Goal: Task Accomplishment & Management: Manage account settings

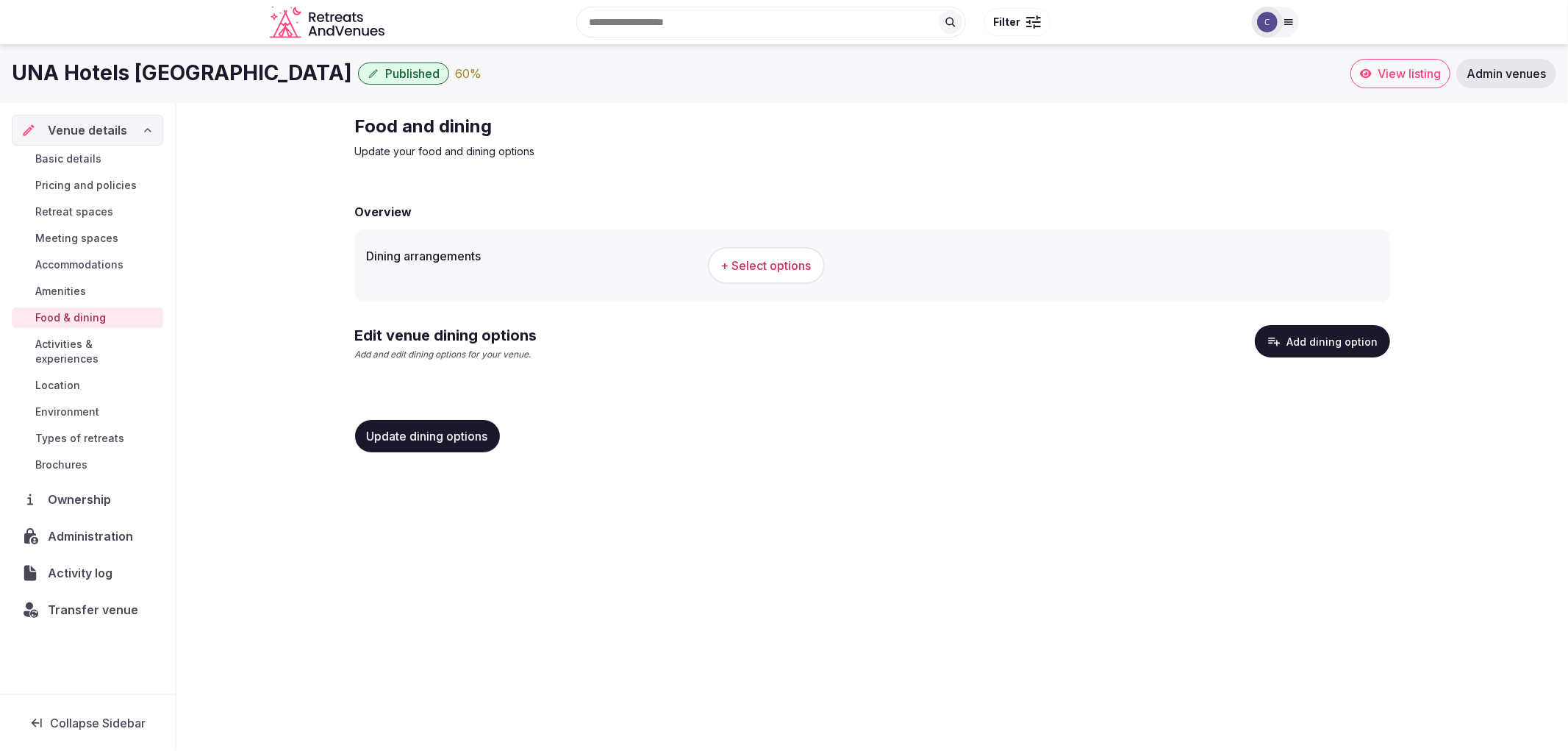
click at [1276, 338] on icon "button" at bounding box center [1273, 340] width 15 height 15
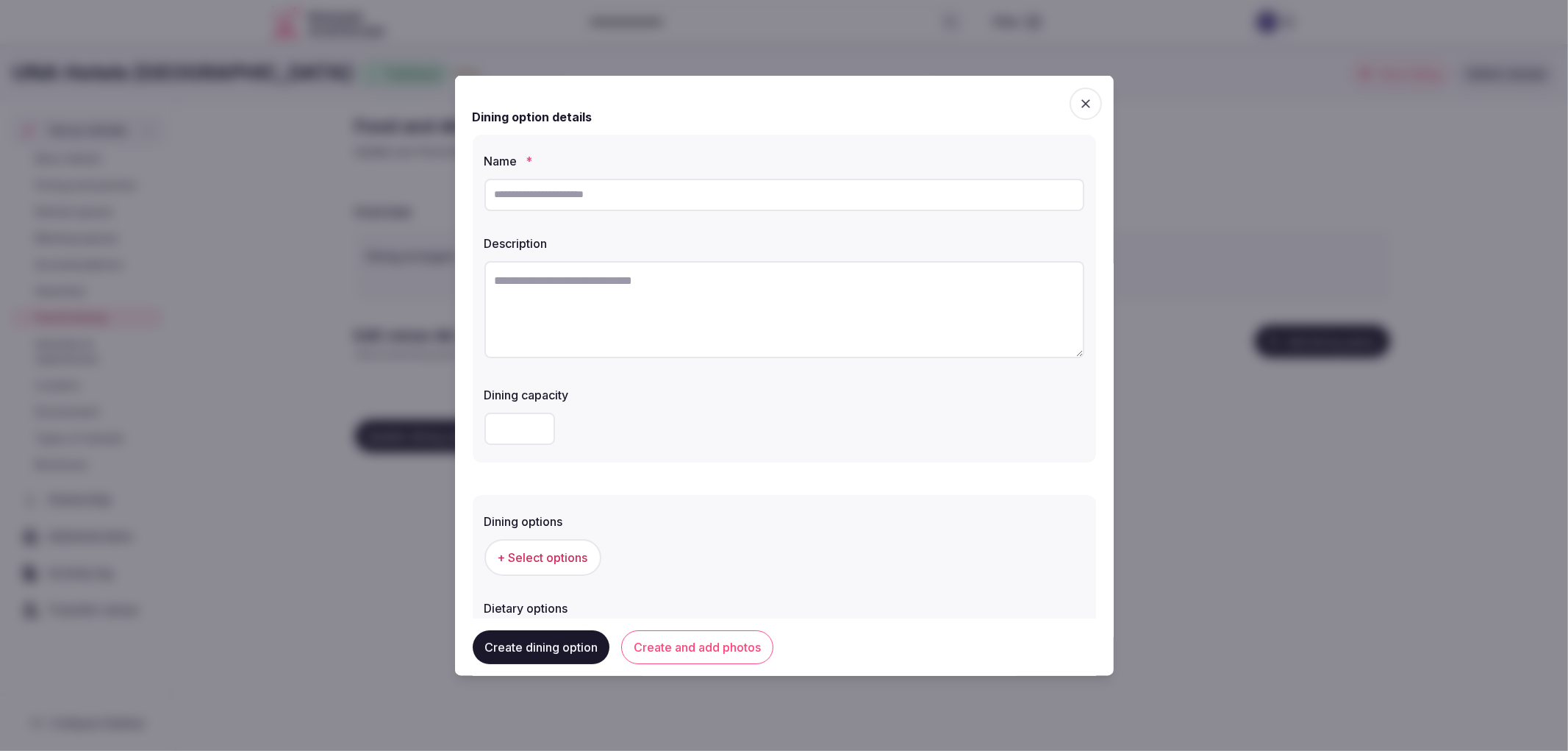
click at [650, 186] on input "text" at bounding box center [785, 194] width 600 height 33
paste input "**********"
type input "**********"
click at [537, 309] on textarea at bounding box center [785, 308] width 600 height 97
paste textarea "**********"
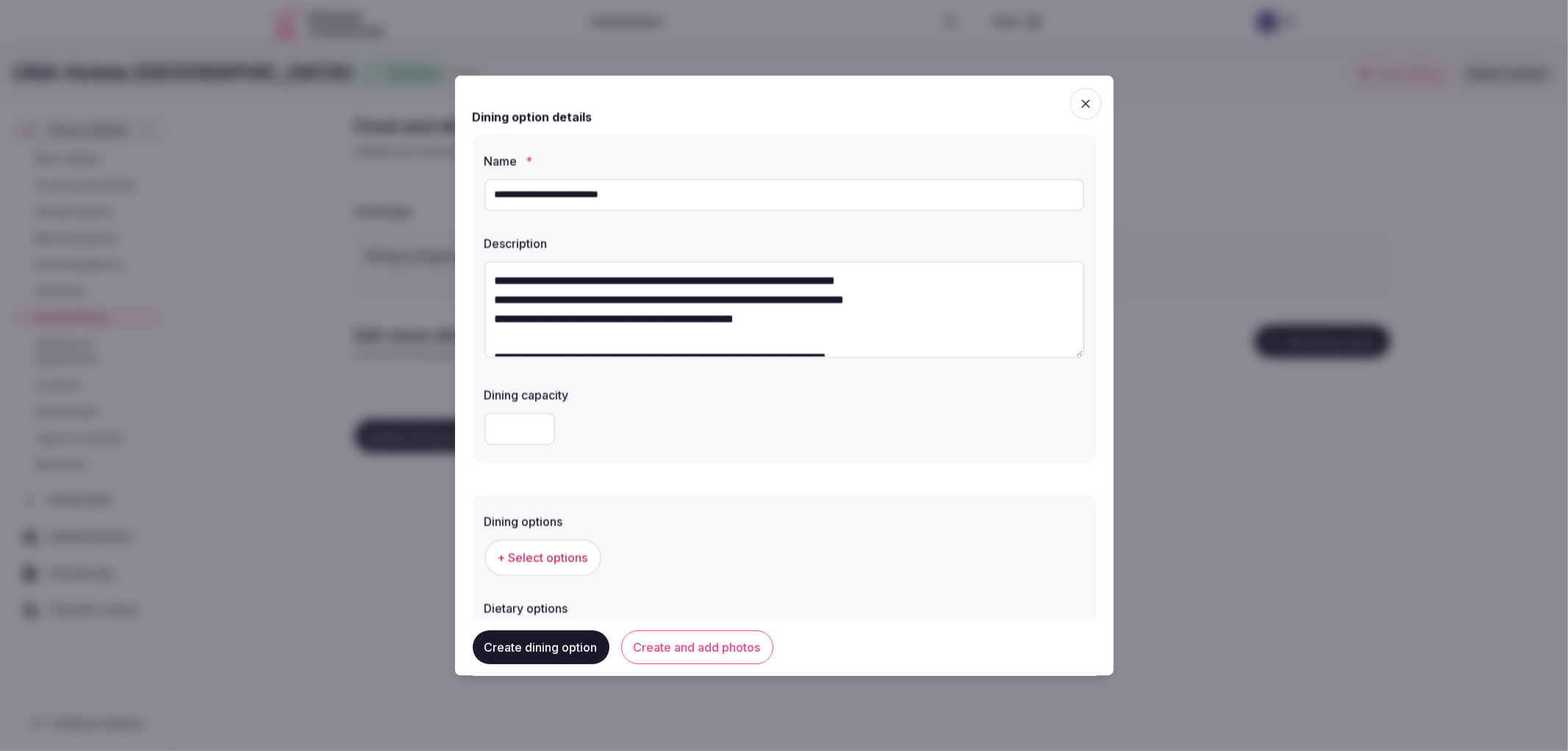
scroll to position [45, 0]
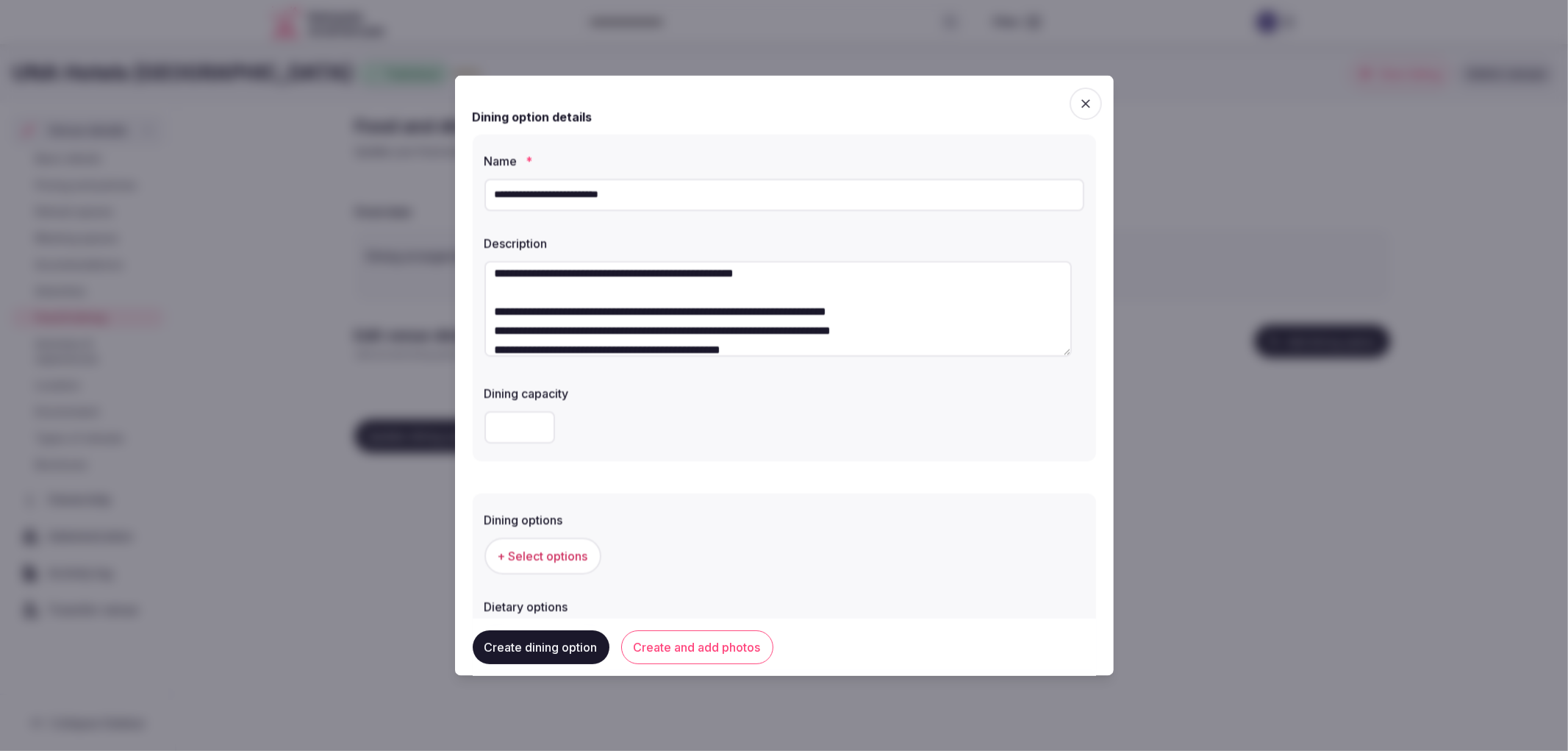
type textarea "**********"
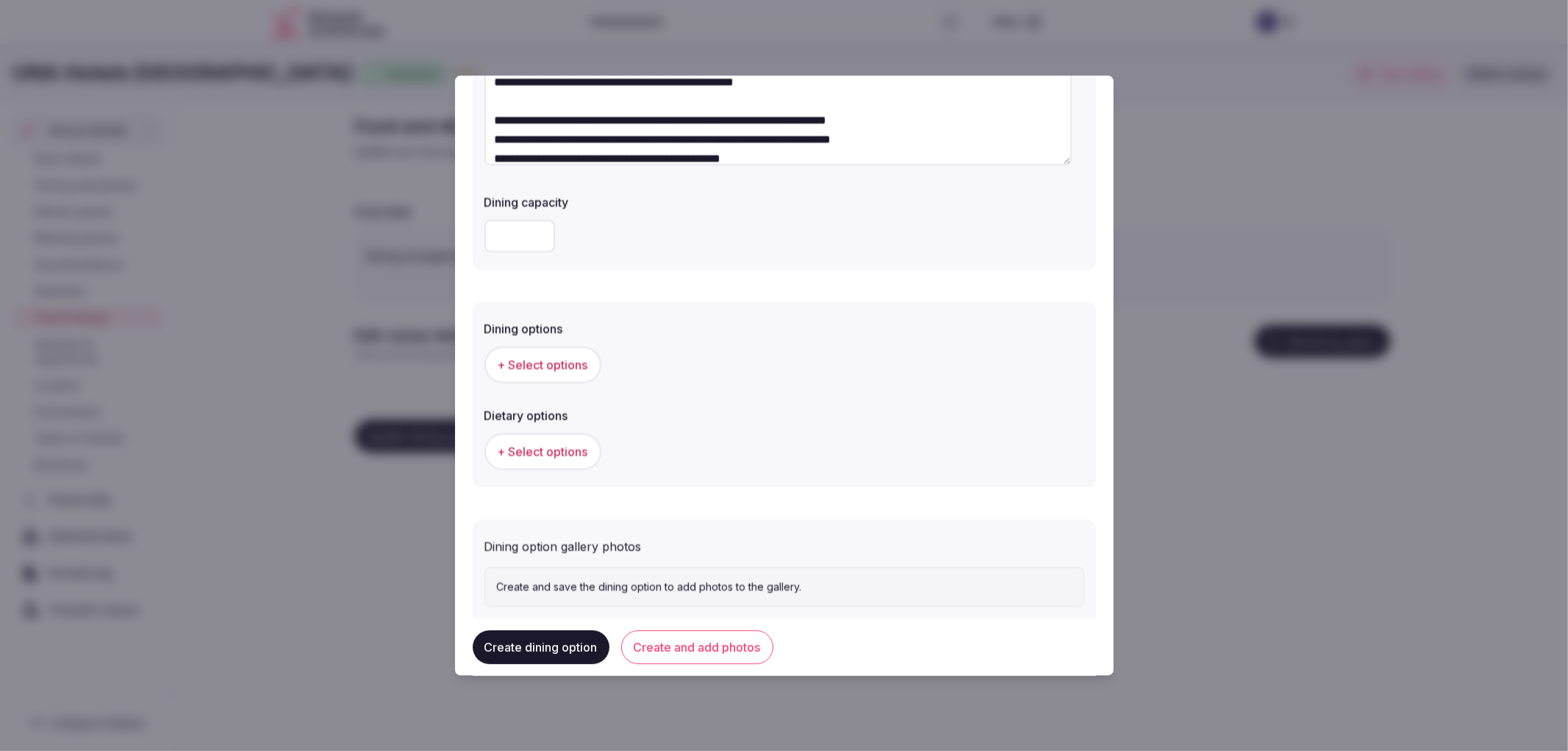
scroll to position [223, 0]
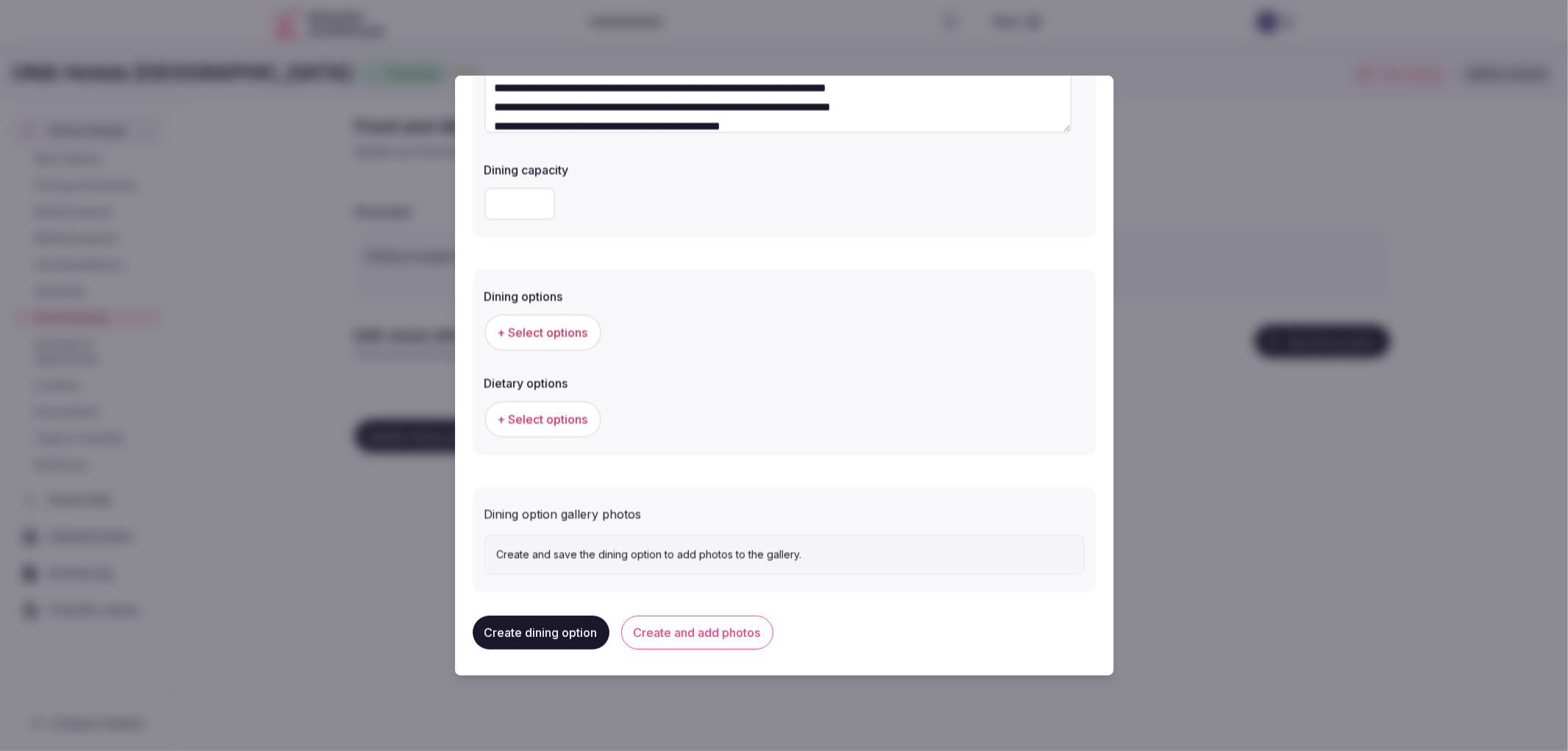
click at [524, 323] on span "+ Select options" at bounding box center [543, 331] width 91 height 16
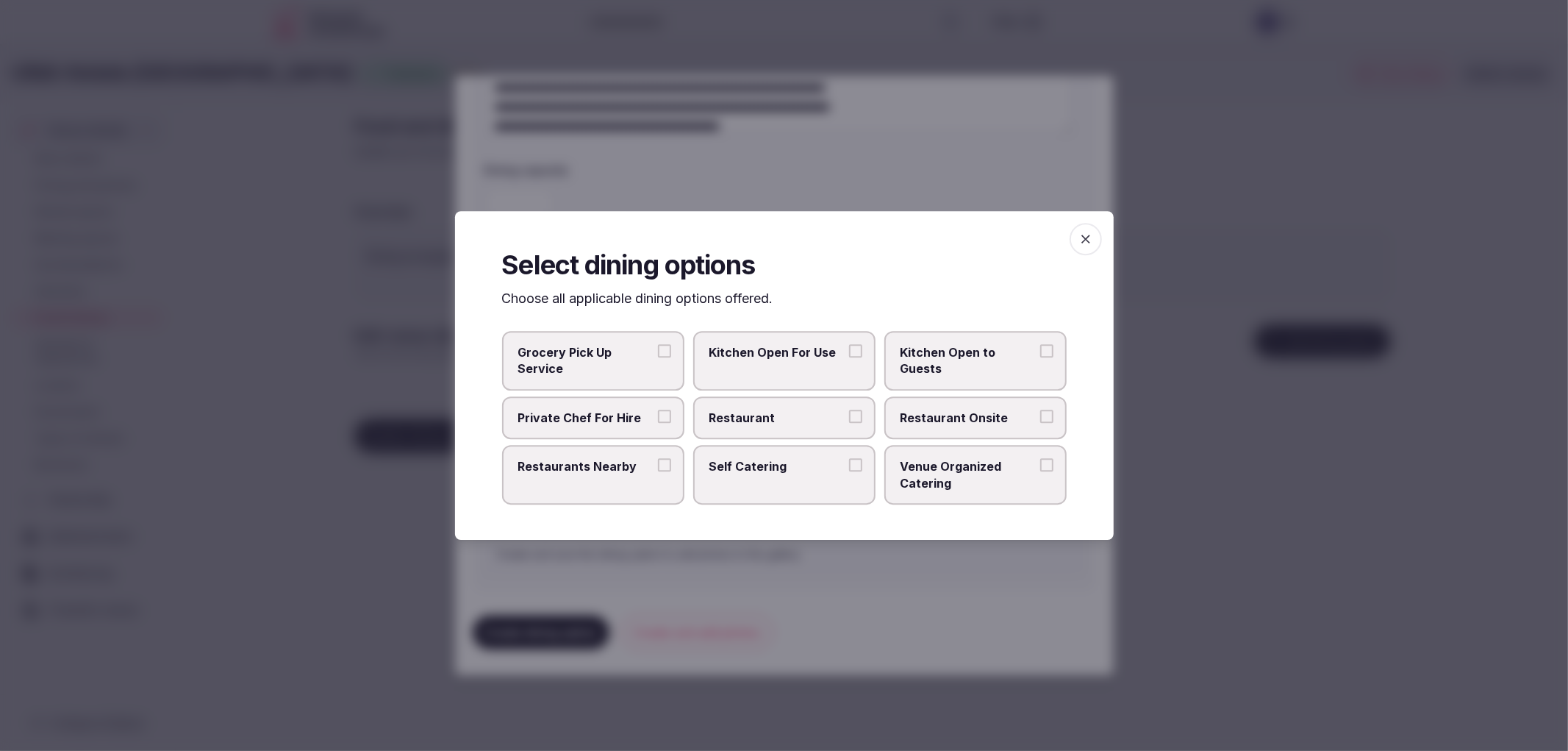
click at [740, 414] on span "Restaurant" at bounding box center [777, 417] width 135 height 16
click at [849, 414] on button "Restaurant" at bounding box center [855, 416] width 13 height 13
click at [971, 398] on label "Restaurant Onsite" at bounding box center [975, 417] width 182 height 43
click at [1040, 410] on button "Restaurant Onsite" at bounding box center [1046, 416] width 13 height 13
click at [774, 472] on span "Self Catering" at bounding box center [777, 466] width 135 height 16
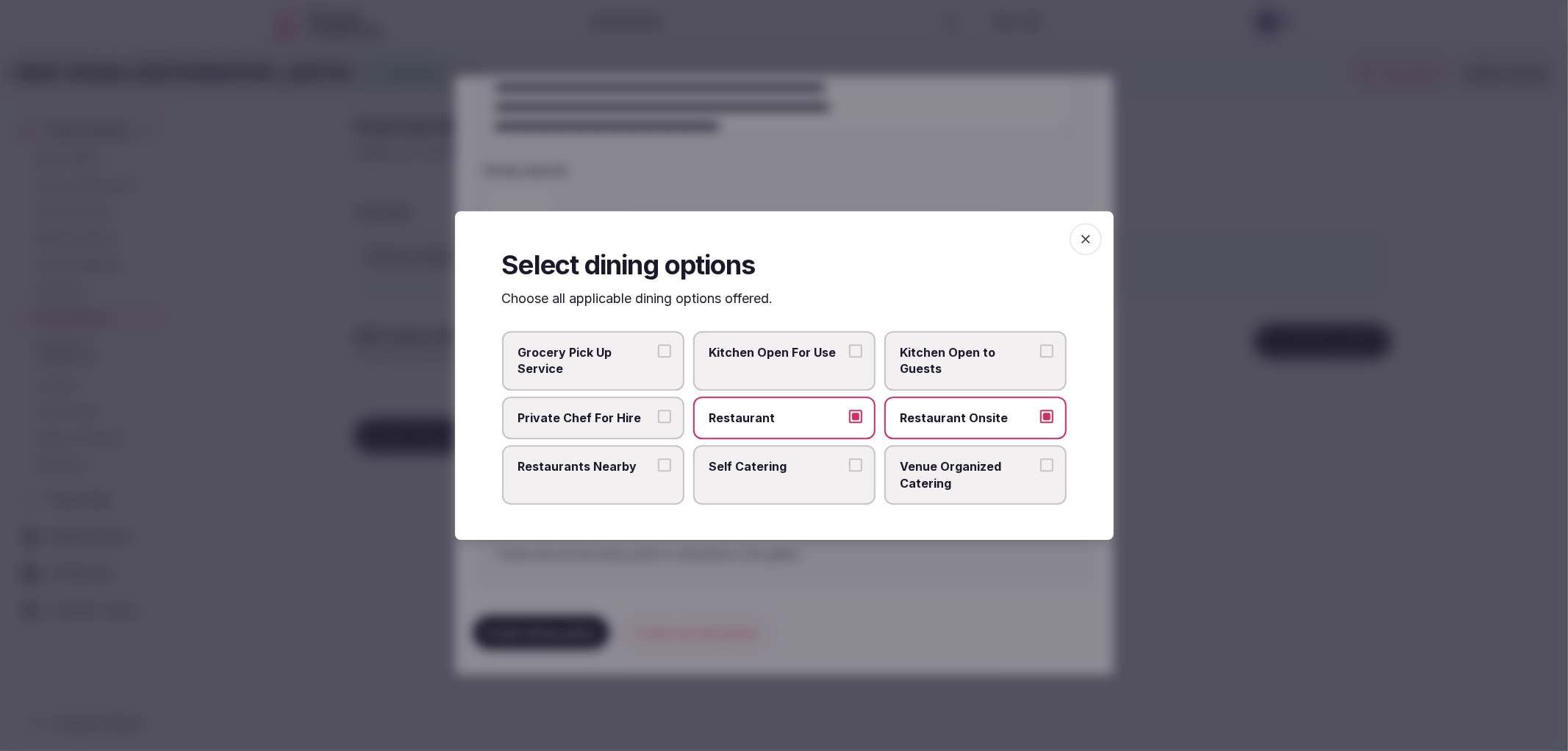
click at [849, 471] on button "Self Catering" at bounding box center [855, 464] width 13 height 13
click at [736, 470] on span "Self Catering" at bounding box center [777, 466] width 135 height 16
click at [849, 470] on button "Self Catering" at bounding box center [855, 464] width 13 height 13
click at [623, 484] on label "Restaurants Nearby" at bounding box center [592, 475] width 182 height 60
click at [657, 471] on button "Restaurants Nearby" at bounding box center [663, 464] width 13 height 13
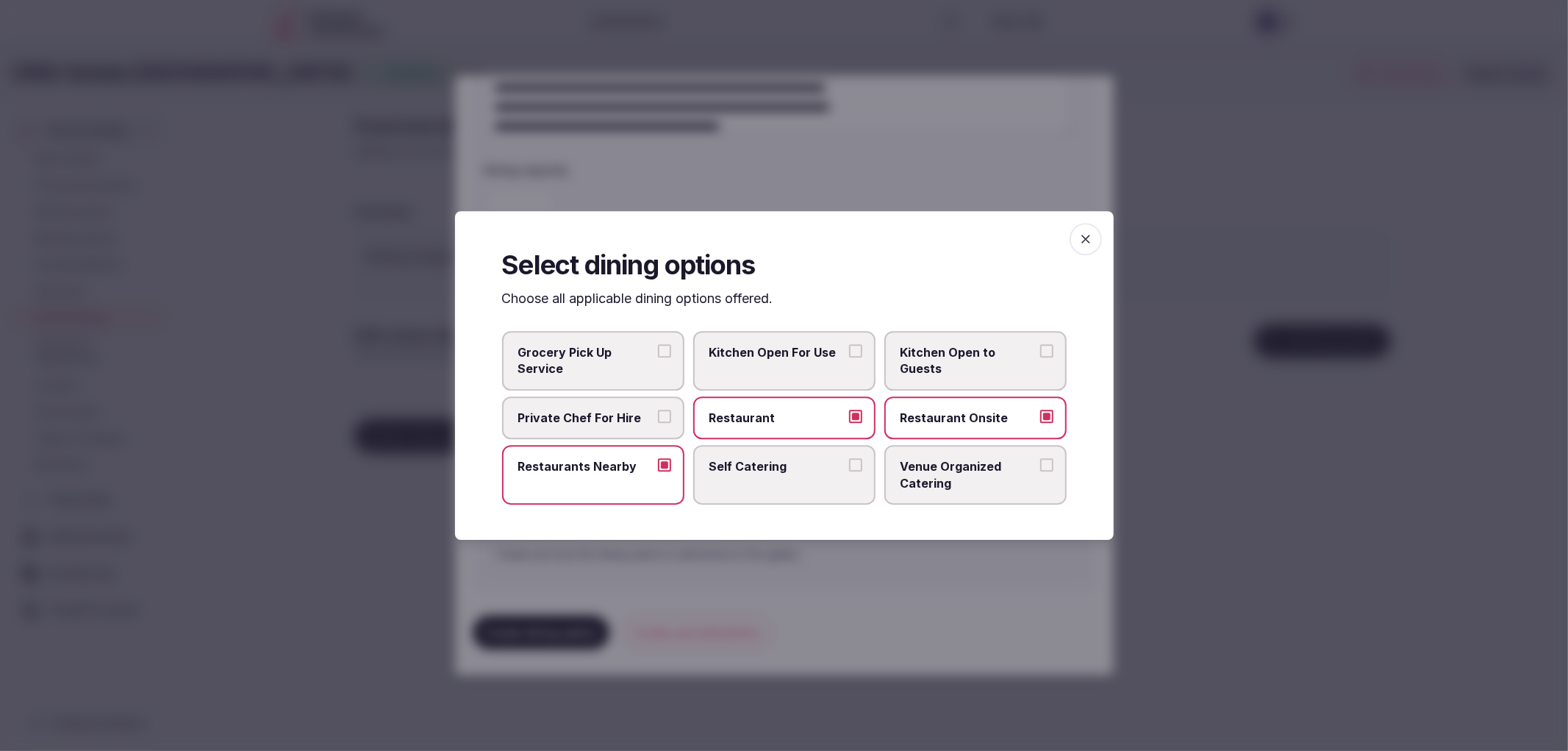
click at [1079, 246] on icon "button" at bounding box center [1085, 239] width 15 height 15
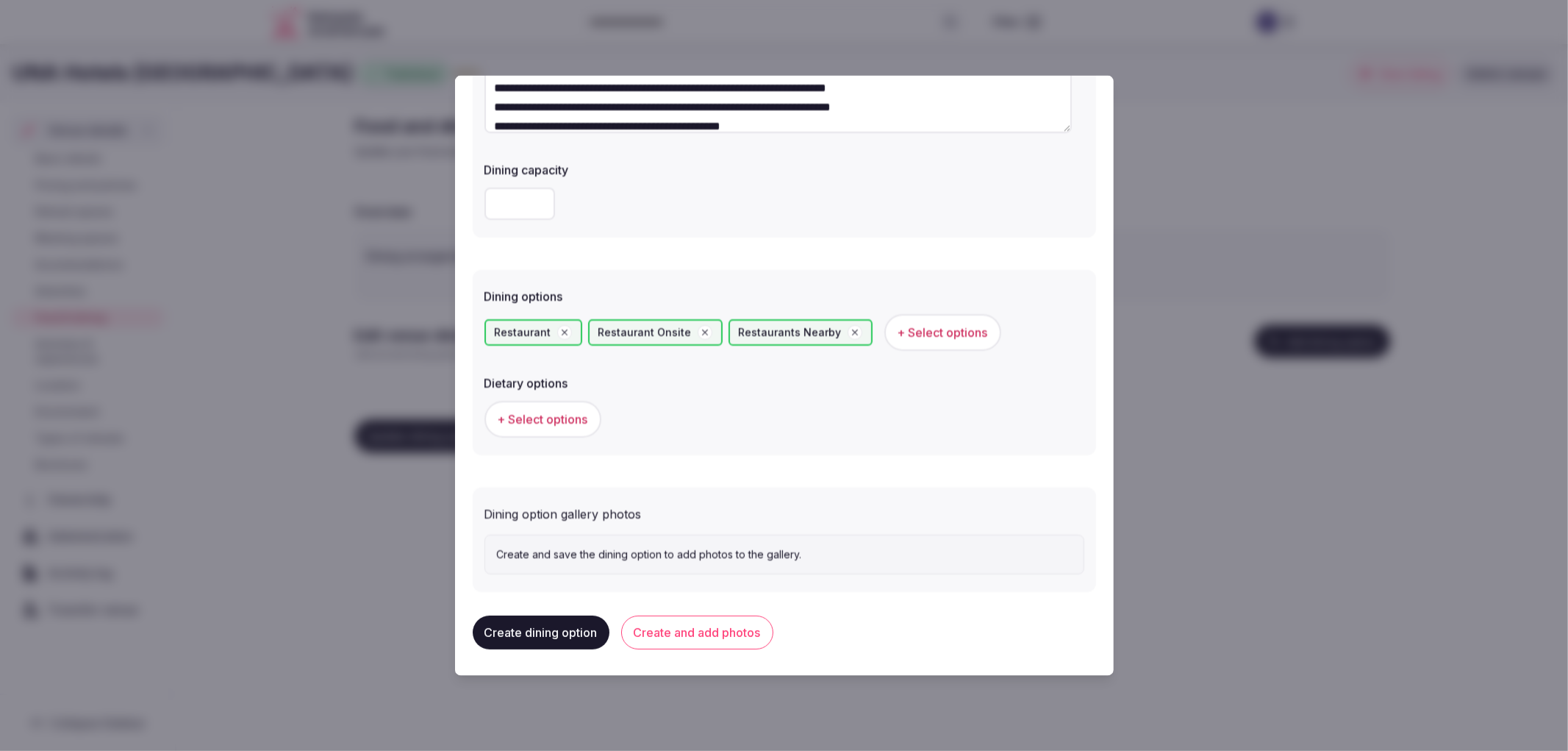
click at [663, 621] on button "Create and add photos" at bounding box center [697, 633] width 152 height 34
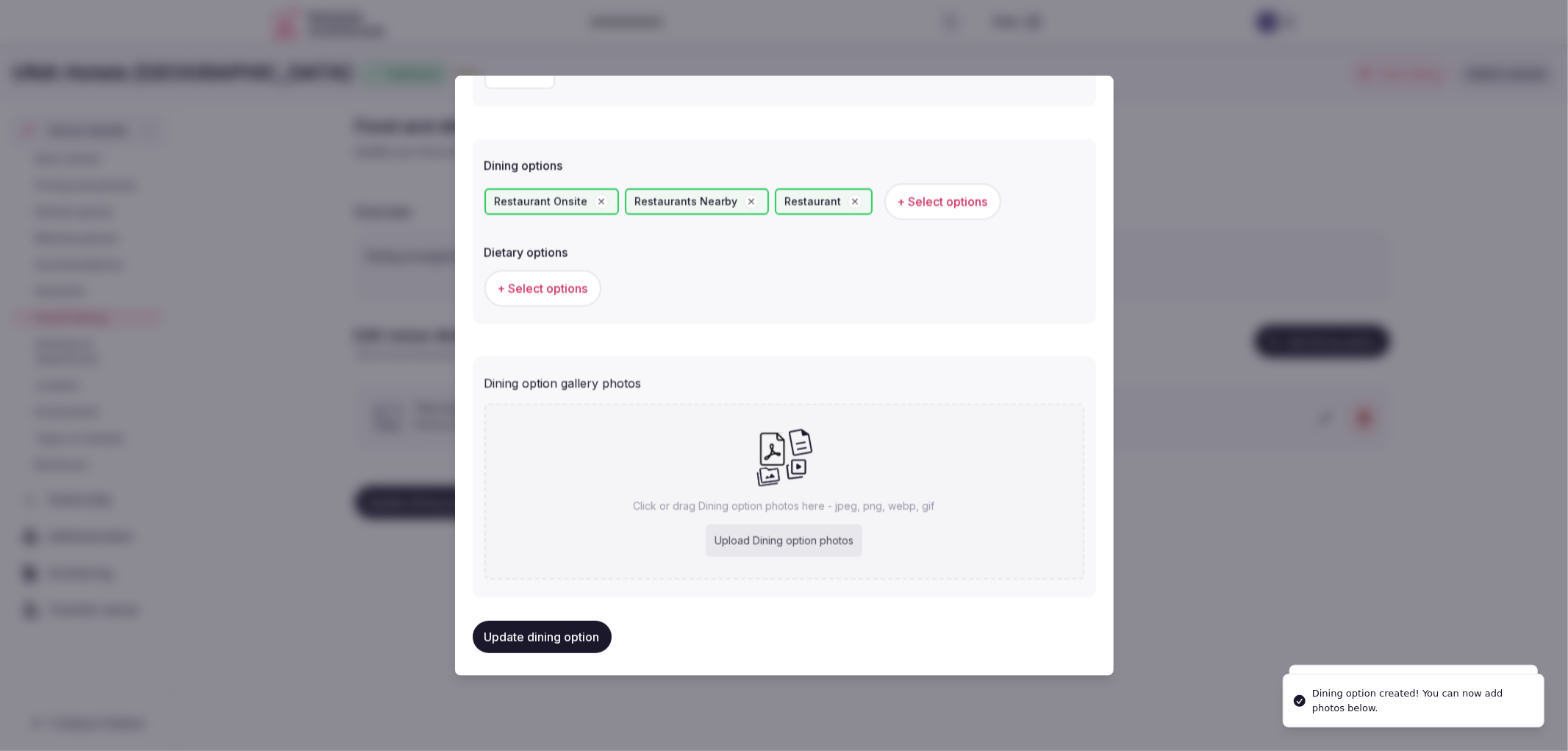
scroll to position [358, 0]
click at [776, 515] on div "Click or drag Dining option photos here - jpeg, png, webp, gif Upload Dining op…" at bounding box center [785, 488] width 600 height 175
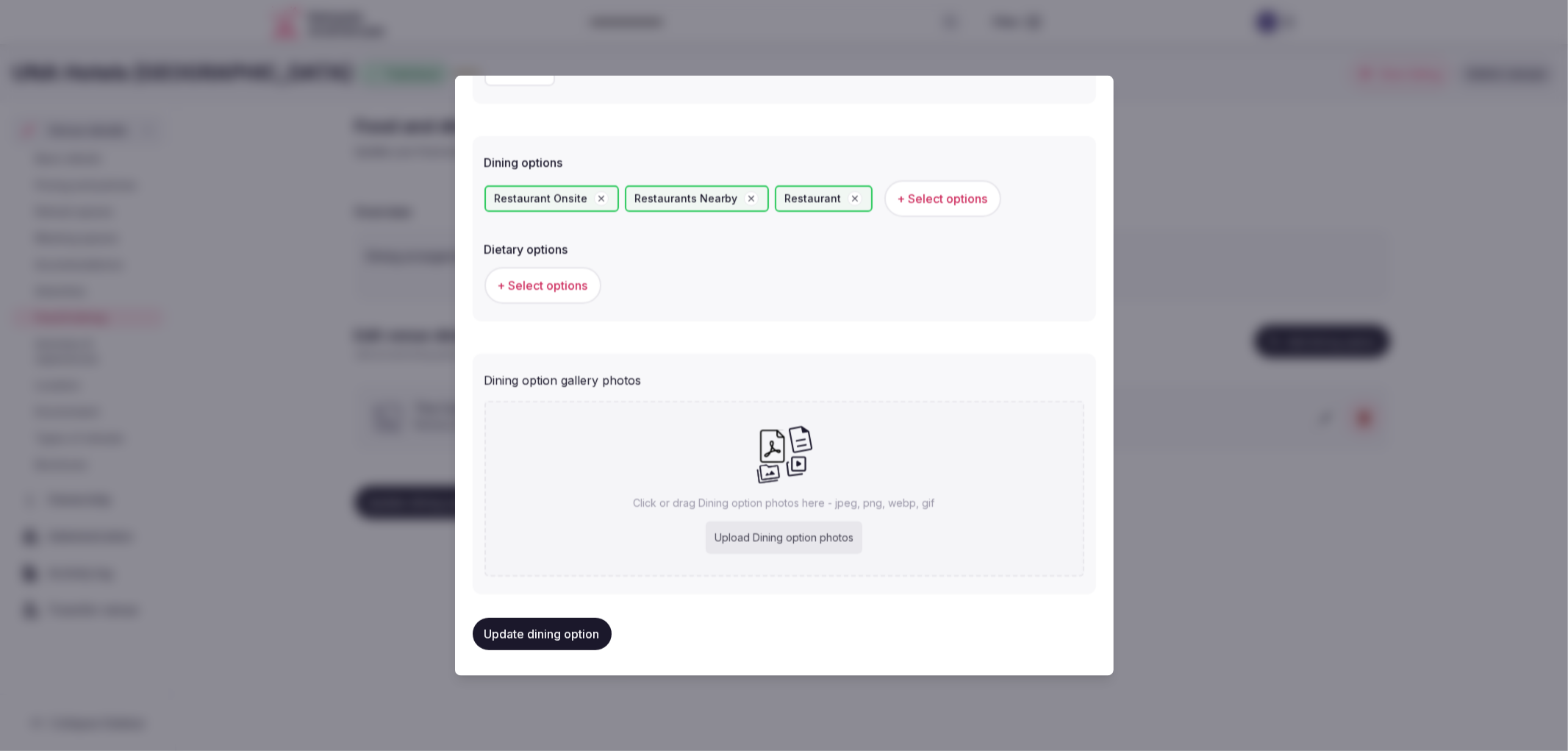
type input "**********"
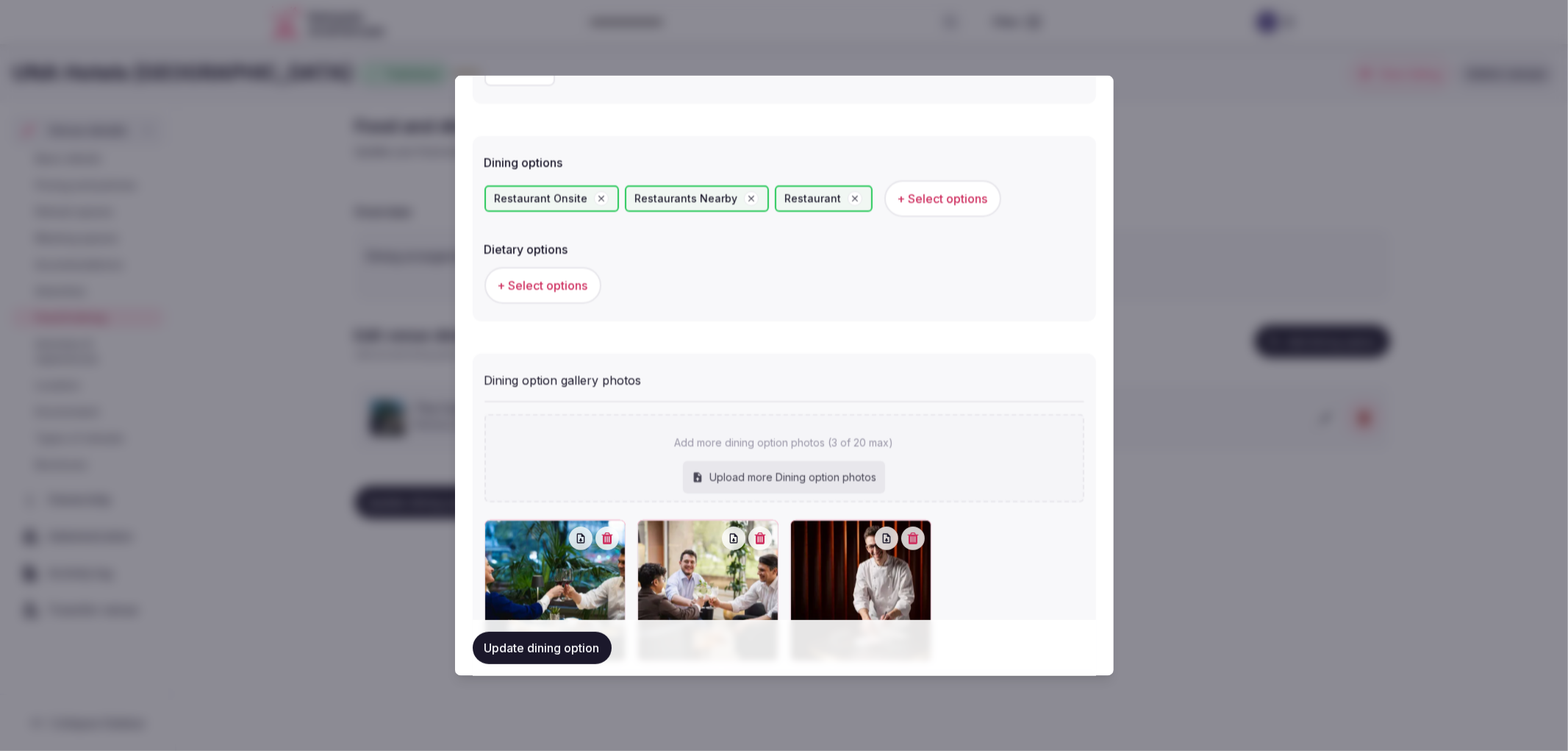
click at [574, 650] on button "Update dining option" at bounding box center [542, 648] width 139 height 33
click at [459, 642] on div "**********" at bounding box center [784, 376] width 658 height 600
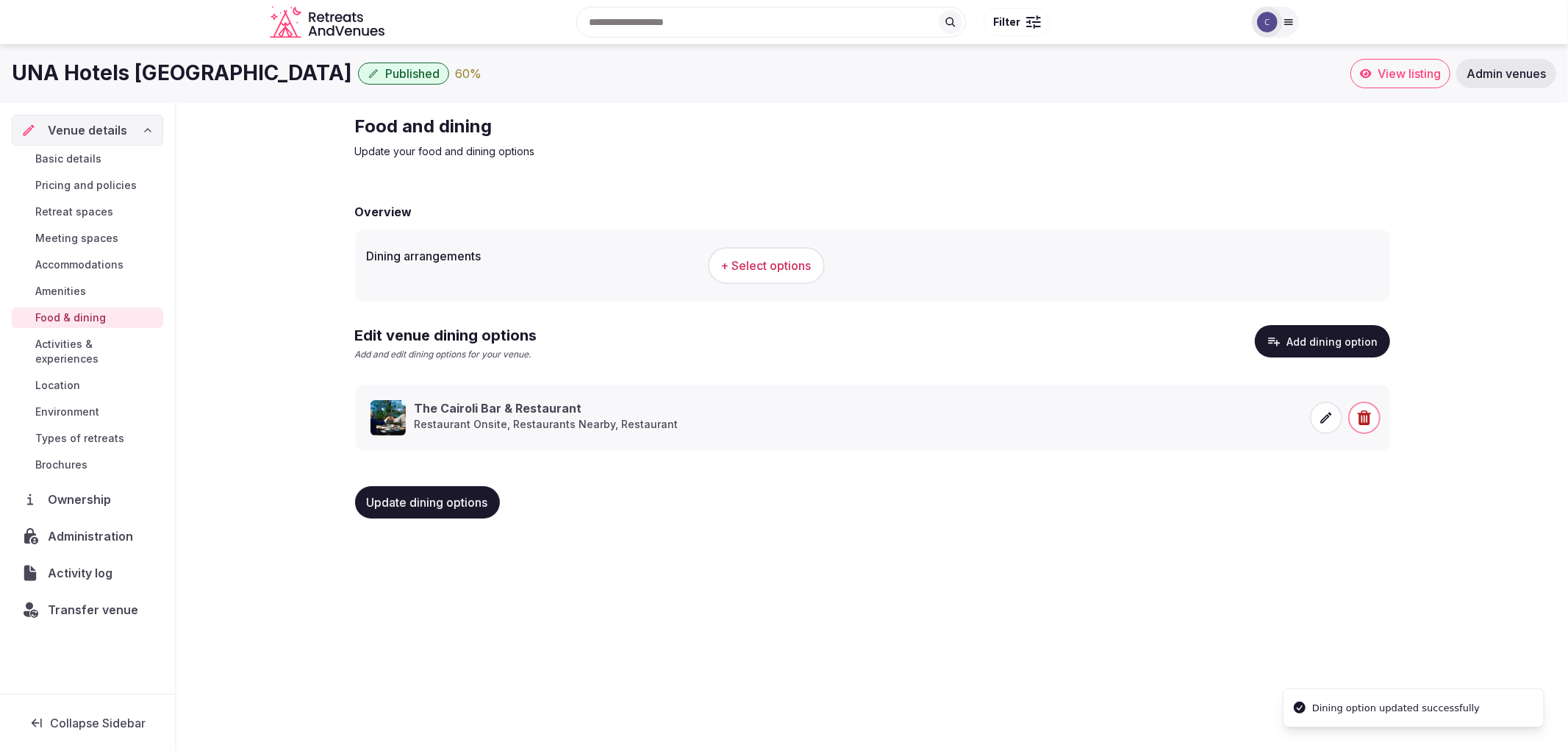
click at [416, 493] on button "Update dining options" at bounding box center [427, 502] width 144 height 33
click at [116, 340] on span "Activities & experiences" at bounding box center [96, 352] width 122 height 29
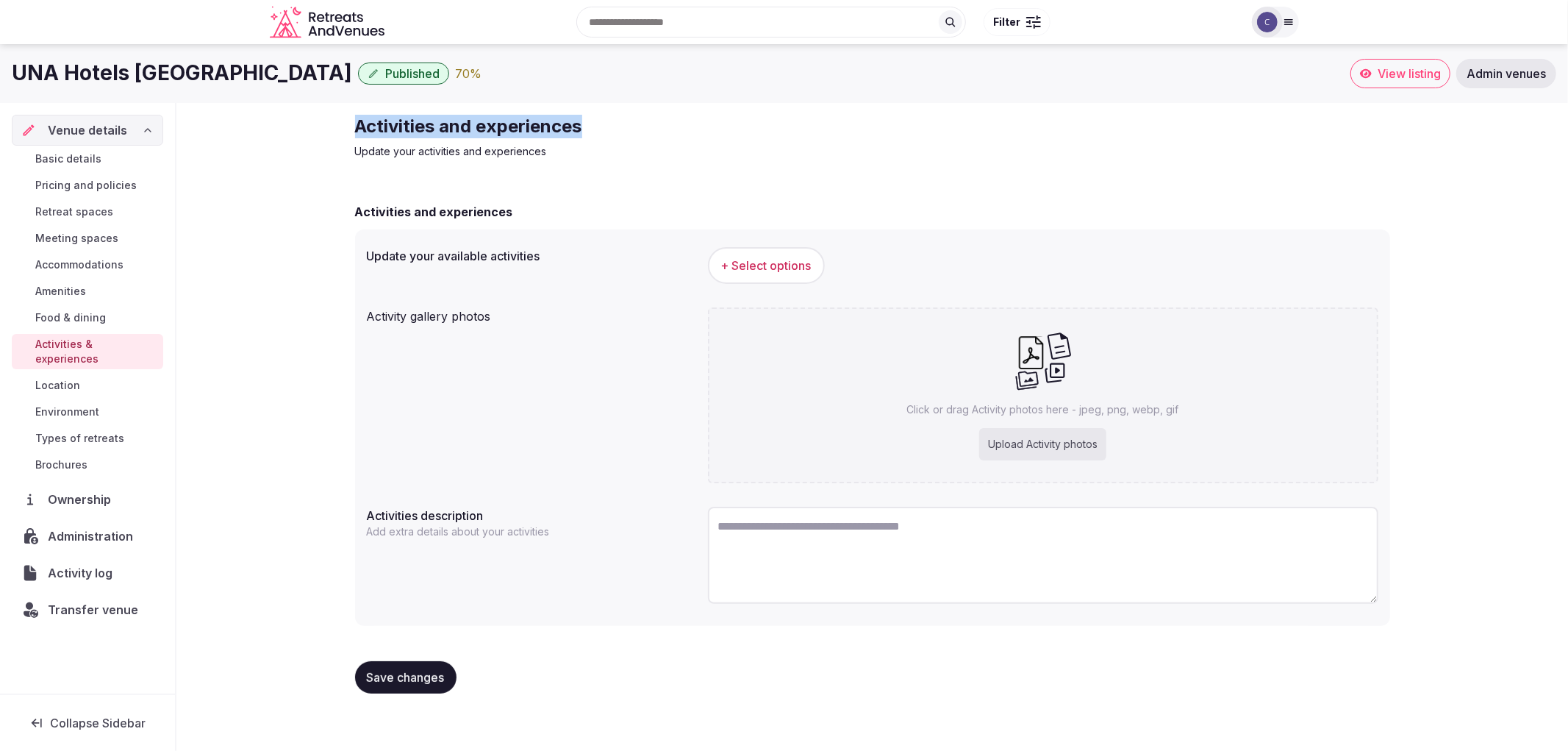
drag, startPoint x: 351, startPoint y: 114, endPoint x: 597, endPoint y: 125, distance: 246.2
click at [597, 125] on div "Activities and experiences Update your activities and experiences Activities an…" at bounding box center [873, 410] width 1058 height 614
copy h2 "Activities and experiences"
click at [773, 262] on span "+ Select options" at bounding box center [766, 265] width 91 height 16
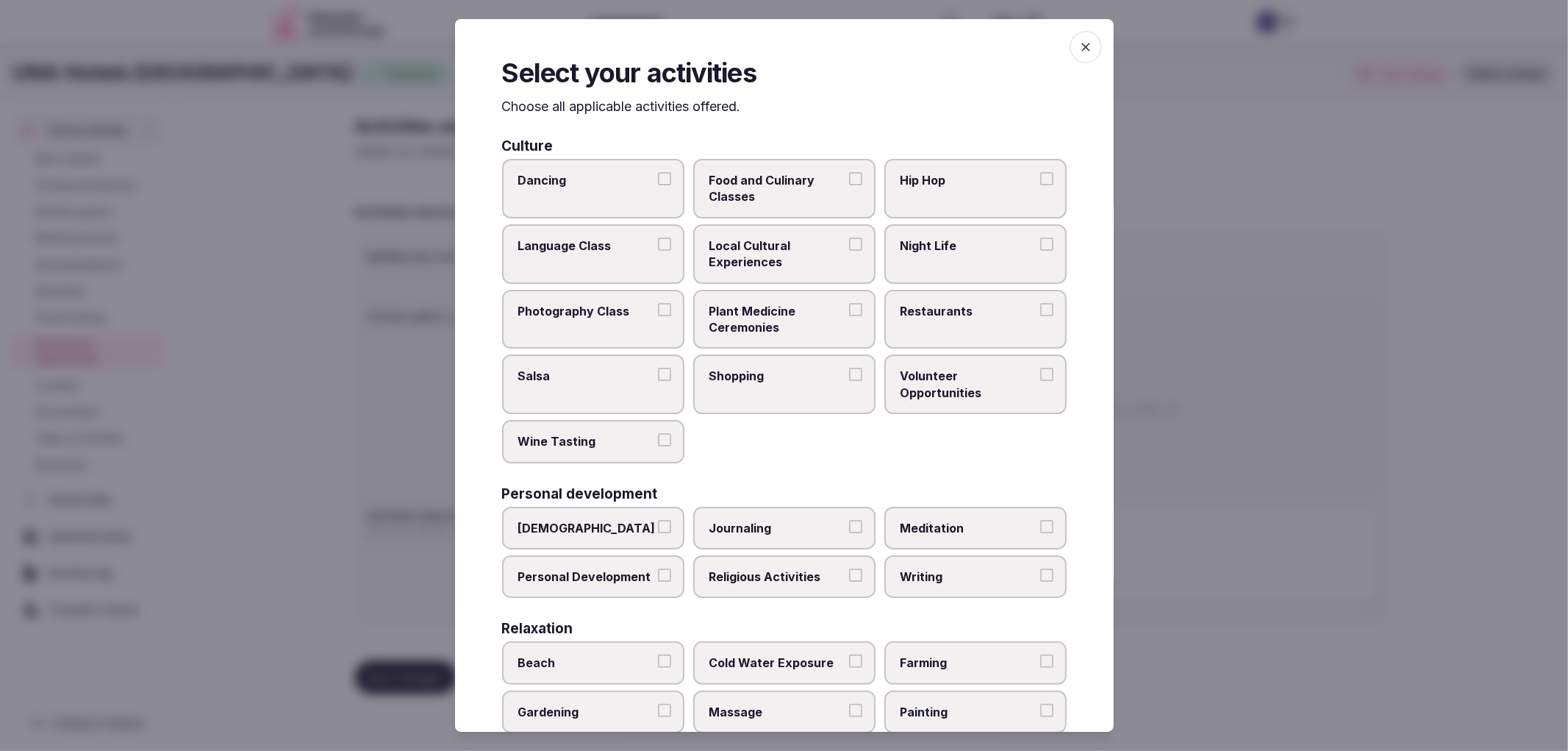
click at [351, 98] on div at bounding box center [784, 376] width 1568 height 751
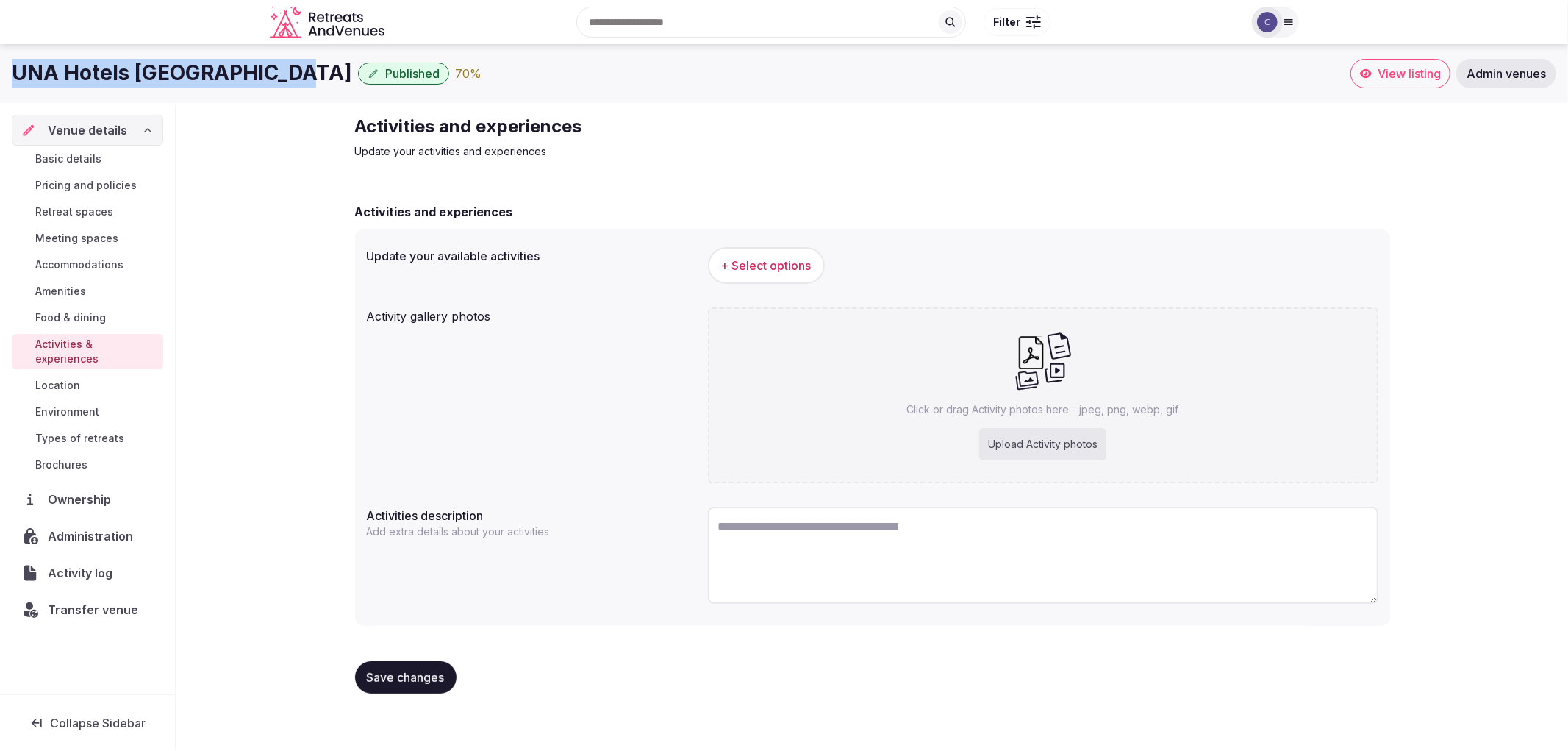
drag, startPoint x: 5, startPoint y: 77, endPoint x: 288, endPoint y: 71, distance: 283.1
click at [288, 71] on div "UNA Hotels Bologna Centro Published 70 % View listing Admin venues" at bounding box center [784, 74] width 1568 height 29
copy h1 "UNA Hotels Bologna Centro"
click at [708, 256] on div "+ Select options" at bounding box center [1043, 265] width 670 height 37
click at [726, 275] on button "+ Select options" at bounding box center [766, 265] width 117 height 37
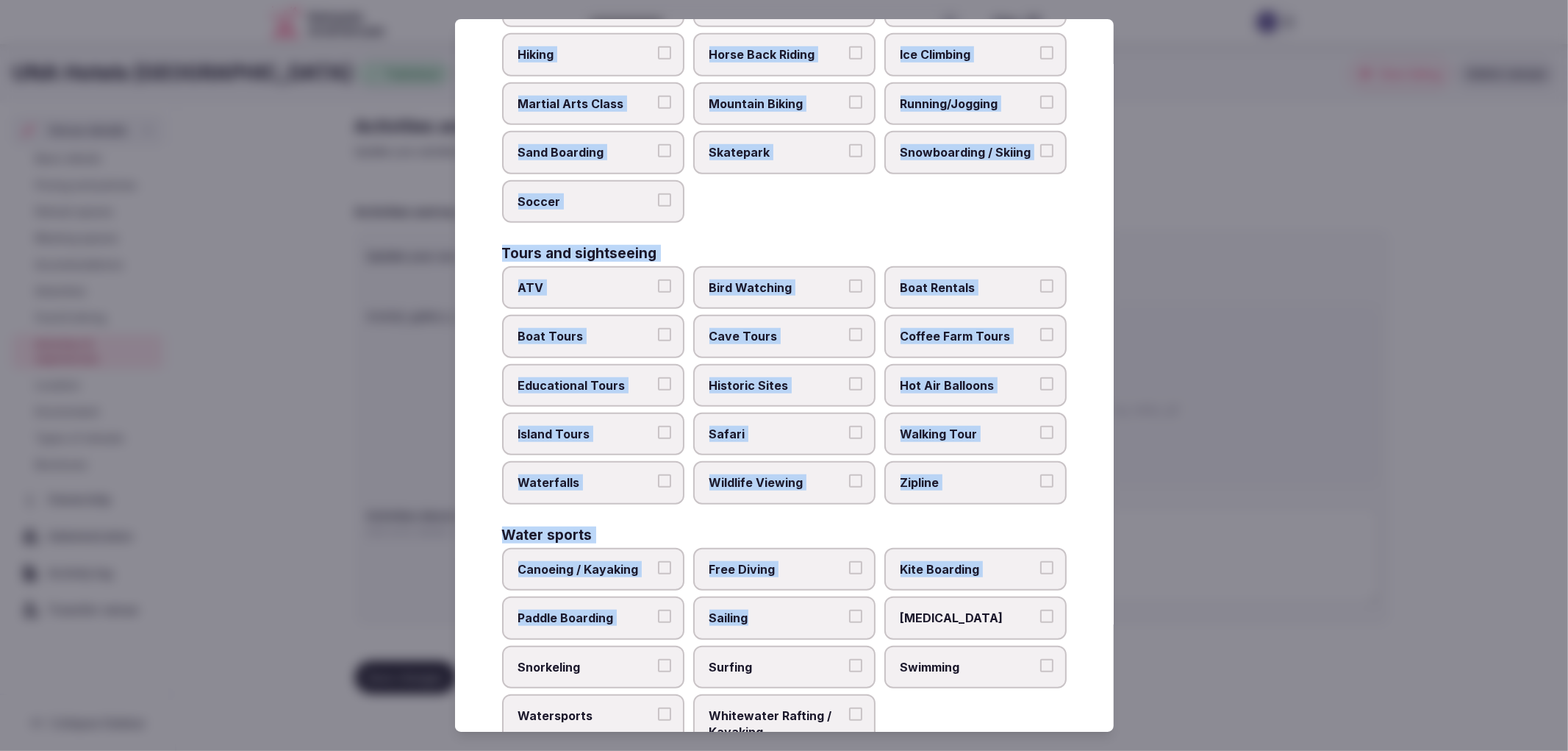
scroll to position [913, 0]
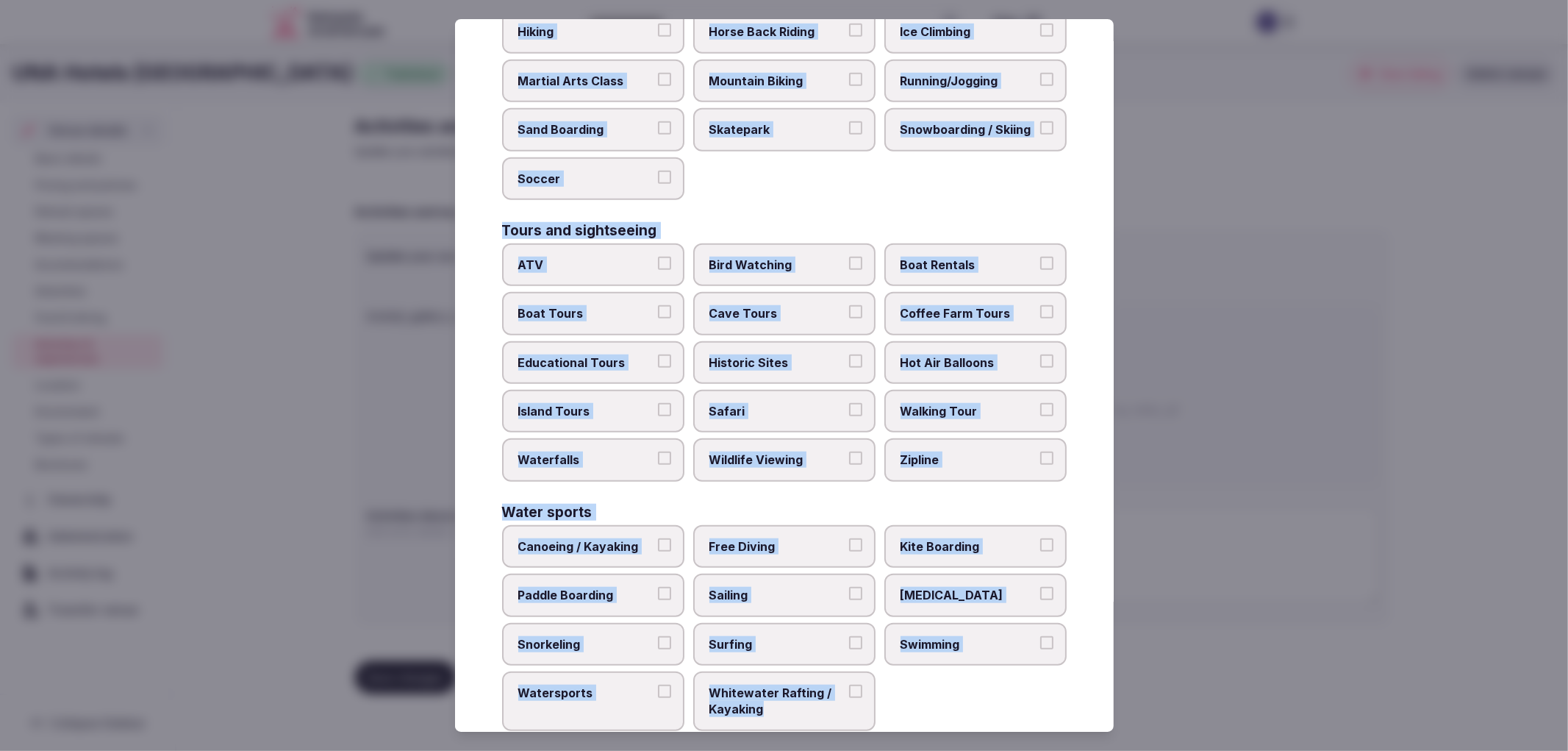
copy div "Culture Dancing Food and Culinary Classes Hip Hop Language Class Local Cultural…"
drag, startPoint x: 500, startPoint y: 145, endPoint x: 831, endPoint y: 677, distance: 626.6
click at [831, 677] on div "Select your activities Choose all applicable activities offered. Culture Dancin…" at bounding box center [784, 376] width 658 height 713
click at [657, 244] on label "ATV" at bounding box center [592, 265] width 182 height 43
click at [657, 257] on button "ATV" at bounding box center [663, 263] width 13 height 13
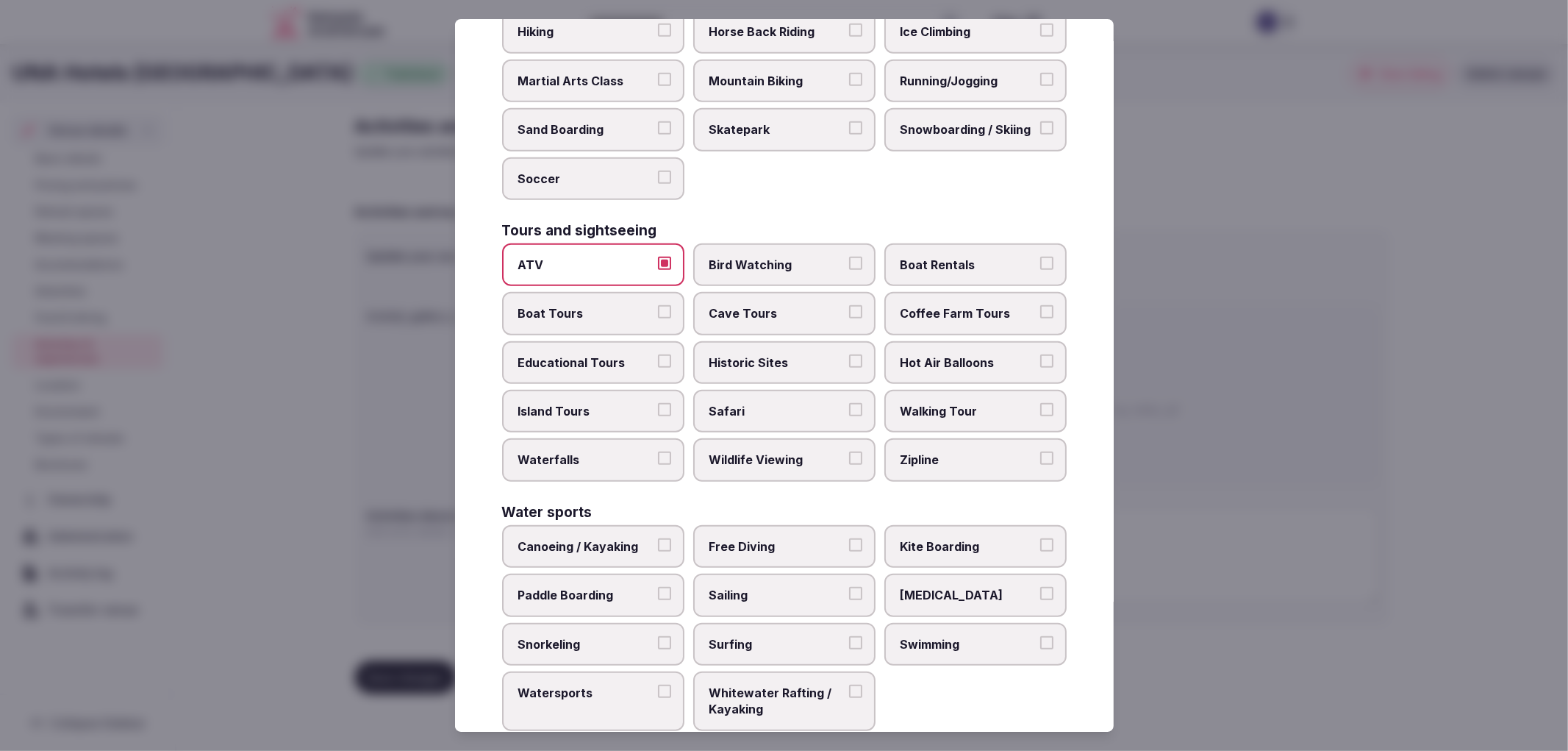
click at [702, 292] on label "Cave Tours" at bounding box center [784, 313] width 182 height 43
click at [849, 305] on button "Cave Tours" at bounding box center [855, 311] width 13 height 13
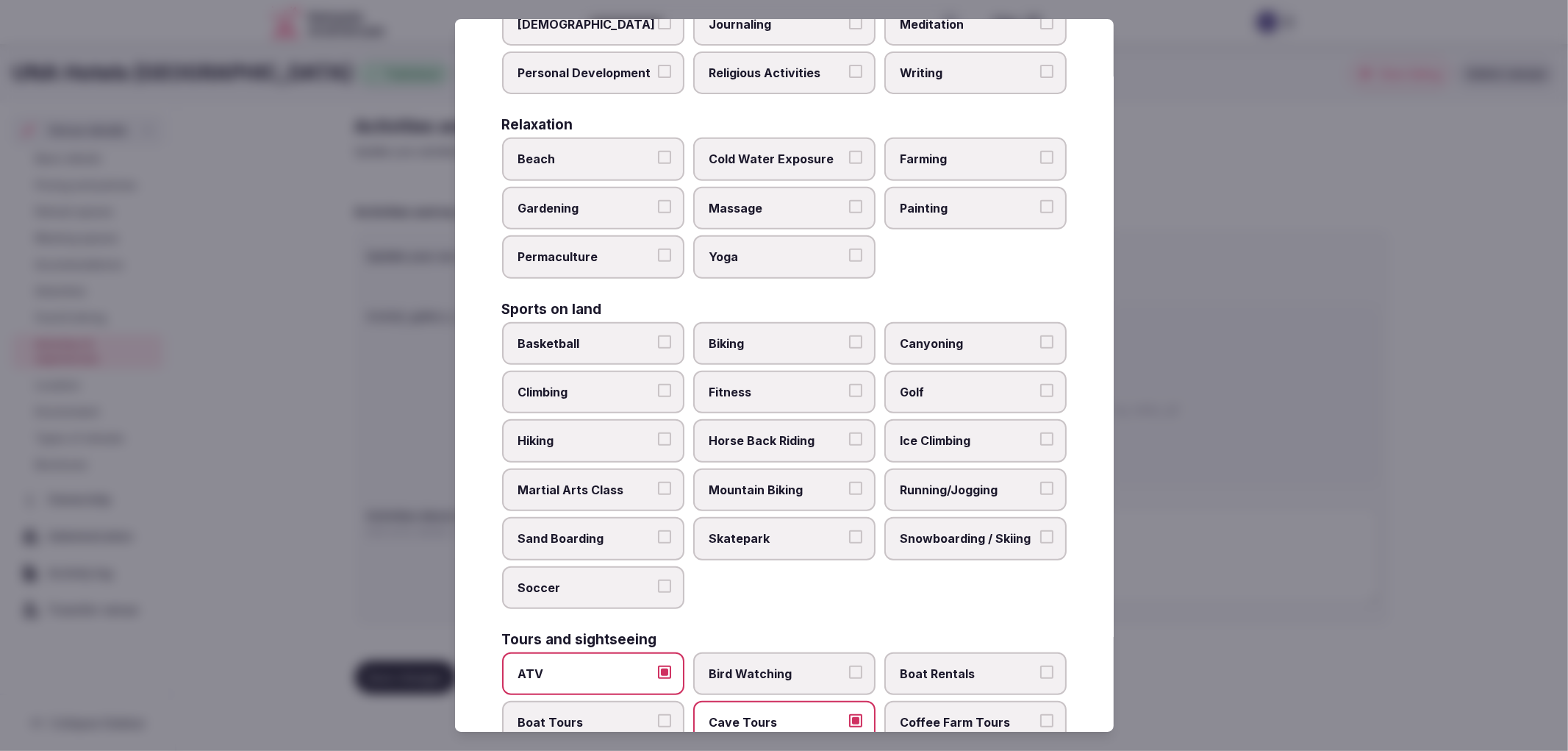
click at [671, 215] on label "Gardening" at bounding box center [592, 208] width 182 height 43
click at [671, 213] on button "Gardening" at bounding box center [663, 206] width 13 height 13
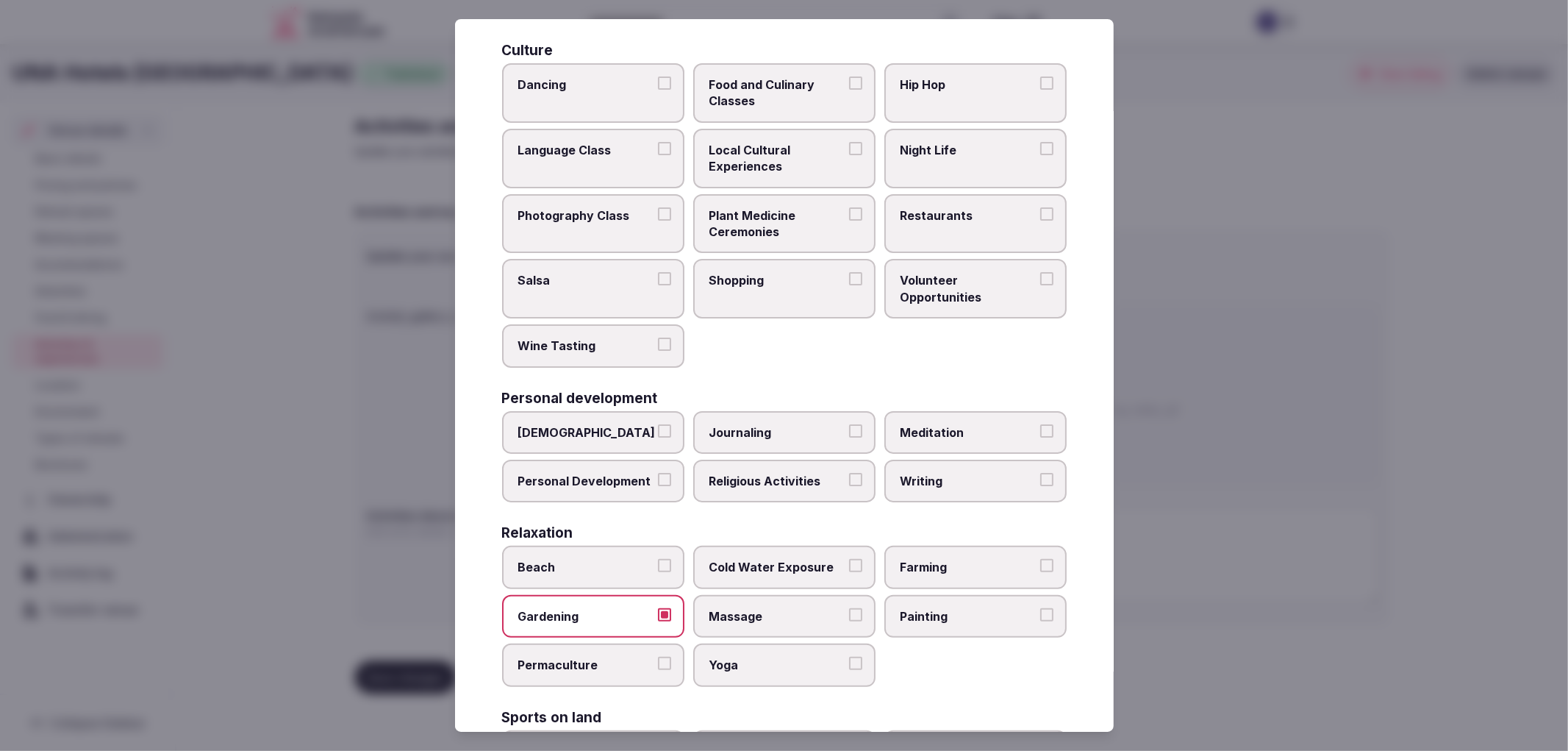
click at [799, 194] on label "Plant Medicine Ceremonies" at bounding box center [784, 224] width 182 height 60
click at [849, 207] on button "Plant Medicine Ceremonies" at bounding box center [855, 213] width 13 height 13
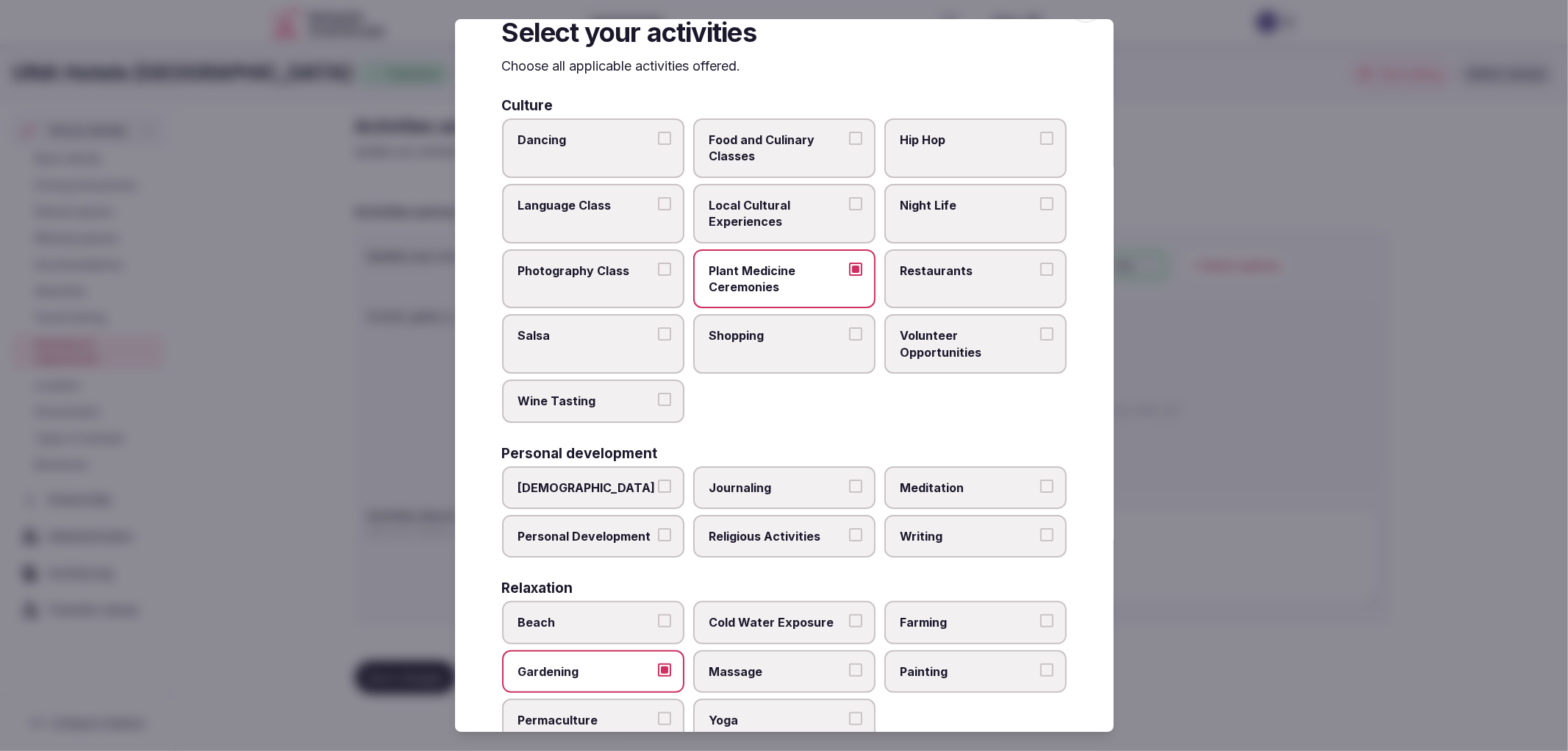
scroll to position [0, 0]
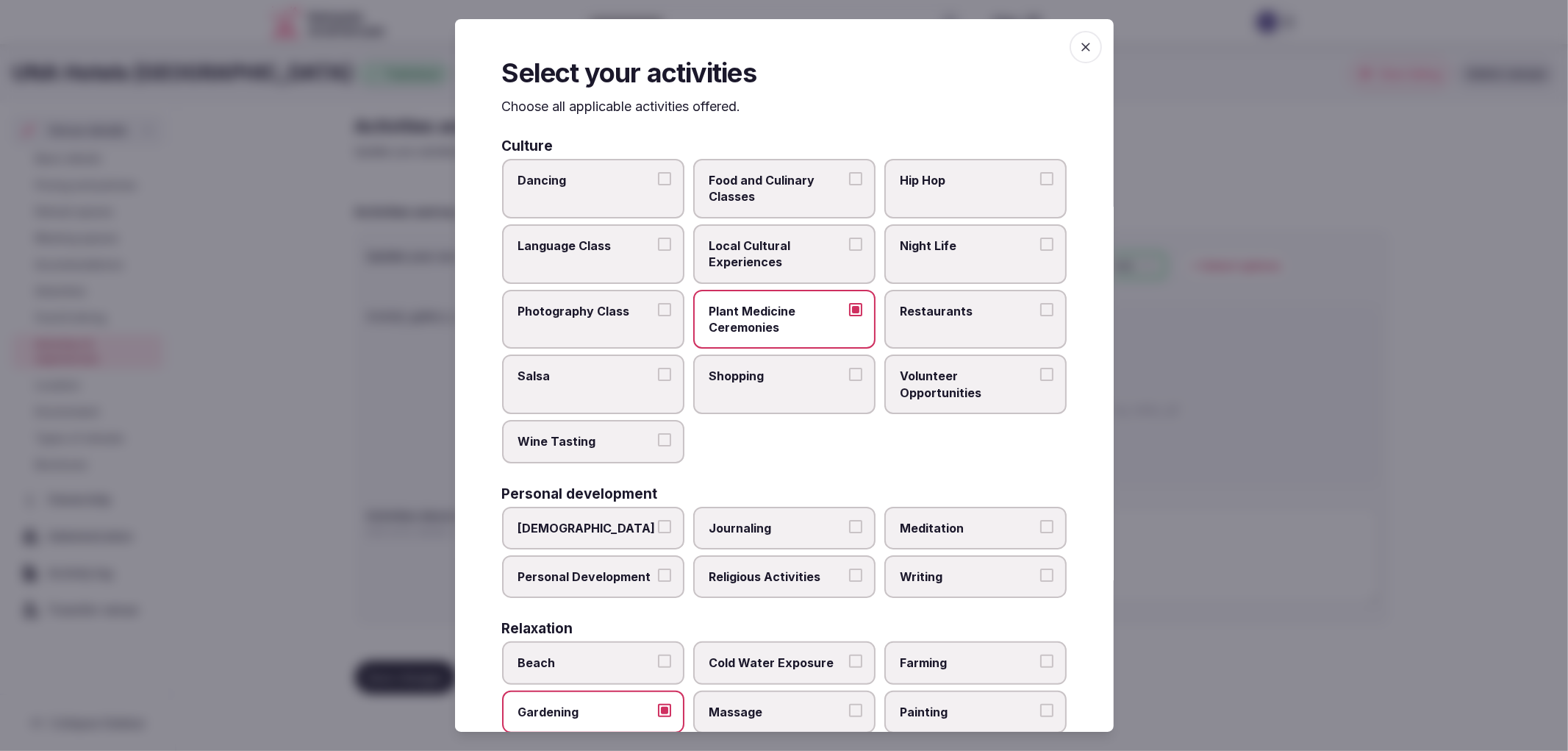
click at [621, 177] on span "Dancing" at bounding box center [586, 180] width 135 height 16
click at [657, 177] on button "Dancing" at bounding box center [663, 178] width 13 height 13
type button "on"
click at [946, 231] on label "Night Life" at bounding box center [975, 254] width 182 height 60
click at [1040, 238] on button "Night Life" at bounding box center [1046, 244] width 13 height 13
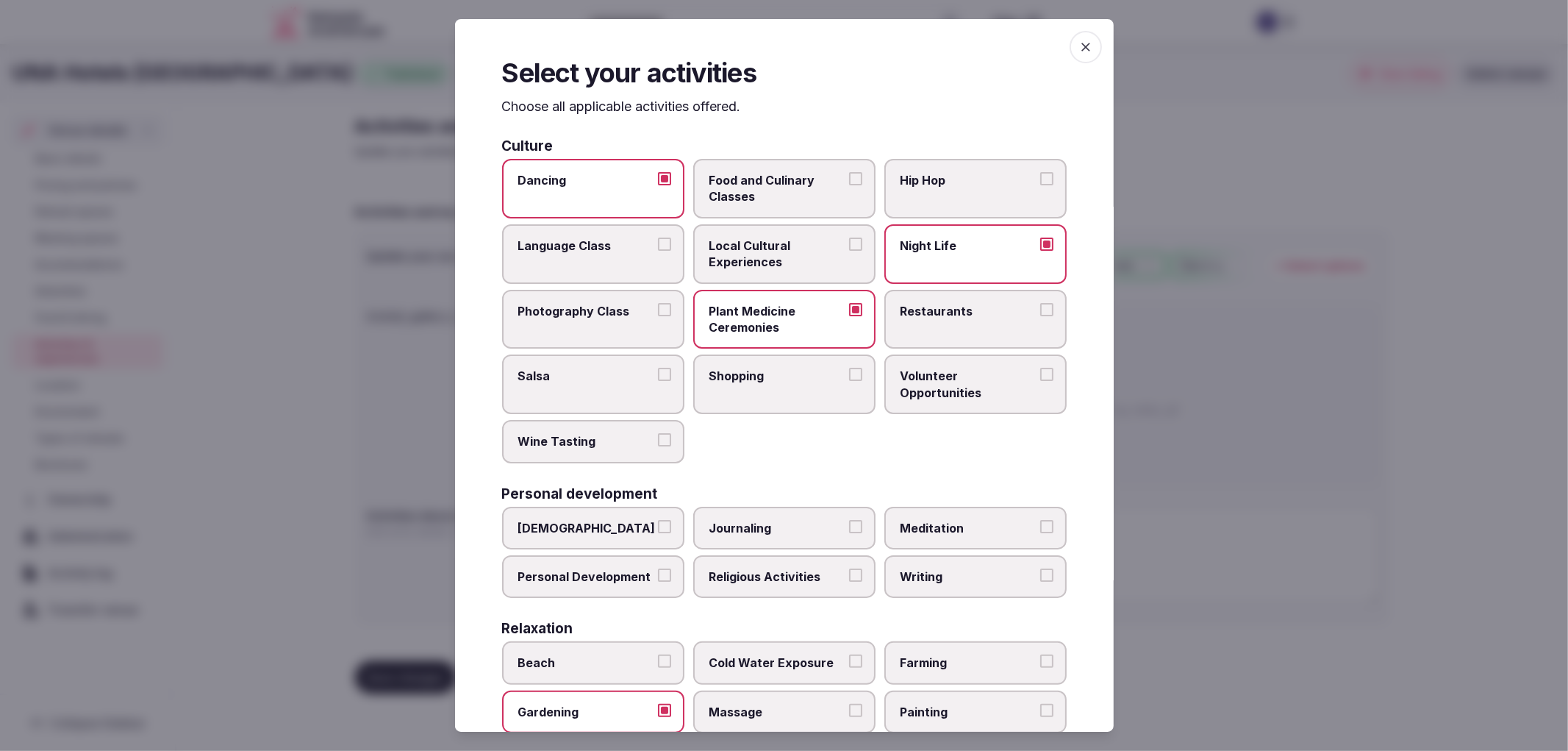
click at [969, 311] on span "Restaurants" at bounding box center [968, 310] width 135 height 16
click at [1040, 311] on button "Restaurants" at bounding box center [1046, 309] width 13 height 13
click at [742, 311] on span "Plant Medicine Ceremonies" at bounding box center [777, 319] width 135 height 33
click at [849, 311] on button "Plant Medicine Ceremonies" at bounding box center [855, 309] width 13 height 13
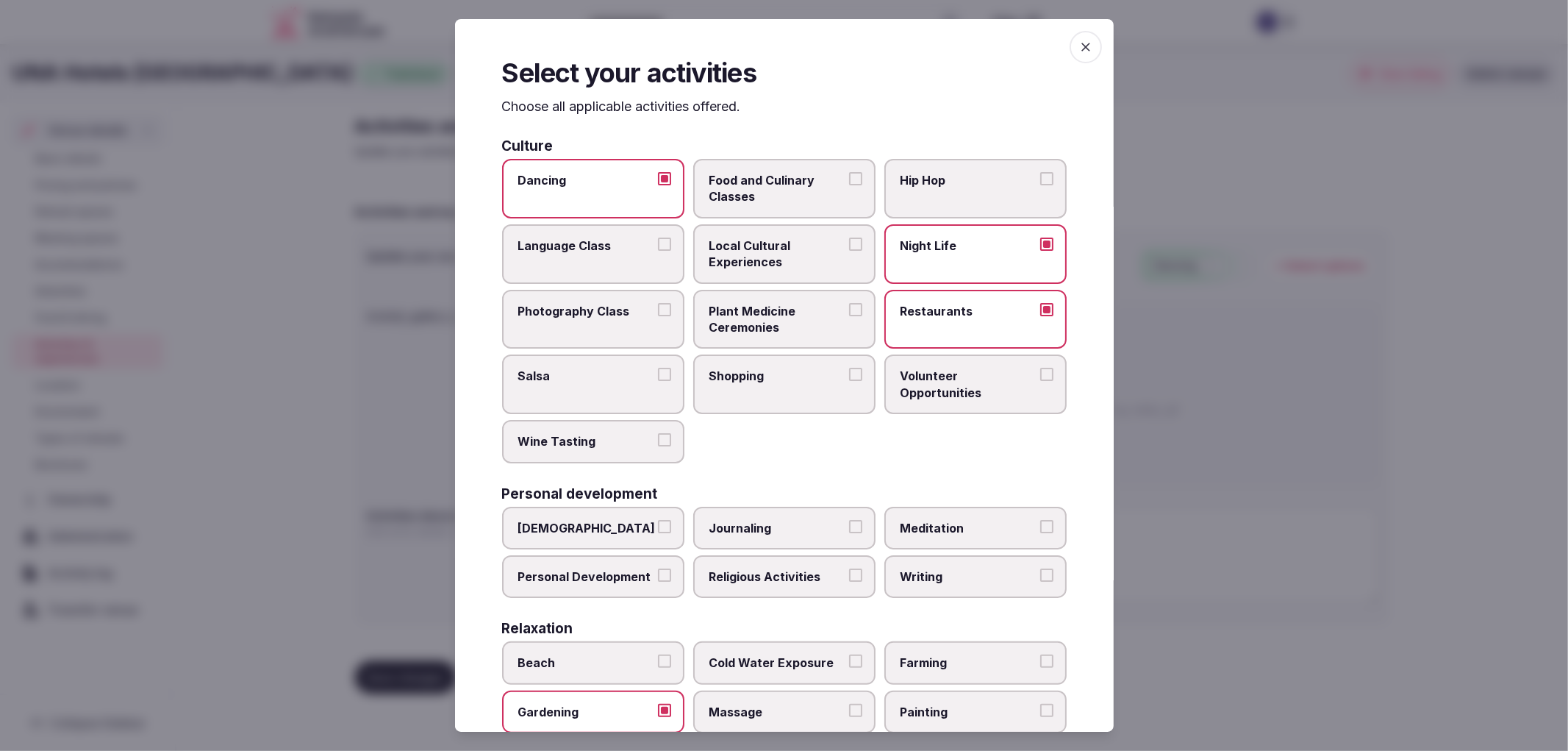
click at [760, 354] on label "Shopping" at bounding box center [784, 384] width 182 height 60
click at [849, 368] on button "Shopping" at bounding box center [855, 374] width 13 height 13
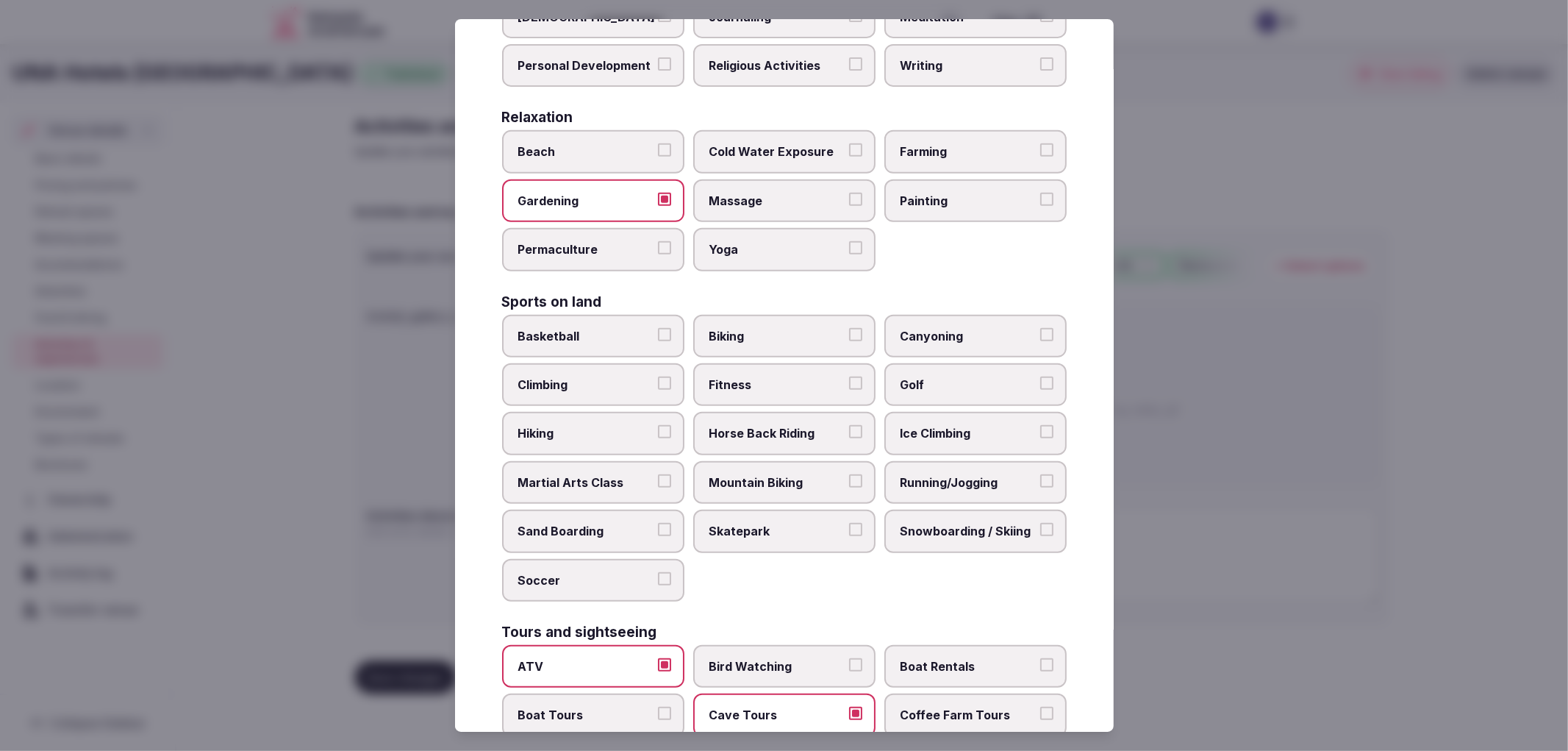
scroll to position [571, 0]
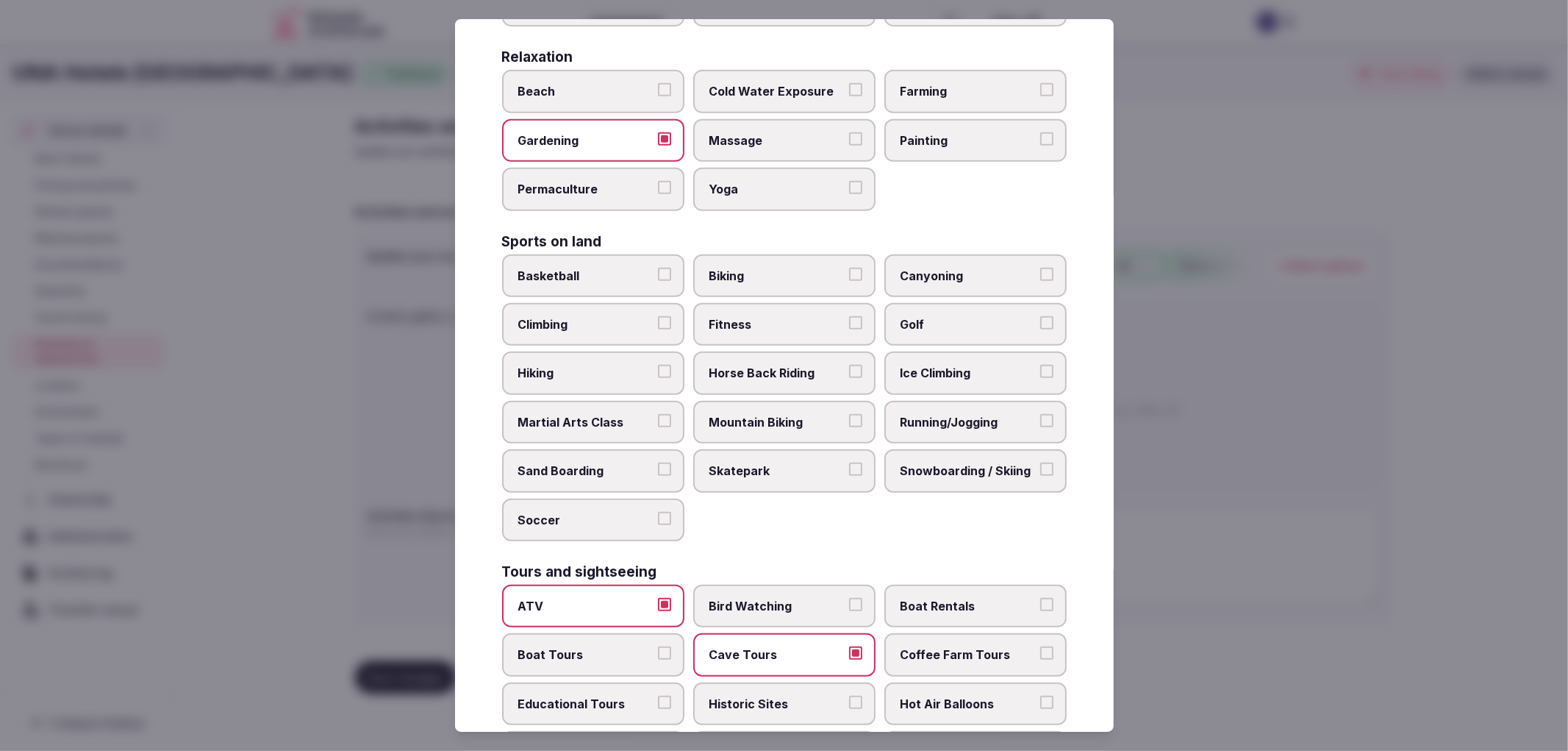
click at [572, 133] on span "Gardening" at bounding box center [586, 140] width 135 height 16
click at [657, 133] on button "Gardening" at bounding box center [663, 139] width 13 height 13
click at [590, 98] on label "Beach" at bounding box center [592, 92] width 182 height 43
click at [657, 97] on button "Beach" at bounding box center [663, 89] width 13 height 13
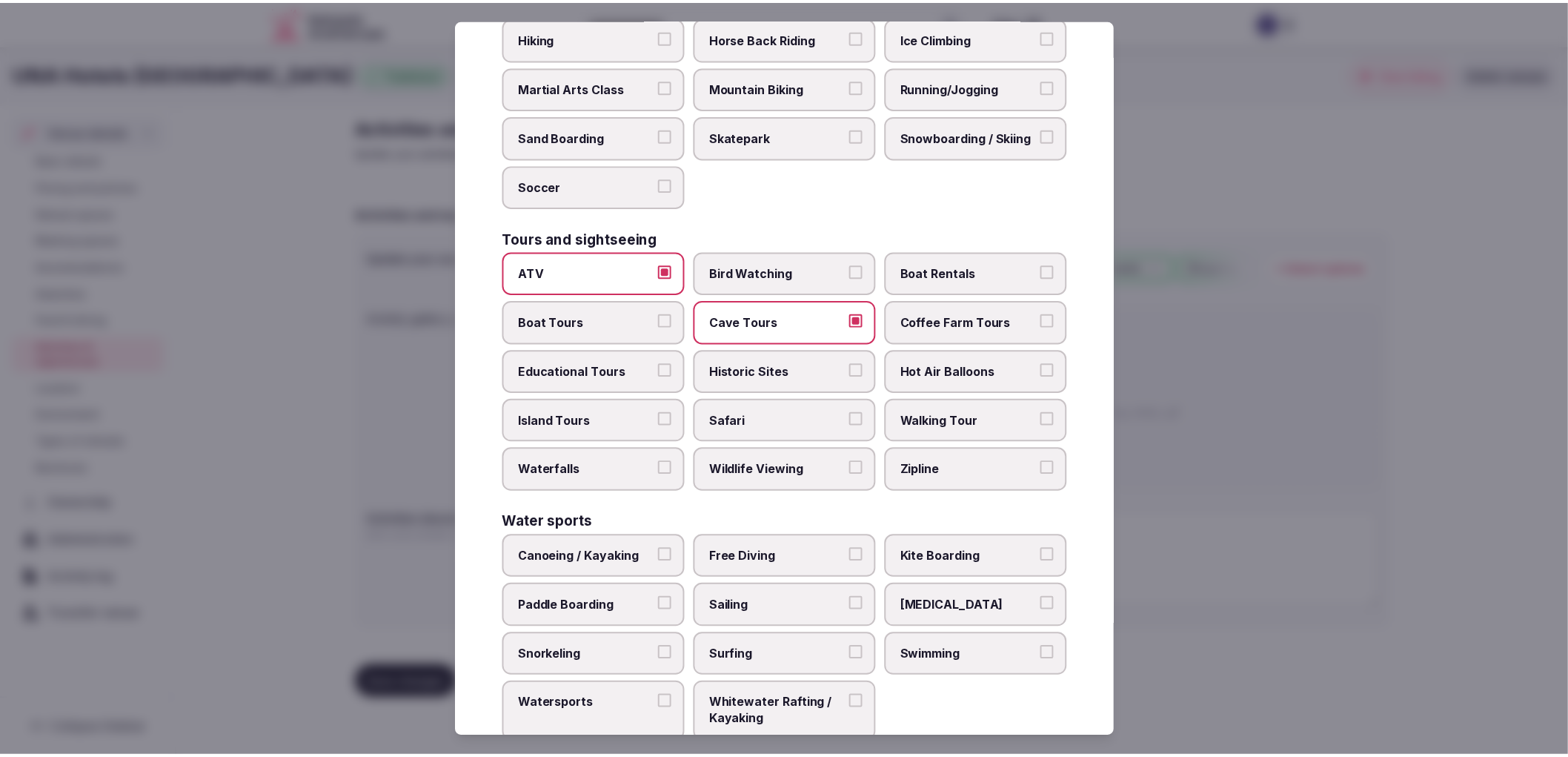
scroll to position [920, 0]
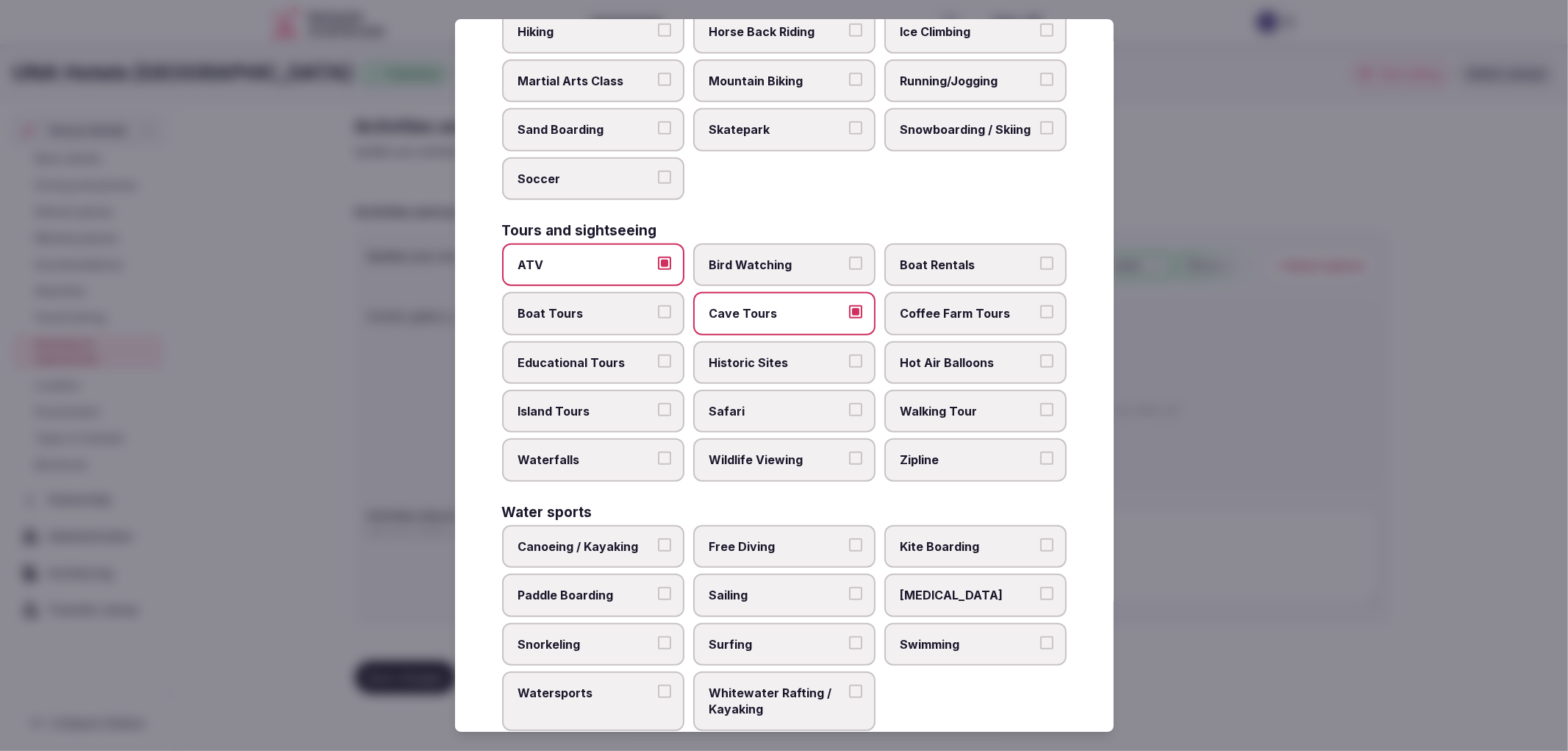
click at [673, 525] on label "Canoeing / Kayaking" at bounding box center [592, 547] width 182 height 43
click at [671, 538] on button "Canoeing / Kayaking" at bounding box center [663, 544] width 13 height 13
click at [983, 636] on span "Swimming" at bounding box center [968, 644] width 135 height 16
click at [1040, 636] on button "Swimming" at bounding box center [1046, 642] width 13 height 13
click at [604, 671] on label "Watersports" at bounding box center [592, 701] width 182 height 60
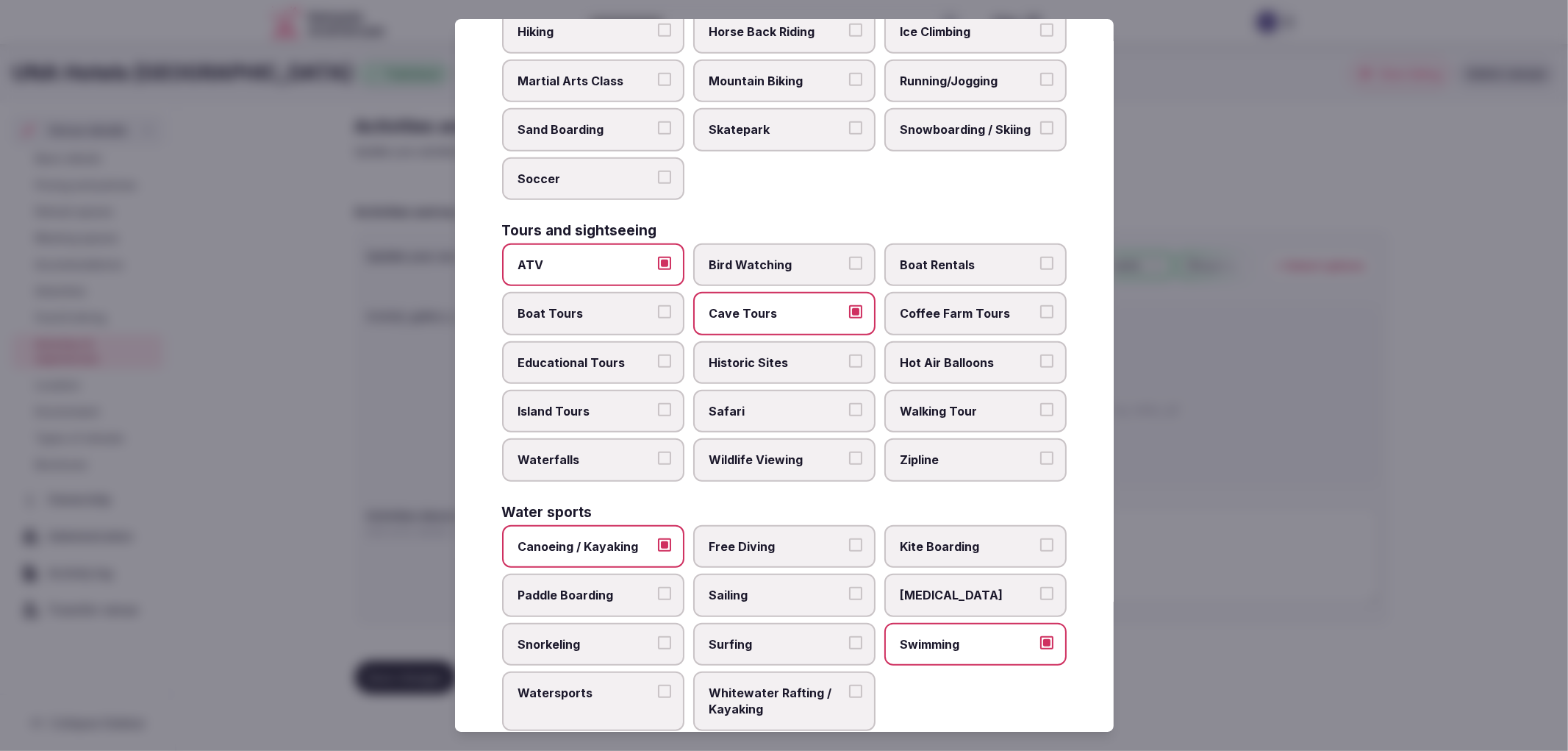
click at [657, 684] on button "Watersports" at bounding box center [663, 690] width 13 height 13
click at [1201, 450] on div at bounding box center [784, 376] width 1568 height 751
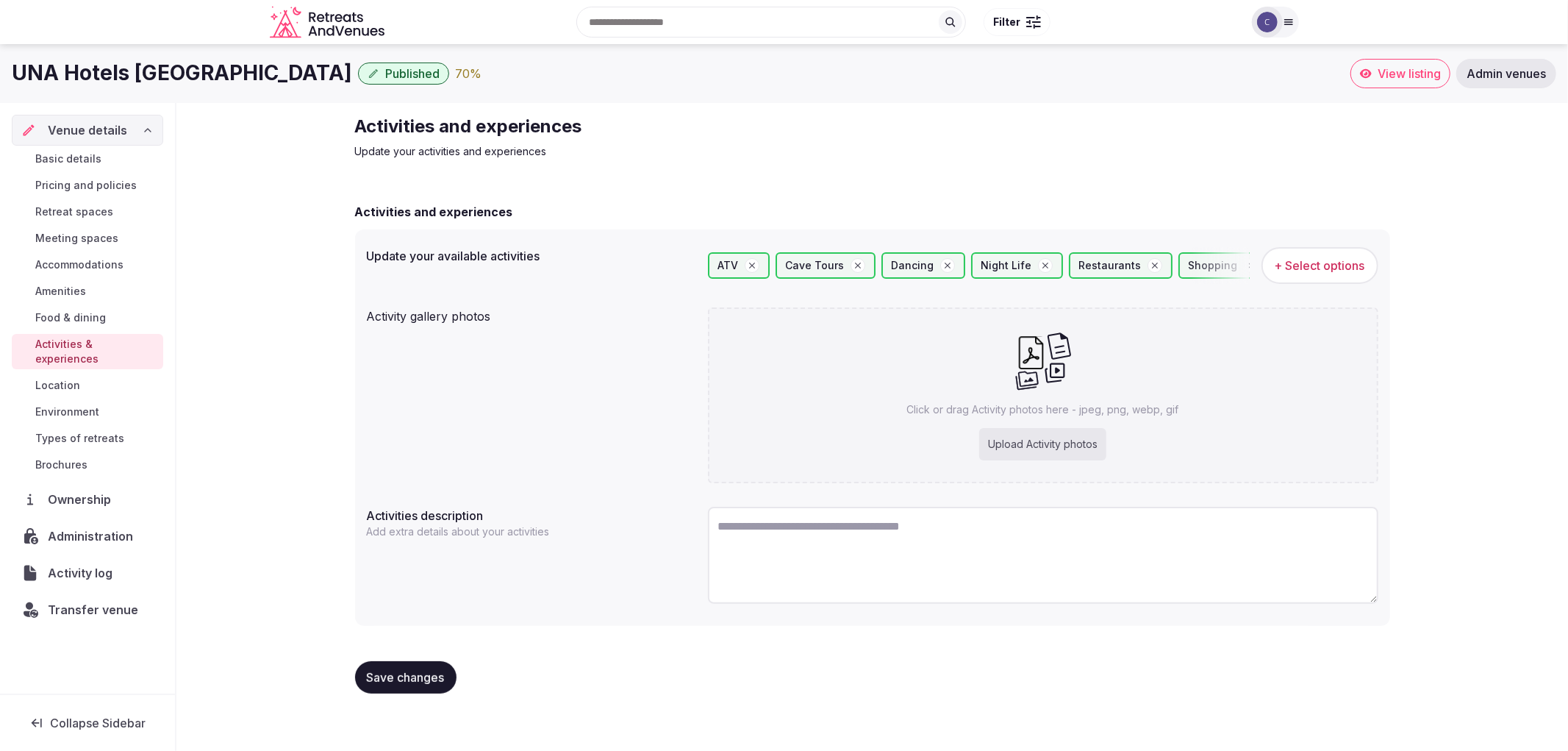
click at [1000, 429] on div "Upload Activity photos" at bounding box center [1042, 444] width 127 height 33
type input "**********"
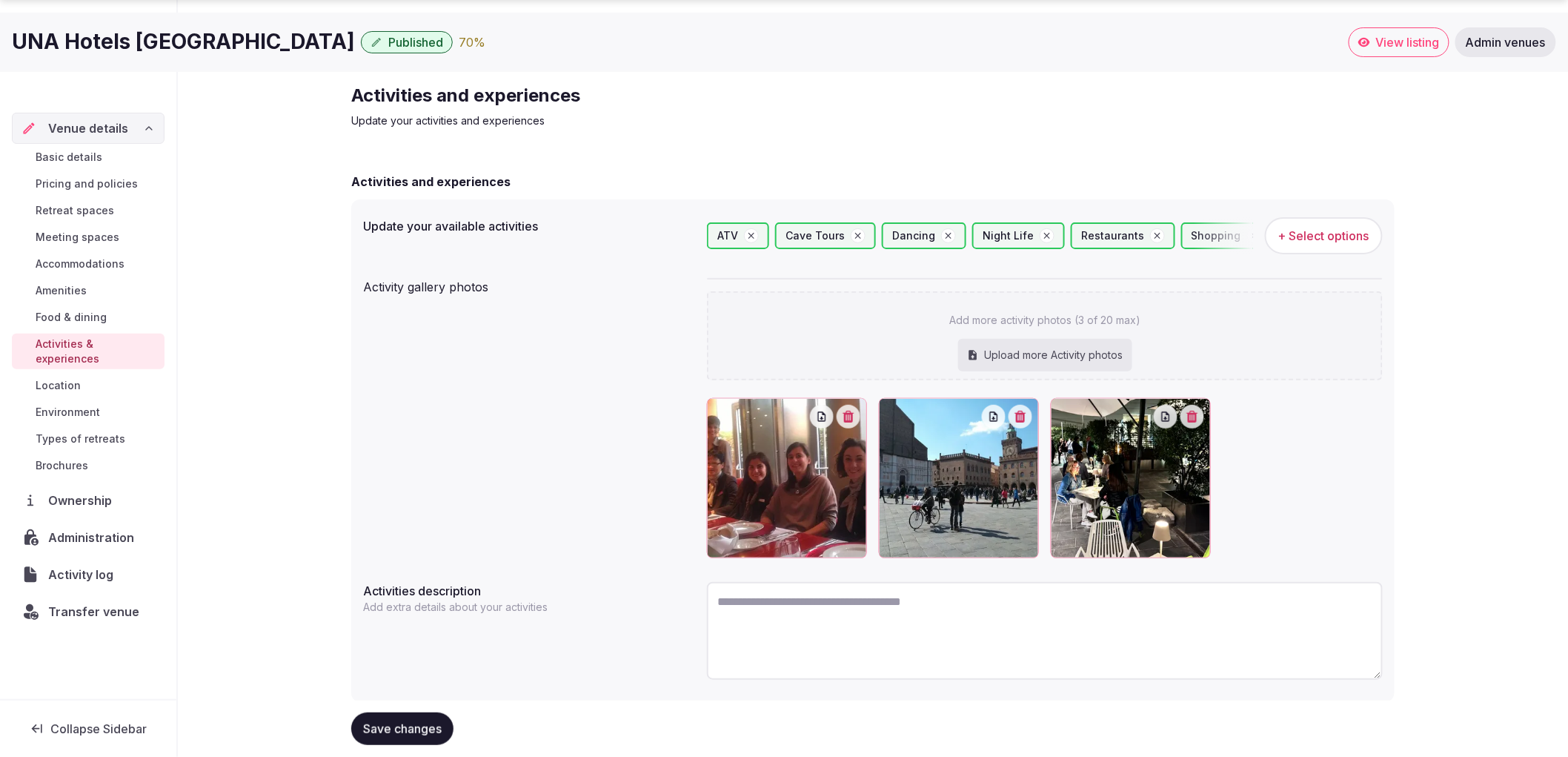
scroll to position [66, 0]
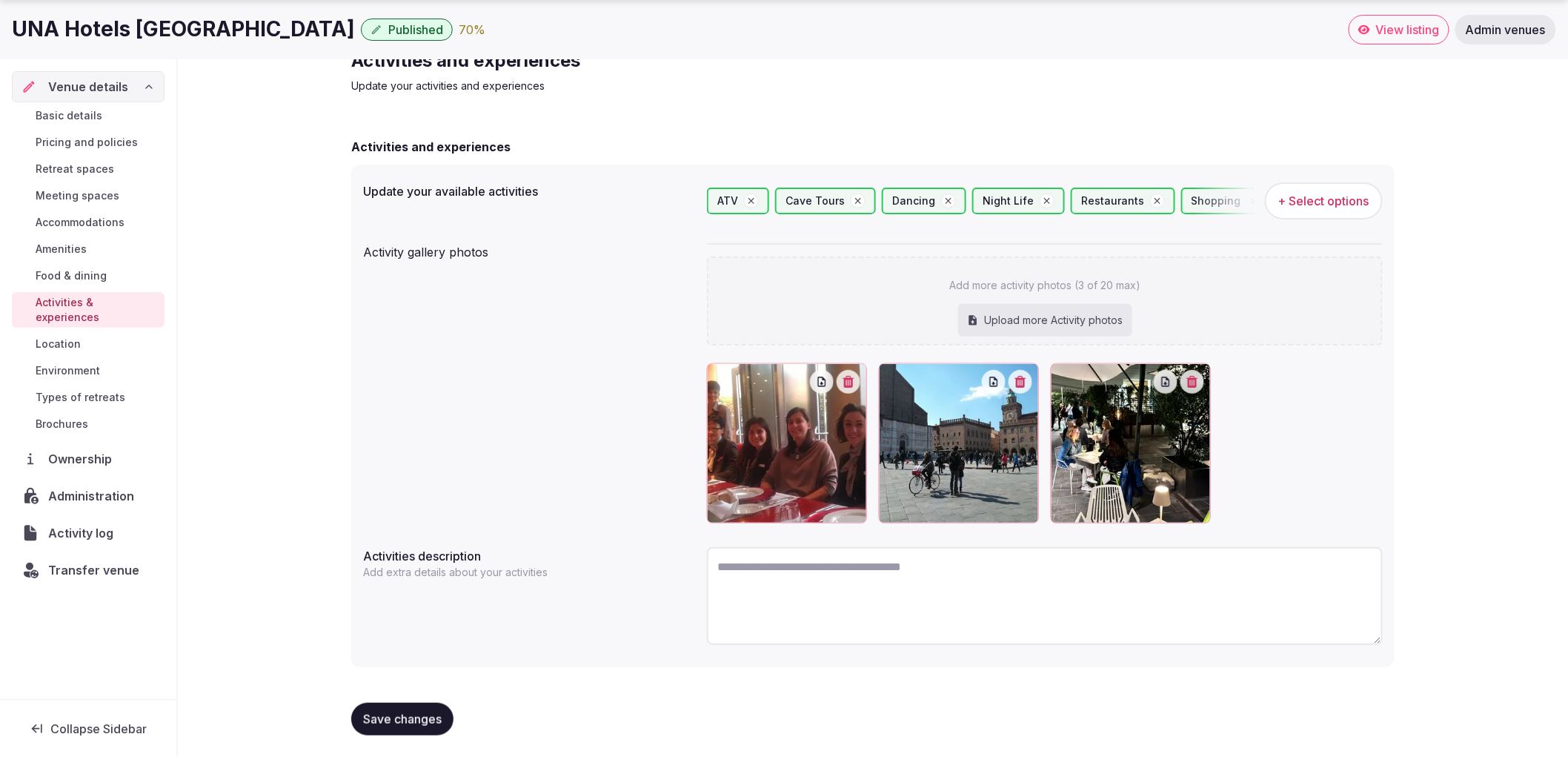
click at [413, 711] on span "Save changes" at bounding box center [402, 718] width 78 height 15
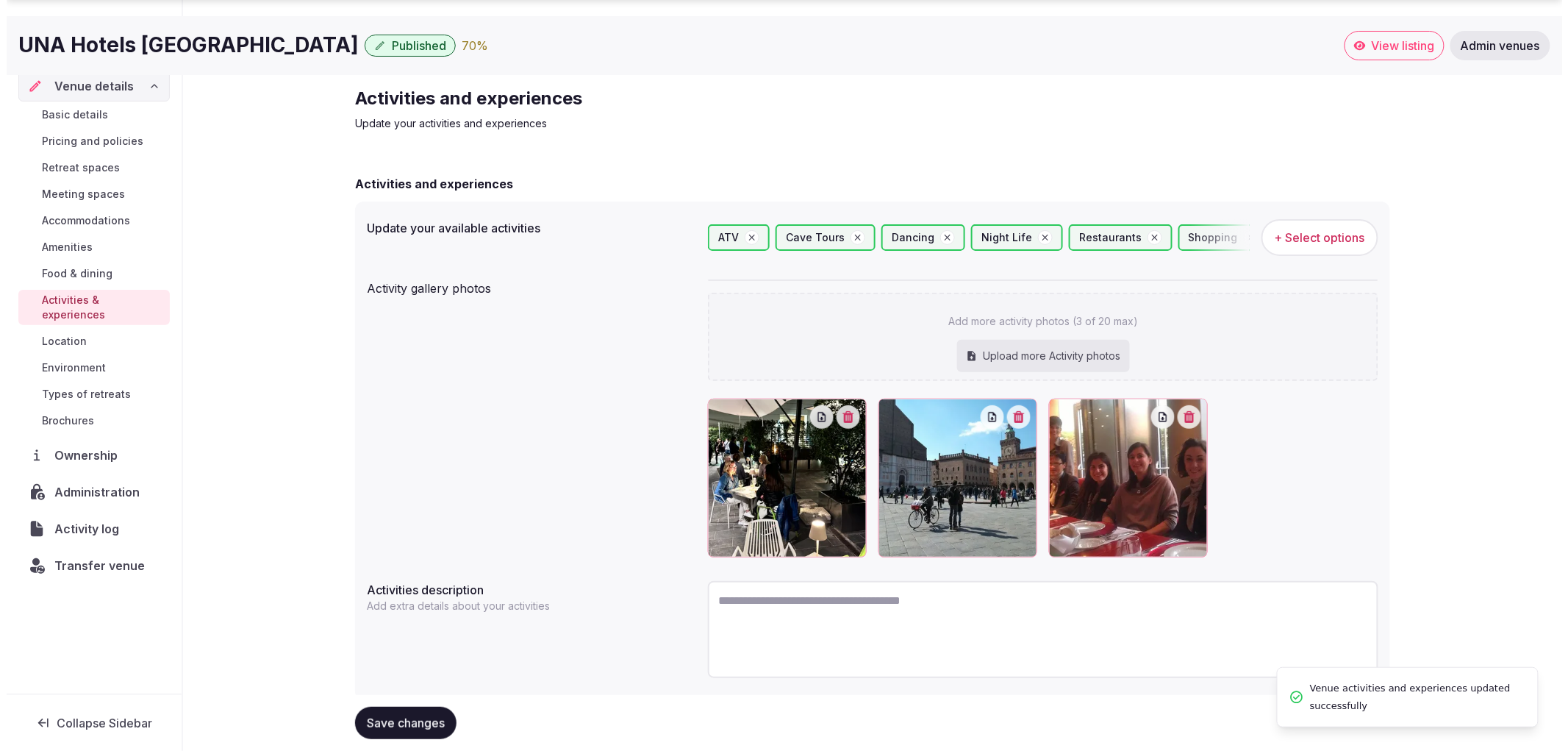
scroll to position [0, 0]
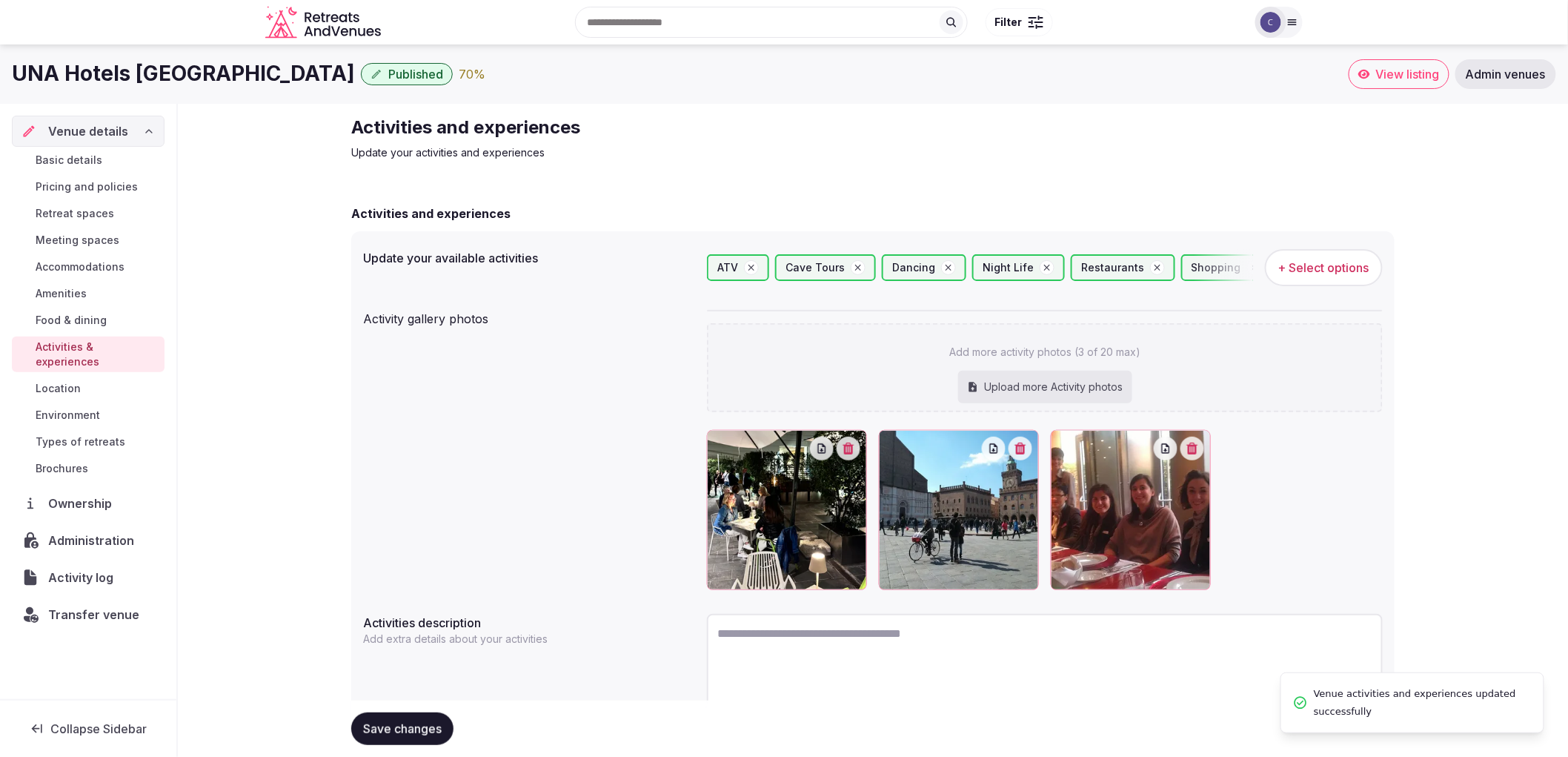
click at [109, 435] on span "Types of retreats" at bounding box center [80, 441] width 90 height 15
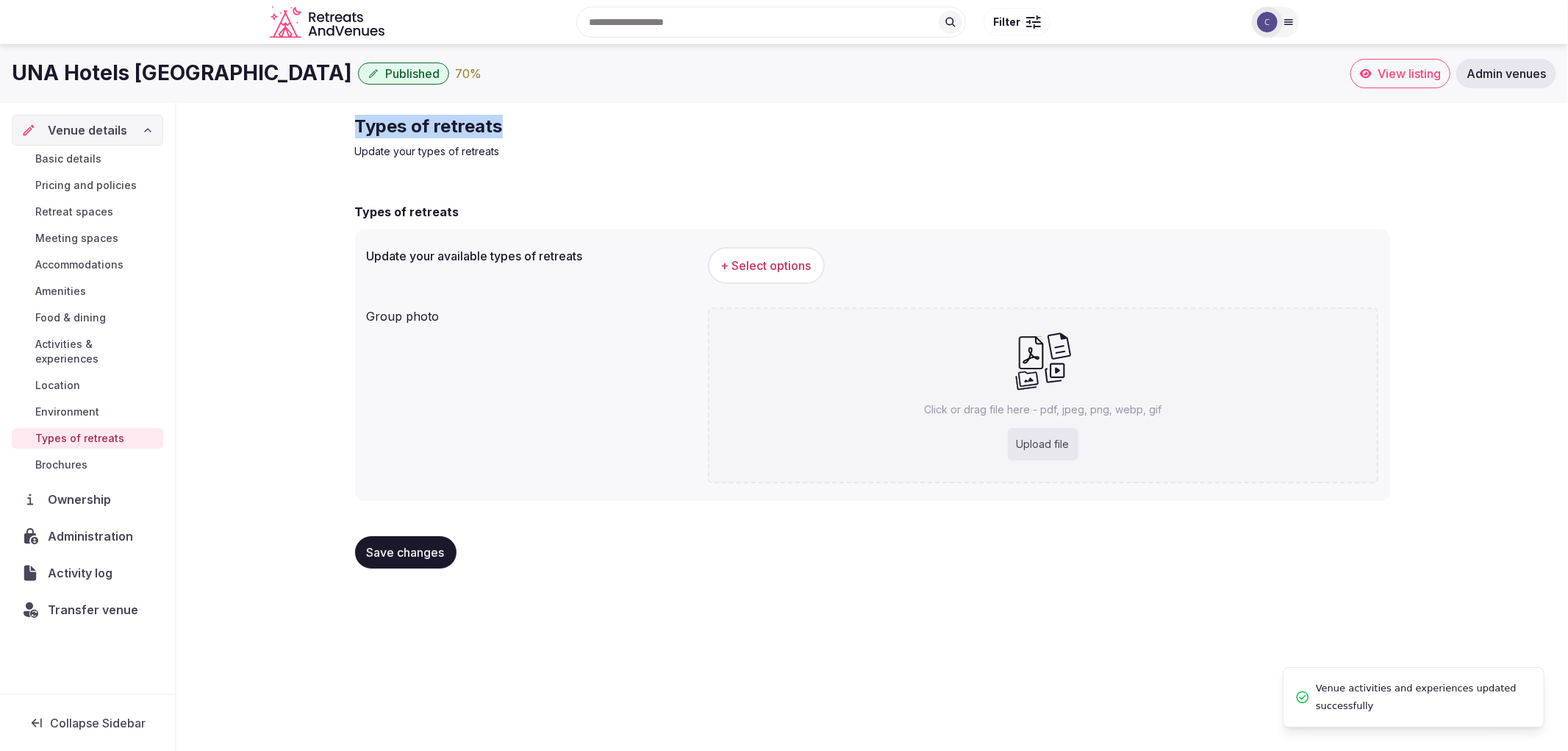
drag, startPoint x: 347, startPoint y: 115, endPoint x: 539, endPoint y: 113, distance: 192.0
click at [539, 113] on div "Types of retreats Update your types of retreats Types of retreats Update your a…" at bounding box center [873, 347] width 1058 height 489
copy h2 "Types of retreats"
click at [716, 253] on button "+ Select options" at bounding box center [766, 265] width 117 height 37
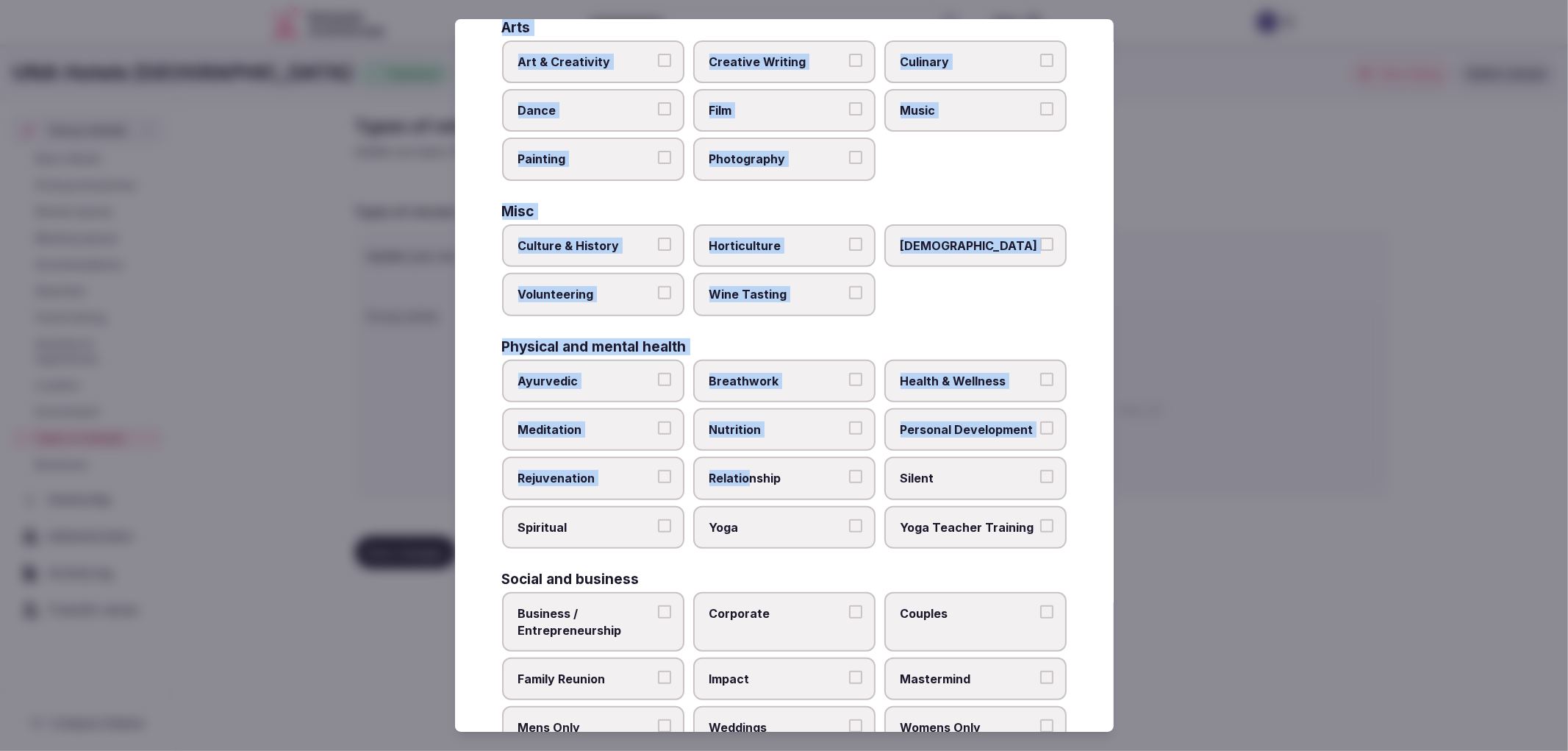
scroll to position [382, 0]
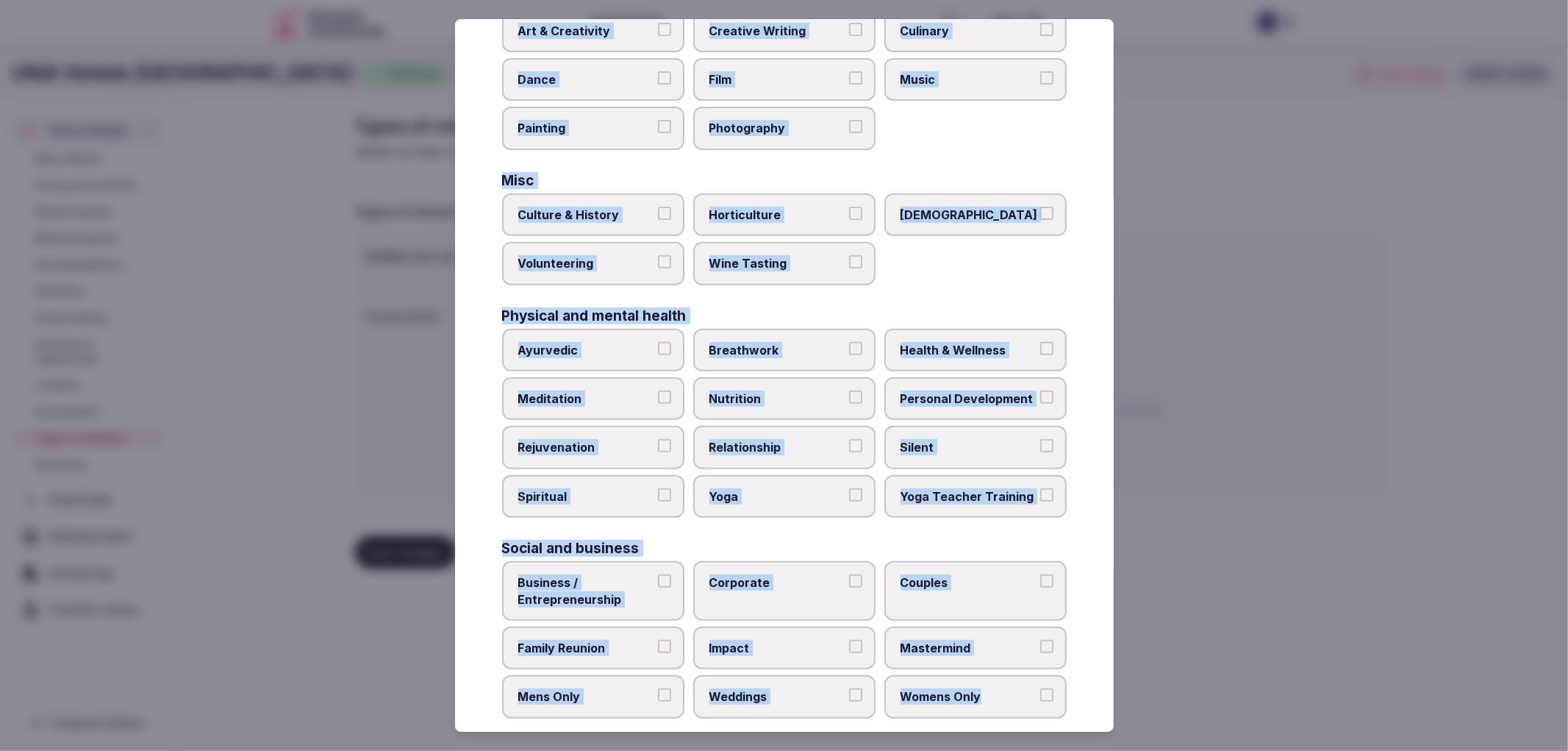
drag, startPoint x: 493, startPoint y: 143, endPoint x: 983, endPoint y: 671, distance: 720.3
click at [983, 671] on div "Select your types of retreats Choose all applicable types of retreats offered. …" at bounding box center [784, 376] width 658 height 713
copy div "Active Adventure Cold Water Exposure Cycling Golf Hunting & Fishing Kiteboardin…"
click at [490, 470] on div "Select your types of retreats Choose all applicable types of retreats offered. …" at bounding box center [784, 376] width 658 height 713
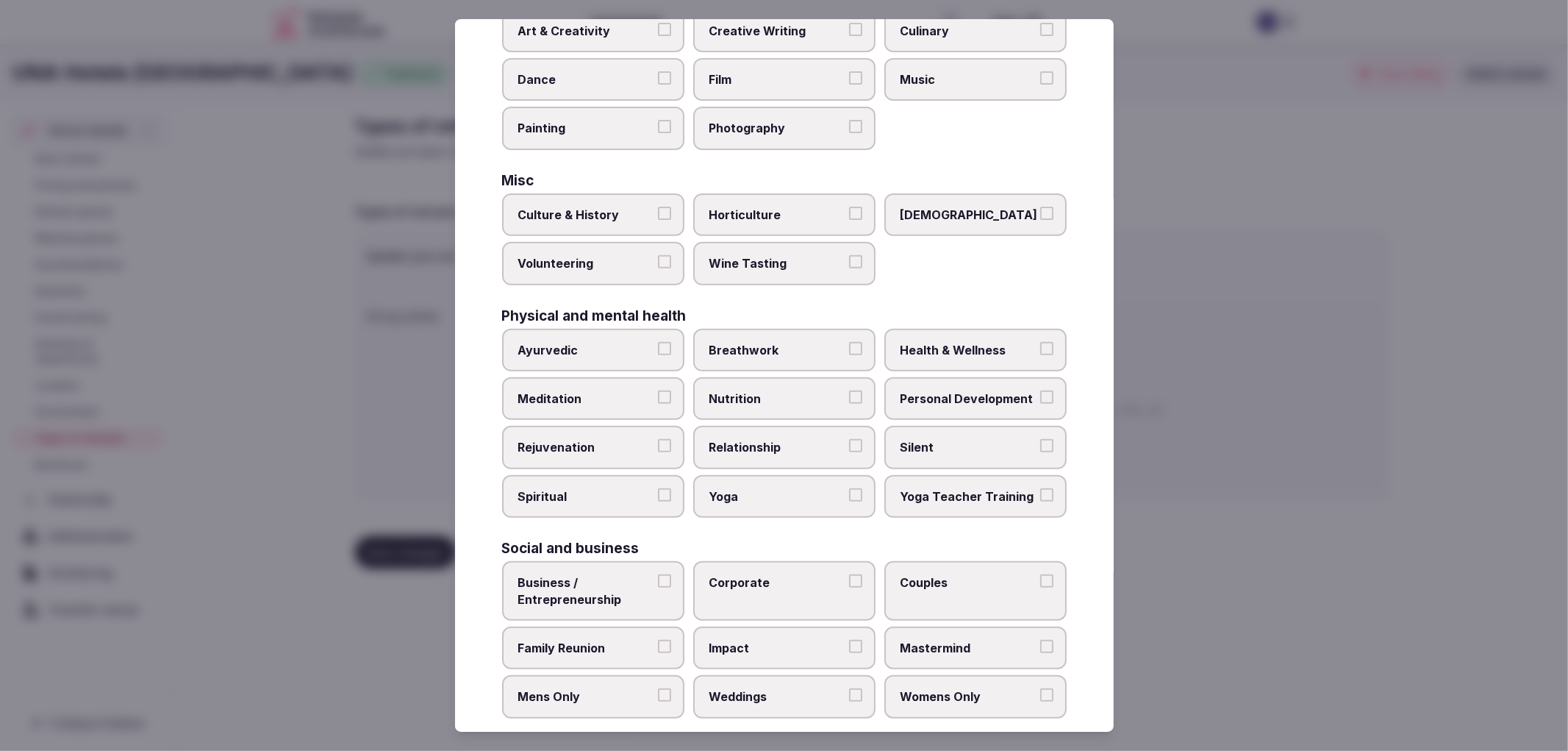
click at [755, 587] on label "Corporate" at bounding box center [784, 591] width 182 height 60
click at [849, 587] on button "Corporate" at bounding box center [855, 580] width 13 height 13
click at [640, 627] on label "Family Reunion" at bounding box center [592, 648] width 182 height 43
click at [657, 640] on button "Family Reunion" at bounding box center [663, 646] width 13 height 13
click at [773, 703] on div "Select your types of retreats Choose all applicable types of retreats offered. …" at bounding box center [784, 376] width 658 height 713
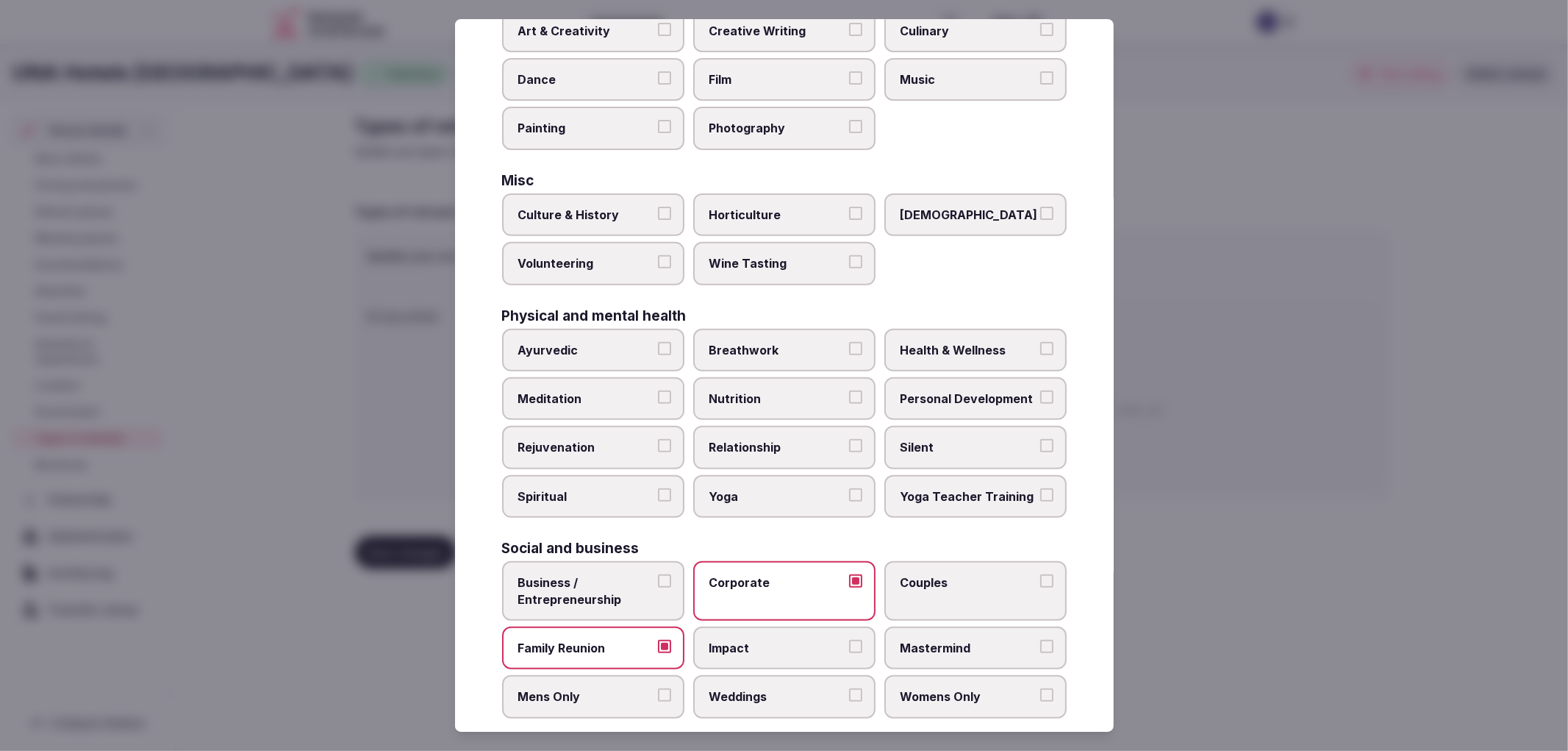
drag, startPoint x: 796, startPoint y: 685, endPoint x: 1175, endPoint y: 574, distance: 394.9
click at [797, 685] on label "Weddings" at bounding box center [784, 696] width 182 height 43
click at [849, 689] on button "Weddings" at bounding box center [855, 695] width 13 height 13
click at [1287, 558] on div at bounding box center [784, 376] width 1568 height 751
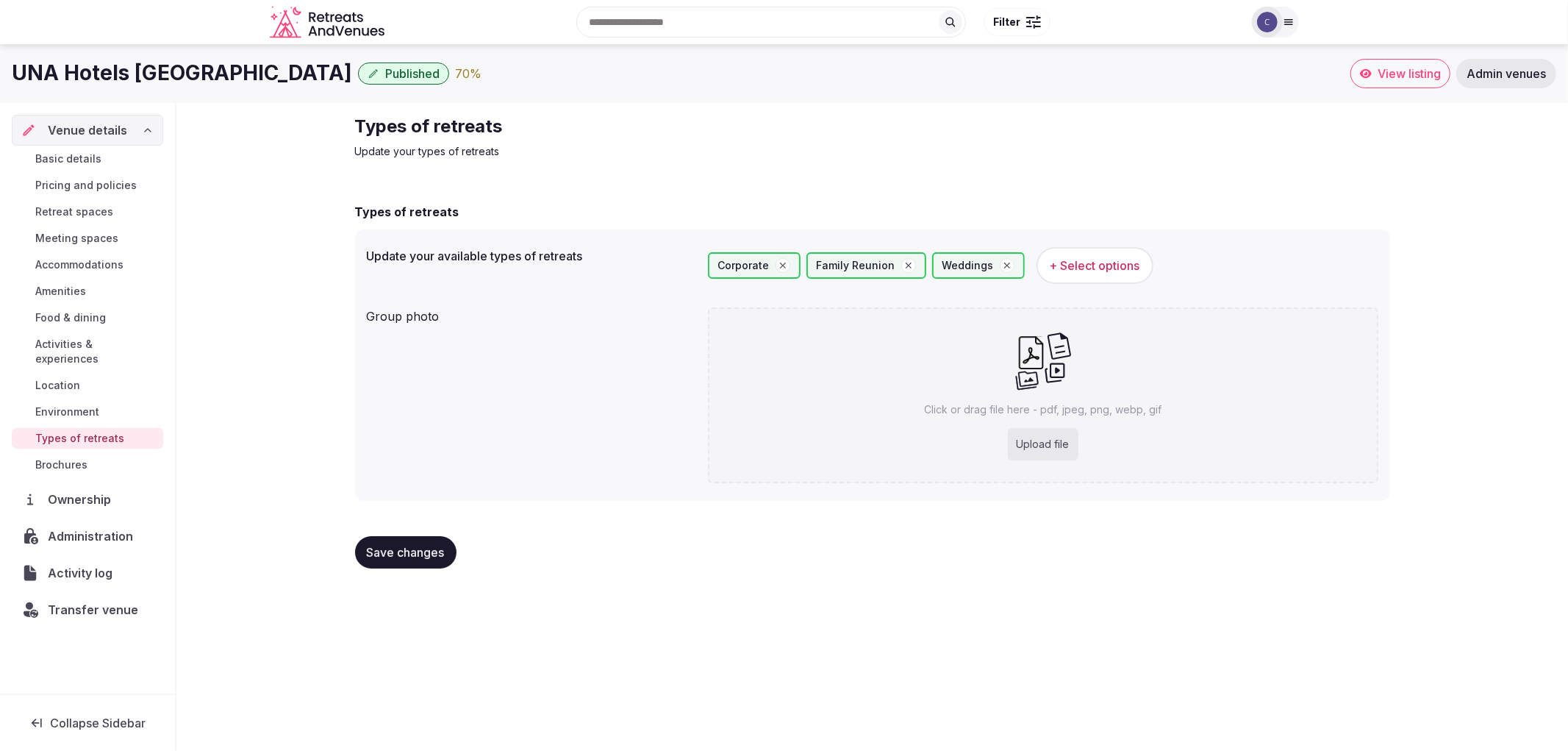
click at [1040, 435] on div "Upload file" at bounding box center [1043, 444] width 71 height 33
type input "**********"
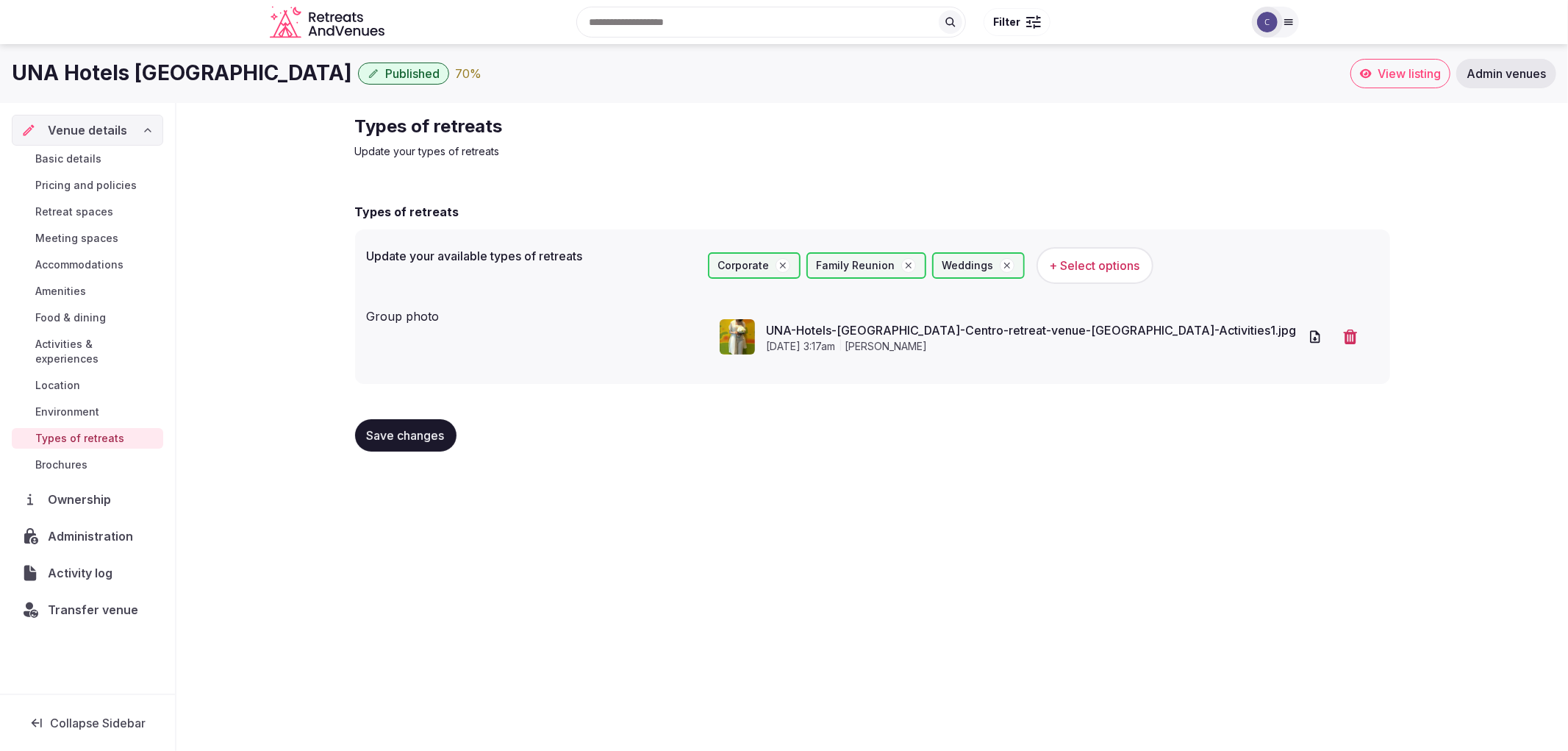
click at [421, 424] on button "Save changes" at bounding box center [405, 435] width 102 height 33
click at [74, 405] on span "Environment" at bounding box center [67, 411] width 64 height 15
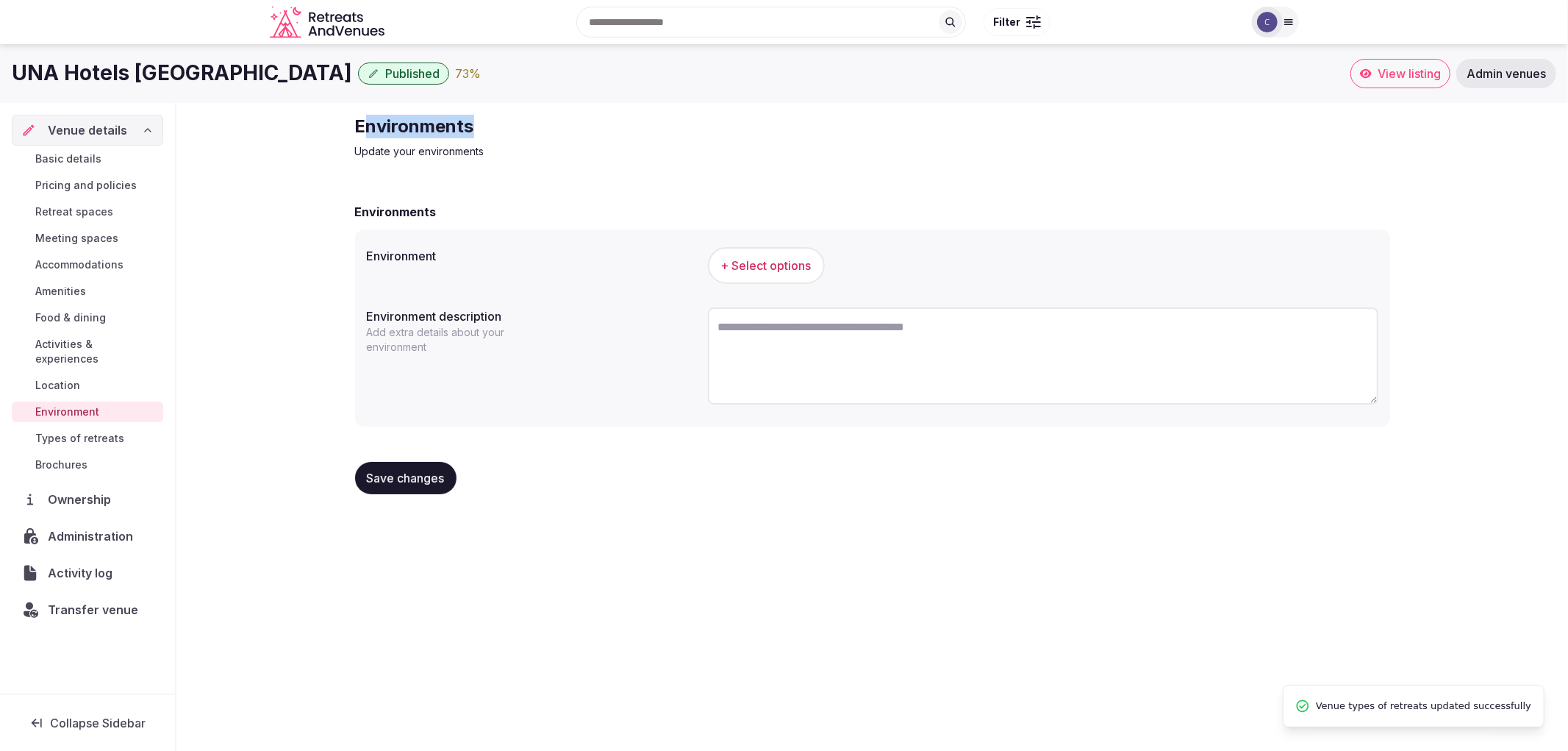
drag, startPoint x: 419, startPoint y: 114, endPoint x: 505, endPoint y: 111, distance: 86.1
click at [505, 111] on div "Environments Update your environments Environments Environment + Select options…" at bounding box center [873, 310] width 1058 height 415
copy h2 "nvironments"
click at [766, 254] on button "+ Select options" at bounding box center [766, 265] width 117 height 37
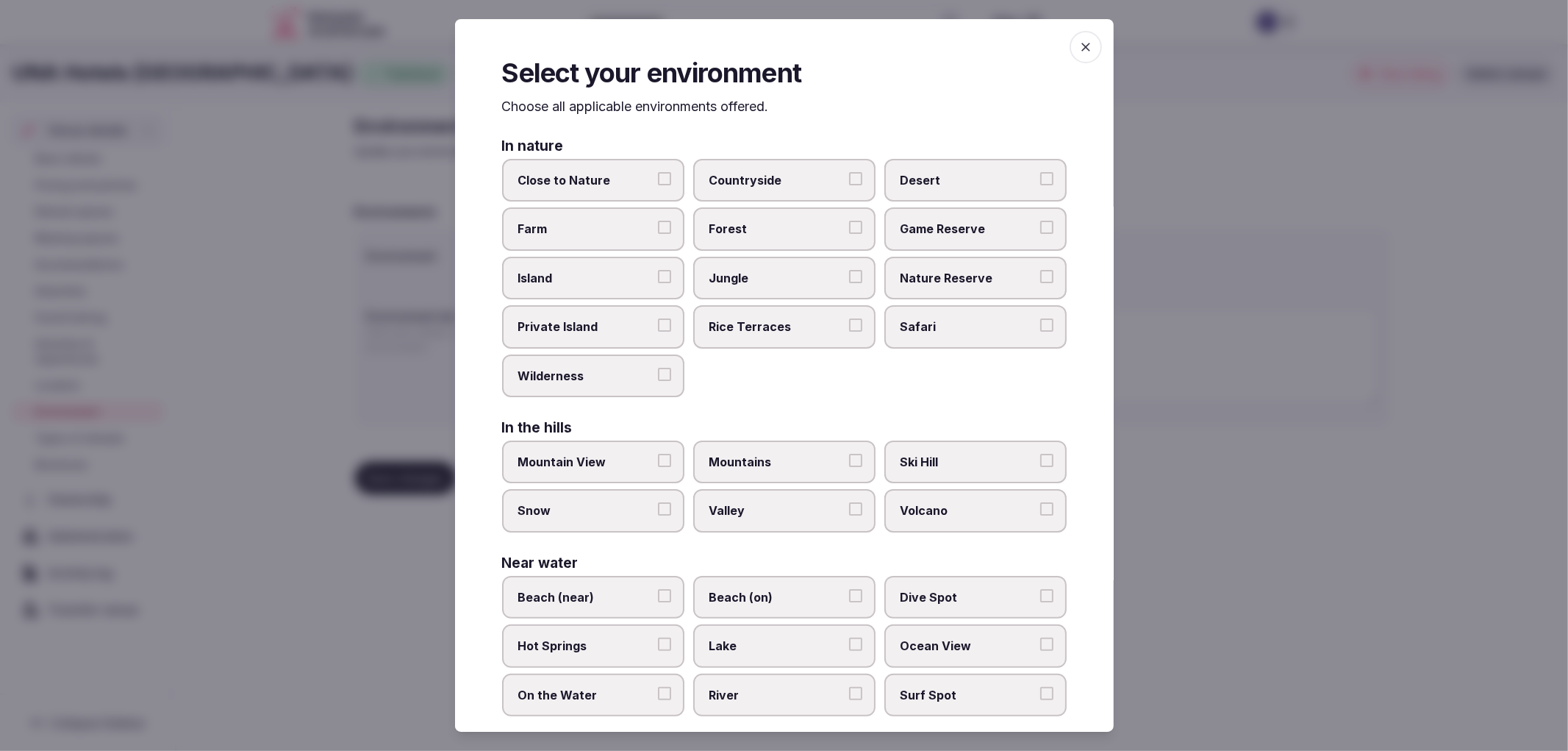
click at [766, 257] on label "Jungle" at bounding box center [784, 278] width 182 height 43
click at [849, 270] on button "Jungle" at bounding box center [855, 276] width 13 height 13
click at [798, 259] on label "Jungle" at bounding box center [784, 278] width 182 height 43
click at [849, 270] on button "Jungle" at bounding box center [855, 276] width 13 height 13
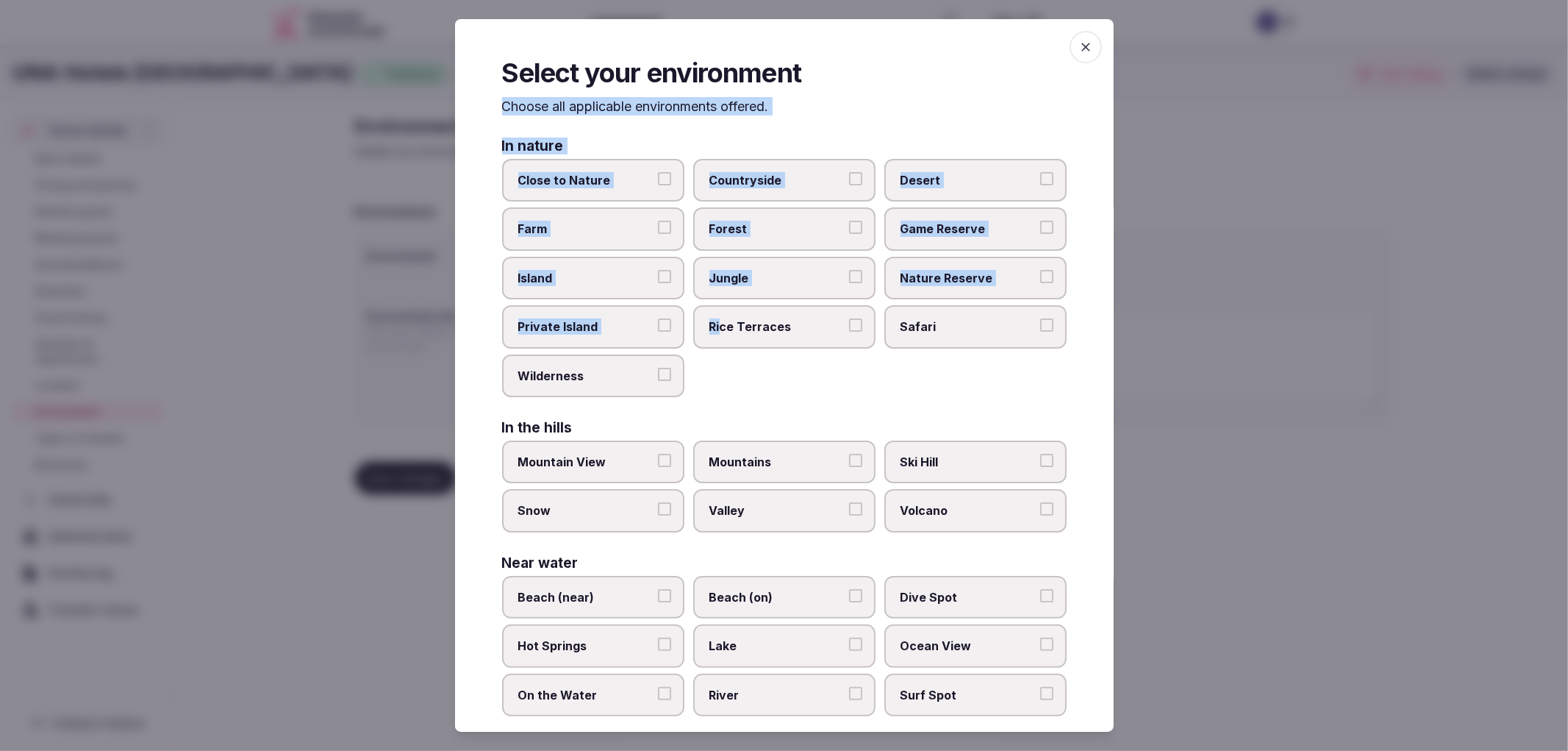
drag, startPoint x: 495, startPoint y: 127, endPoint x: 716, endPoint y: 307, distance: 285.0
click at [716, 307] on div "Select your environment Choose all applicable environments offered. In nature C…" at bounding box center [784, 376] width 658 height 713
click at [500, 155] on div "Select your environment Choose all applicable environments offered. In nature C…" at bounding box center [784, 376] width 658 height 713
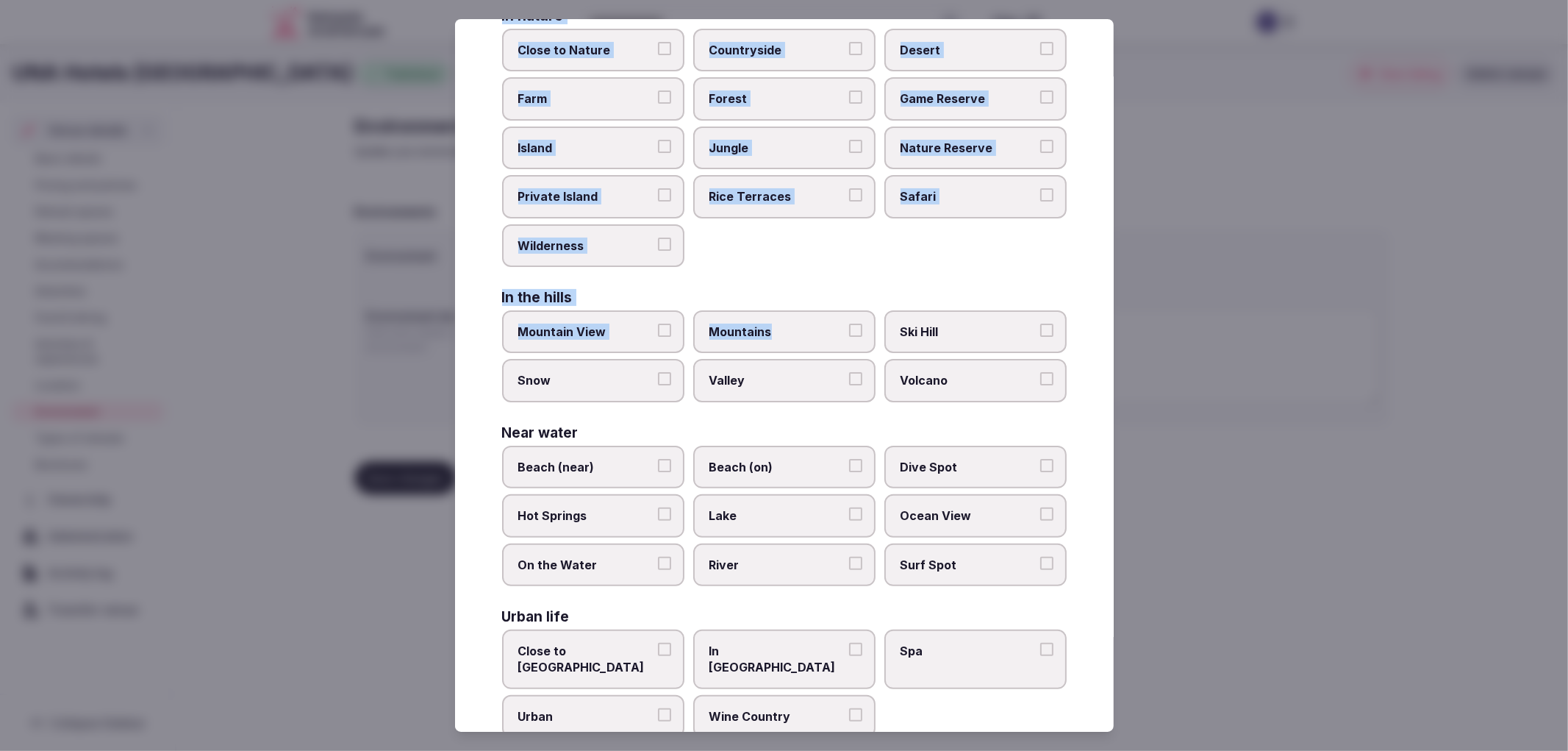
scroll to position [138, 0]
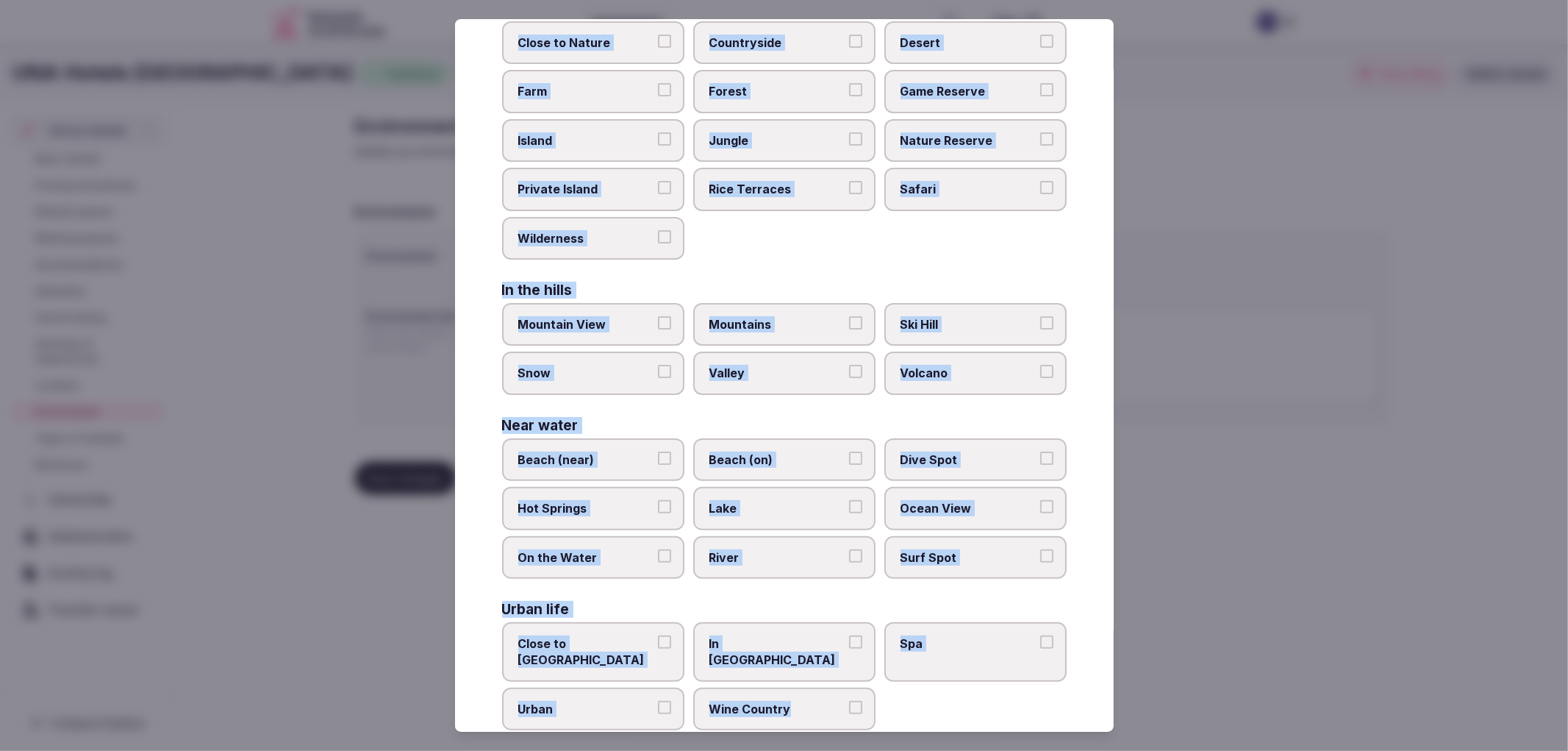
drag, startPoint x: 500, startPoint y: 148, endPoint x: 836, endPoint y: 664, distance: 615.8
click at [836, 664] on div "Select your environment Choose all applicable environments offered. In nature C…" at bounding box center [784, 376] width 658 height 713
copy div "In nature Close to Nature Countryside Desert Farm Forest Game Reserve Island Ju…"
click at [760, 250] on div "Close to Nature Countryside Desert Farm Forest Game Reserve Island Jungle Natur…" at bounding box center [784, 140] width 564 height 239
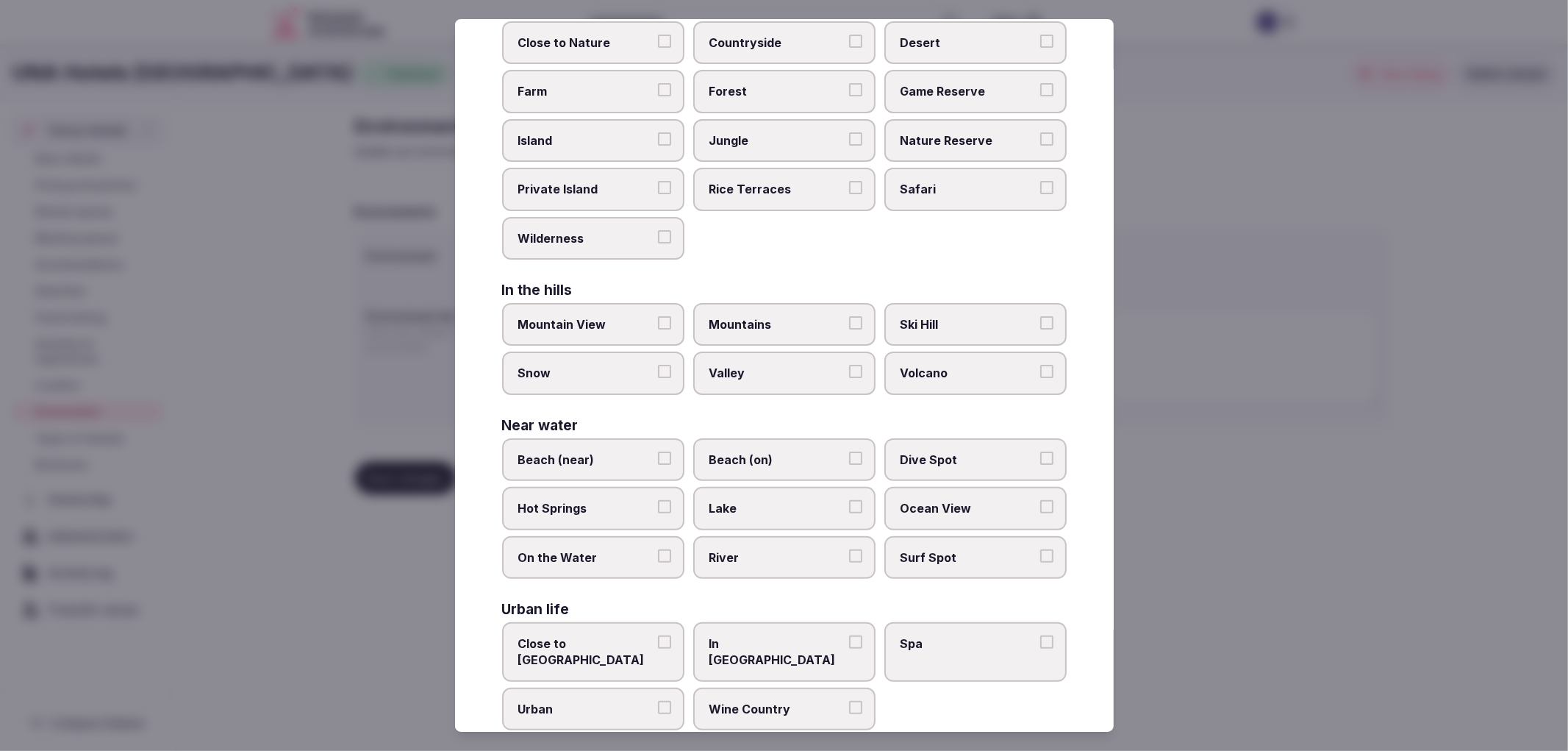
drag, startPoint x: 776, startPoint y: 642, endPoint x: 942, endPoint y: 633, distance: 166.2
click at [777, 642] on label "In City Center" at bounding box center [784, 652] width 182 height 60
click at [849, 642] on button "In City Center" at bounding box center [855, 642] width 13 height 13
click at [662, 688] on label "Urban" at bounding box center [592, 709] width 182 height 43
click at [662, 701] on button "Urban" at bounding box center [663, 707] width 13 height 13
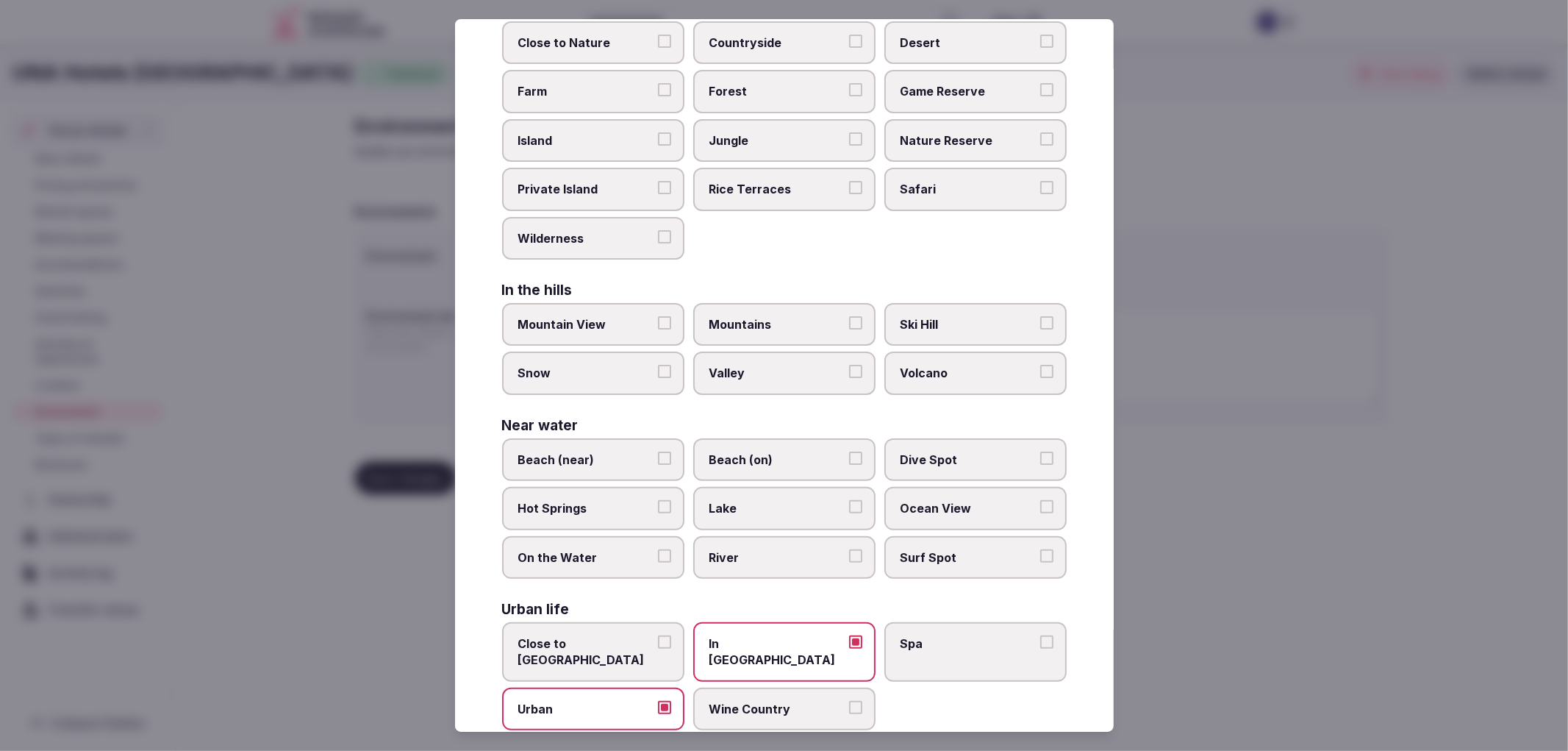
click at [1211, 609] on div at bounding box center [784, 376] width 1568 height 751
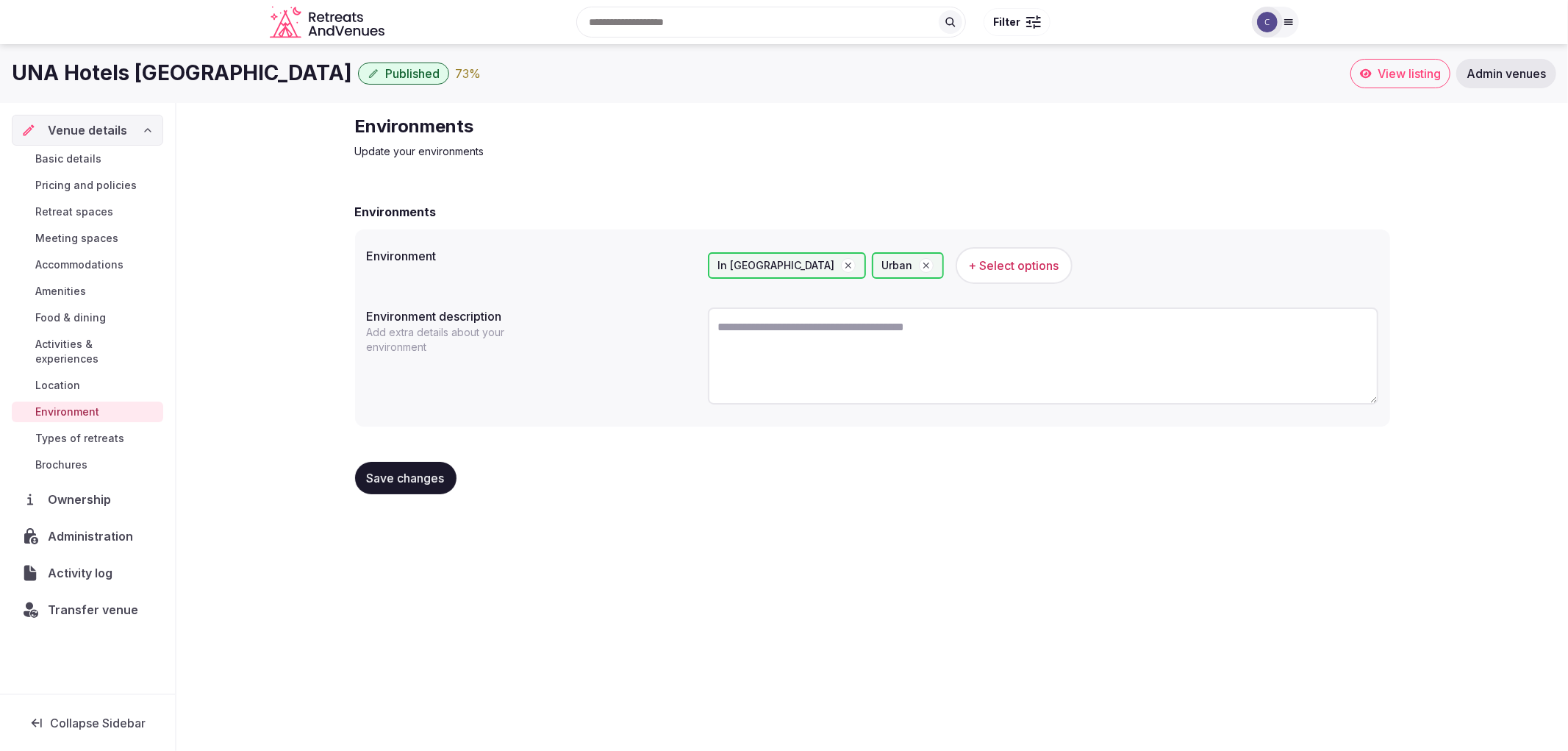
click at [932, 352] on textarea at bounding box center [1043, 355] width 670 height 97
paste textarea "**********"
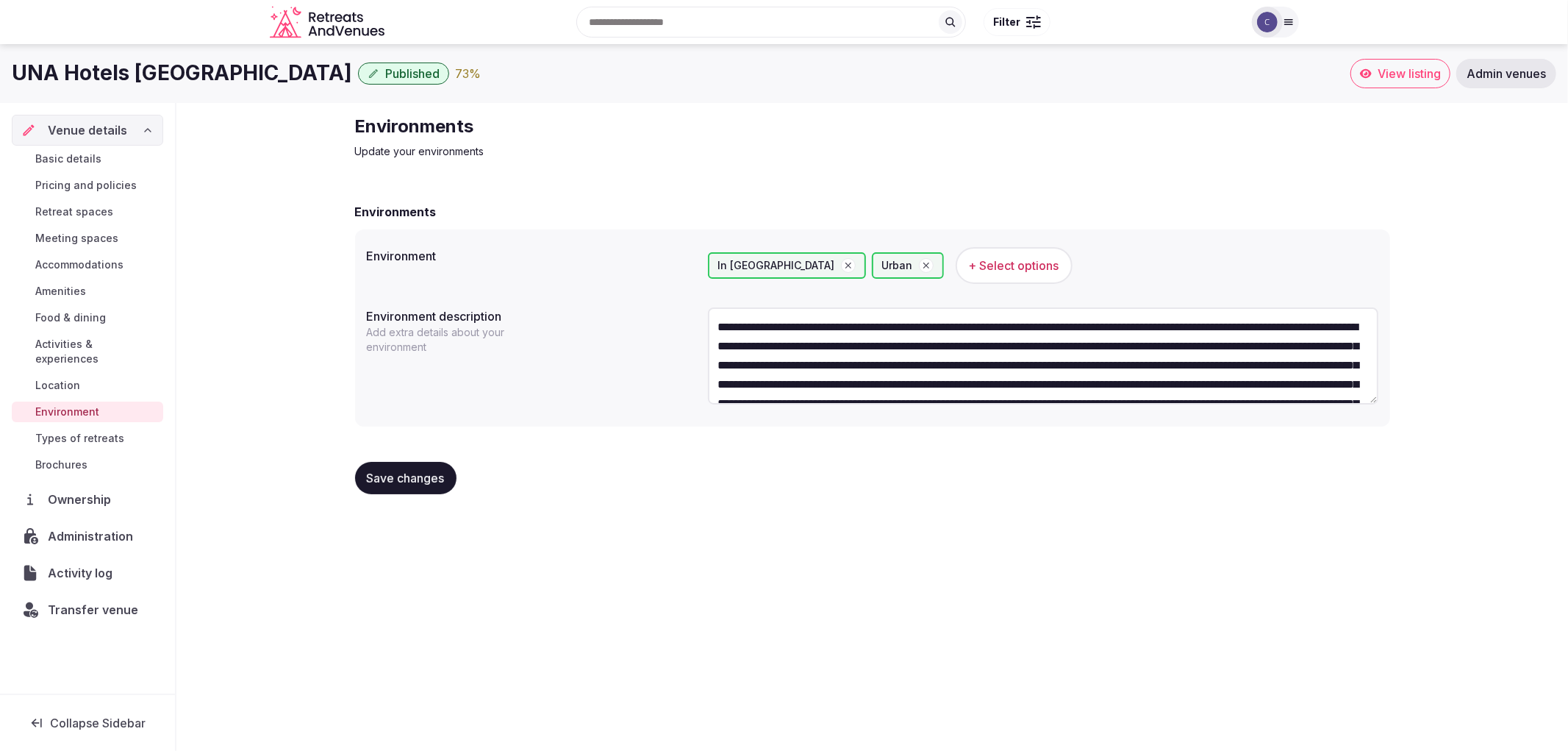
scroll to position [46, 0]
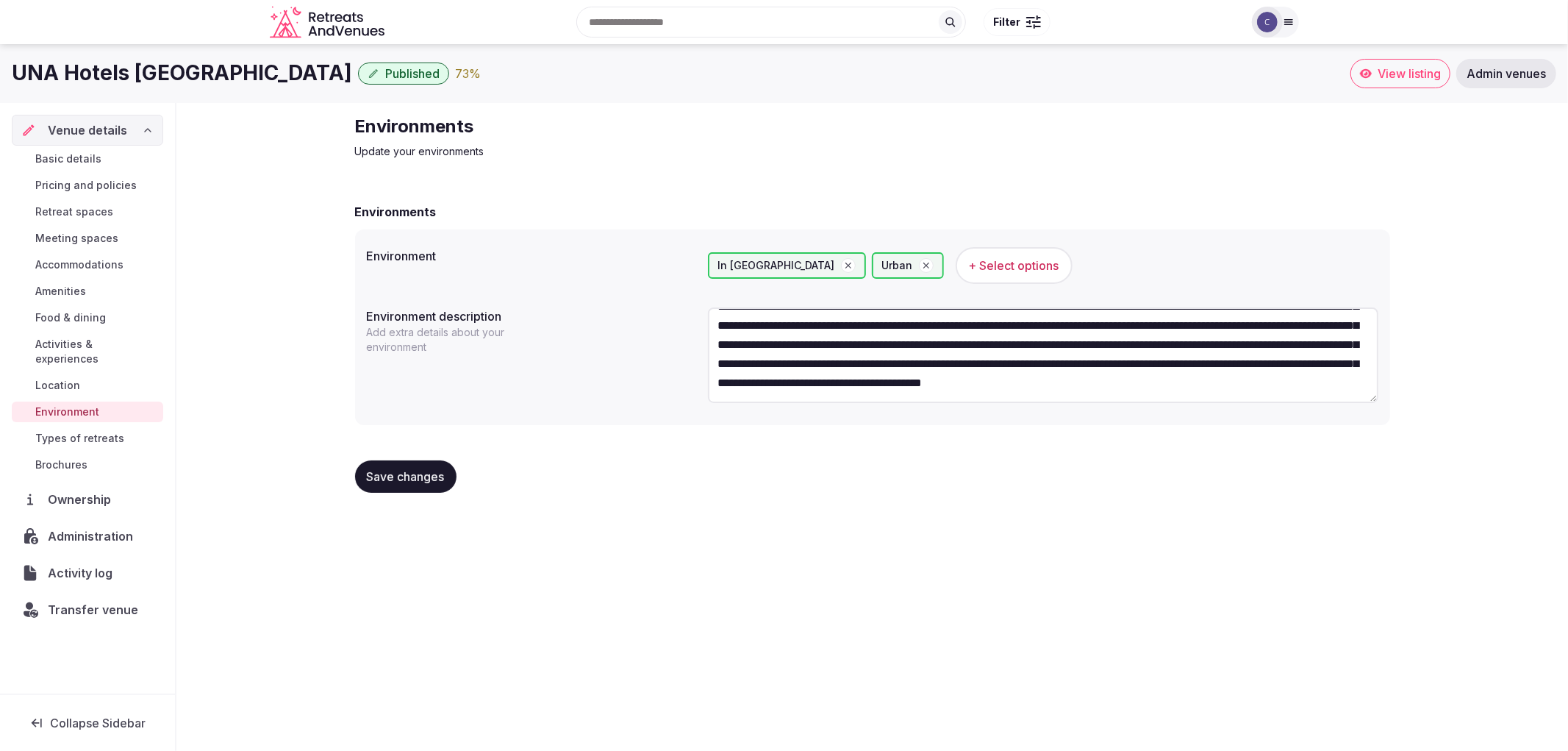
type textarea "**********"
click at [421, 470] on span "Save changes" at bounding box center [405, 476] width 78 height 15
click at [91, 375] on link "Location" at bounding box center [87, 385] width 151 height 21
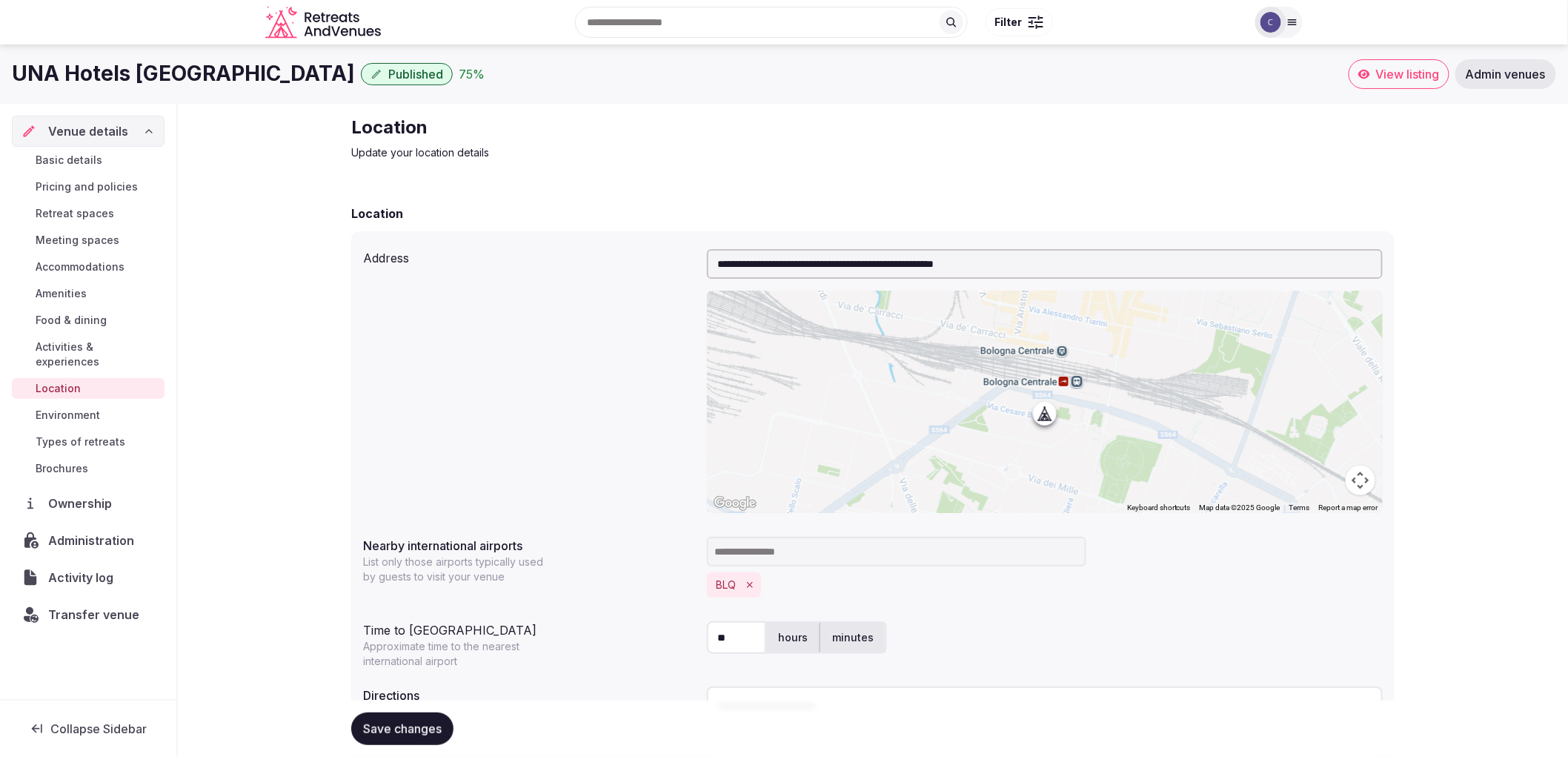
click at [72, 293] on span "Amenities" at bounding box center [60, 293] width 51 height 15
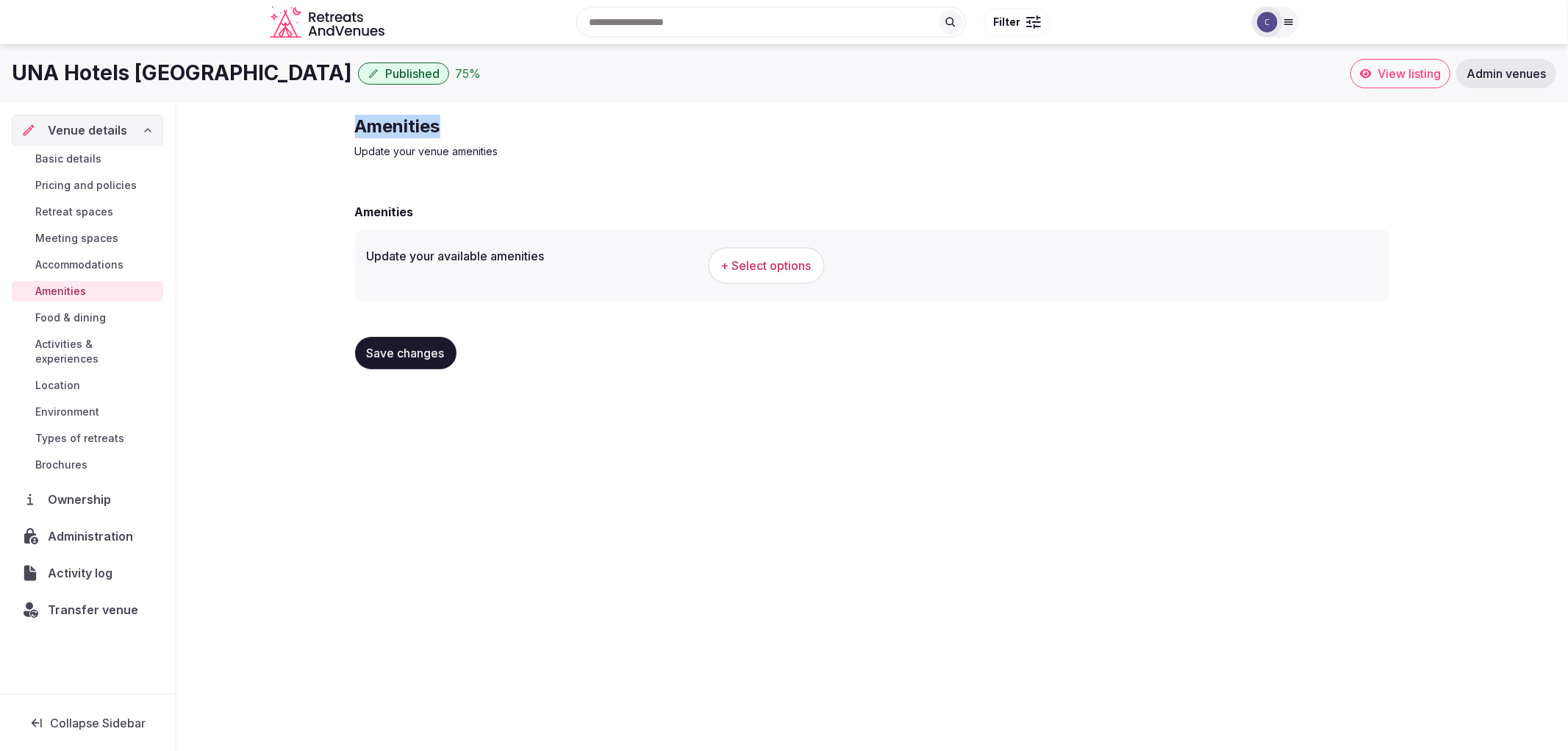
drag, startPoint x: 356, startPoint y: 123, endPoint x: 578, endPoint y: 116, distance: 222.1
click at [578, 116] on div "Amenities Update your venue amenities Amenities Update your available amenities…" at bounding box center [872, 247] width 1392 height 290
click at [725, 254] on button "+ Select options" at bounding box center [766, 265] width 117 height 37
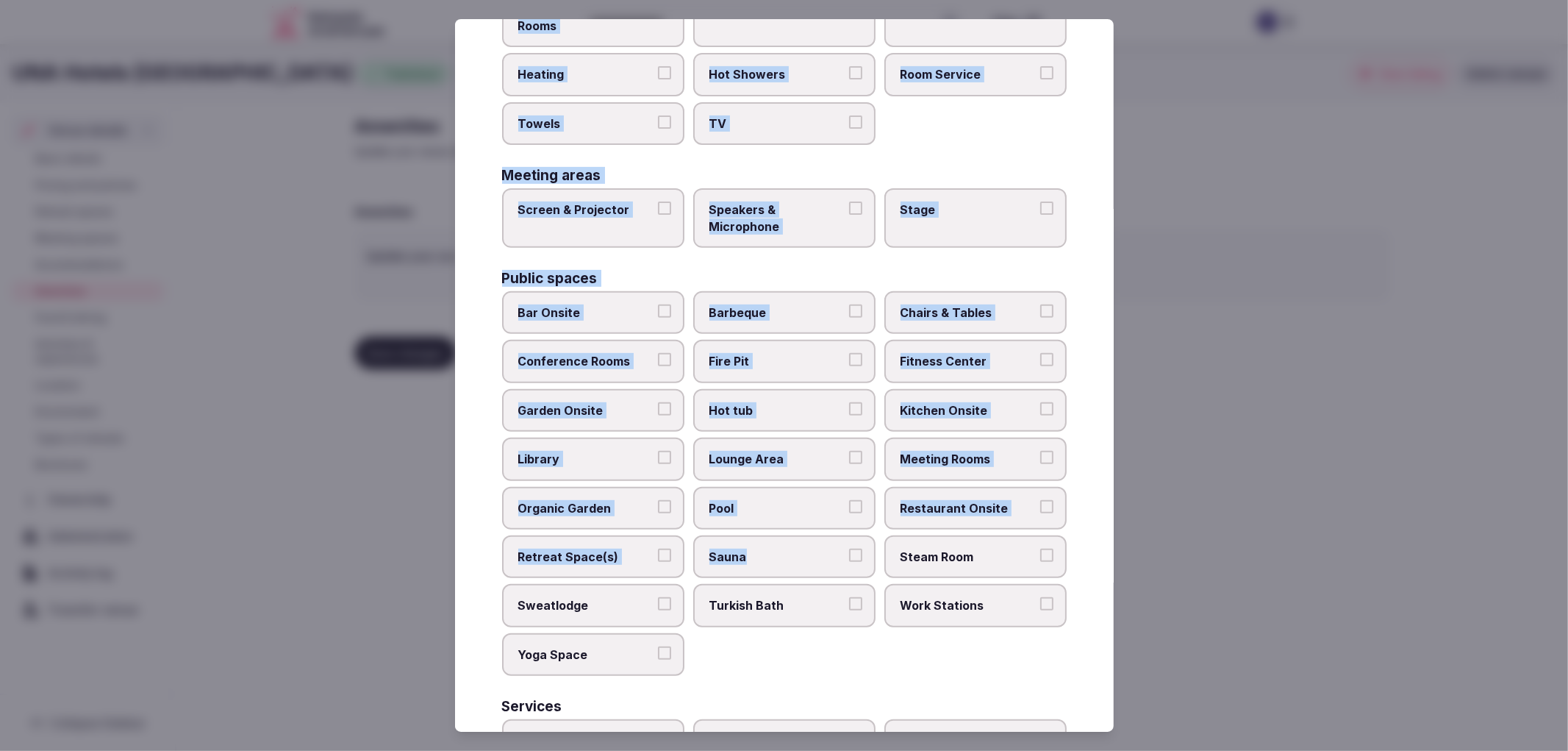
scroll to position [574, 0]
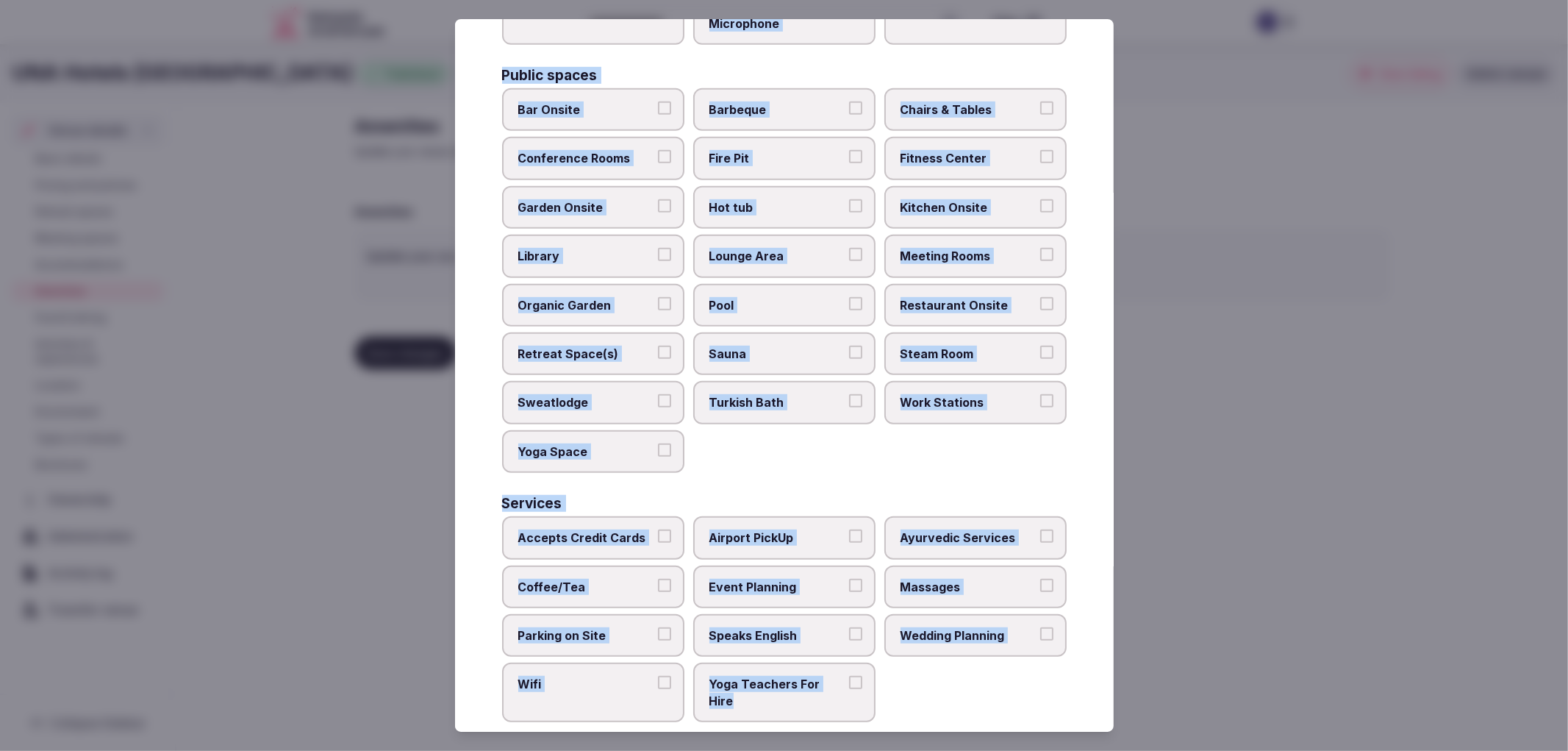
copy div "Activities Bicycles Camping Allowed Onsite Ice Bath Pool Table Surf Board Renta…"
drag, startPoint x: 495, startPoint y: 150, endPoint x: 856, endPoint y: 679, distance: 640.4
click at [856, 679] on div "Select your venue amenities Choose all applicable amenities offered. Activities…" at bounding box center [784, 376] width 658 height 713
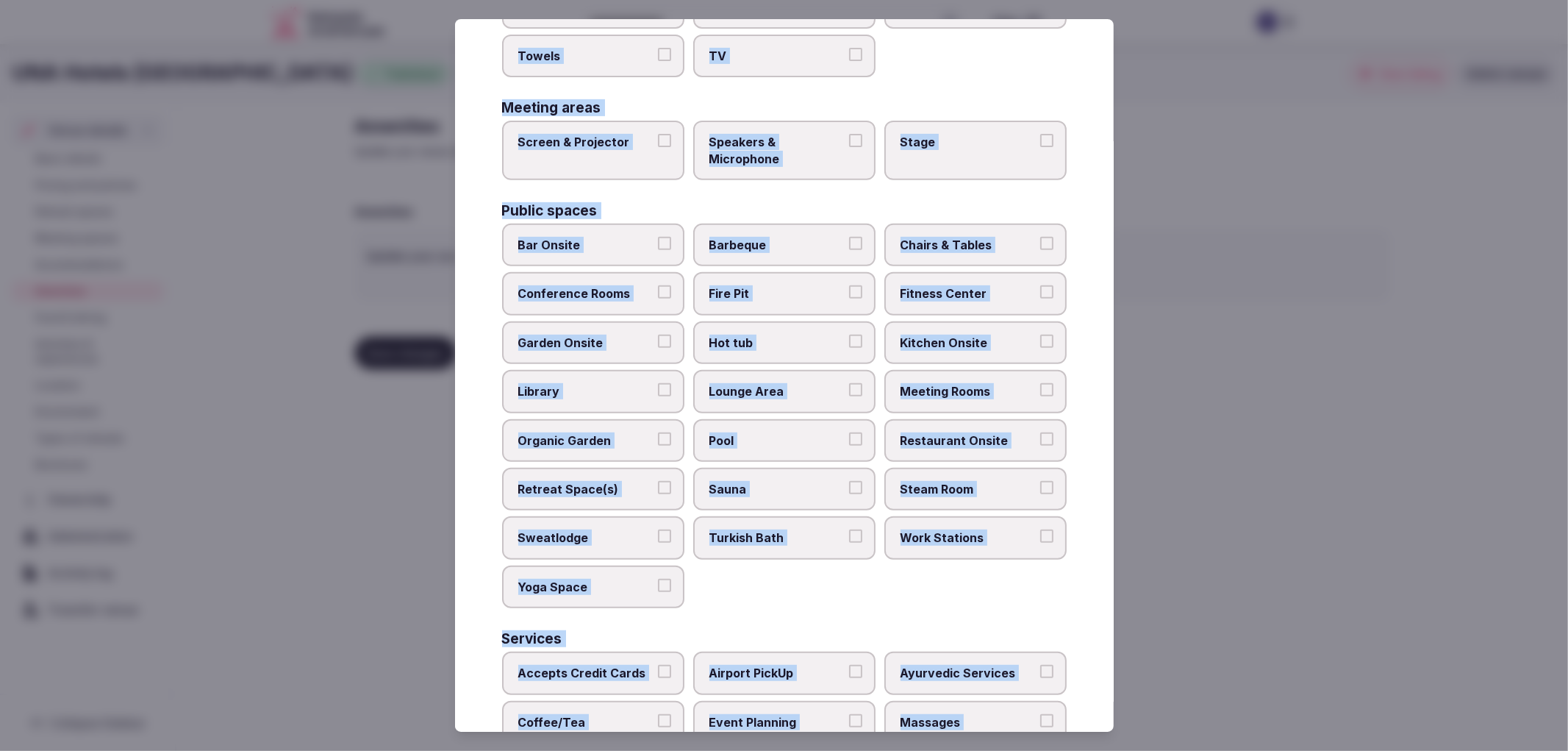
scroll to position [411, 0]
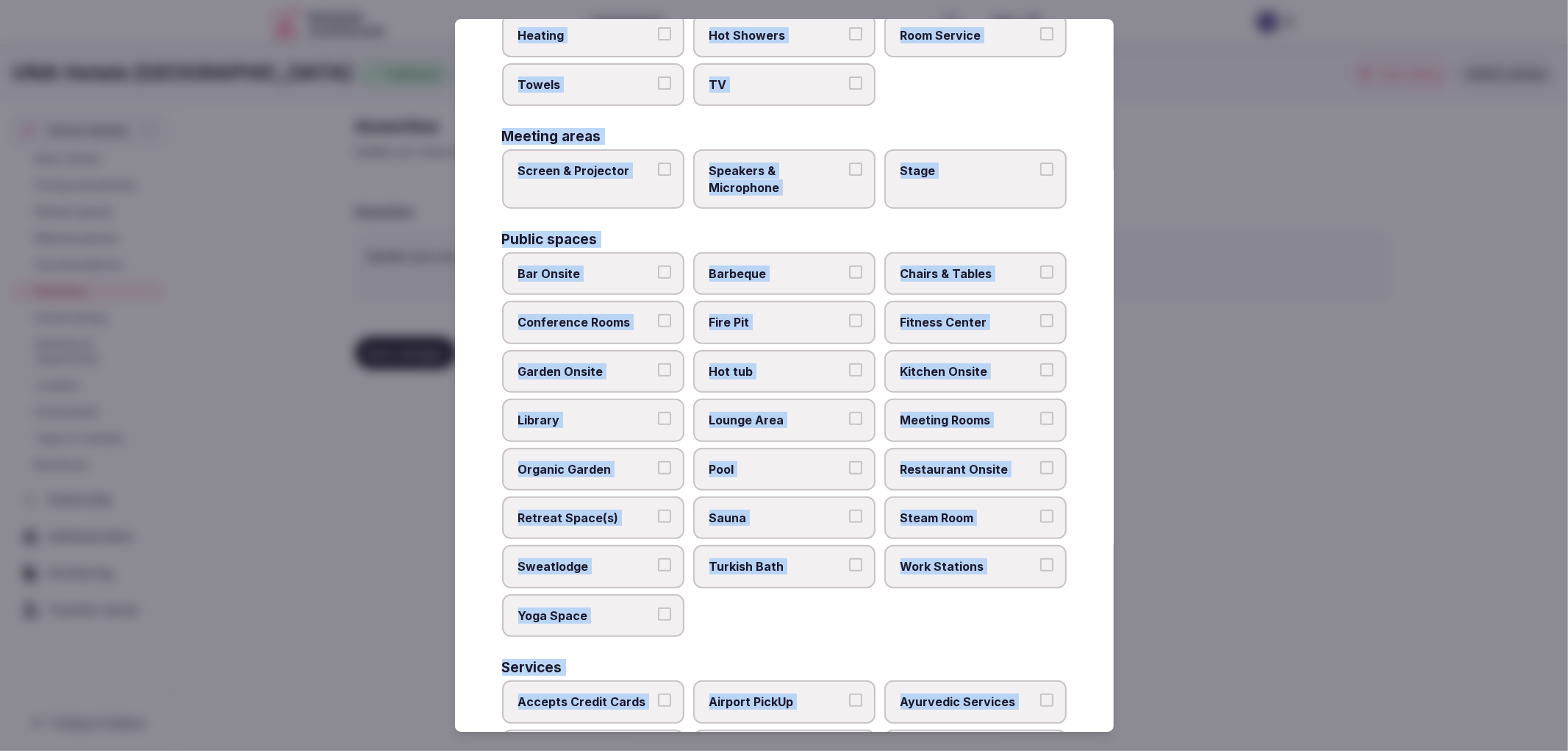
click at [672, 233] on div "Public spaces" at bounding box center [784, 239] width 564 height 14
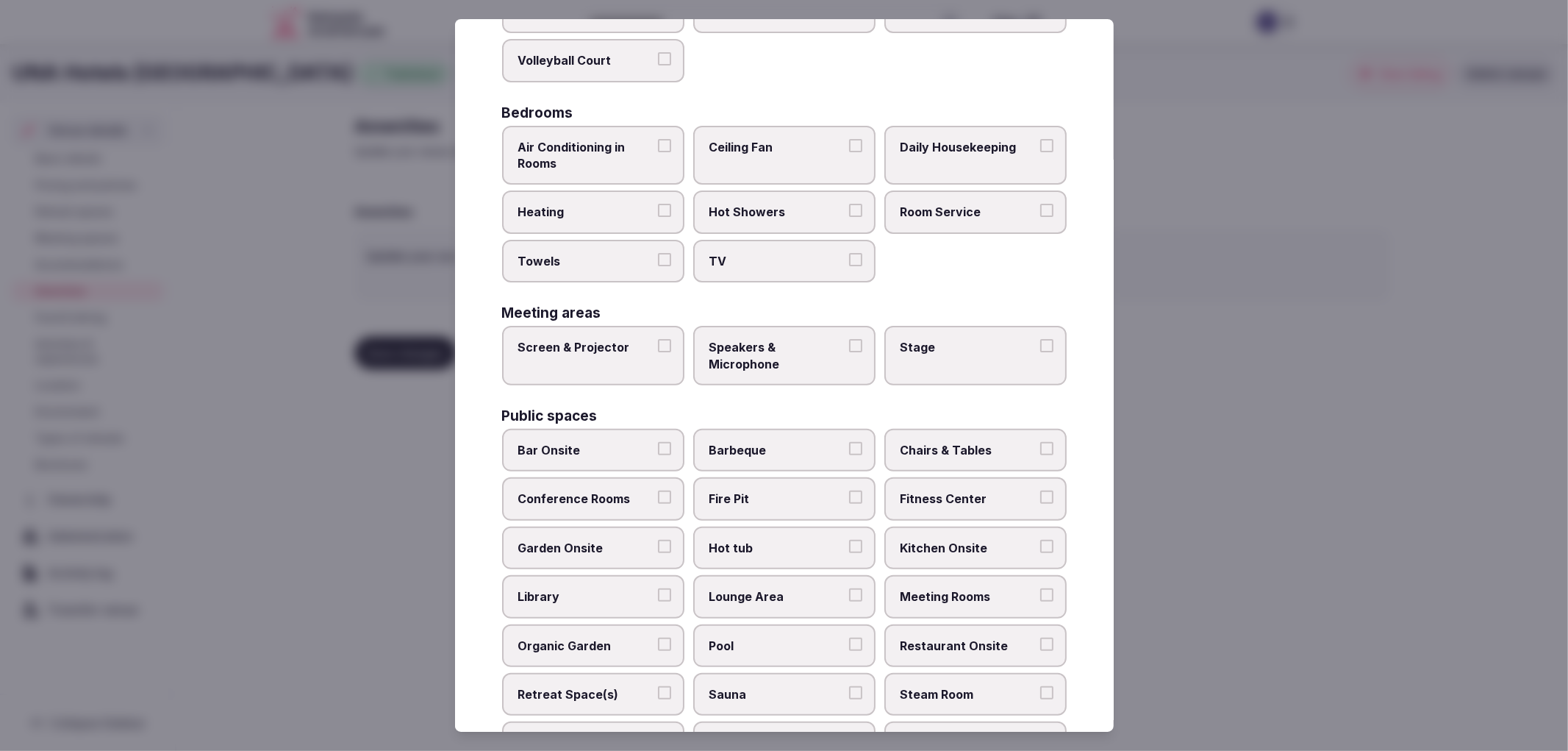
scroll to position [165, 0]
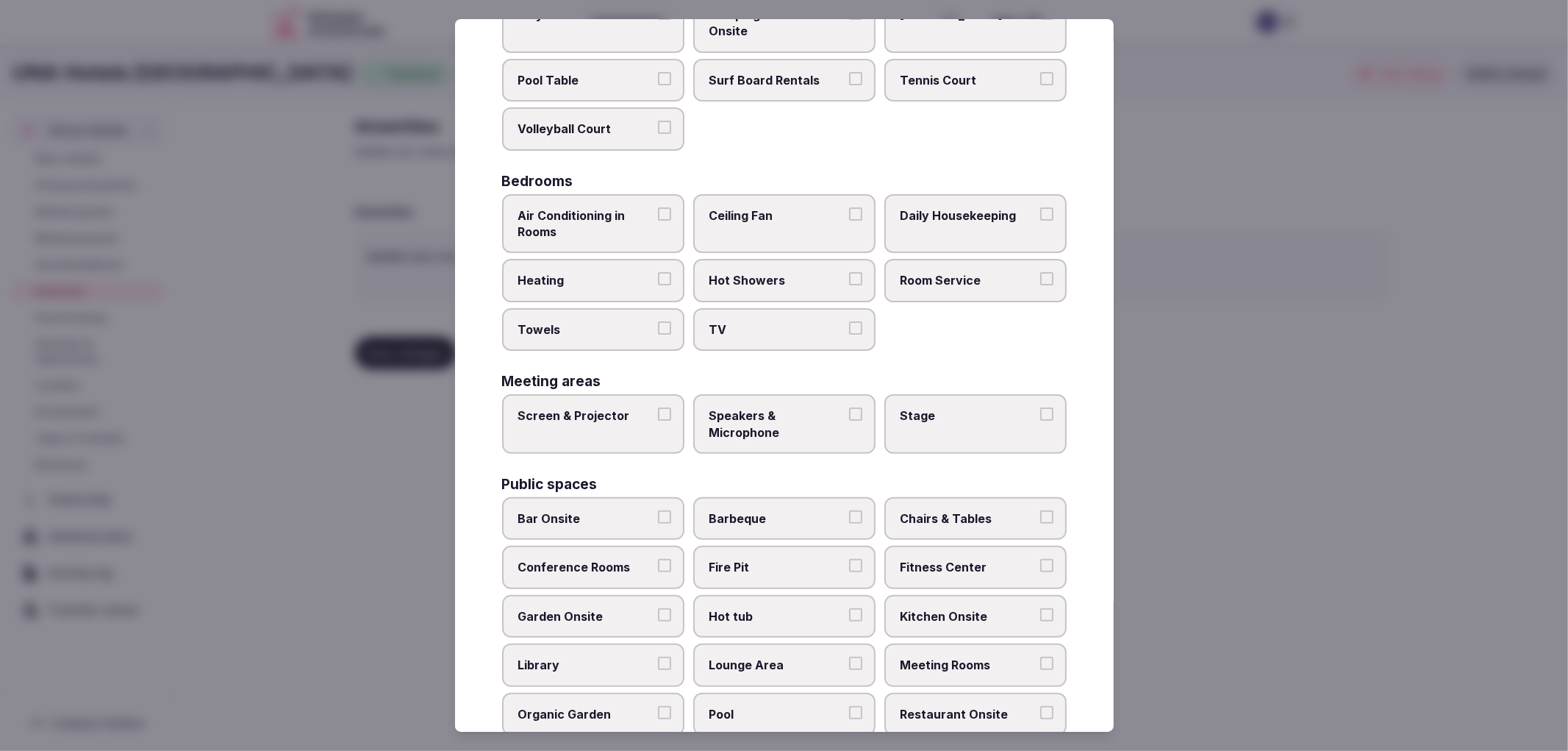
click at [605, 207] on span "Air Conditioning in Rooms" at bounding box center [586, 223] width 135 height 33
click at [657, 207] on button "Air Conditioning in Rooms" at bounding box center [663, 213] width 13 height 13
click at [642, 263] on label "Heating" at bounding box center [592, 281] width 182 height 43
click at [657, 272] on button "Heating" at bounding box center [663, 278] width 13 height 13
drag, startPoint x: 663, startPoint y: 314, endPoint x: 672, endPoint y: 315, distance: 9.1
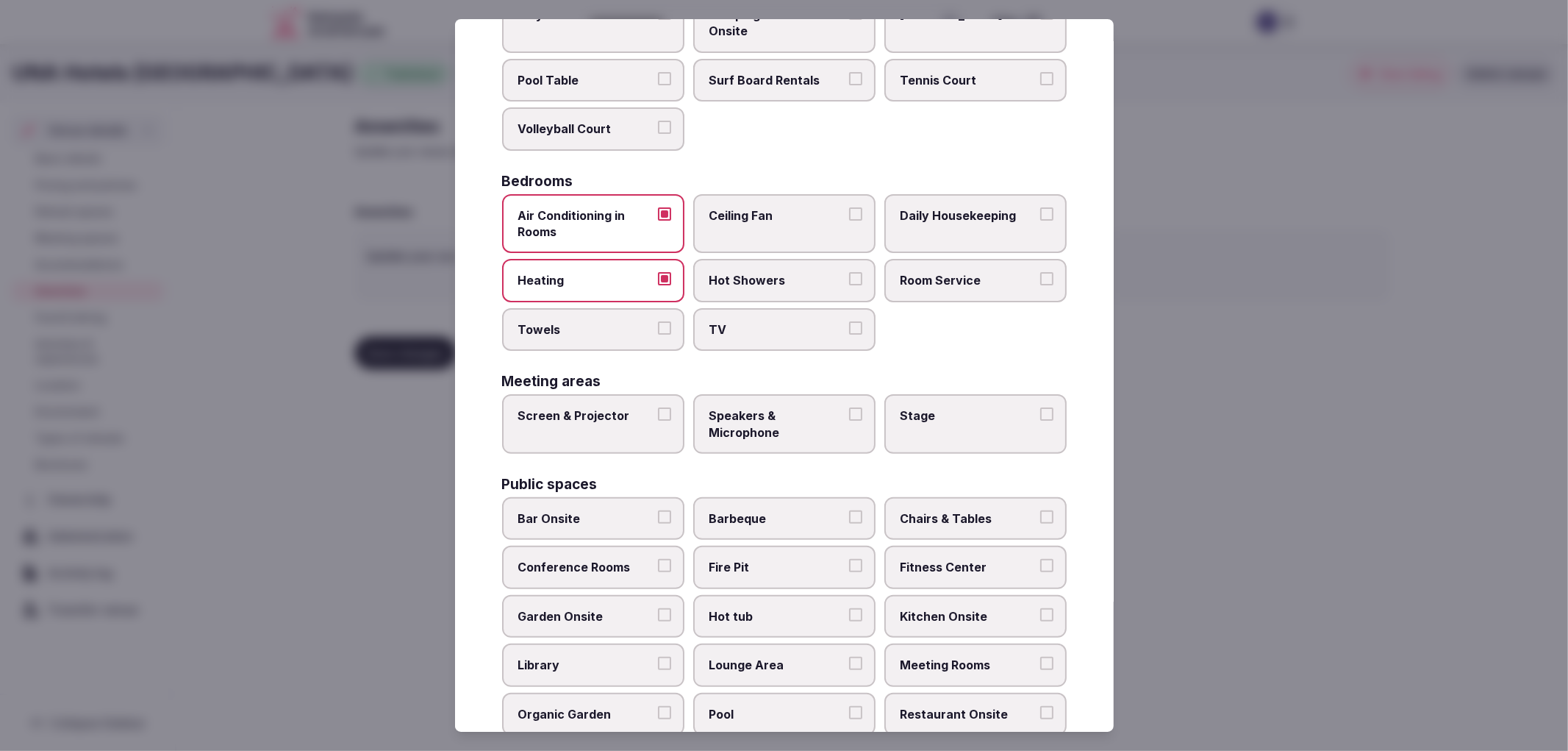
click at [664, 322] on button "Towels" at bounding box center [663, 328] width 13 height 13
click at [780, 296] on div "Air Conditioning in Rooms Ceiling Fan Daily Housekeeping Heating Hot Showers Ro…" at bounding box center [784, 273] width 564 height 157
click at [799, 322] on span "TV" at bounding box center [777, 329] width 135 height 16
click at [849, 322] on button "TV" at bounding box center [855, 328] width 13 height 13
click at [834, 284] on label "Hot Showers" at bounding box center [784, 281] width 182 height 43
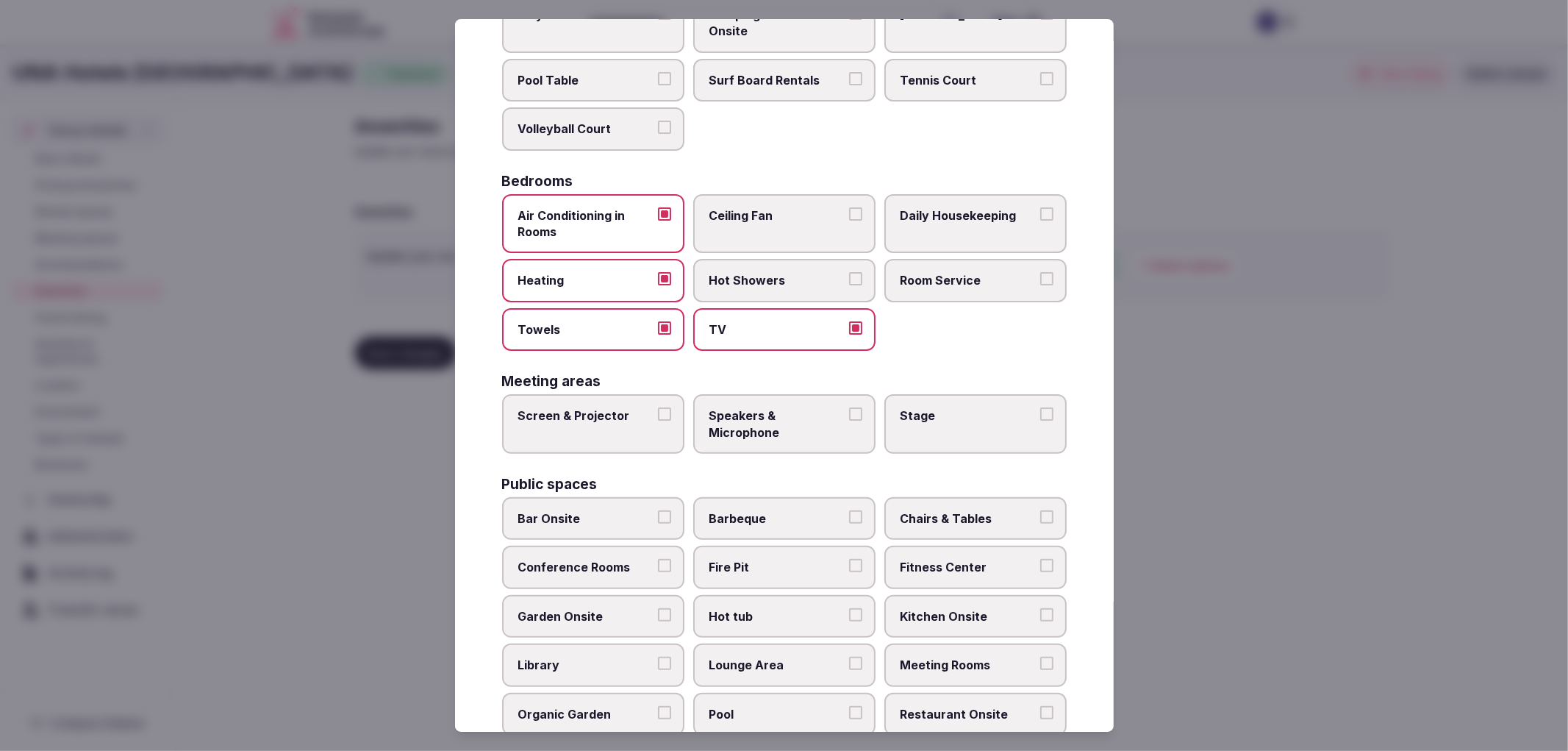
click at [849, 284] on button "Hot Showers" at bounding box center [855, 278] width 13 height 13
click at [954, 272] on span "Room Service" at bounding box center [968, 280] width 135 height 16
click at [1040, 272] on button "Room Service" at bounding box center [1046, 278] width 13 height 13
click at [958, 246] on label "Daily Housekeeping" at bounding box center [975, 224] width 182 height 60
click at [1040, 221] on button "Daily Housekeeping" at bounding box center [1046, 213] width 13 height 13
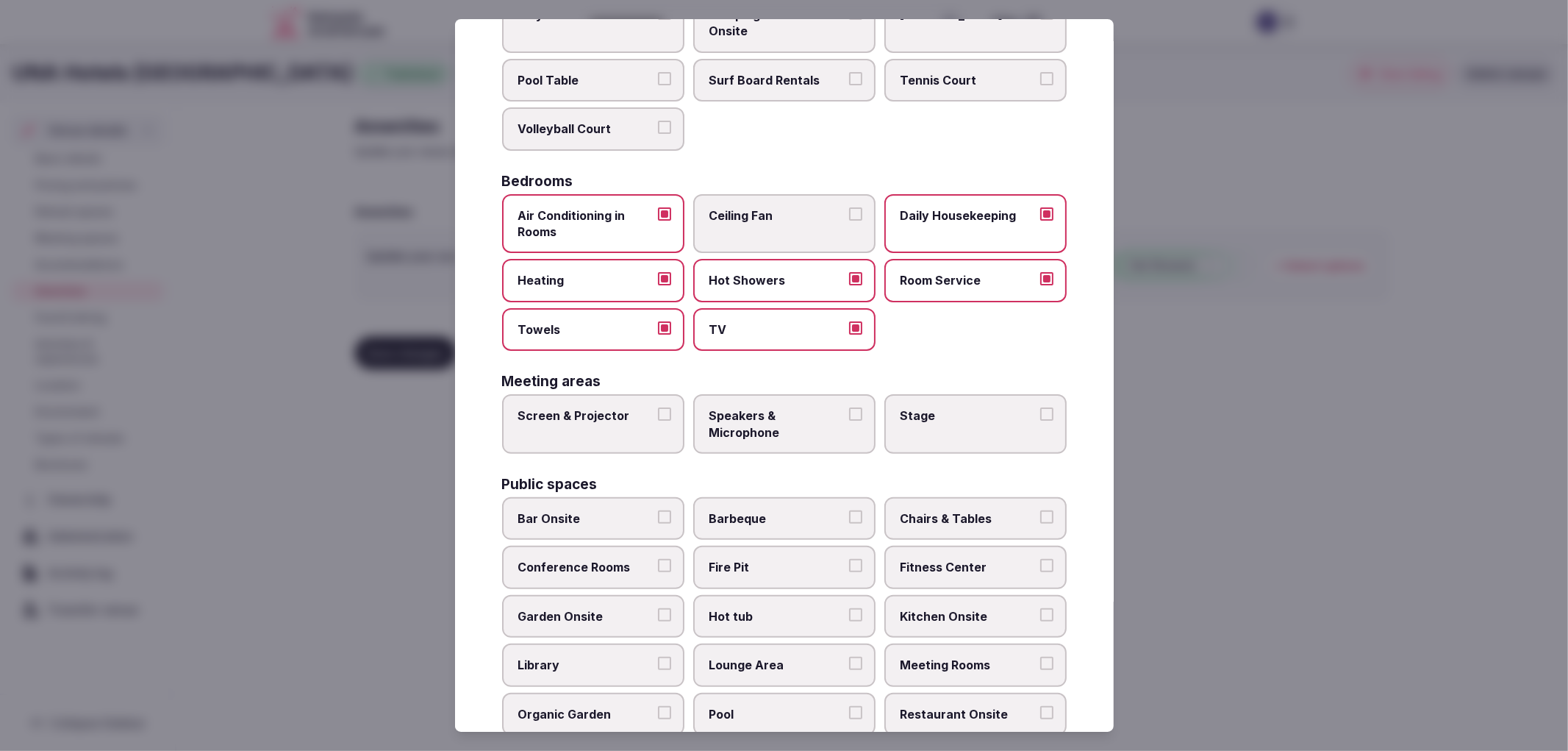
click at [642, 513] on span "Bar Onsite" at bounding box center [586, 518] width 135 height 16
click at [657, 513] on button "Bar Onsite" at bounding box center [663, 517] width 13 height 13
click at [976, 532] on div "Bar Onsite Barbeque Chairs & Tables Conference Rooms Fire Pit Fitness Center Ga…" at bounding box center [784, 689] width 564 height 385
click at [902, 497] on label "Chairs & Tables" at bounding box center [975, 518] width 182 height 43
click at [1040, 511] on button "Chairs & Tables" at bounding box center [1046, 517] width 13 height 13
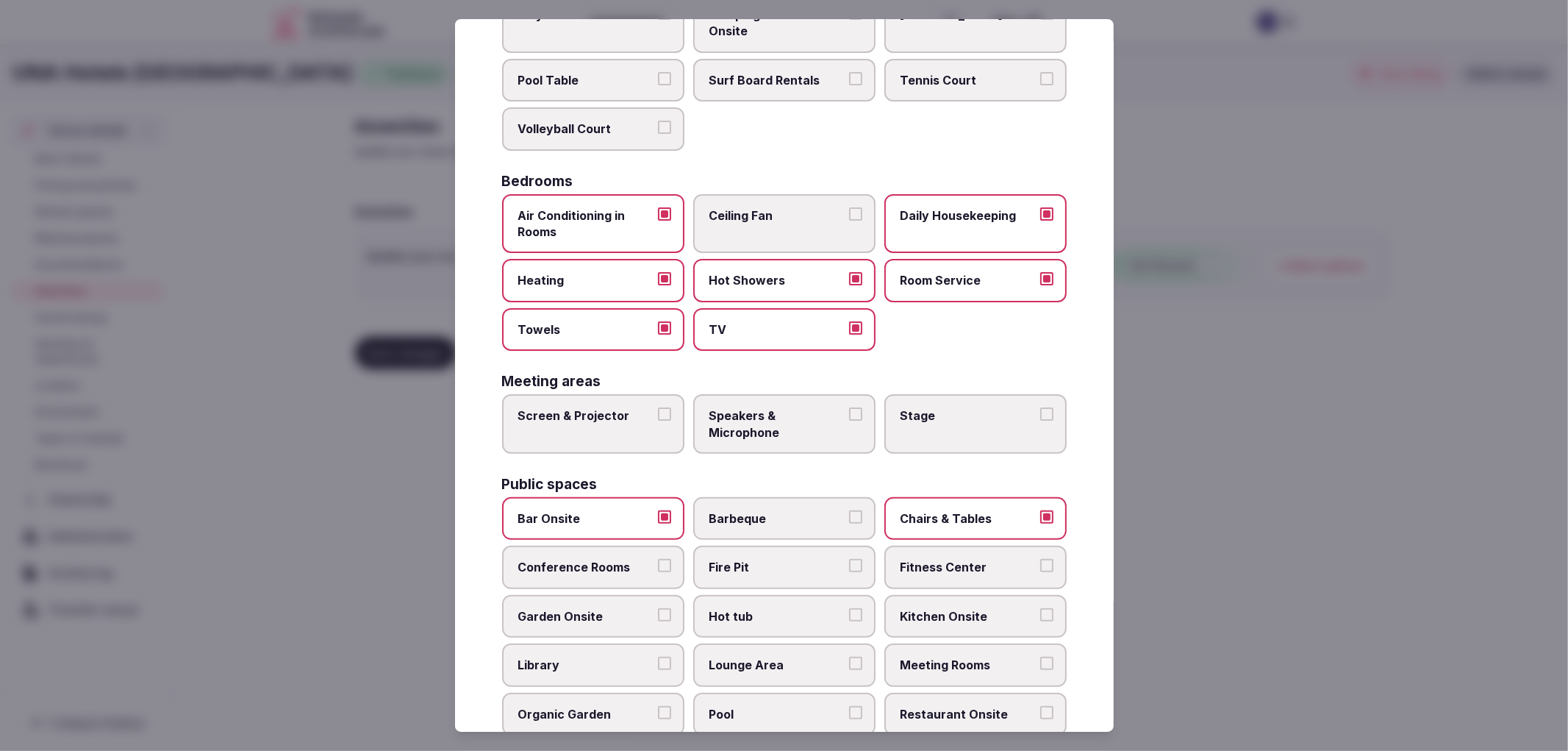
click at [576, 559] on span "Conference Rooms" at bounding box center [586, 566] width 135 height 16
click at [657, 559] on button "Conference Rooms" at bounding box center [663, 565] width 13 height 13
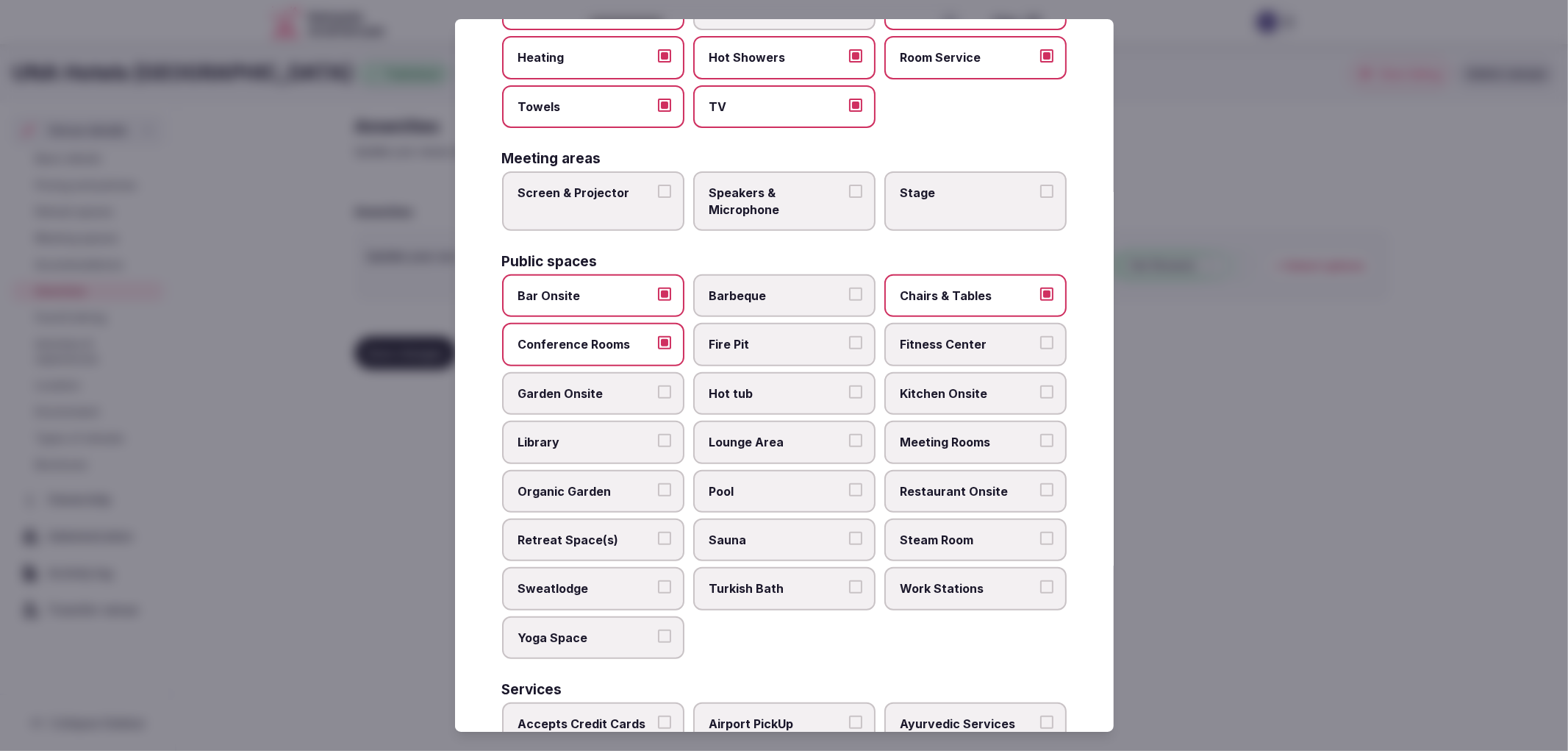
scroll to position [411, 0]
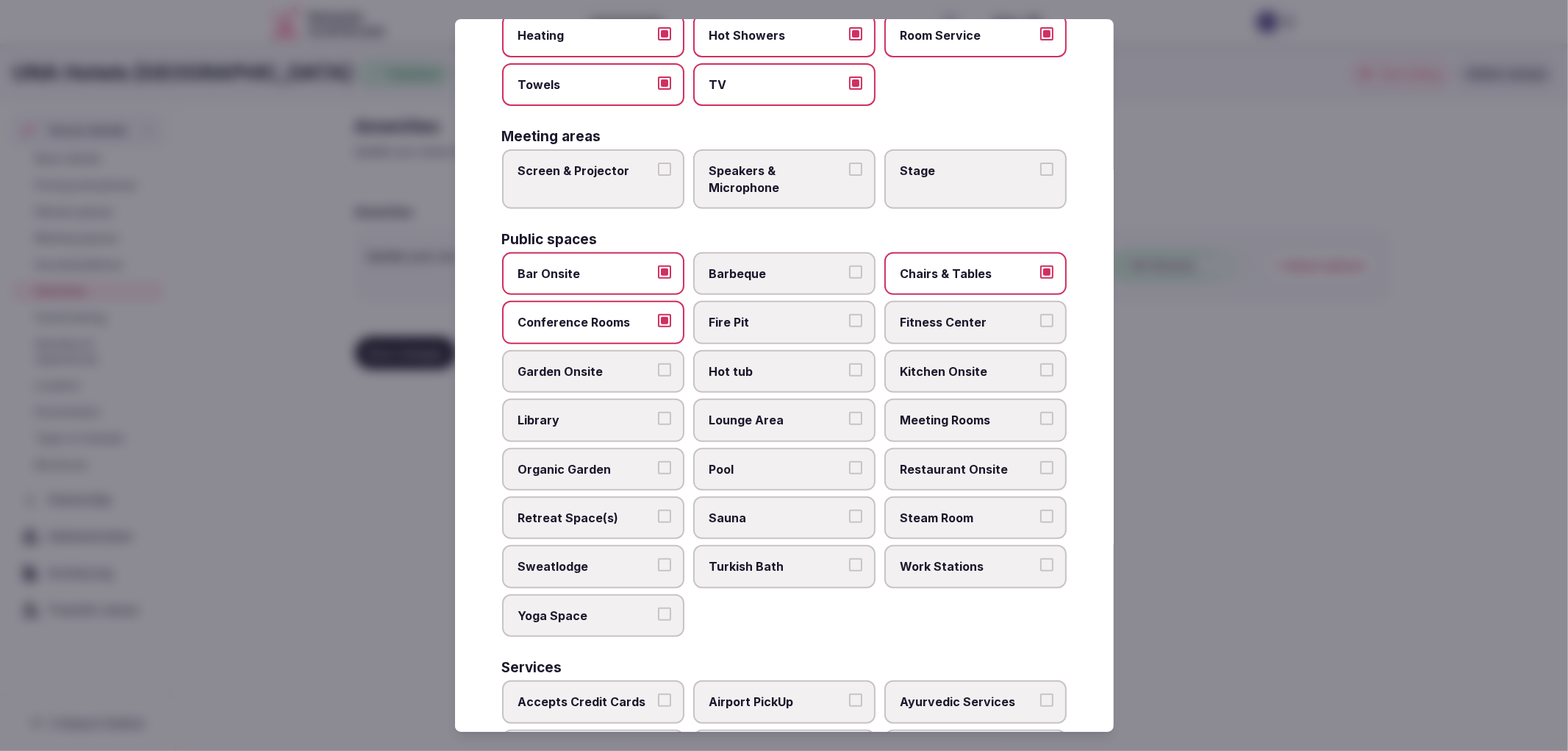
drag, startPoint x: 778, startPoint y: 401, endPoint x: 811, endPoint y: 406, distance: 33.4
click at [779, 411] on span "Lounge Area" at bounding box center [777, 419] width 135 height 16
click at [849, 411] on button "Lounge Area" at bounding box center [855, 417] width 13 height 13
click at [873, 412] on div "Bar Onsite Barbeque Chairs & Tables Conference Rooms Fire Pit Fitness Center Ga…" at bounding box center [784, 445] width 564 height 385
click at [980, 411] on span "Meeting Rooms" at bounding box center [968, 419] width 135 height 16
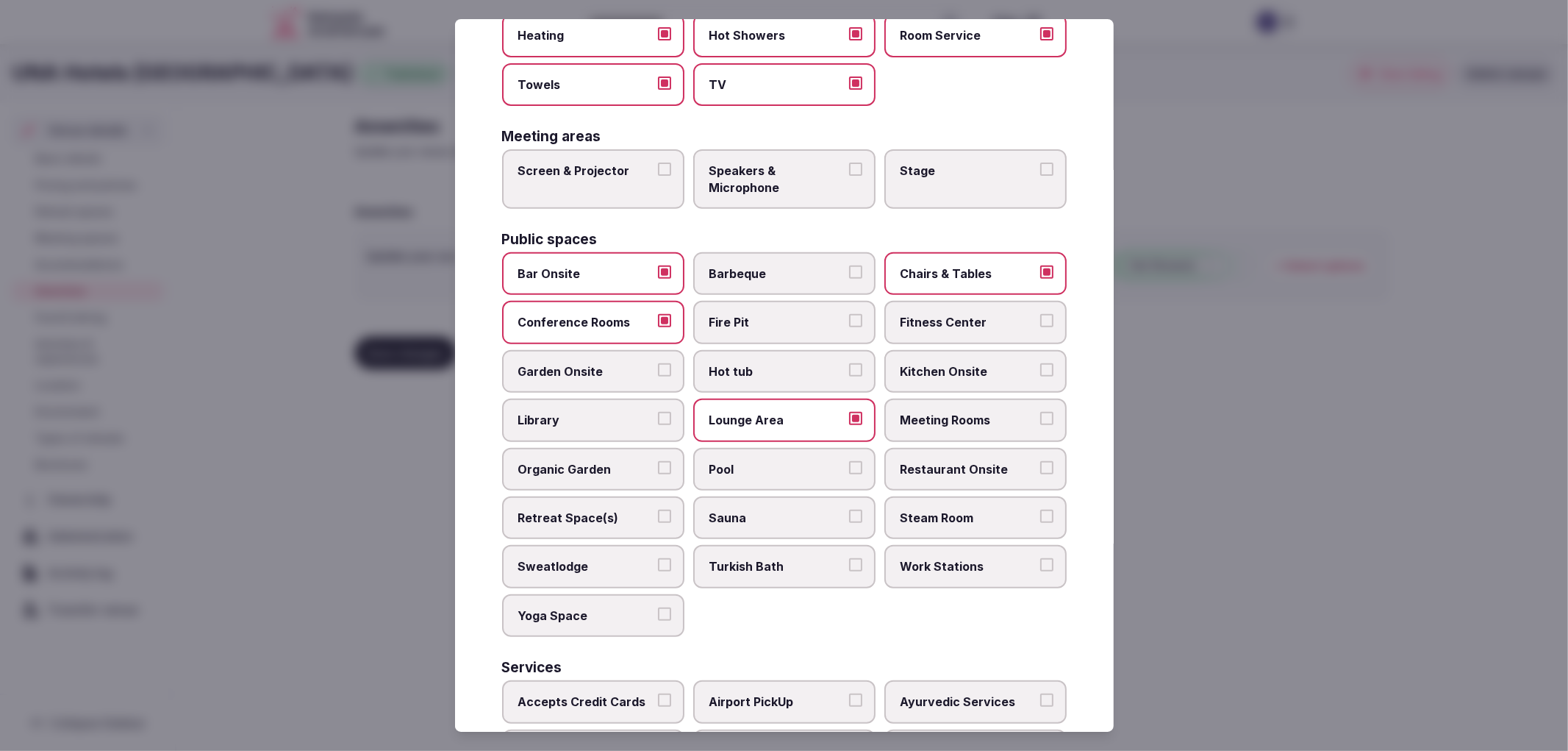
click at [1040, 411] on button "Meeting Rooms" at bounding box center [1046, 417] width 13 height 13
click at [915, 461] on span "Restaurant Onsite" at bounding box center [968, 469] width 135 height 16
click at [1040, 461] on button "Restaurant Onsite" at bounding box center [1046, 467] width 13 height 13
click at [928, 559] on span "Work Stations" at bounding box center [968, 566] width 135 height 16
click at [1040, 559] on button "Work Stations" at bounding box center [1046, 565] width 13 height 13
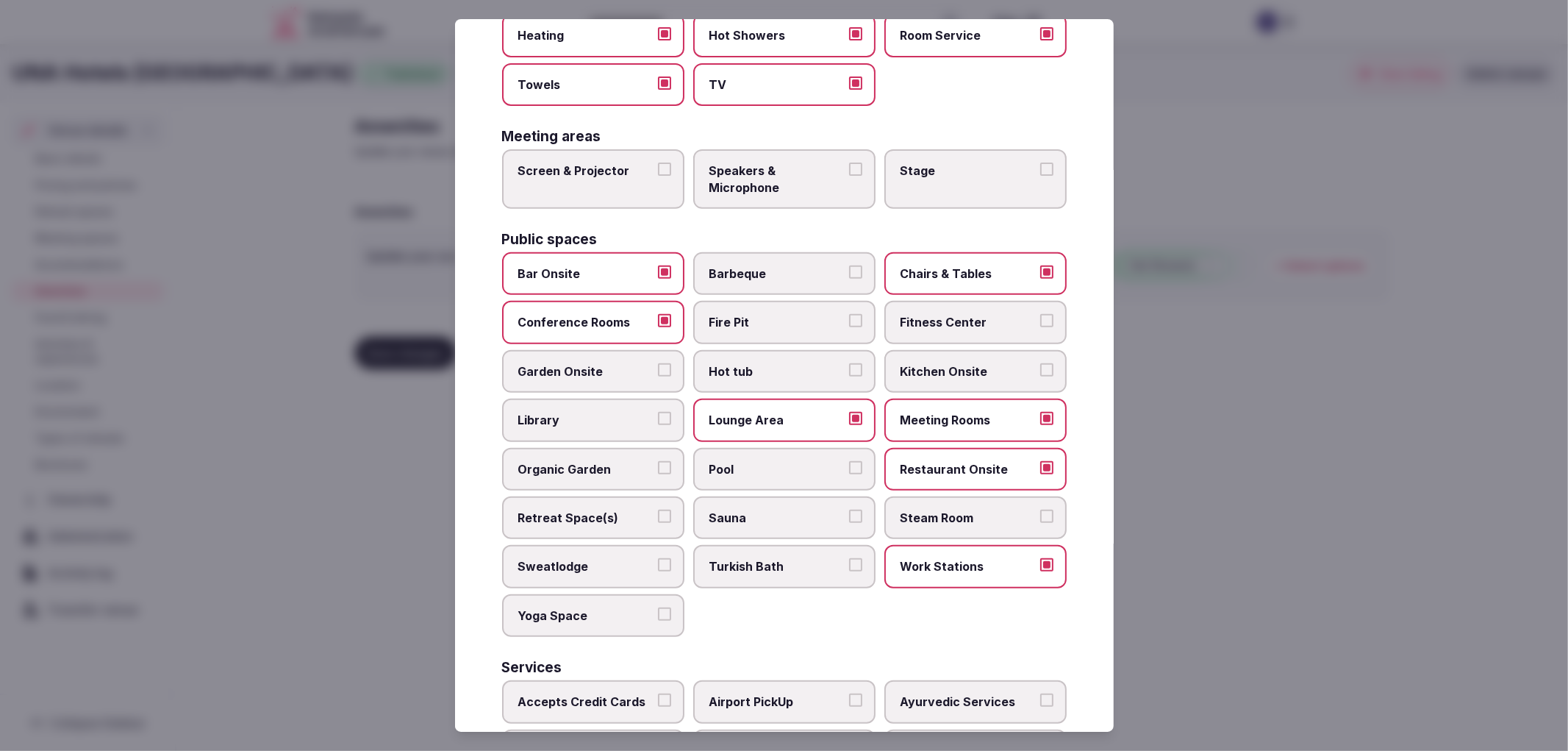
scroll to position [574, 0]
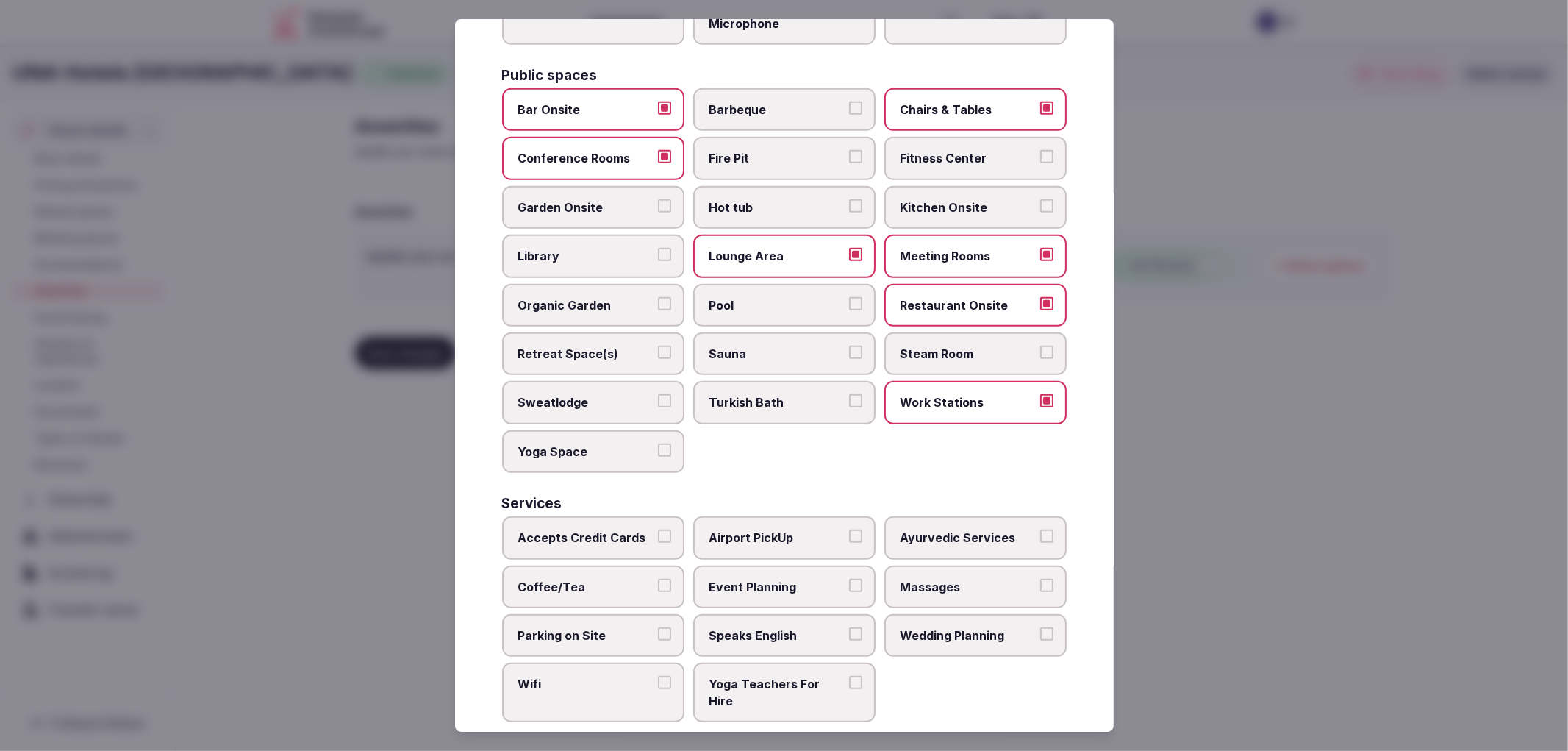
click at [599, 529] on span "Accepts Credit Cards" at bounding box center [586, 537] width 135 height 16
click at [657, 529] on button "Accepts Credit Cards" at bounding box center [663, 535] width 13 height 13
click at [604, 565] on label "Coffee/Tea" at bounding box center [592, 587] width 182 height 43
click at [657, 579] on button "Coffee/Tea" at bounding box center [663, 585] width 13 height 13
click at [637, 627] on span "Parking on Site" at bounding box center [586, 635] width 135 height 16
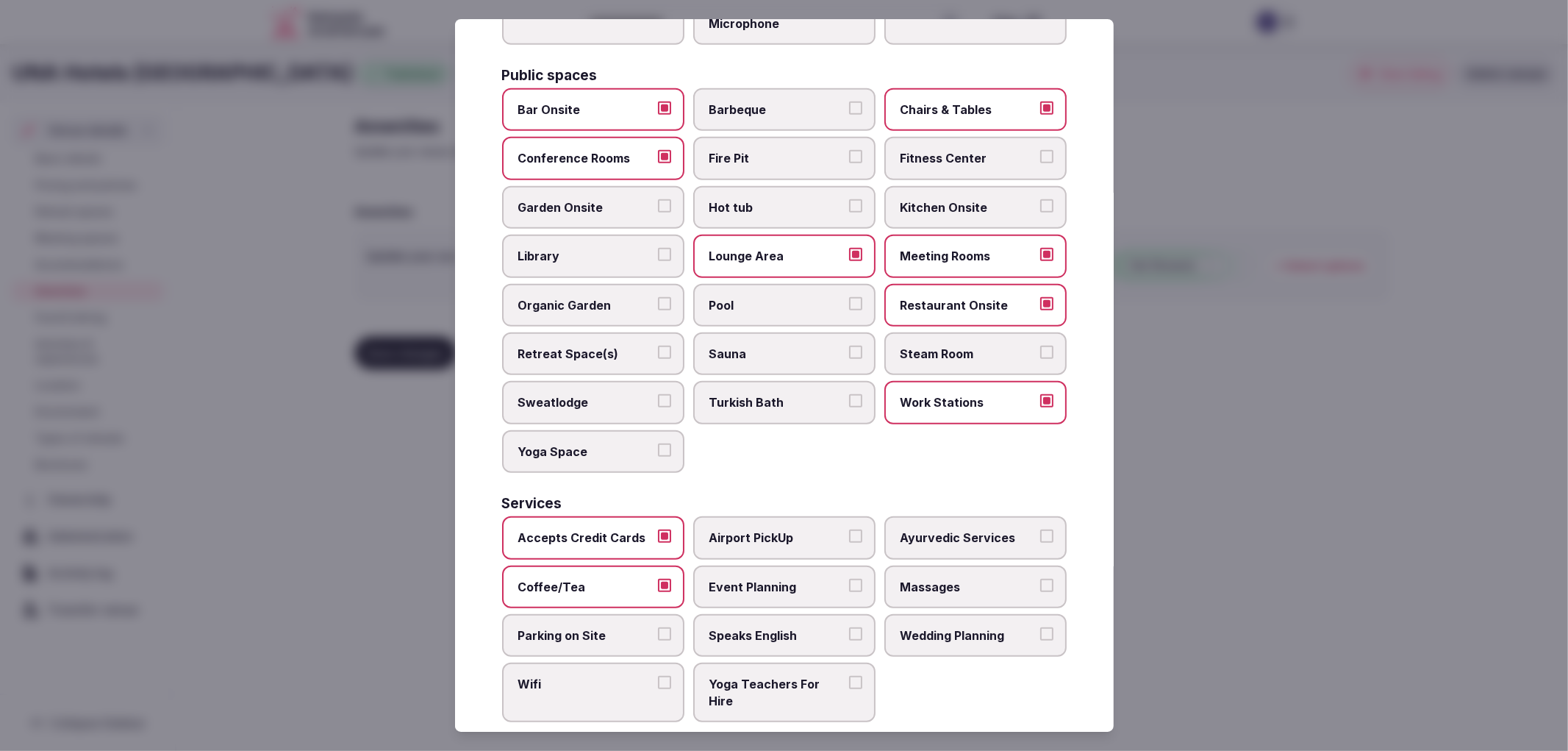
click at [657, 627] on button "Parking on Site" at bounding box center [663, 633] width 13 height 13
click at [729, 627] on span "Speaks English" at bounding box center [777, 635] width 135 height 16
click at [849, 627] on button "Speaks English" at bounding box center [855, 633] width 13 height 13
click at [693, 663] on div "Yoga Teachers For Hire" at bounding box center [784, 693] width 182 height 60
click at [674, 663] on label "Wifi" at bounding box center [592, 693] width 182 height 60
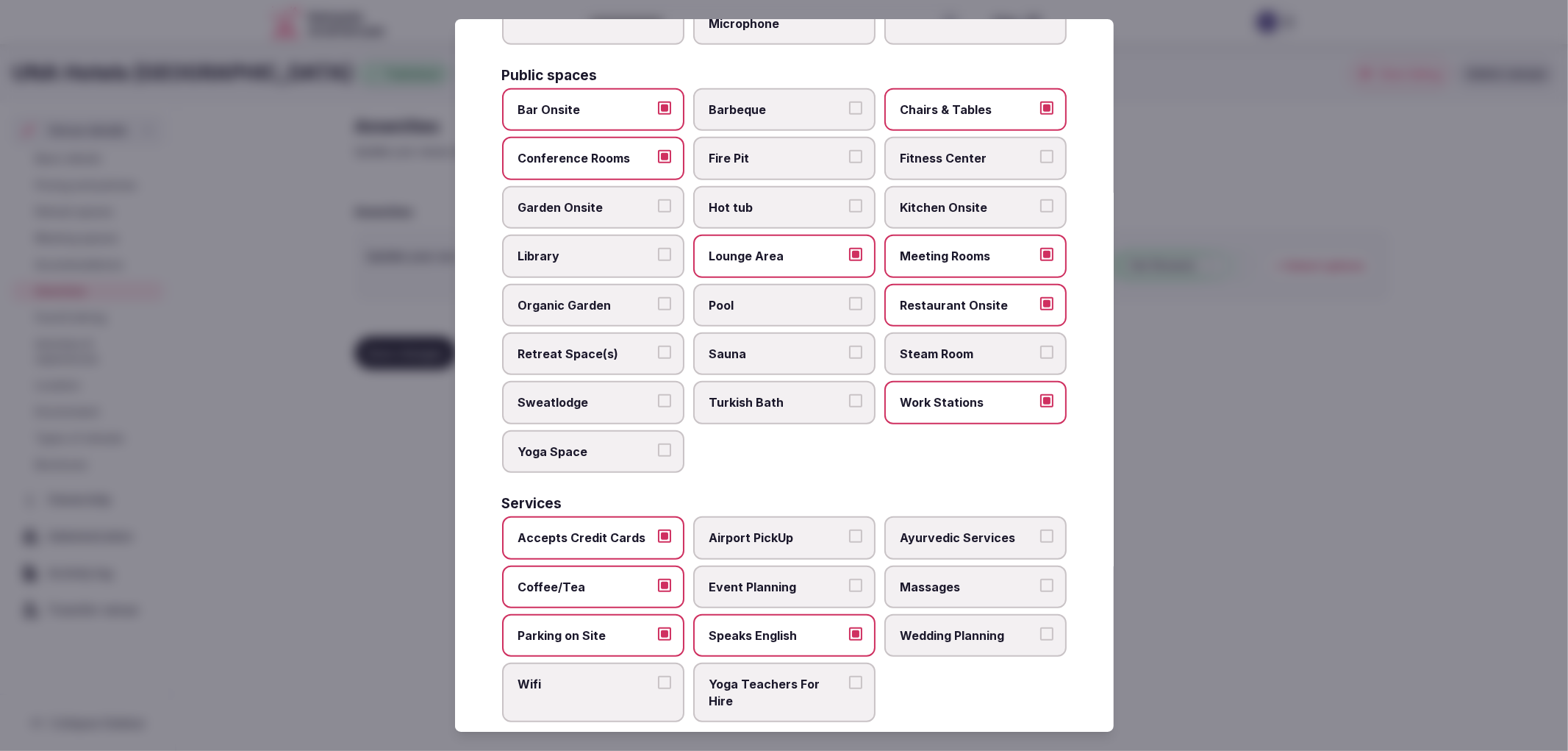
click at [671, 676] on button "Wifi" at bounding box center [663, 682] width 13 height 13
click at [936, 628] on label "Wedding Planning" at bounding box center [975, 636] width 182 height 43
click at [1040, 628] on button "Wedding Planning" at bounding box center [1046, 633] width 13 height 13
click at [1274, 604] on div at bounding box center [784, 376] width 1568 height 751
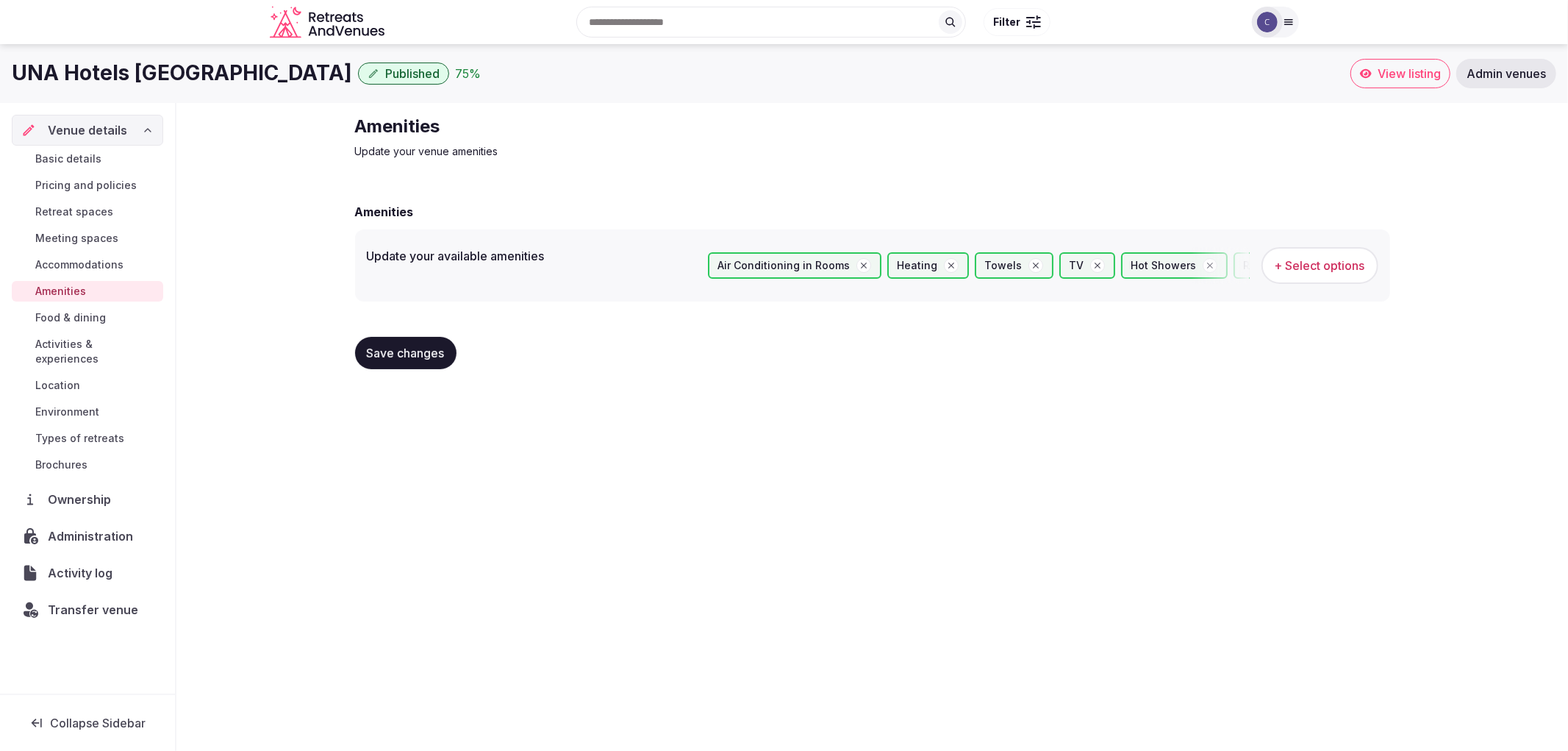
click at [421, 356] on span "Save changes" at bounding box center [405, 352] width 78 height 15
click at [101, 203] on link "Retreat spaces" at bounding box center [87, 212] width 151 height 21
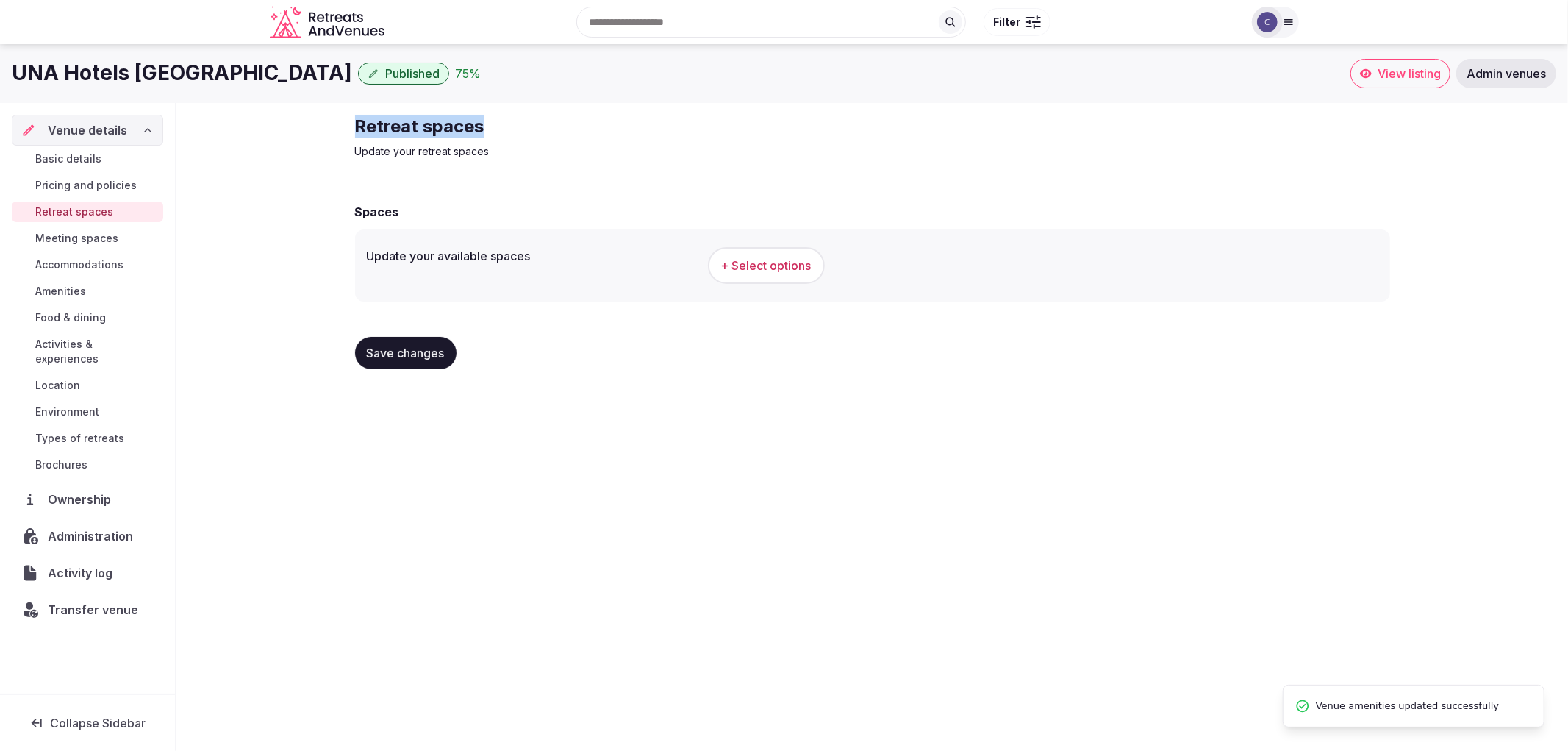
drag, startPoint x: 333, startPoint y: 119, endPoint x: 546, endPoint y: 113, distance: 213.1
click at [546, 113] on div "Retreat spaces Update your retreat spaces Spaces Update your available spaces +…" at bounding box center [872, 247] width 1392 height 290
copy h2 "Retreat spaces"
click at [785, 252] on button "+ Select options" at bounding box center [766, 265] width 117 height 37
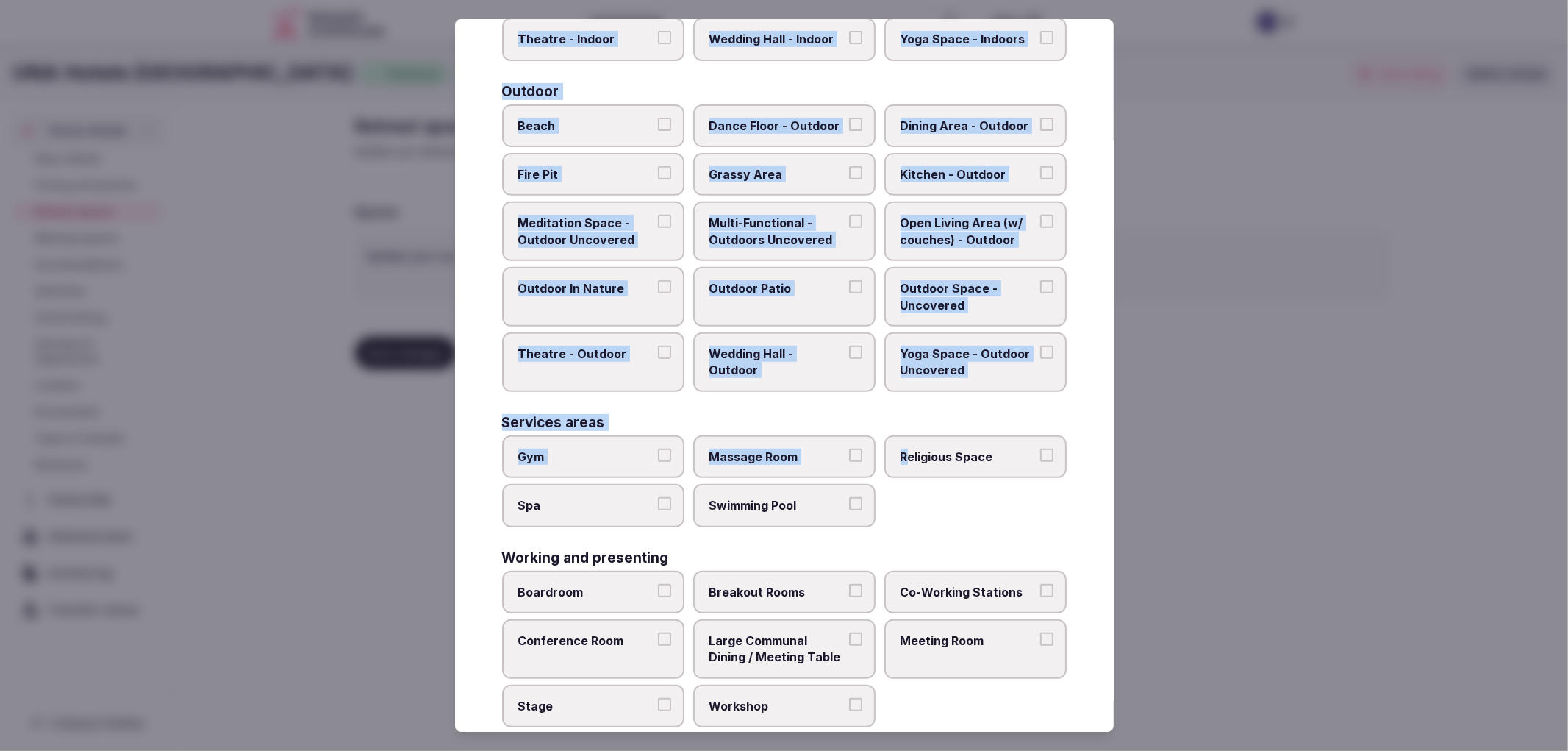
scroll to position [450, 0]
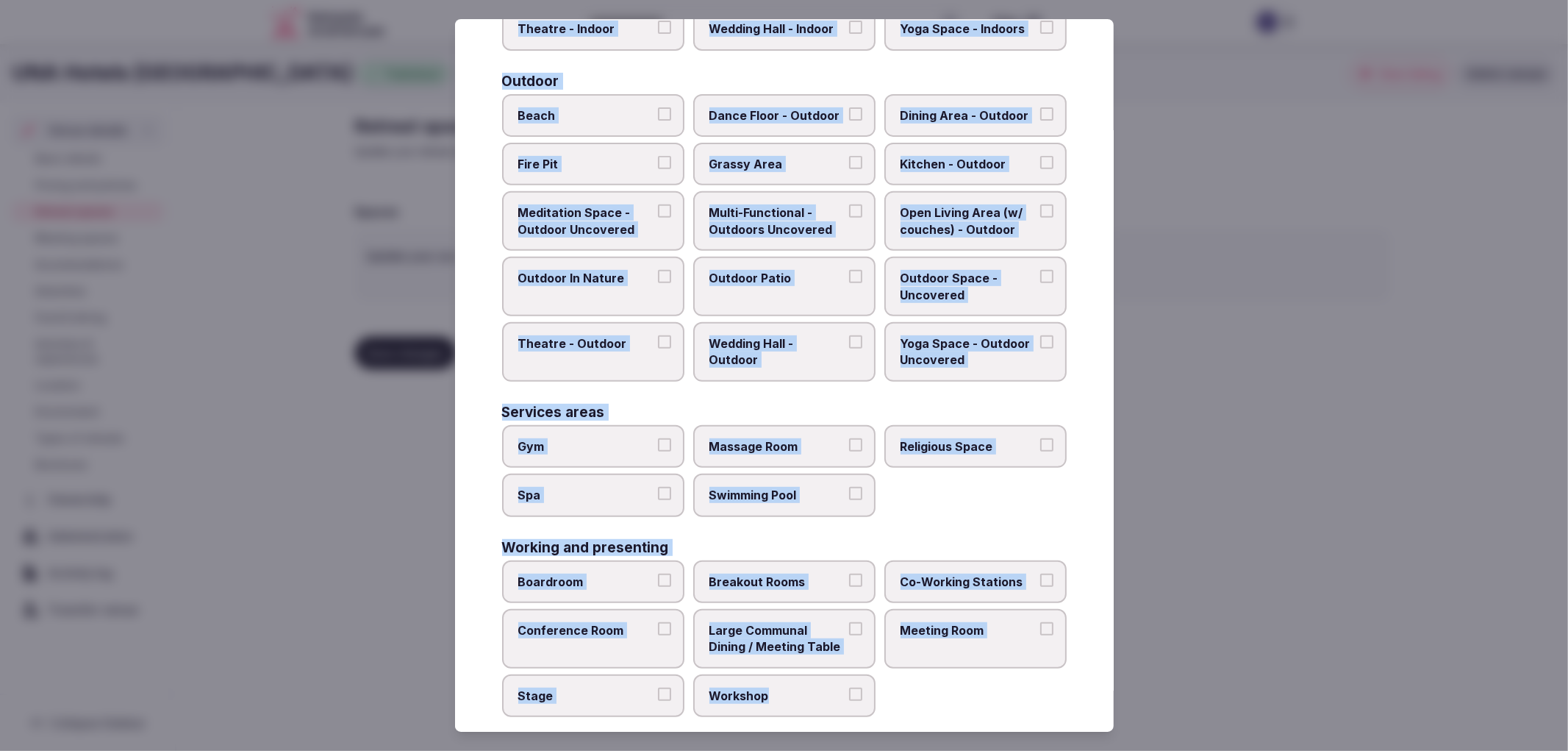
drag, startPoint x: 501, startPoint y: 142, endPoint x: 866, endPoint y: 670, distance: 641.9
click at [866, 670] on div "Covered outdoor spaces Meditation Space - Outdoor Covered (Open Air) Multi-Func…" at bounding box center [784, 203] width 564 height 1028
copy div "Covered outdoor spaces Meditation Space - Outdoor Covered (Open Air) Multi-Func…"
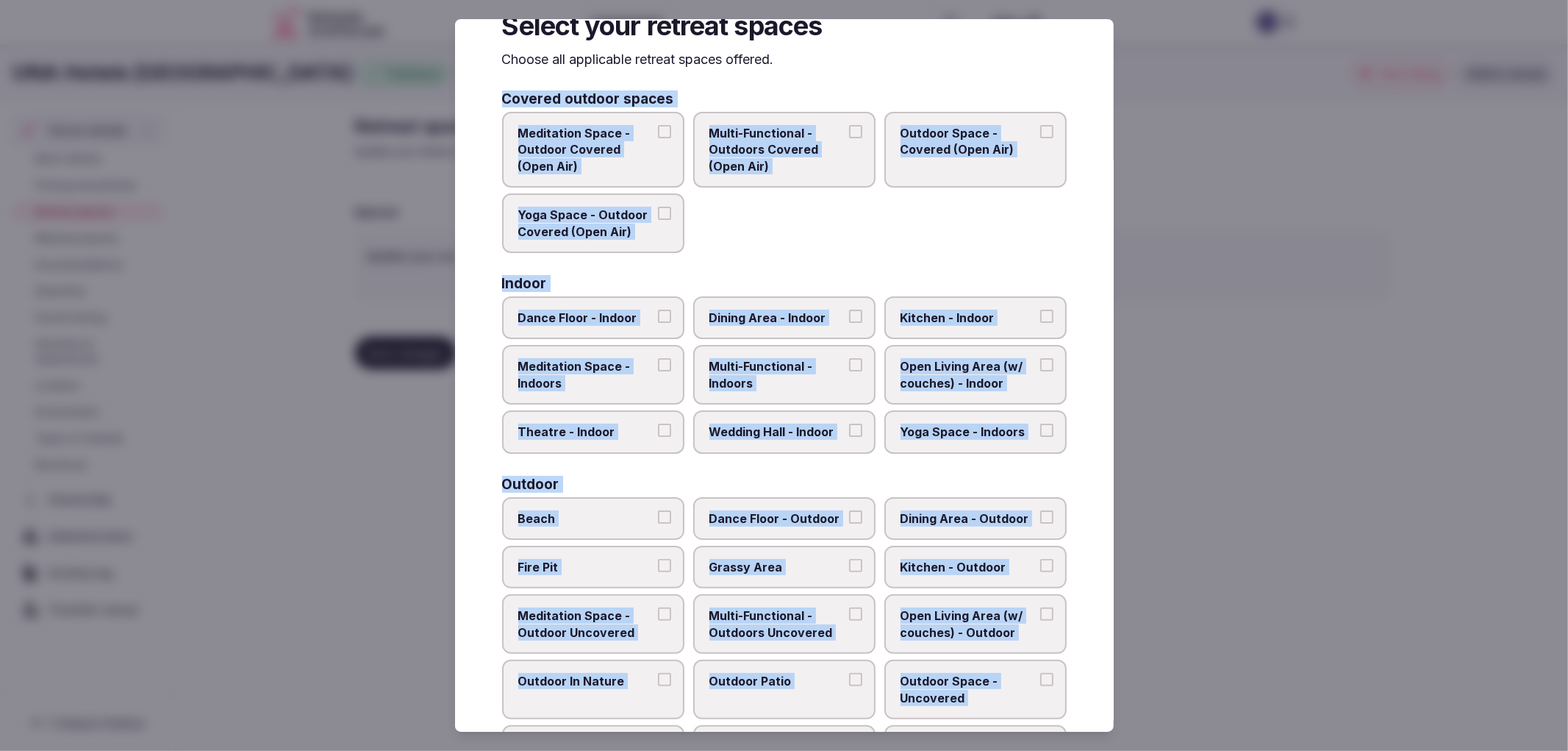
scroll to position [0, 0]
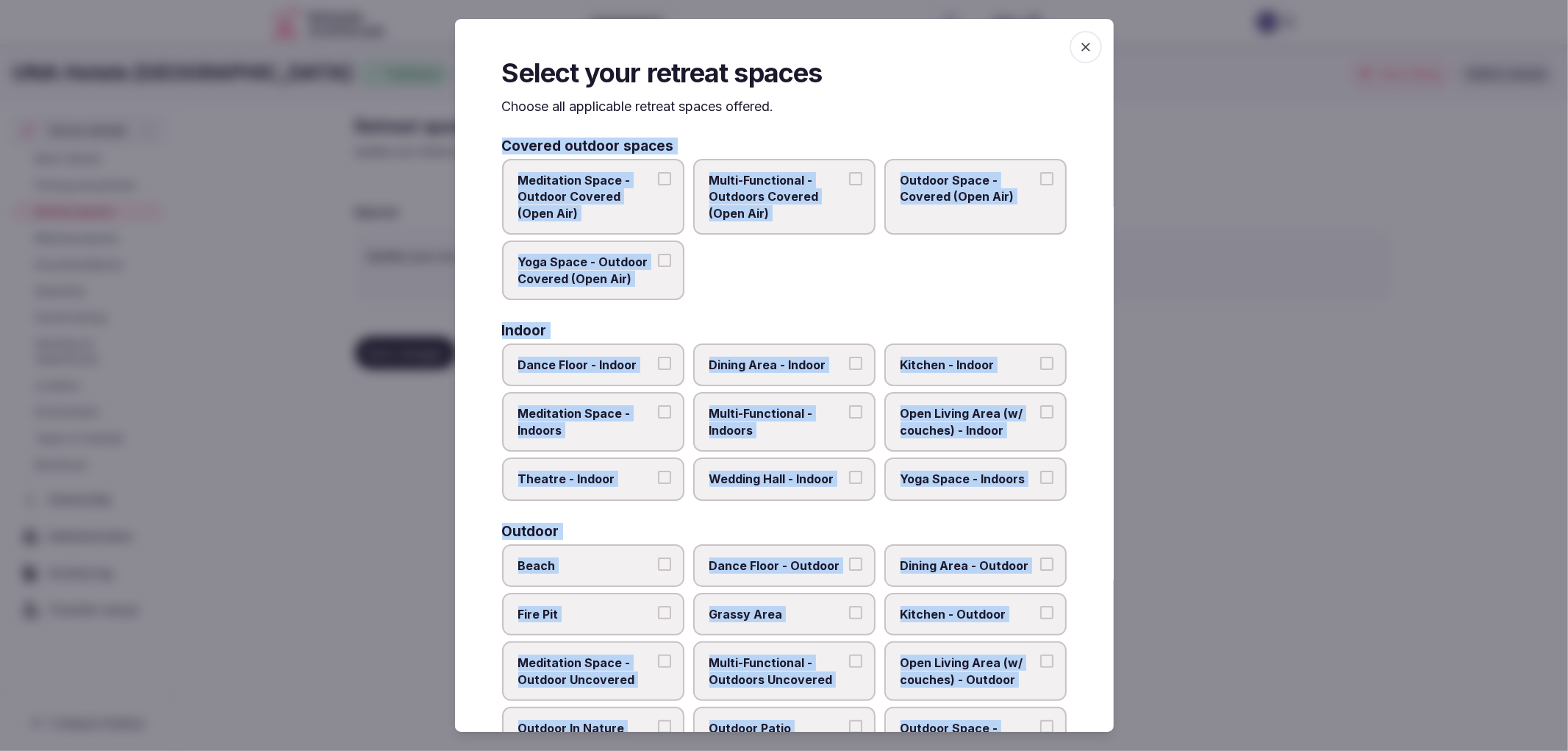
click at [789, 366] on span "Dining Area - Indoor" at bounding box center [777, 364] width 135 height 16
click at [849, 366] on button "Dining Area - Indoor" at bounding box center [855, 363] width 13 height 13
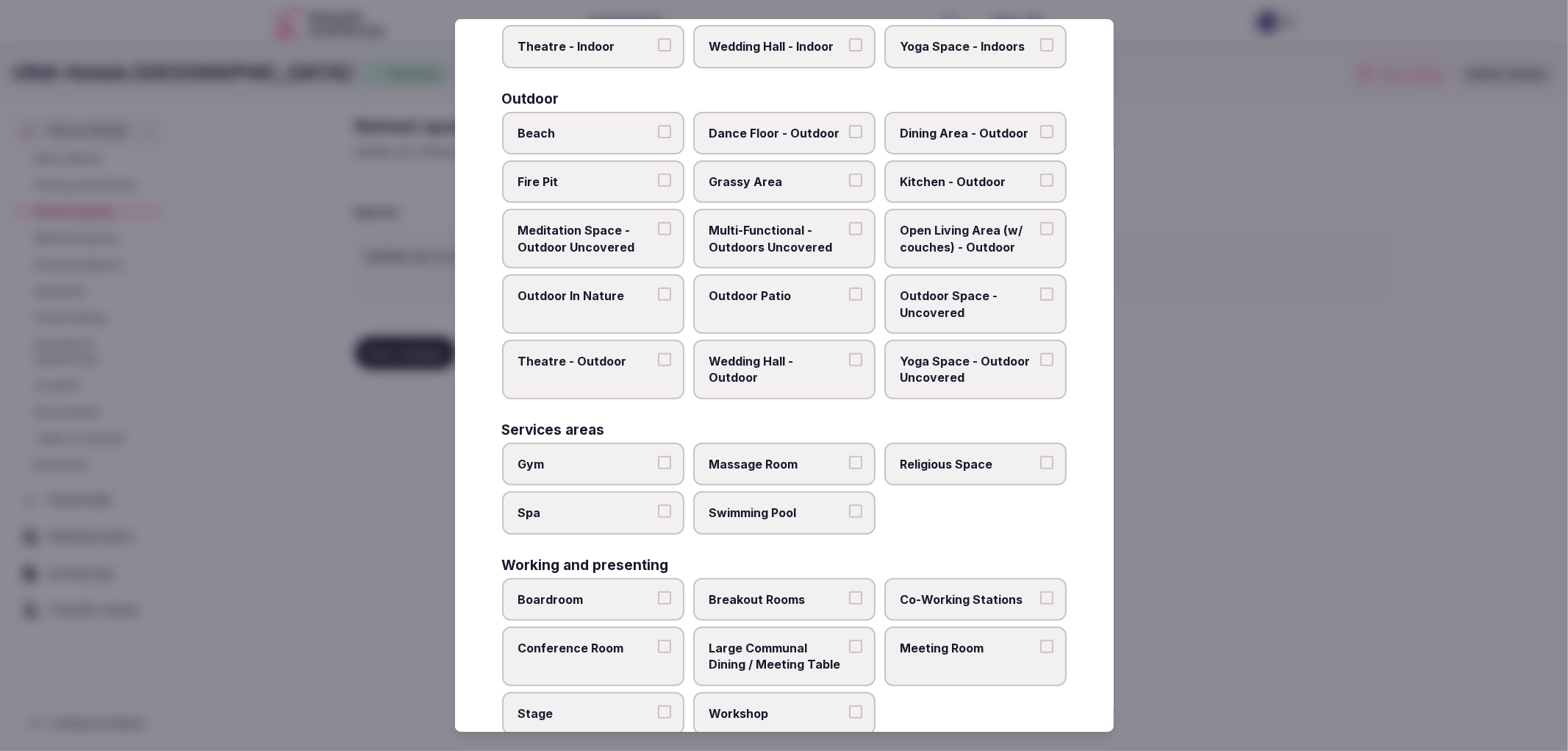
scroll to position [450, 0]
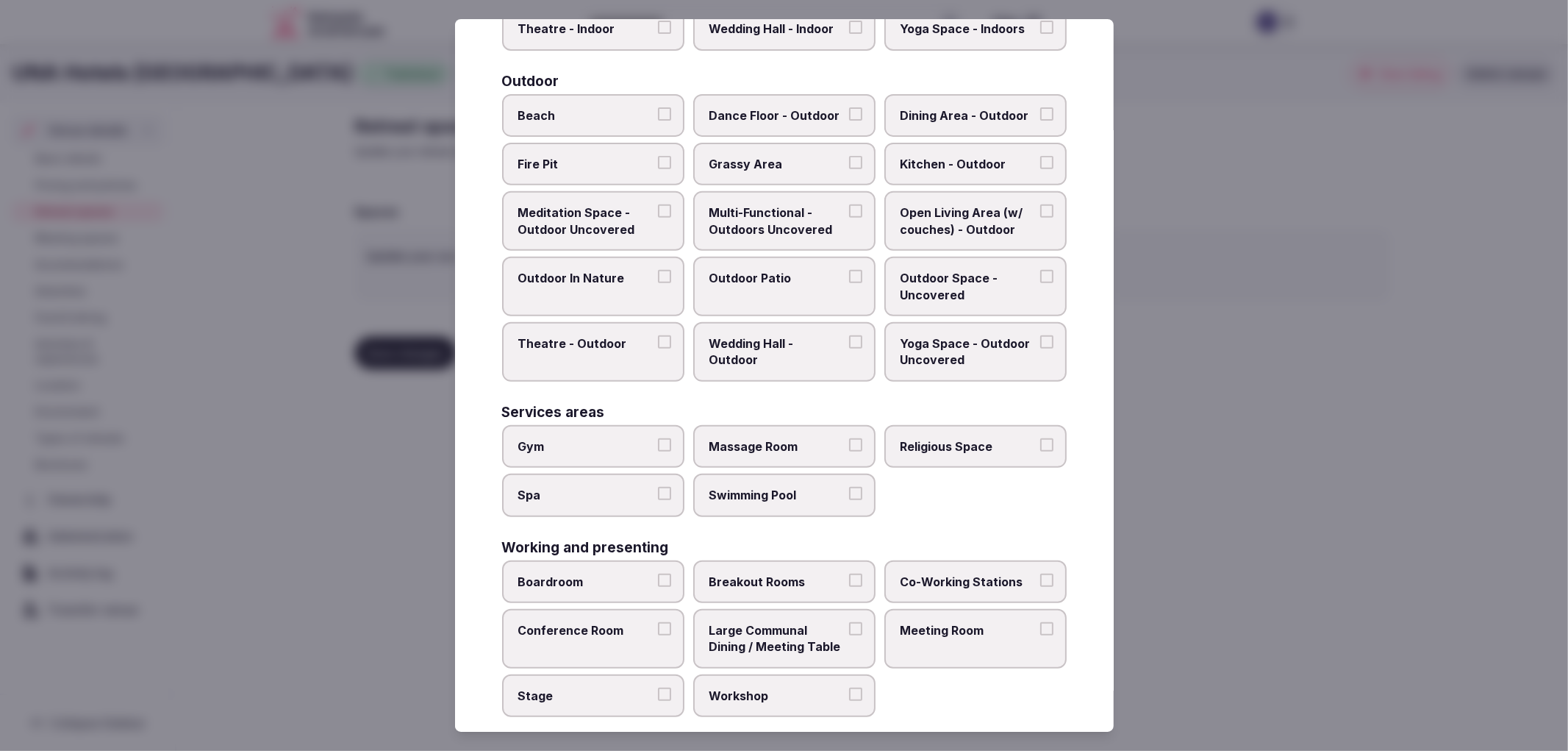
click at [905, 574] on span "Co-Working Stations" at bounding box center [968, 582] width 135 height 16
click at [1040, 574] on button "Co-Working Stations" at bounding box center [1046, 580] width 13 height 13
click at [571, 642] on label "Conference Room" at bounding box center [592, 639] width 182 height 60
click at [657, 636] on button "Conference Room" at bounding box center [663, 628] width 13 height 13
click at [934, 629] on label "Meeting Room" at bounding box center [975, 639] width 182 height 60
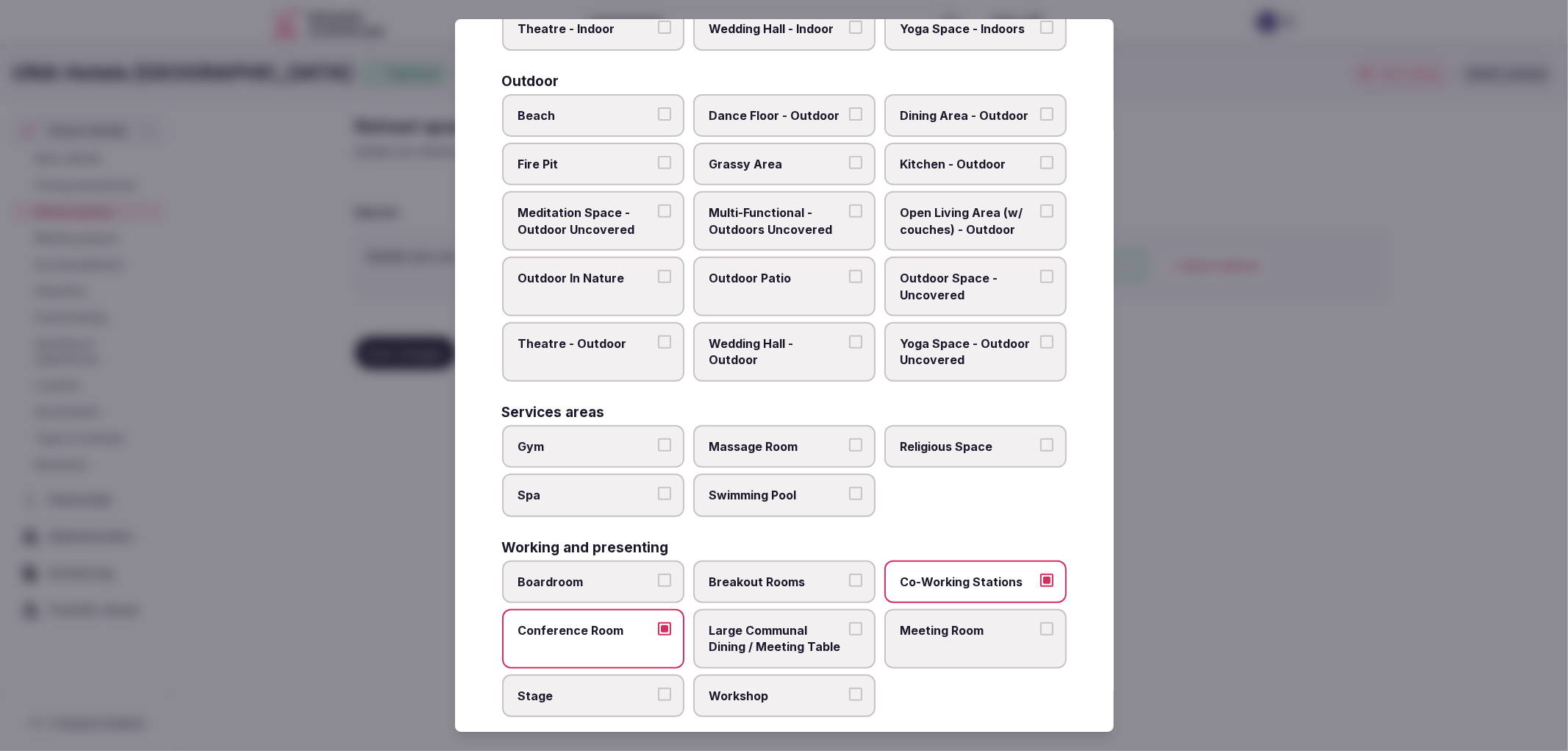
click at [1040, 629] on button "Meeting Room" at bounding box center [1046, 628] width 13 height 13
click at [1243, 598] on div at bounding box center [784, 376] width 1568 height 751
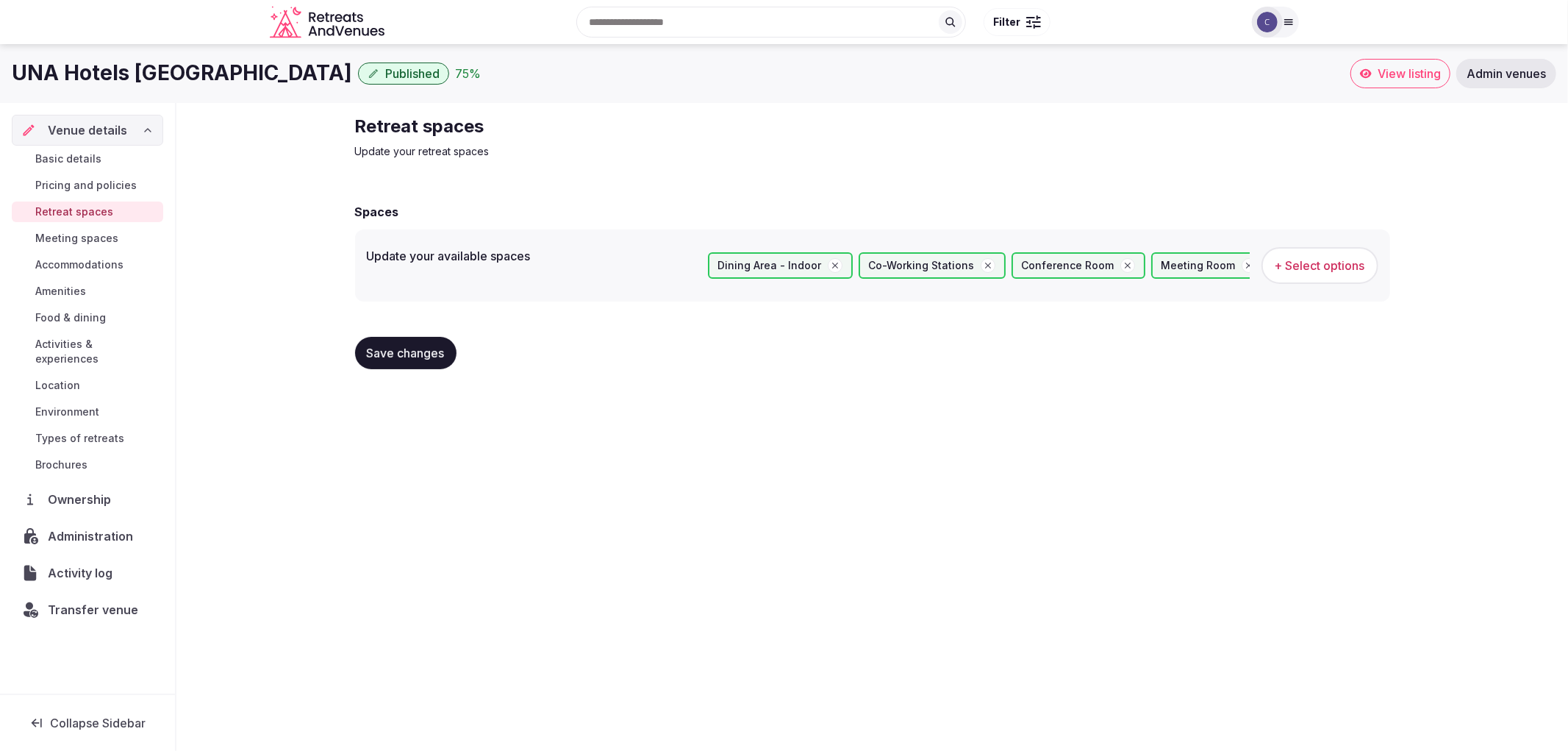
click at [424, 346] on span "Save changes" at bounding box center [405, 352] width 78 height 15
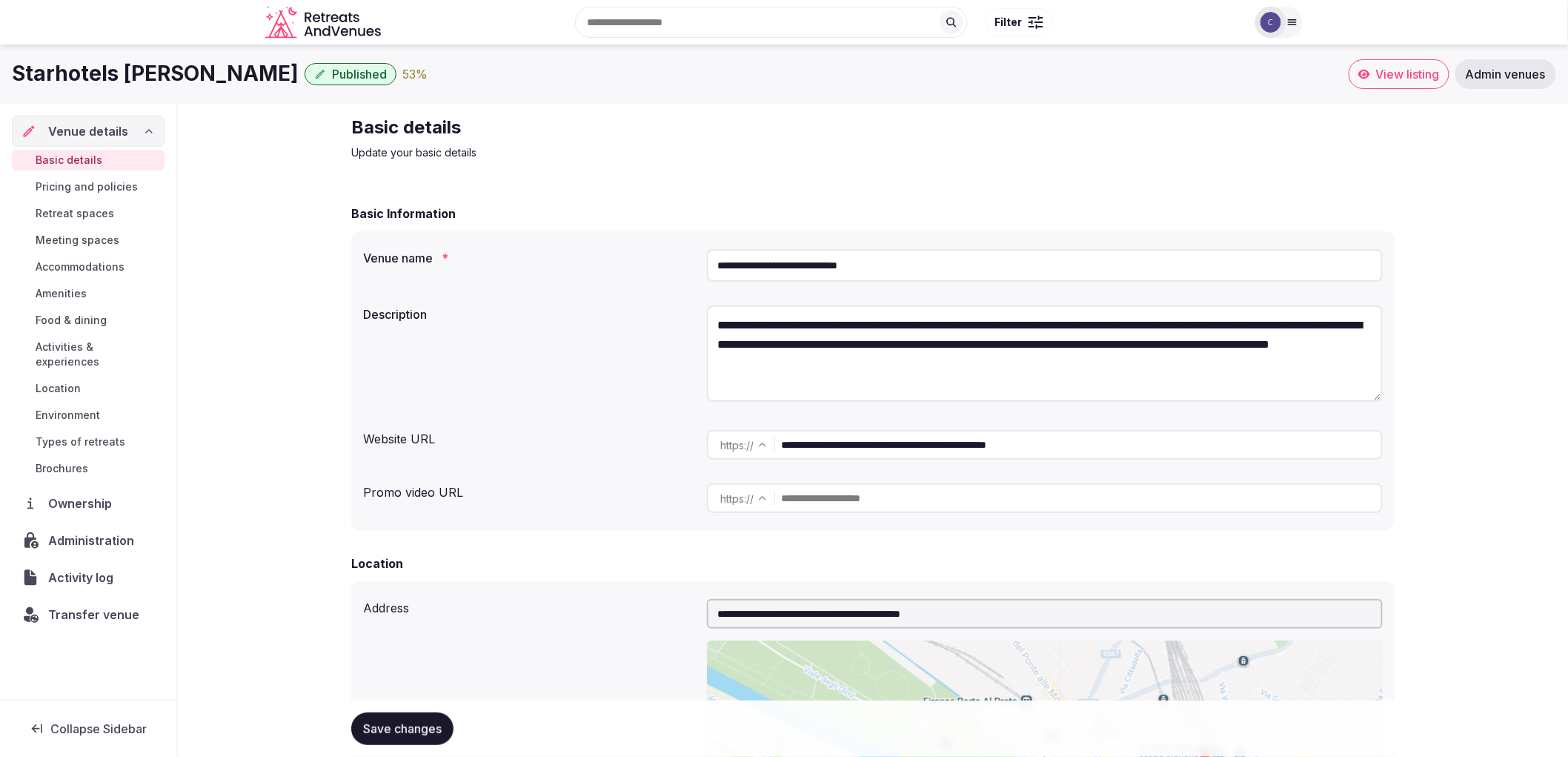
click at [595, 658] on div "**********" at bounding box center [872, 731] width 1020 height 276
click at [89, 218] on span "Retreat spaces" at bounding box center [74, 213] width 78 height 15
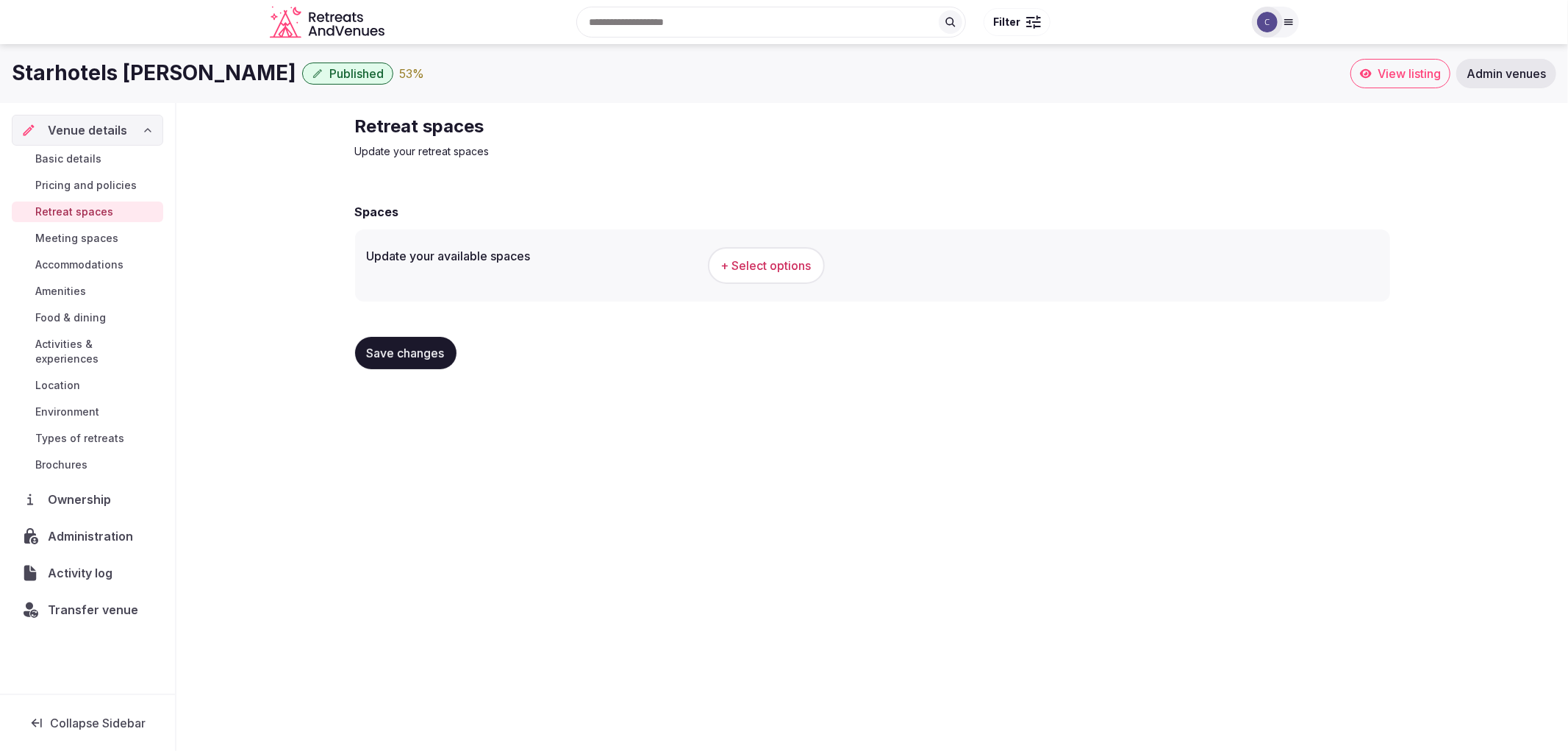
click at [101, 244] on span "Meeting spaces" at bounding box center [76, 238] width 83 height 15
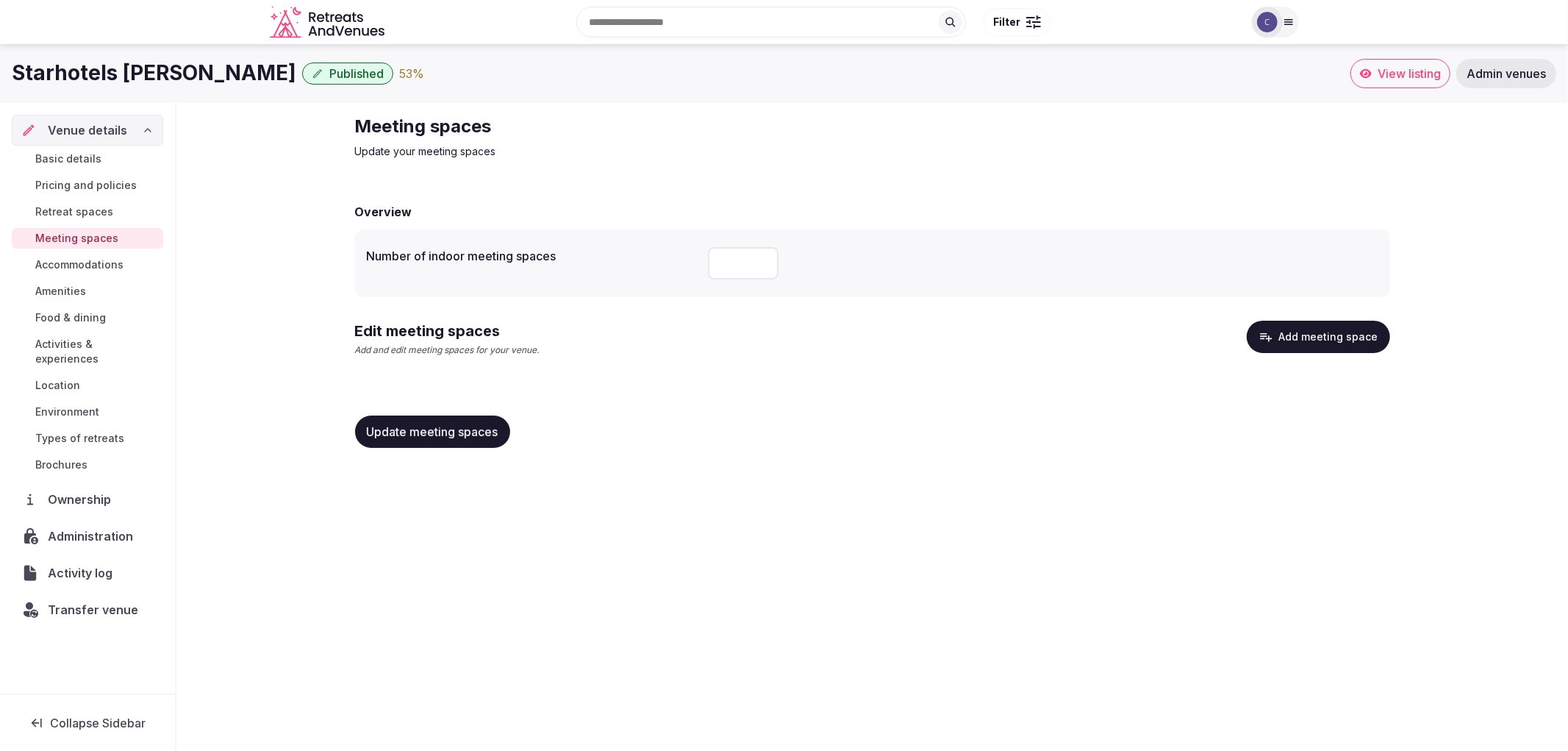
click at [103, 261] on span "Accommodations" at bounding box center [79, 264] width 88 height 15
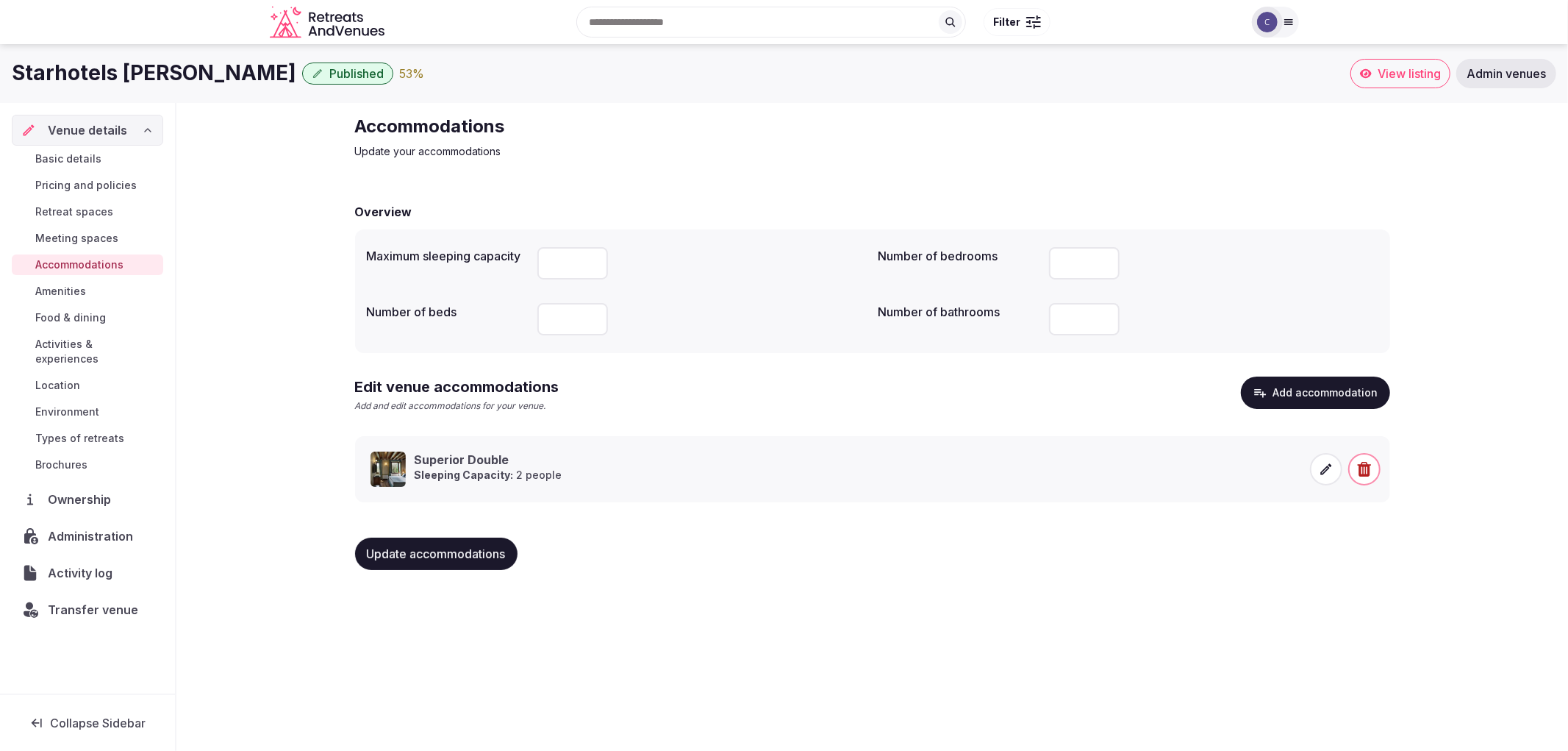
click at [112, 248] on link "Meeting spaces" at bounding box center [87, 239] width 151 height 21
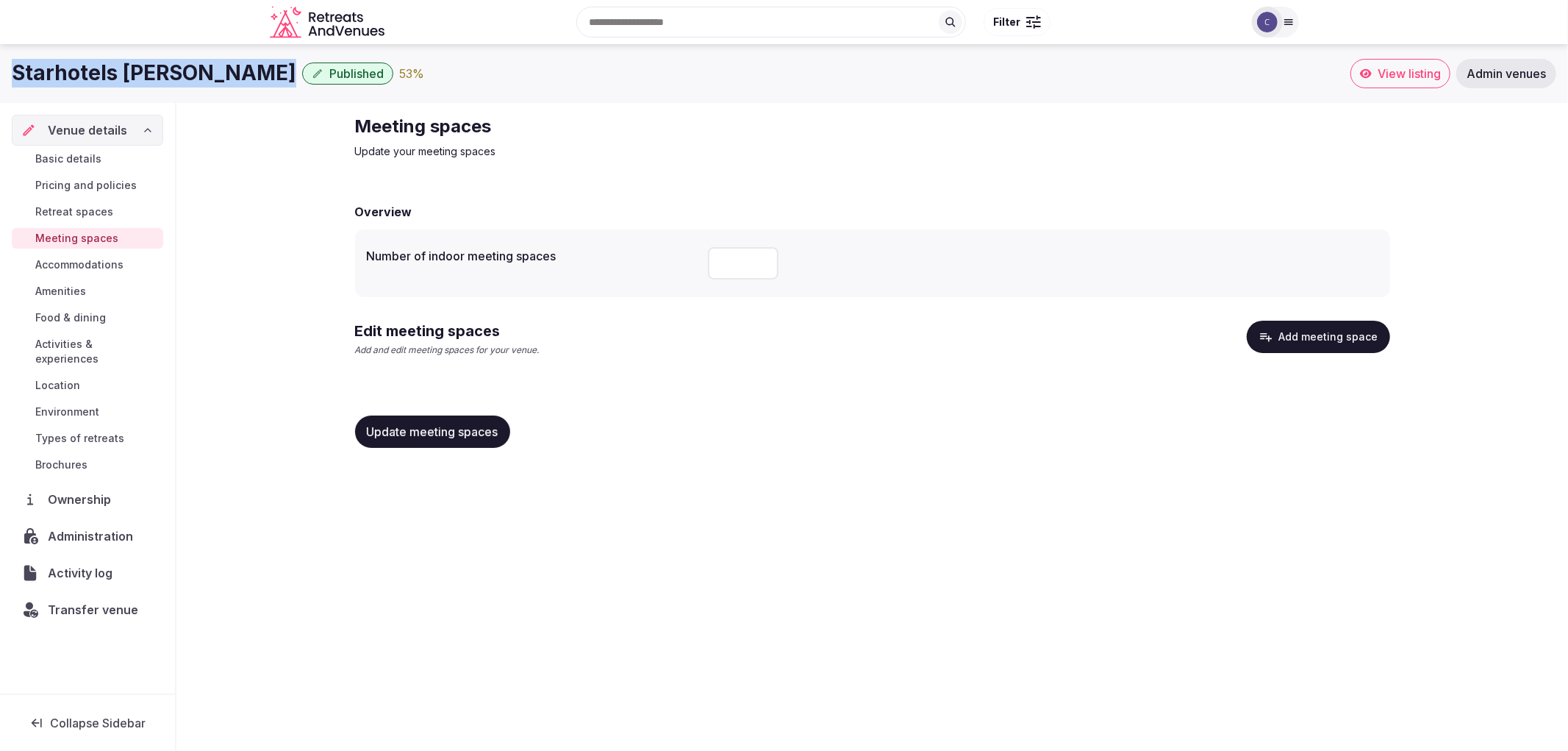
drag, startPoint x: 8, startPoint y: 78, endPoint x: 354, endPoint y: 74, distance: 346.0
click at [354, 74] on div "Starhotels Michelangelo Florence Published 53 % View listing Admin venues" at bounding box center [784, 74] width 1568 height 29
copy div "Starhotels Michelangelo Florence"
click at [1280, 328] on button "Add meeting space" at bounding box center [1318, 337] width 144 height 33
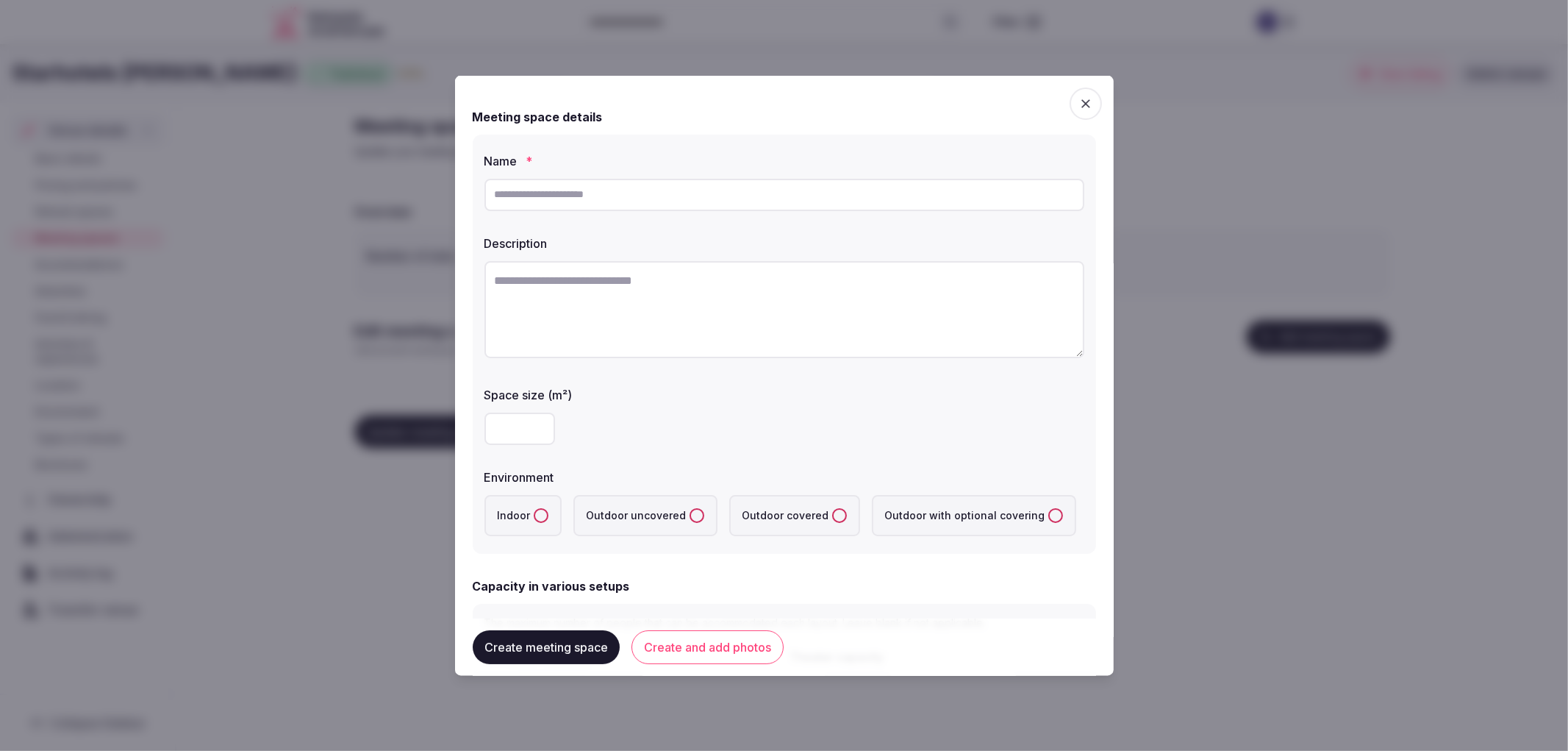
click at [390, 170] on div at bounding box center [784, 376] width 1568 height 751
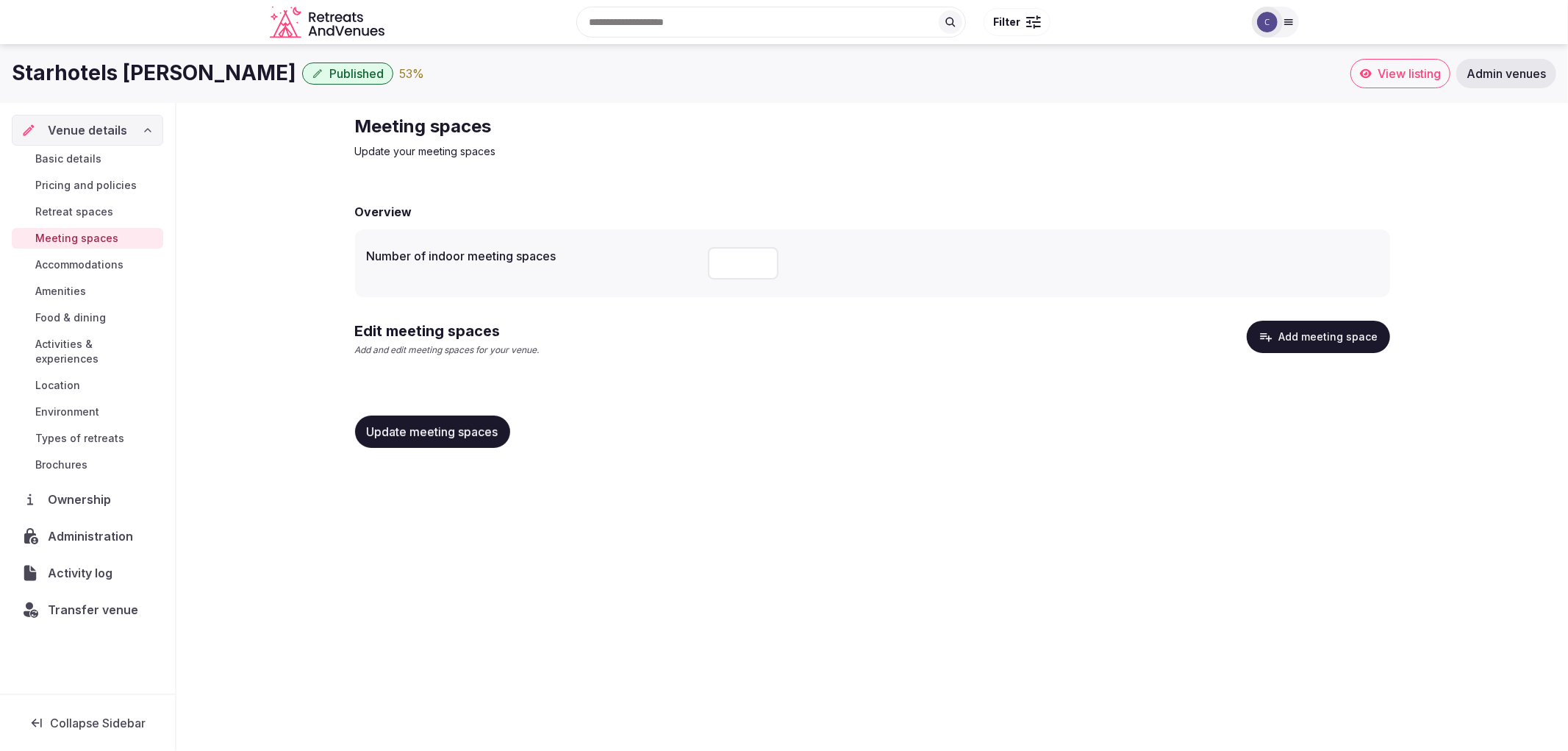
drag, startPoint x: 0, startPoint y: 74, endPoint x: 350, endPoint y: 78, distance: 350.0
click at [350, 78] on div "Starhotels Michelangelo Florence Published 53 % View listing Admin venues" at bounding box center [784, 74] width 1568 height 29
copy h1 "Starhotels Michelangelo Florence"
click at [1320, 334] on button "Add meeting space" at bounding box center [1318, 337] width 144 height 33
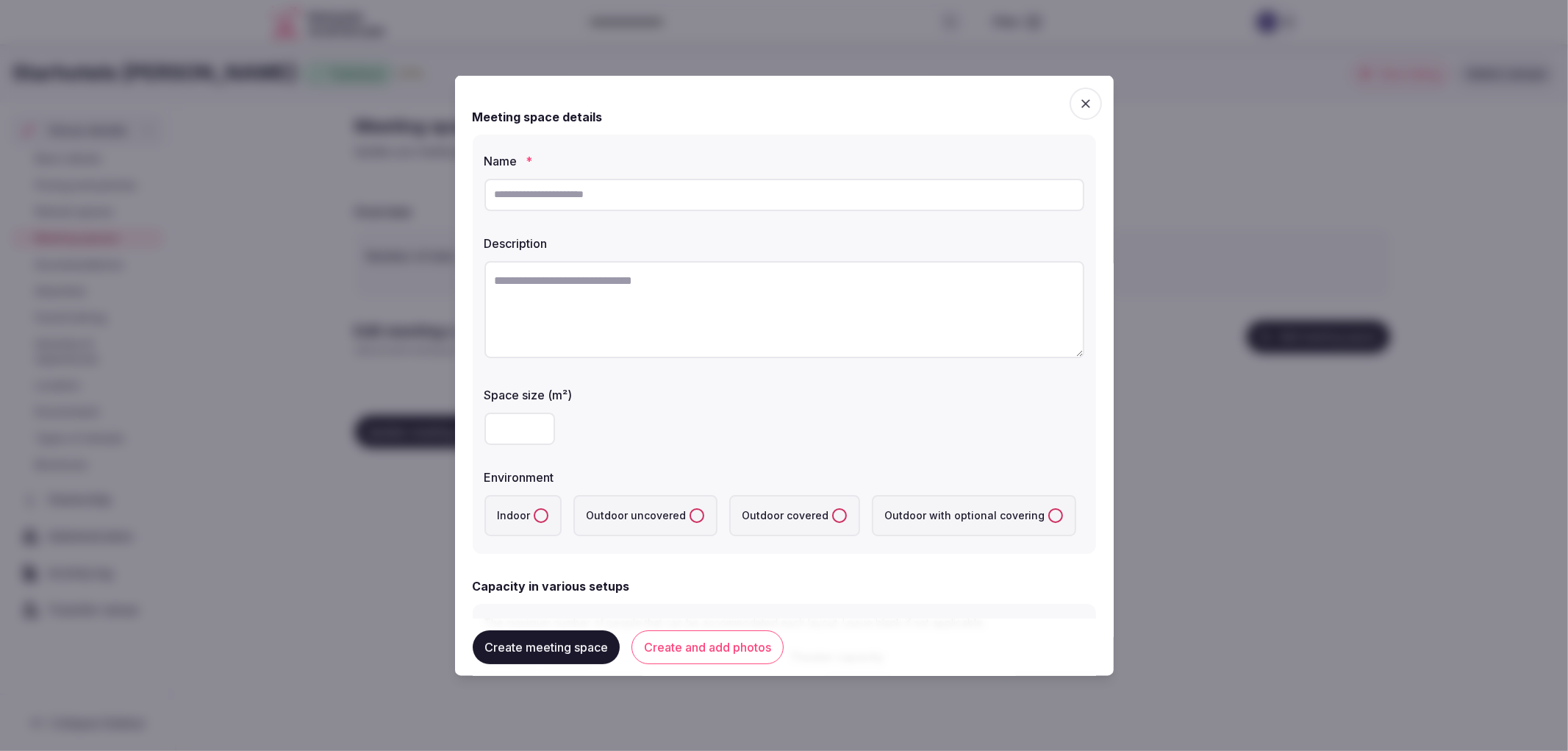
click at [327, 126] on div at bounding box center [784, 376] width 1568 height 751
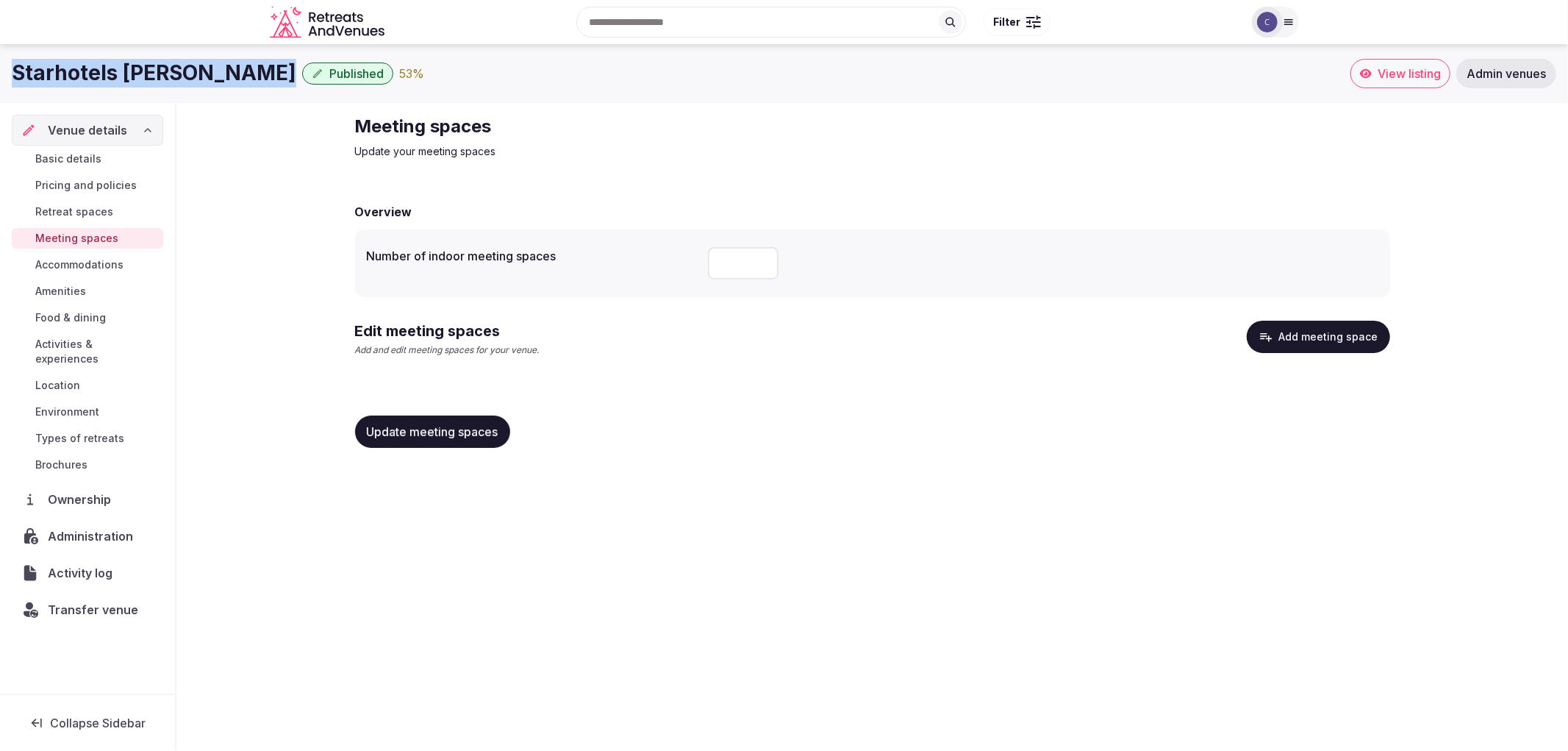
copy div "Starhotels Michelangelo Florence"
drag, startPoint x: 6, startPoint y: 82, endPoint x: 351, endPoint y: 76, distance: 345.1
click at [351, 76] on div "Starhotels Michelangelo Florence Published 53 % View listing Admin venues" at bounding box center [784, 74] width 1568 height 29
drag, startPoint x: 862, startPoint y: 360, endPoint x: 857, endPoint y: 354, distance: 7.8
click at [862, 360] on div "Edit meeting spaces Add and edit meeting spaces for your venue. Add meeting spa…" at bounding box center [872, 345] width 1035 height 48
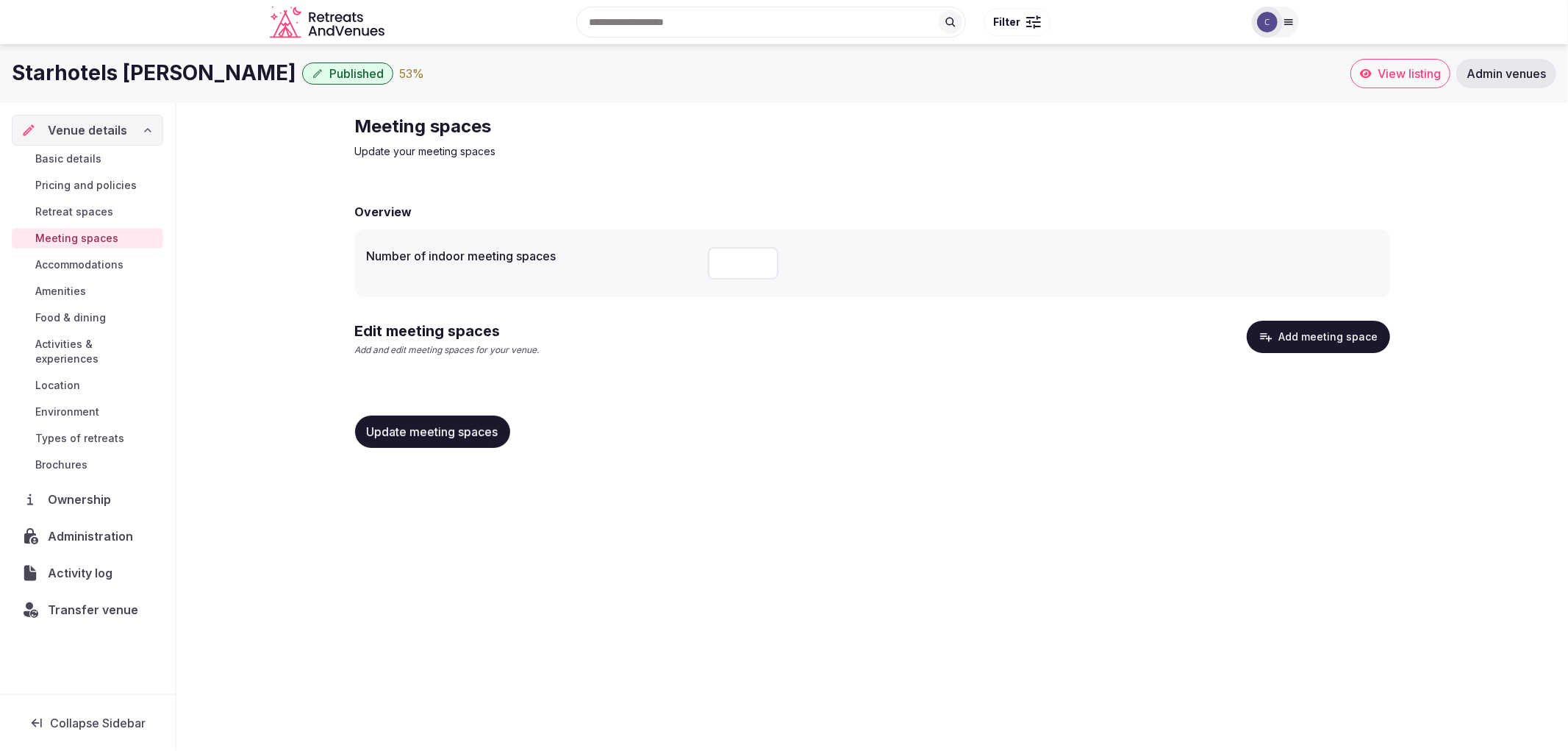
click at [1280, 326] on button "Add meeting space" at bounding box center [1318, 337] width 144 height 33
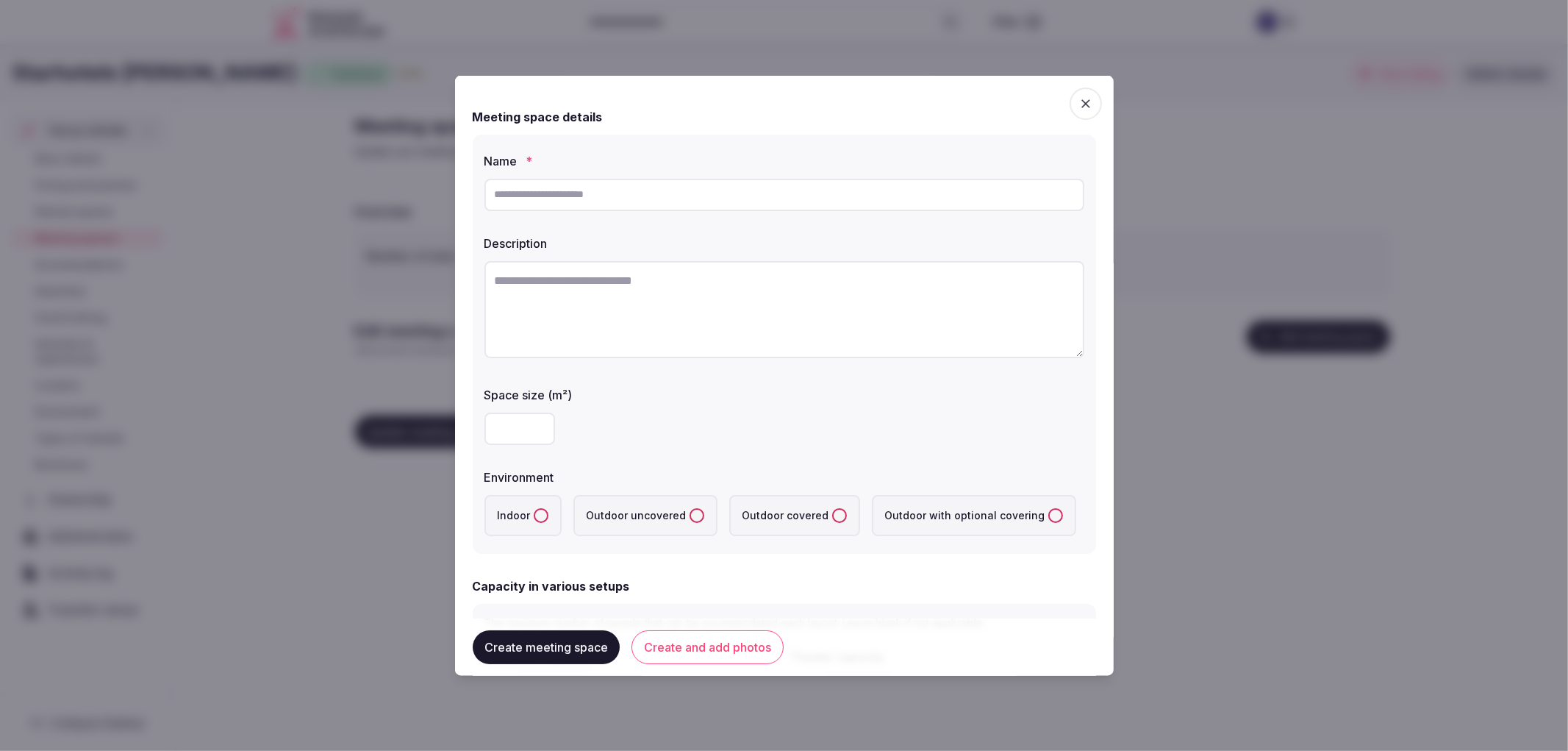
click at [561, 195] on input "text" at bounding box center [785, 194] width 600 height 33
paste input "**********"
type input "**********"
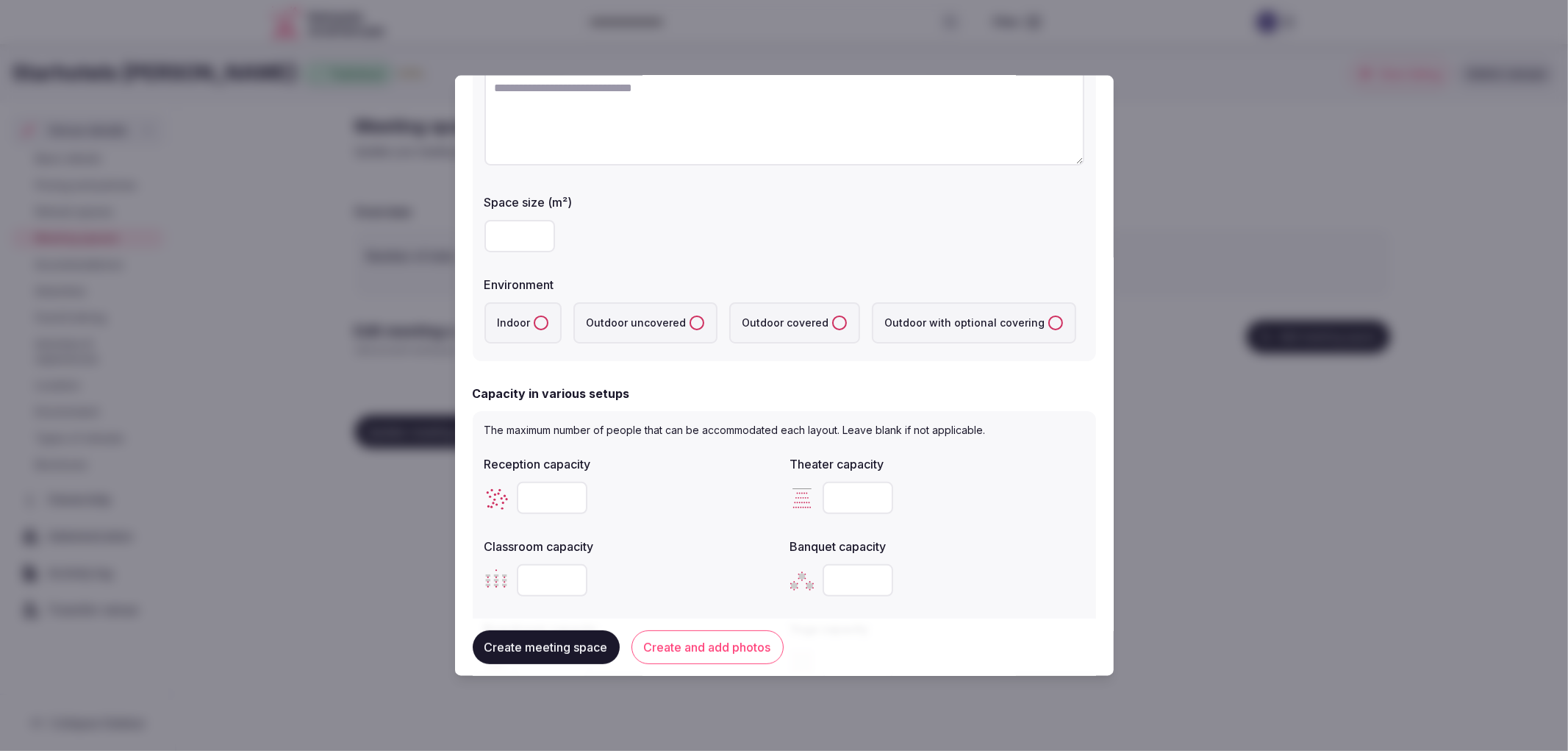
scroll to position [245, 0]
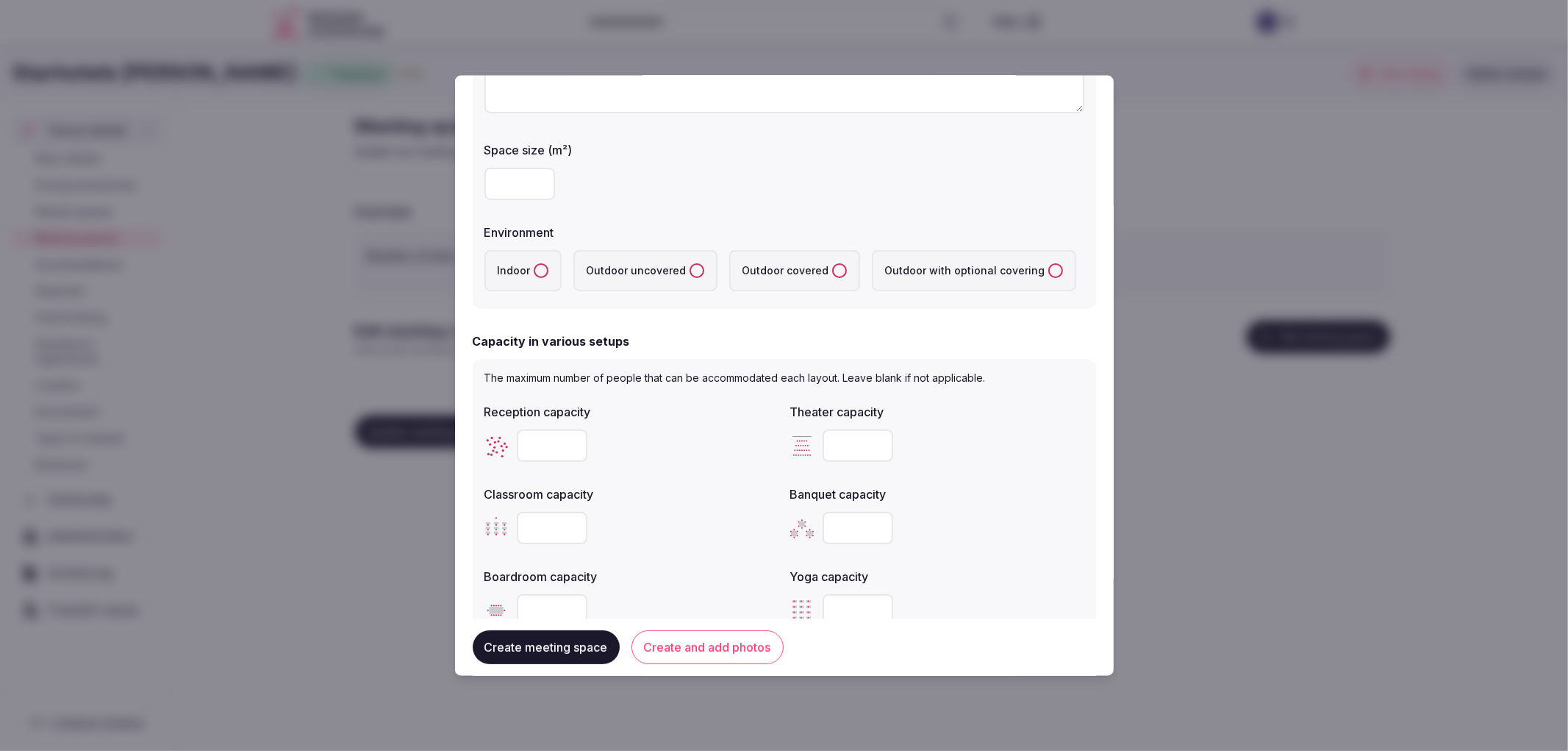
click at [509, 181] on input "number" at bounding box center [520, 183] width 71 height 33
type input "***"
click at [538, 438] on input "number" at bounding box center [551, 445] width 71 height 33
type input "***"
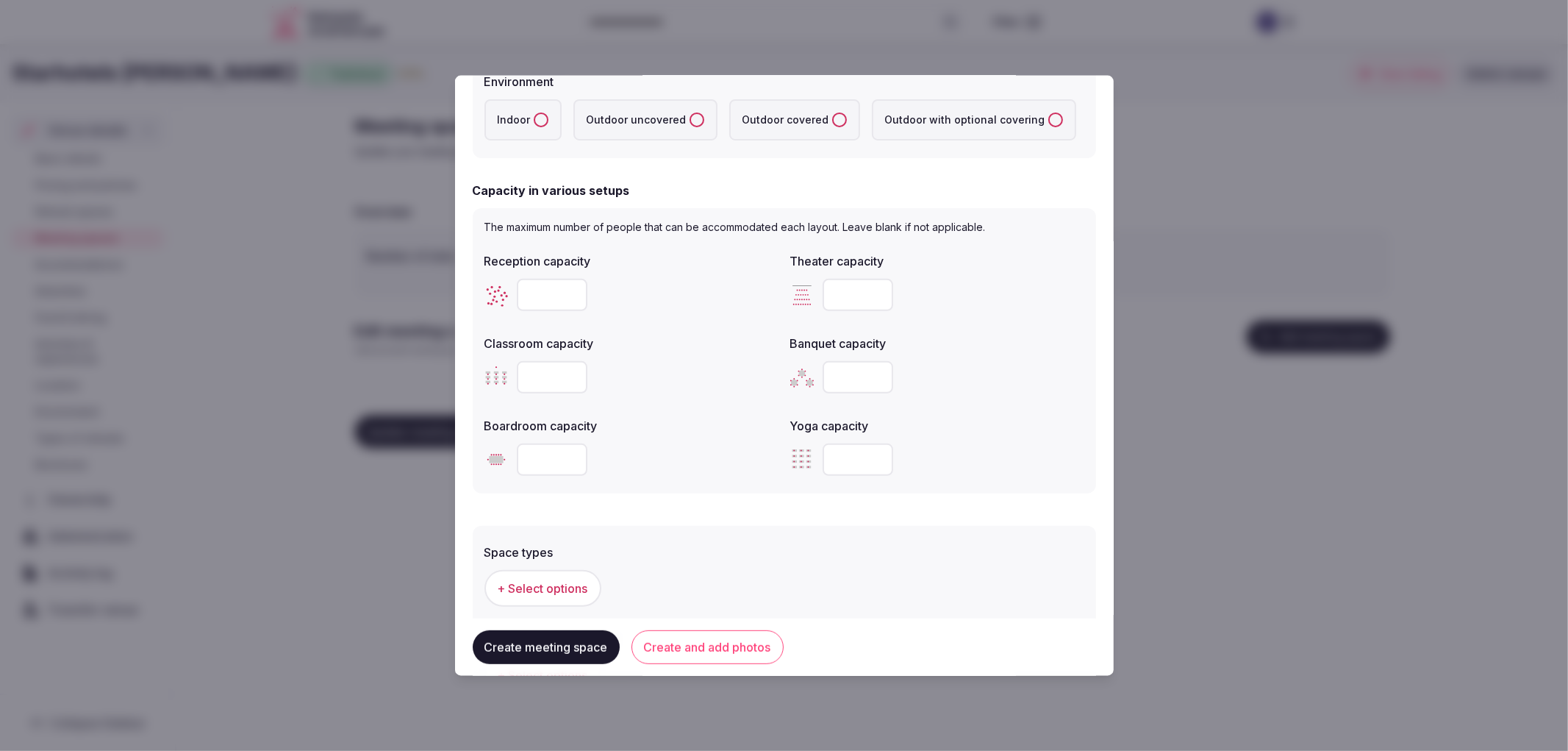
scroll to position [408, 0]
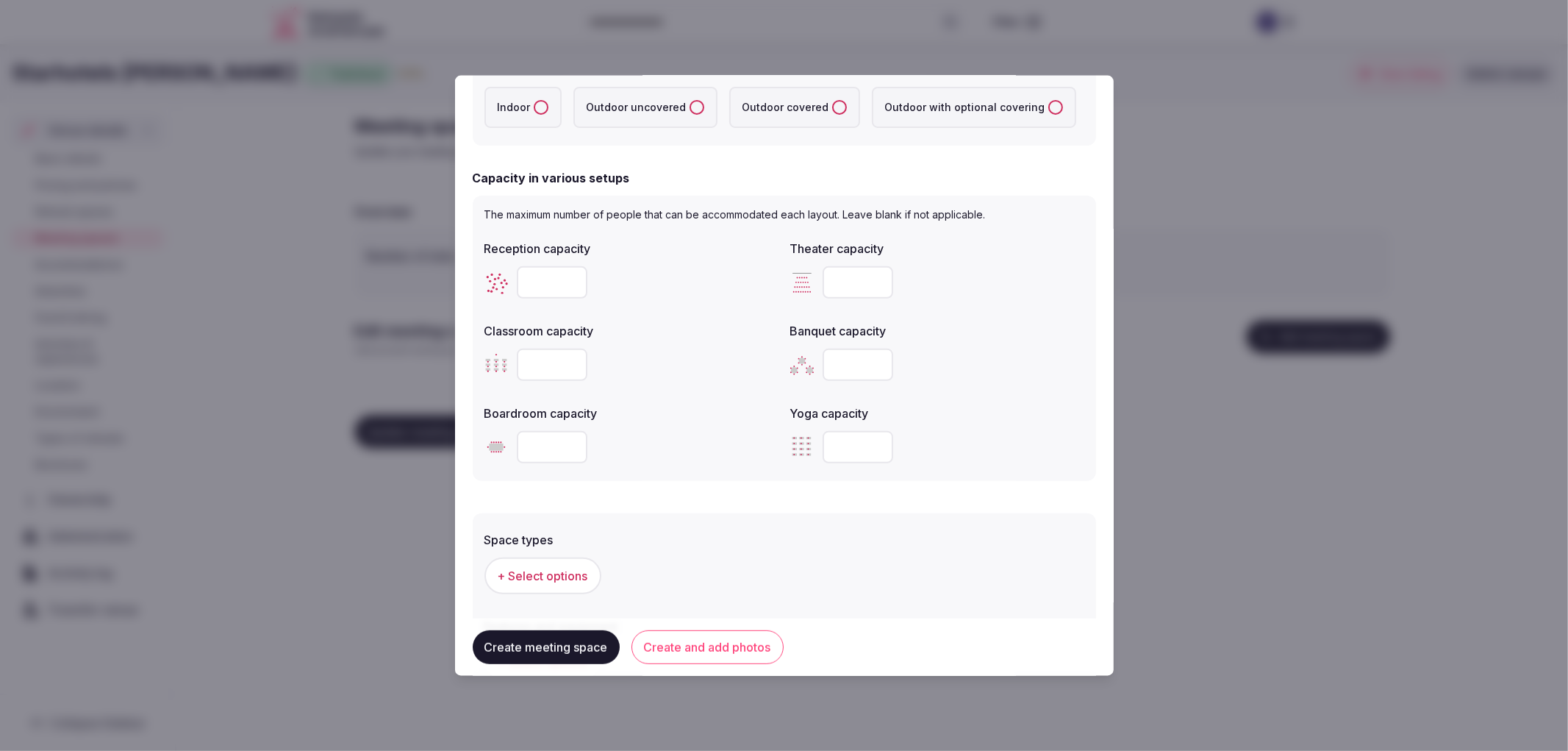
click at [832, 360] on input "number" at bounding box center [858, 364] width 71 height 33
type input "***"
click at [537, 355] on input "number" at bounding box center [551, 364] width 71 height 33
type input "**"
click at [831, 274] on input "number" at bounding box center [858, 281] width 71 height 33
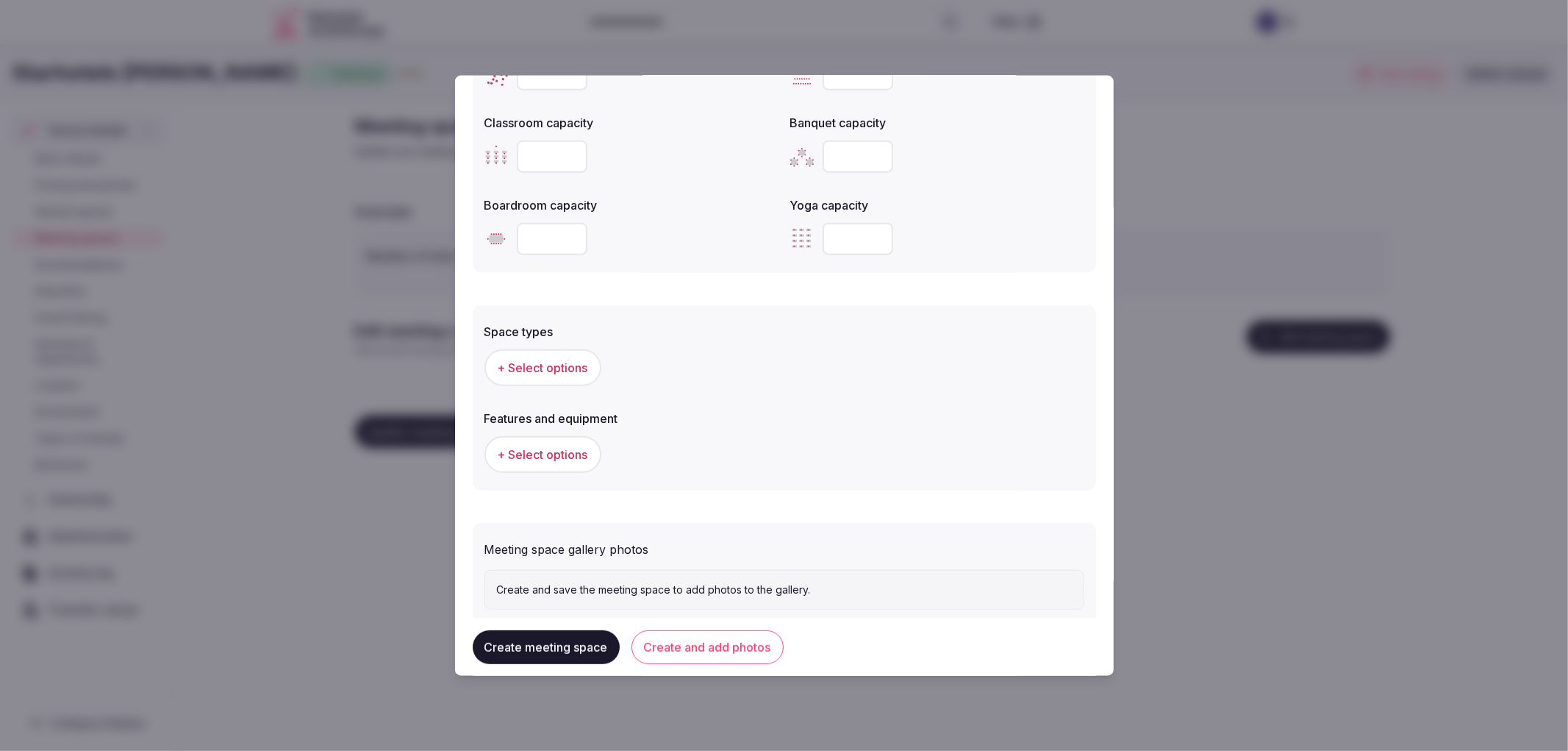
scroll to position [648, 0]
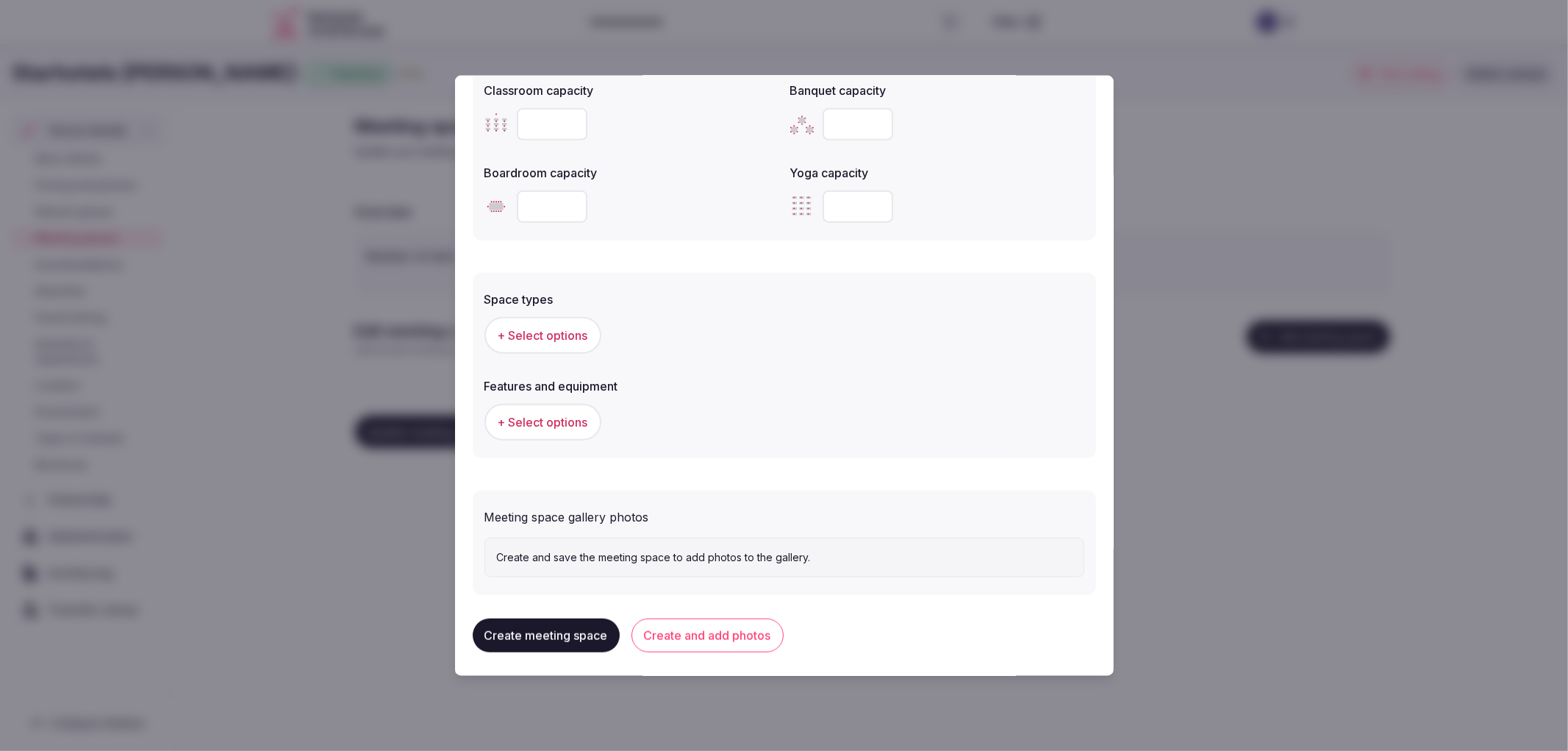
type input "***"
click at [525, 318] on button "+ Select options" at bounding box center [543, 334] width 117 height 37
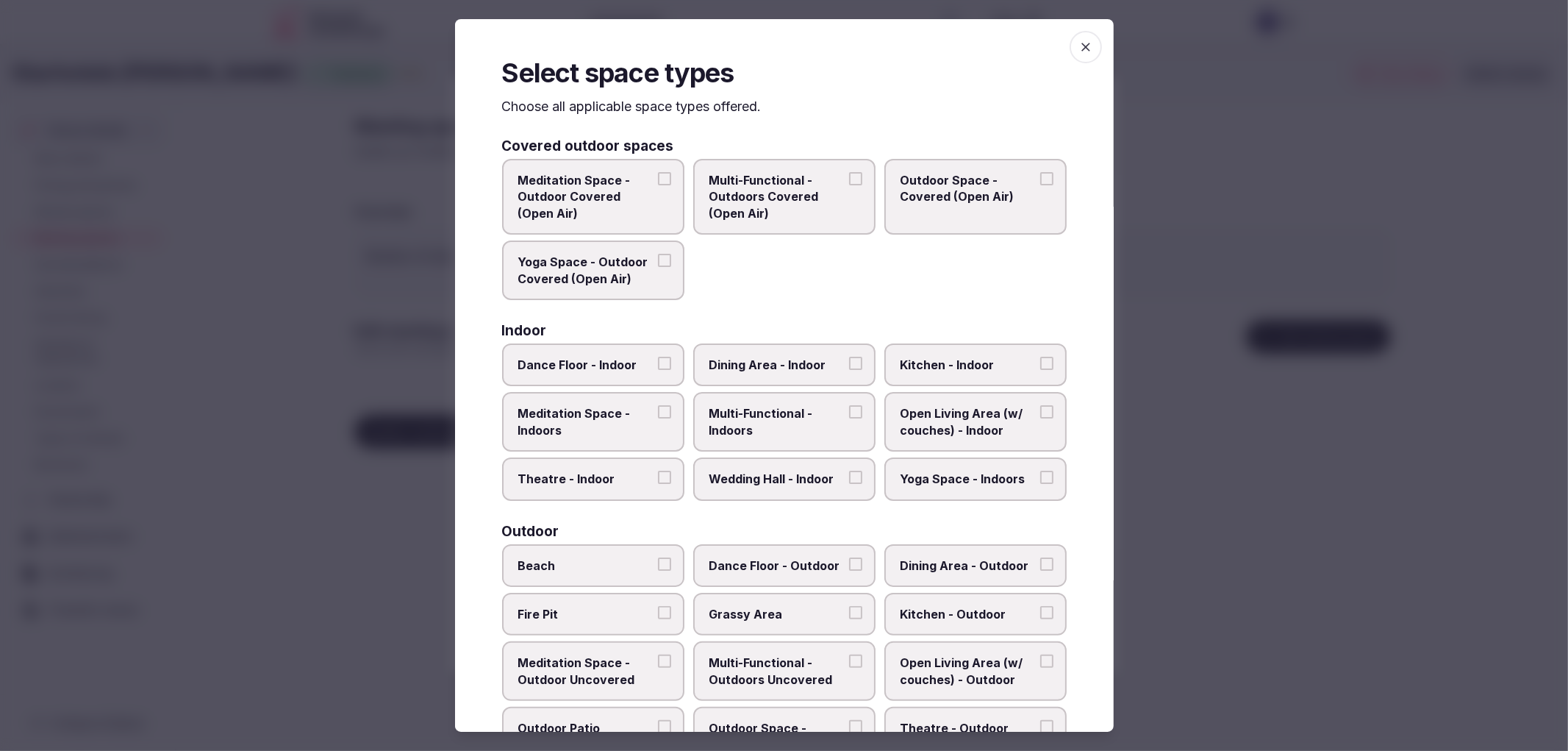
click at [809, 398] on label "Multi-Functional - Indoors" at bounding box center [784, 422] width 182 height 60
click at [849, 405] on button "Multi-Functional - Indoors" at bounding box center [855, 411] width 13 height 13
click at [584, 470] on span "Theatre - Indoor" at bounding box center [586, 478] width 135 height 16
click at [657, 470] on button "Theatre - Indoor" at bounding box center [663, 476] width 13 height 13
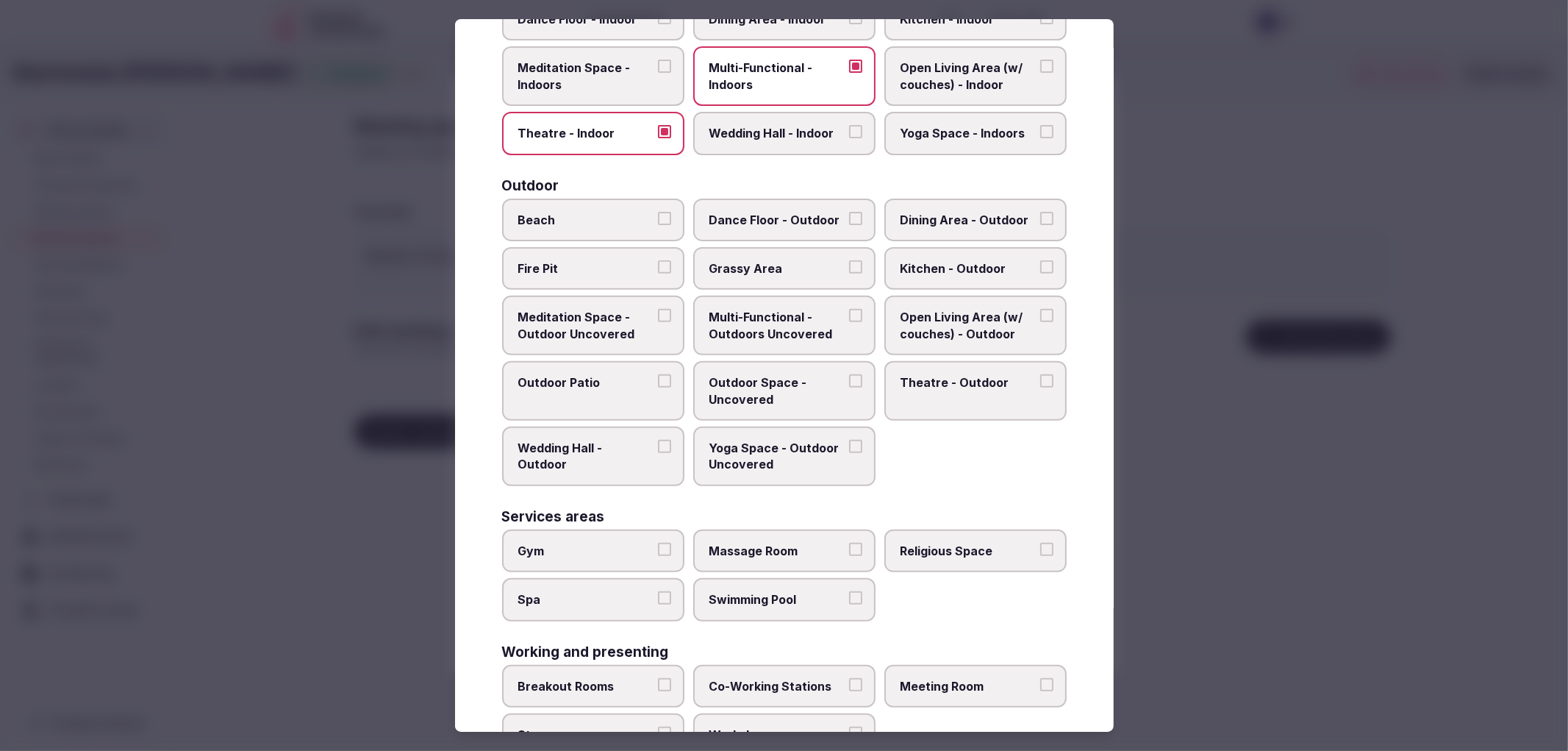
scroll to position [386, 0]
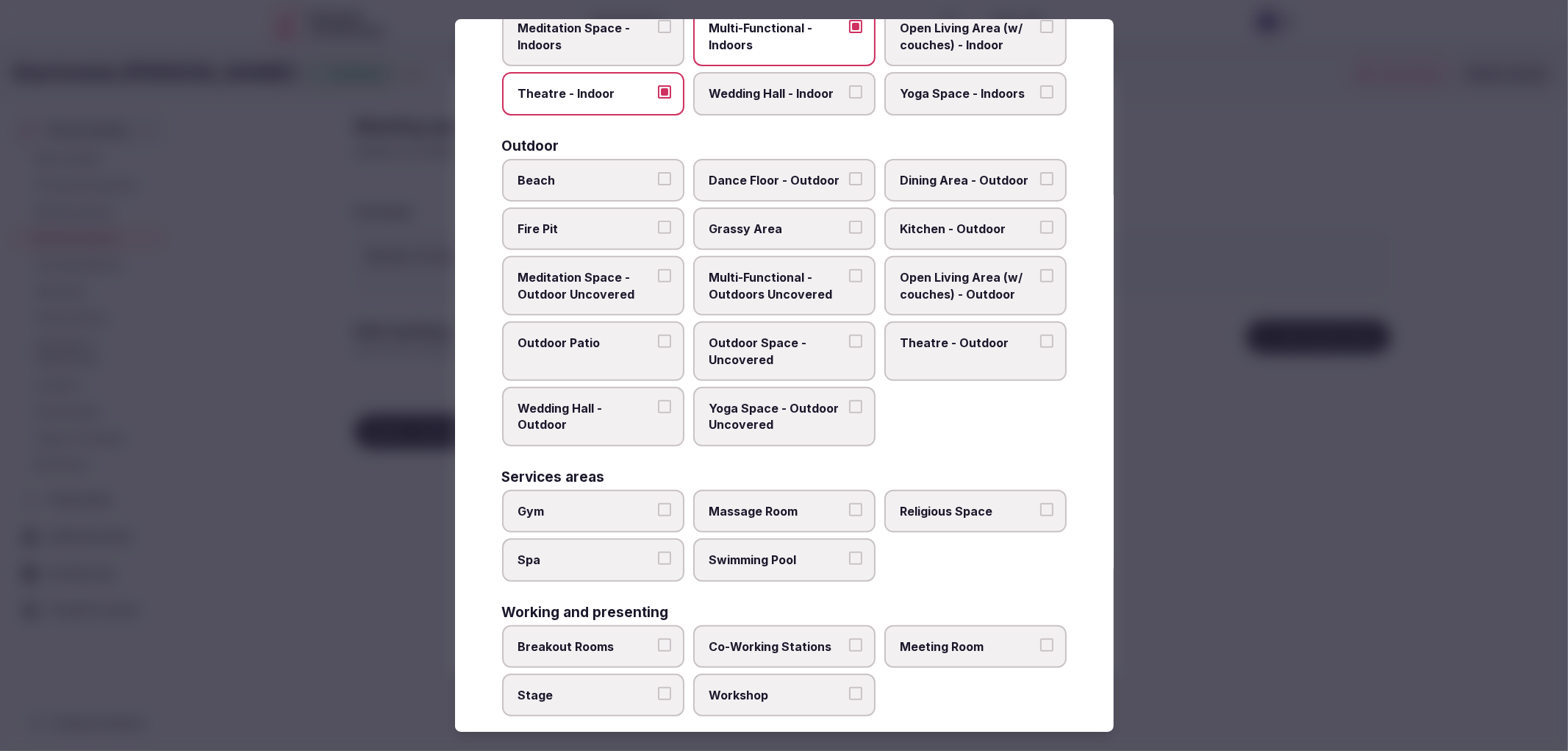
click at [380, 626] on div at bounding box center [784, 376] width 1568 height 751
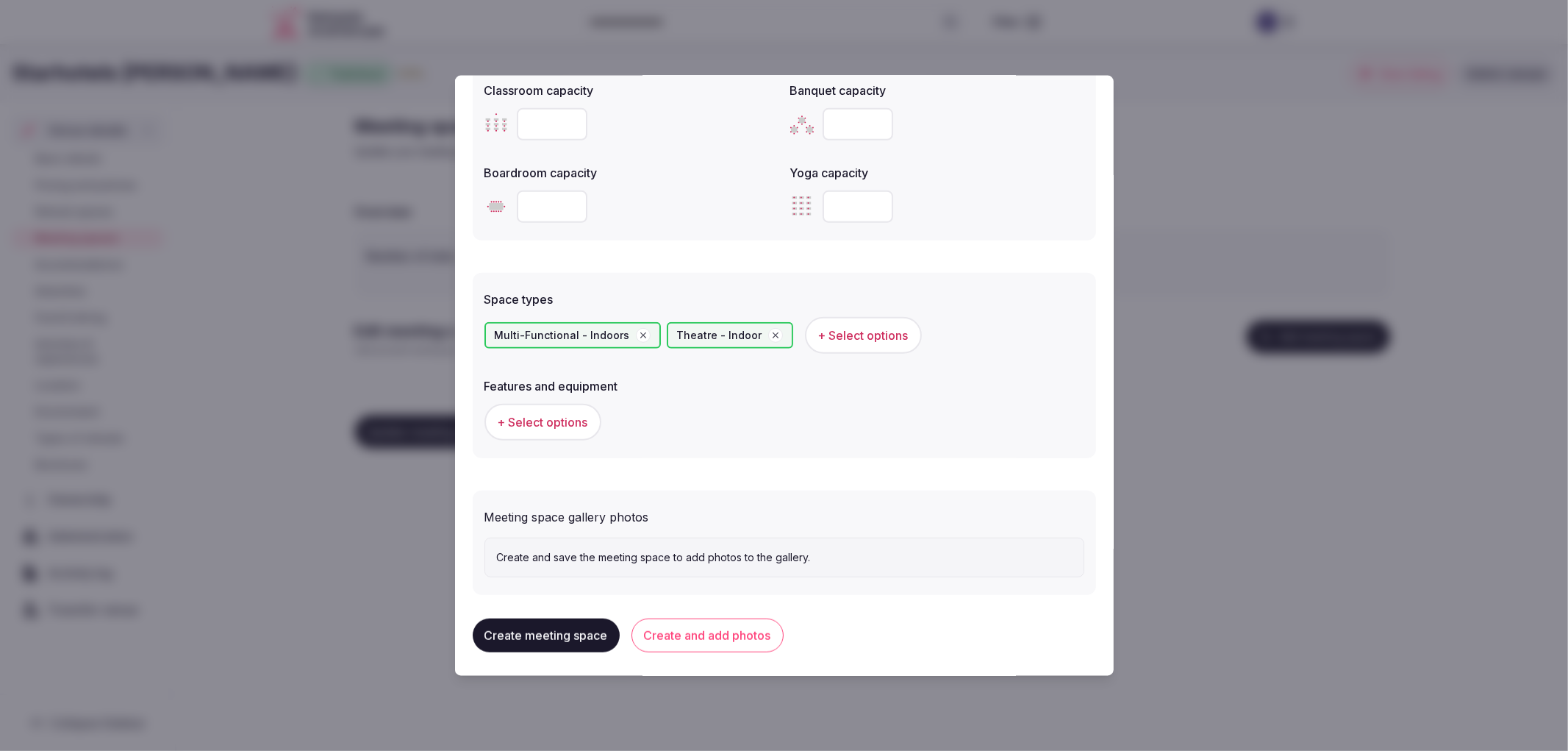
click at [554, 416] on span "+ Select options" at bounding box center [543, 421] width 91 height 16
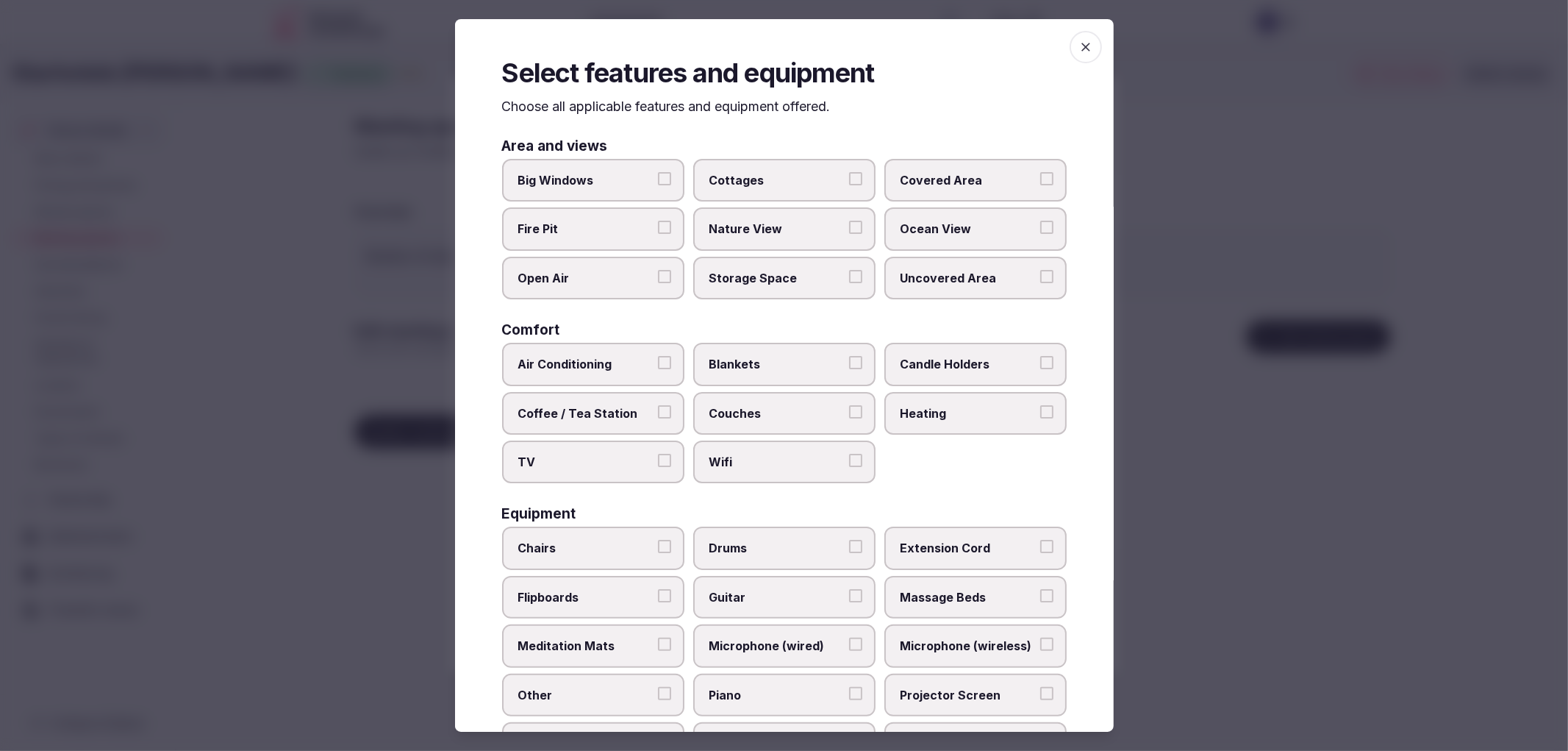
click at [595, 362] on span "Air Conditioning" at bounding box center [586, 364] width 135 height 16
click at [657, 362] on button "Air Conditioning" at bounding box center [663, 362] width 13 height 13
click at [632, 443] on label "TV" at bounding box center [592, 462] width 182 height 43
click at [657, 453] on button "TV" at bounding box center [663, 459] width 13 height 13
click at [810, 445] on label "Wifi" at bounding box center [784, 462] width 182 height 43
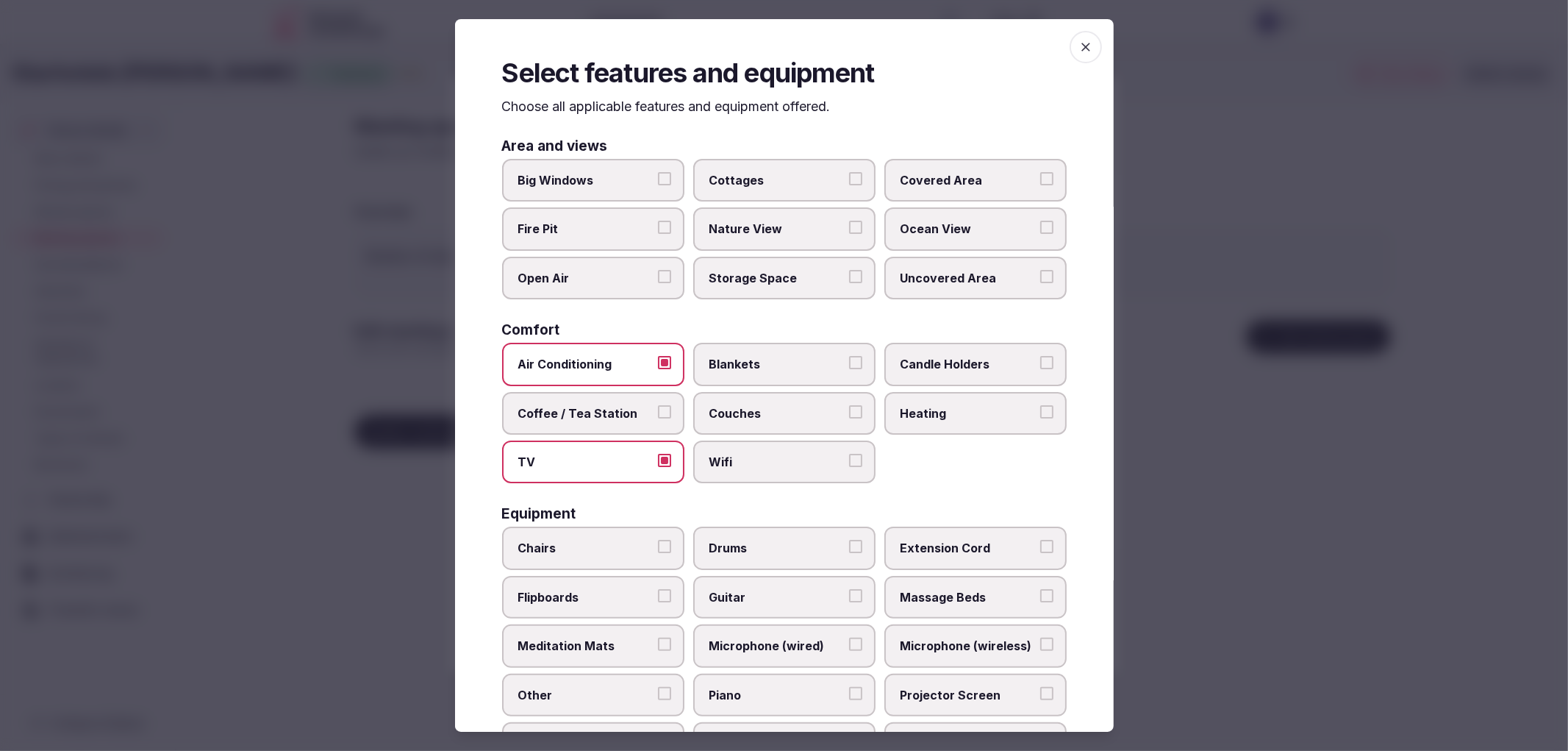
click at [849, 453] on button "Wifi" at bounding box center [855, 459] width 13 height 13
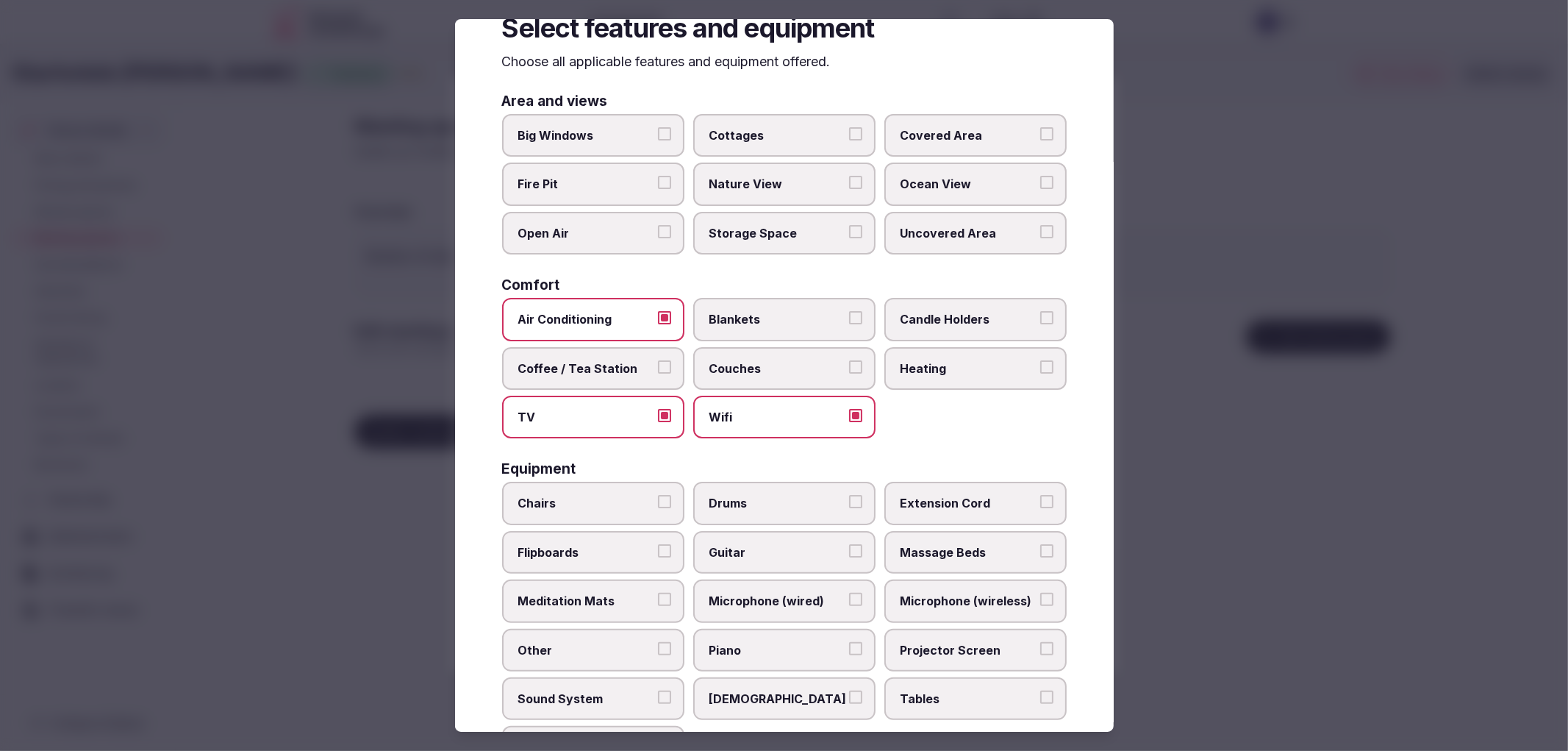
scroll to position [163, 0]
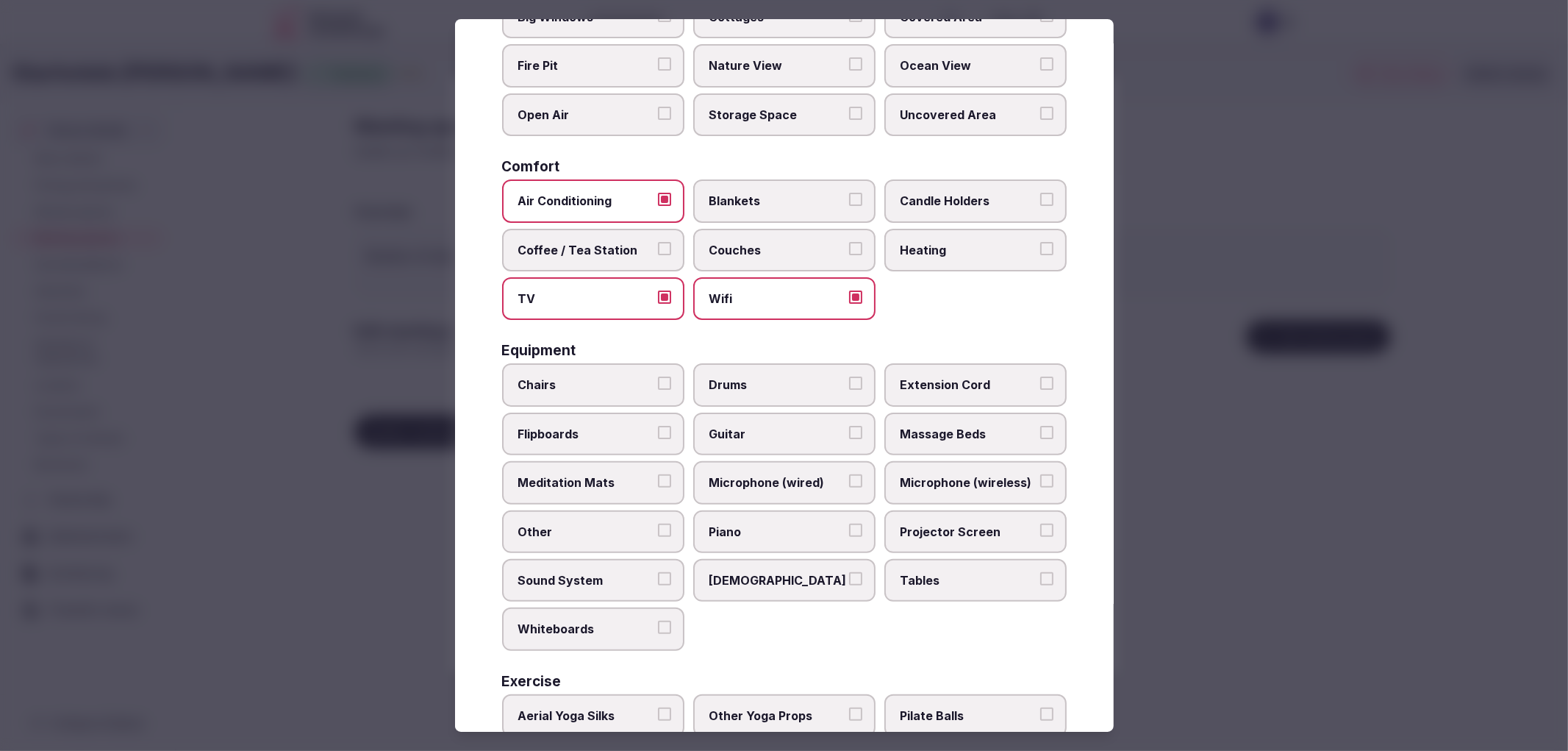
click at [643, 277] on label "TV" at bounding box center [592, 299] width 182 height 43
click at [657, 291] on button "TV" at bounding box center [663, 297] width 13 height 13
click at [659, 249] on label "Coffee / Tea Station" at bounding box center [592, 250] width 182 height 43
click at [659, 249] on button "Coffee / Tea Station" at bounding box center [663, 248] width 13 height 13
click at [664, 291] on button "TV" at bounding box center [663, 297] width 13 height 13
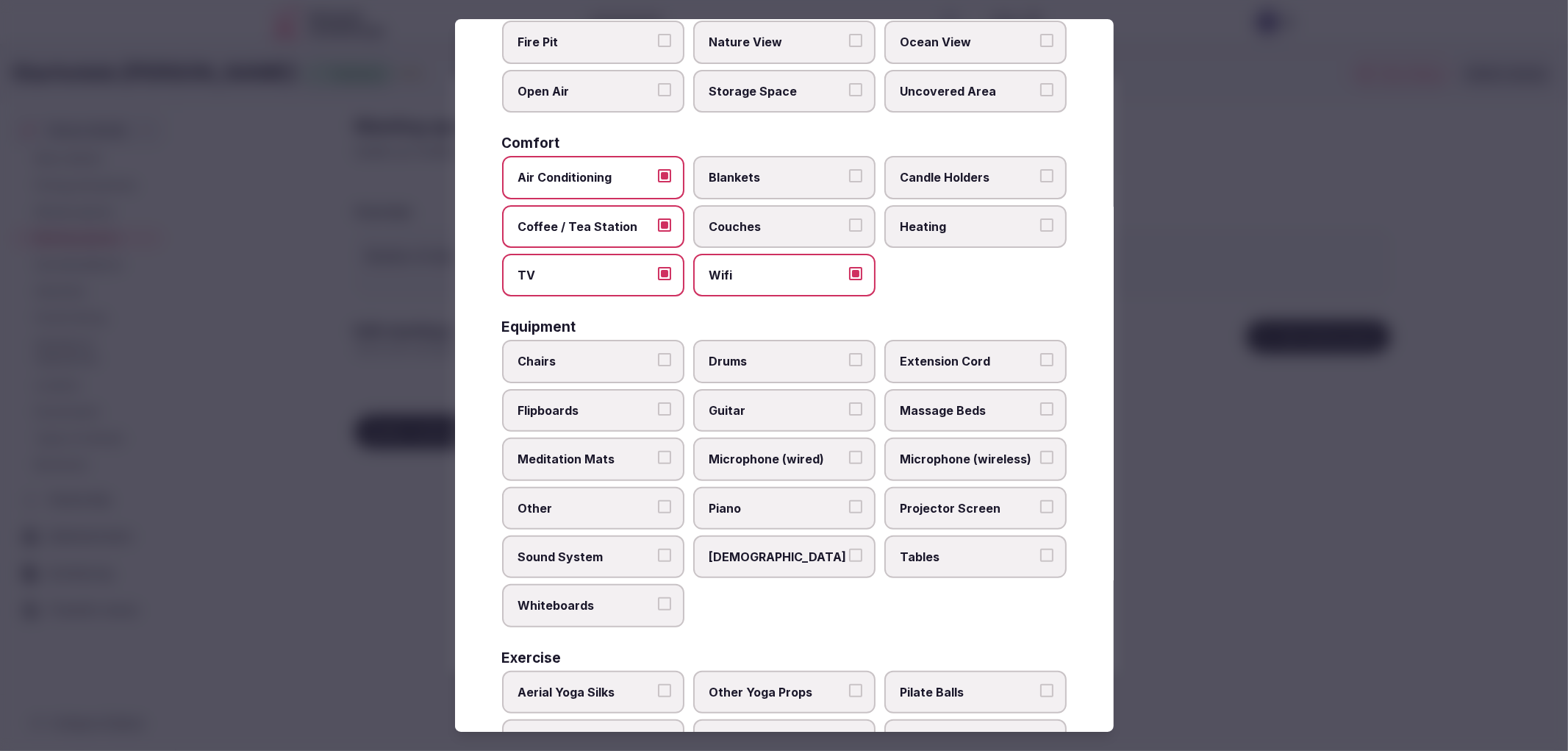
scroll to position [245, 0]
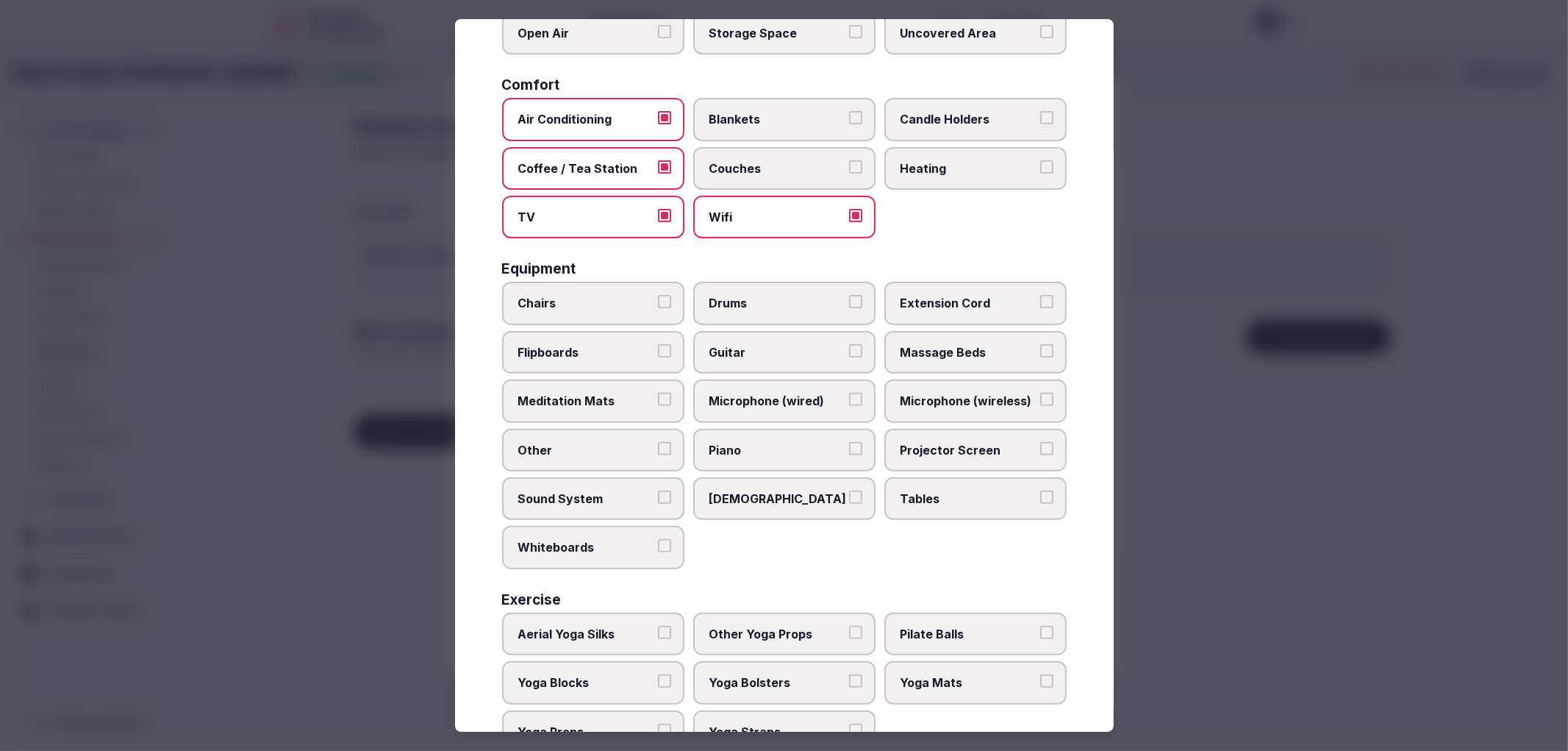
click at [619, 295] on span "Chairs" at bounding box center [586, 303] width 135 height 16
click at [657, 295] on button "Chairs" at bounding box center [663, 301] width 13 height 13
click at [818, 490] on span "[DEMOGRAPHIC_DATA]" at bounding box center [777, 498] width 135 height 16
click at [849, 490] on button "[DEMOGRAPHIC_DATA]" at bounding box center [855, 496] width 13 height 13
click at [839, 477] on label "[DEMOGRAPHIC_DATA]" at bounding box center [784, 499] width 182 height 43
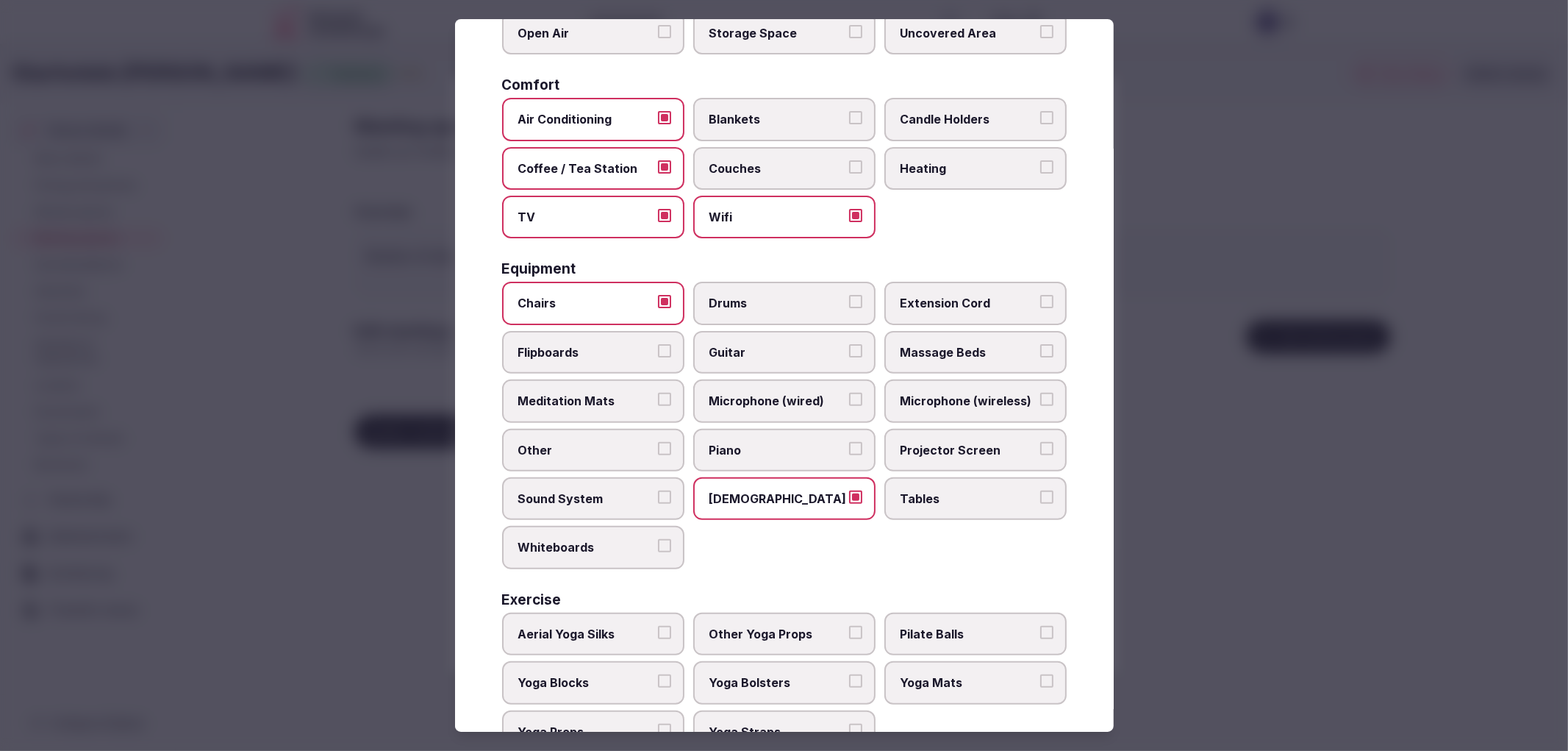
click at [849, 490] on button "[DEMOGRAPHIC_DATA]" at bounding box center [855, 496] width 13 height 13
click at [944, 490] on span "Tables" at bounding box center [968, 498] width 135 height 16
click at [1040, 490] on button "Tables" at bounding box center [1046, 496] width 13 height 13
click at [958, 442] on span "Projector Screen" at bounding box center [968, 450] width 135 height 16
click at [1040, 442] on button "Projector Screen" at bounding box center [1046, 448] width 13 height 13
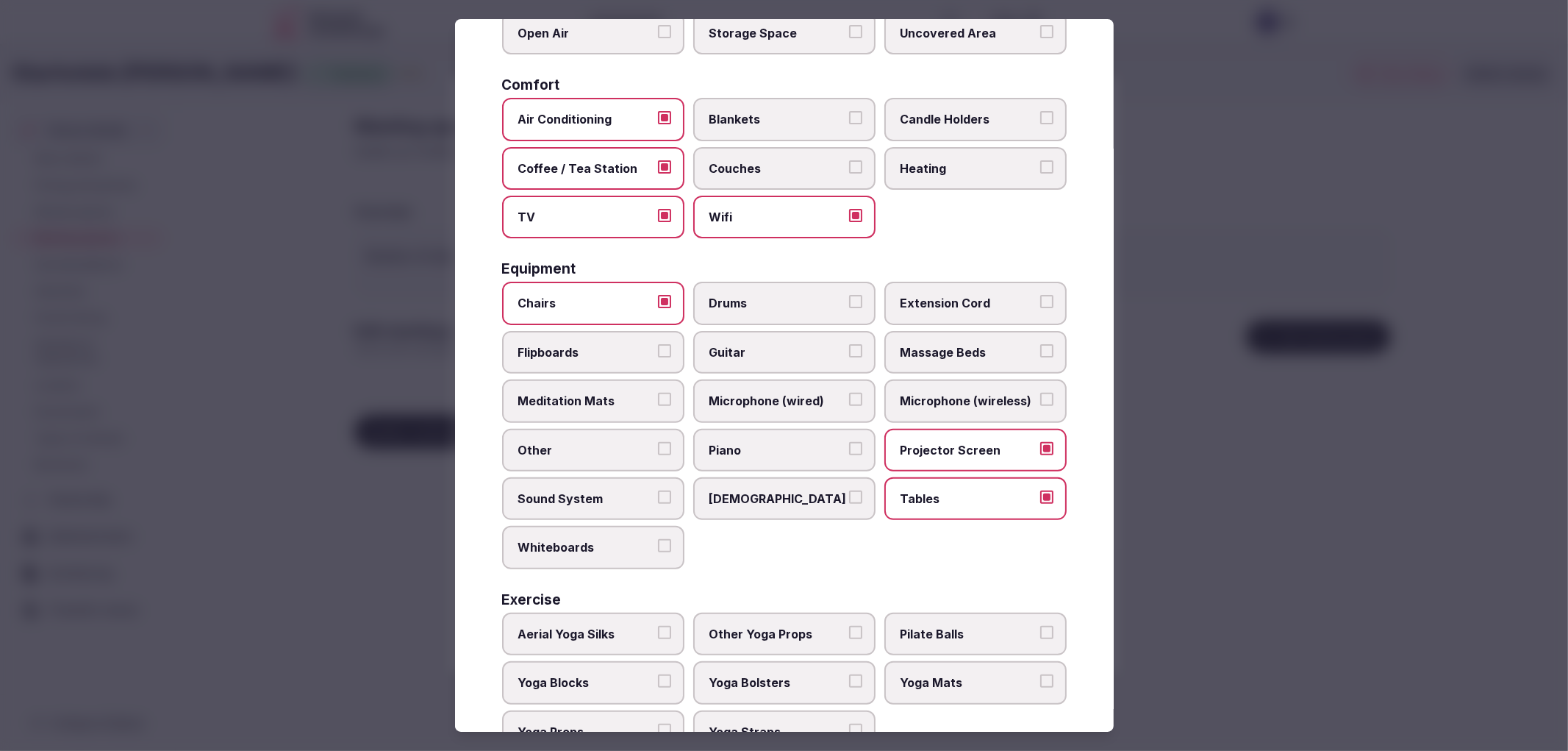
click at [964, 394] on span "Microphone (wireless)" at bounding box center [968, 400] width 135 height 16
click at [1040, 394] on button "Microphone (wireless)" at bounding box center [1046, 399] width 13 height 13
click at [616, 526] on label "Whiteboards" at bounding box center [592, 547] width 182 height 43
click at [657, 539] on button "Whiteboards" at bounding box center [663, 545] width 13 height 13
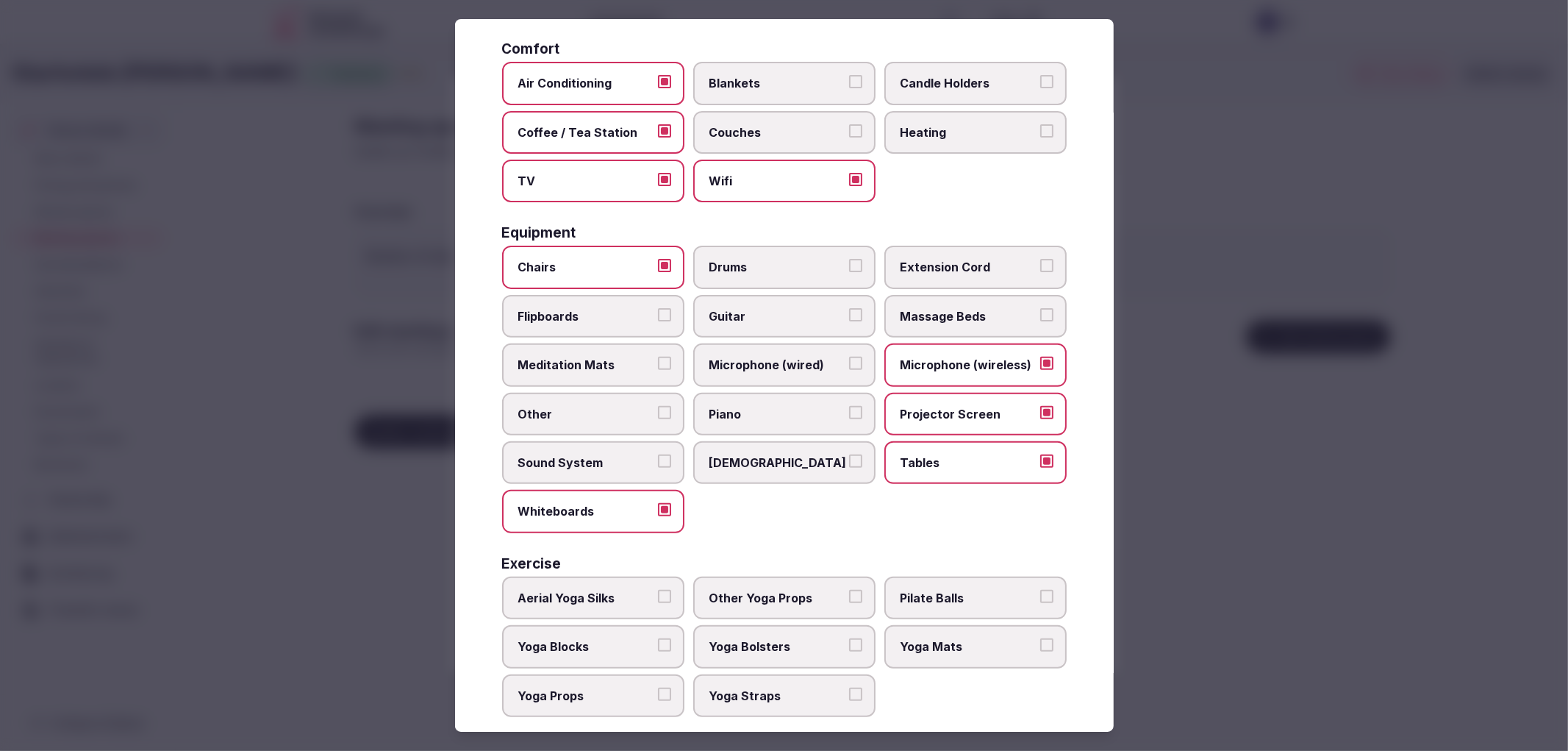
click at [663, 317] on label "Flipboards" at bounding box center [592, 316] width 182 height 43
click at [663, 317] on button "Flipboards" at bounding box center [663, 314] width 13 height 13
click at [1362, 430] on div at bounding box center [784, 376] width 1568 height 751
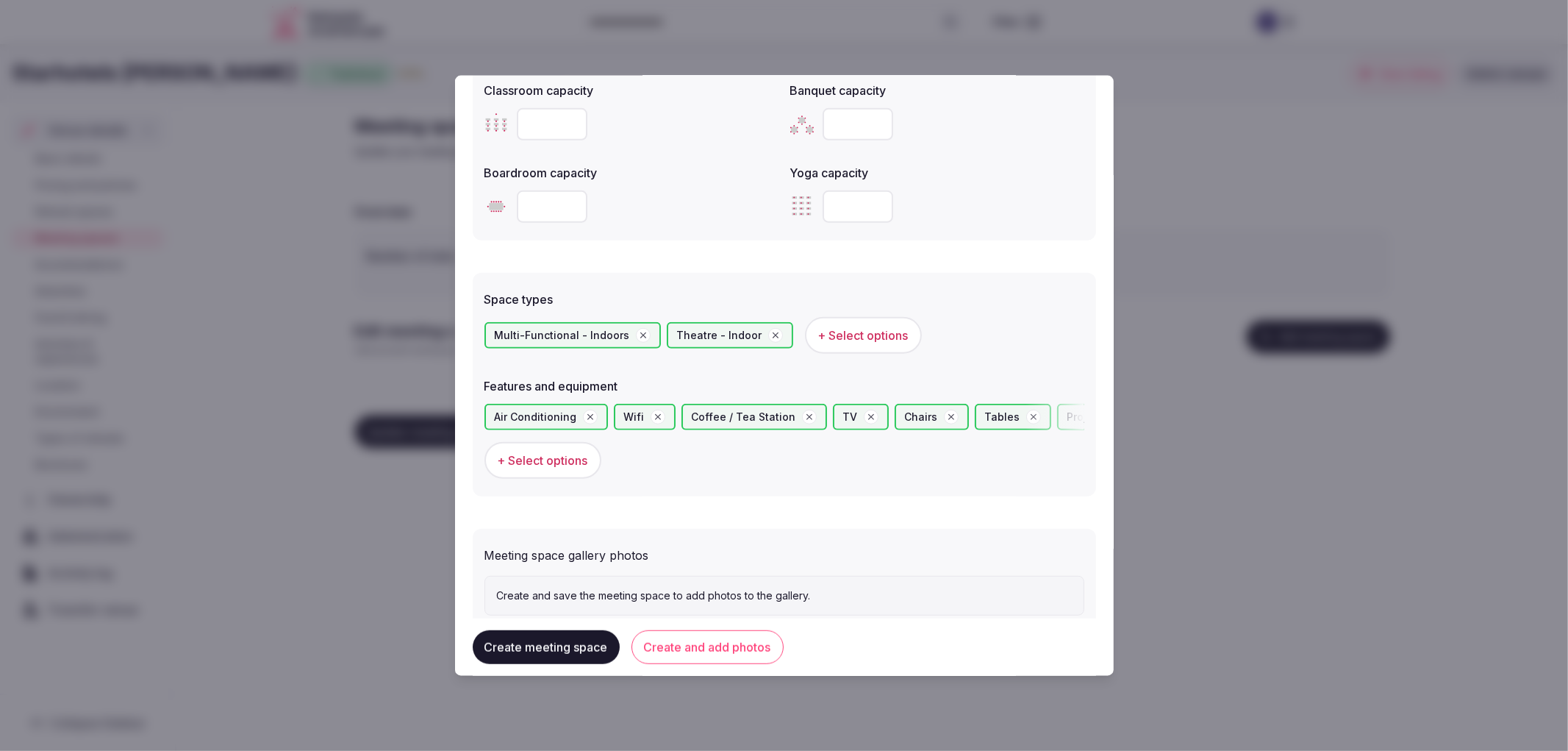
click at [674, 642] on button "Create and add photos" at bounding box center [708, 648] width 152 height 34
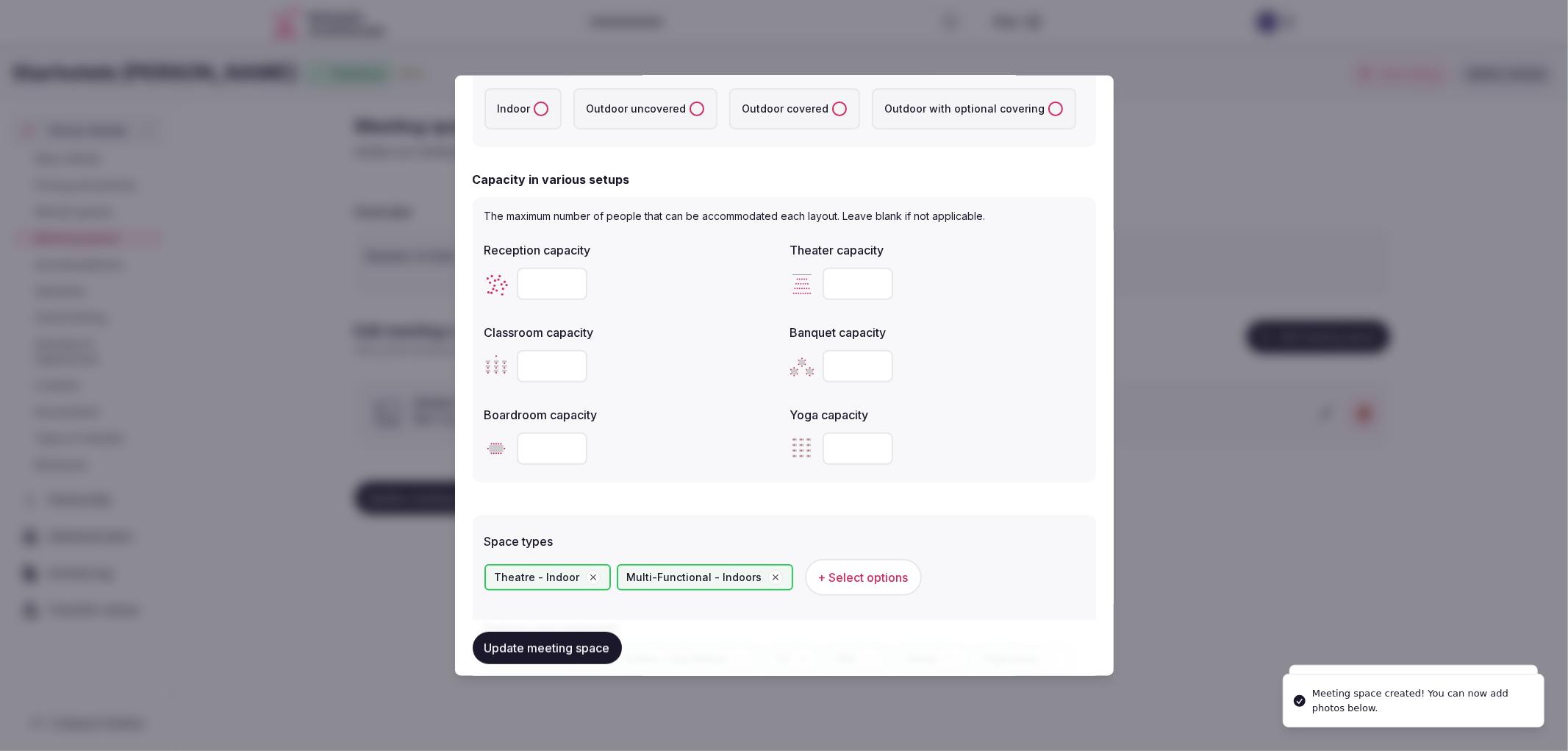
scroll to position [81, 0]
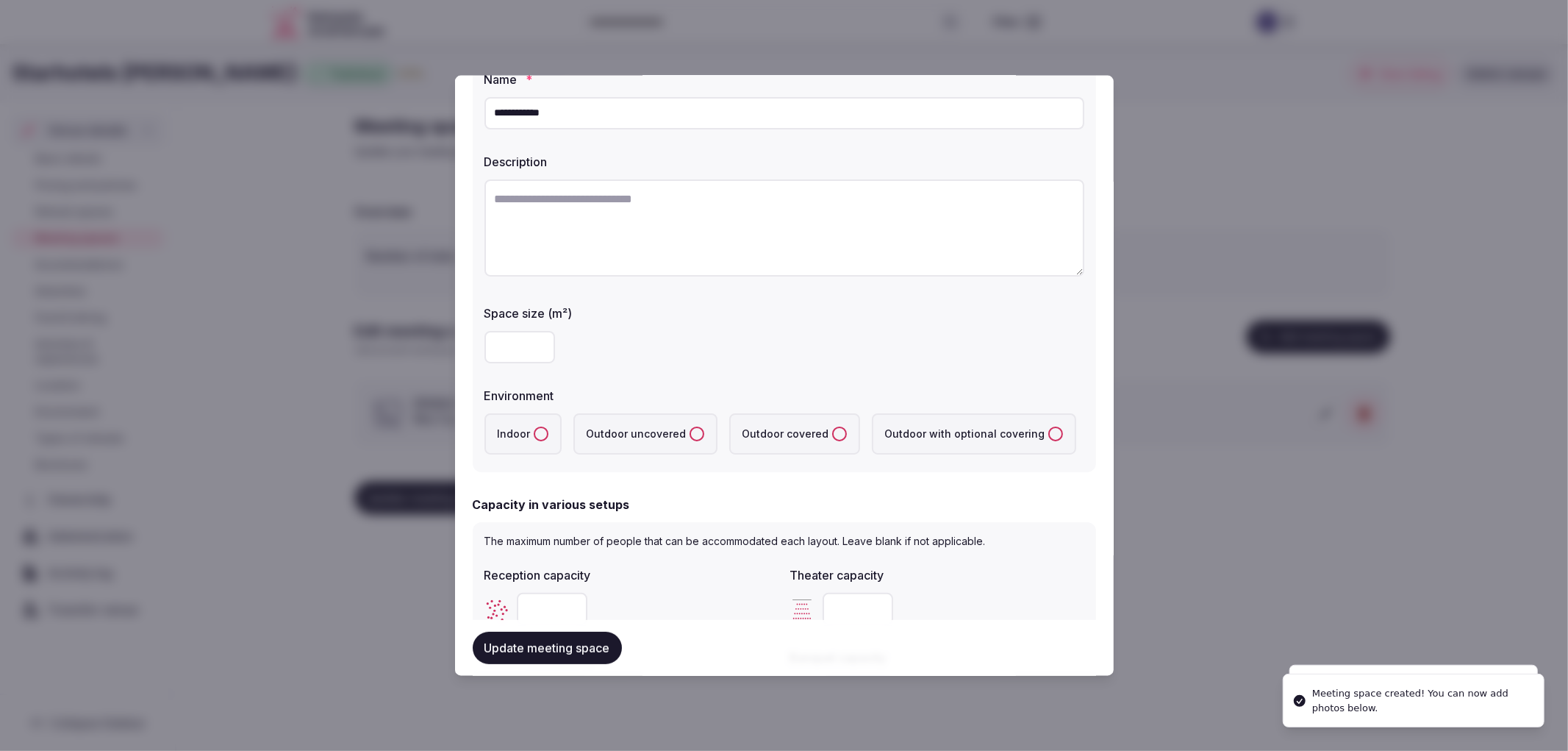
click at [540, 430] on button "Indoor" at bounding box center [540, 433] width 15 height 15
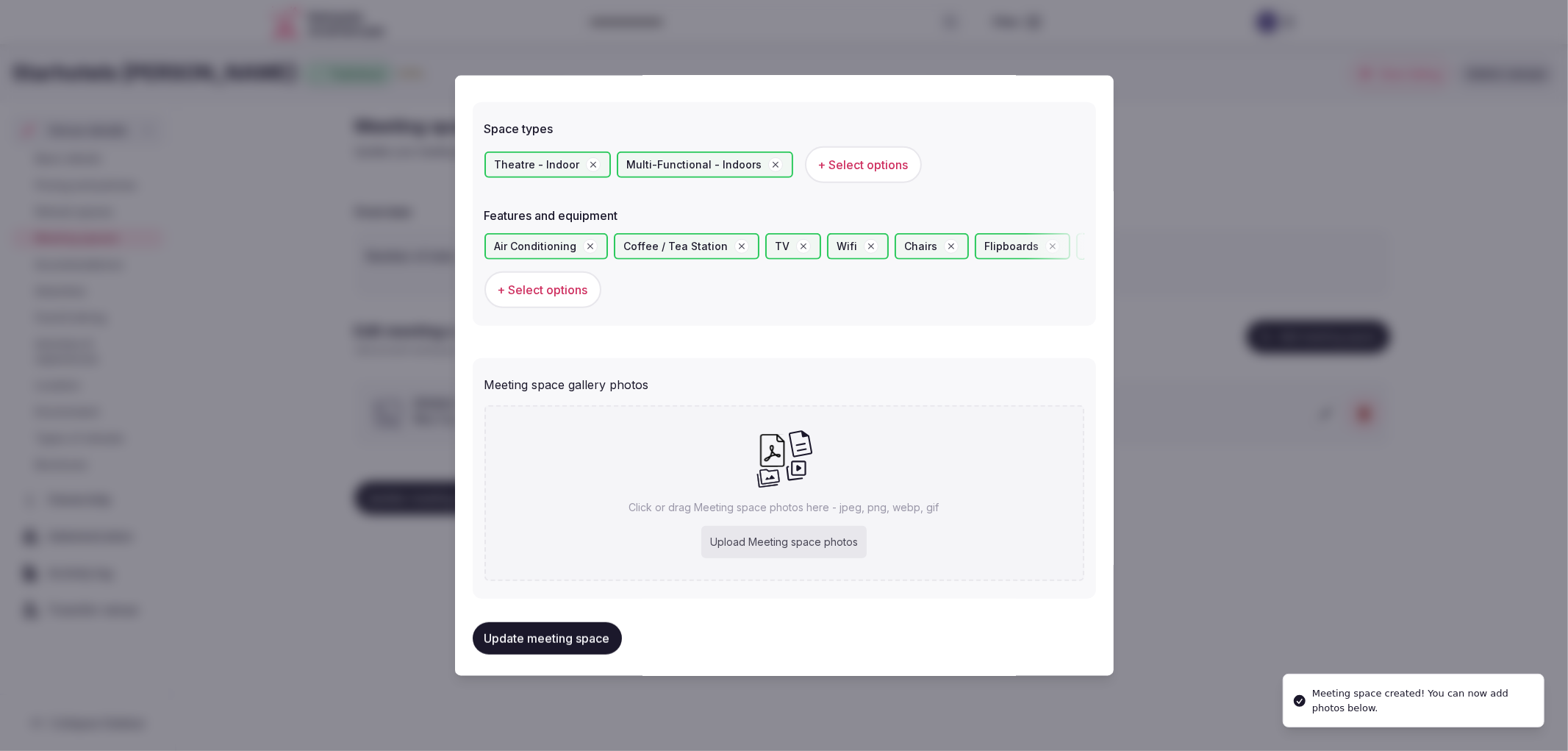
click at [755, 500] on p "Click or drag Meeting space photos here - jpeg, png, webp, gif" at bounding box center [784, 506] width 310 height 15
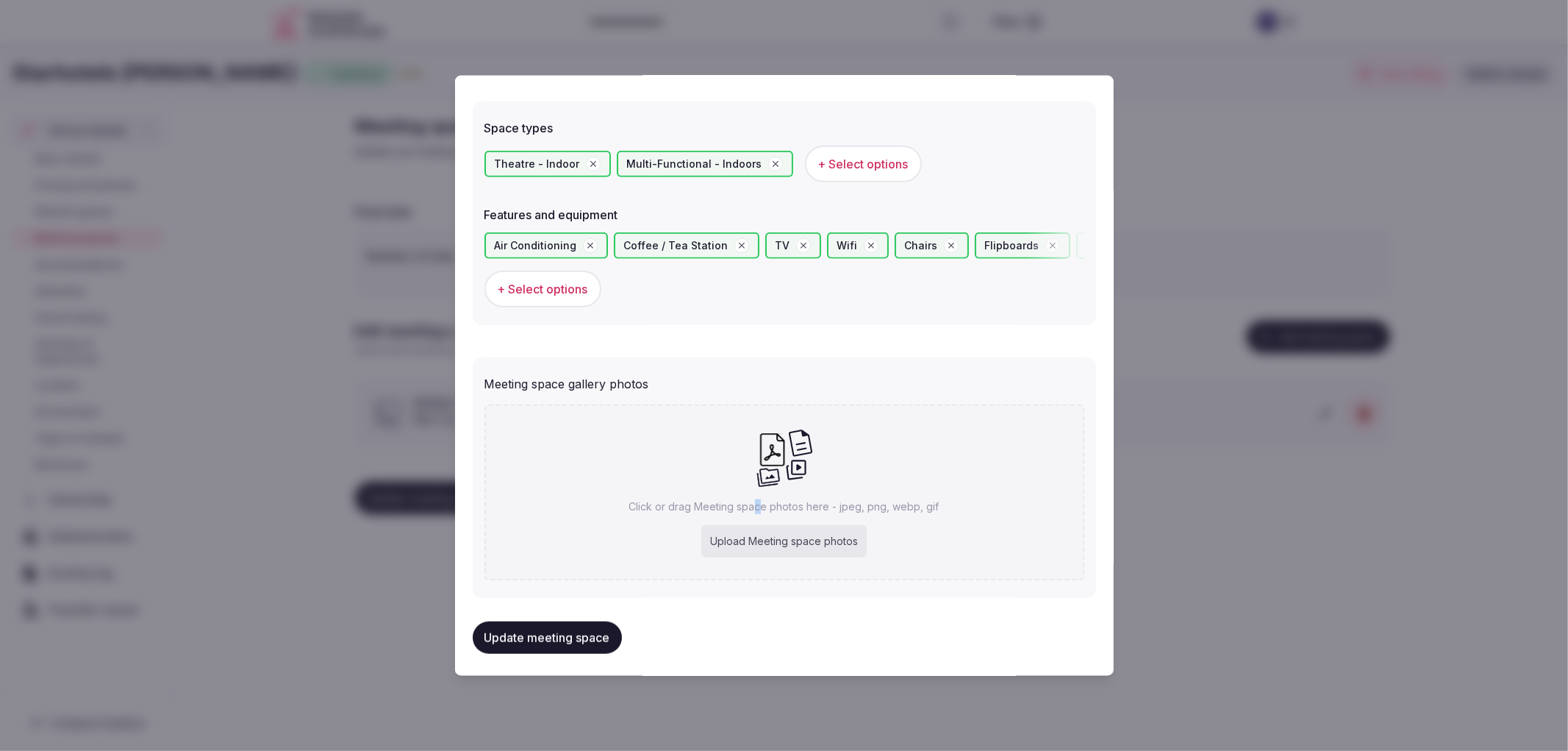
type input "**********"
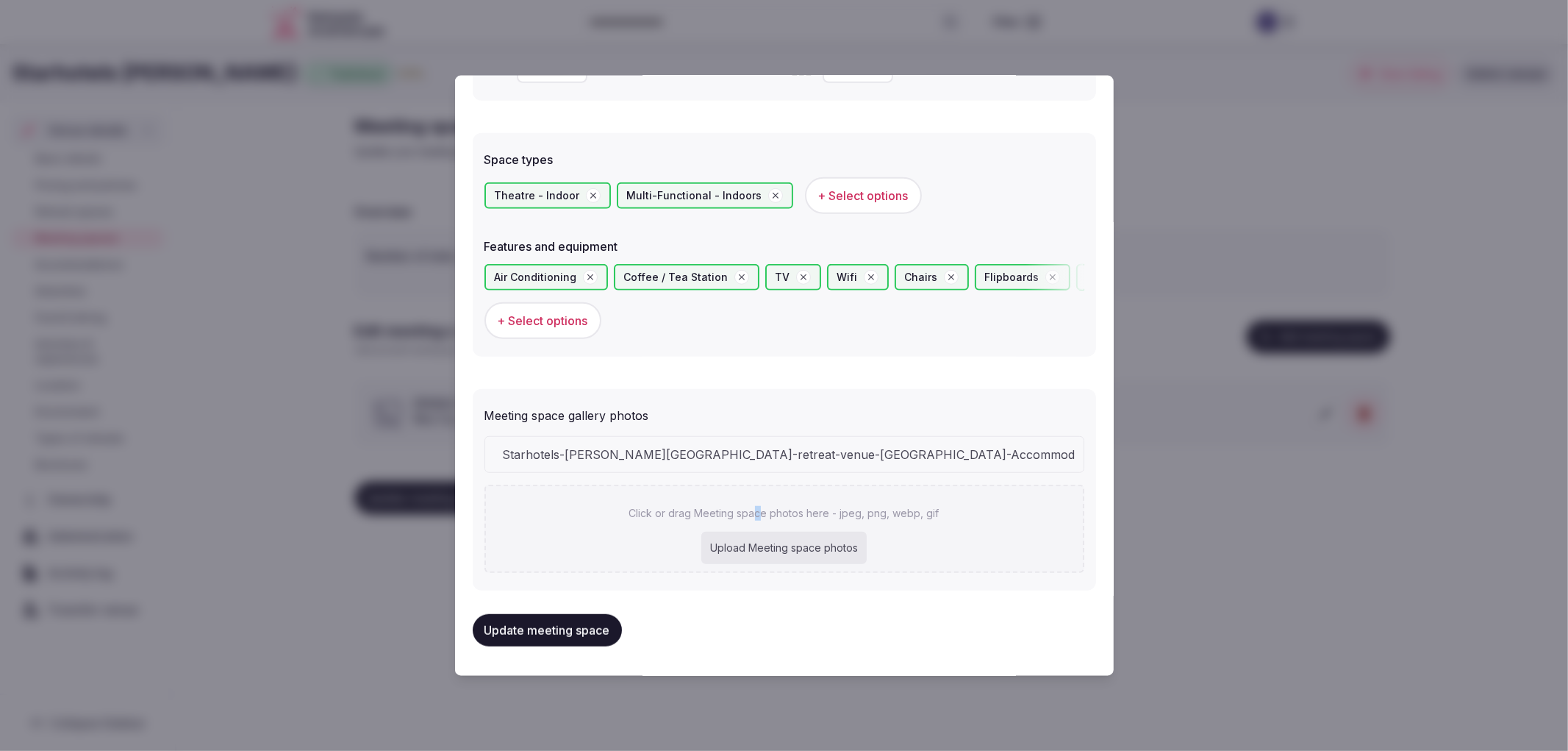
scroll to position [782, 0]
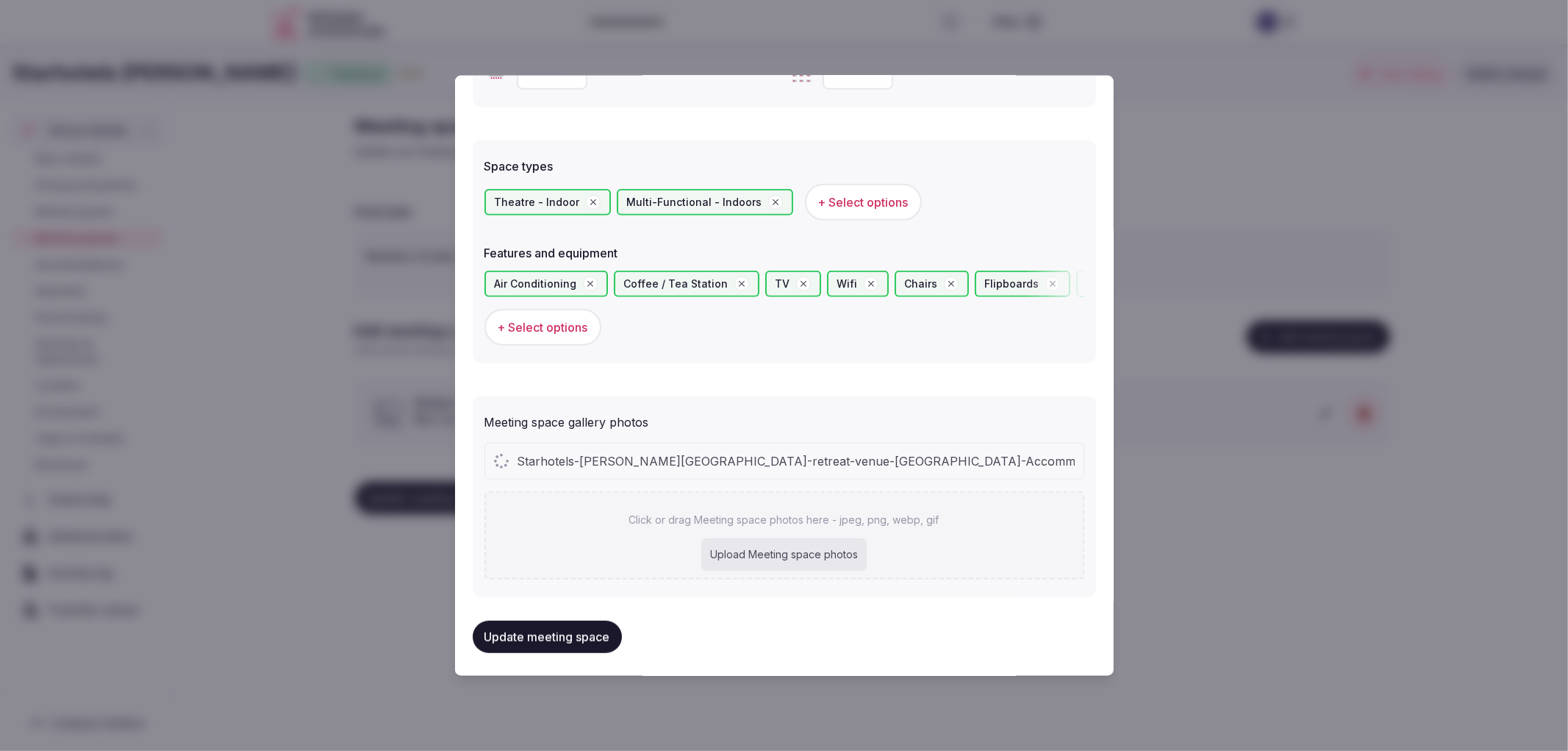
click at [816, 538] on div "Upload Meeting space photos" at bounding box center [783, 554] width 165 height 33
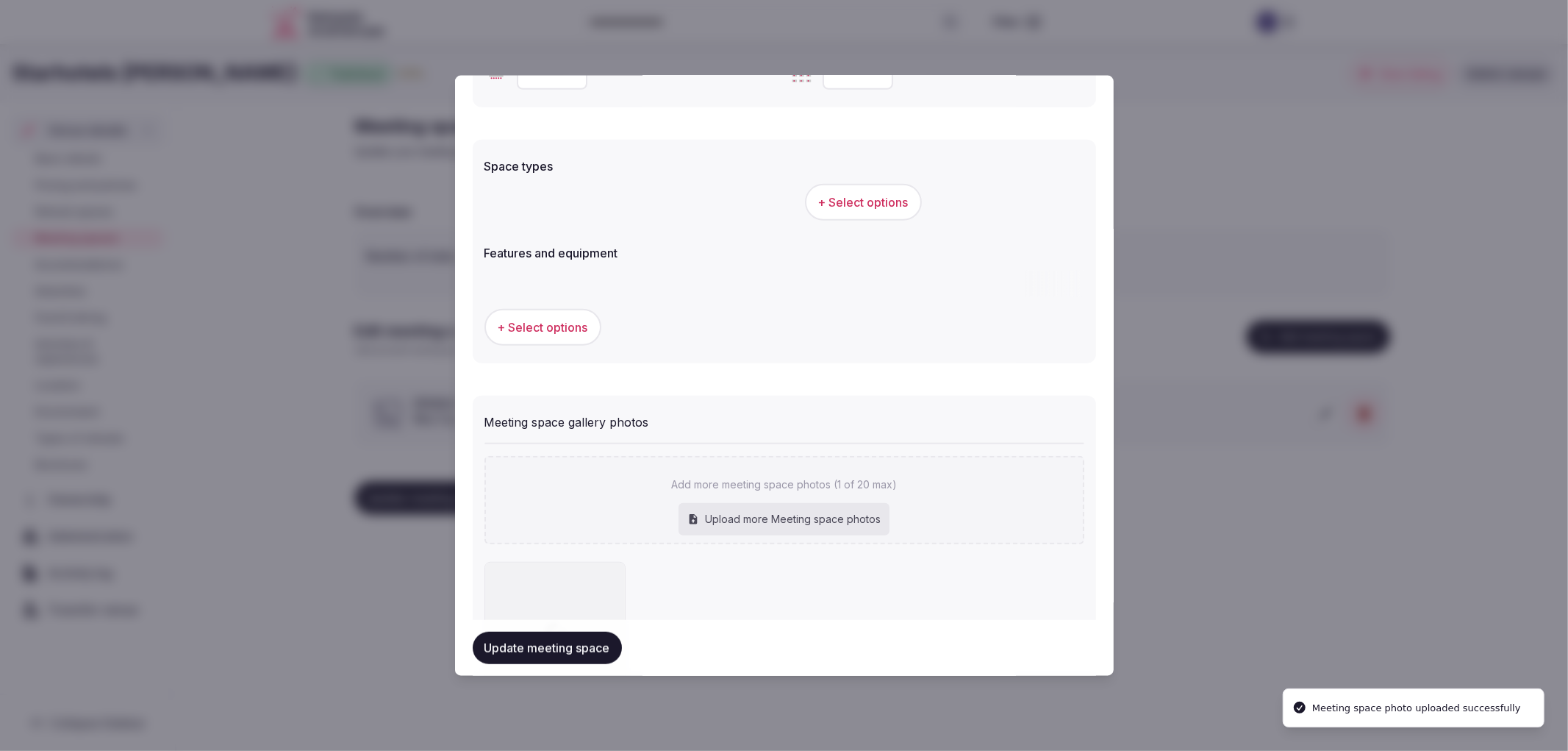
scroll to position [820, 0]
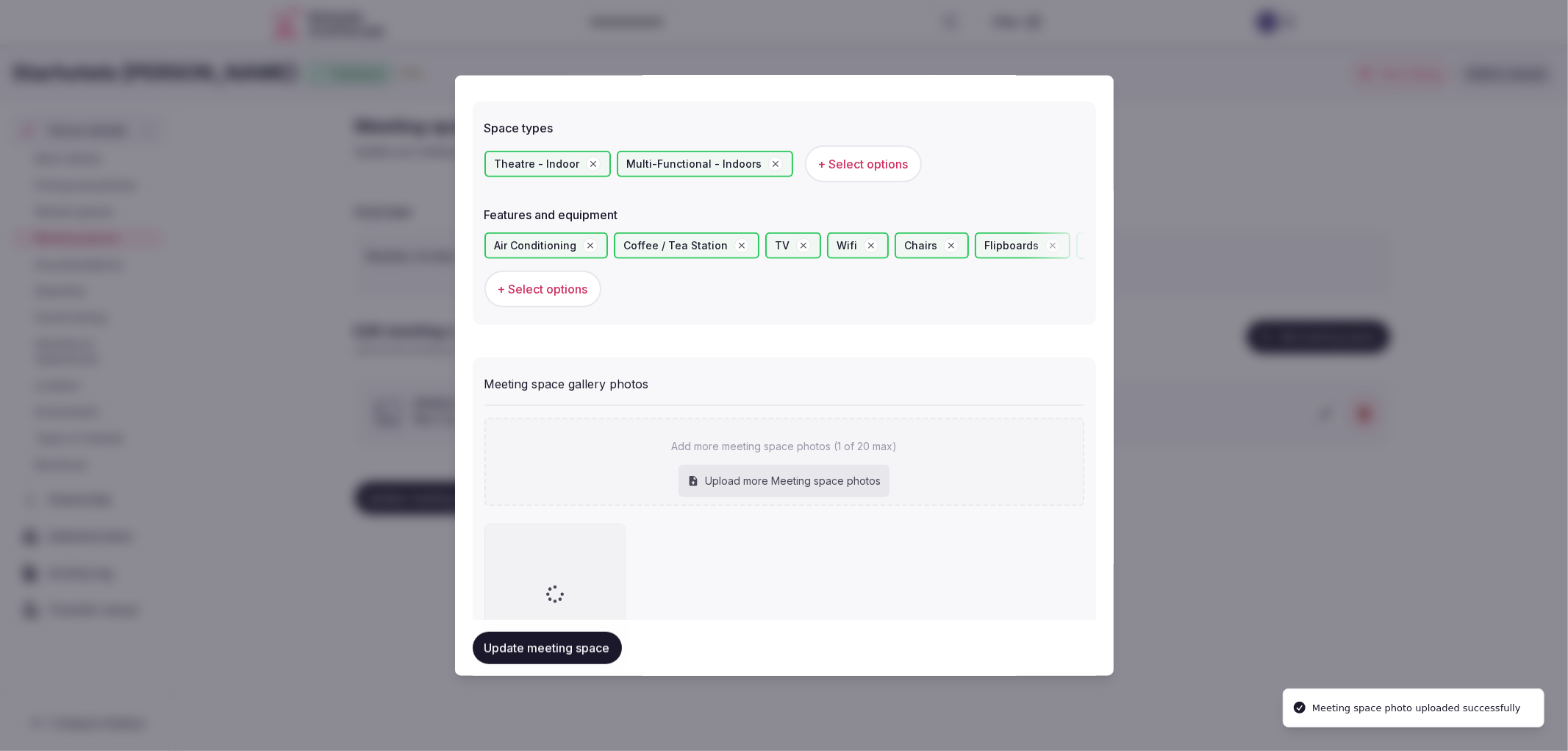
type input "**********"
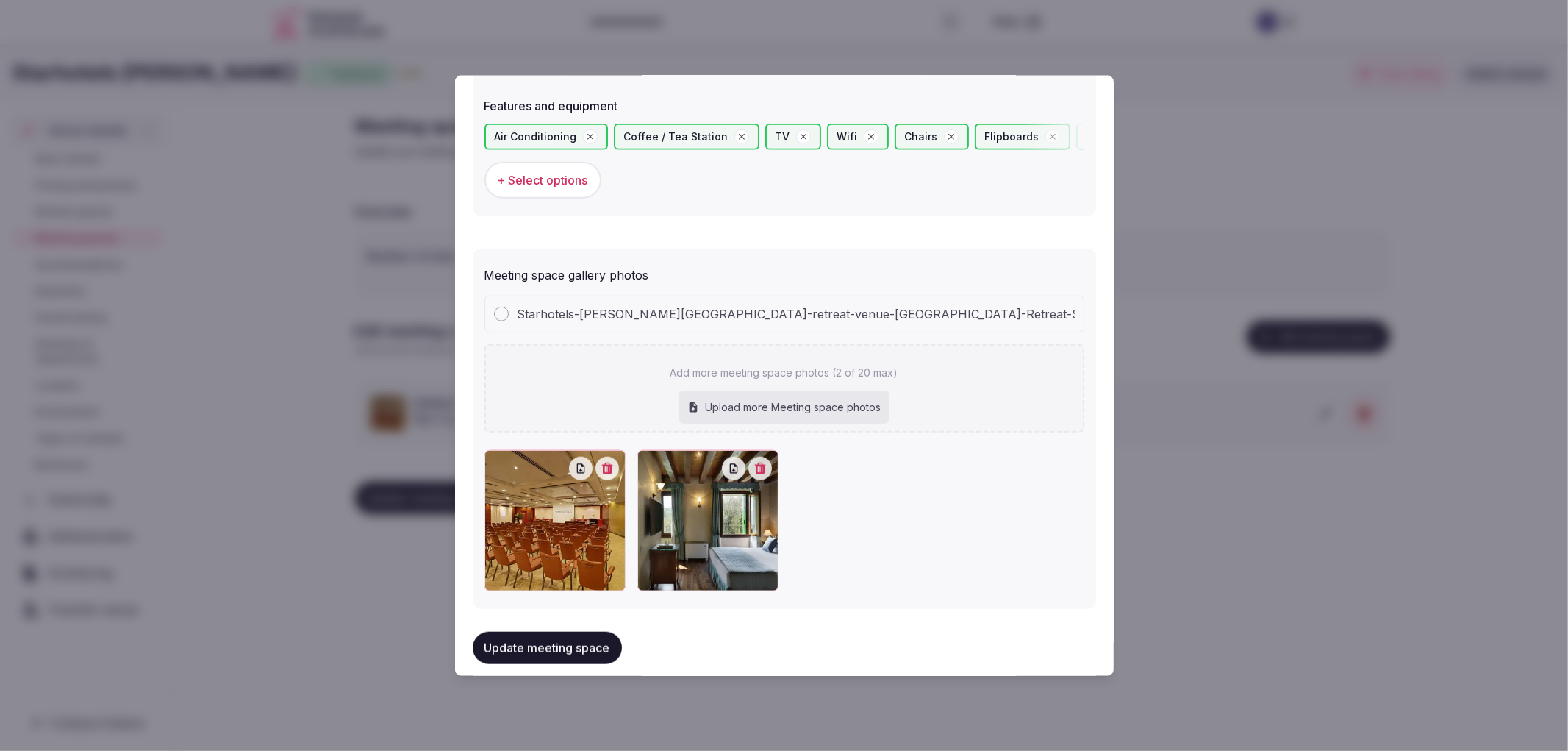
scroll to position [937, 0]
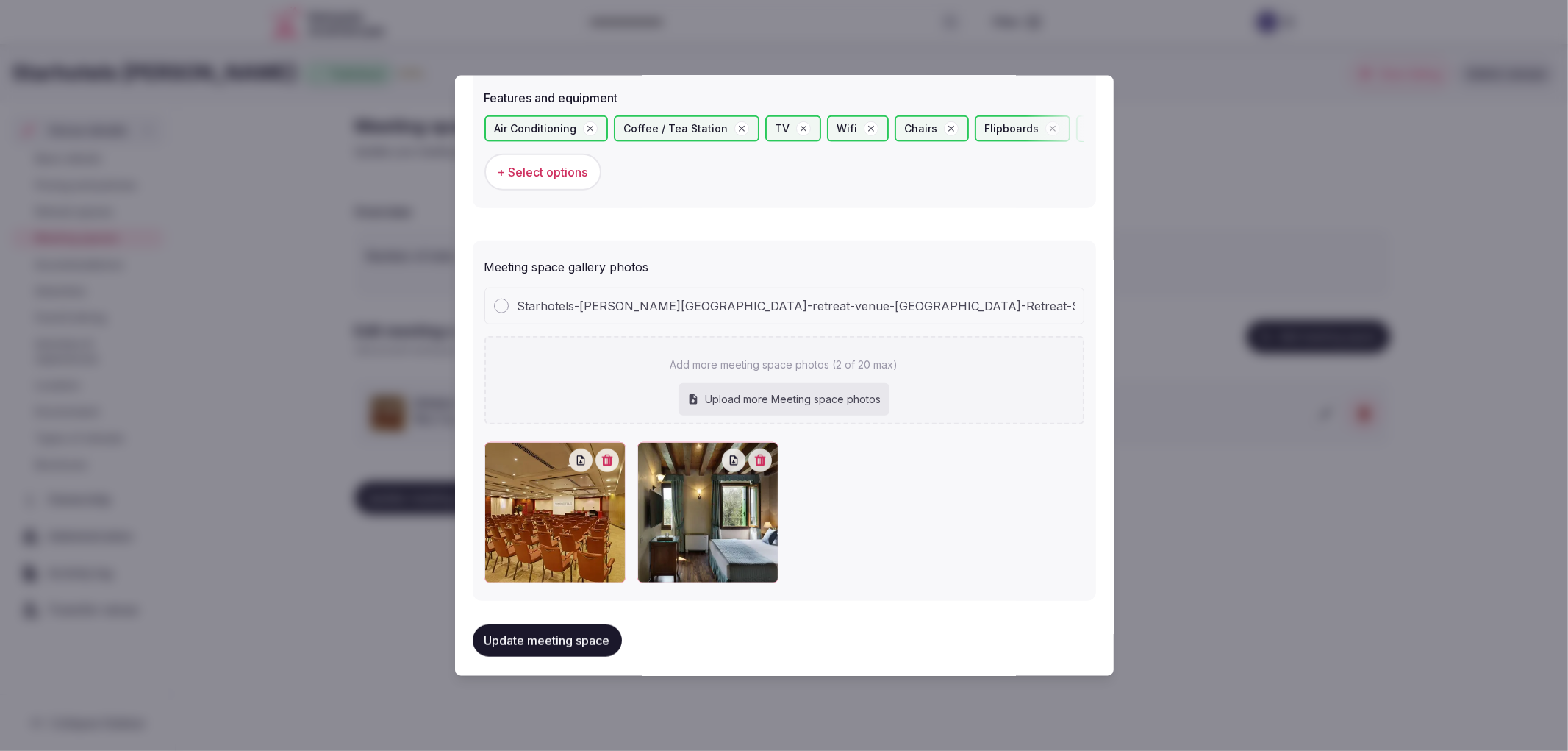
click at [761, 458] on button "button" at bounding box center [760, 460] width 24 height 24
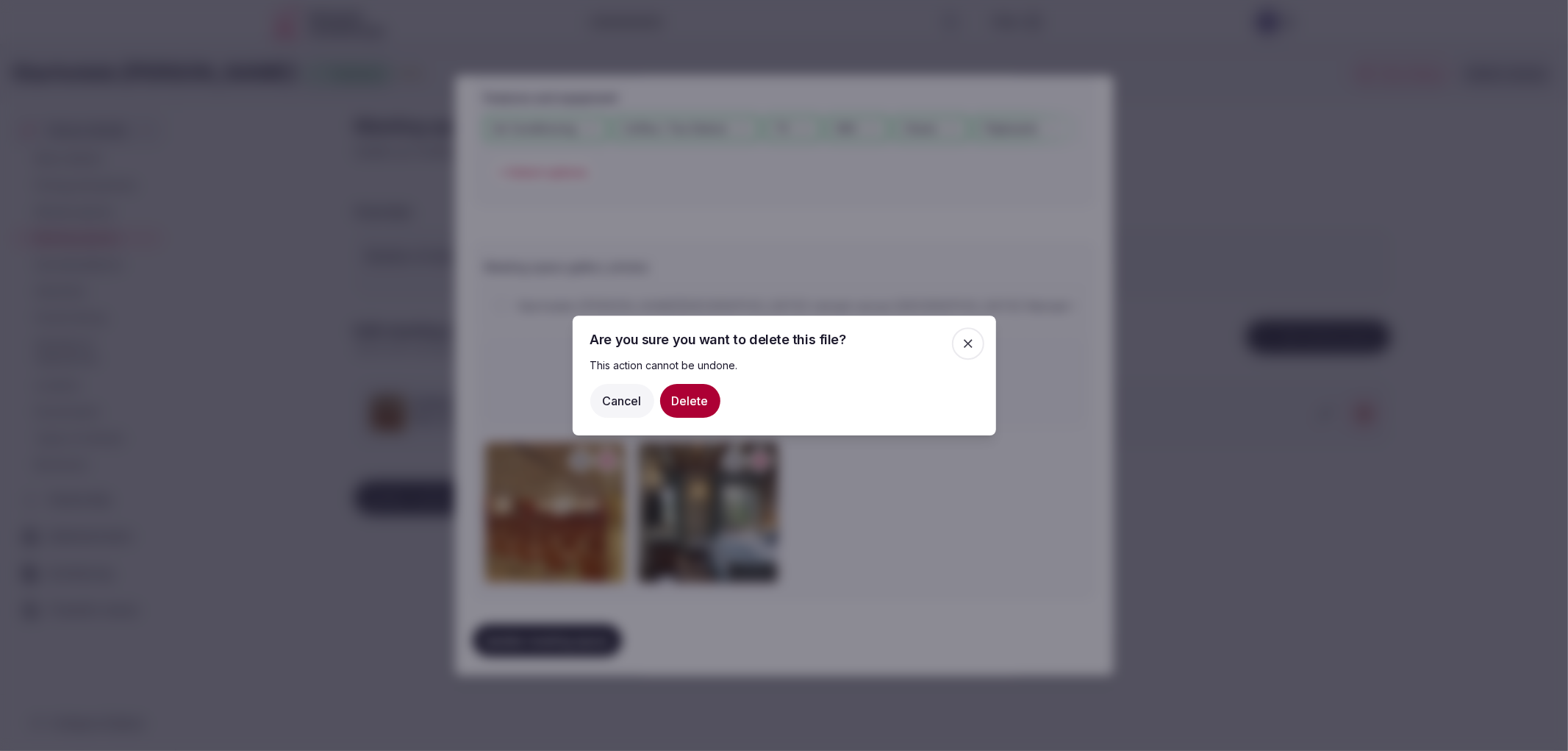
click at [704, 406] on button "Delete" at bounding box center [690, 401] width 60 height 34
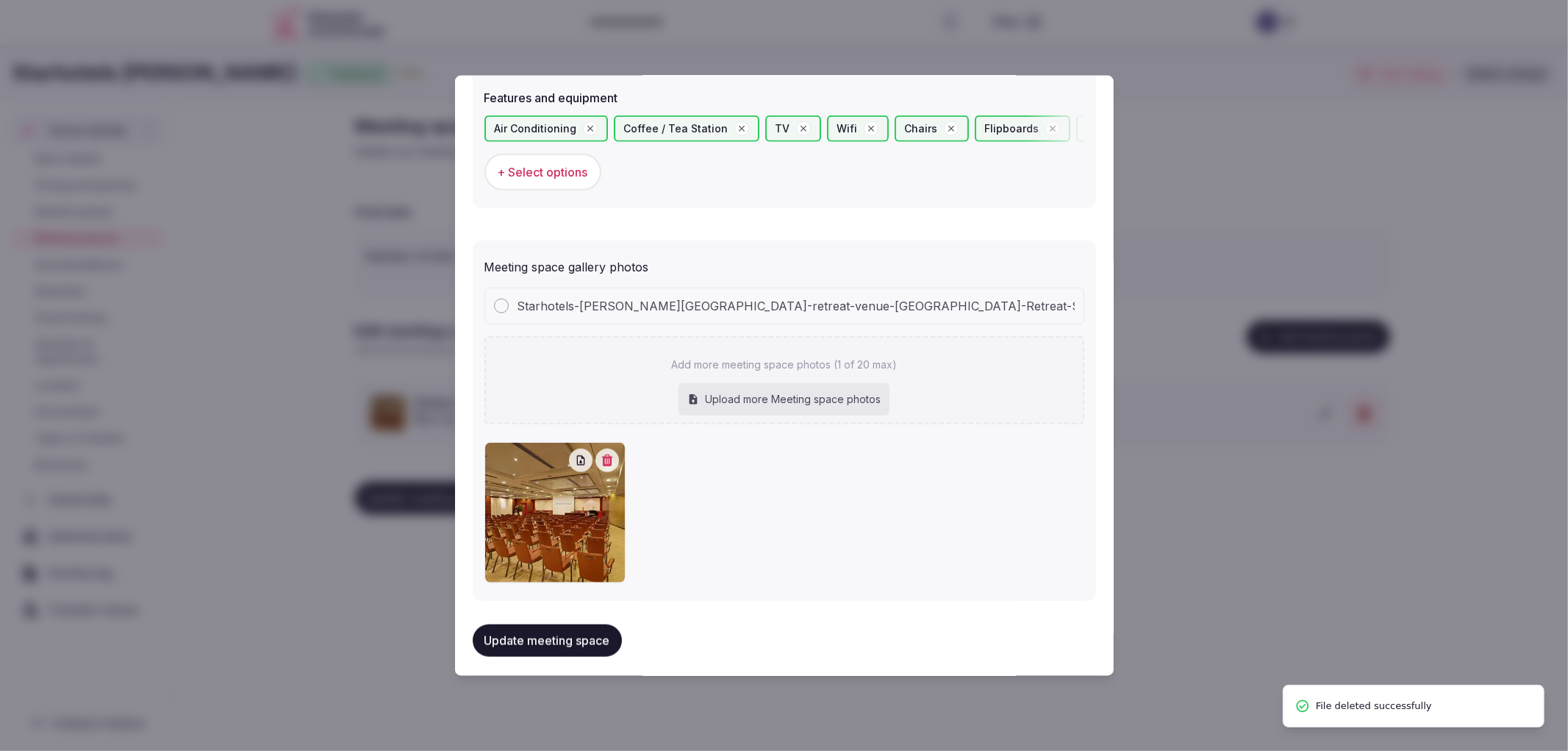
click at [615, 624] on button "Update meeting space" at bounding box center [547, 641] width 150 height 33
click at [1312, 553] on div at bounding box center [784, 376] width 1568 height 751
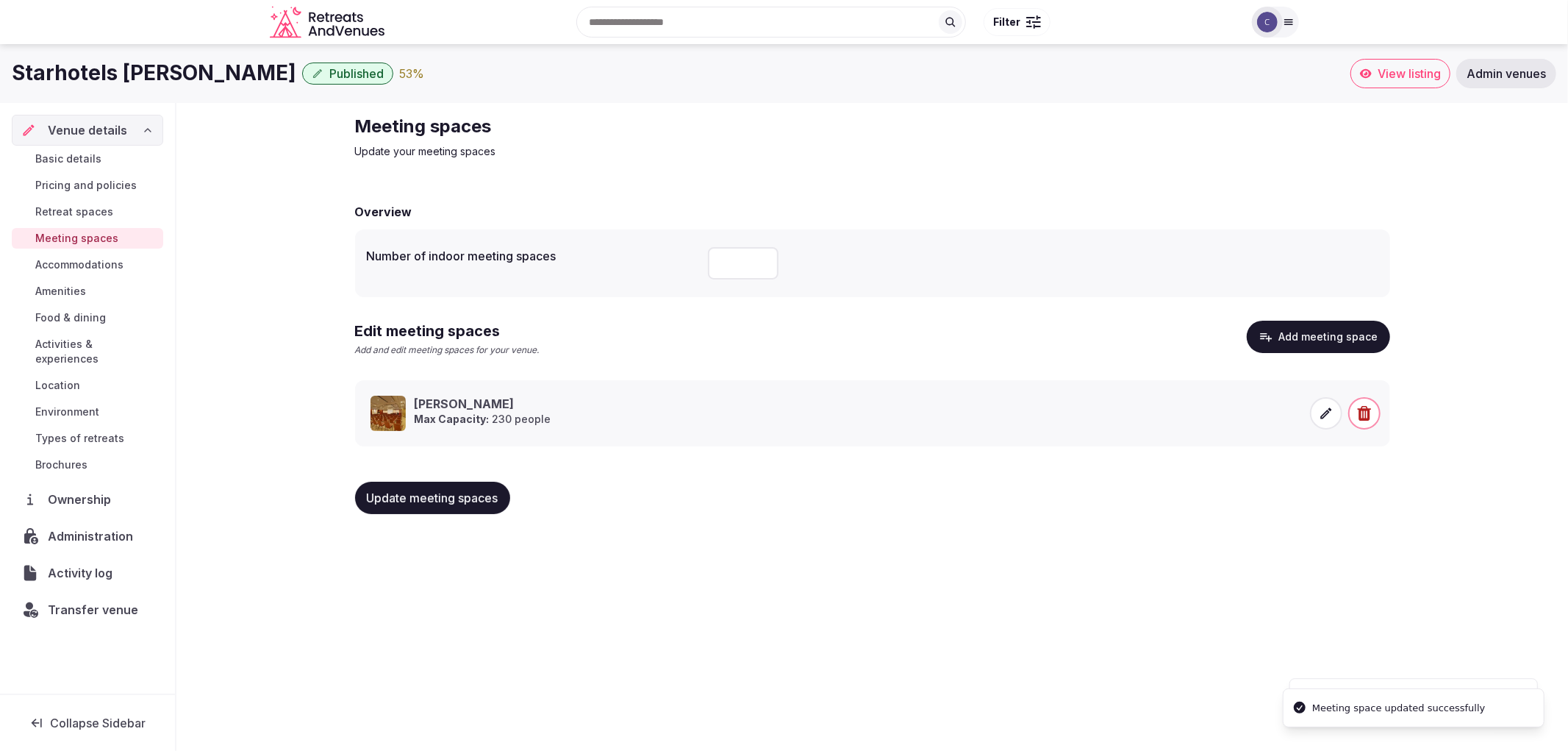
click at [502, 501] on button "Update meeting spaces" at bounding box center [432, 498] width 155 height 33
click at [101, 349] on span "Activities & experiences" at bounding box center [96, 352] width 122 height 29
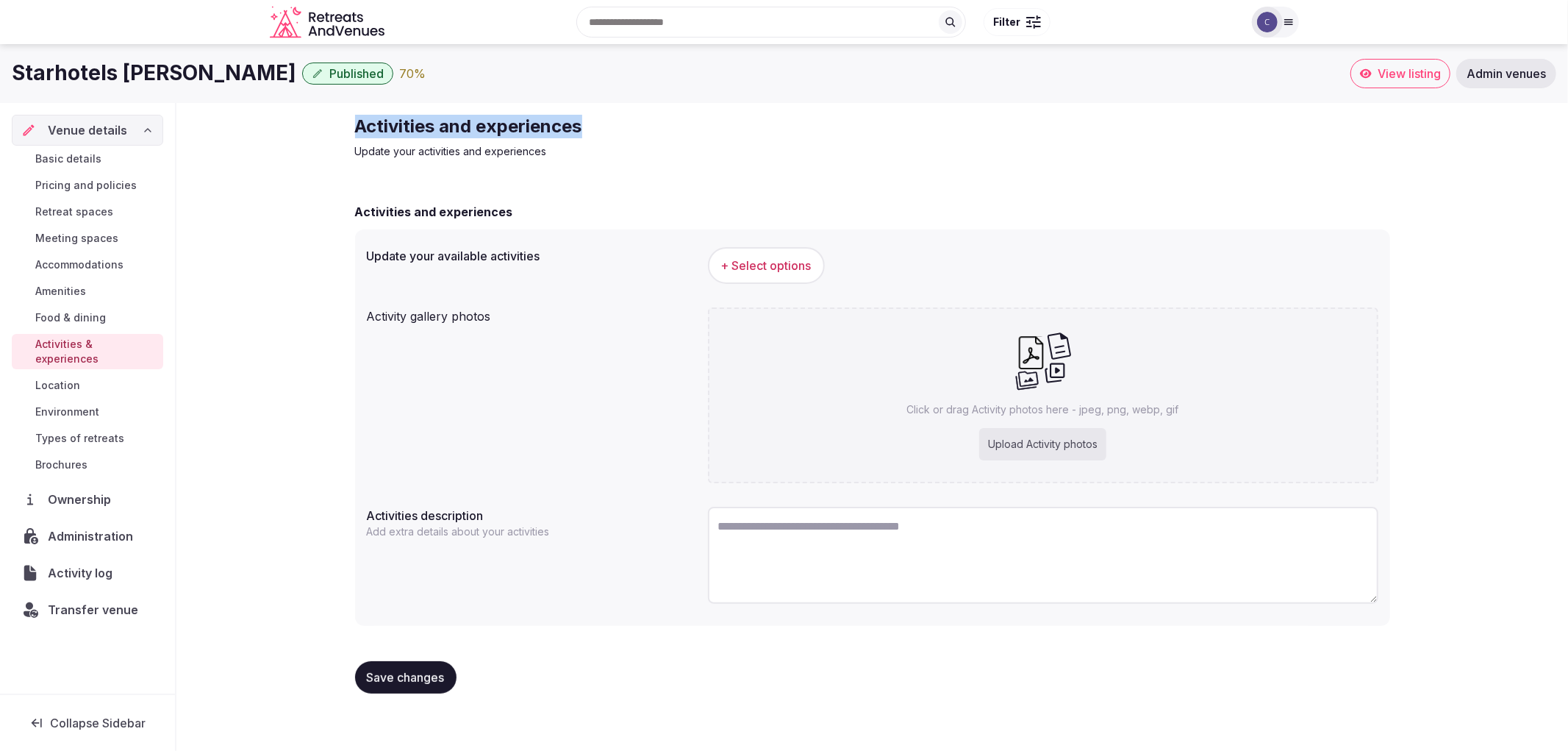
drag, startPoint x: 349, startPoint y: 126, endPoint x: 598, endPoint y: 110, distance: 249.5
click at [598, 110] on div "Activities and experiences Update your activities and experiences Activities an…" at bounding box center [873, 410] width 1058 height 614
copy h2 "Activities and experiences"
drag, startPoint x: 9, startPoint y: 75, endPoint x: 348, endPoint y: 67, distance: 339.1
click at [348, 67] on div "Starhotels Michelangelo Florence Published 70 % View listing Admin venues" at bounding box center [784, 74] width 1568 height 29
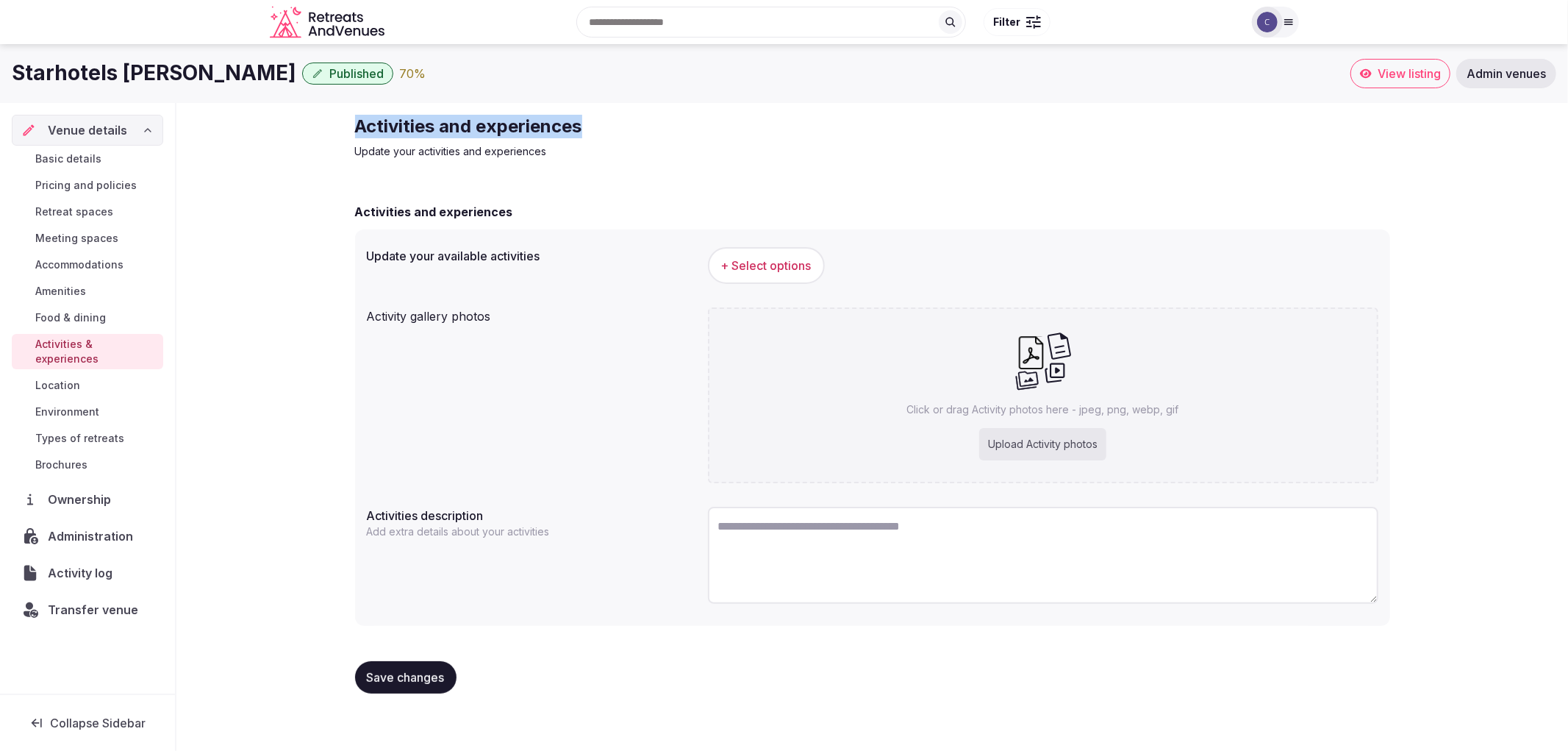
copy h1 "Starhotels Michelangelo Florence"
click at [796, 259] on span "+ Select options" at bounding box center [766, 265] width 91 height 16
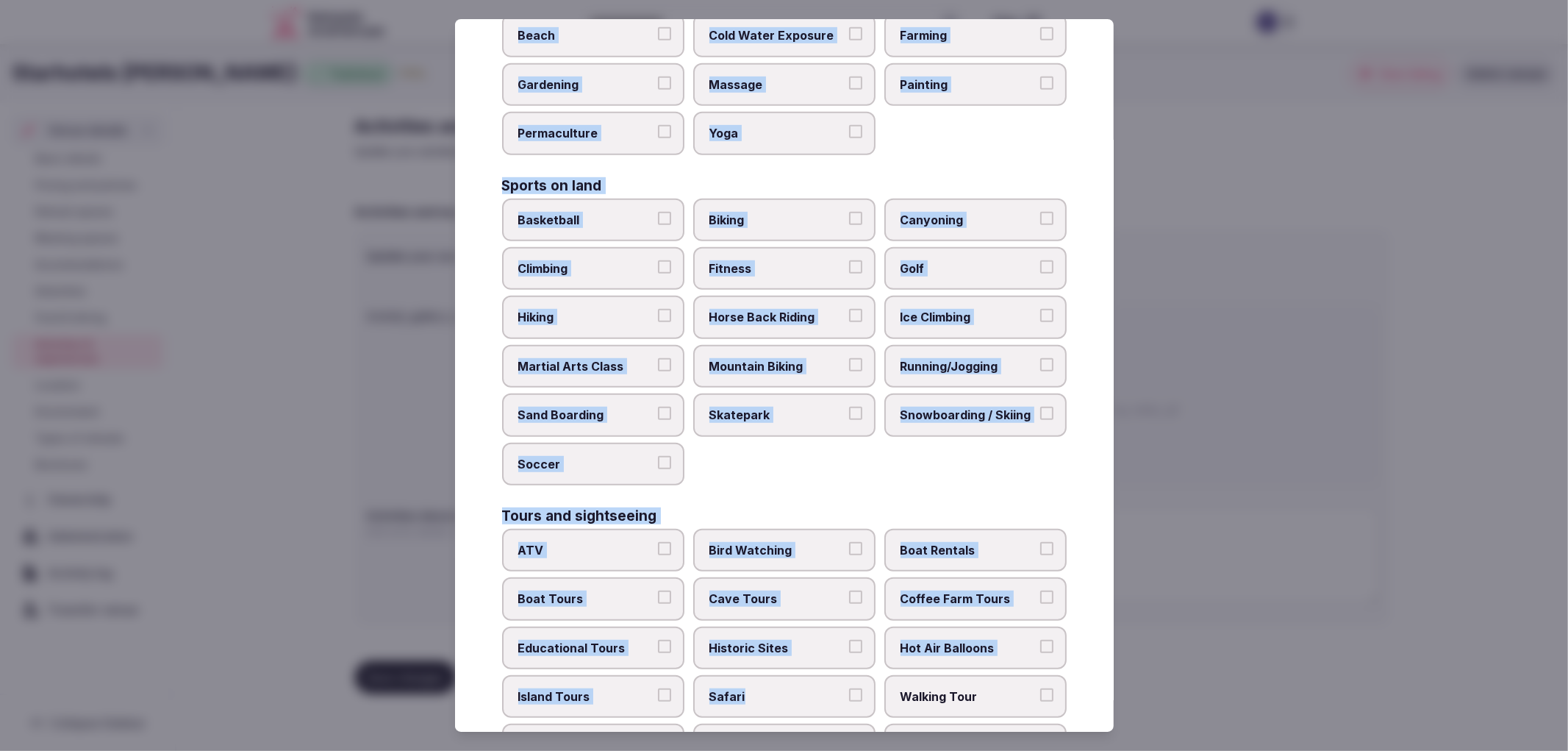
scroll to position [913, 0]
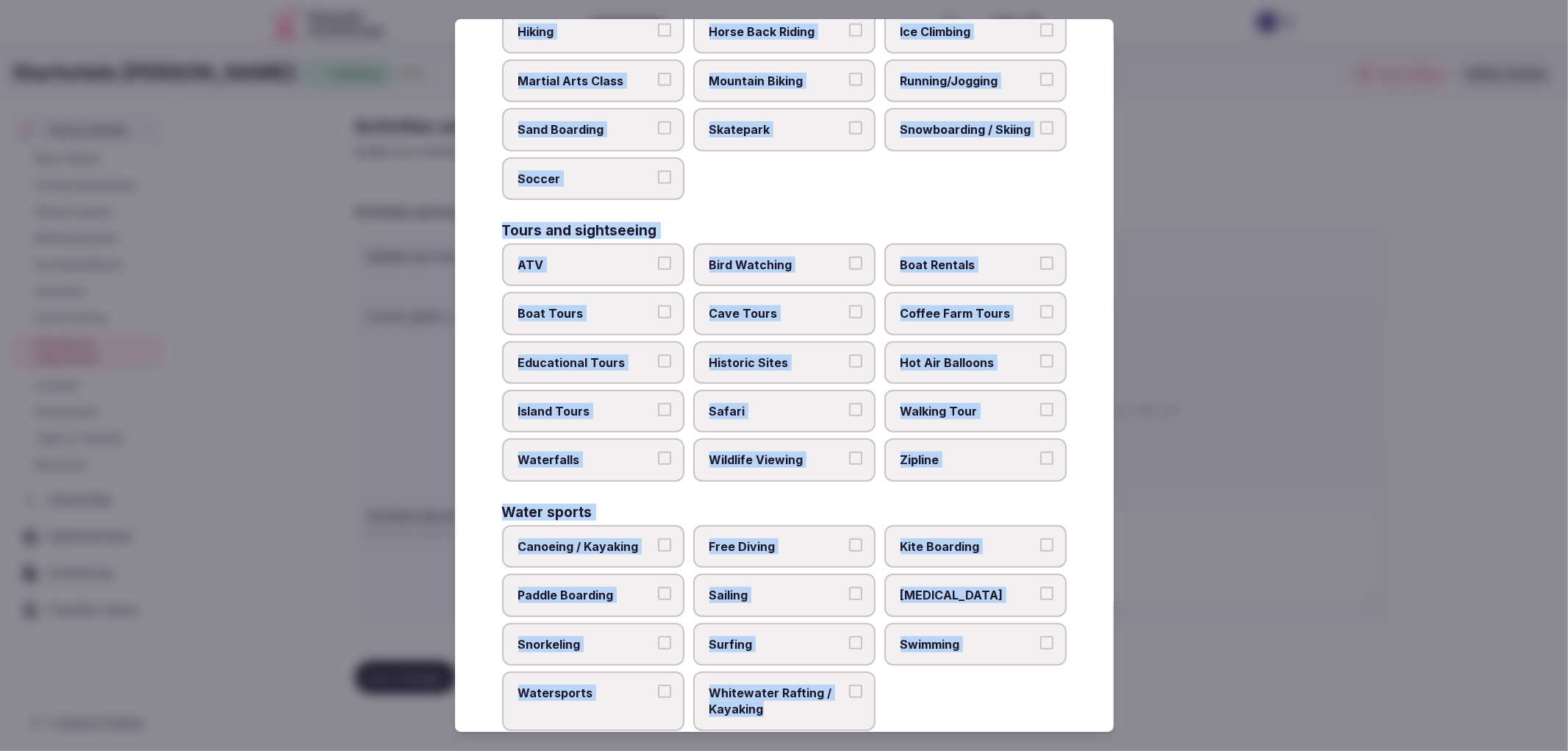
copy div "Culture Dancing Food and Culinary Classes Hip Hop Language Class Local Cultural…"
drag, startPoint x: 506, startPoint y: 145, endPoint x: 770, endPoint y: 563, distance: 494.4
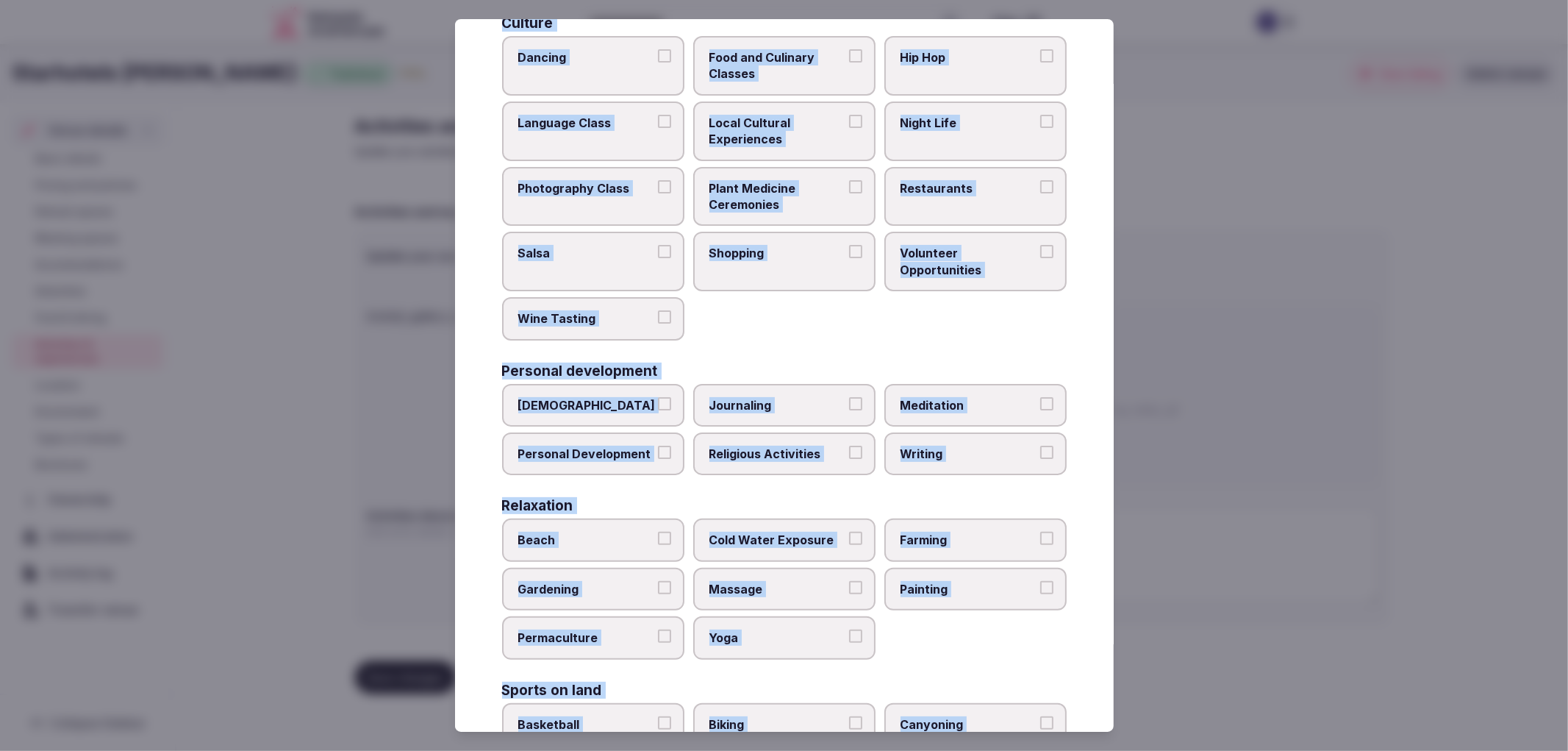
scroll to position [0, 0]
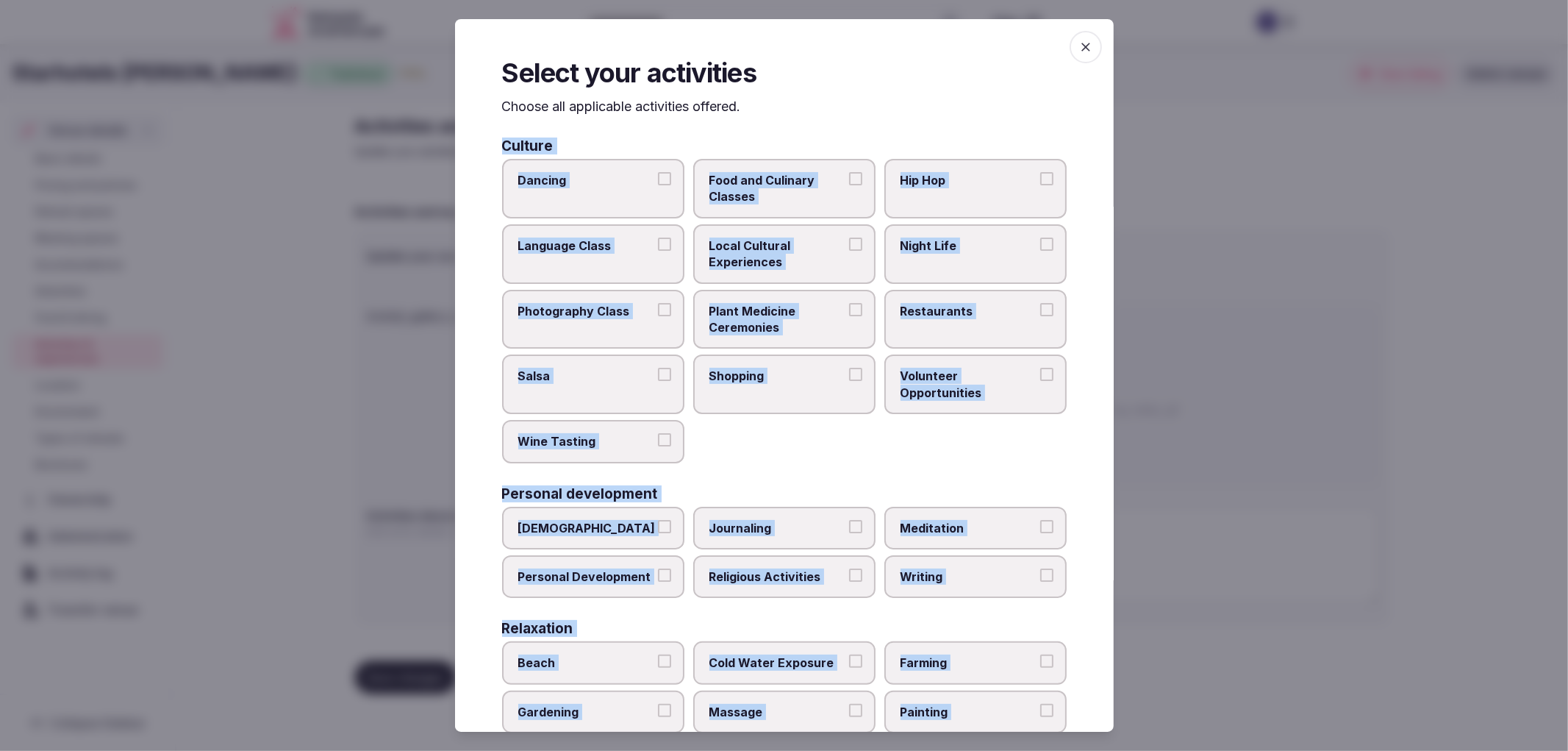
click at [637, 192] on label "Dancing" at bounding box center [592, 189] width 182 height 60
click at [657, 186] on button "Dancing" at bounding box center [663, 178] width 13 height 13
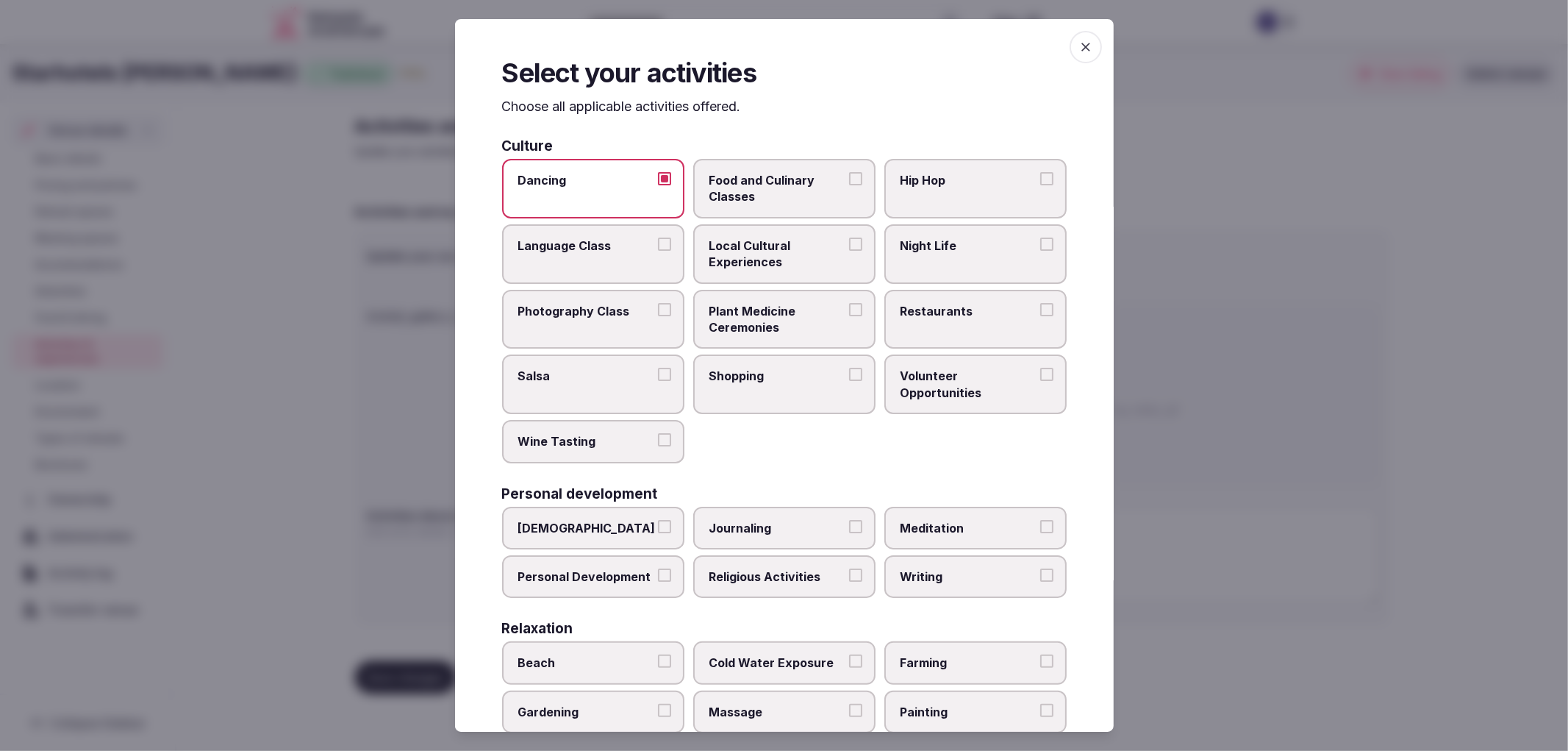
click at [752, 204] on span "Food and Culinary Classes" at bounding box center [777, 188] width 135 height 33
click at [849, 186] on button "Food and Culinary Classes" at bounding box center [855, 178] width 13 height 13
click at [952, 254] on label "Night Life" at bounding box center [975, 254] width 182 height 60
click at [1040, 251] on button "Night Life" at bounding box center [1046, 244] width 13 height 13
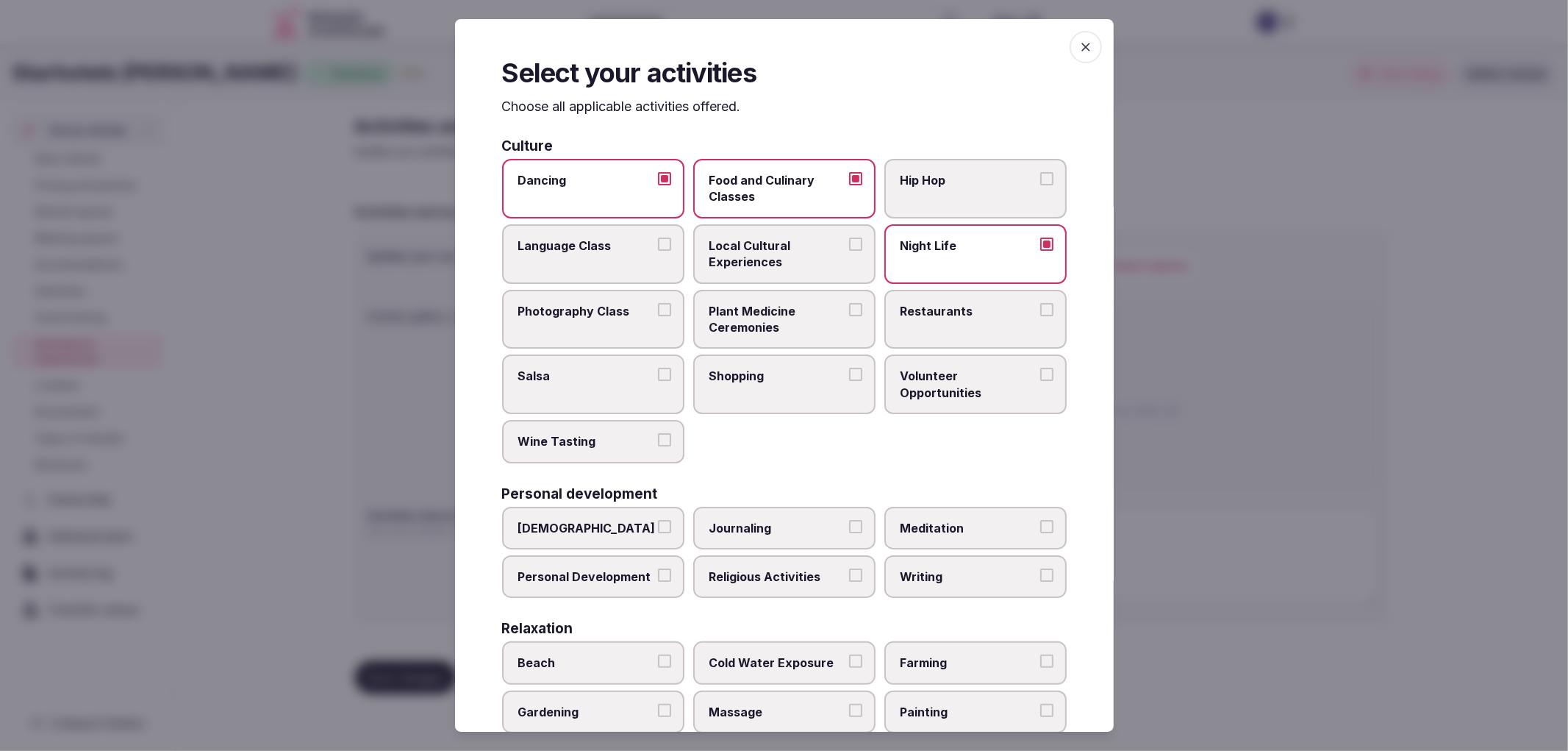
click at [965, 303] on span "Restaurants" at bounding box center [968, 310] width 135 height 16
click at [1040, 303] on button "Restaurants" at bounding box center [1046, 309] width 13 height 13
click at [754, 381] on label "Shopping" at bounding box center [784, 384] width 182 height 60
click at [849, 381] on button "Shopping" at bounding box center [855, 374] width 13 height 13
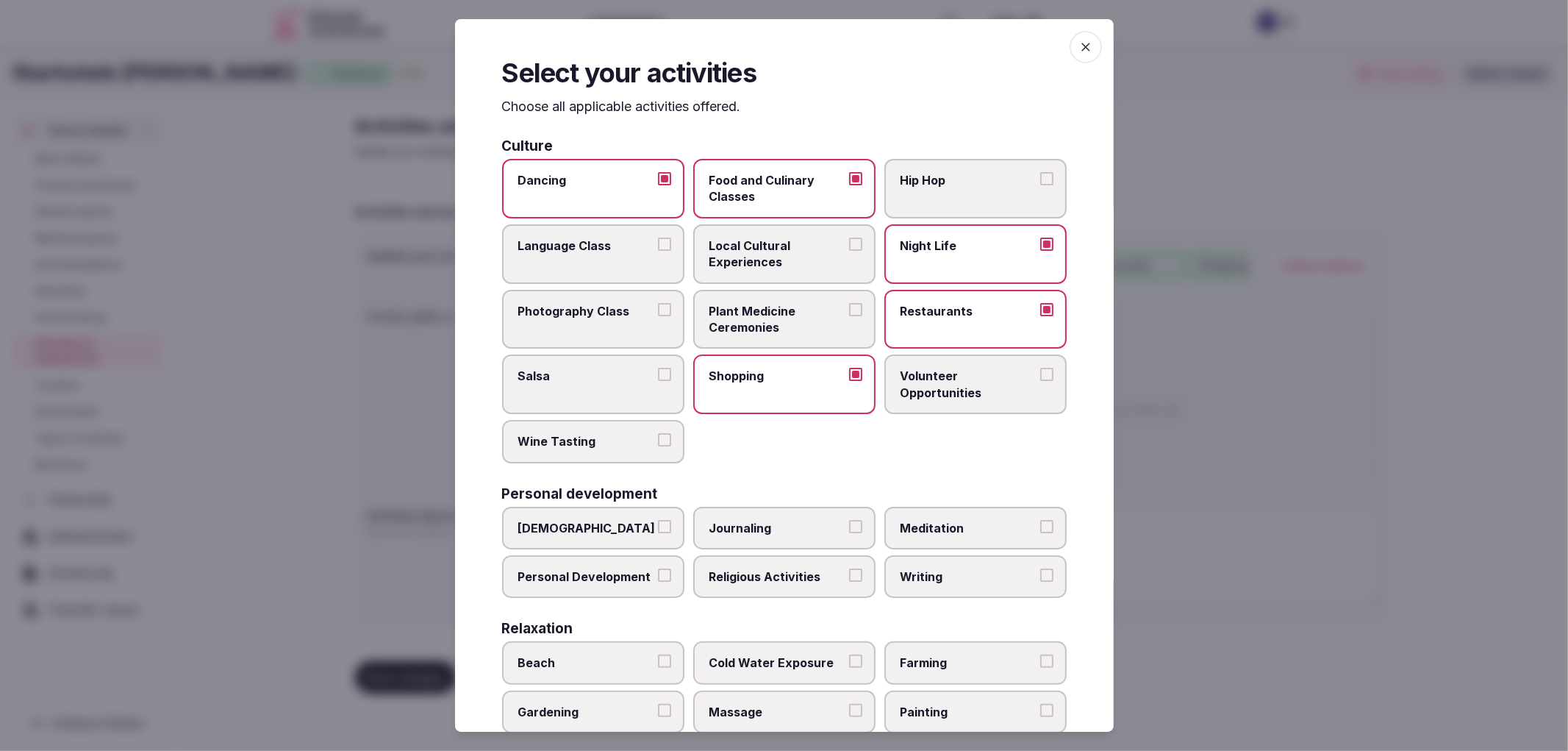
click at [616, 372] on span "Salsa" at bounding box center [586, 376] width 135 height 16
click at [657, 372] on button "Salsa" at bounding box center [663, 374] width 13 height 13
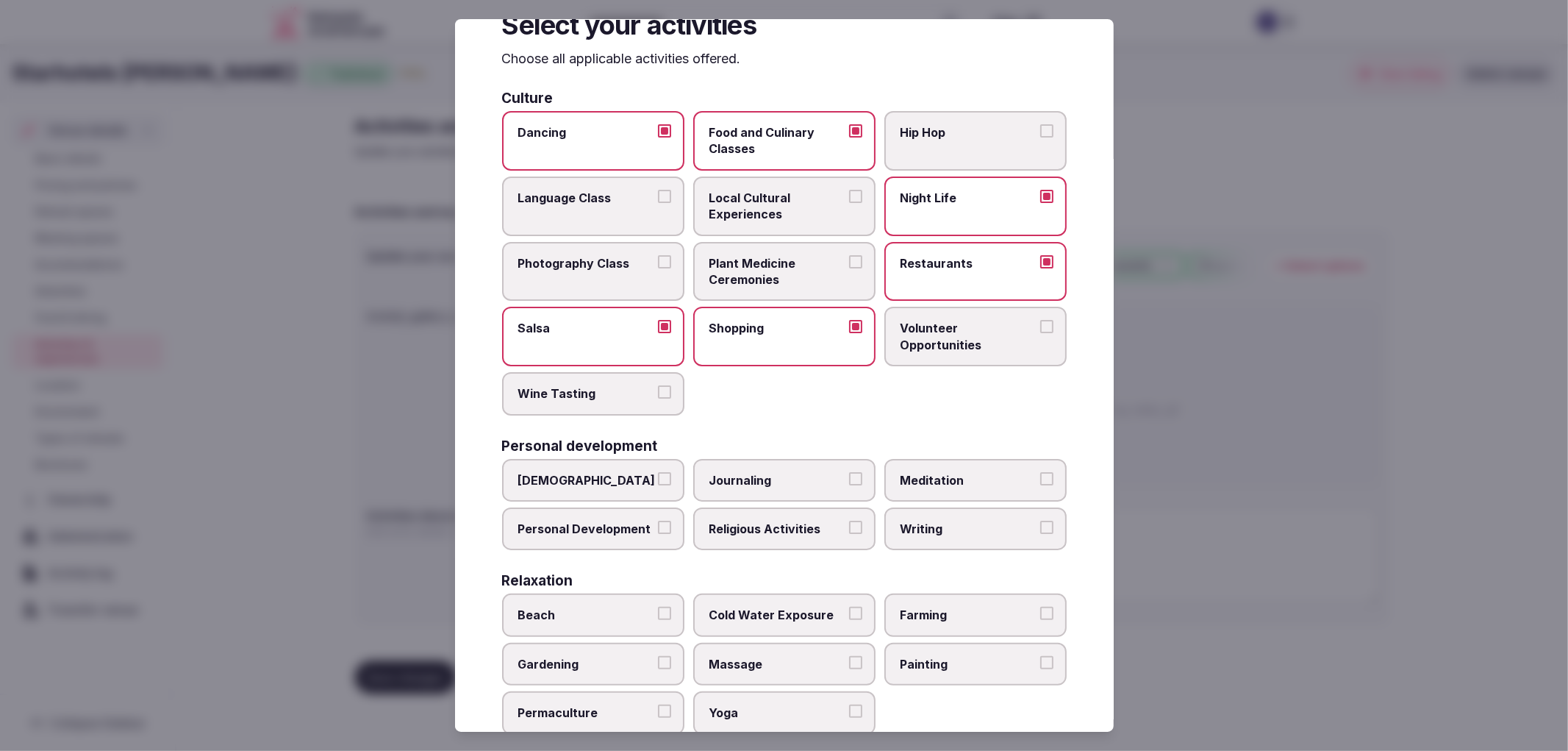
scroll to position [81, 0]
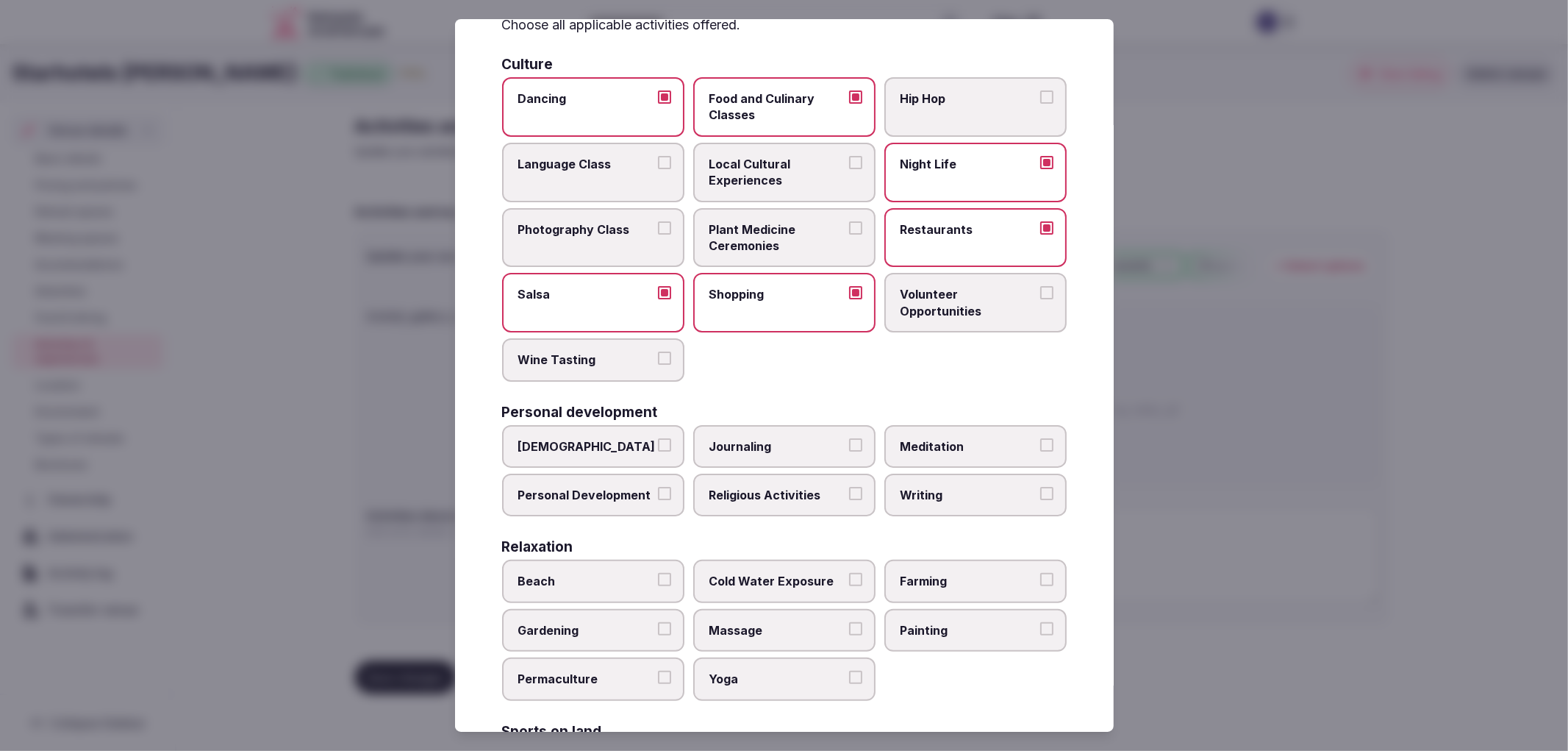
click at [904, 447] on label "Meditation" at bounding box center [975, 446] width 182 height 43
click at [1040, 447] on button "Meditation" at bounding box center [1046, 444] width 13 height 13
click at [594, 489] on span "Personal Development" at bounding box center [586, 494] width 135 height 16
click at [657, 489] on button "Personal Development" at bounding box center [663, 493] width 13 height 13
click at [789, 487] on span "Religious Activities" at bounding box center [777, 494] width 135 height 16
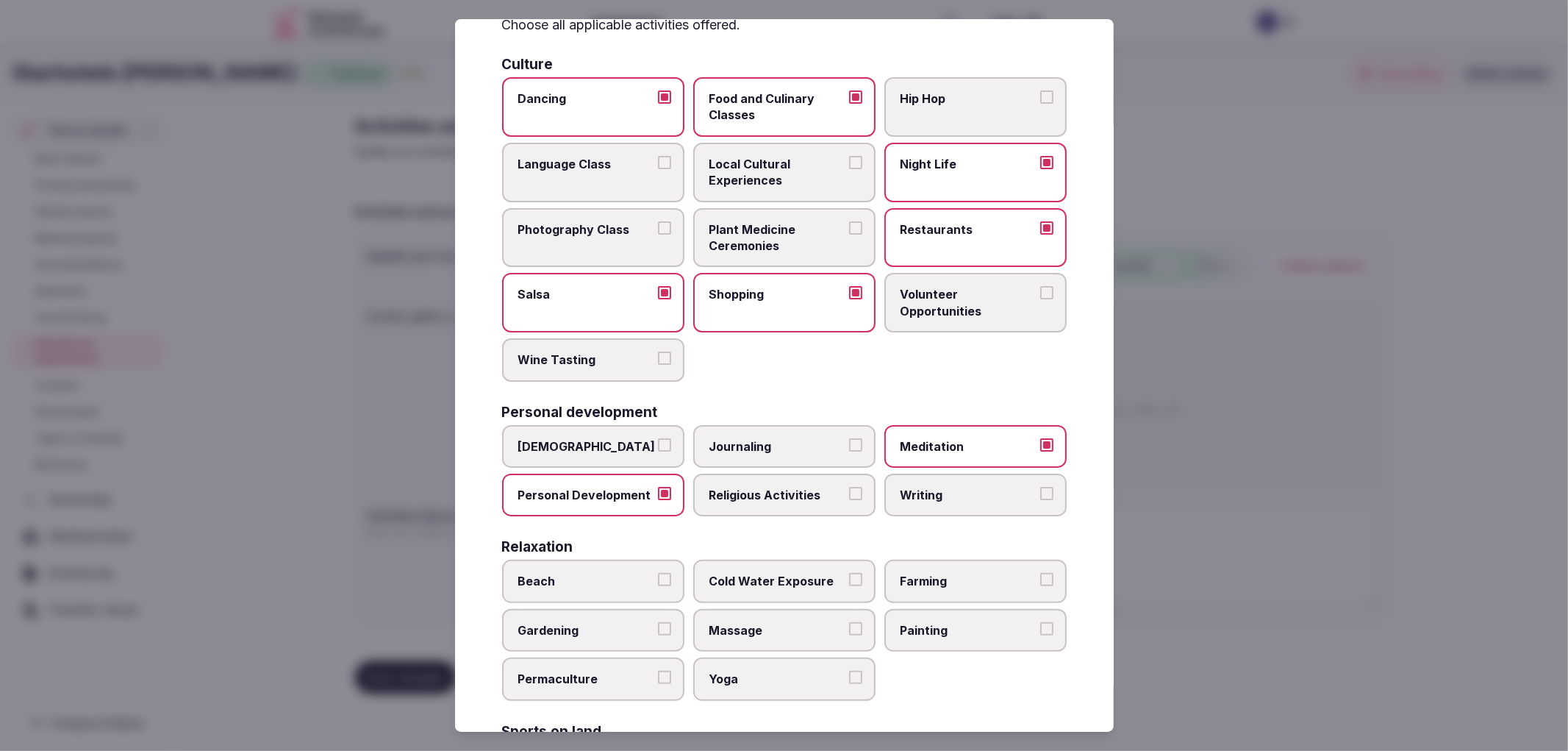
click at [849, 487] on button "Religious Activities" at bounding box center [855, 493] width 13 height 13
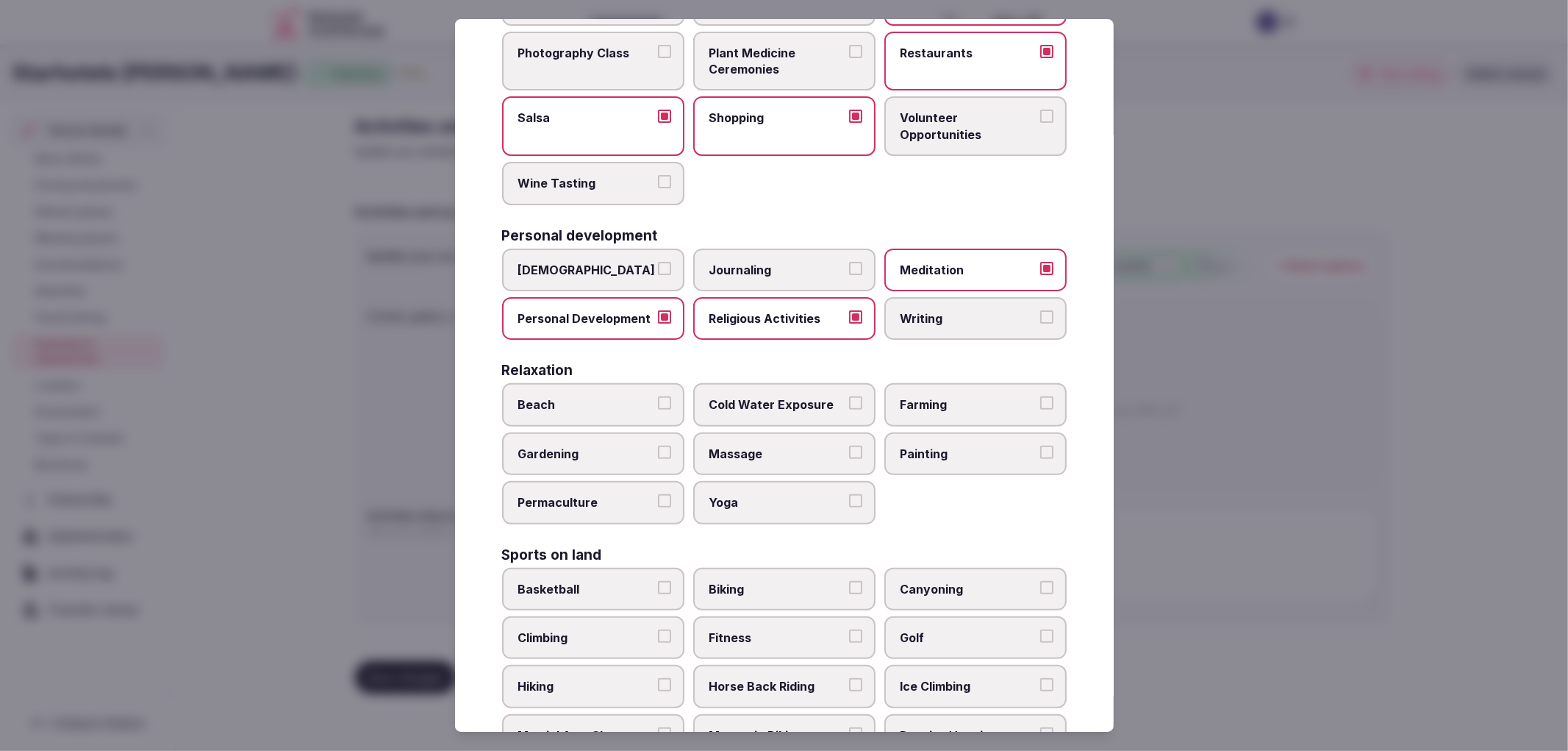
scroll to position [327, 0]
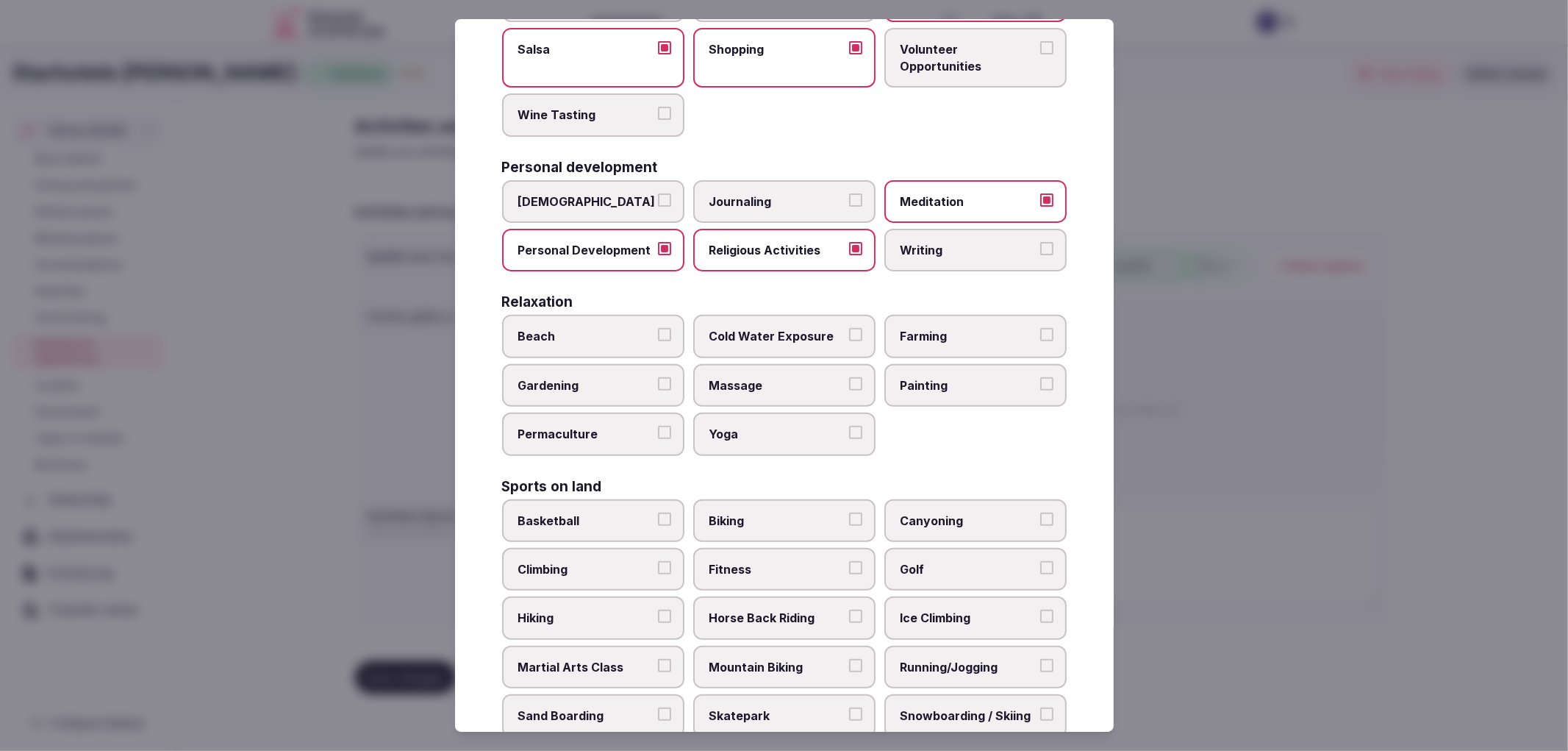
click at [736, 364] on label "Massage" at bounding box center [784, 386] width 182 height 43
click at [849, 377] on button "Massage" at bounding box center [855, 383] width 13 height 13
drag, startPoint x: 747, startPoint y: 391, endPoint x: 759, endPoint y: 420, distance: 31.4
click at [747, 391] on label "Massage" at bounding box center [784, 386] width 182 height 43
click at [849, 391] on button "Massage" at bounding box center [855, 383] width 13 height 13
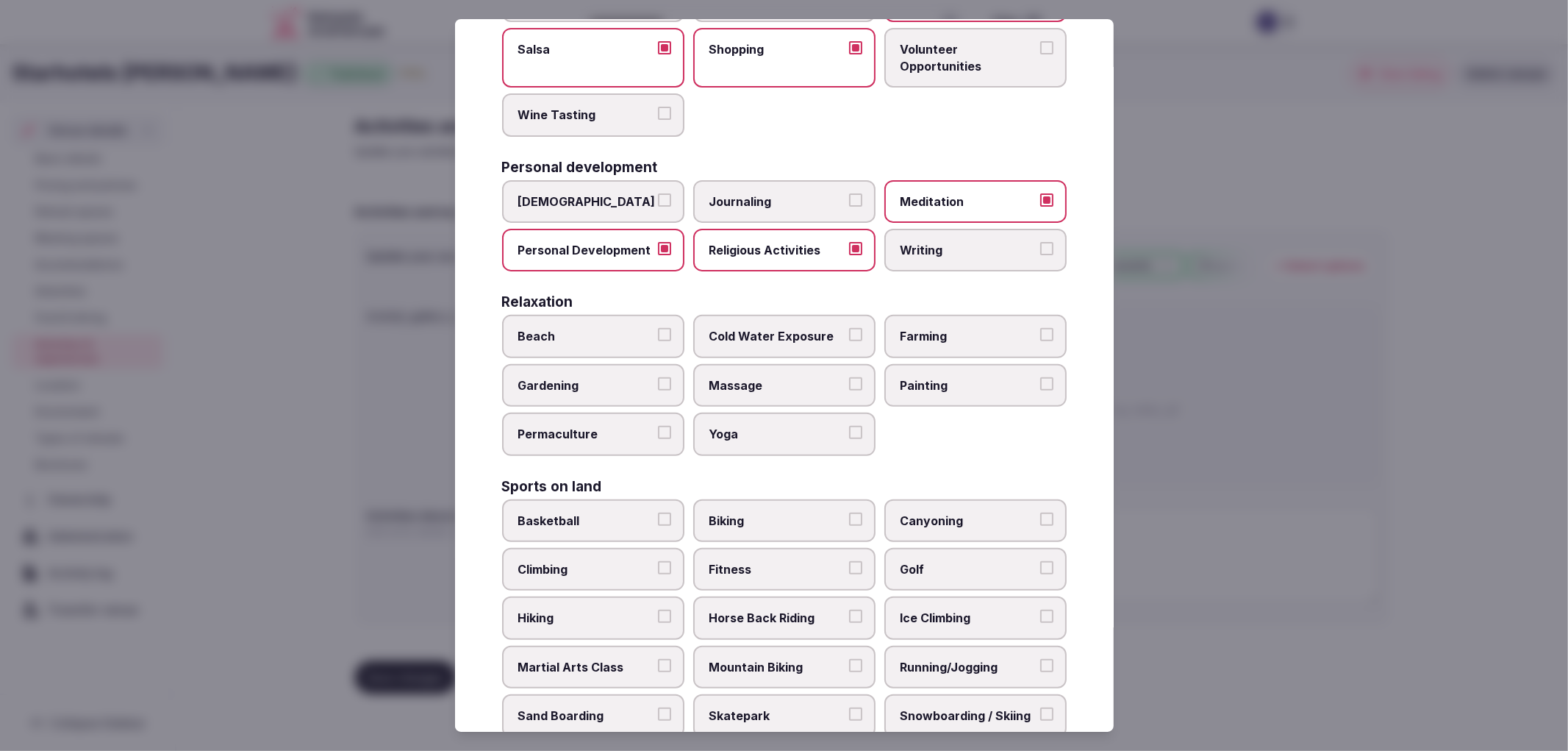
click at [759, 426] on span "Yoga" at bounding box center [777, 434] width 135 height 16
click at [849, 426] on button "Yoga" at bounding box center [855, 432] width 13 height 13
click at [769, 377] on span "Massage" at bounding box center [777, 385] width 135 height 16
click at [849, 377] on button "Massage" at bounding box center [855, 383] width 13 height 13
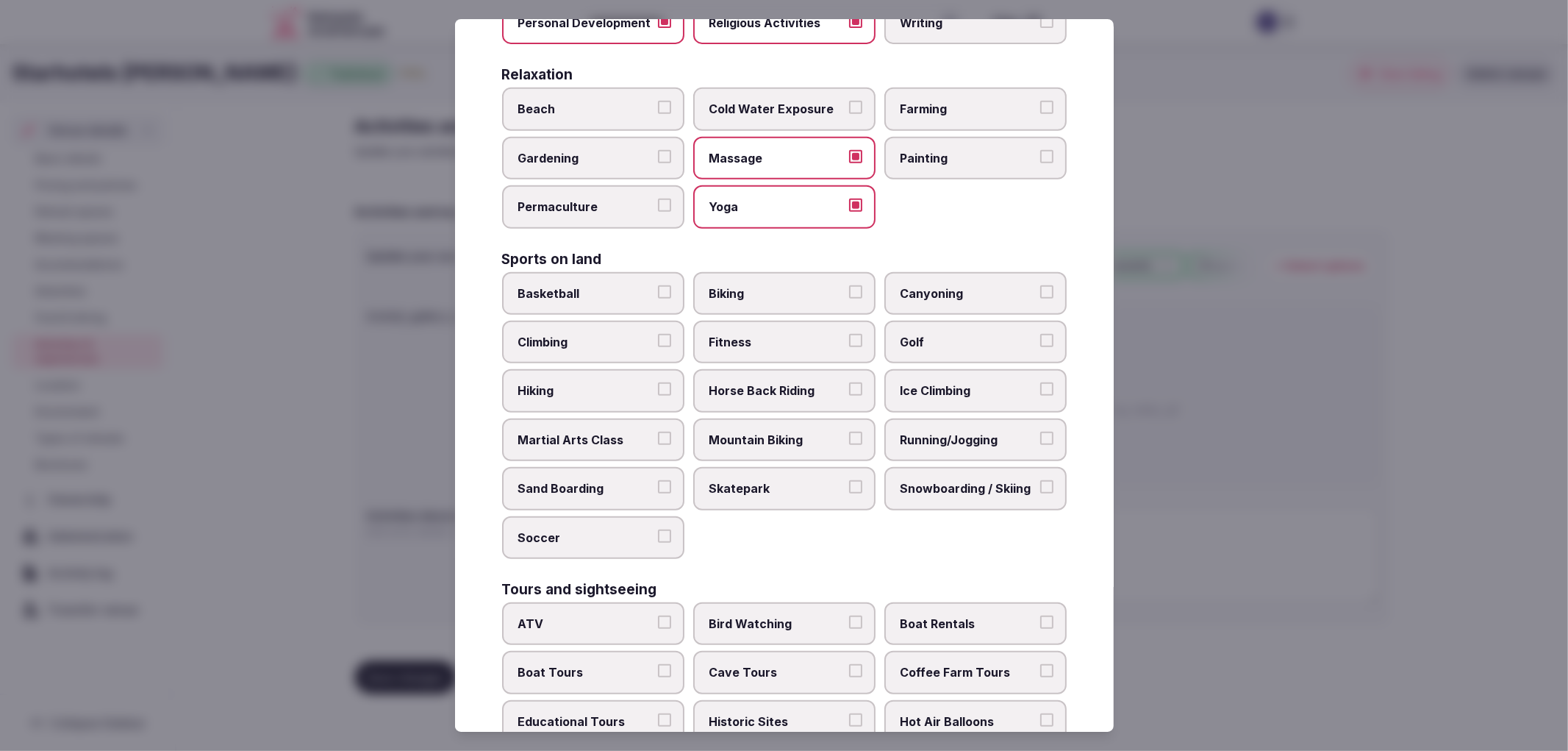
scroll to position [571, 0]
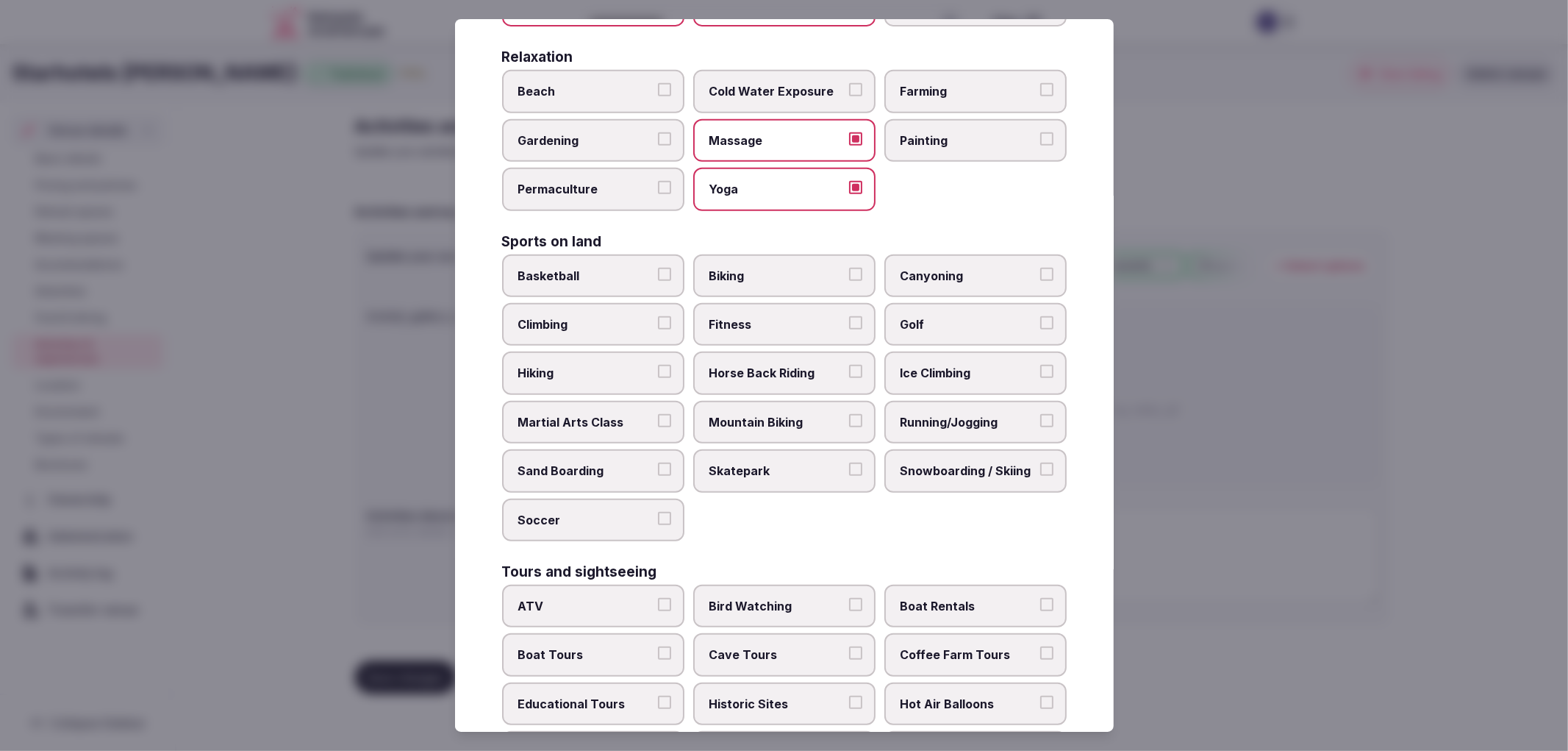
click at [734, 316] on span "Fitness" at bounding box center [777, 324] width 135 height 16
click at [849, 316] on button "Fitness" at bounding box center [855, 322] width 13 height 13
click at [825, 268] on span "Biking" at bounding box center [777, 275] width 135 height 16
click at [849, 268] on button "Biking" at bounding box center [855, 274] width 13 height 13
click at [975, 420] on label "Running/Jogging" at bounding box center [975, 423] width 182 height 43
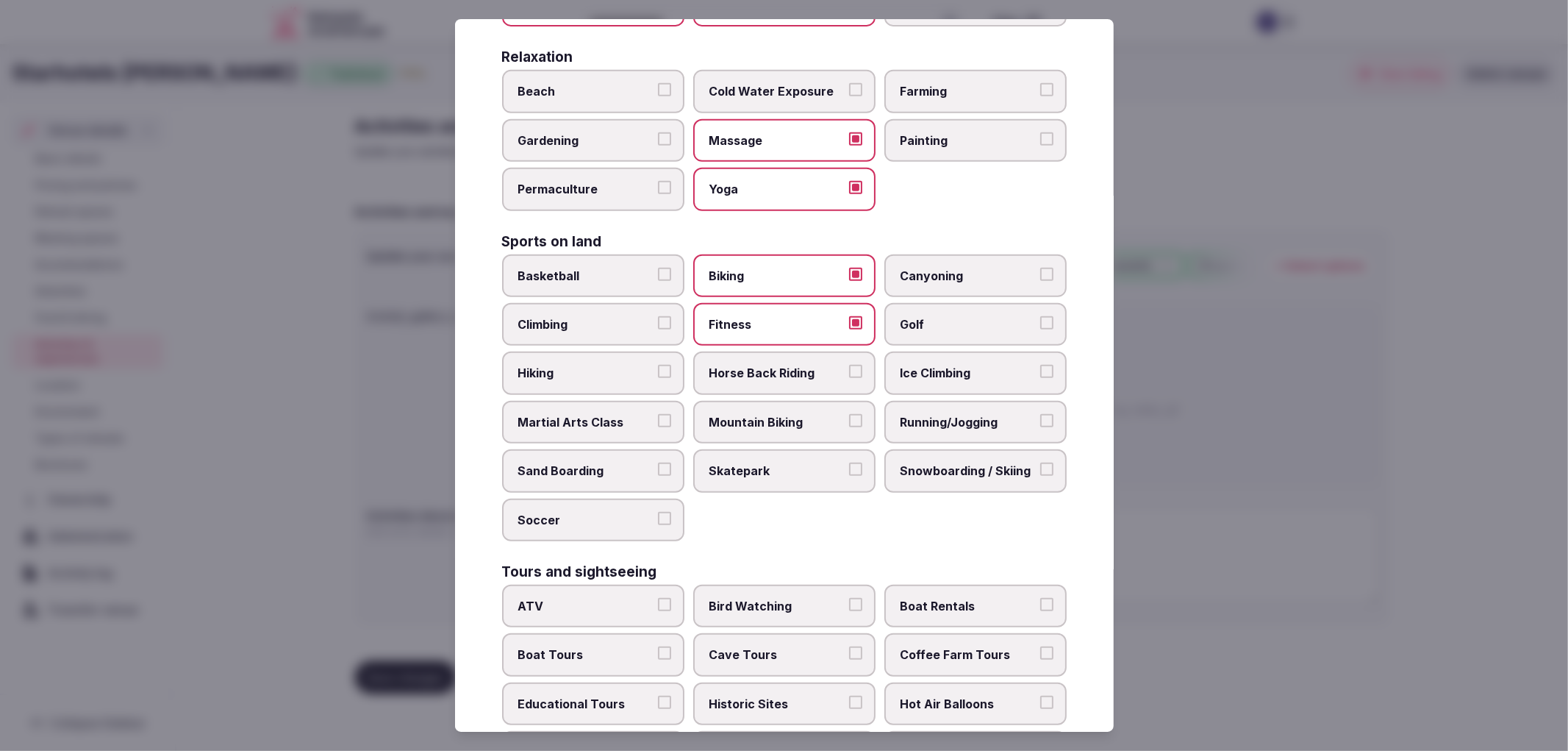
click at [1040, 420] on button "Running/Jogging" at bounding box center [1046, 420] width 13 height 13
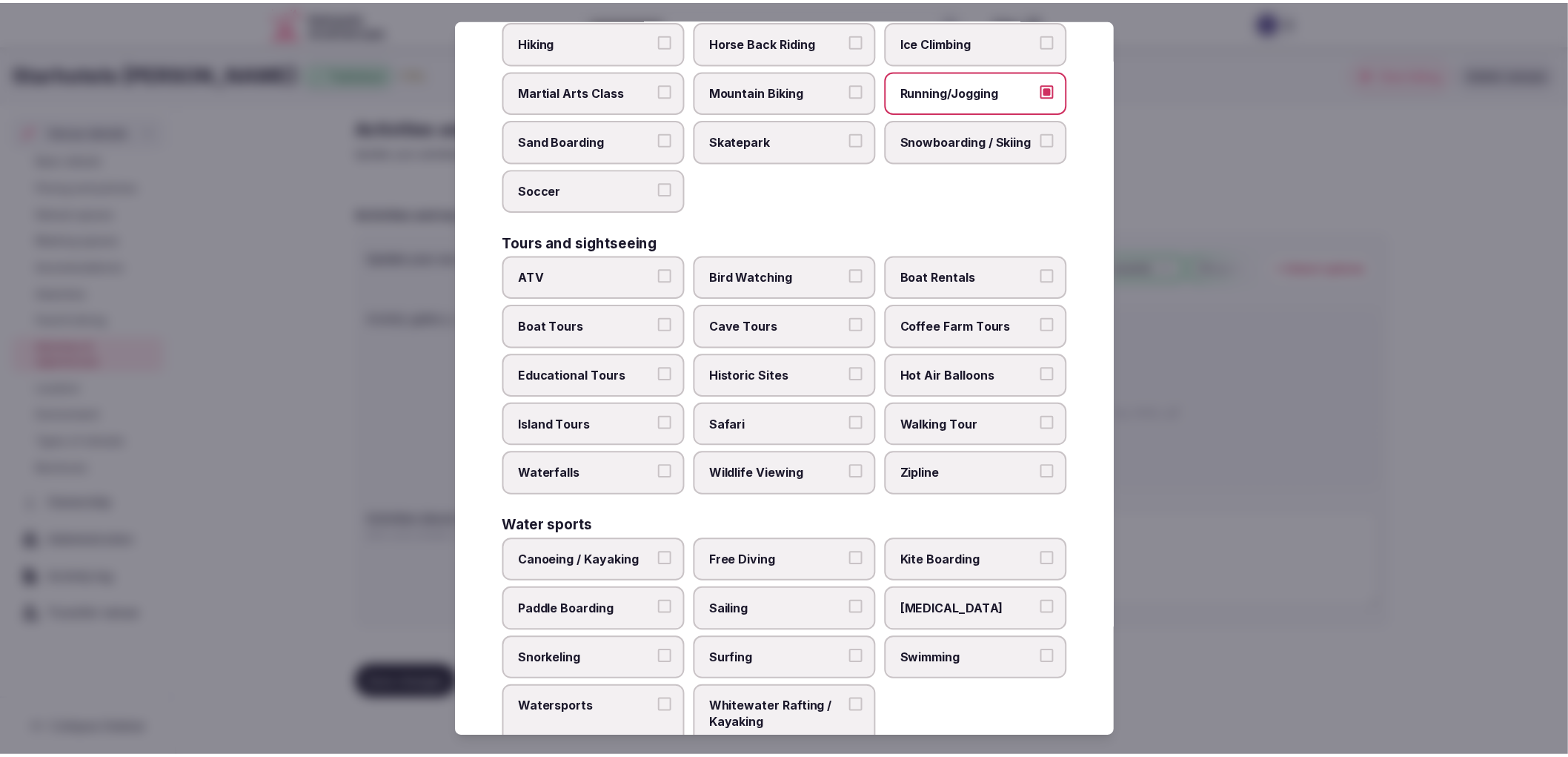
scroll to position [920, 0]
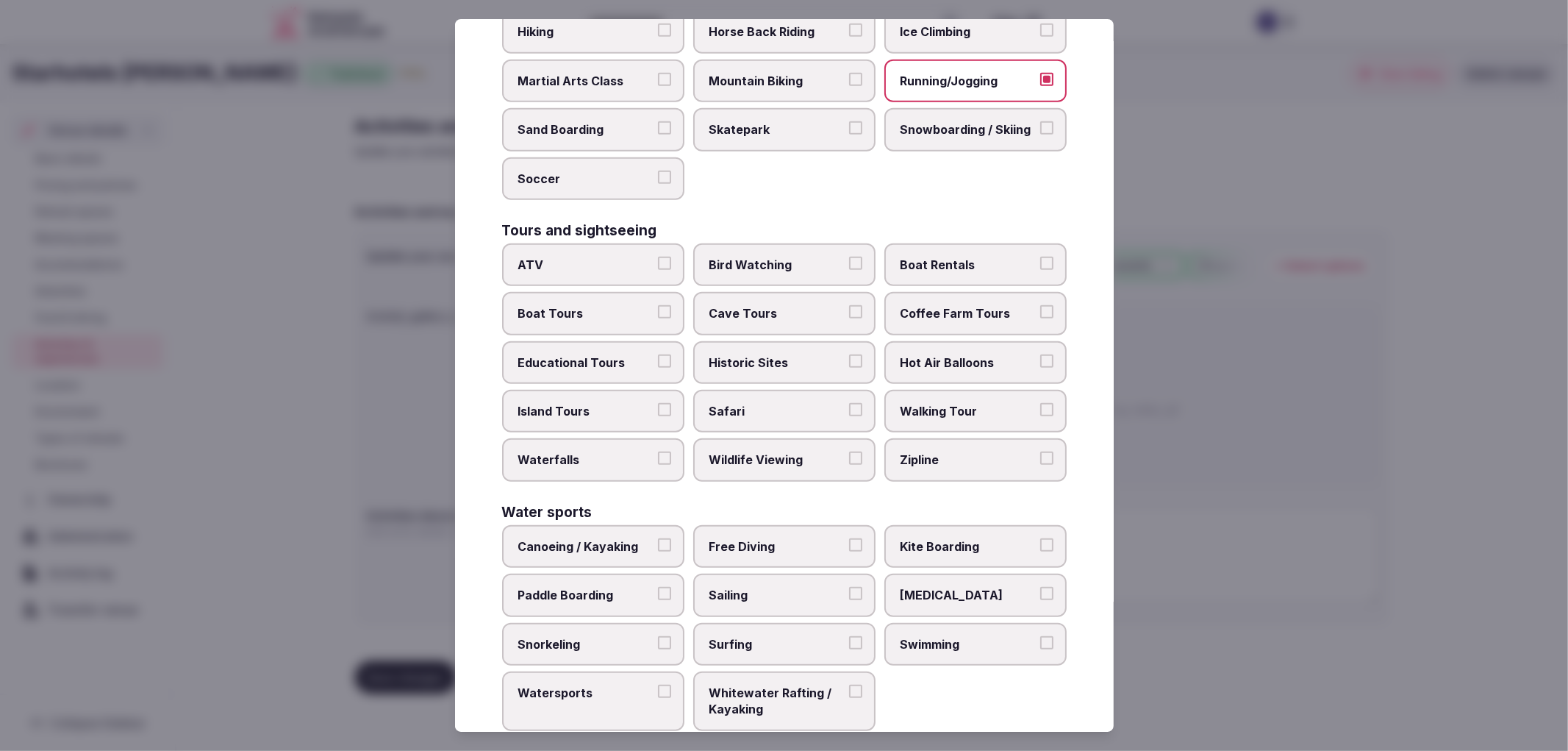
click at [738, 341] on label "Historic Sites" at bounding box center [784, 363] width 182 height 43
click at [849, 354] on button "Historic Sites" at bounding box center [855, 360] width 13 height 13
click at [817, 257] on span "Bird Watching" at bounding box center [777, 264] width 135 height 16
click at [849, 257] on button "Bird Watching" at bounding box center [855, 263] width 13 height 13
click at [1292, 507] on div at bounding box center [784, 376] width 1568 height 751
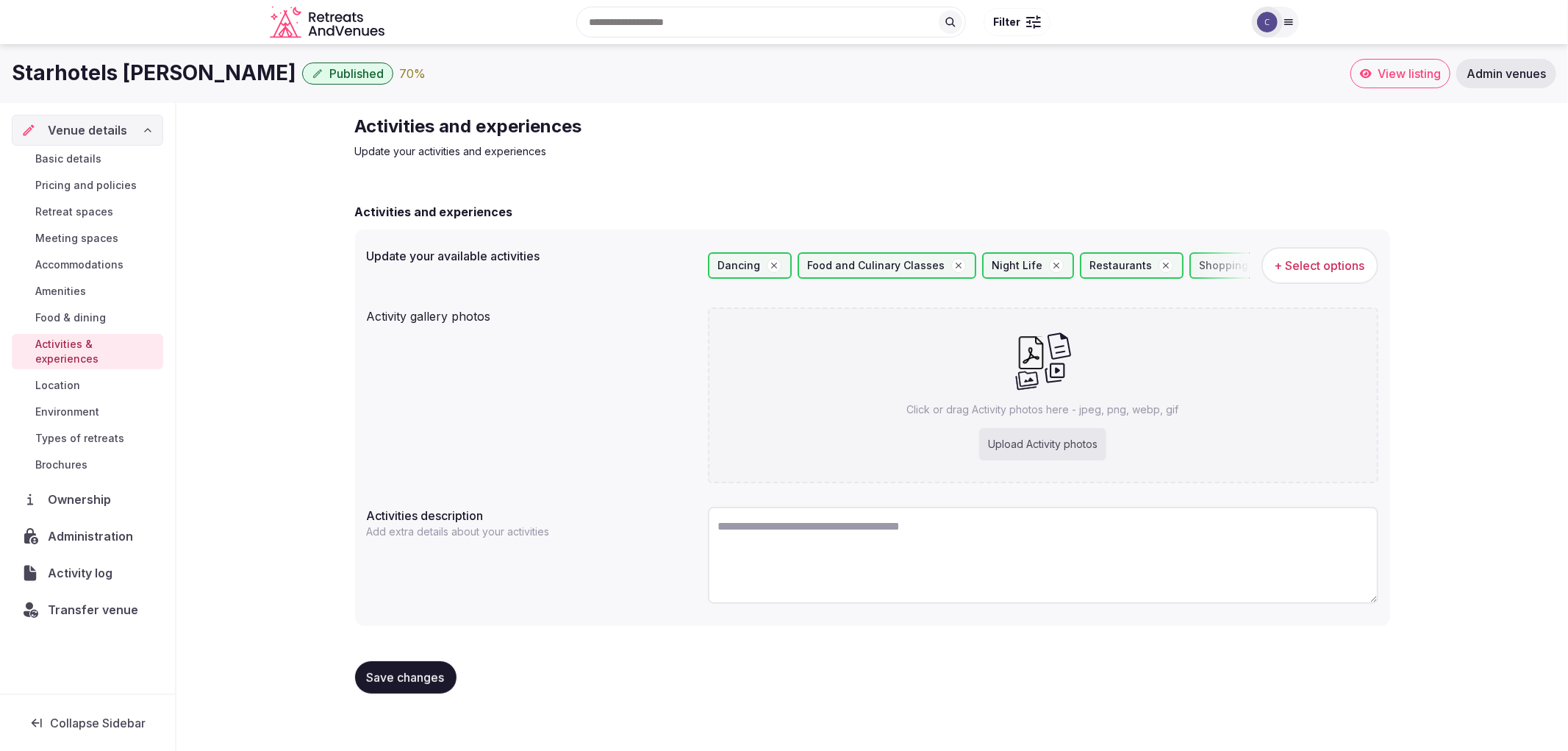
click at [849, 363] on div "Click or drag Activity photos here - jpeg, png, webp, gif Upload Activity photos" at bounding box center [1043, 394] width 670 height 175
type input "**********"
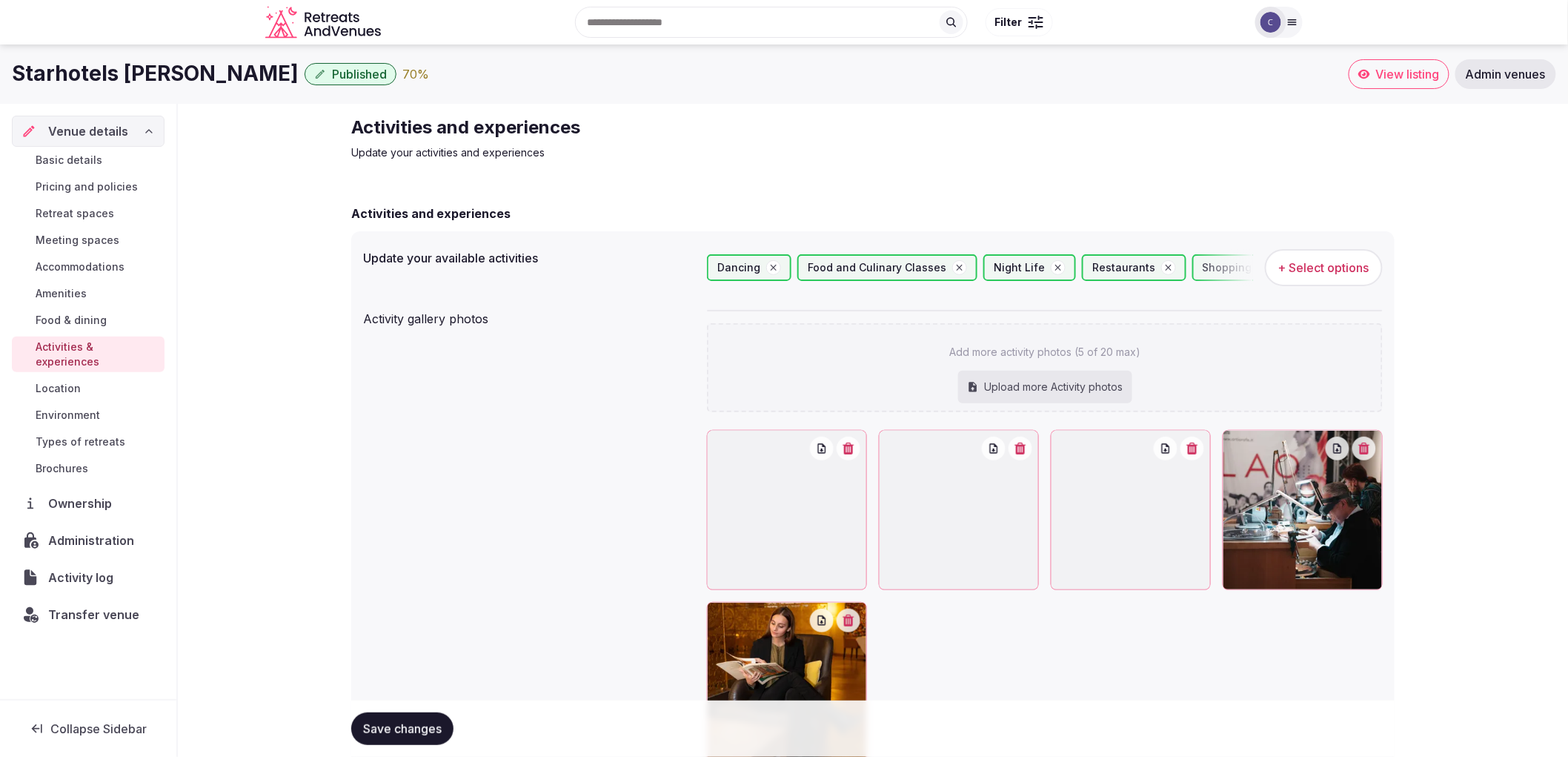
scroll to position [239, 0]
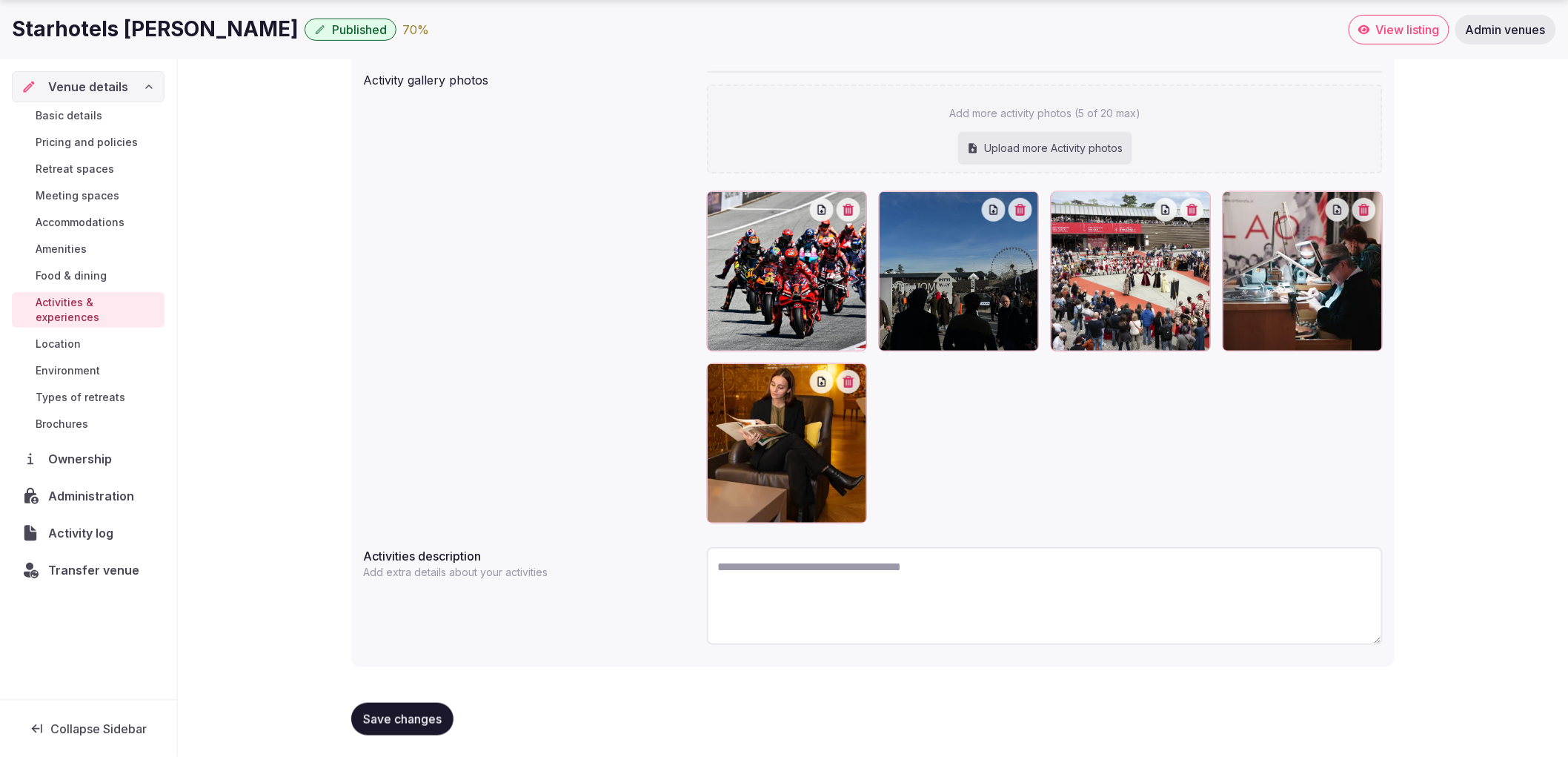
click at [425, 711] on span "Save changes" at bounding box center [402, 718] width 78 height 15
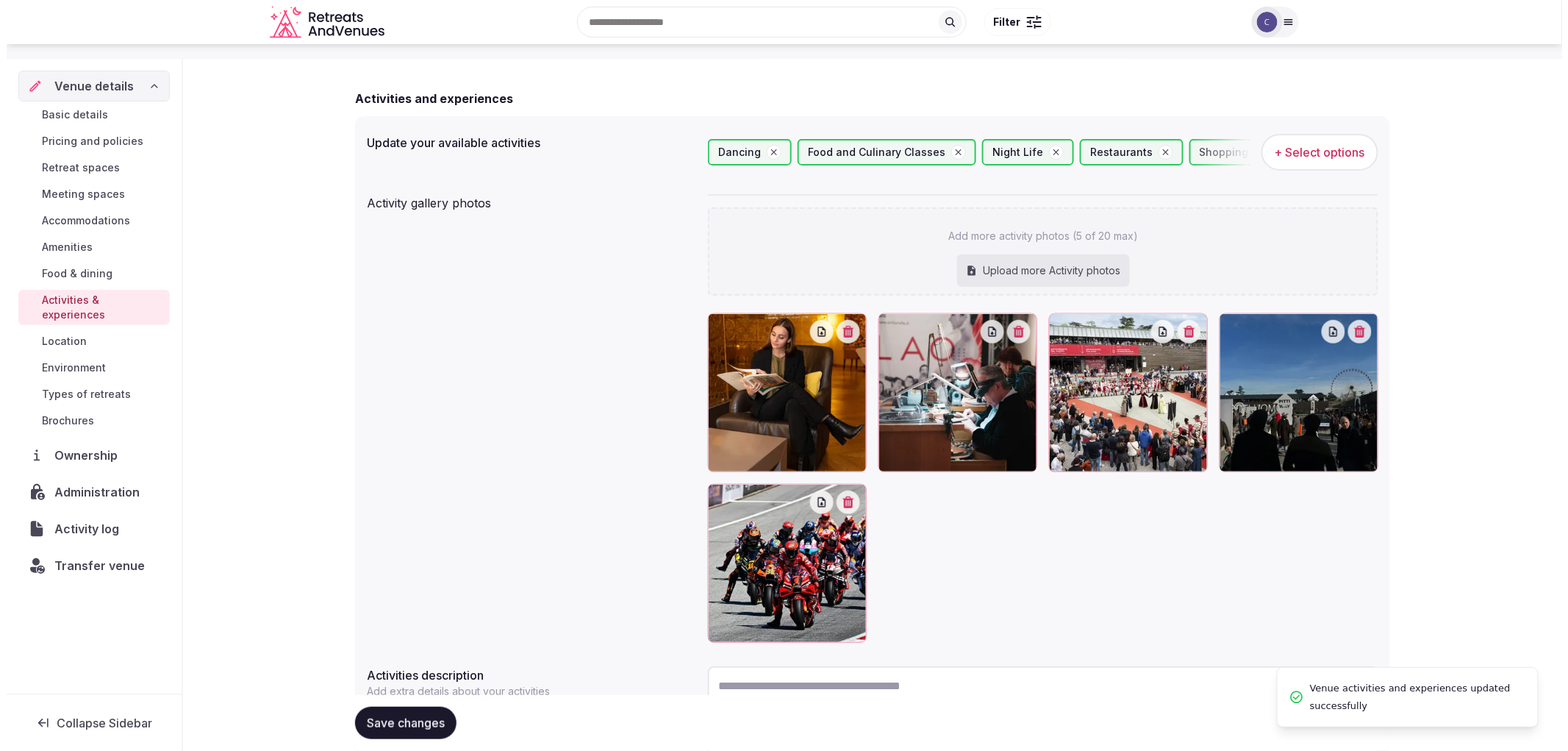
scroll to position [0, 0]
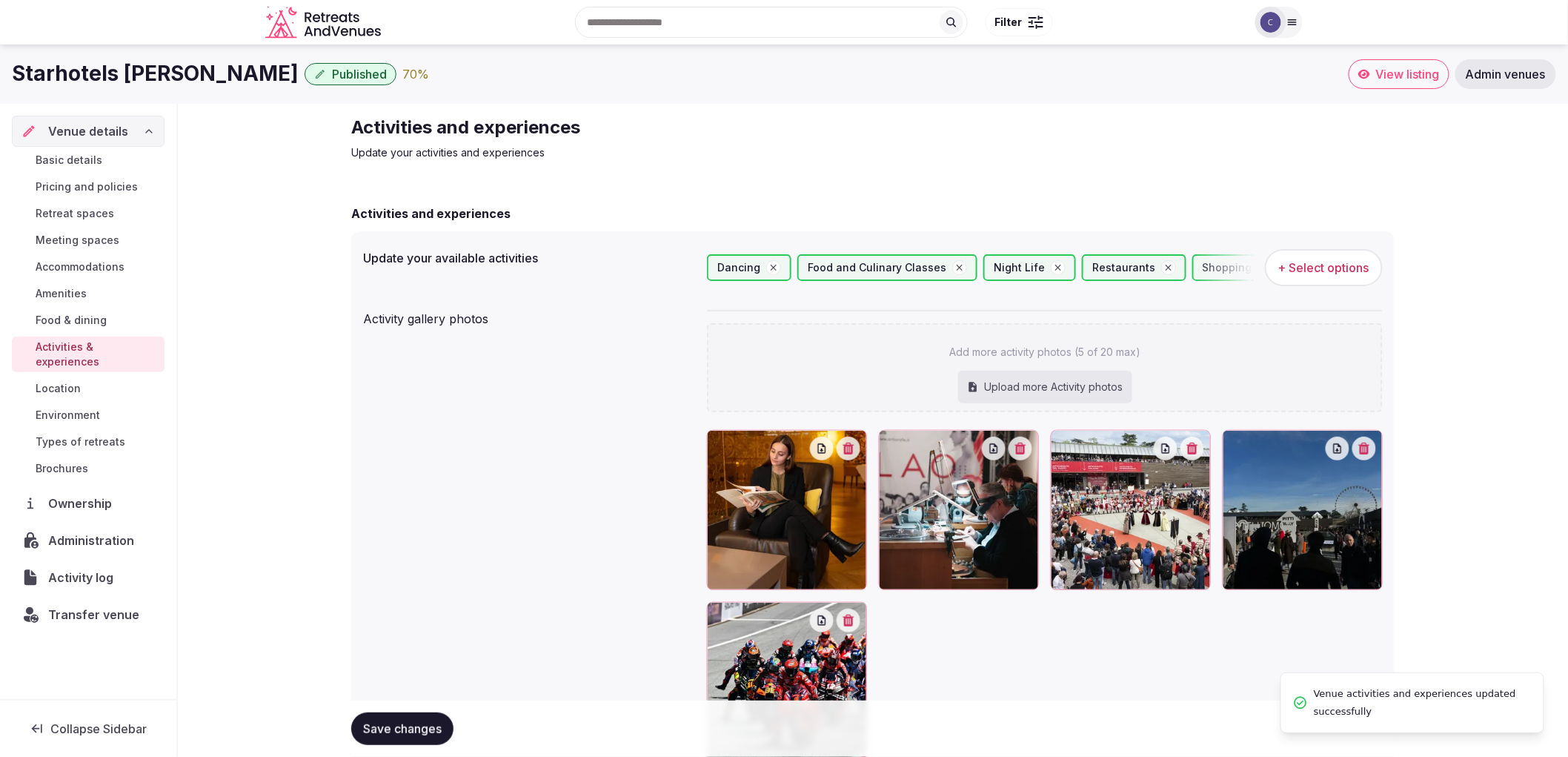
click at [92, 435] on span "Types of retreats" at bounding box center [80, 441] width 90 height 15
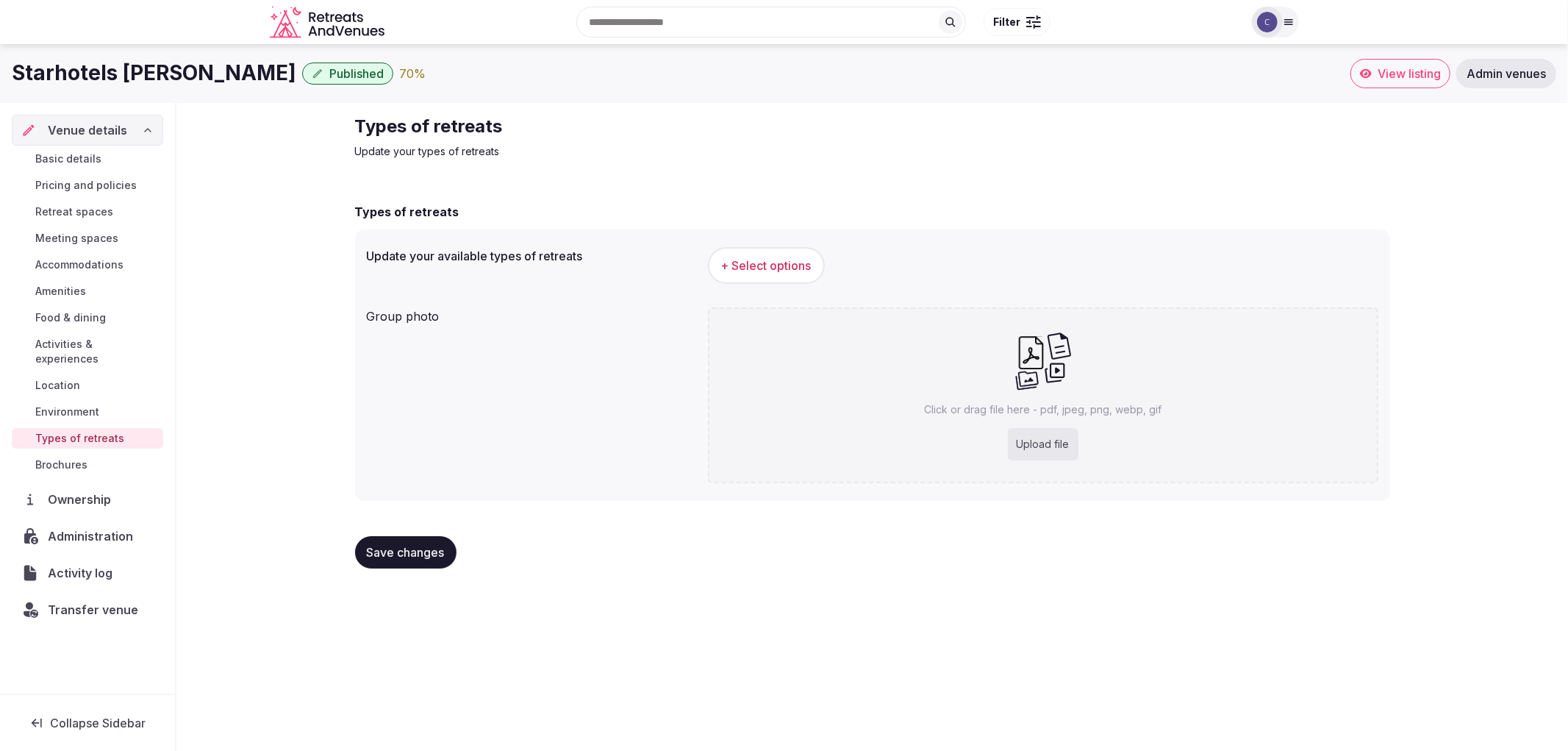
click at [763, 255] on button "+ Select options" at bounding box center [766, 265] width 117 height 37
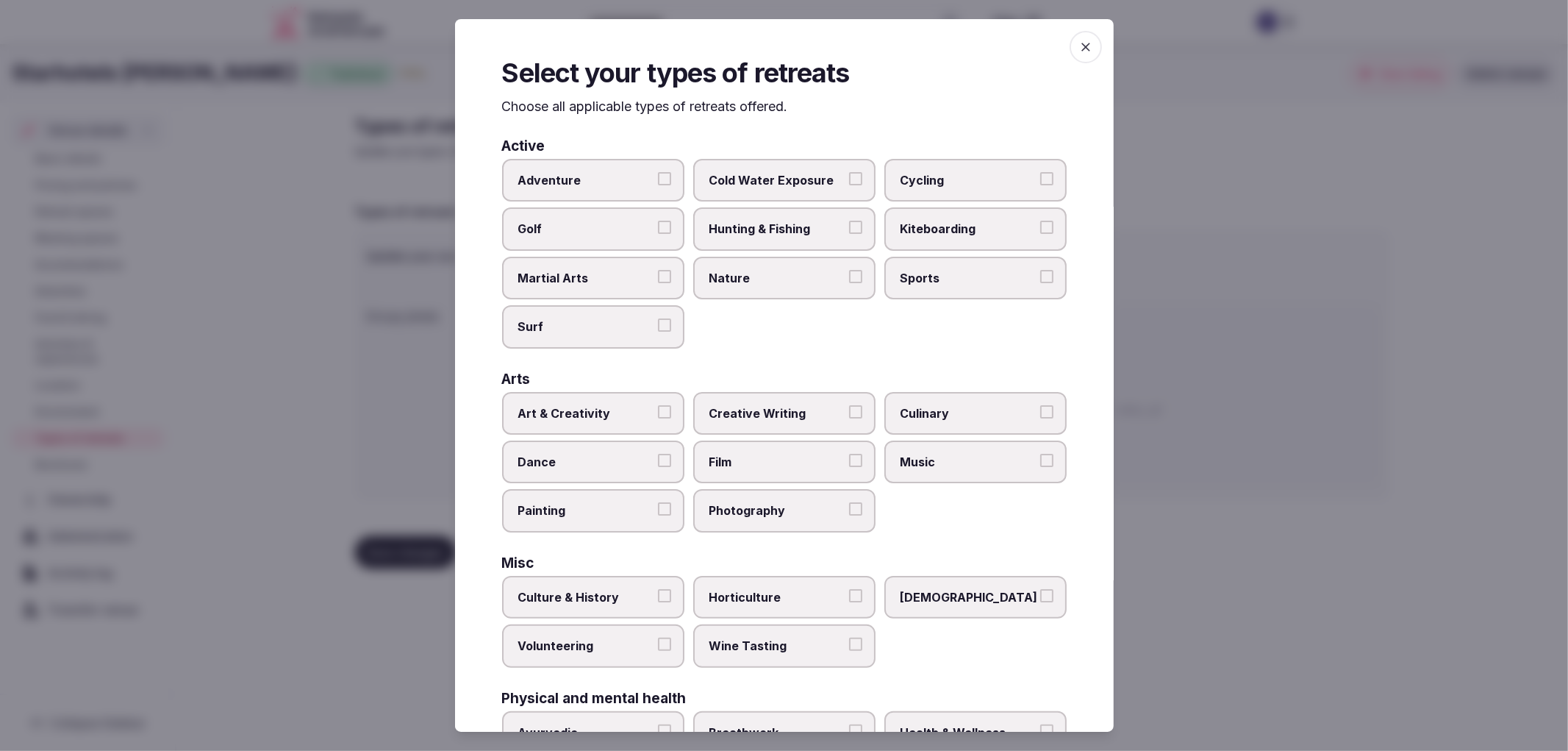
click at [427, 133] on div at bounding box center [784, 376] width 1568 height 751
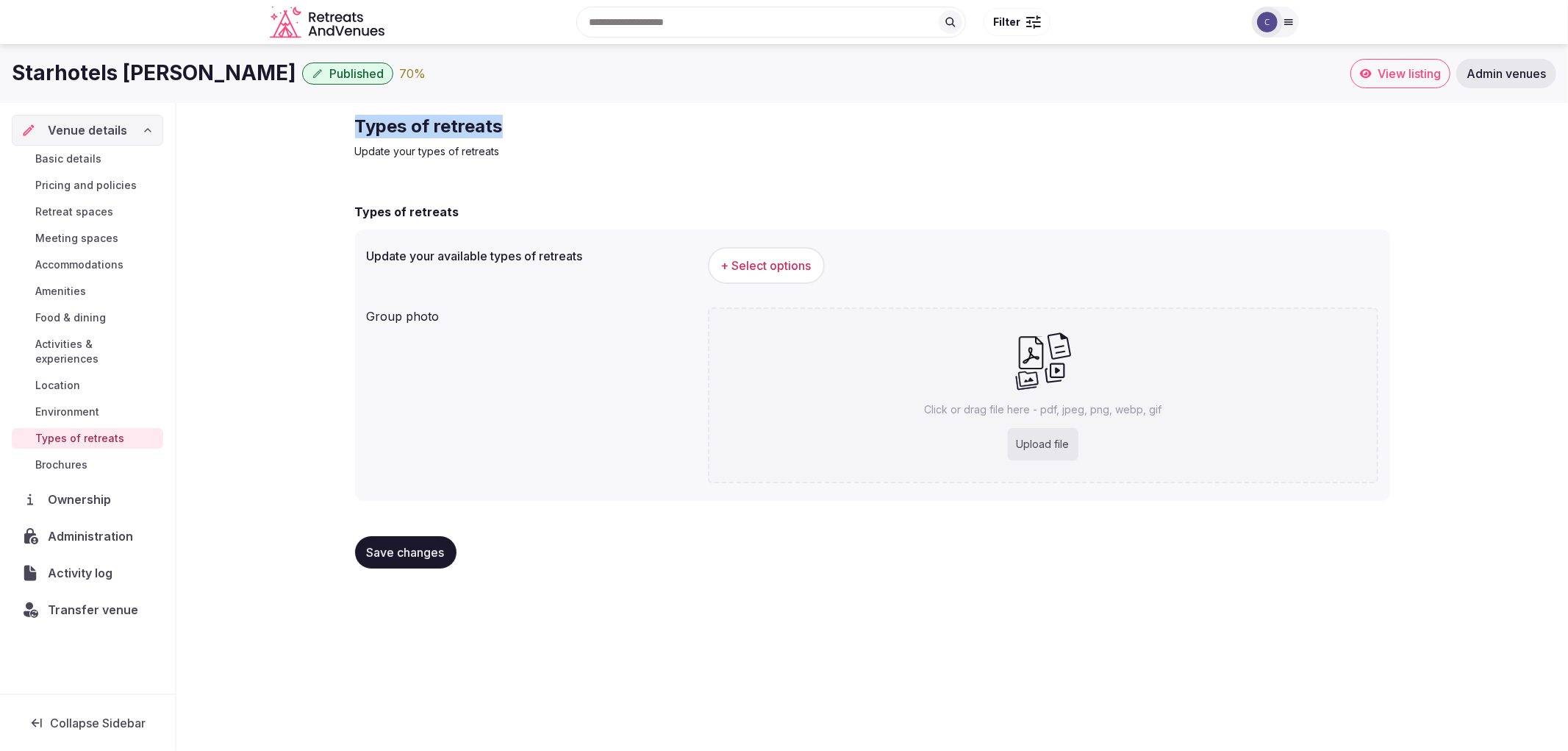
copy h2 "Types of retreats"
drag, startPoint x: 354, startPoint y: 131, endPoint x: 551, endPoint y: 123, distance: 197.2
click at [551, 123] on div "Types of retreats Update your types of retreats Types of retreats Update your a…" at bounding box center [873, 347] width 1058 height 489
click at [1037, 429] on div "Upload file" at bounding box center [1043, 444] width 71 height 33
click at [823, 251] on div "+ Select options" at bounding box center [1043, 265] width 670 height 37
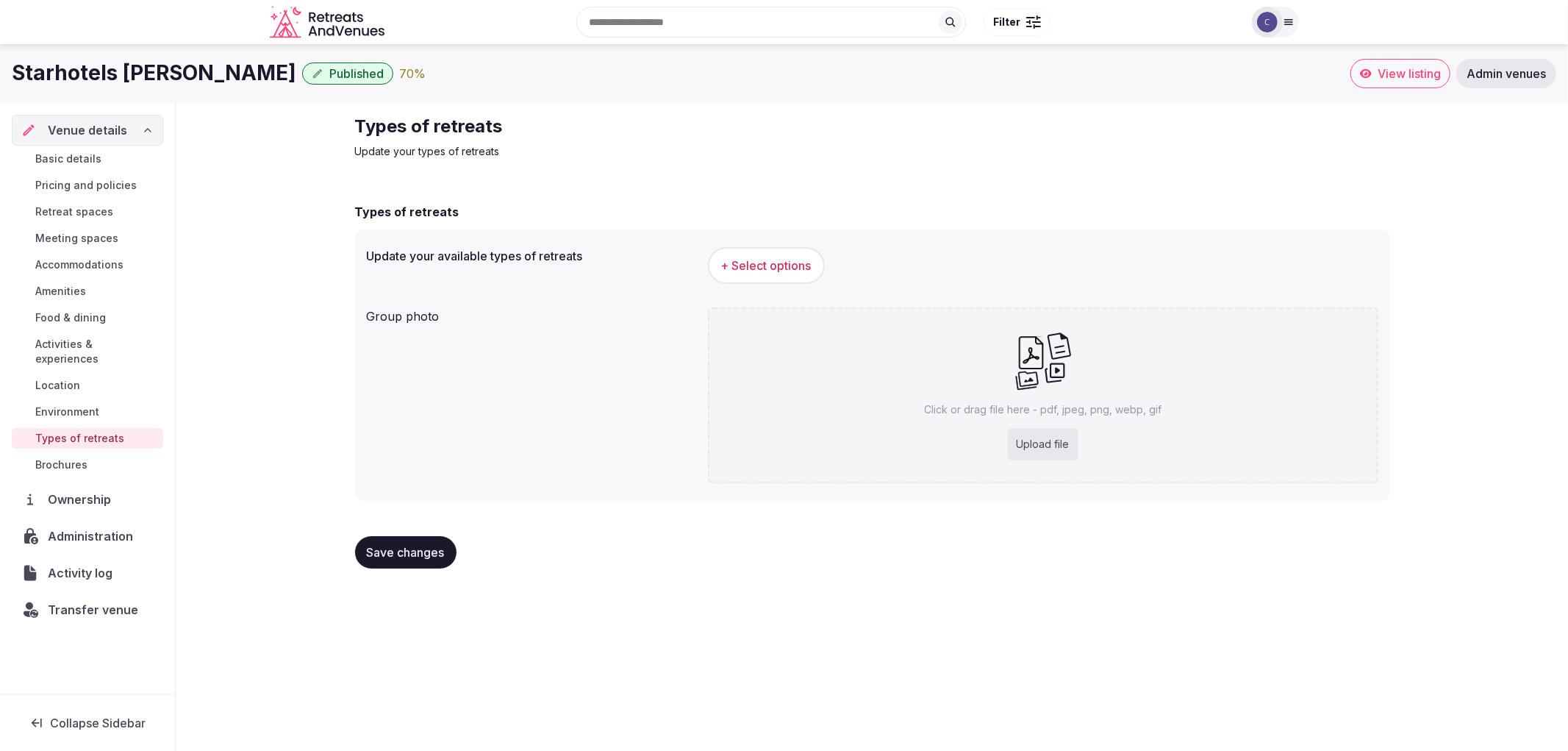
click at [791, 272] on span "+ Select options" at bounding box center [766, 265] width 91 height 16
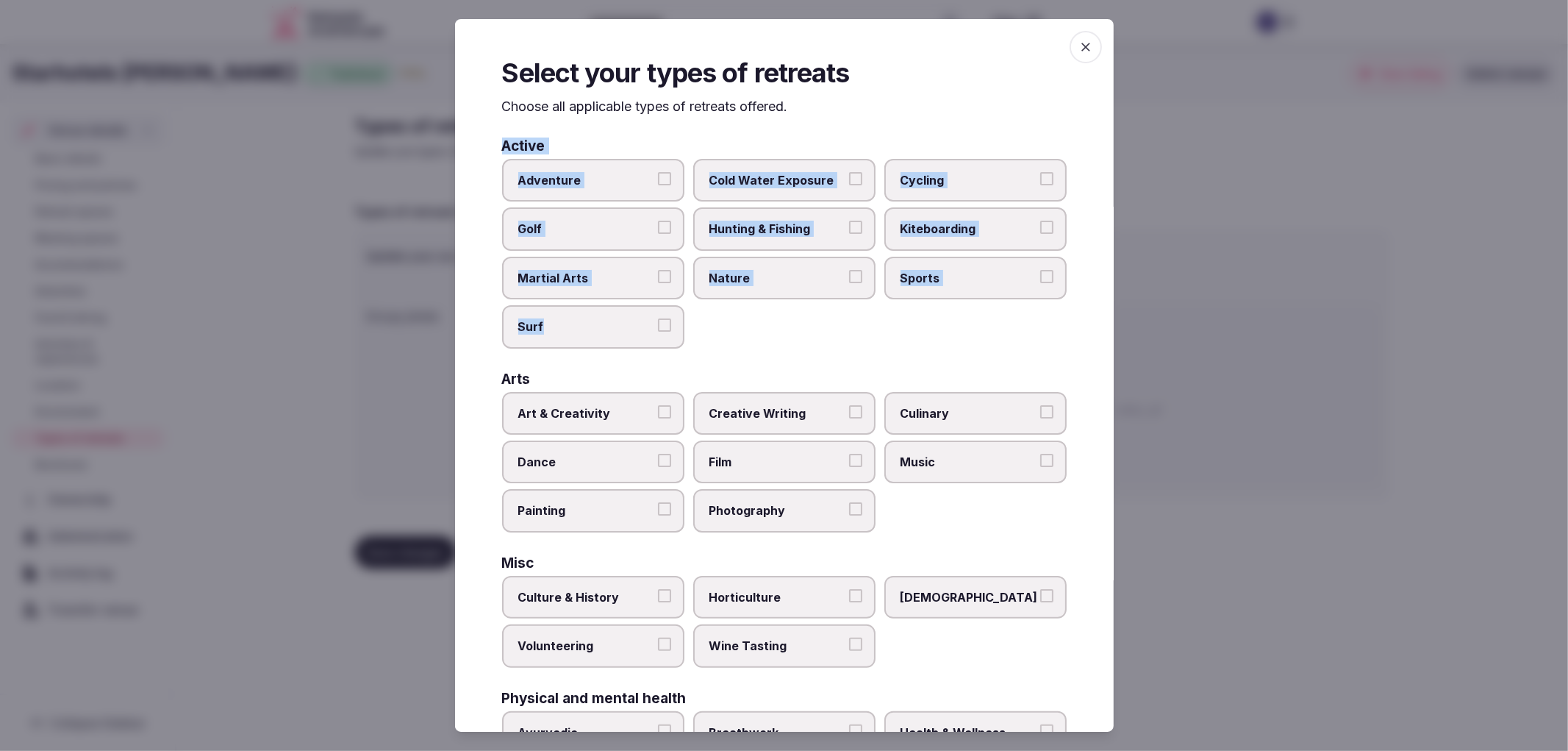
scroll to position [382, 0]
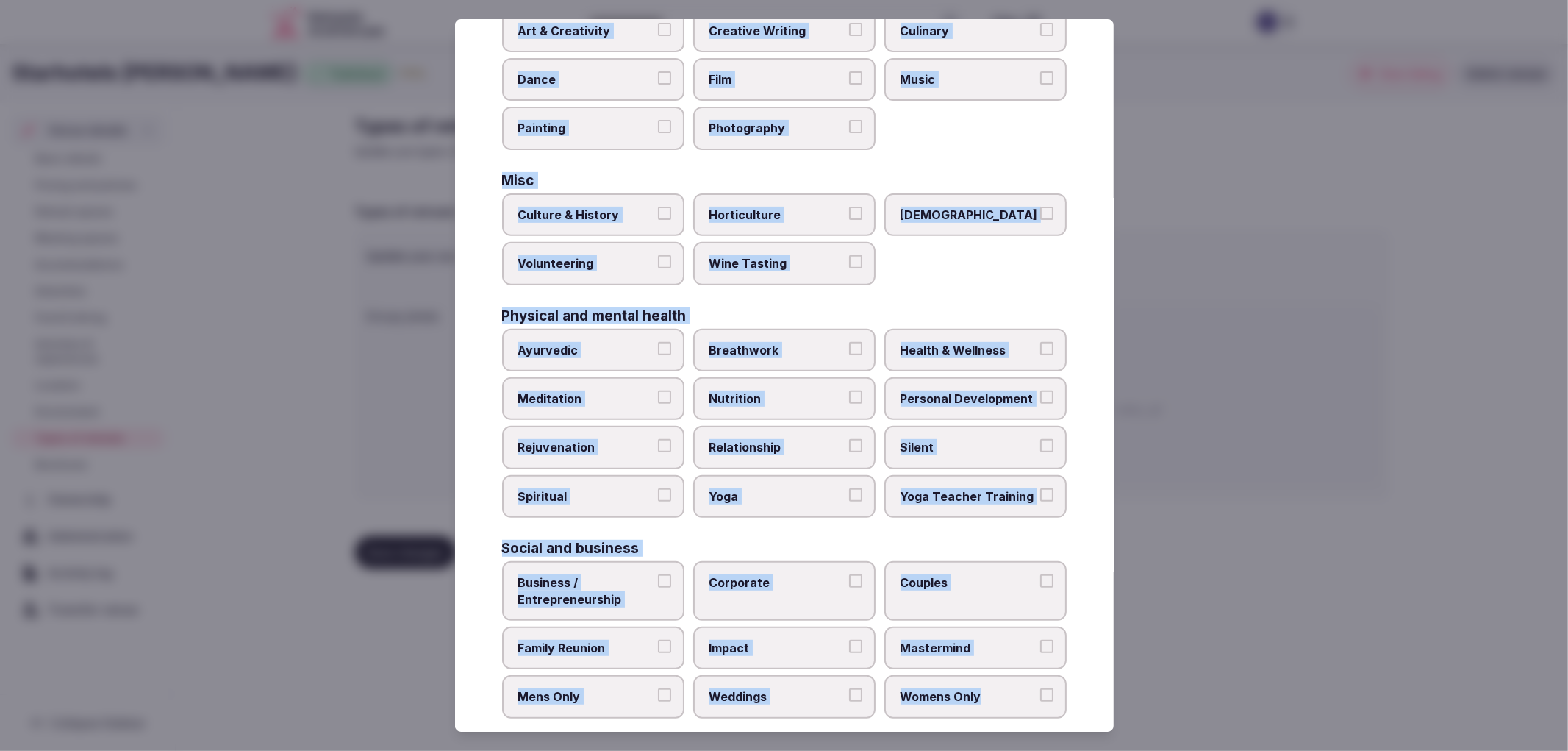
drag, startPoint x: 498, startPoint y: 145, endPoint x: 975, endPoint y: 682, distance: 718.3
click at [975, 682] on div "Select your types of retreats Choose all applicable types of retreats offered. …" at bounding box center [784, 376] width 658 height 713
copy div "Active Adventure Cold Water Exposure Cycling Golf Hunting & Fishing Kiteboardin…"
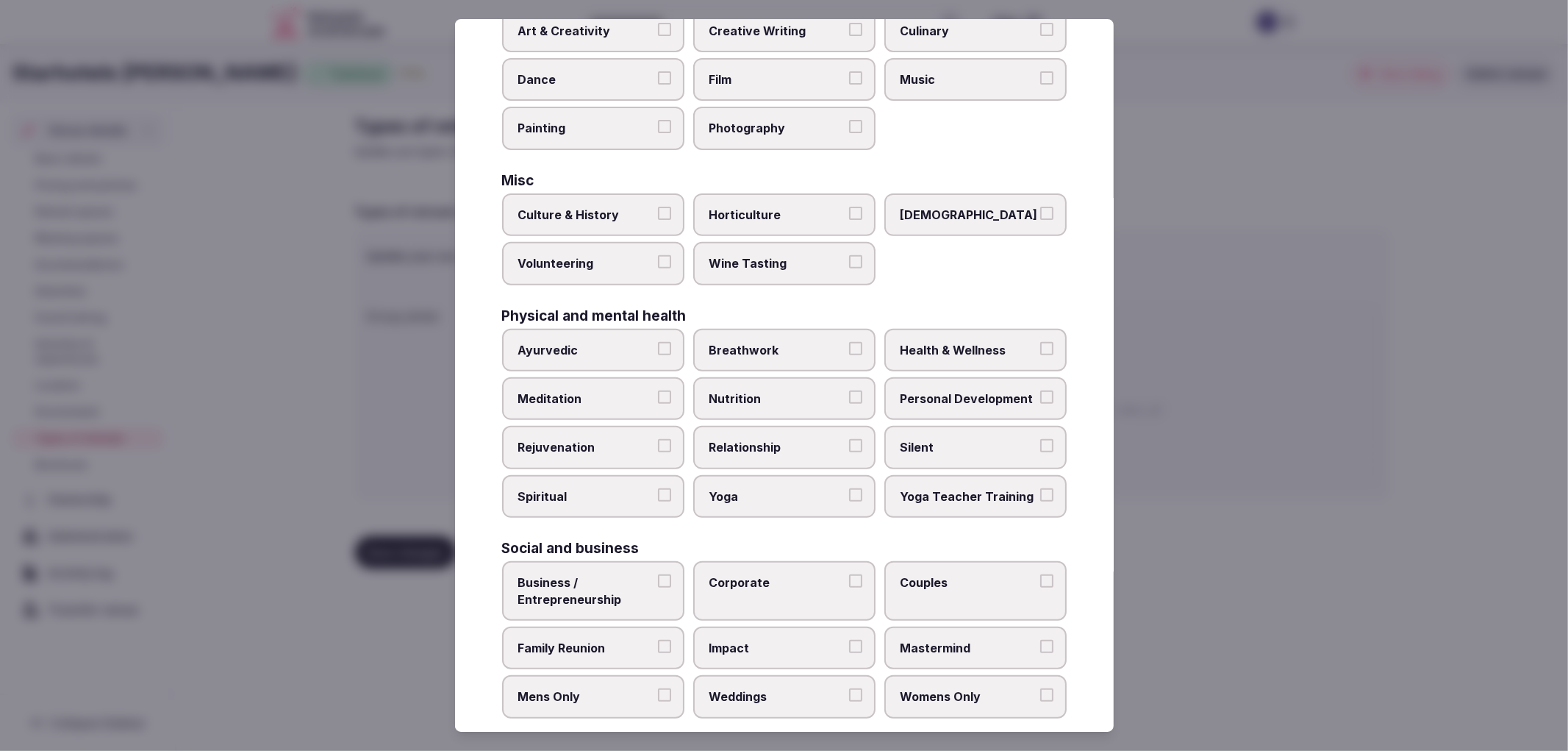
click at [446, 521] on div at bounding box center [784, 376] width 1568 height 751
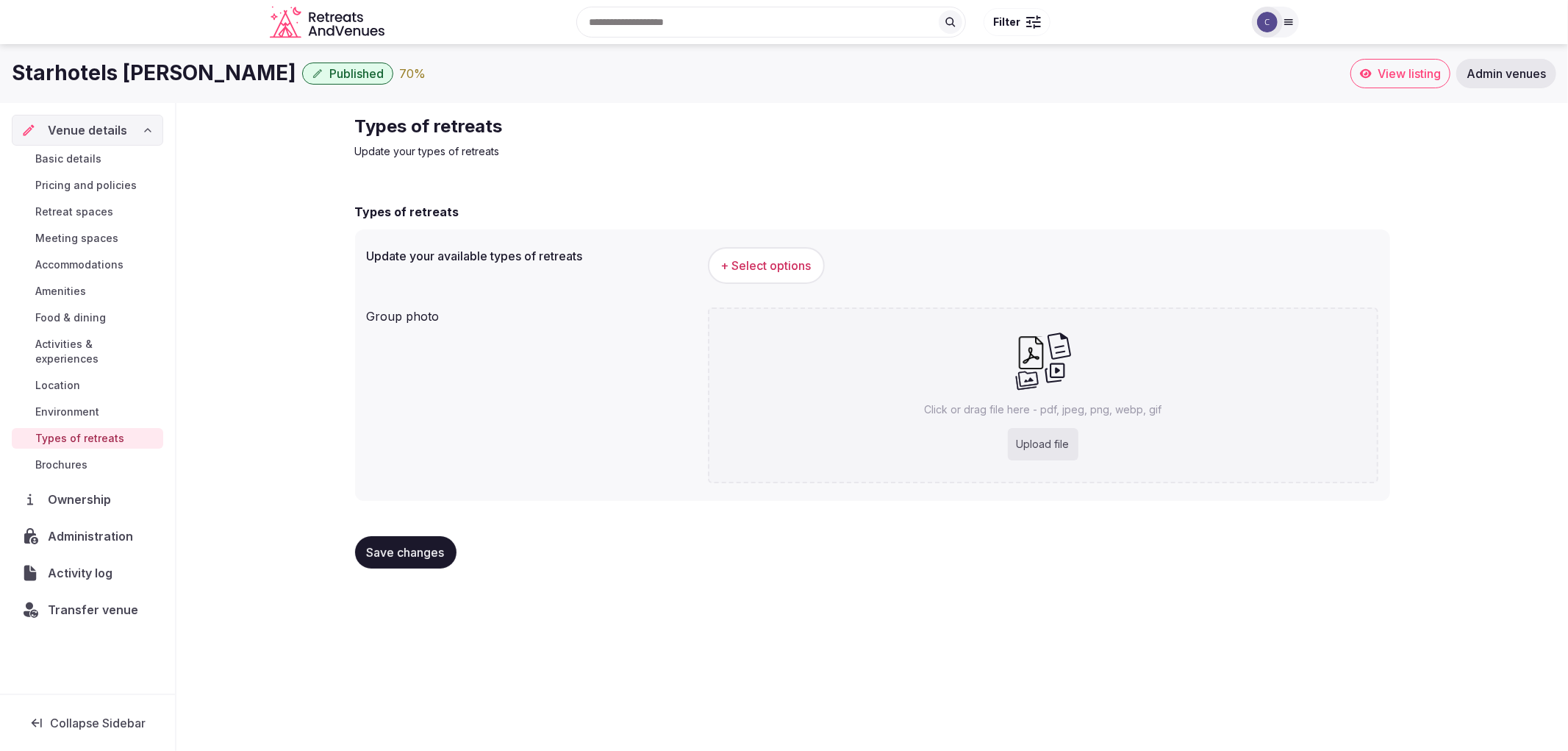
click at [731, 254] on button "+ Select options" at bounding box center [766, 265] width 117 height 37
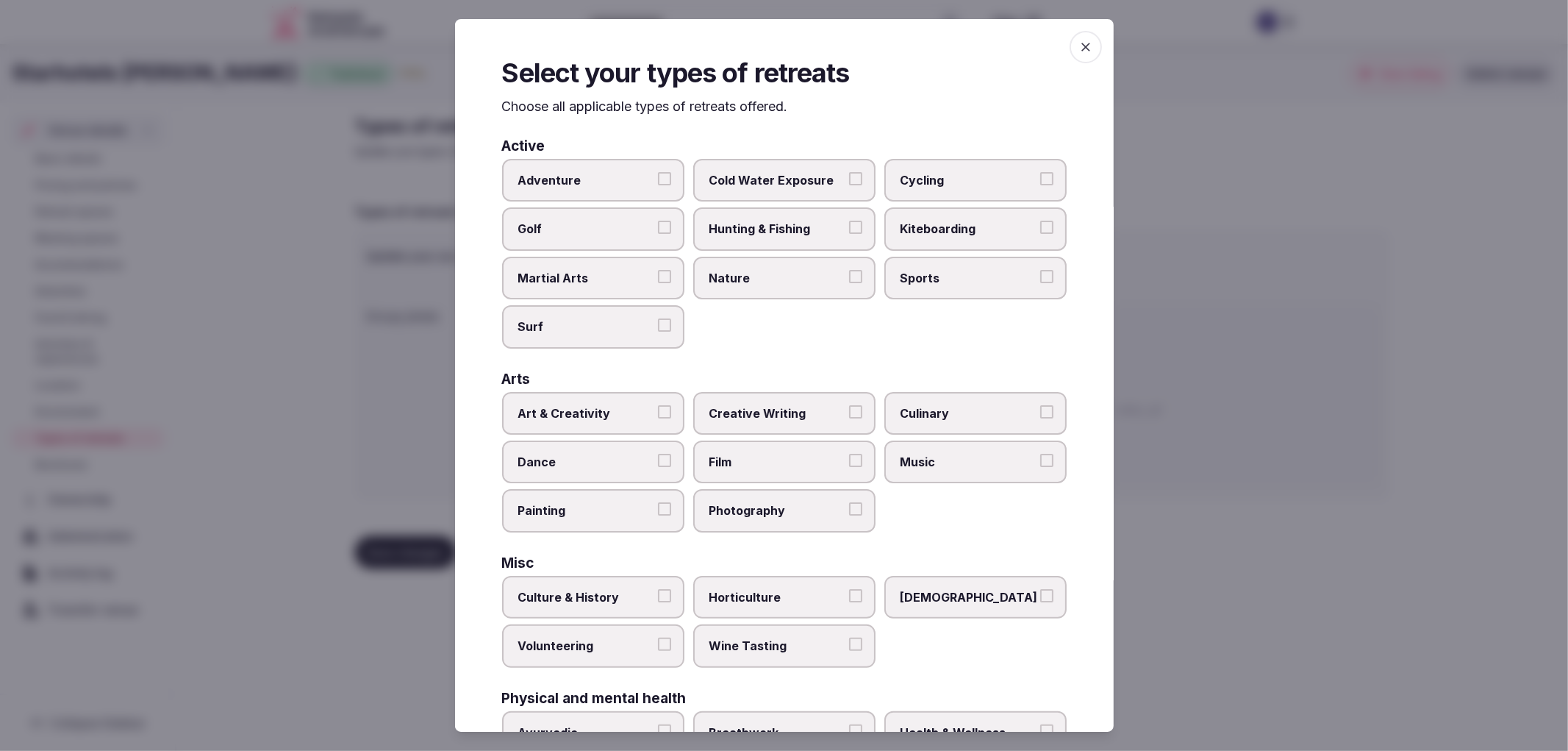
click at [804, 637] on span "Wine Tasting" at bounding box center [777, 645] width 135 height 16
click at [849, 637] on button "Wine Tasting" at bounding box center [855, 643] width 13 height 13
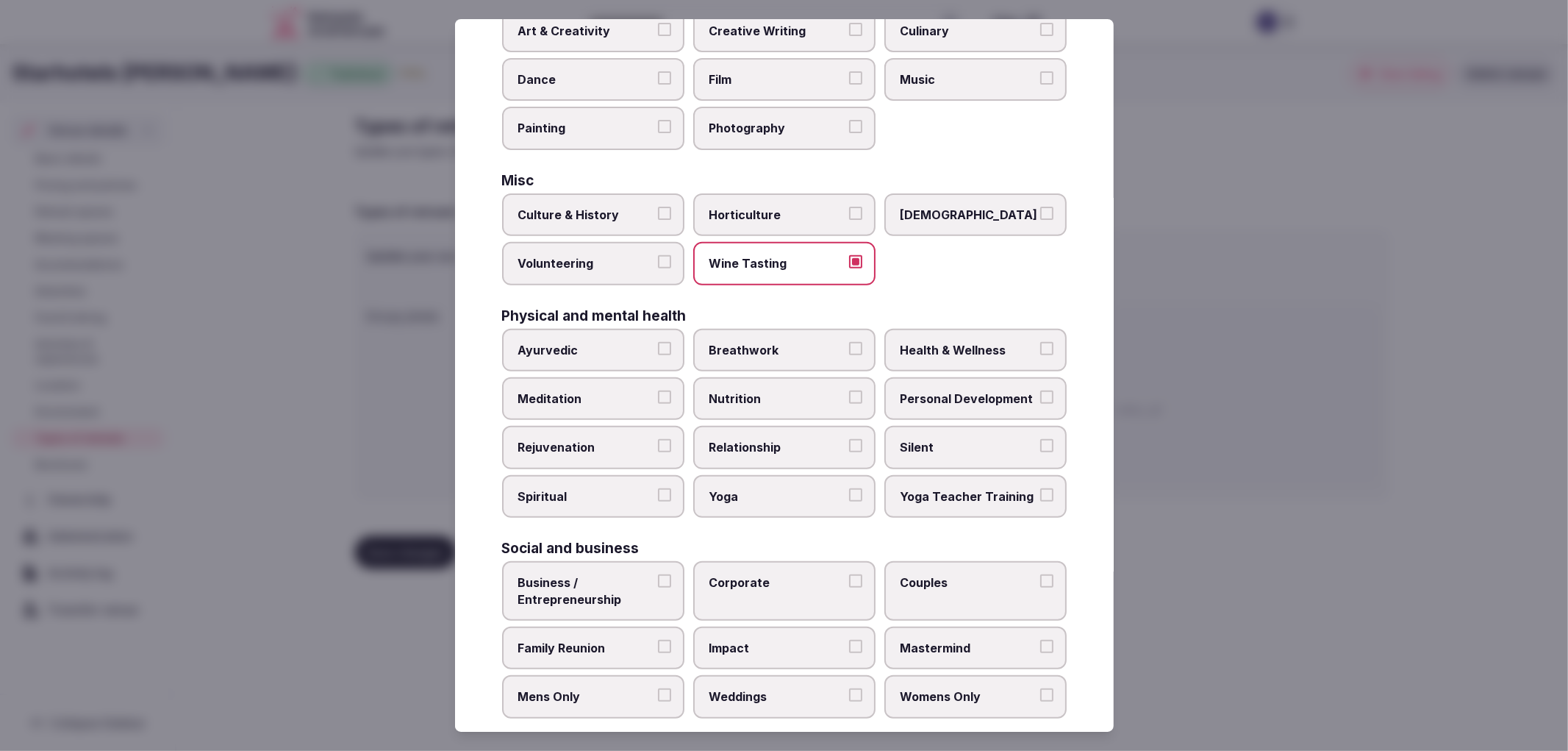
click at [725, 574] on label "Corporate" at bounding box center [784, 591] width 182 height 60
click at [849, 574] on button "Corporate" at bounding box center [855, 580] width 13 height 13
click at [669, 627] on label "Family Reunion" at bounding box center [592, 648] width 182 height 43
click at [669, 640] on button "Family Reunion" at bounding box center [663, 646] width 13 height 13
click at [731, 689] on span "Weddings" at bounding box center [777, 696] width 135 height 16
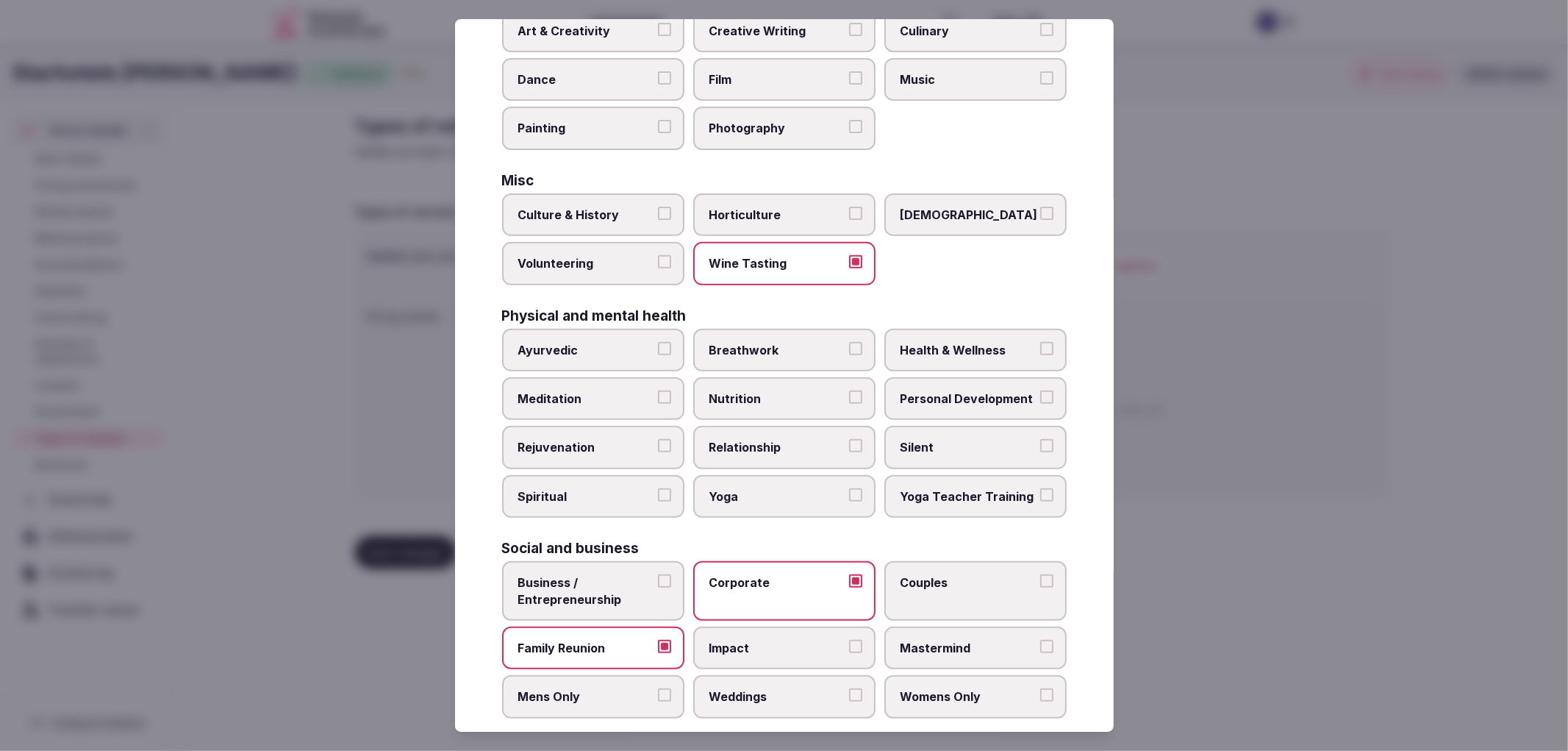
click at [849, 689] on button "Weddings" at bounding box center [855, 695] width 13 height 13
click at [422, 548] on div at bounding box center [784, 376] width 1568 height 751
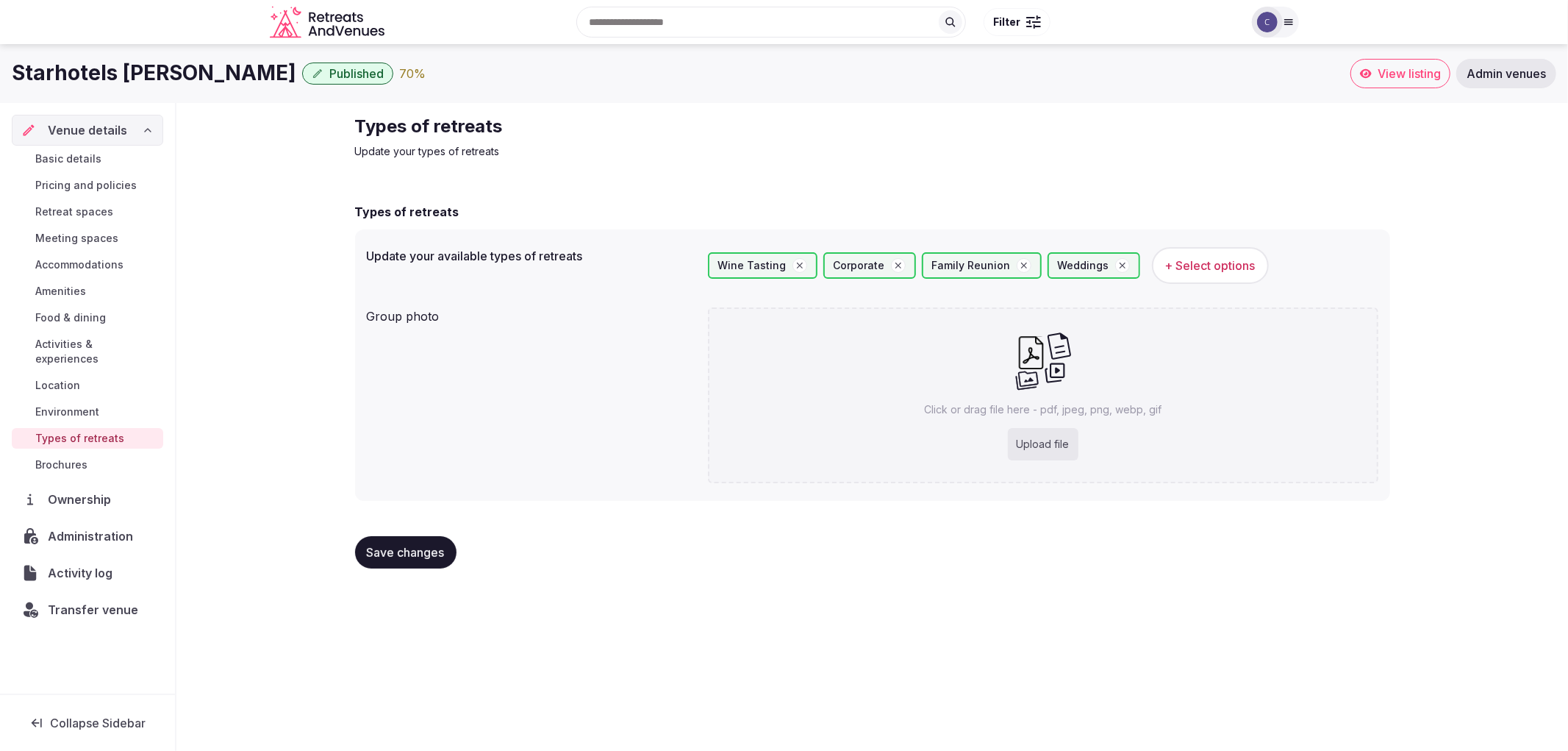
click at [434, 547] on span "Save changes" at bounding box center [405, 552] width 78 height 15
click at [396, 545] on span "Save changes" at bounding box center [405, 552] width 78 height 15
click at [396, 544] on div "Saving..." at bounding box center [400, 553] width 91 height 33
click at [396, 545] on span "Saving..." at bounding box center [390, 552] width 46 height 15
click at [397, 544] on div "Saving..." at bounding box center [390, 553] width 70 height 33
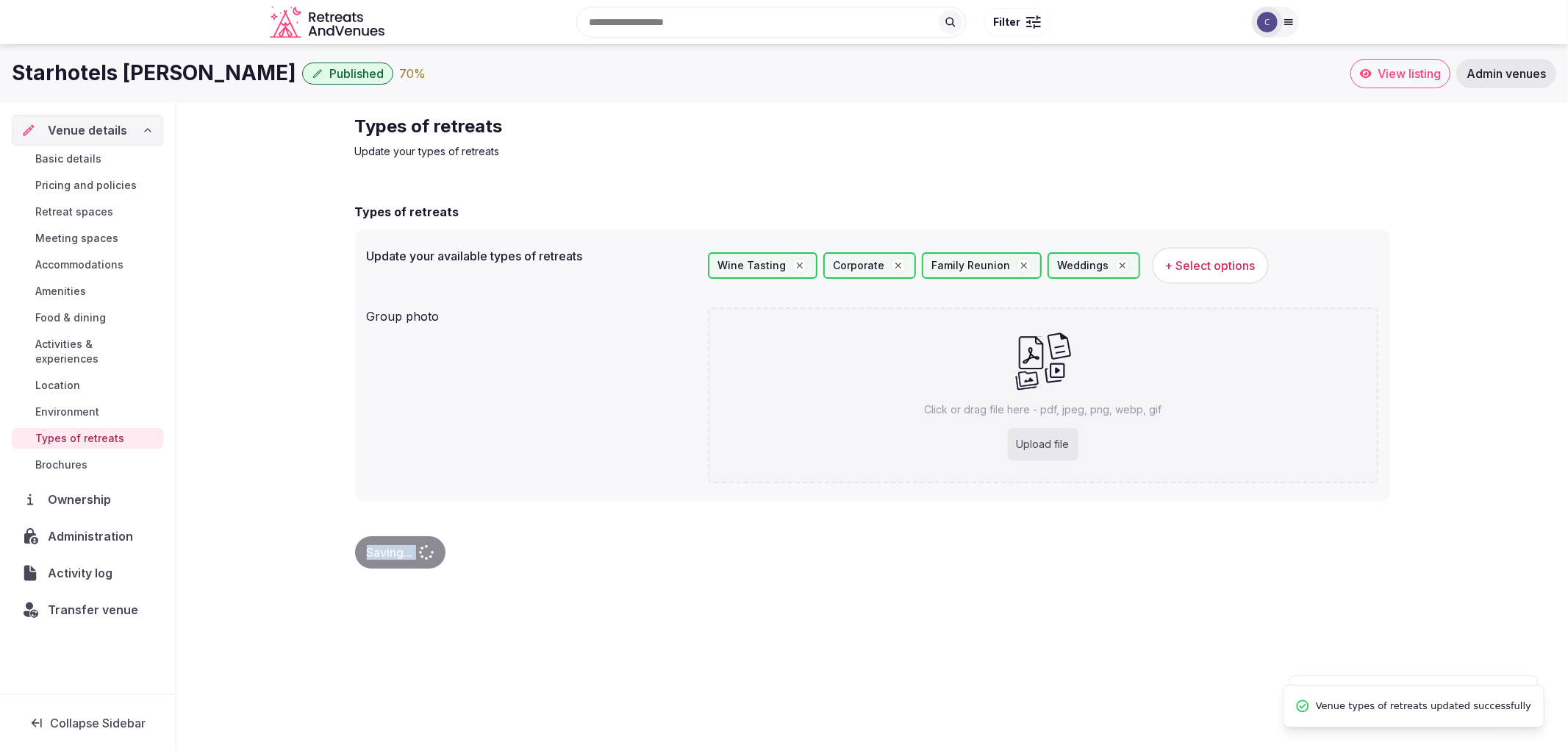
click at [397, 545] on span "Saving..." at bounding box center [390, 552] width 46 height 15
click at [397, 542] on div "Saving..." at bounding box center [400, 553] width 91 height 33
click at [88, 405] on span "Environment" at bounding box center [67, 411] width 64 height 15
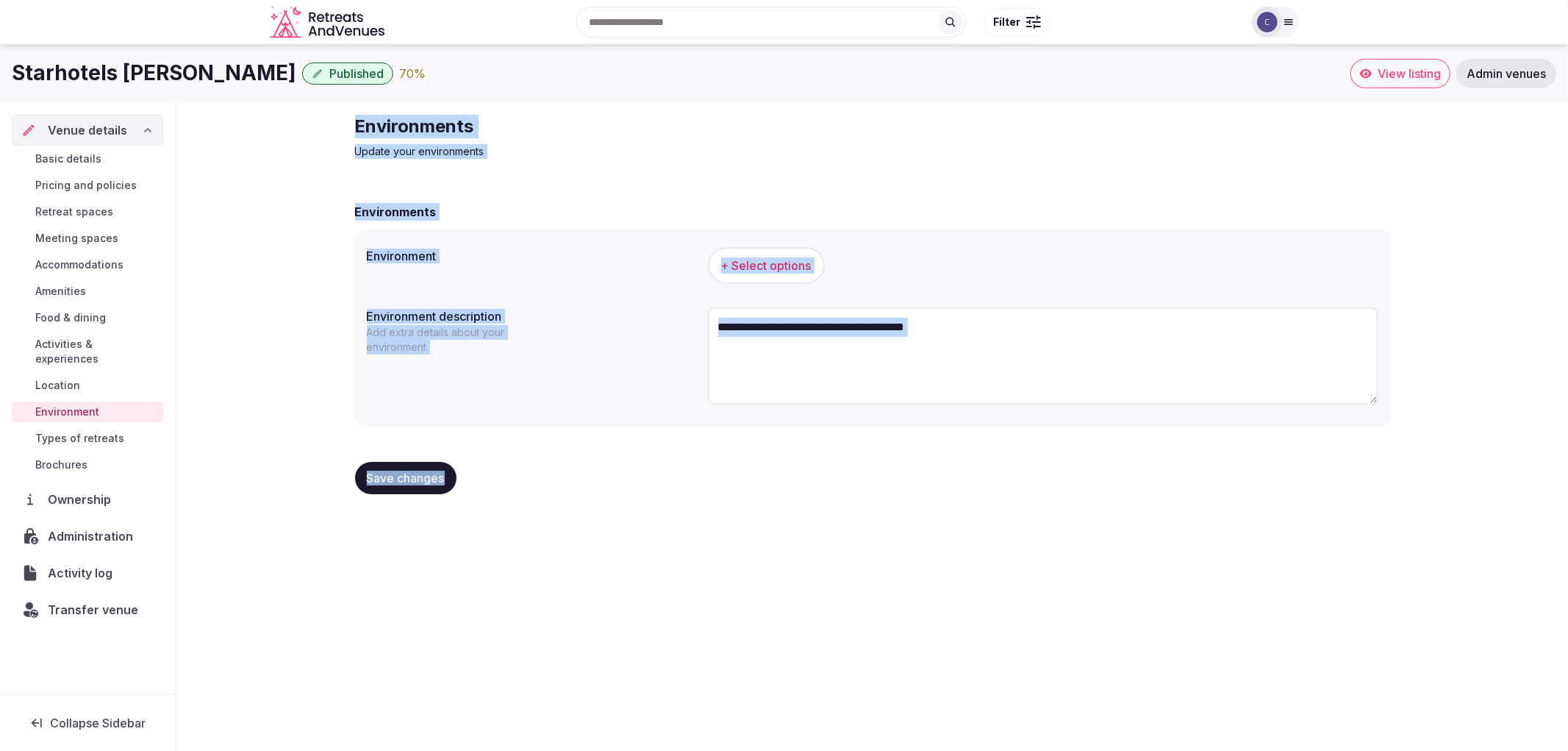
click at [312, 358] on div "Environments Update your environments Environments Environment + Select options…" at bounding box center [872, 310] width 1392 height 415
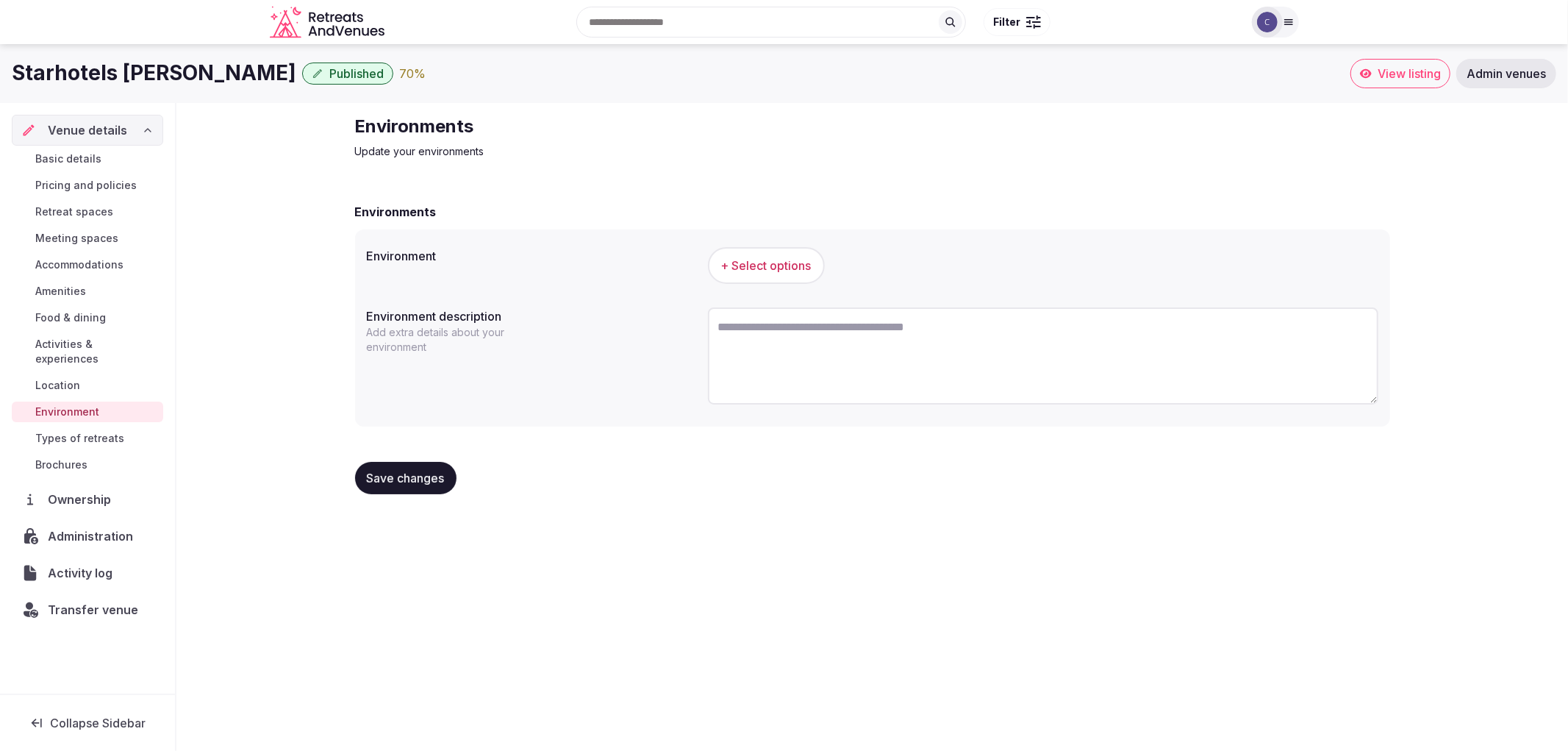
click at [91, 431] on span "Types of retreats" at bounding box center [80, 438] width 89 height 15
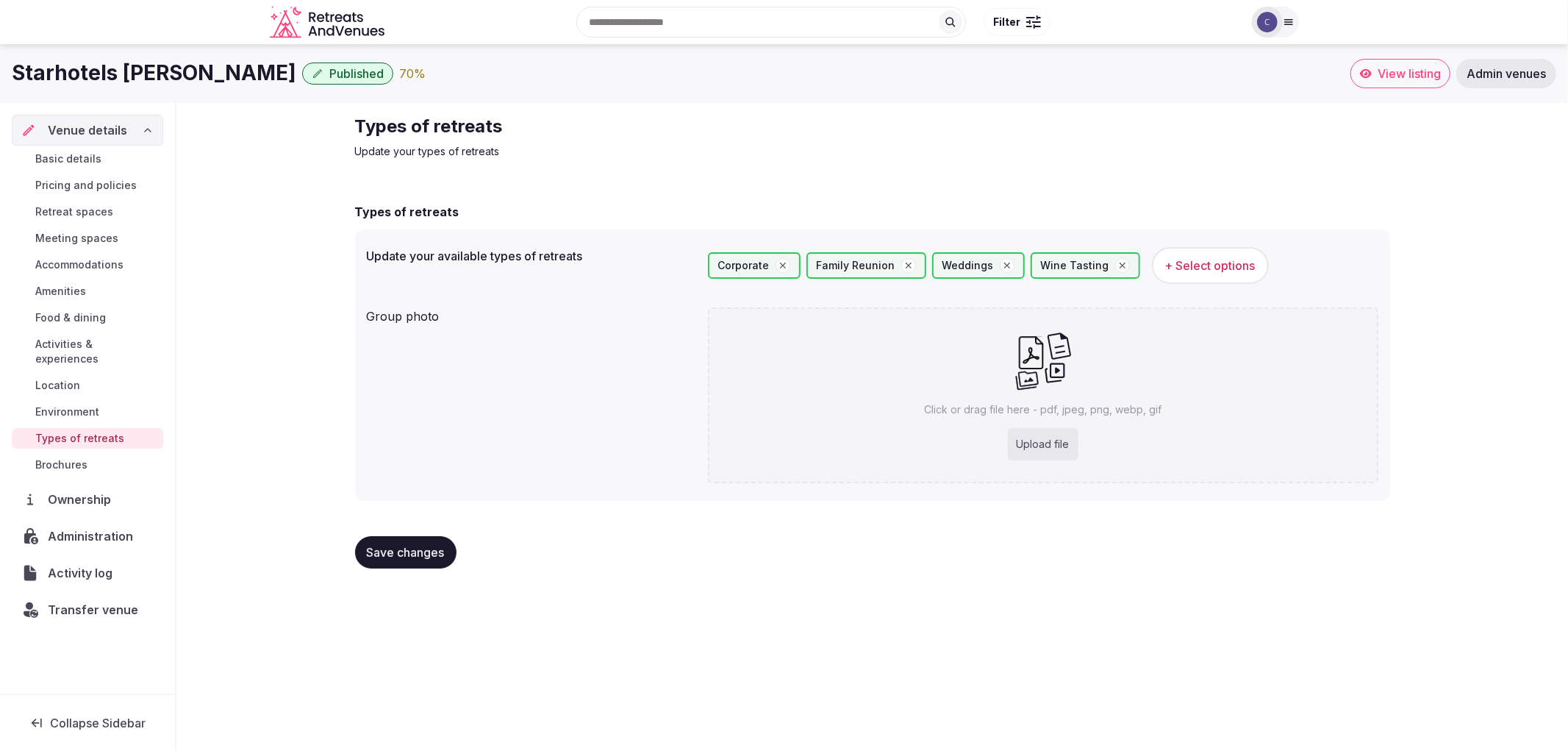
click at [115, 340] on span "Activities & experiences" at bounding box center [96, 352] width 122 height 29
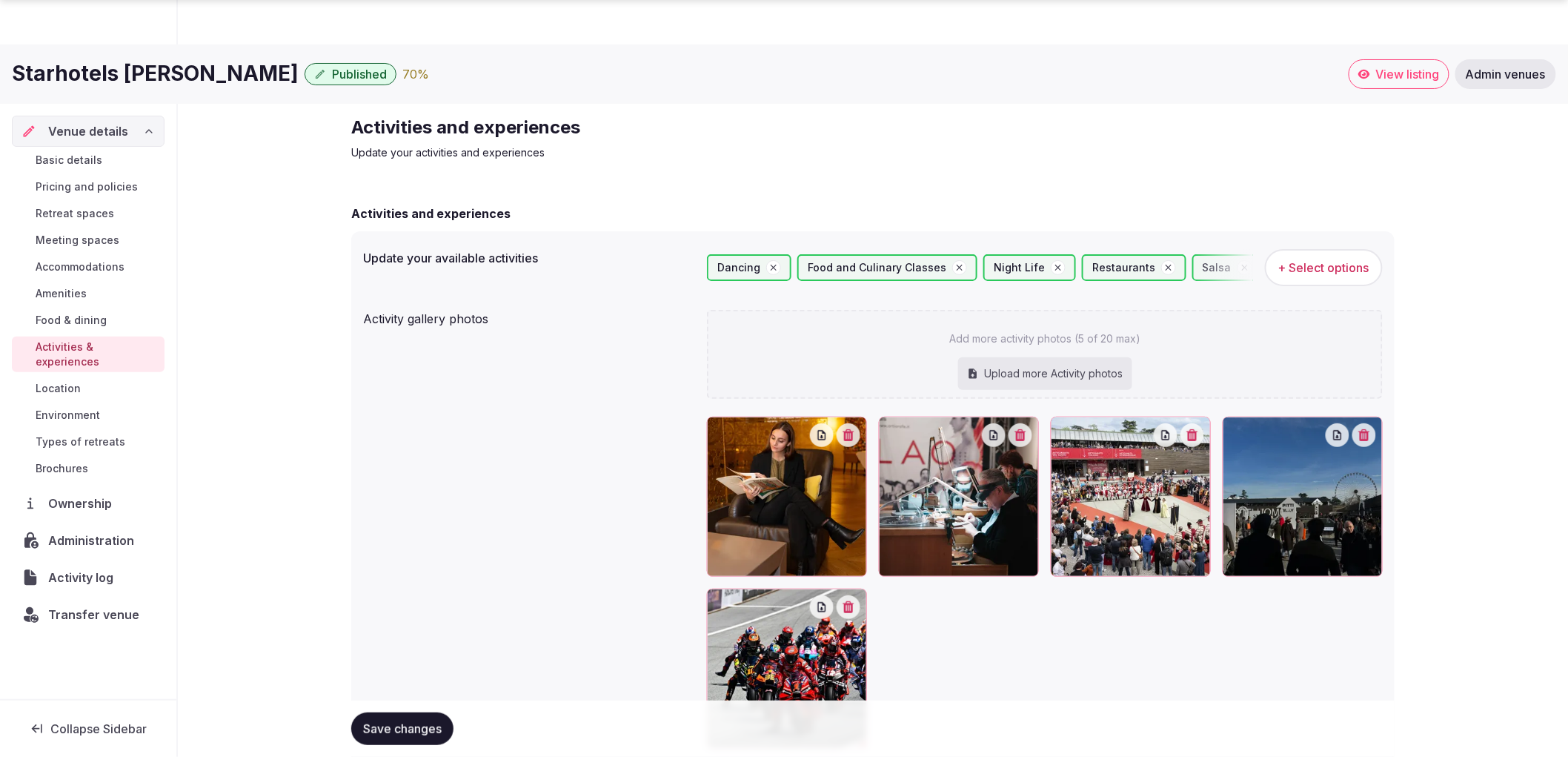
scroll to position [225, 0]
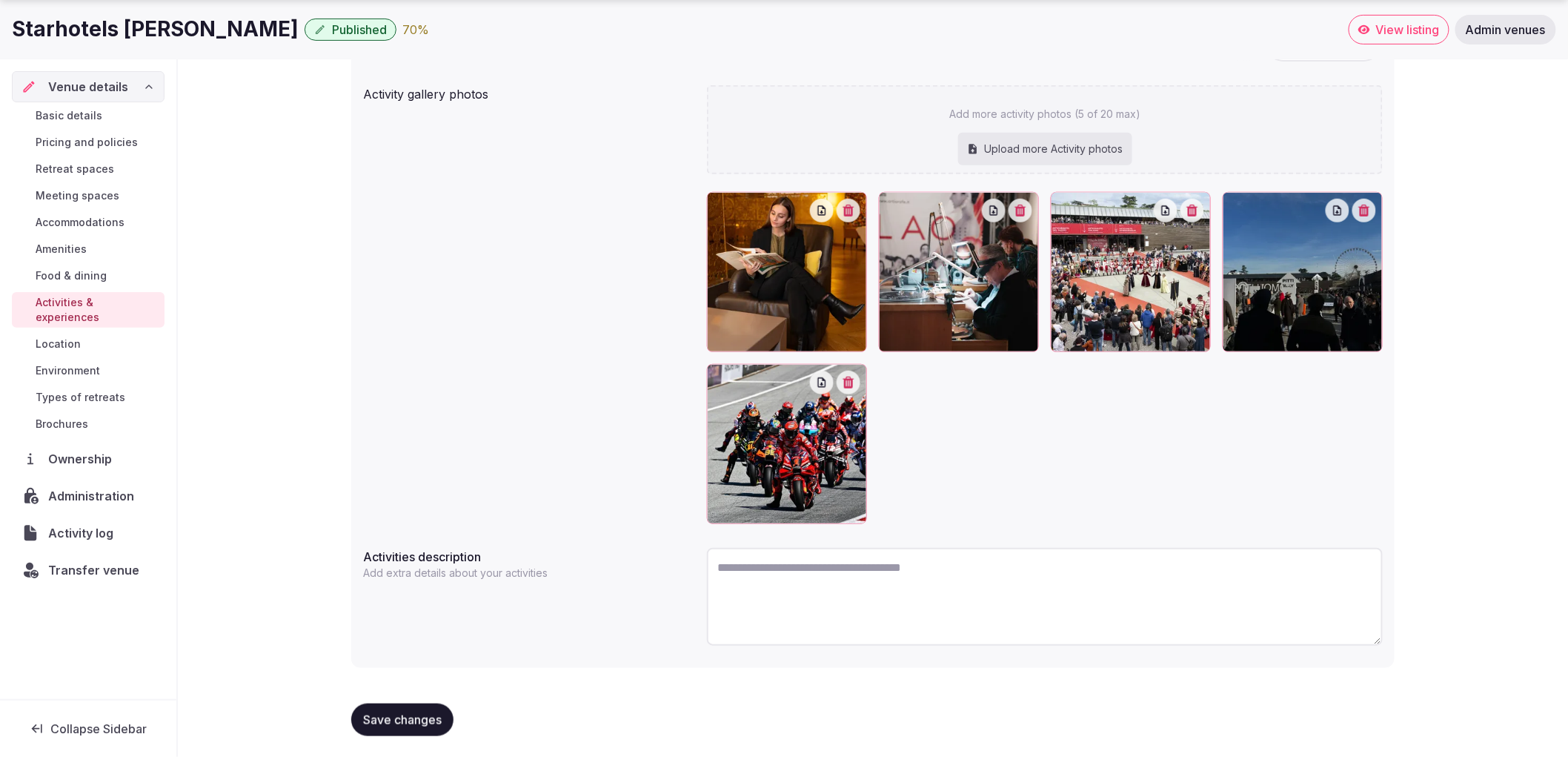
click at [100, 363] on span "Environment" at bounding box center [67, 370] width 65 height 15
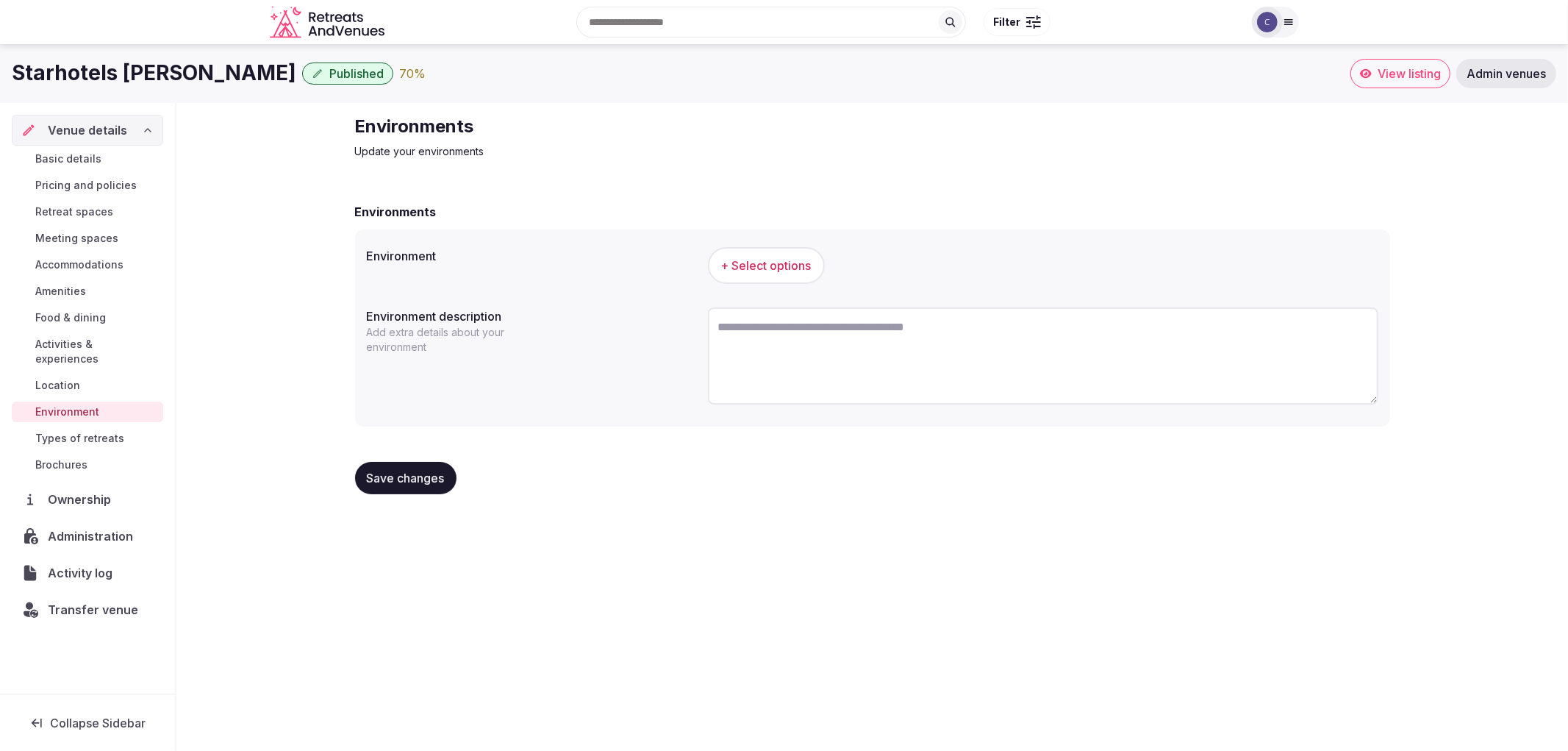
click at [102, 431] on span "Types of retreats" at bounding box center [80, 438] width 89 height 15
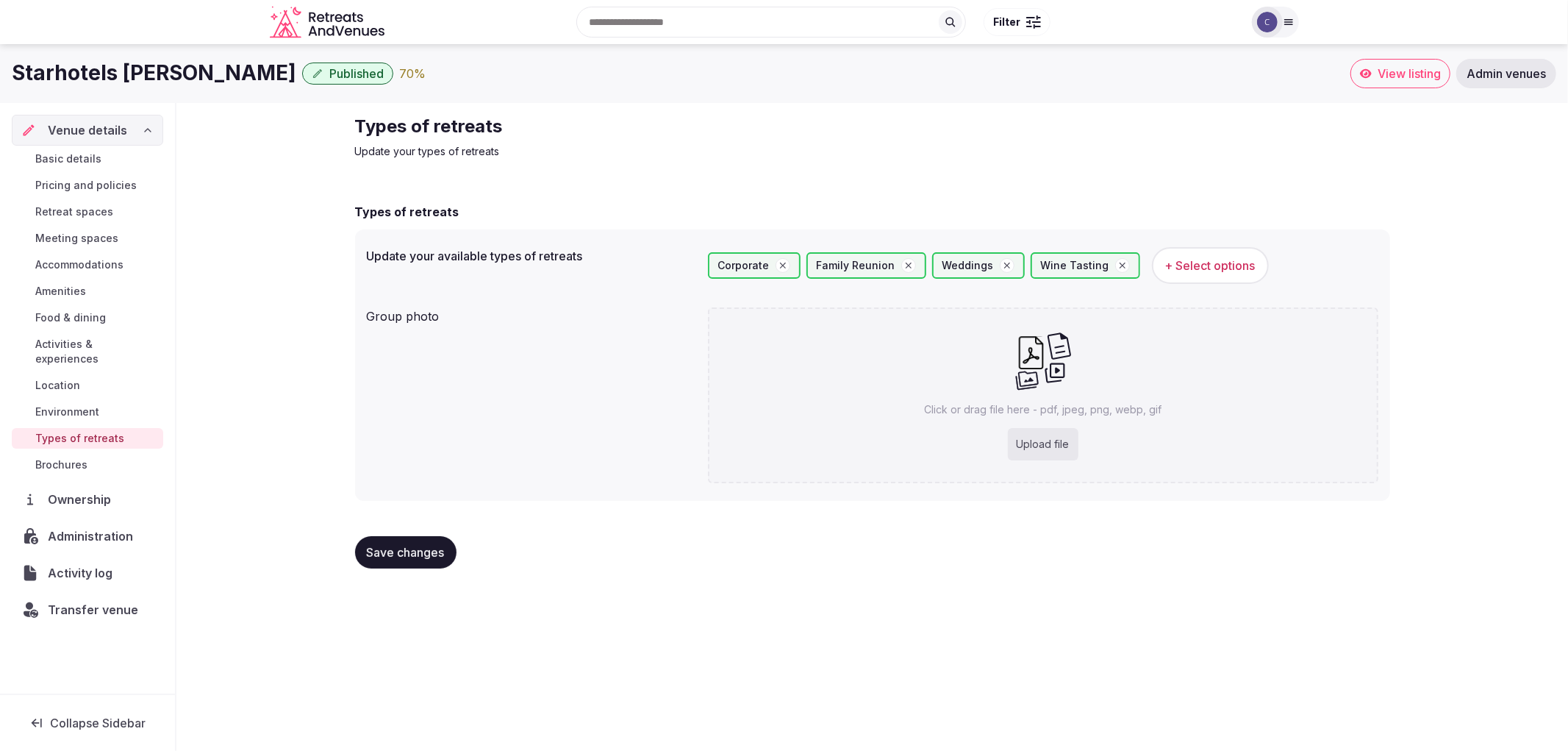
click at [988, 372] on div "Click or drag file here - pdf, jpeg, png, webp, gif Upload file" at bounding box center [1043, 394] width 670 height 175
type input "**********"
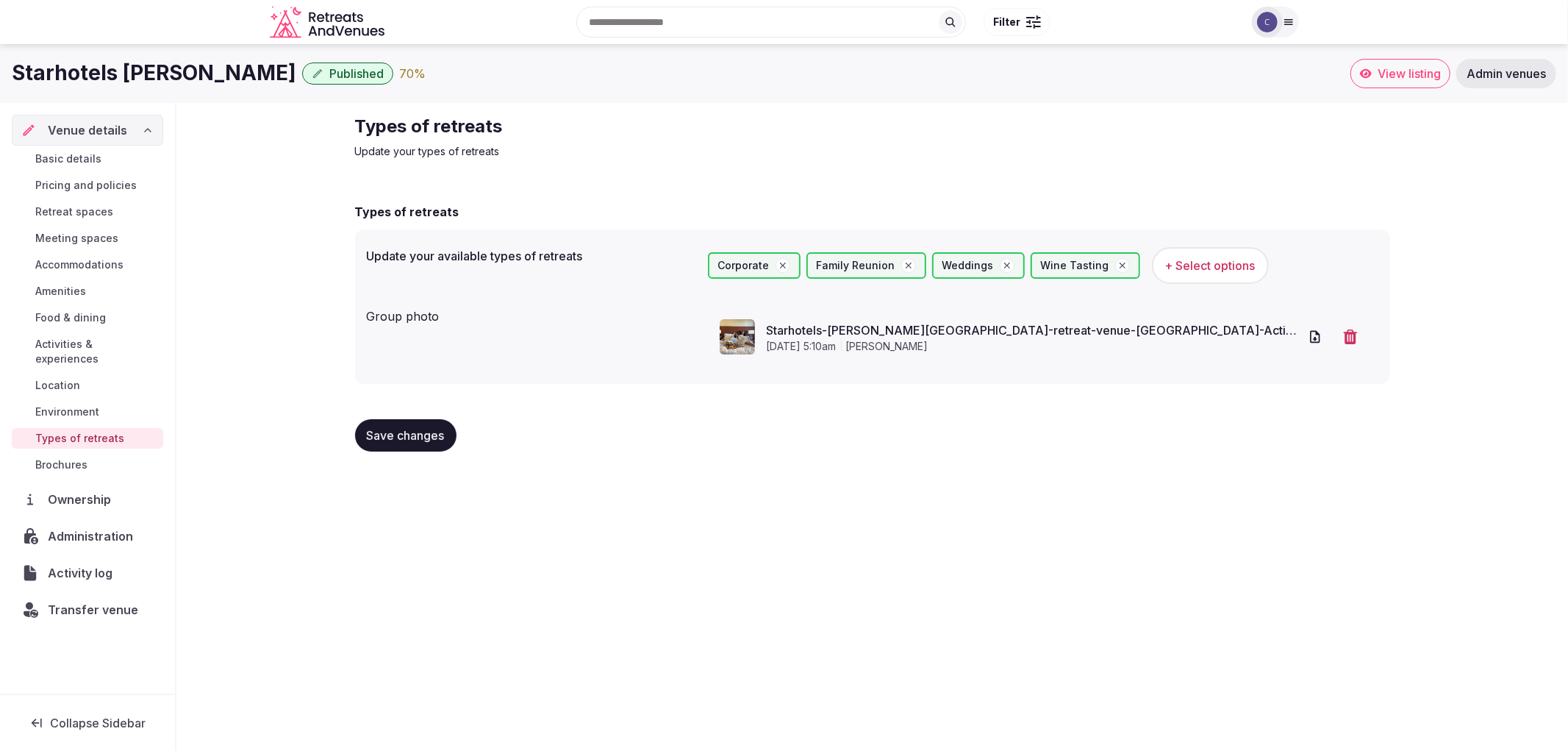
click at [444, 423] on button "Save changes" at bounding box center [405, 435] width 102 height 33
click at [75, 401] on link "Environment" at bounding box center [87, 411] width 151 height 21
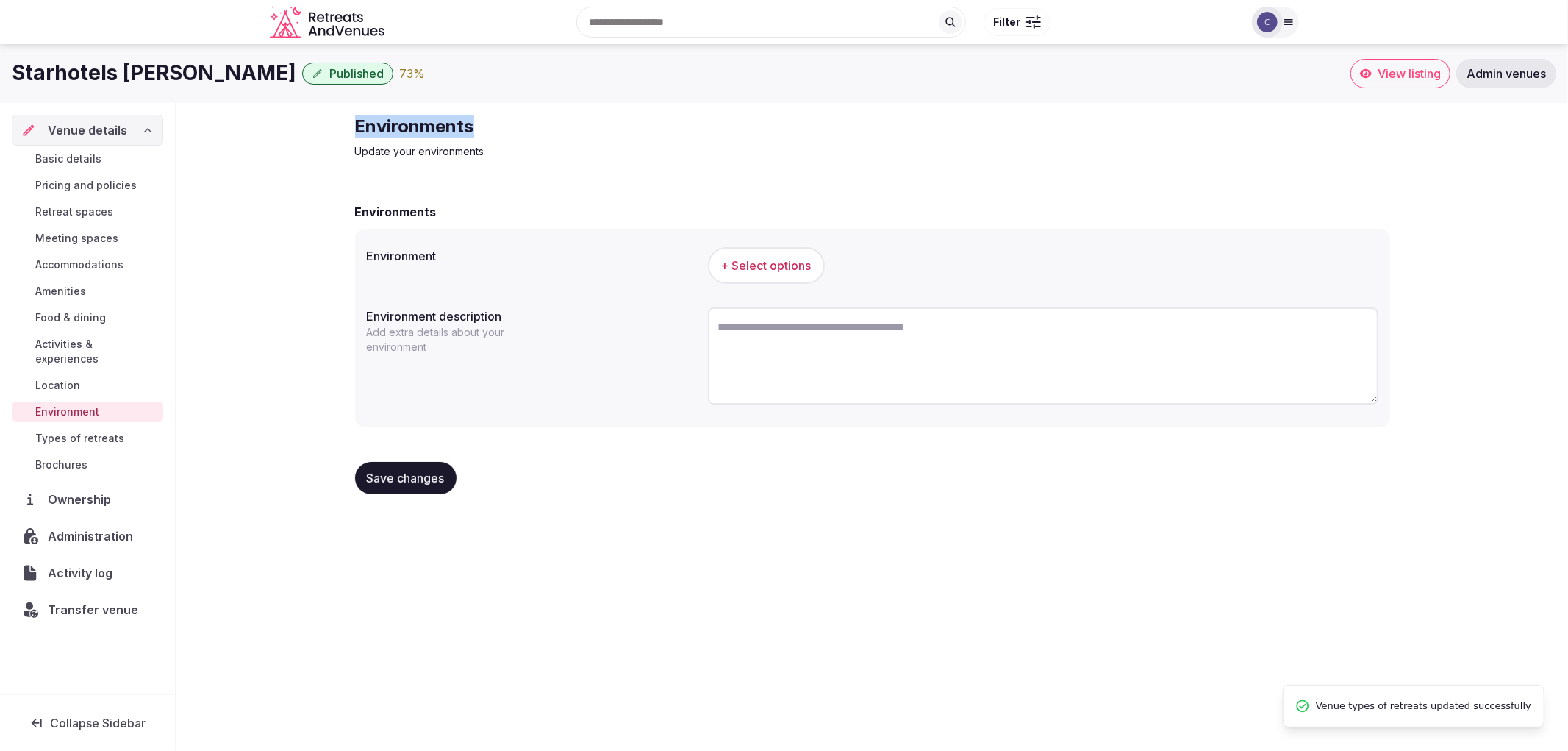
drag, startPoint x: 503, startPoint y: 120, endPoint x: 636, endPoint y: 115, distance: 133.1
click at [636, 115] on div "Environments Update your environments Environments Environment + Select options…" at bounding box center [873, 310] width 1058 height 415
copy h2 "Environments"
click at [761, 253] on button "+ Select options" at bounding box center [766, 265] width 117 height 37
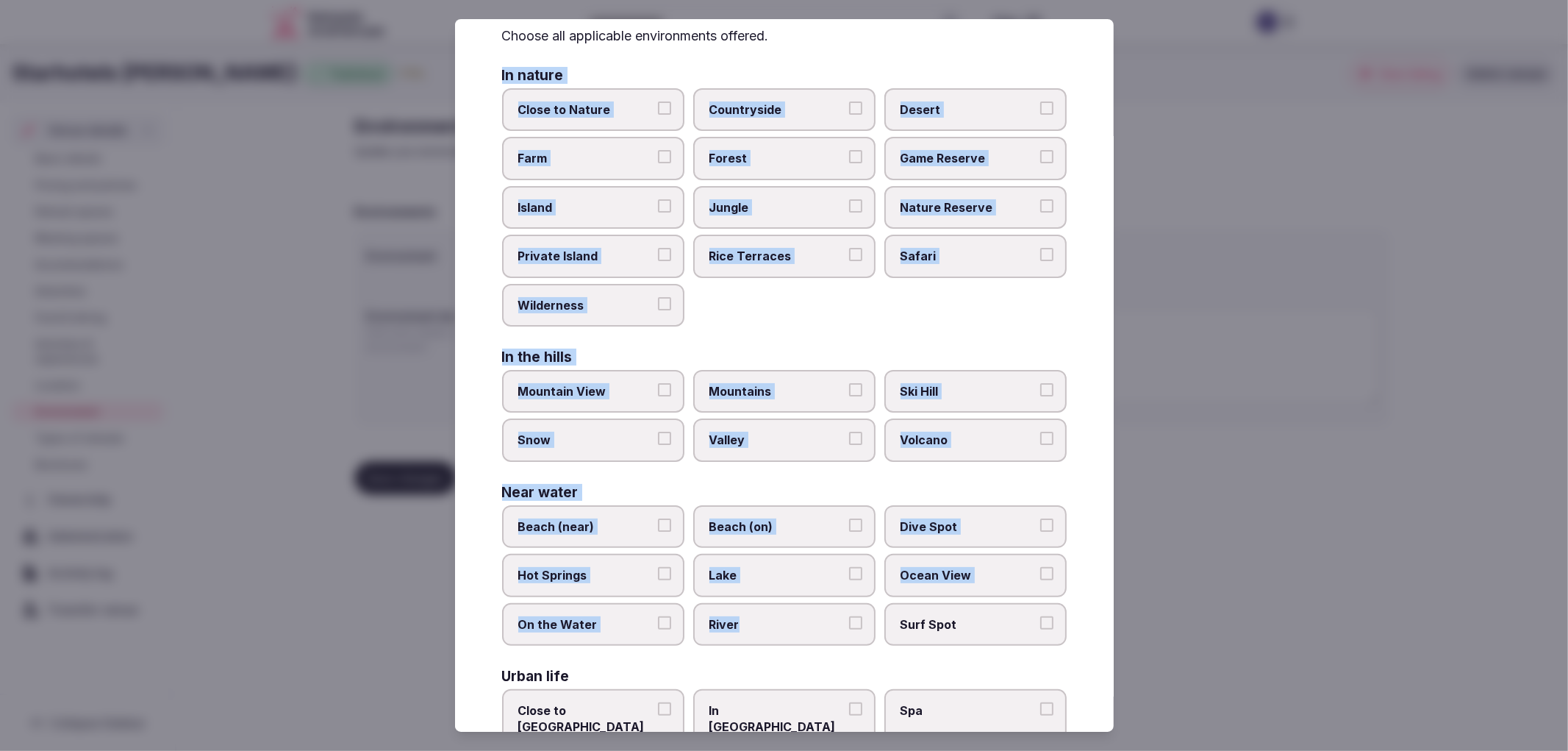
scroll to position [138, 0]
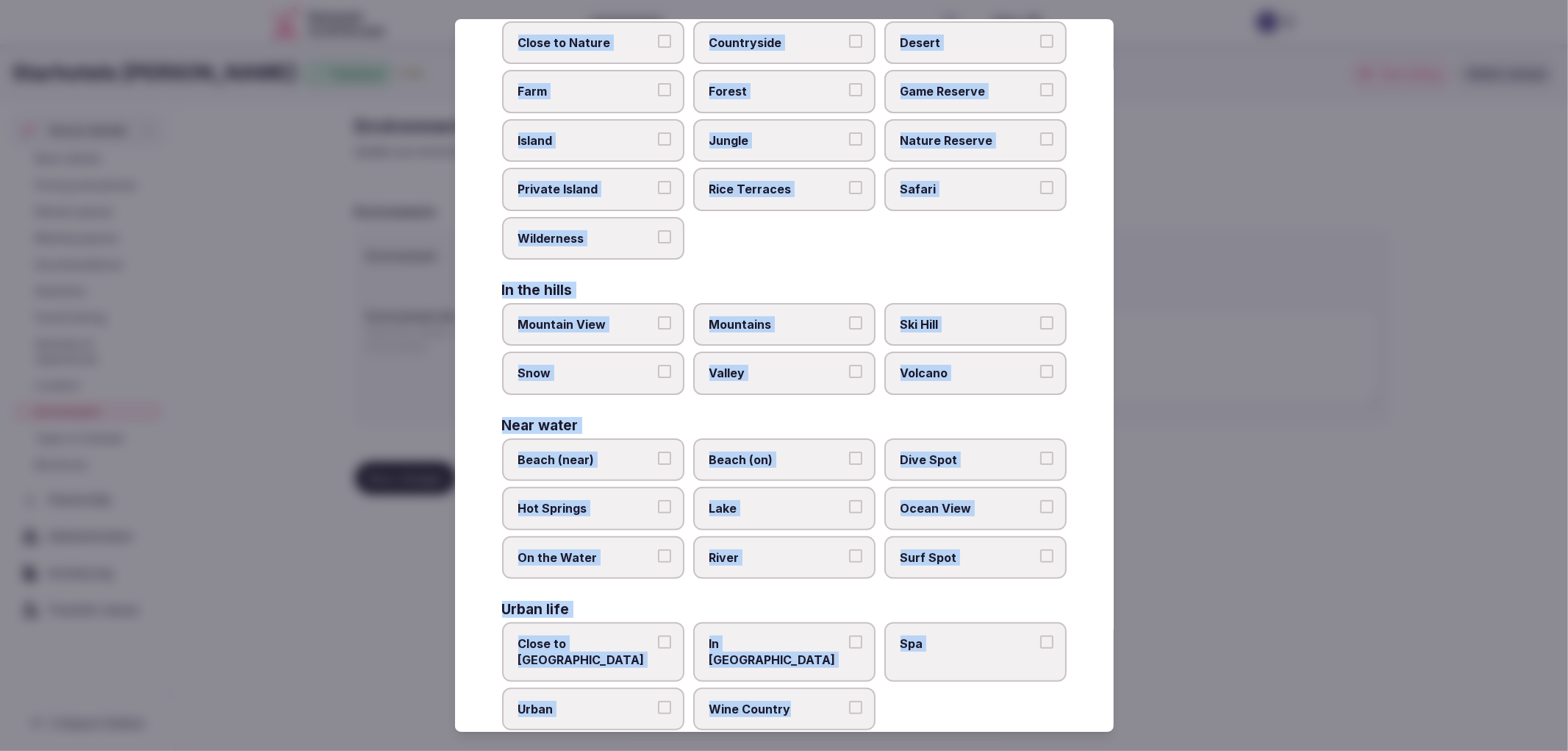
drag, startPoint x: 502, startPoint y: 128, endPoint x: 828, endPoint y: 666, distance: 629.1
click at [828, 666] on div "Select your environment Choose all applicable environments offered. In nature C…" at bounding box center [784, 376] width 658 height 713
copy div "In nature Close to Nature Countryside Desert Farm Forest Game Reserve Island Ju…"
click at [967, 251] on div "Close to Nature Countryside Desert Farm Forest Game Reserve Island Jungle Natur…" at bounding box center [784, 140] width 564 height 239
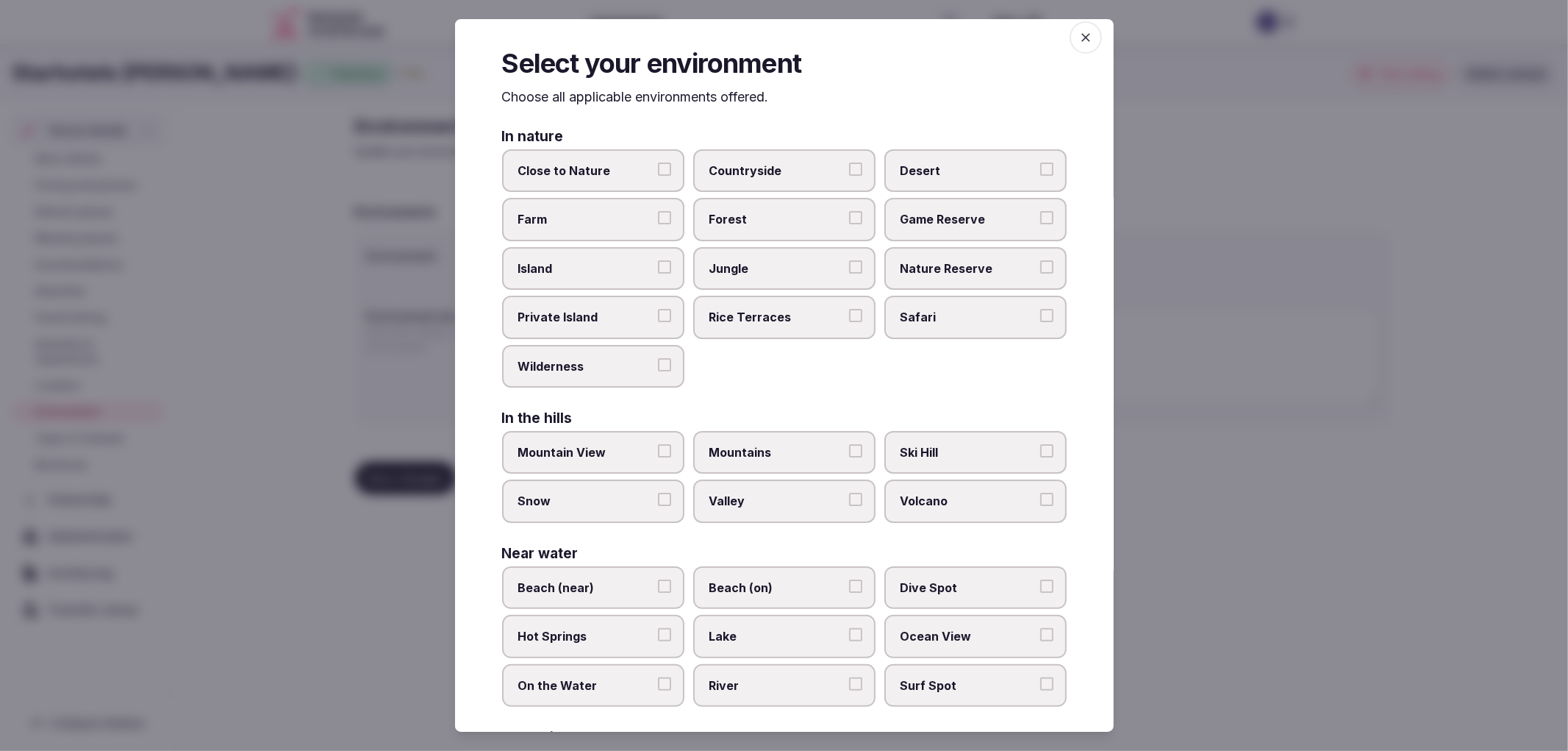
scroll to position [0, 0]
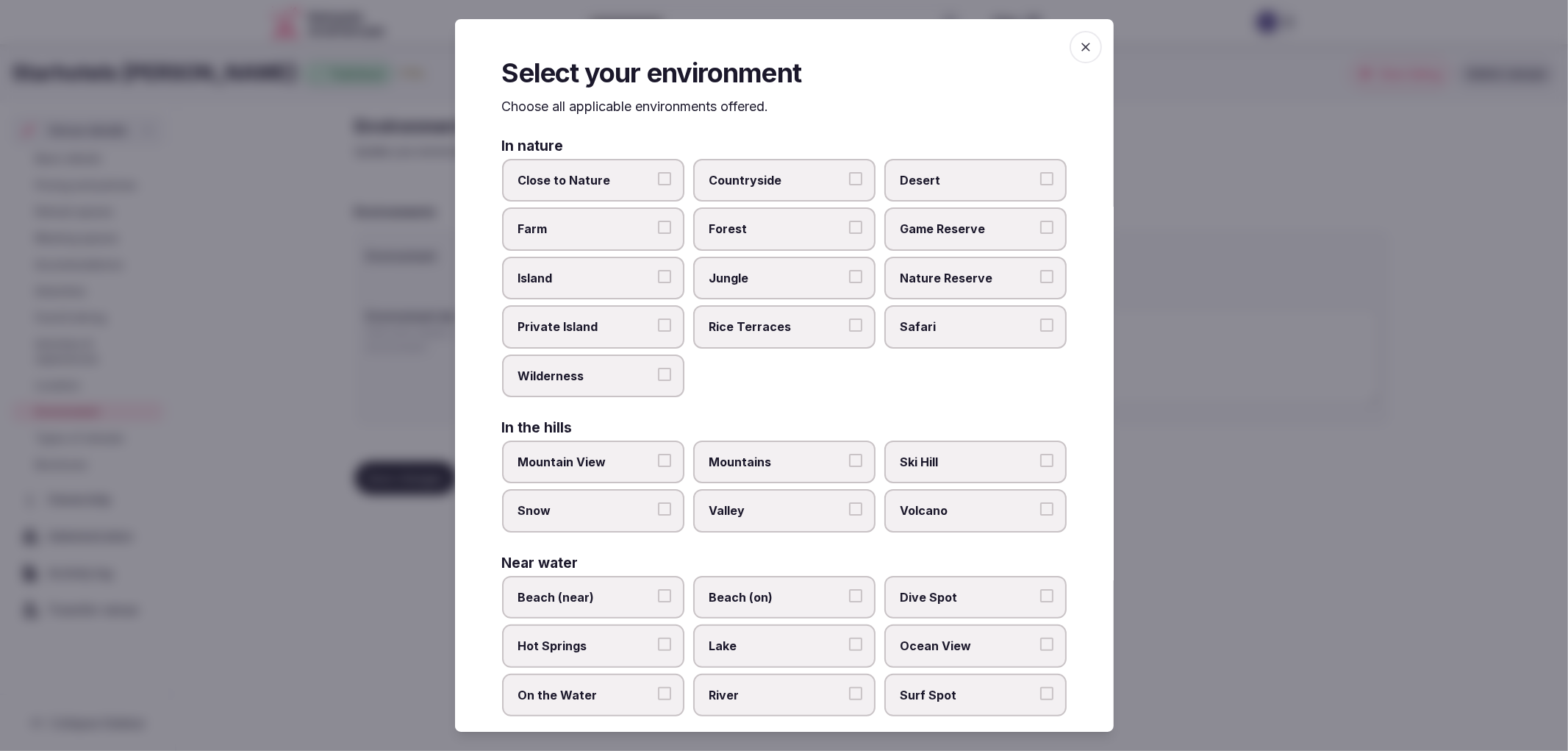
click at [380, 197] on div at bounding box center [784, 376] width 1568 height 751
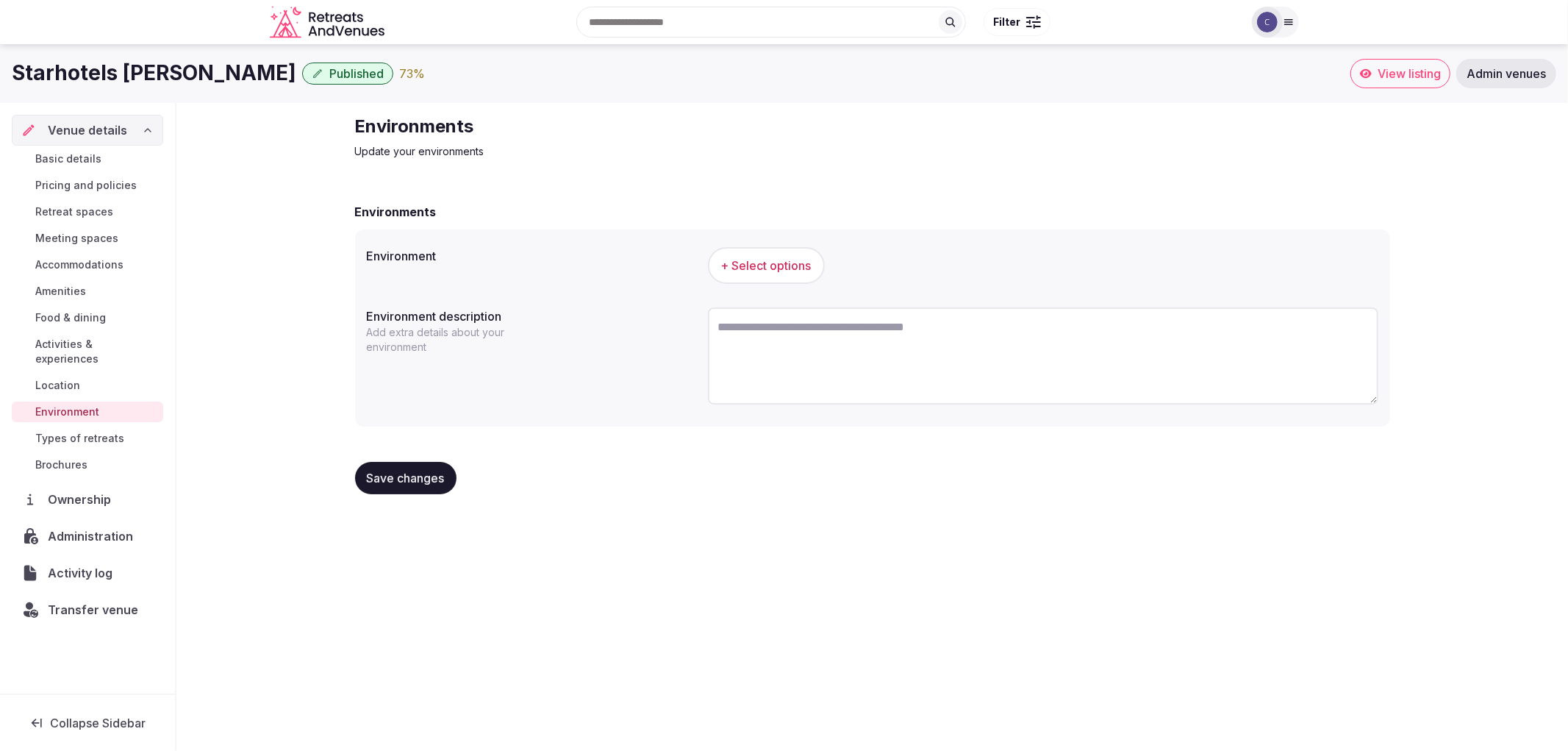
click at [777, 263] on span "+ Select options" at bounding box center [766, 265] width 91 height 16
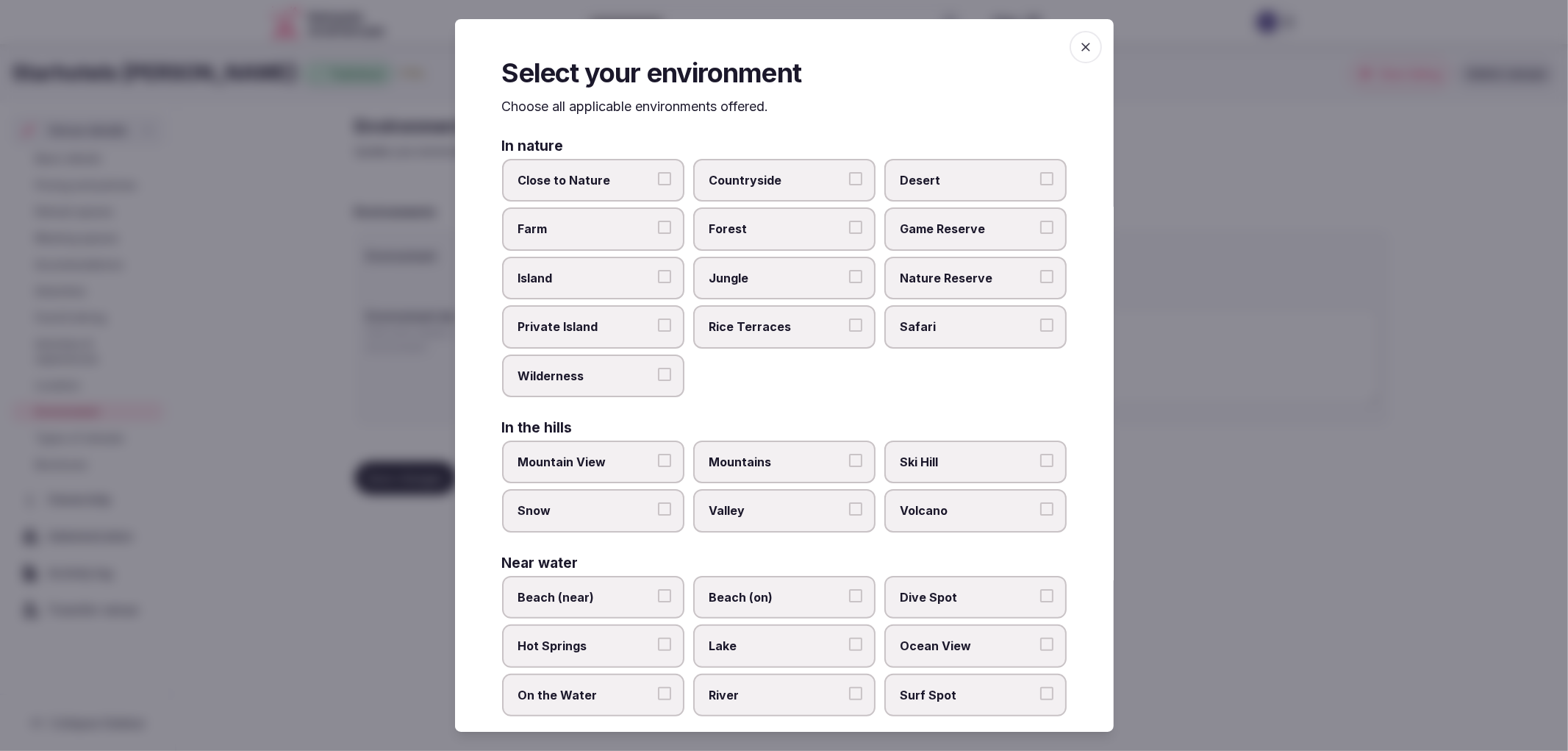
scroll to position [138, 0]
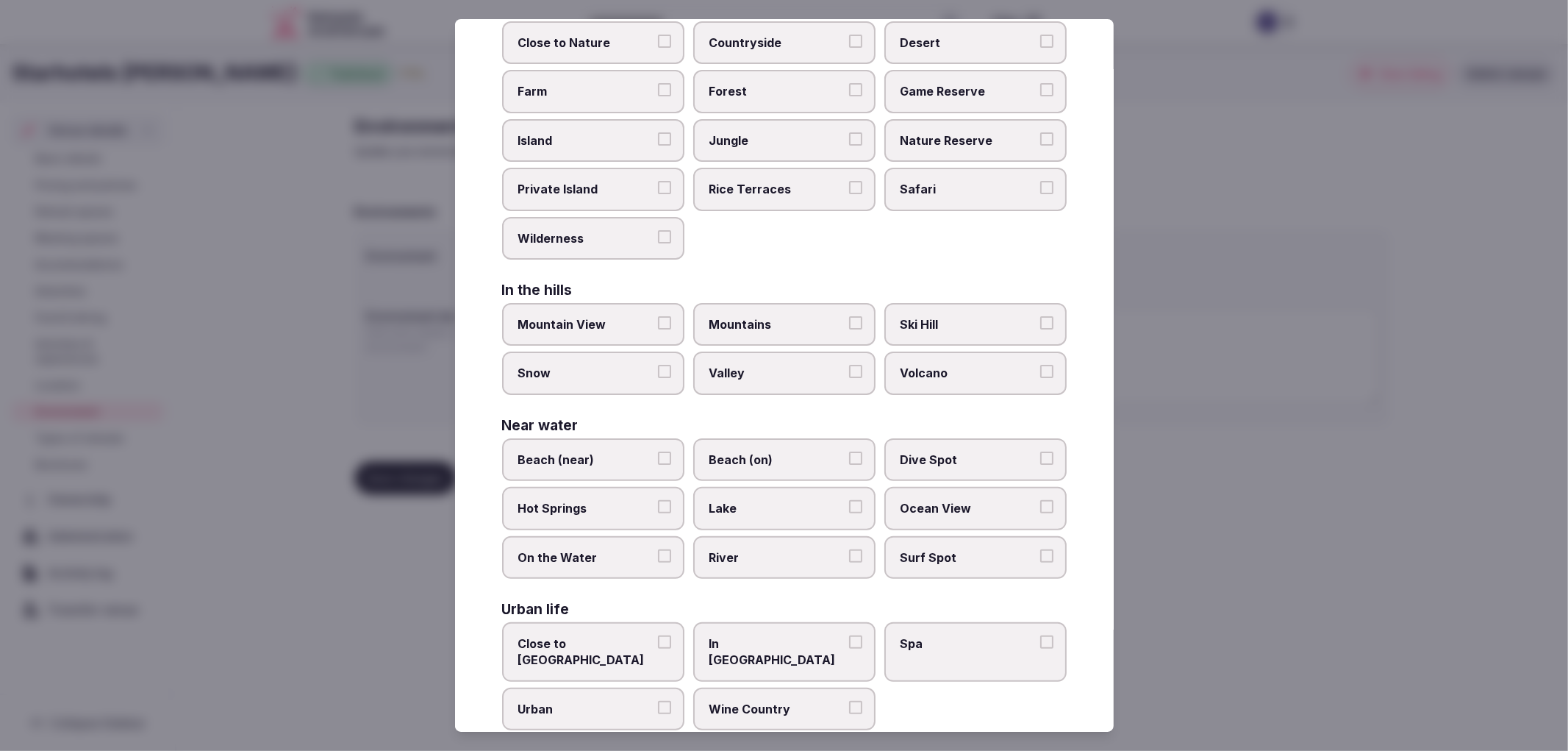
click at [849, 636] on button "In City Center" at bounding box center [855, 642] width 13 height 13
click at [628, 701] on span "Urban" at bounding box center [586, 708] width 135 height 16
click at [657, 701] on button "Urban" at bounding box center [663, 707] width 13 height 13
drag, startPoint x: 751, startPoint y: 674, endPoint x: 766, endPoint y: 673, distance: 15.0
click at [752, 701] on span "Wine Country" at bounding box center [777, 708] width 135 height 16
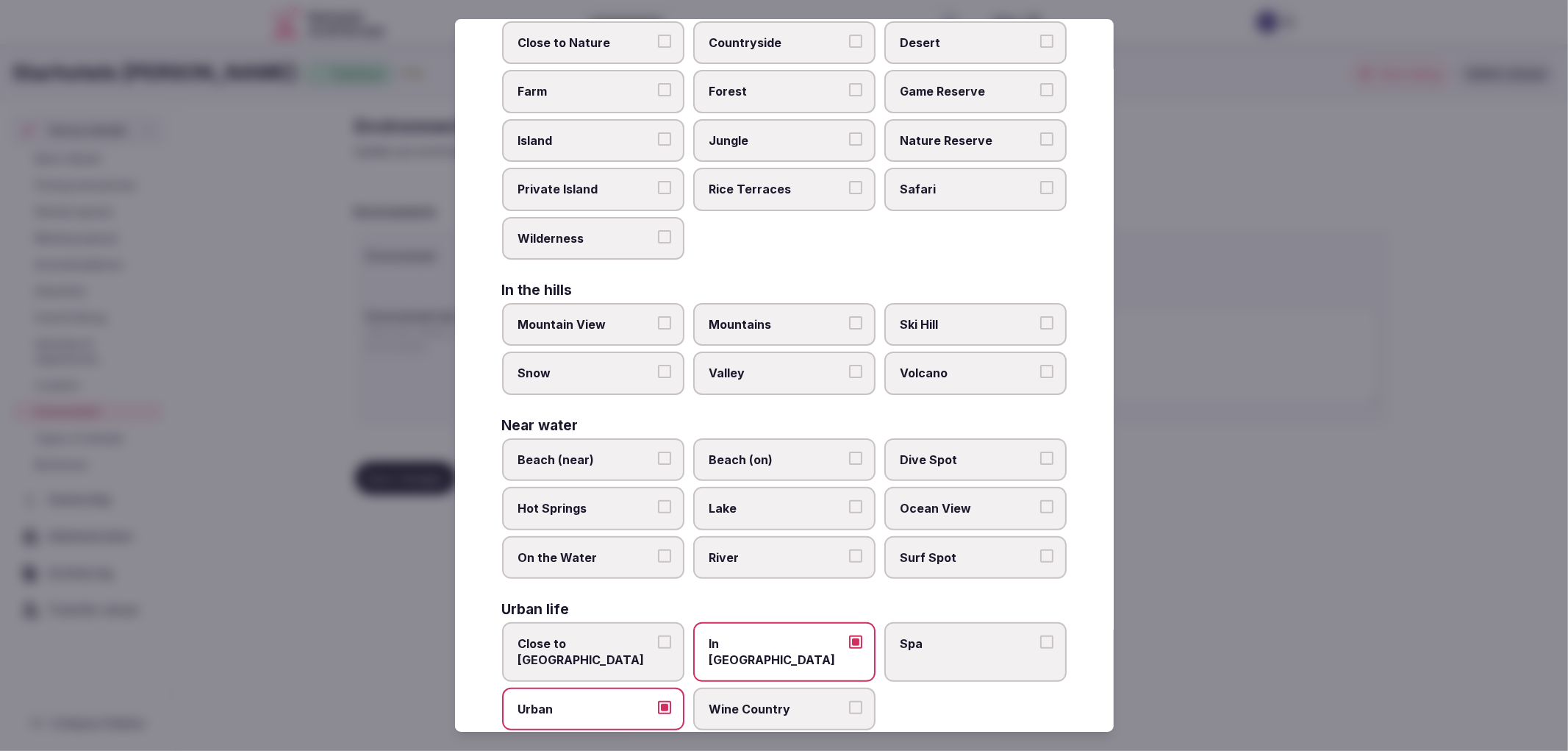
click at [849, 701] on button "Wine Country" at bounding box center [855, 707] width 13 height 13
click at [1200, 547] on div at bounding box center [784, 376] width 1568 height 751
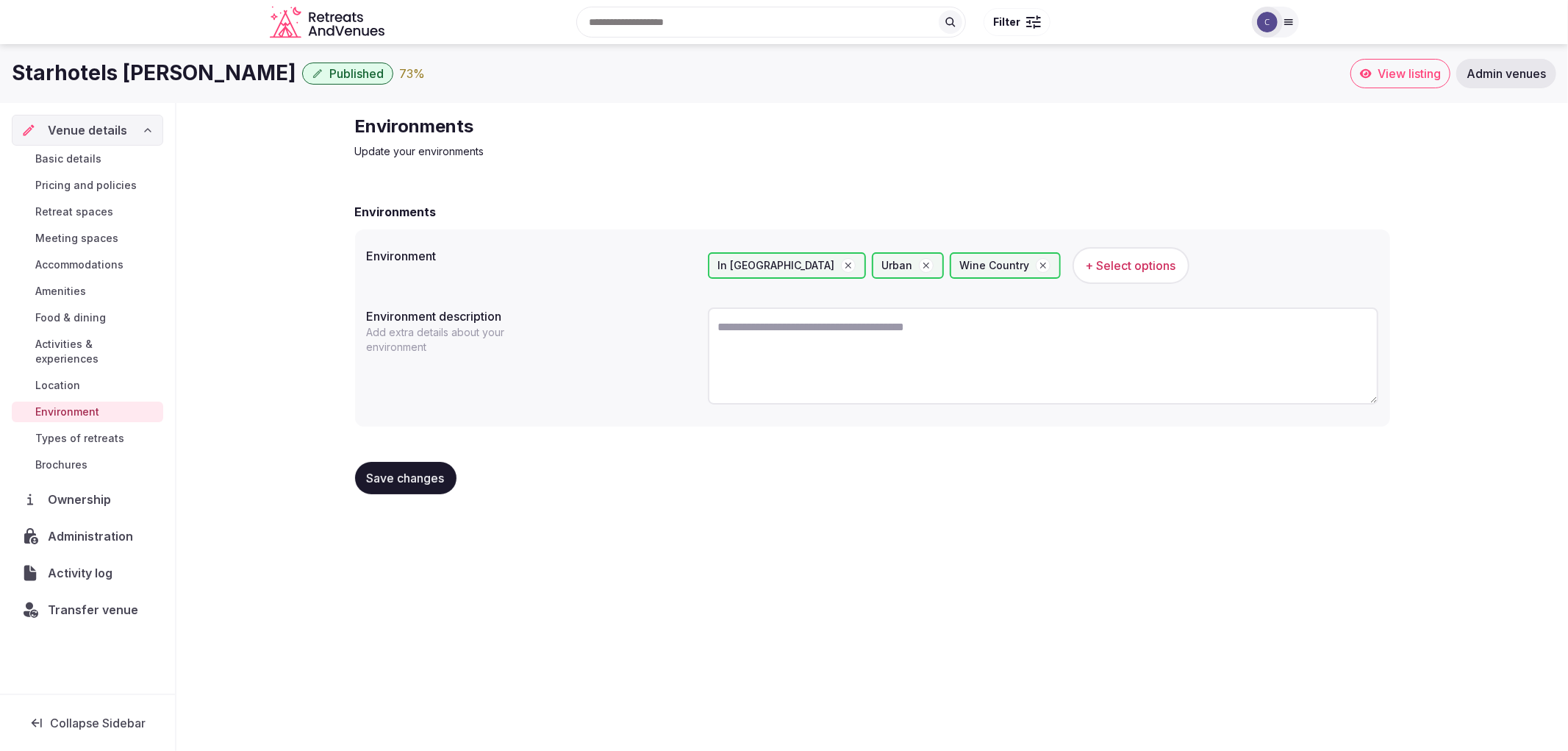
click at [831, 322] on textarea at bounding box center [1043, 355] width 670 height 97
paste textarea "**********"
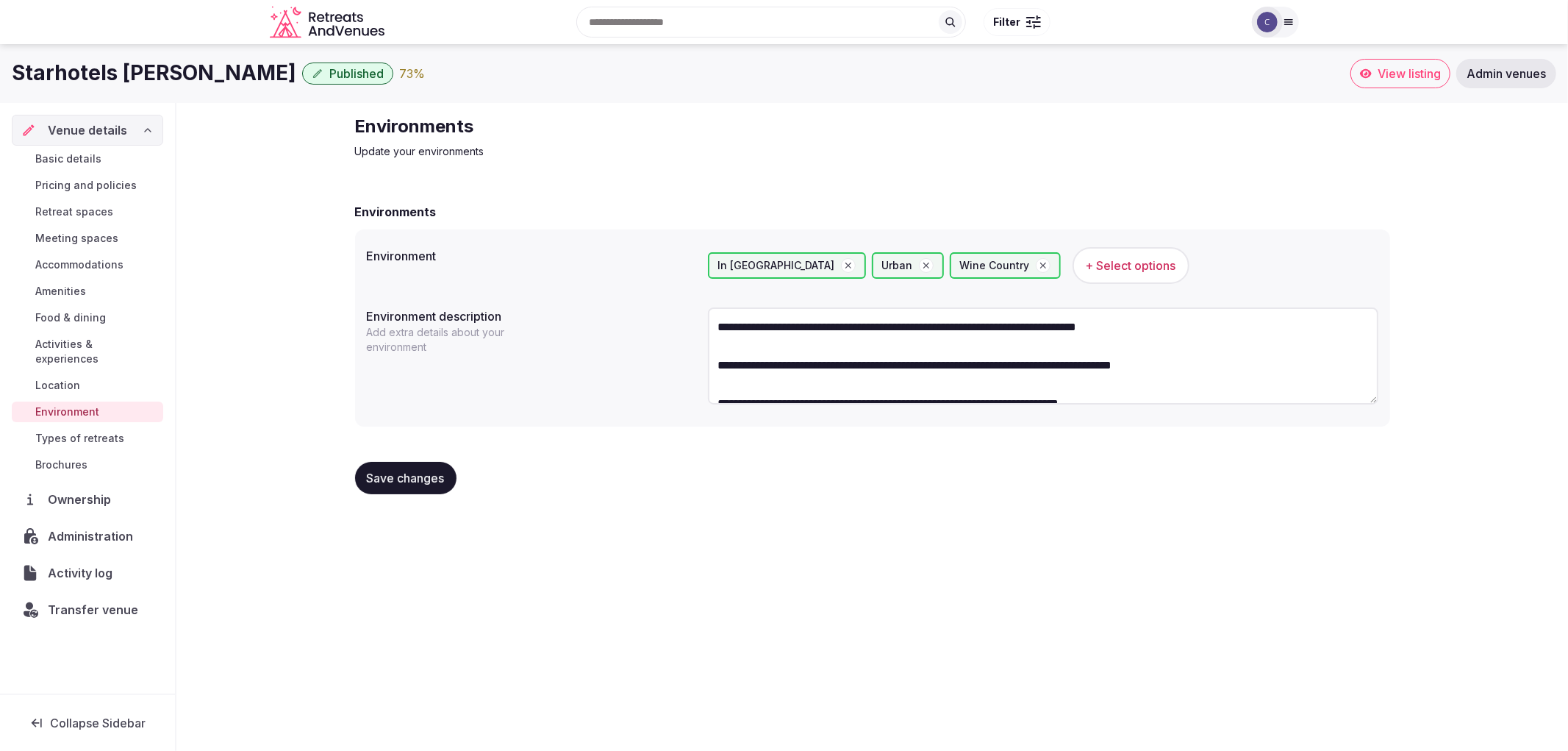
scroll to position [8, 0]
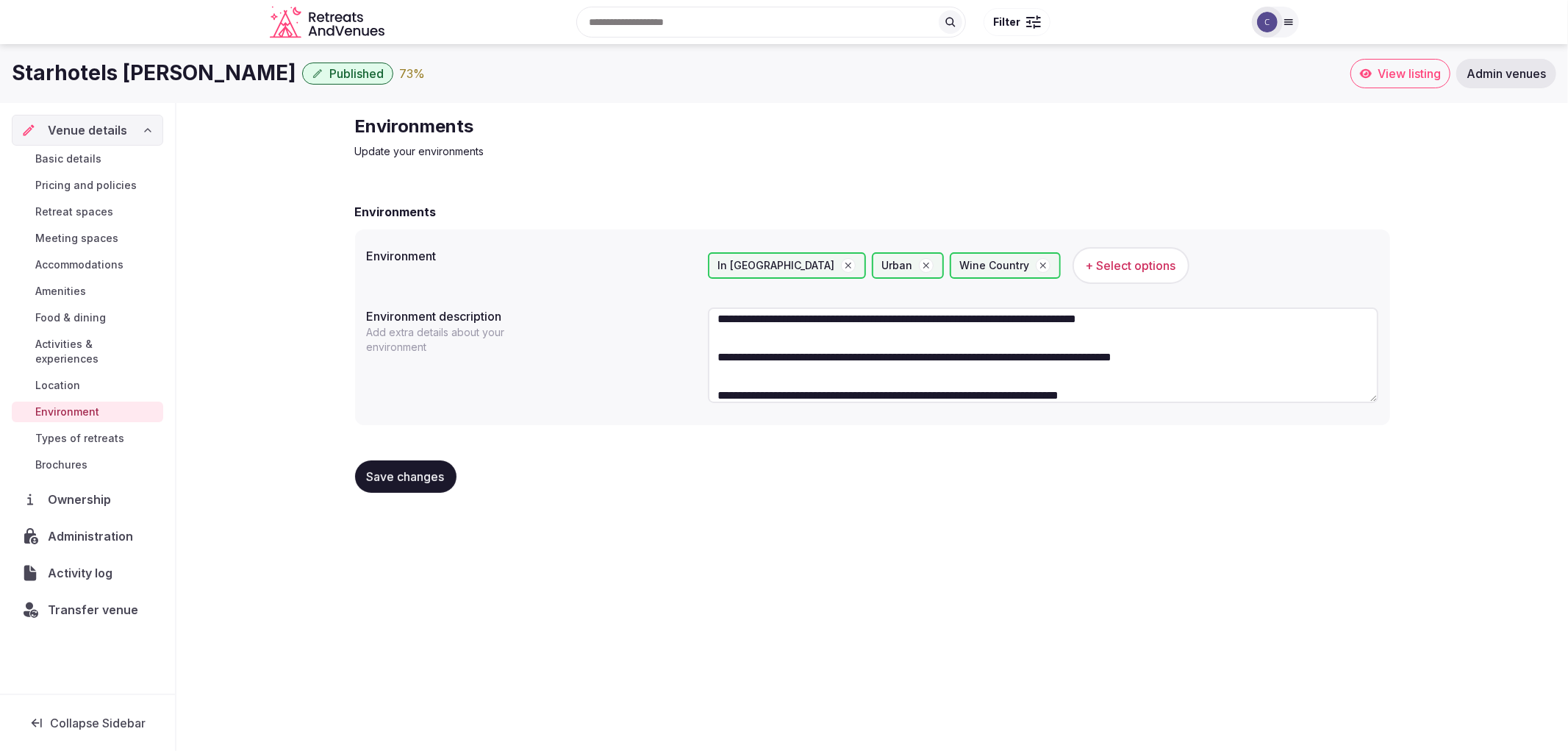
type textarea "**********"
click at [433, 475] on span "Save changes" at bounding box center [405, 476] width 78 height 15
click at [68, 244] on span "Meeting spaces" at bounding box center [76, 238] width 83 height 15
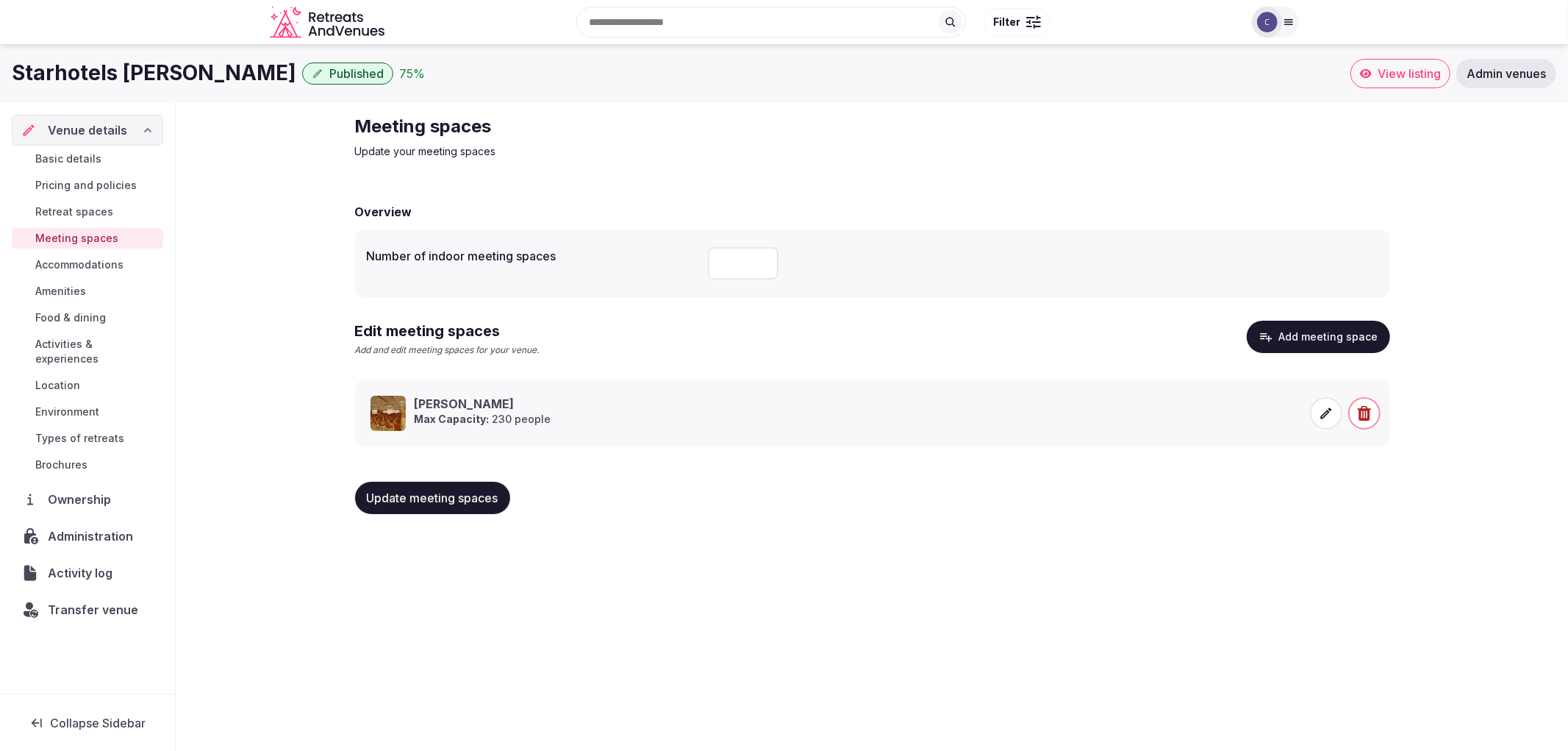
click at [72, 265] on span "Accommodations" at bounding box center [79, 264] width 88 height 15
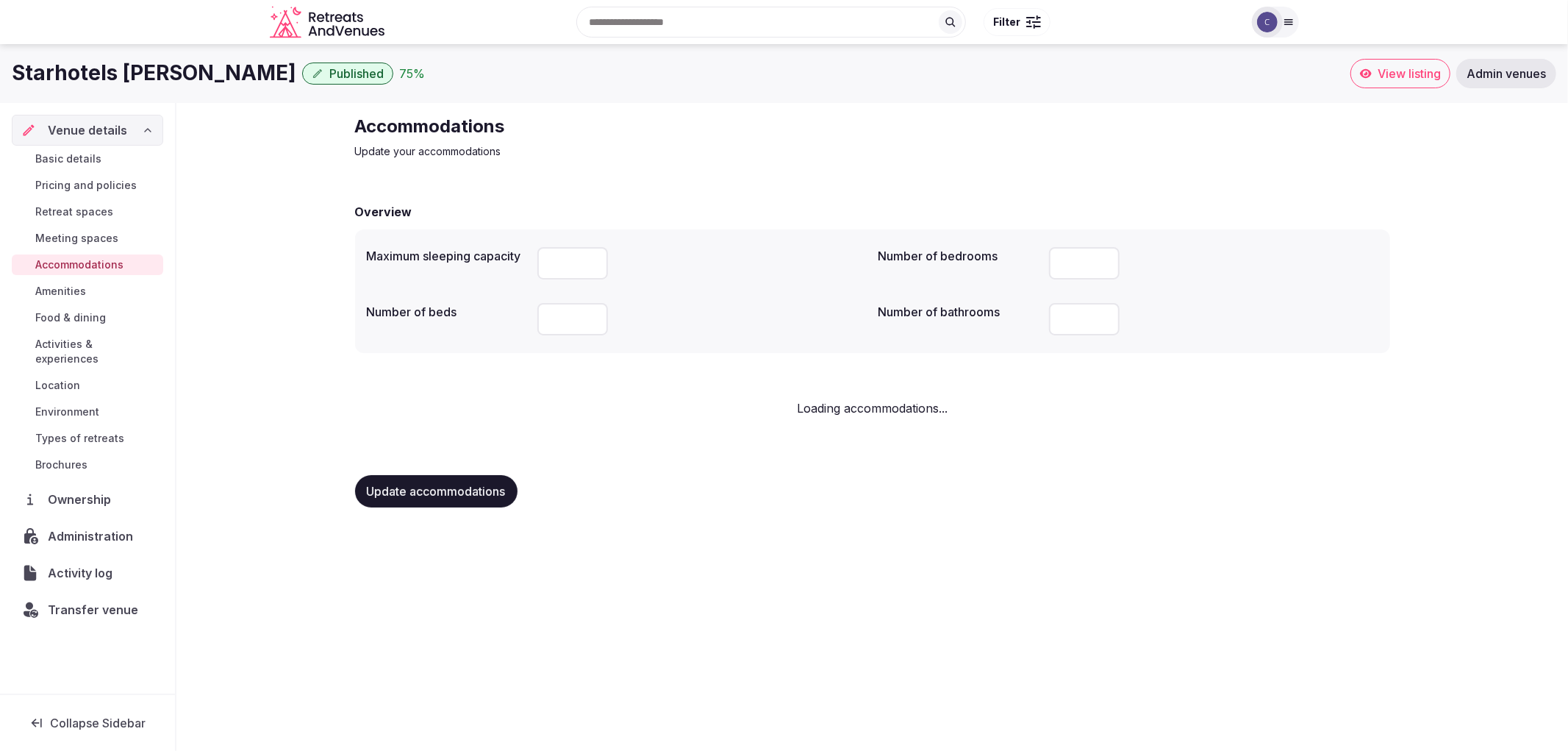
click at [75, 284] on span "Amenities" at bounding box center [60, 291] width 50 height 15
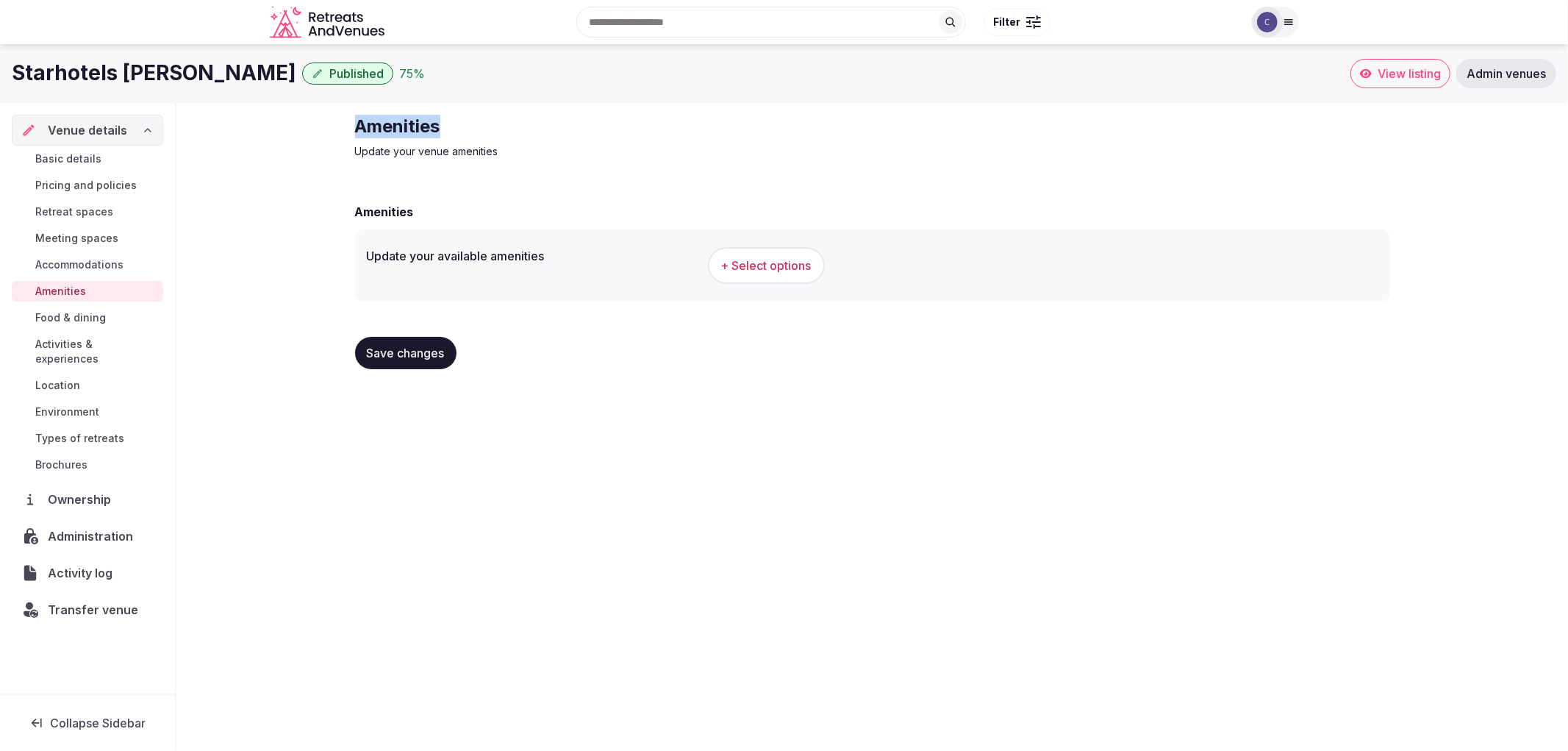
drag, startPoint x: 354, startPoint y: 127, endPoint x: 517, endPoint y: 123, distance: 163.0
click at [517, 123] on div "Amenities Update your venue amenities Amenities Update your available amenities…" at bounding box center [873, 247] width 1058 height 290
click at [747, 261] on span "+ Select options" at bounding box center [766, 265] width 91 height 16
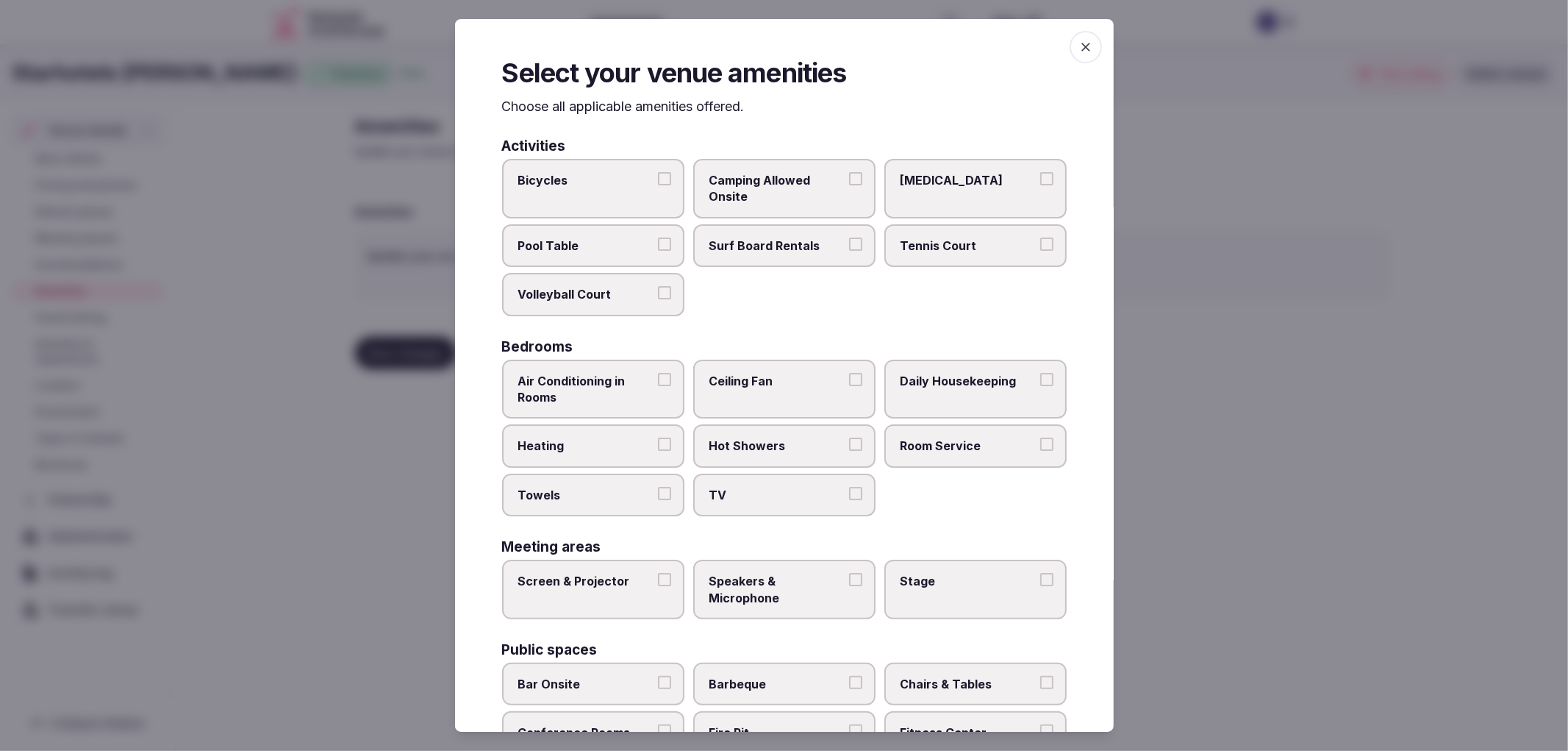
click at [351, 115] on div at bounding box center [784, 376] width 1568 height 751
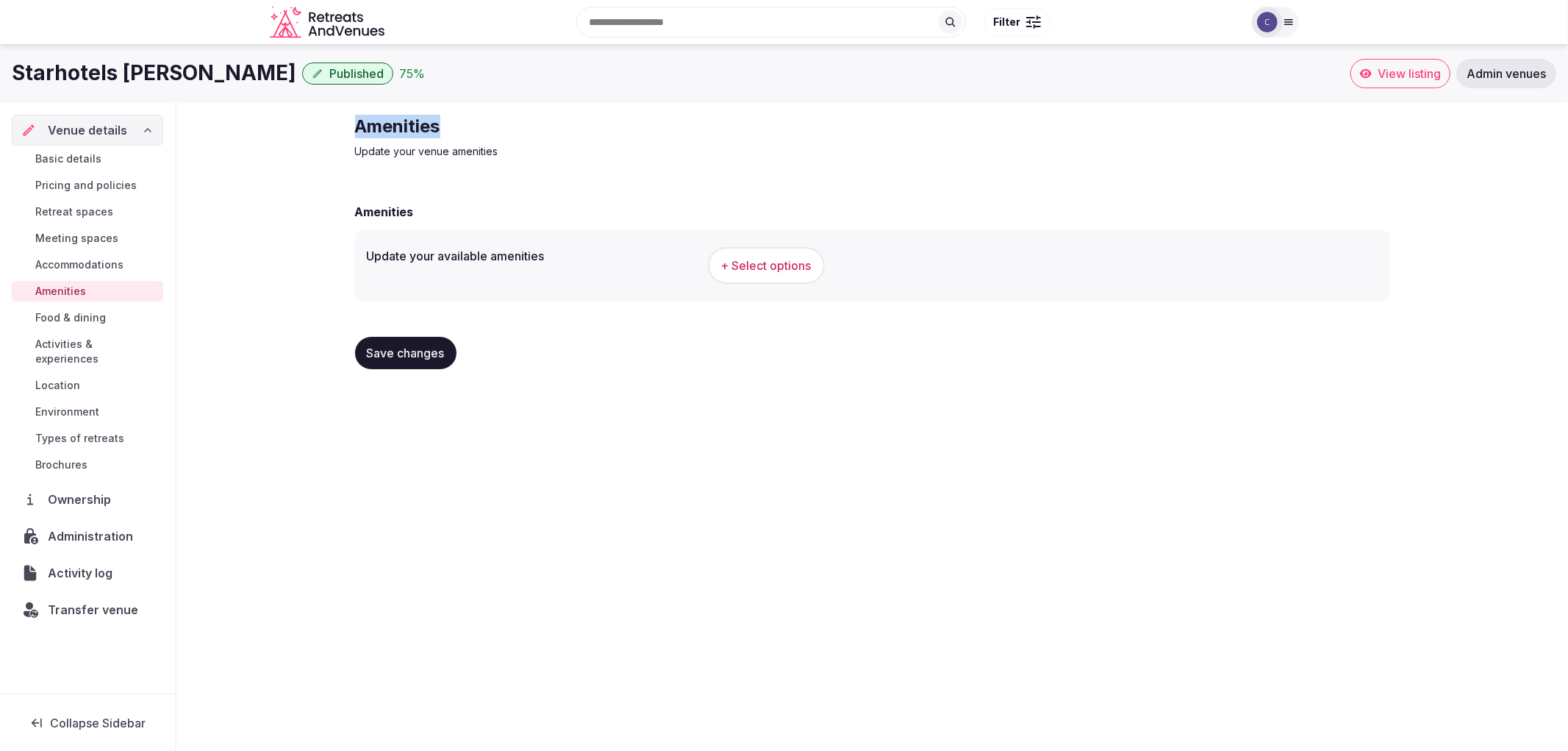
drag, startPoint x: 349, startPoint y: 123, endPoint x: 583, endPoint y: 116, distance: 234.1
click at [583, 116] on div "Amenities Update your venue amenities Amenities Update your available amenities…" at bounding box center [873, 247] width 1058 height 290
click at [775, 269] on span "+ Select options" at bounding box center [766, 265] width 91 height 16
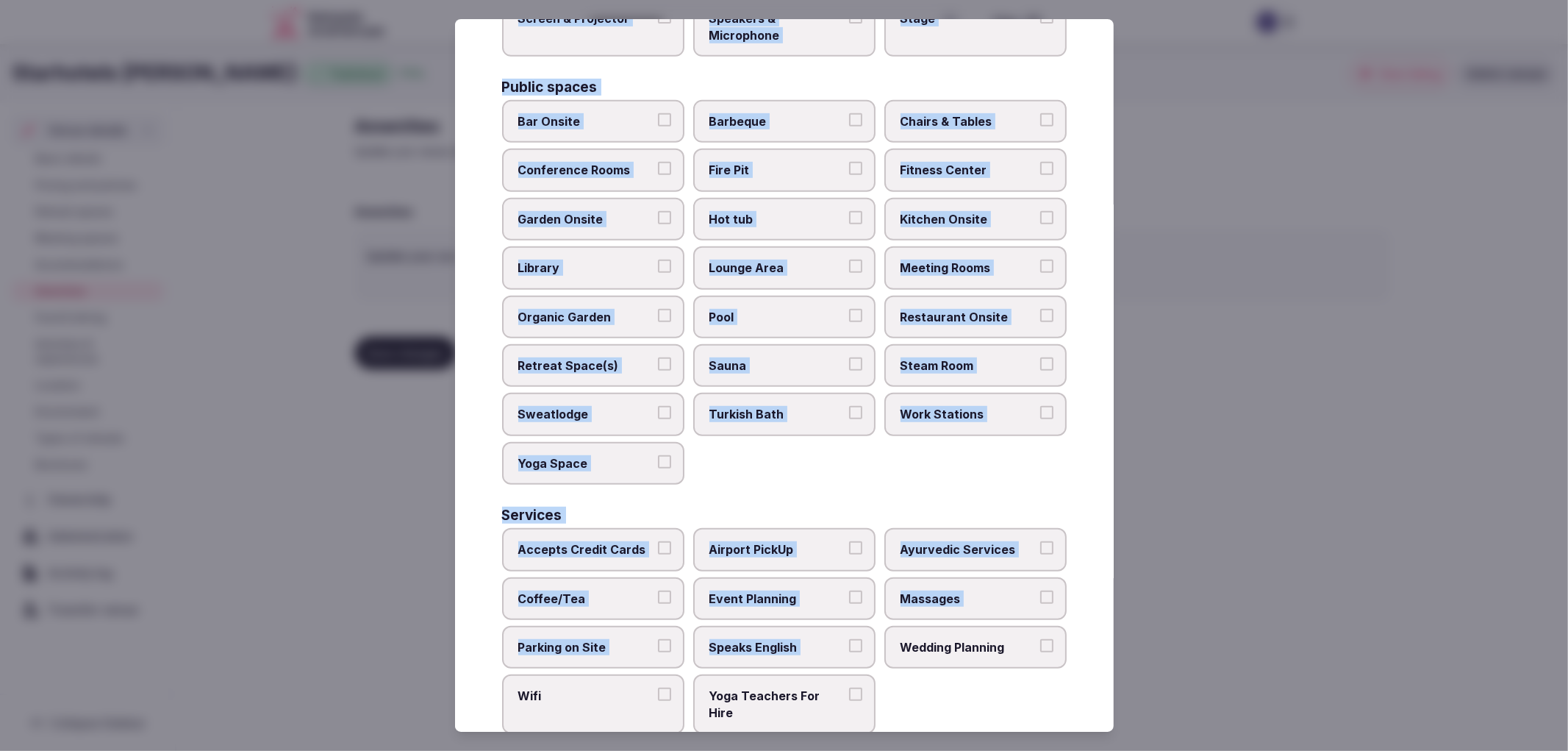
scroll to position [574, 0]
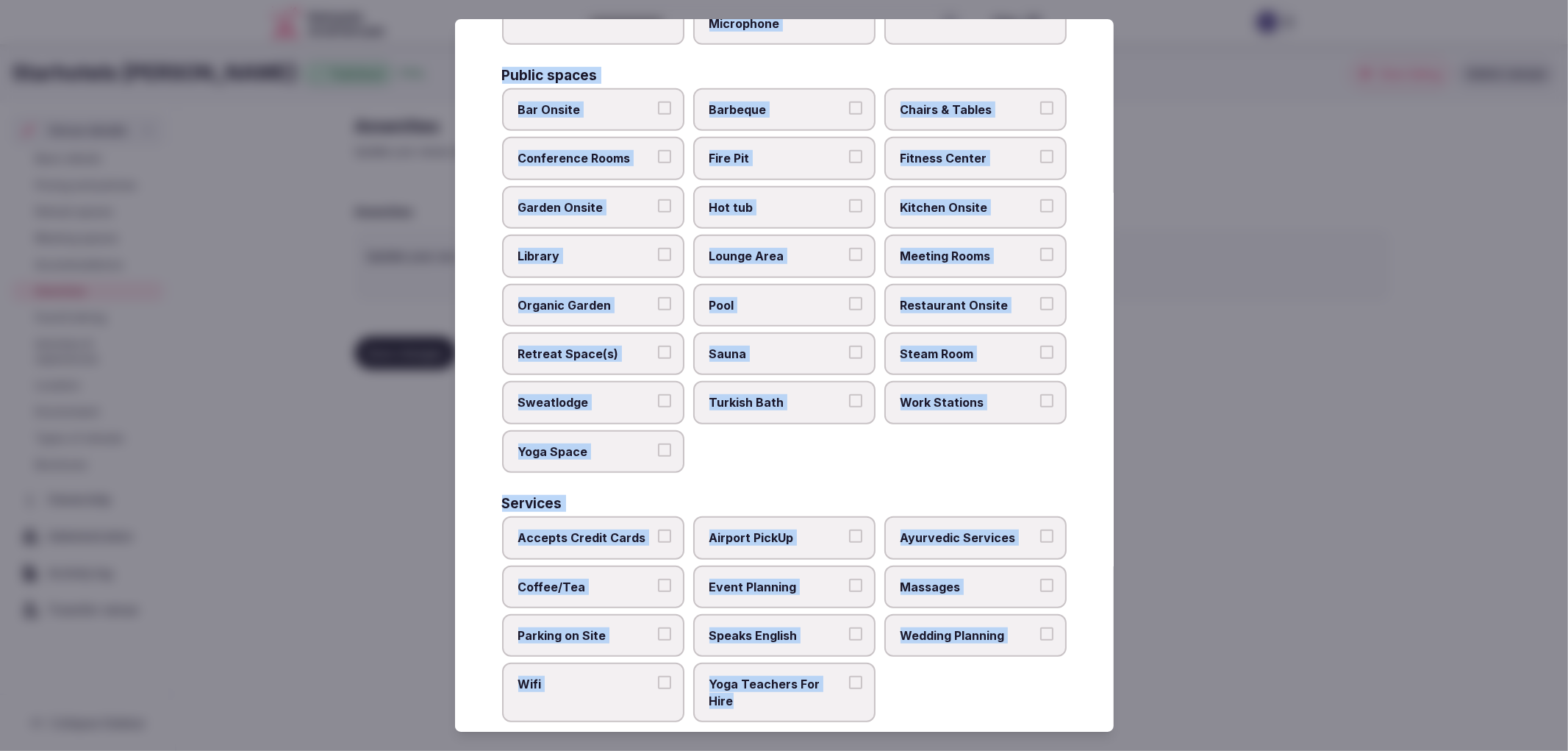
drag, startPoint x: 488, startPoint y: 140, endPoint x: 815, endPoint y: 689, distance: 639.0
click at [815, 699] on div "Select your venue amenities Choose all applicable amenities offered. Activities…" at bounding box center [784, 376] width 658 height 713
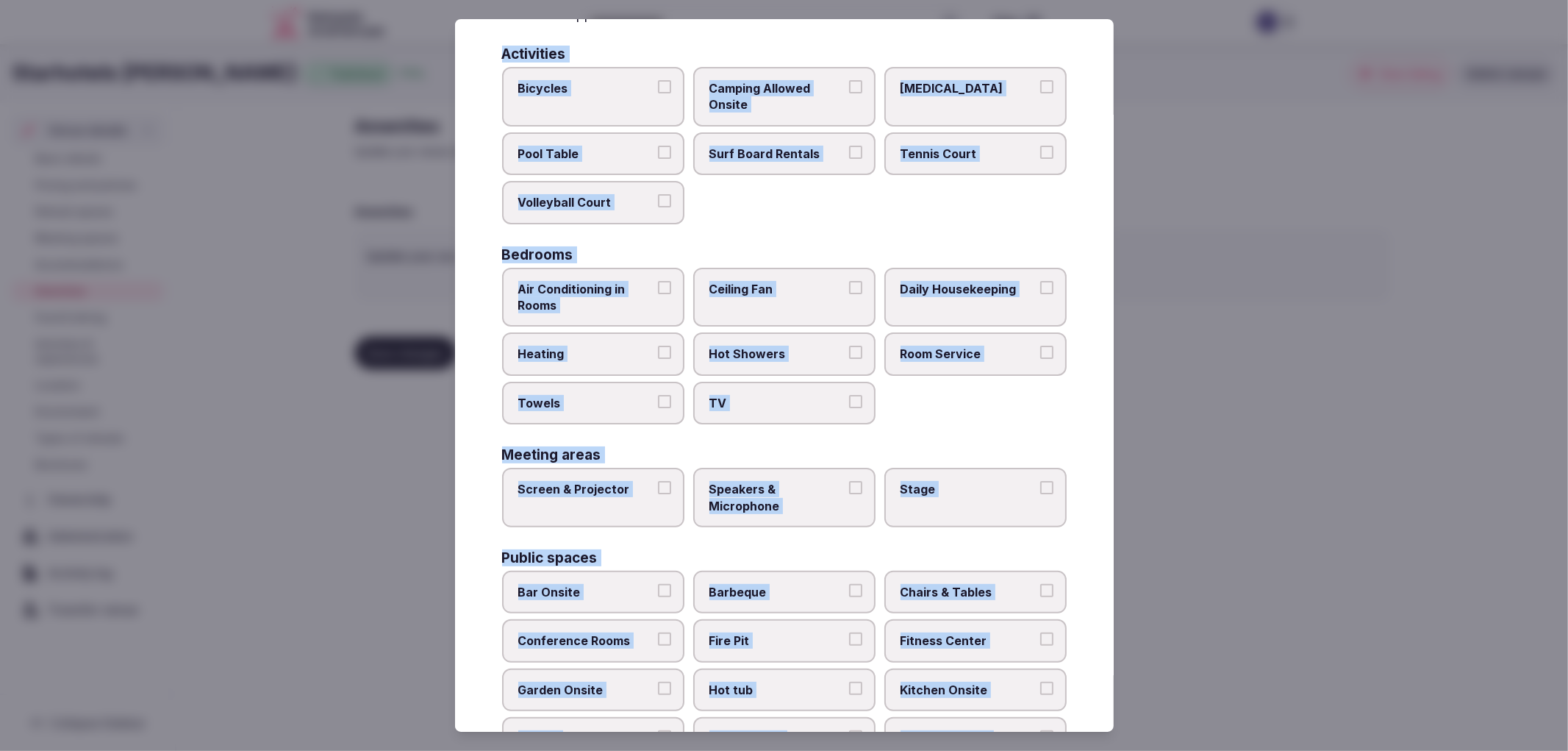
scroll to position [84, 0]
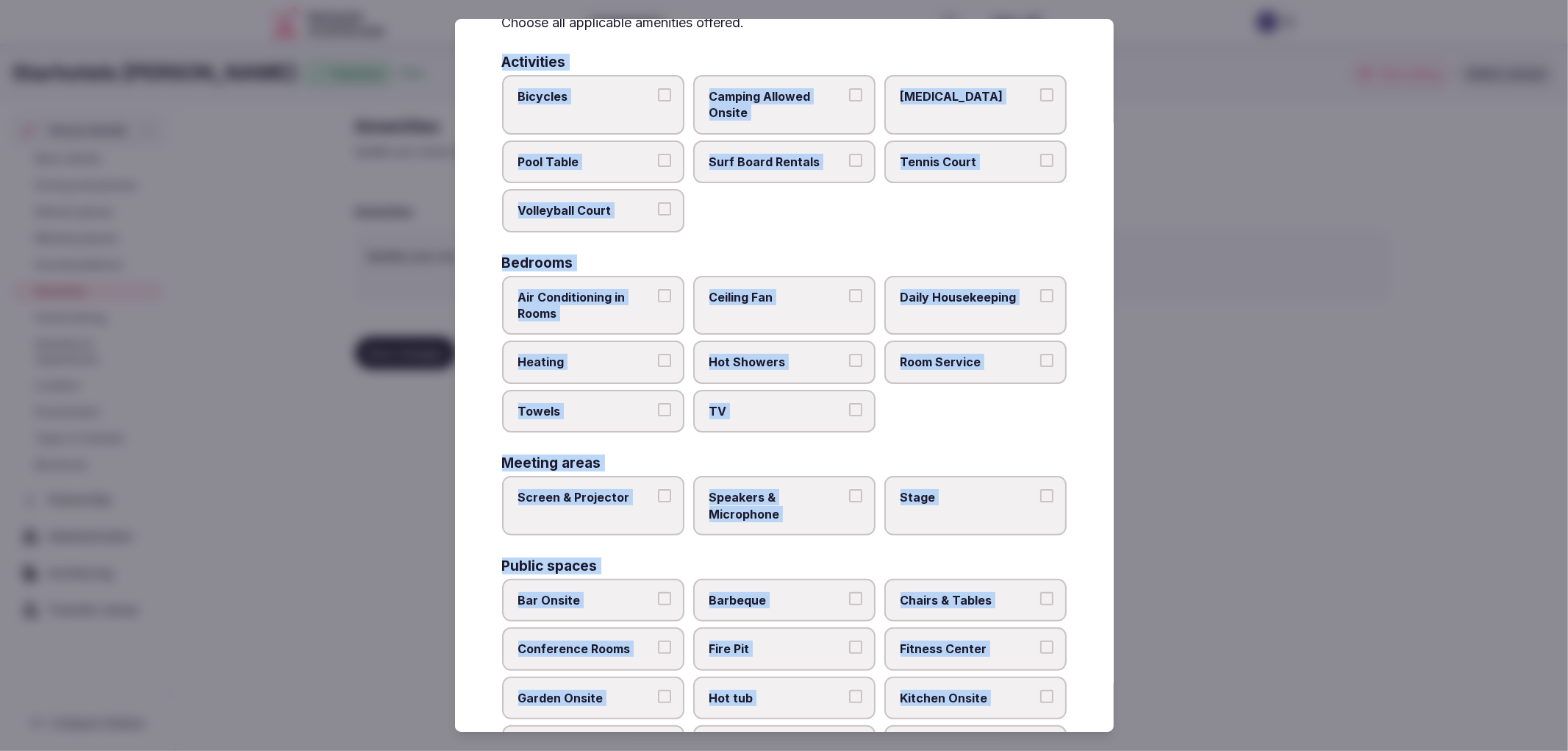
click at [587, 310] on span "Air Conditioning in Rooms" at bounding box center [586, 305] width 135 height 33
click at [657, 302] on button "Air Conditioning in Rooms" at bounding box center [663, 295] width 13 height 13
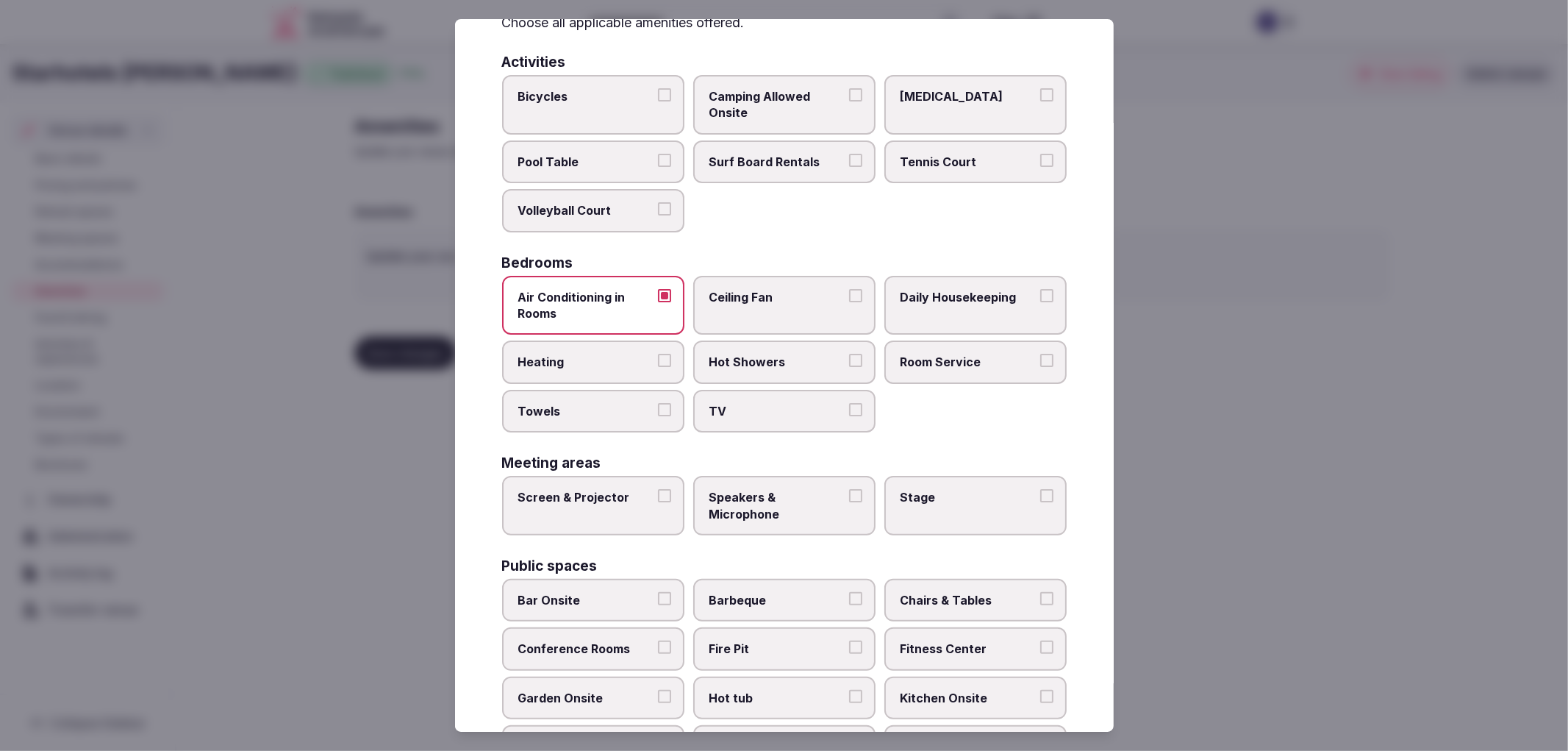
click at [613, 354] on span "Heating" at bounding box center [586, 362] width 135 height 16
click at [657, 354] on button "Heating" at bounding box center [663, 360] width 13 height 13
click at [645, 403] on span "Towels" at bounding box center [586, 411] width 135 height 16
click at [657, 403] on button "Towels" at bounding box center [663, 409] width 13 height 13
click at [799, 354] on span "Hot Showers" at bounding box center [777, 362] width 135 height 16
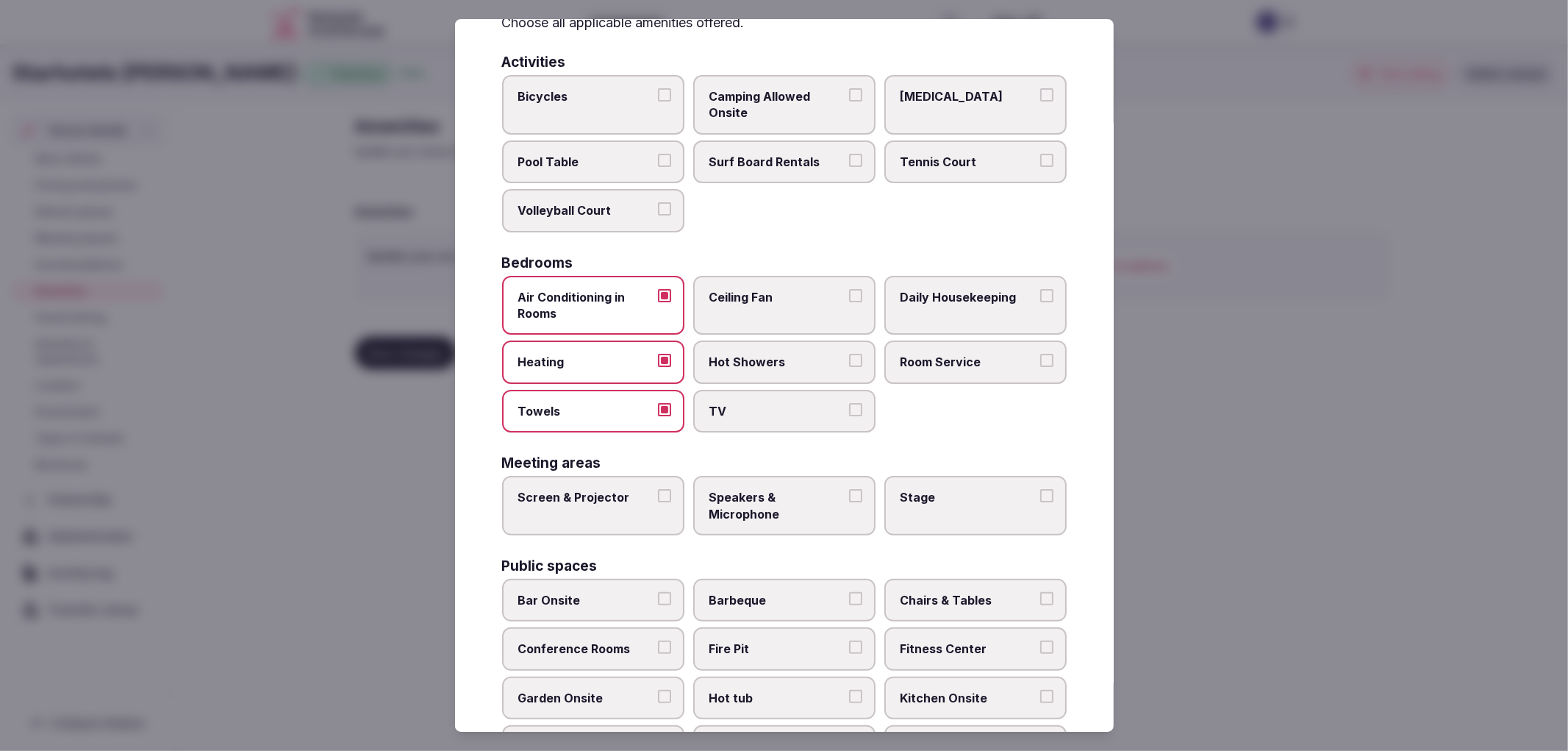
click at [849, 354] on button "Hot Showers" at bounding box center [855, 360] width 13 height 13
click at [806, 390] on label "TV" at bounding box center [784, 411] width 182 height 43
click at [849, 403] on button "TV" at bounding box center [855, 409] width 13 height 13
click at [971, 340] on label "Room Service" at bounding box center [975, 362] width 182 height 43
click at [1040, 354] on button "Room Service" at bounding box center [1046, 360] width 13 height 13
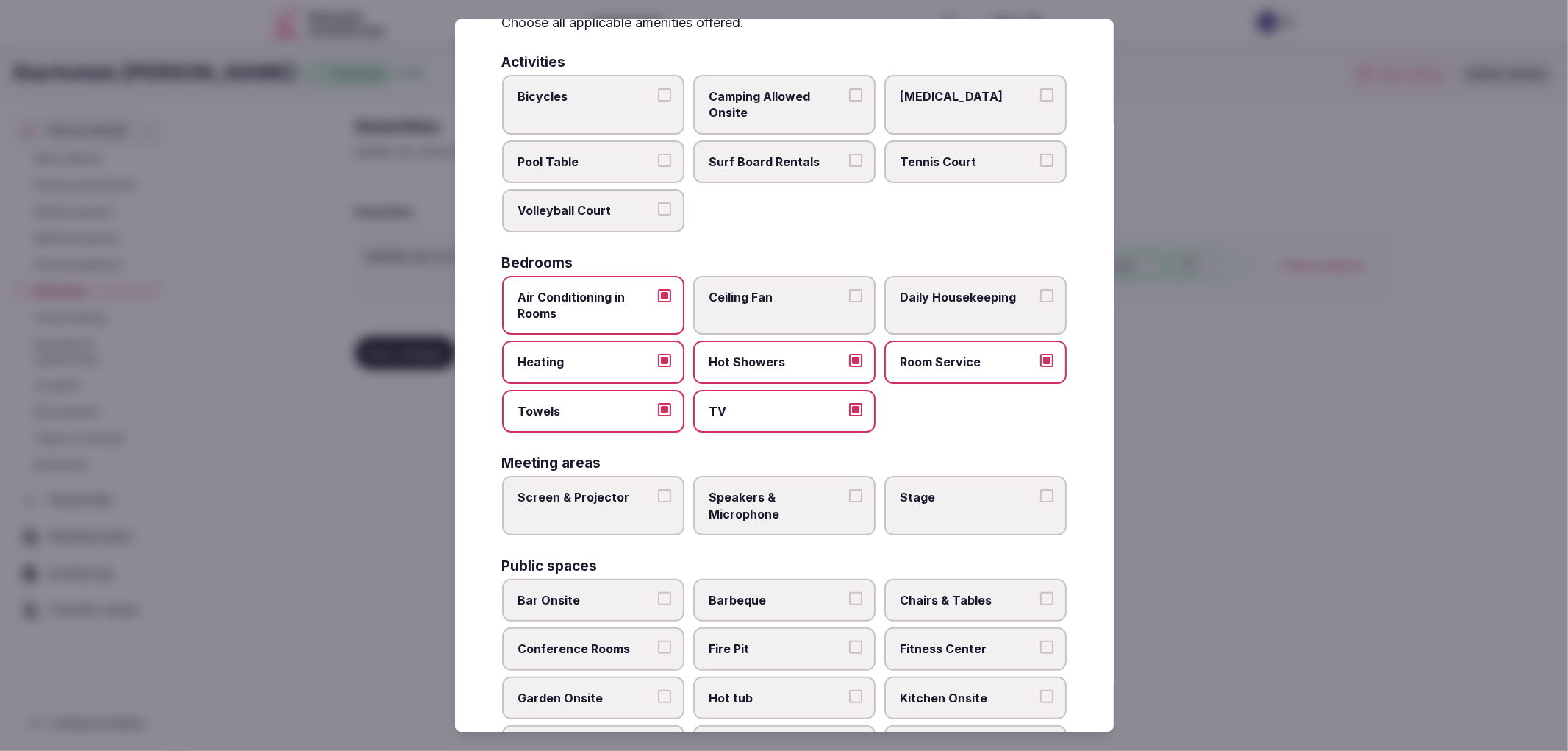
click at [978, 312] on label "Daily Housekeeping" at bounding box center [975, 305] width 182 height 60
click at [1040, 302] on button "Daily Housekeeping" at bounding box center [1046, 295] width 13 height 13
click at [635, 494] on span "Screen & Projector" at bounding box center [586, 497] width 135 height 16
click at [657, 494] on button "Screen & Projector" at bounding box center [663, 495] width 13 height 13
click at [797, 490] on span "Speakers & Microphone" at bounding box center [777, 506] width 135 height 33
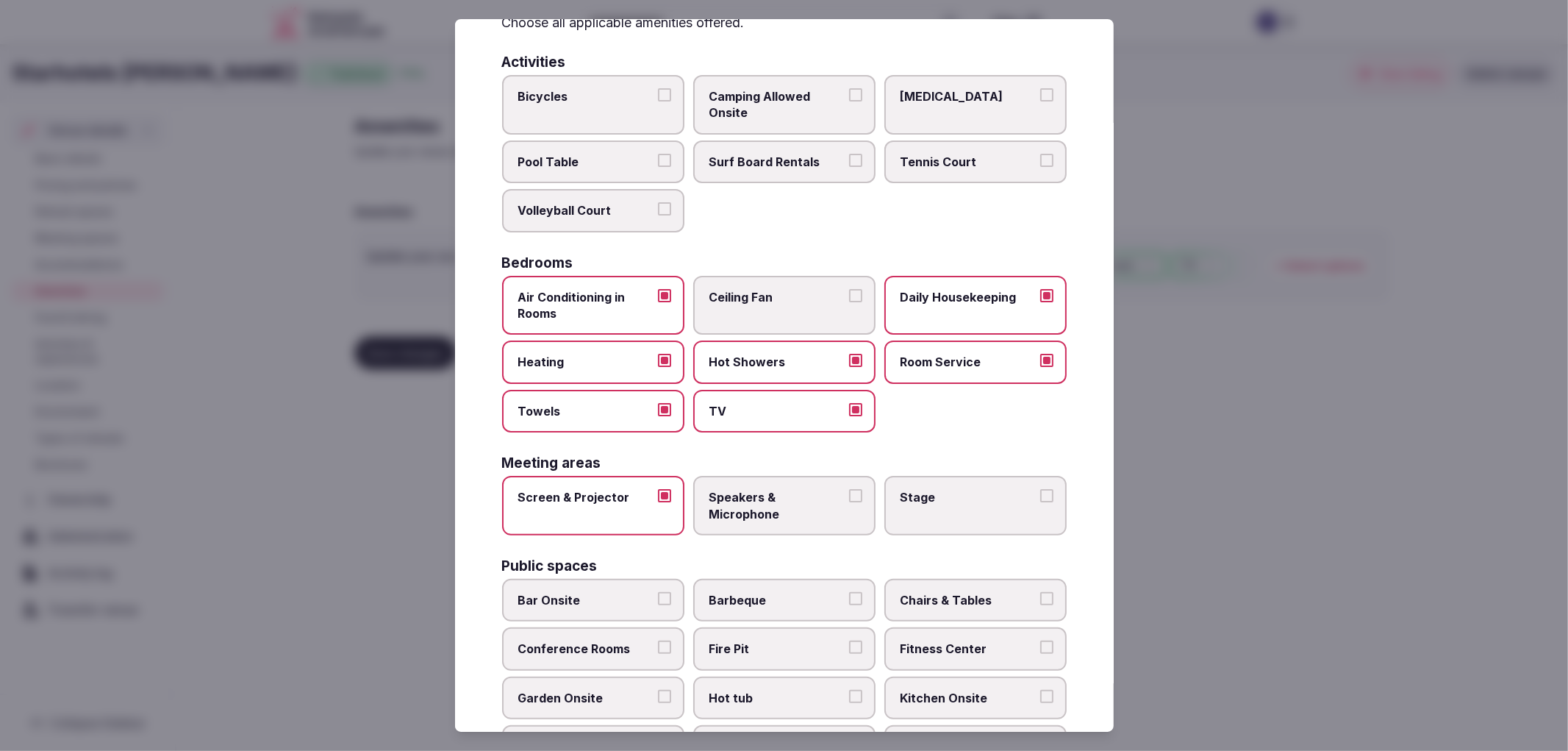
click at [849, 490] on button "Speakers & Microphone" at bounding box center [855, 495] width 13 height 13
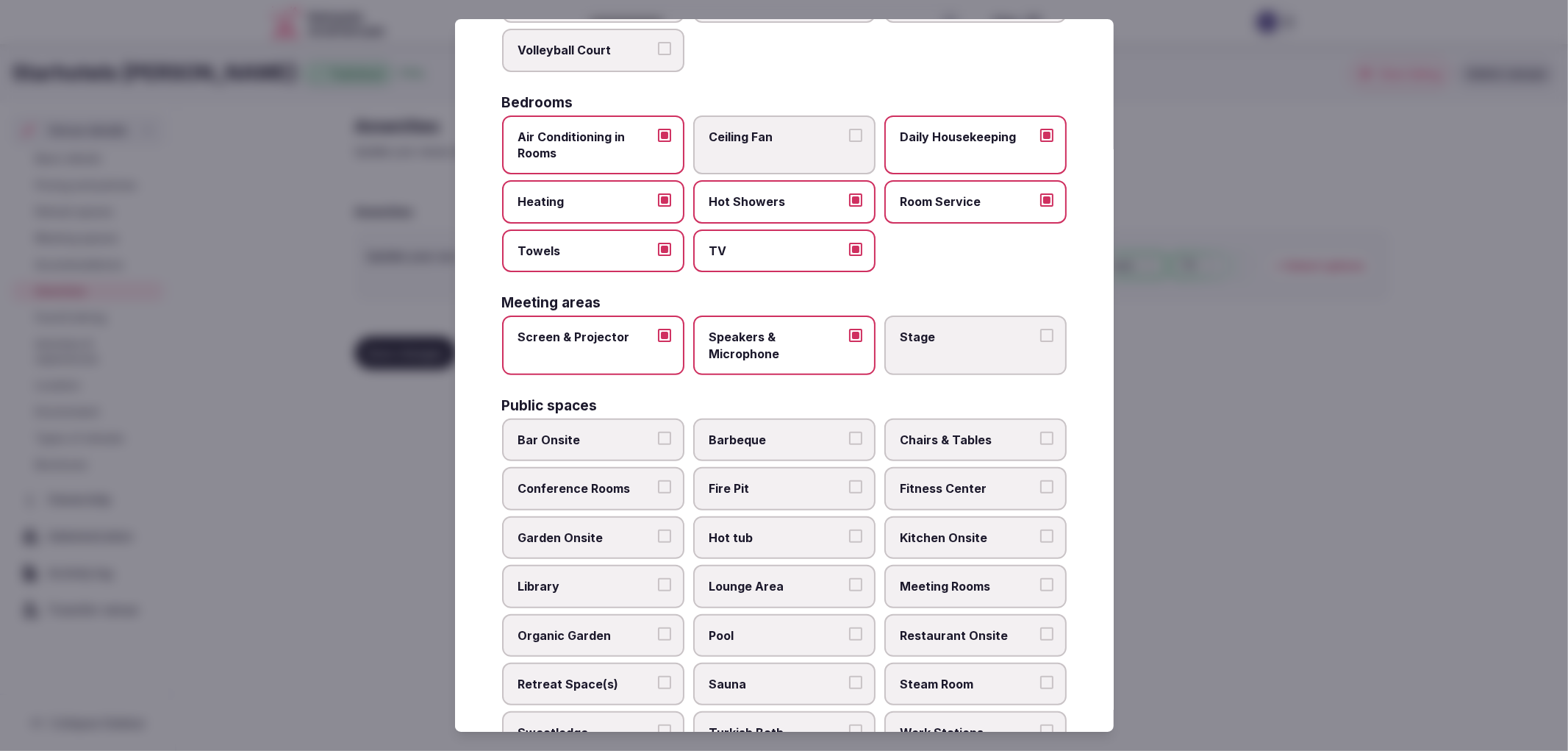
scroll to position [247, 0]
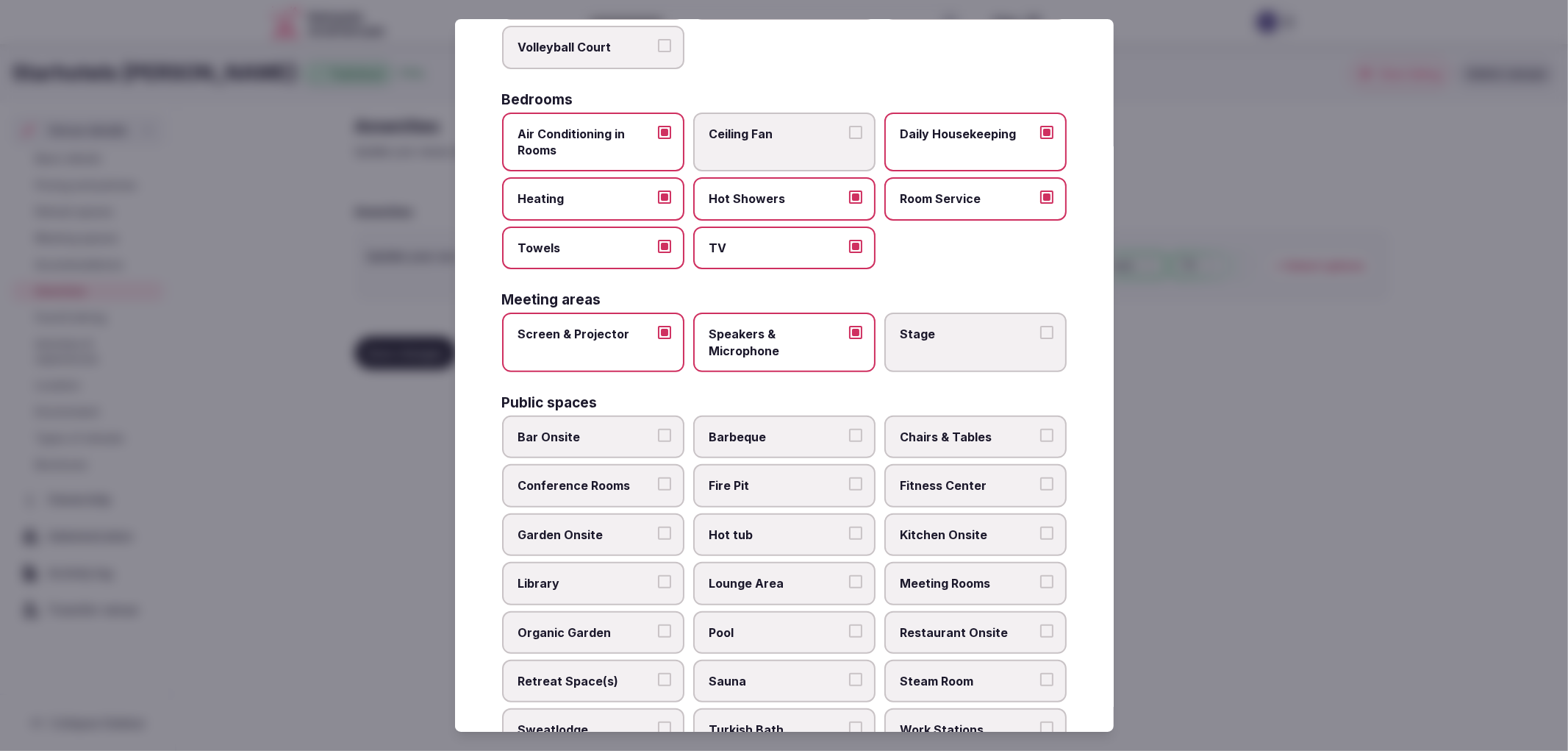
click at [610, 416] on label "Bar Onsite" at bounding box center [592, 437] width 182 height 43
click at [657, 429] on button "Bar Onsite" at bounding box center [663, 435] width 13 height 13
click at [968, 438] on label "Chairs & Tables" at bounding box center [975, 437] width 182 height 43
click at [1040, 438] on button "Chairs & Tables" at bounding box center [1046, 435] width 13 height 13
click at [663, 464] on label "Conference Rooms" at bounding box center [592, 486] width 182 height 43
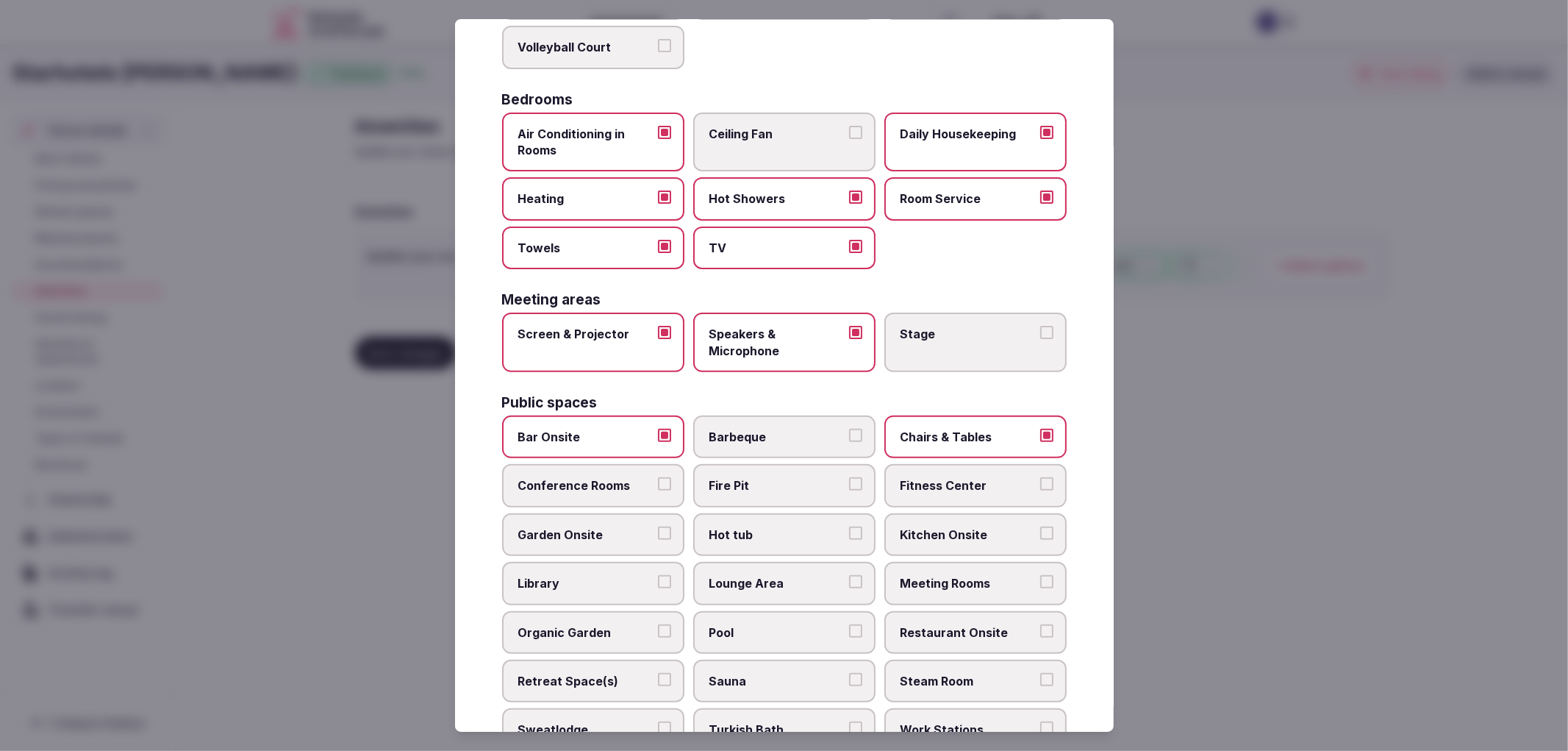
click at [663, 477] on button "Conference Rooms" at bounding box center [663, 483] width 13 height 13
click at [966, 477] on span "Fitness Center" at bounding box center [968, 485] width 135 height 16
click at [1040, 477] on button "Fitness Center" at bounding box center [1046, 483] width 13 height 13
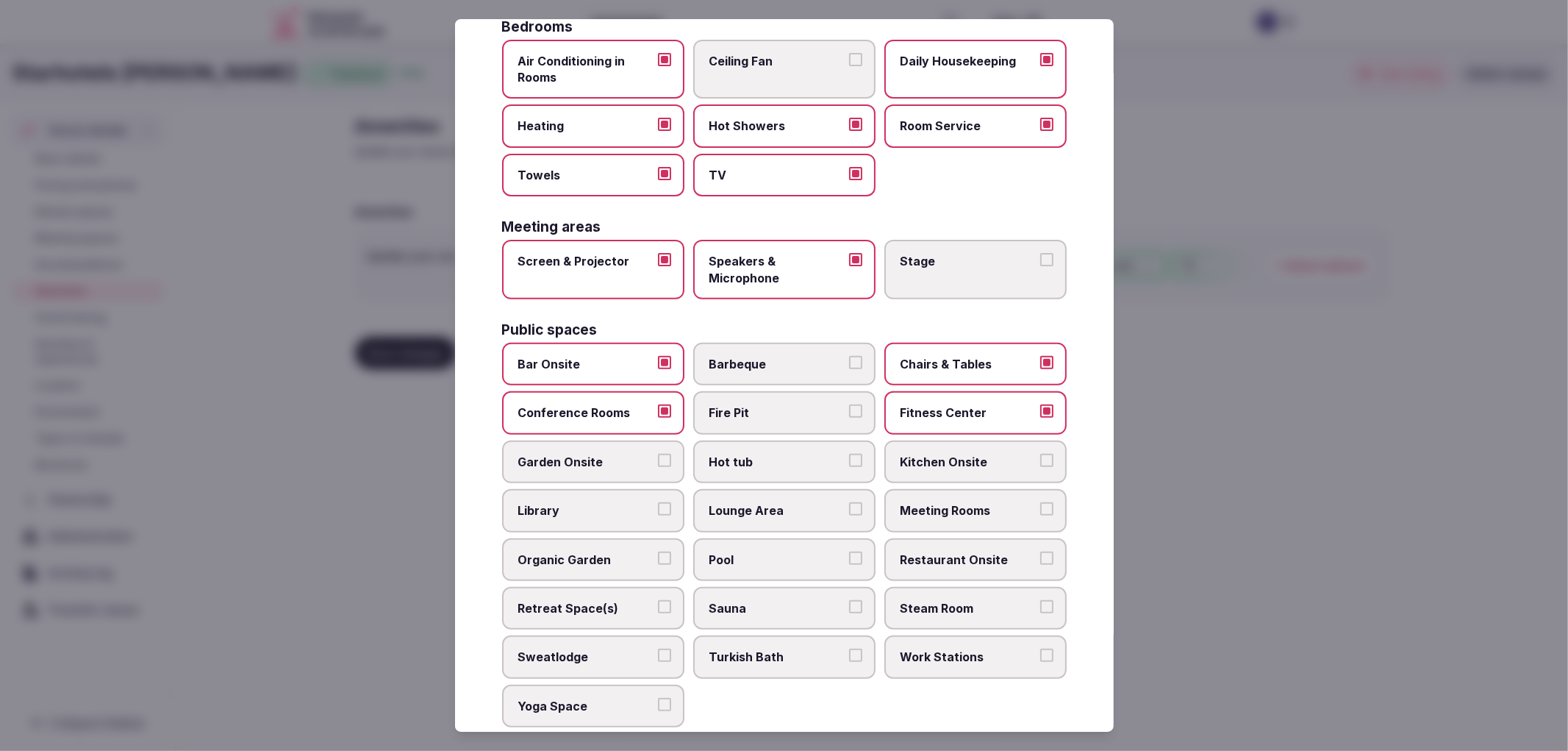
scroll to position [493, 0]
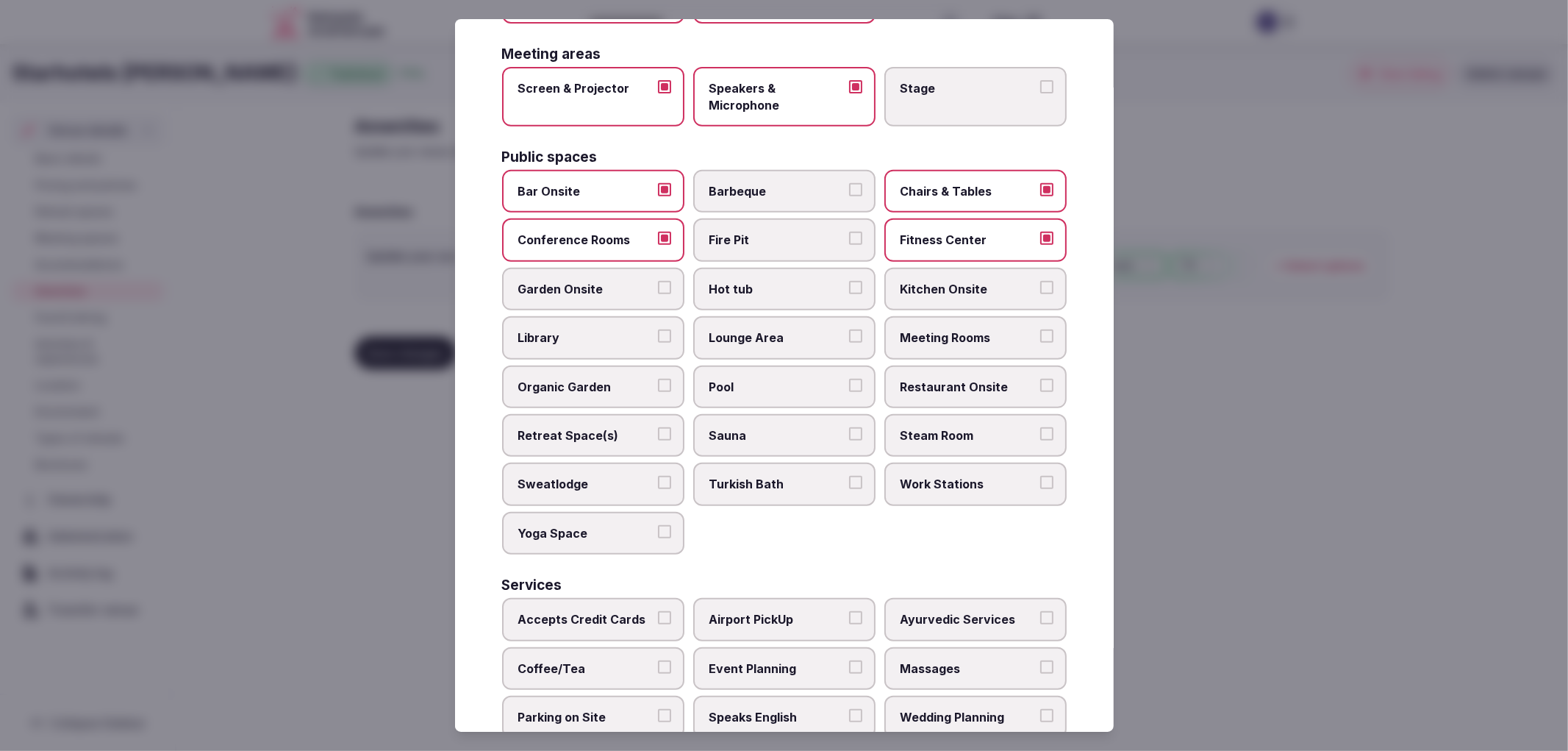
click at [940, 379] on span "Restaurant Onsite" at bounding box center [968, 387] width 135 height 16
click at [1040, 379] on button "Restaurant Onsite" at bounding box center [1046, 385] width 13 height 13
click at [612, 428] on label "Retreat Space(s)" at bounding box center [592, 435] width 182 height 43
click at [657, 428] on button "Retreat Space(s)" at bounding box center [663, 434] width 13 height 13
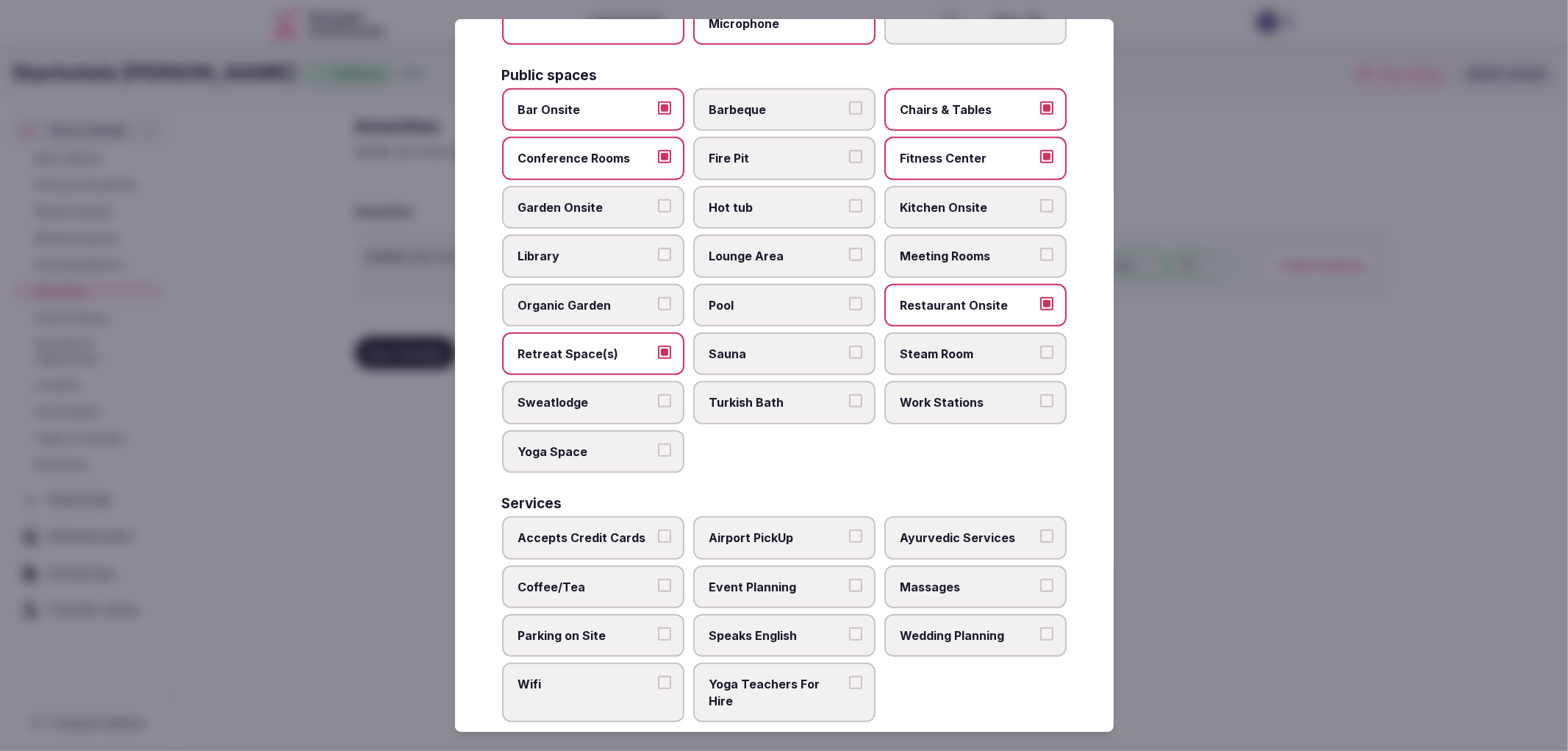
click at [641, 529] on span "Accepts Credit Cards" at bounding box center [586, 537] width 135 height 16
click at [657, 529] on button "Accepts Credit Cards" at bounding box center [663, 535] width 13 height 13
click at [634, 565] on label "Coffee/Tea" at bounding box center [592, 587] width 182 height 43
click at [657, 579] on button "Coffee/Tea" at bounding box center [663, 585] width 13 height 13
click at [640, 627] on span "Parking on Site" at bounding box center [586, 635] width 135 height 16
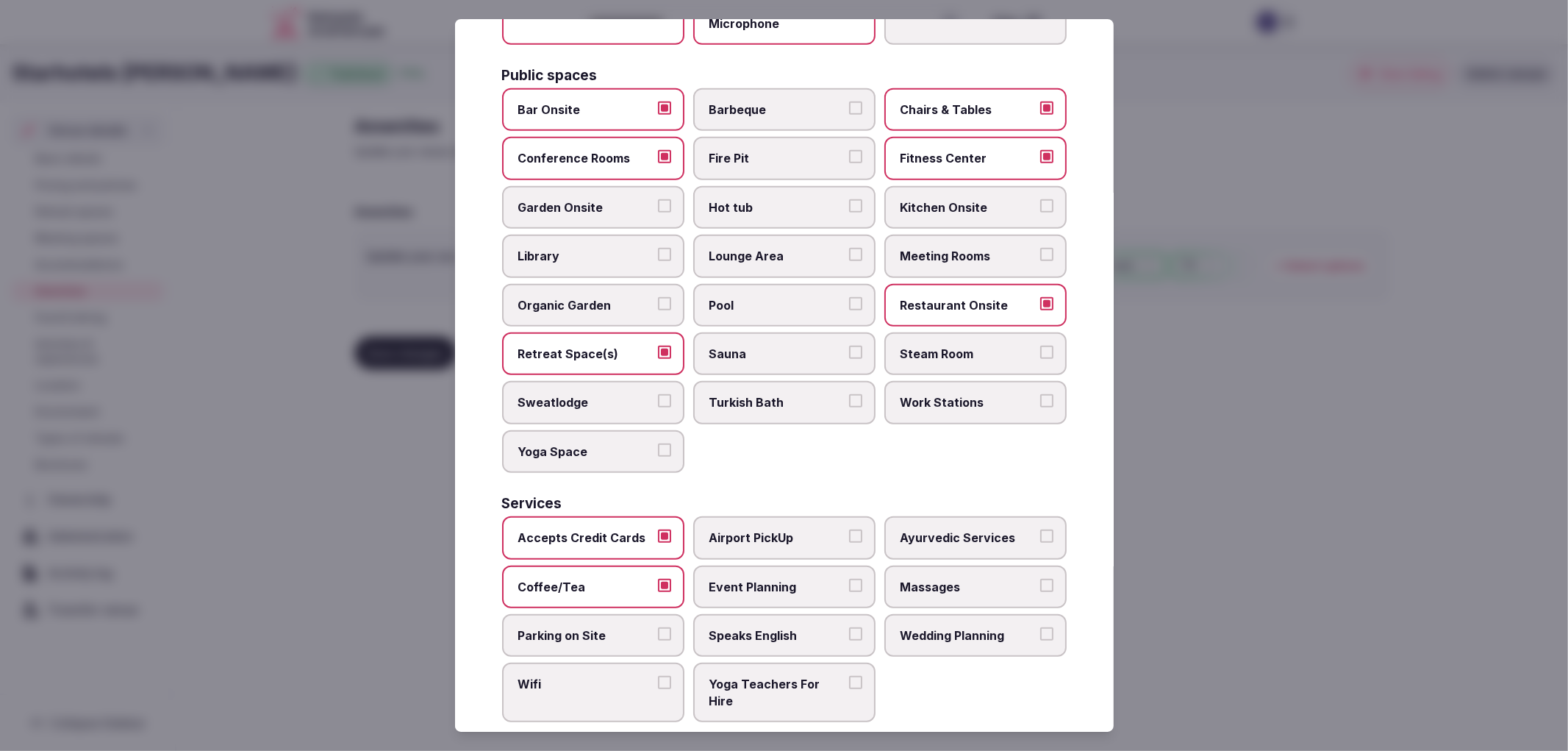
click at [657, 627] on button "Parking on Site" at bounding box center [663, 633] width 13 height 13
click at [674, 663] on label "Wifi" at bounding box center [592, 693] width 182 height 60
click at [671, 676] on button "Wifi" at bounding box center [663, 682] width 13 height 13
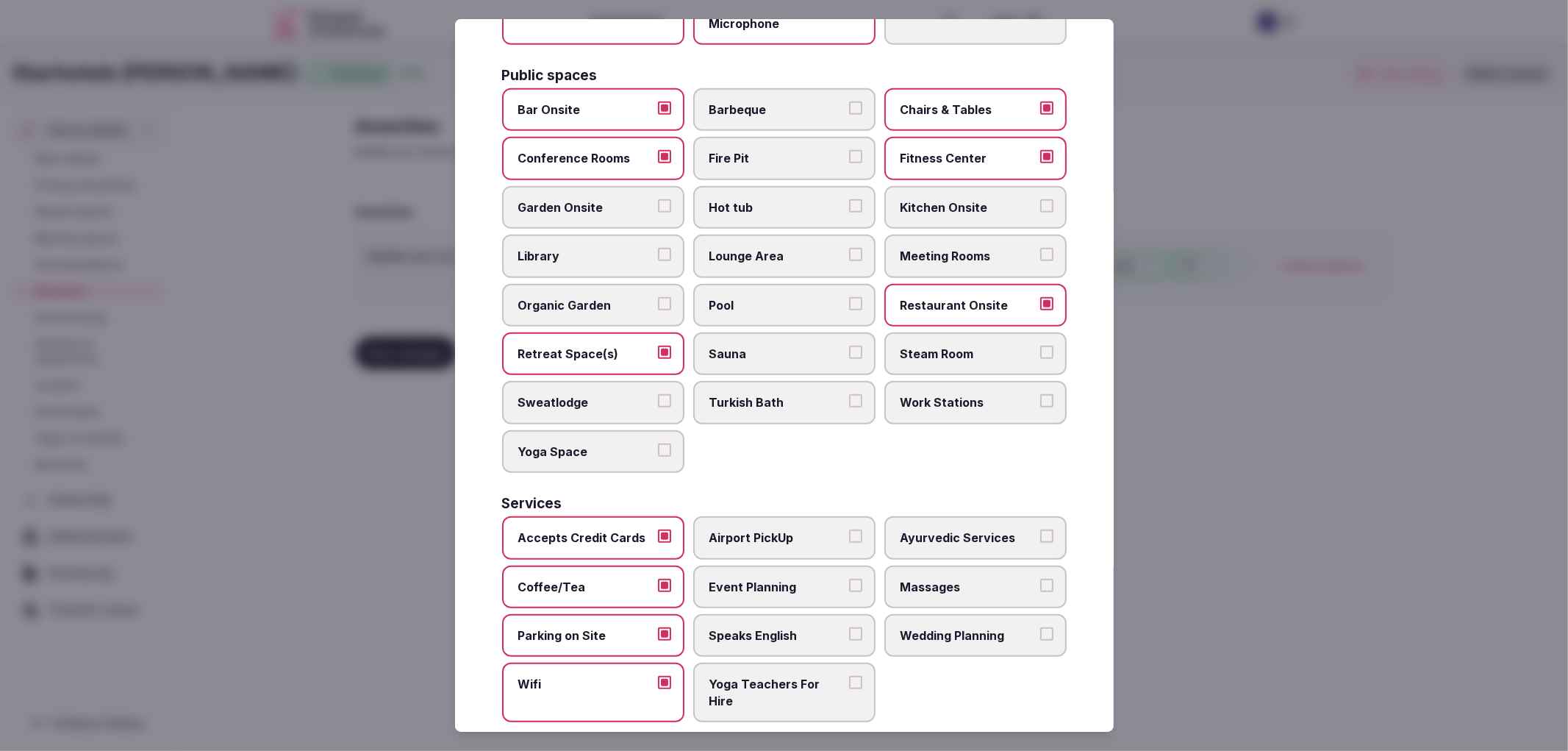
click at [773, 579] on span "Event Planning" at bounding box center [777, 587] width 135 height 16
click at [849, 579] on button "Event Planning" at bounding box center [855, 585] width 13 height 13
click at [977, 627] on span "Wedding Planning" at bounding box center [968, 635] width 135 height 16
click at [1040, 627] on button "Wedding Planning" at bounding box center [1046, 633] width 13 height 13
click at [1341, 611] on div at bounding box center [784, 376] width 1568 height 751
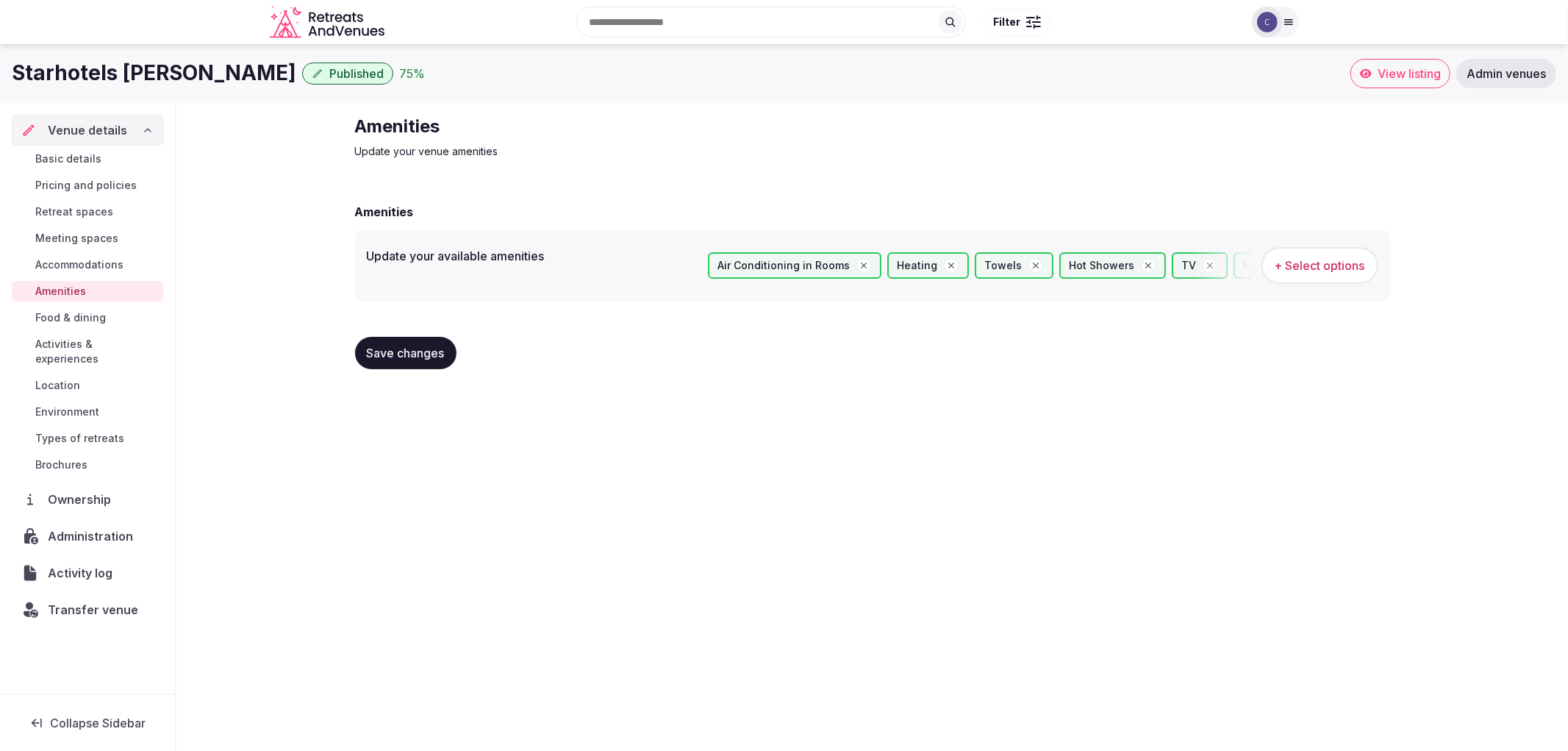
click at [429, 346] on span "Save changes" at bounding box center [405, 352] width 78 height 15
click at [106, 210] on span "Retreat spaces" at bounding box center [74, 211] width 78 height 15
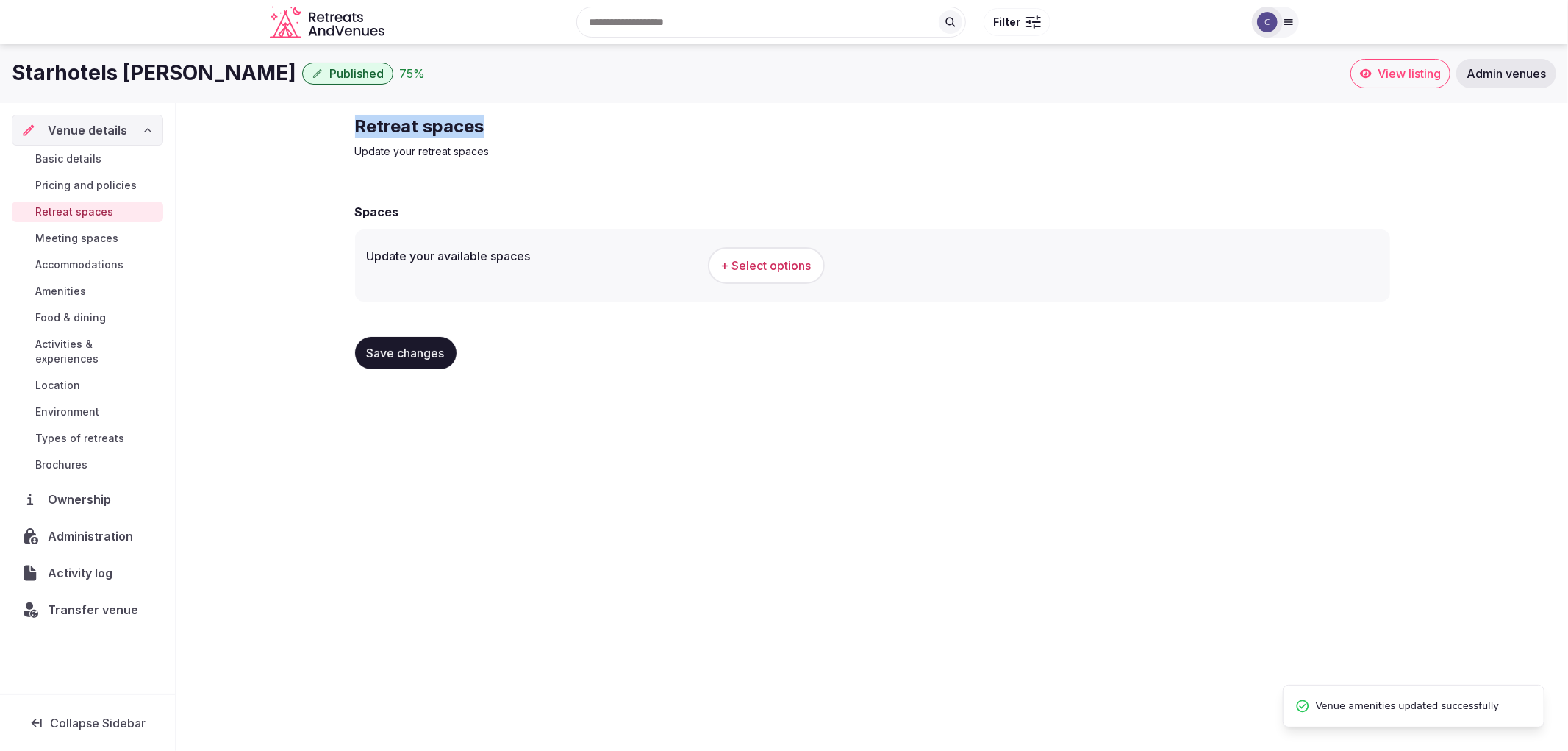
drag, startPoint x: 354, startPoint y: 107, endPoint x: 739, endPoint y: 110, distance: 385.0
click at [739, 110] on div "Retreat spaces Update your retreat spaces Spaces Update your available spaces +…" at bounding box center [873, 247] width 1058 height 290
click at [765, 265] on span "+ Select options" at bounding box center [766, 265] width 91 height 16
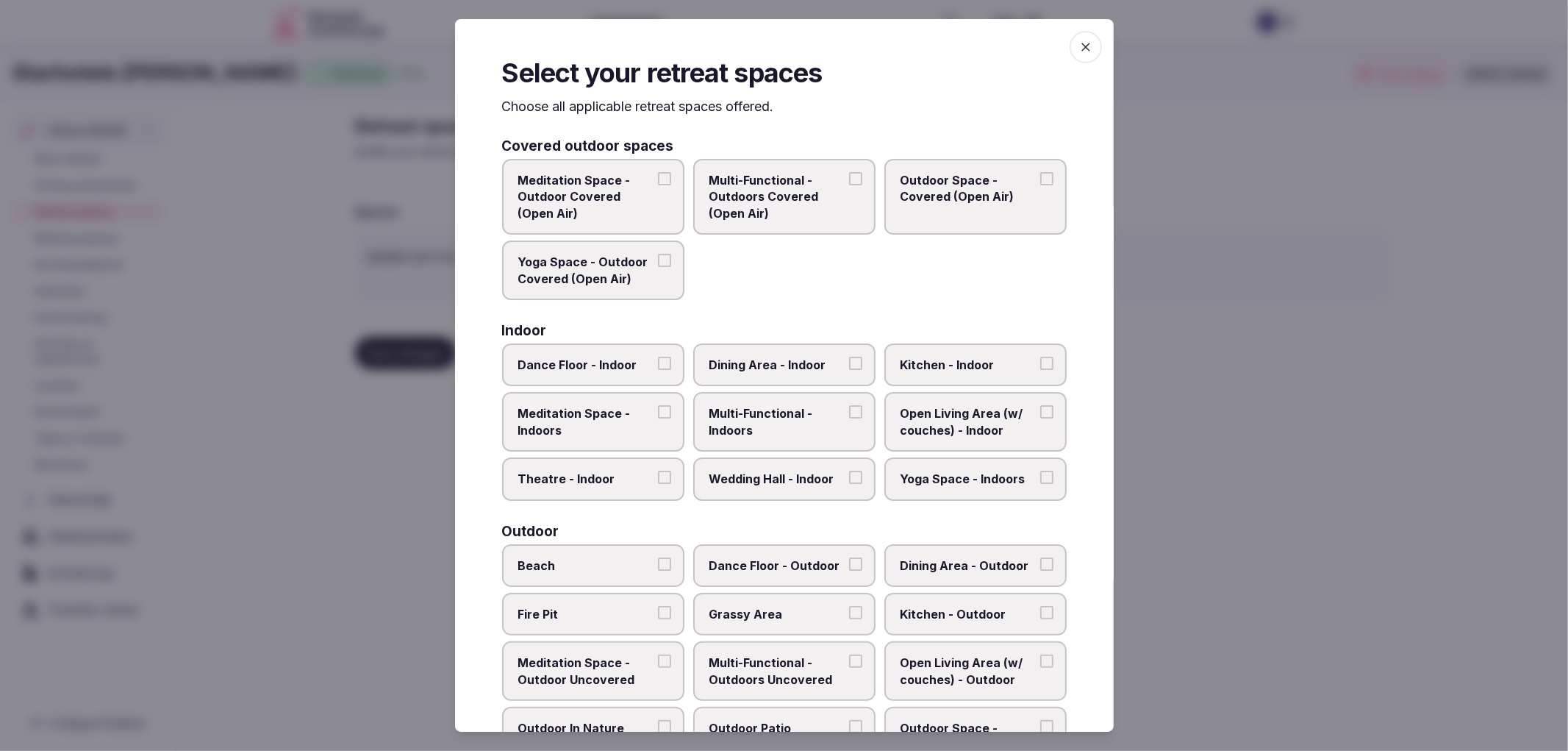
click at [364, 206] on div at bounding box center [784, 376] width 1568 height 751
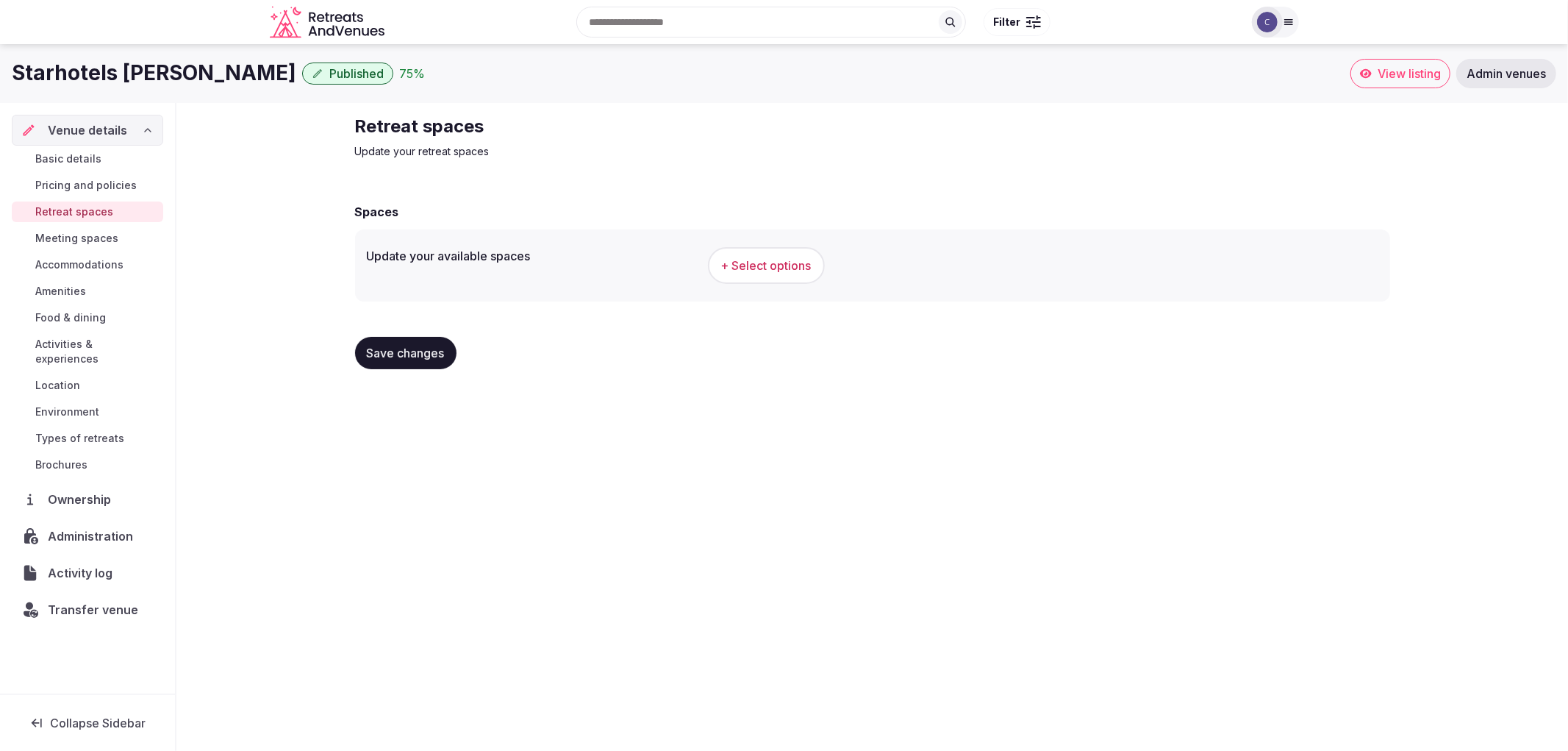
drag, startPoint x: 377, startPoint y: 139, endPoint x: 679, endPoint y: 122, distance: 302.5
click at [679, 122] on div "Retreat spaces Update your retreat spaces" at bounding box center [602, 137] width 494 height 44
click at [398, 130] on h2 "Retreat spaces" at bounding box center [602, 127] width 494 height 24
drag, startPoint x: 360, startPoint y: 120, endPoint x: 868, endPoint y: 116, distance: 508.0
click at [868, 116] on div "Retreat spaces Update your retreat spaces Spaces Update your available spaces +…" at bounding box center [872, 247] width 1392 height 290
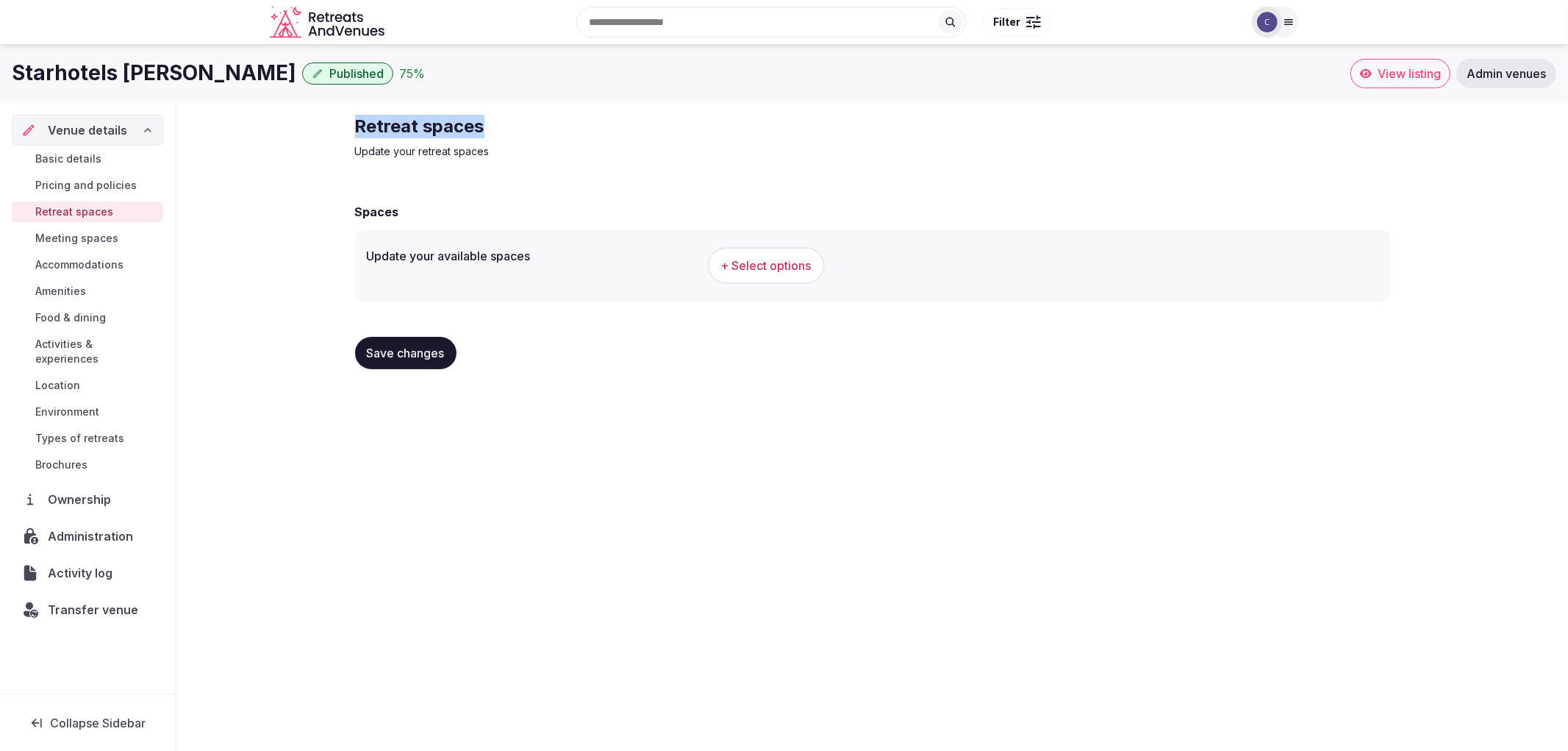
click at [765, 268] on span "+ Select options" at bounding box center [766, 265] width 91 height 16
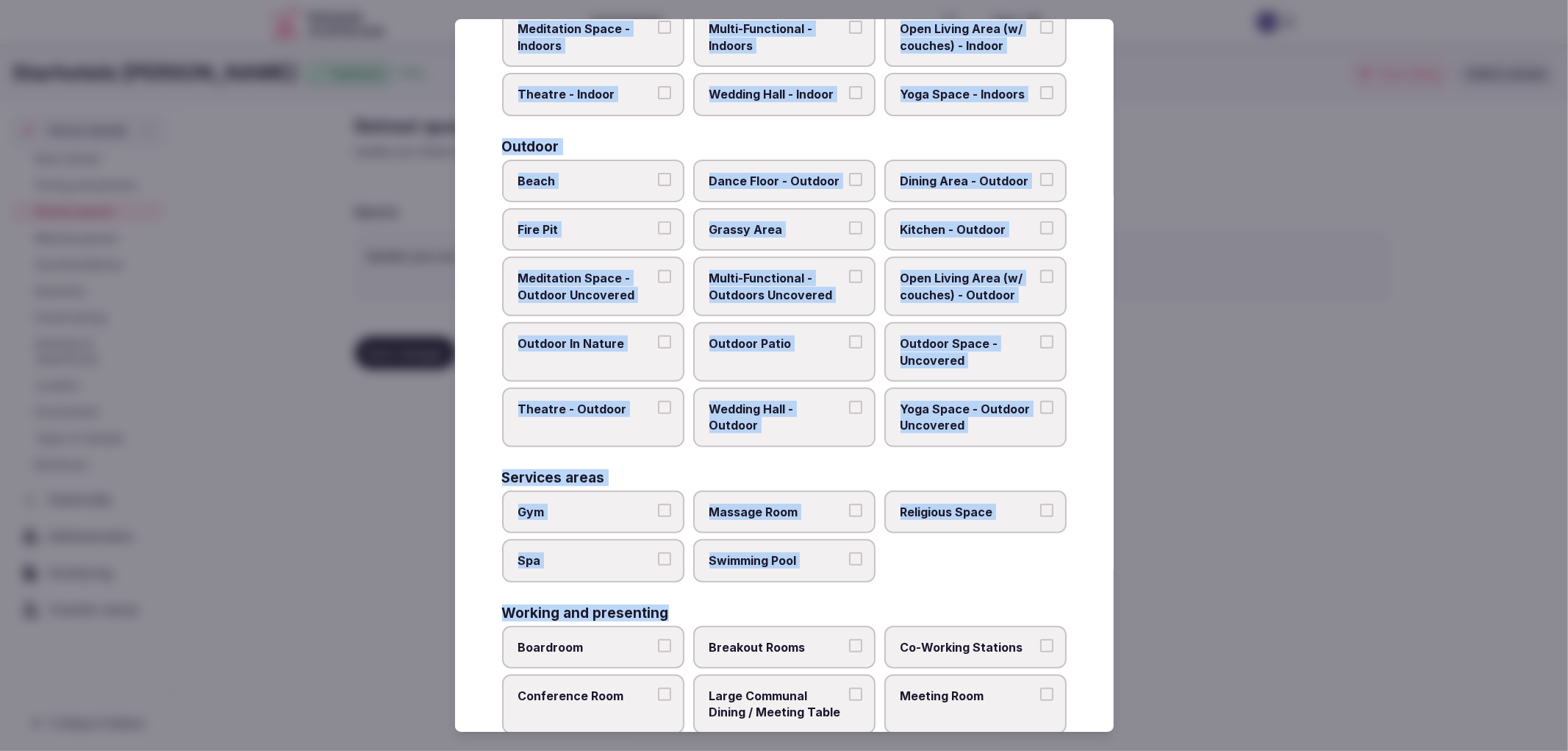
scroll to position [450, 0]
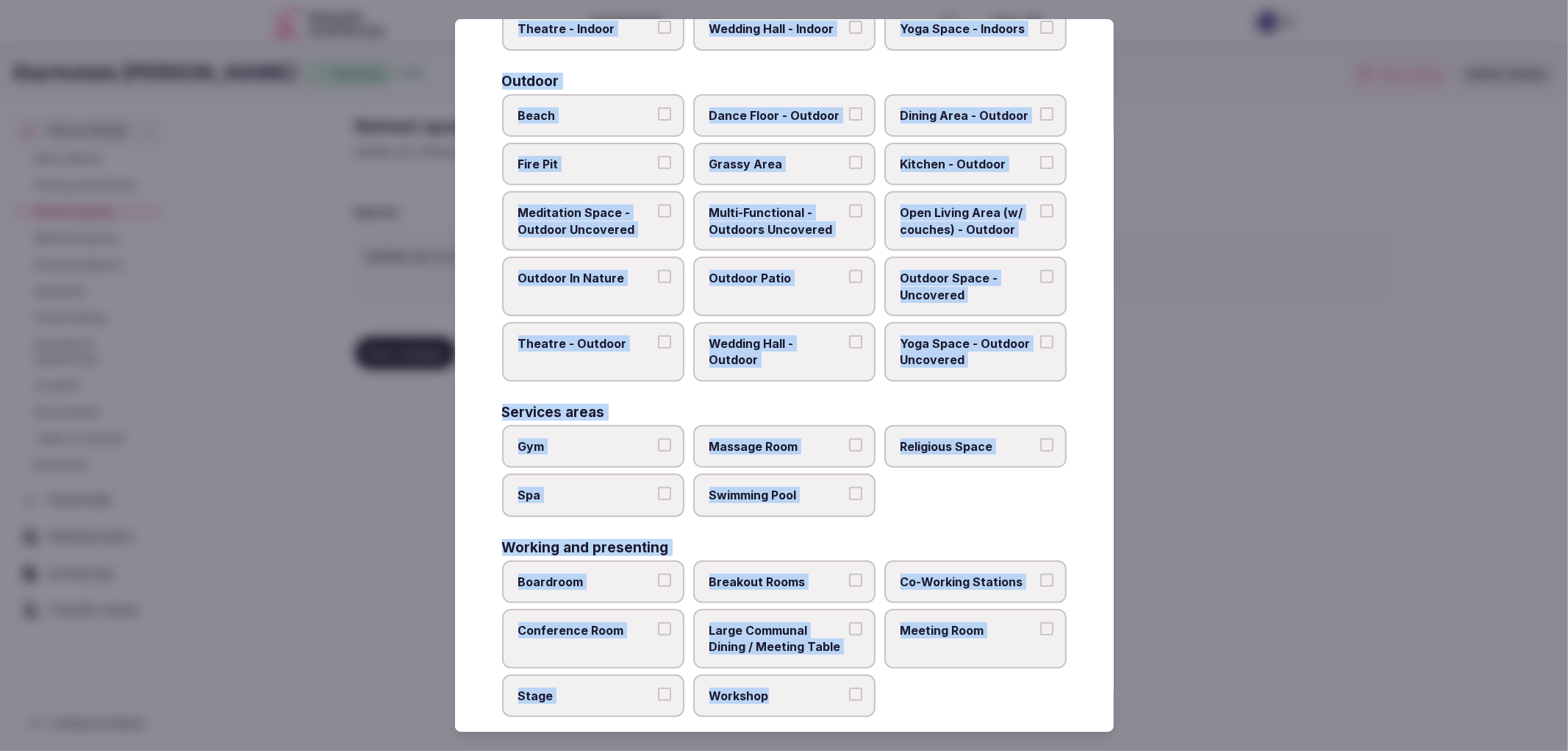
drag, startPoint x: 496, startPoint y: 151, endPoint x: 889, endPoint y: 677, distance: 656.6
click at [889, 677] on div "Select your retreat spaces Choose all applicable retreat spaces offered. Covere…" at bounding box center [784, 376] width 658 height 713
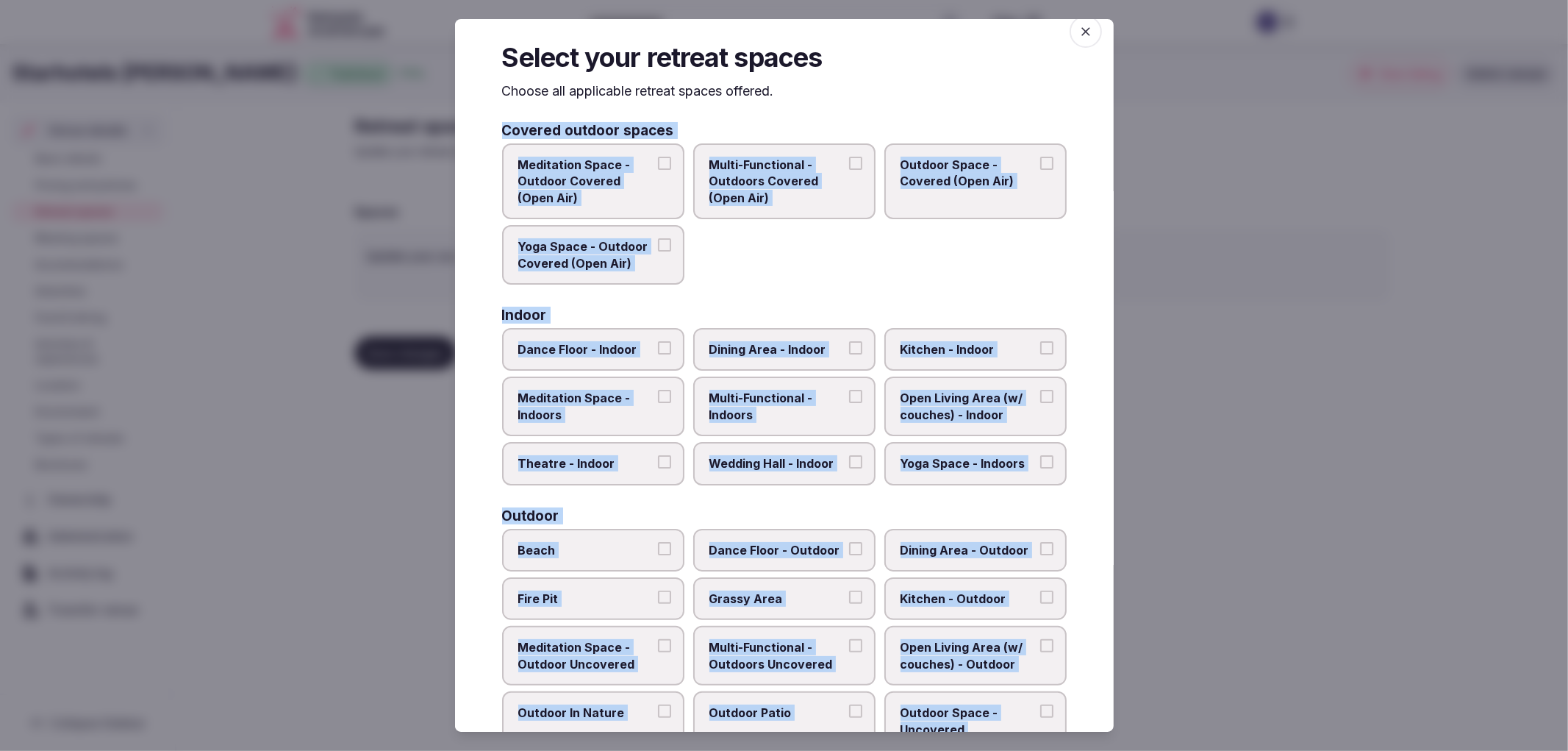
scroll to position [0, 0]
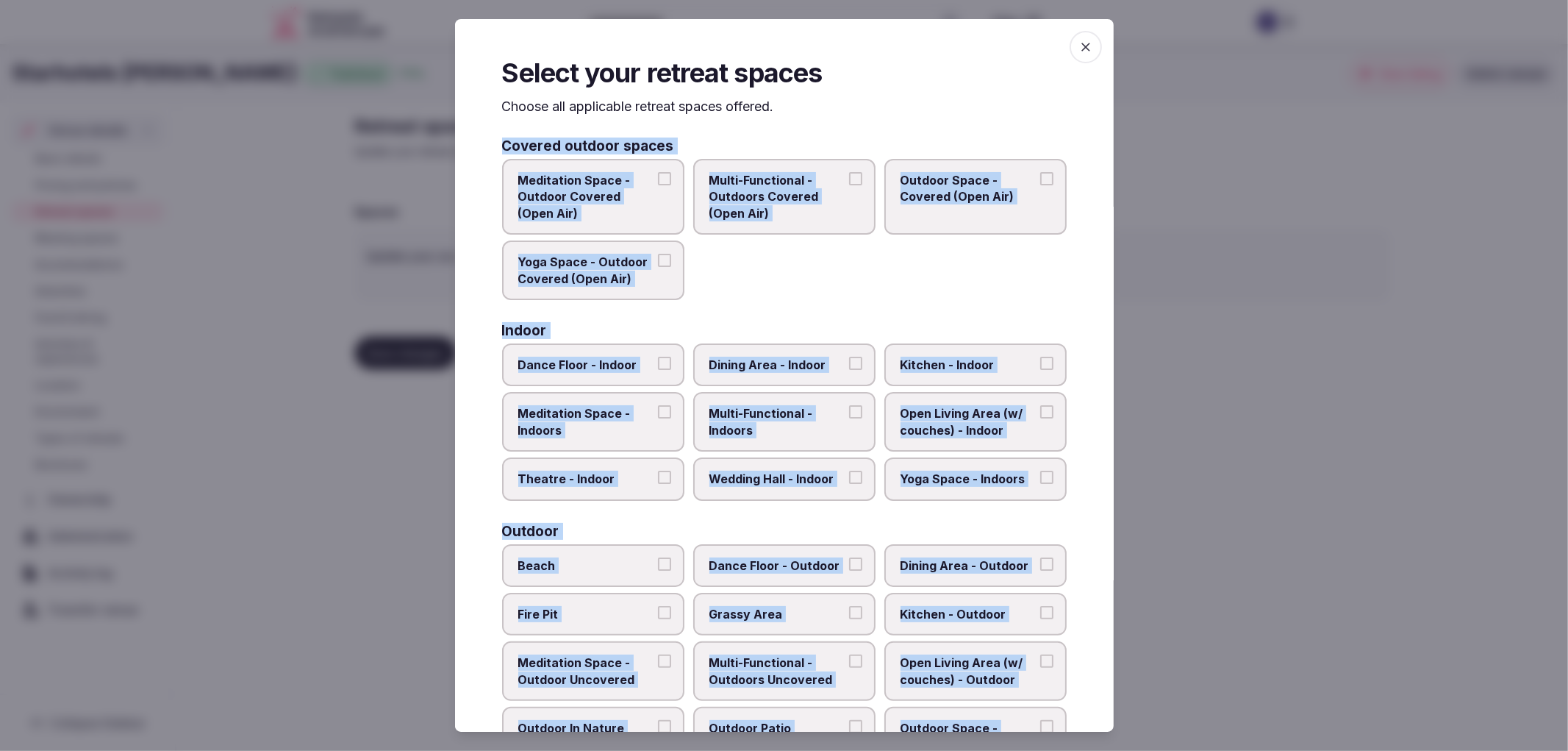
click at [757, 360] on span "Dining Area - Indoor" at bounding box center [777, 364] width 135 height 16
click at [849, 360] on button "Dining Area - Indoor" at bounding box center [855, 363] width 13 height 13
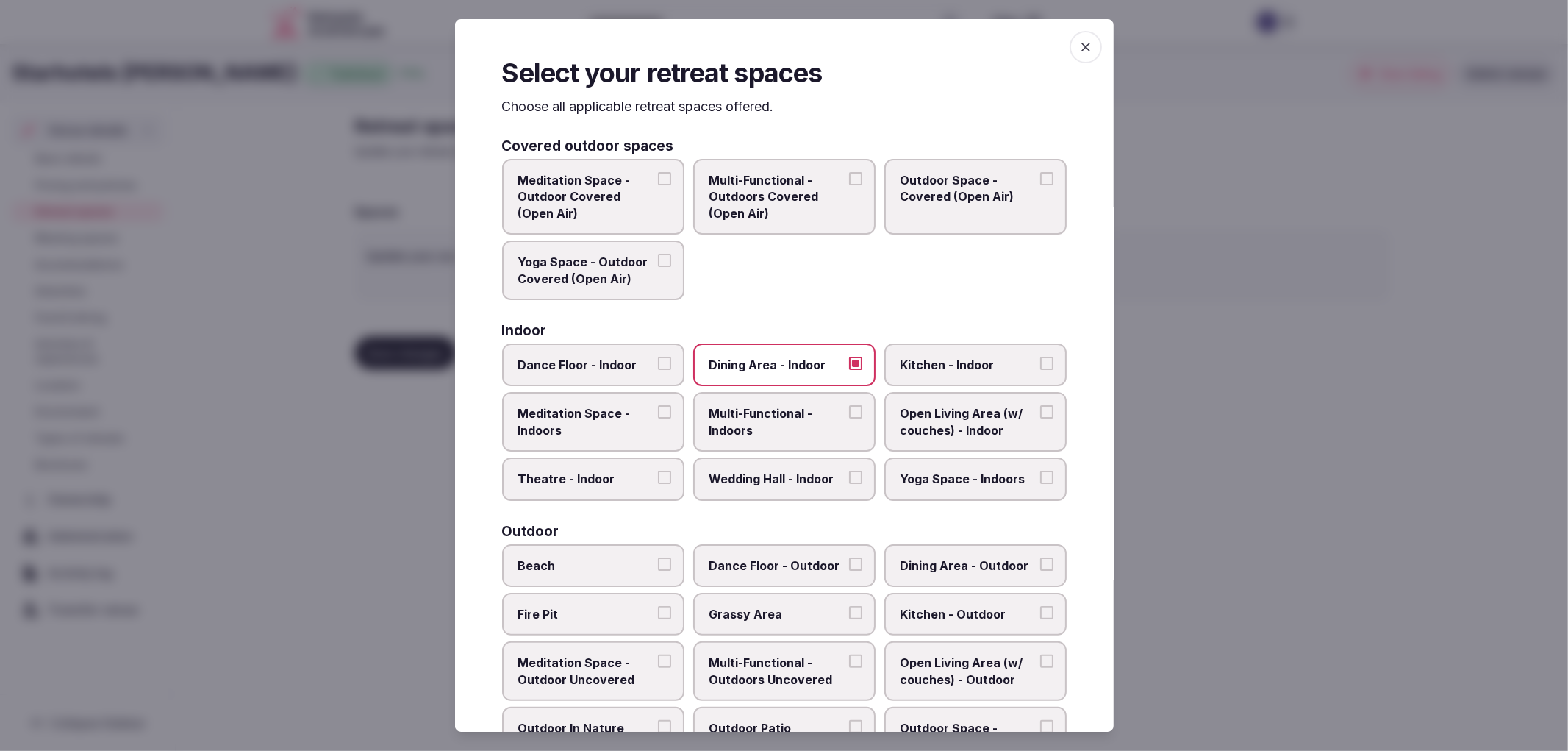
click at [981, 565] on span "Dining Area - Outdoor" at bounding box center [968, 565] width 135 height 16
click at [1040, 565] on button "Dining Area - Outdoor" at bounding box center [1046, 564] width 13 height 13
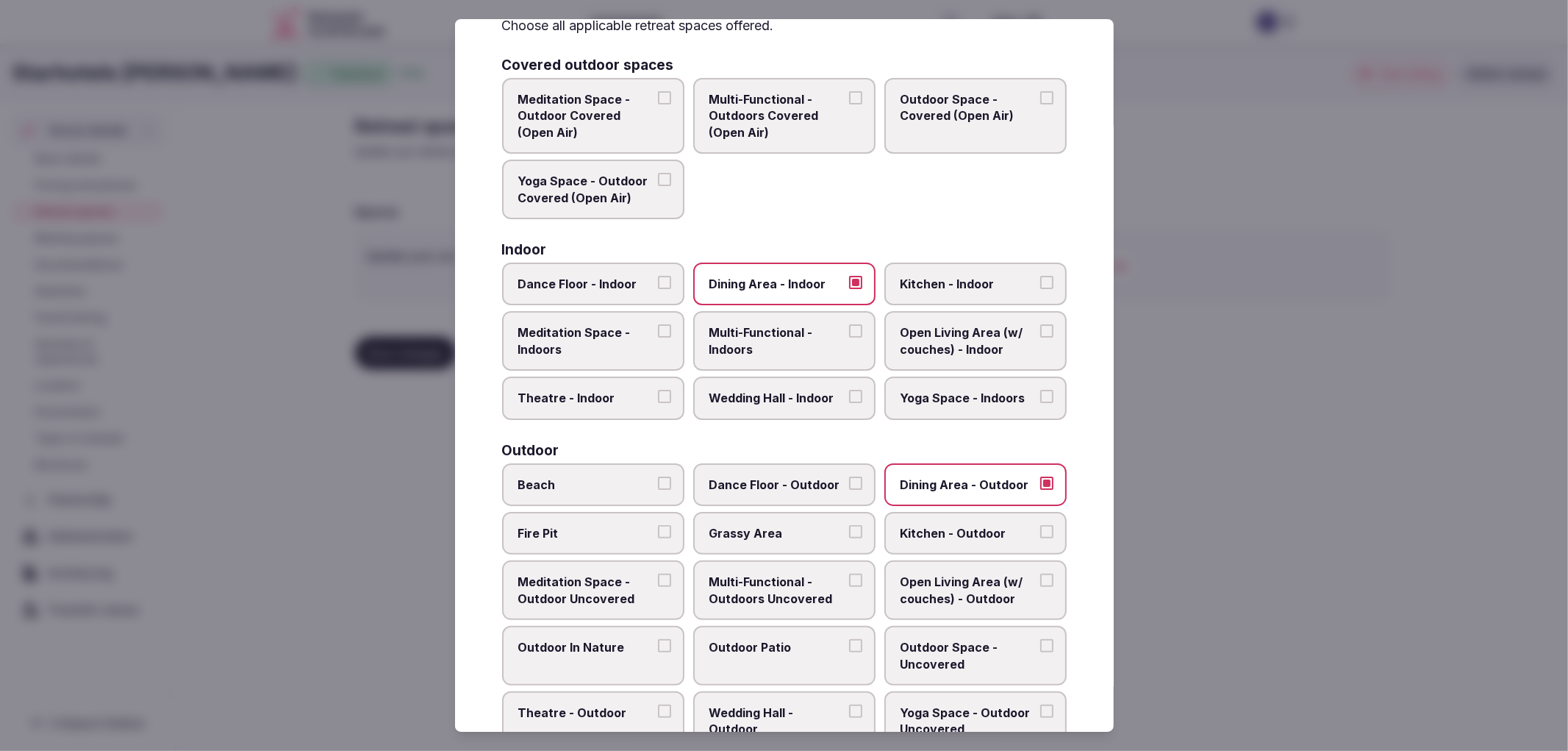
scroll to position [163, 0]
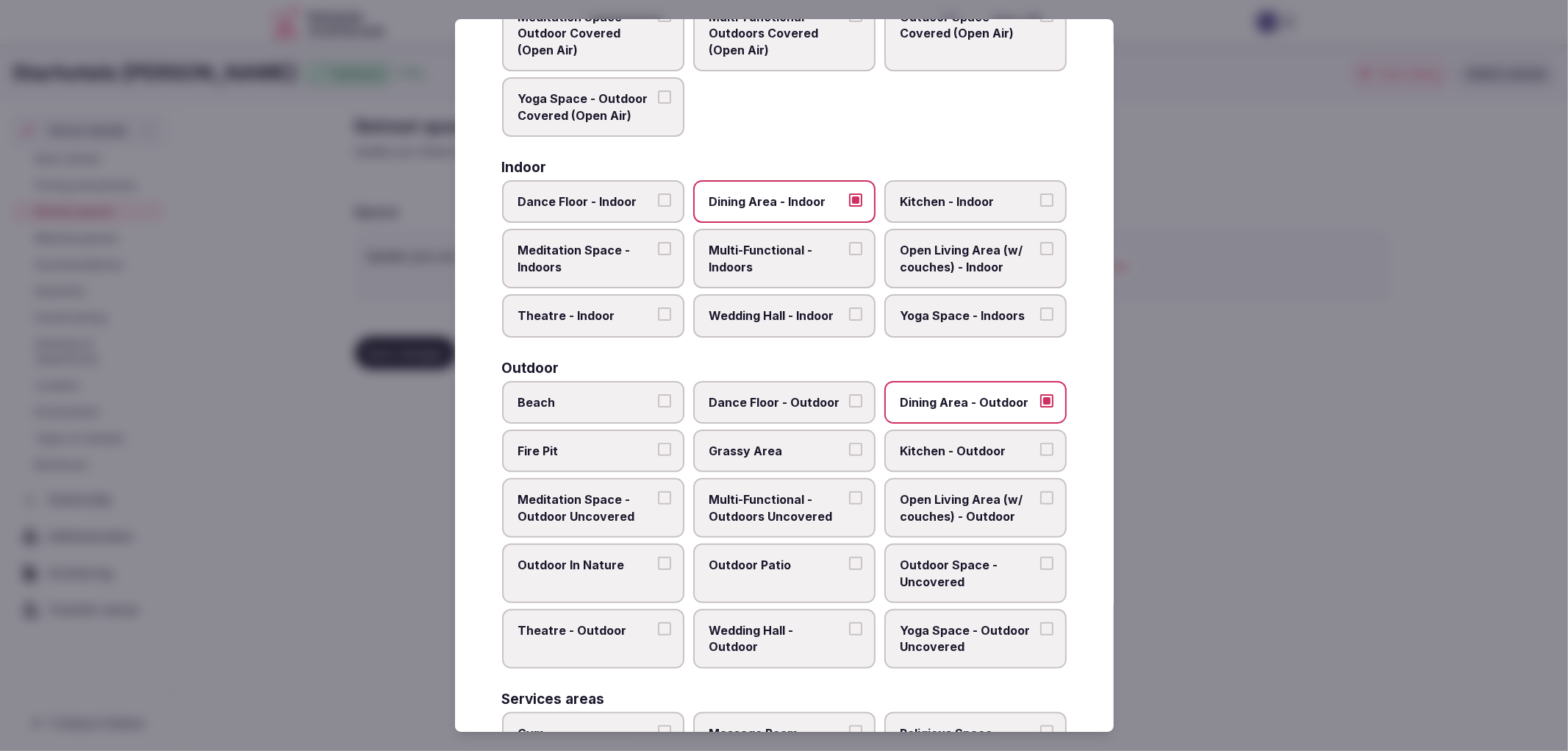
click at [820, 571] on label "Outdoor Patio" at bounding box center [784, 573] width 182 height 60
click at [849, 570] on button "Outdoor Patio" at bounding box center [855, 563] width 13 height 13
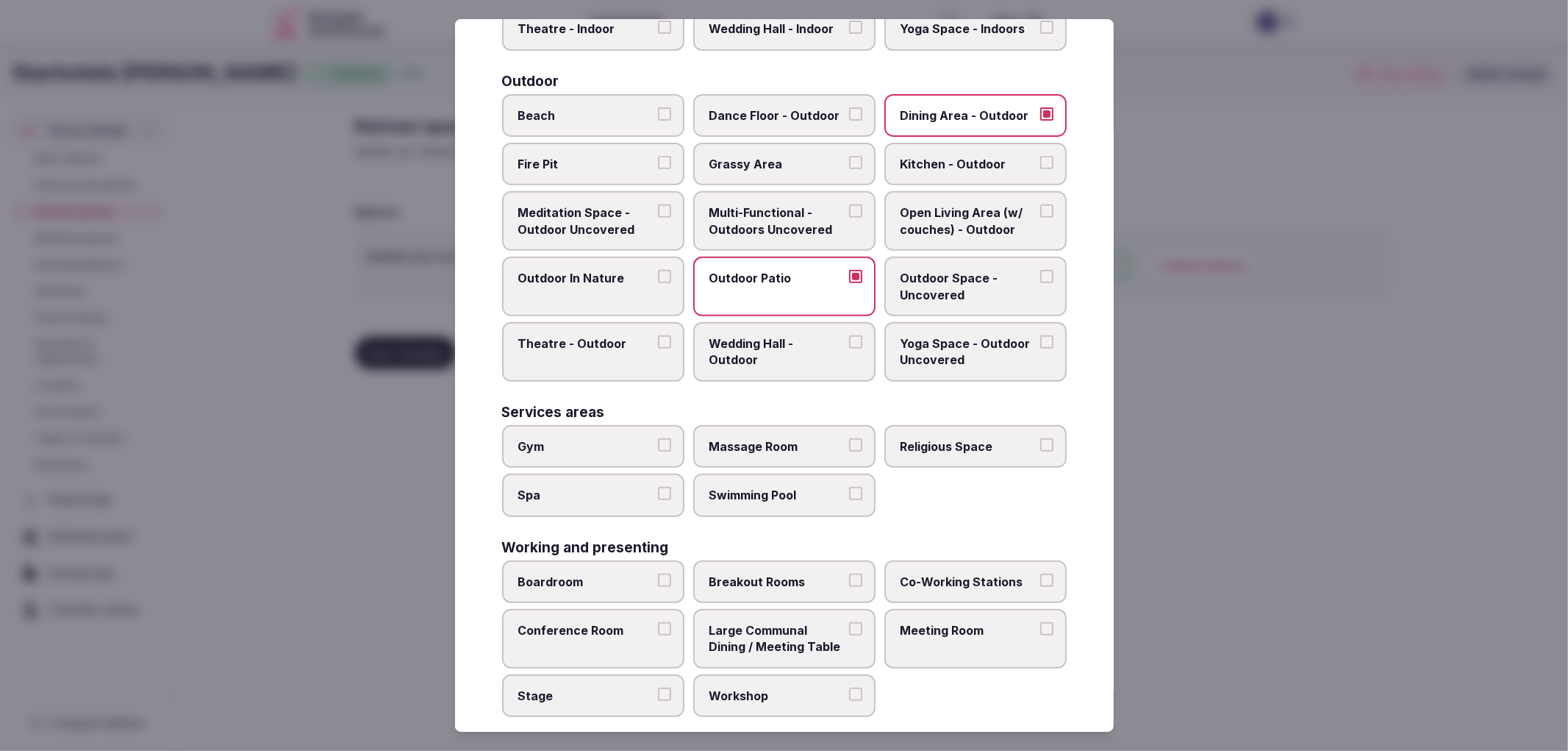
click at [548, 622] on span "Conference Room" at bounding box center [586, 630] width 135 height 16
click at [657, 622] on button "Conference Room" at bounding box center [663, 628] width 13 height 13
click at [850, 618] on label "Large Communal Dining / Meeting Table" at bounding box center [784, 639] width 182 height 60
click at [850, 622] on button "Large Communal Dining / Meeting Table" at bounding box center [855, 628] width 13 height 13
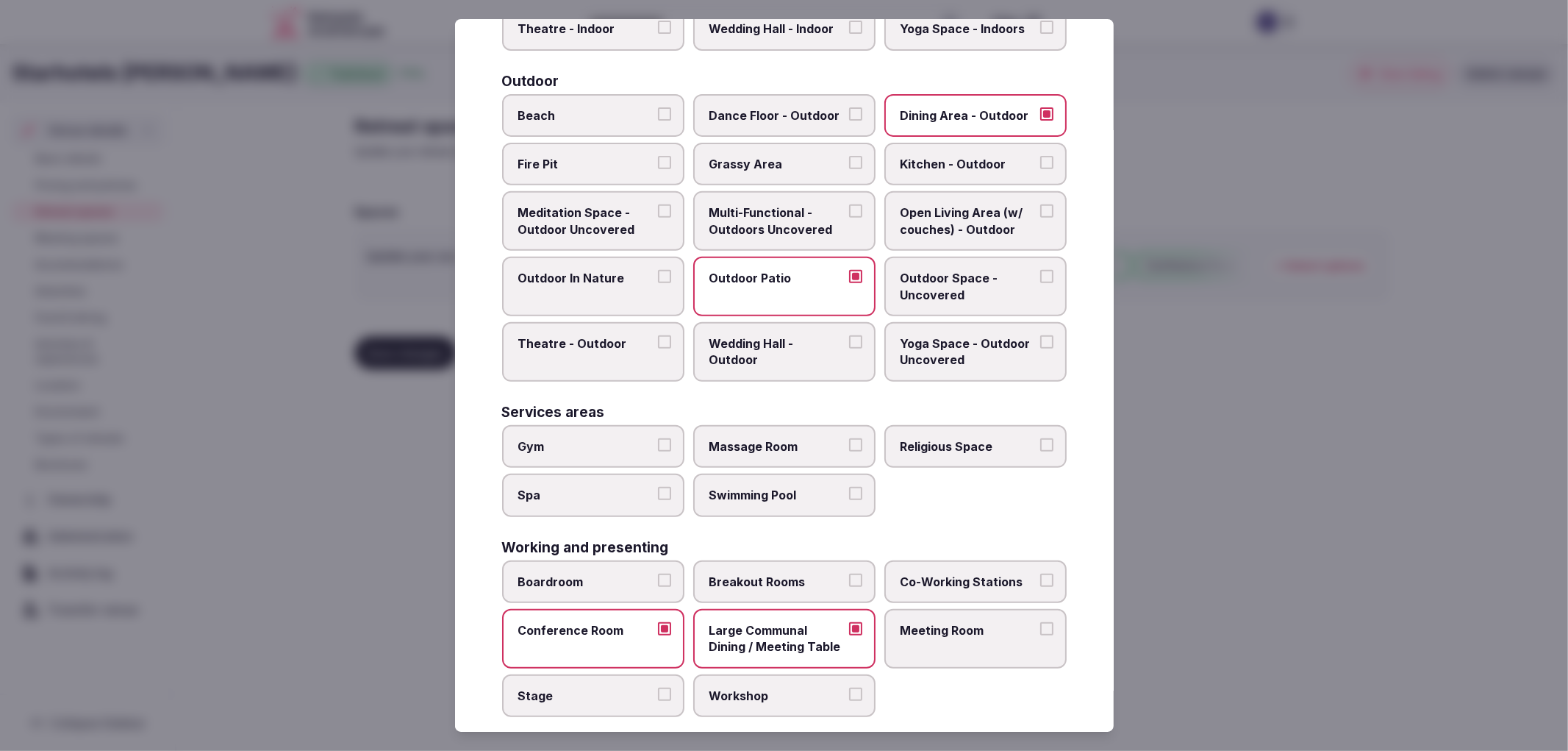
click at [920, 621] on label "Meeting Room" at bounding box center [975, 639] width 182 height 60
click at [1040, 622] on button "Meeting Room" at bounding box center [1046, 628] width 13 height 13
click at [1265, 568] on div at bounding box center [784, 376] width 1568 height 751
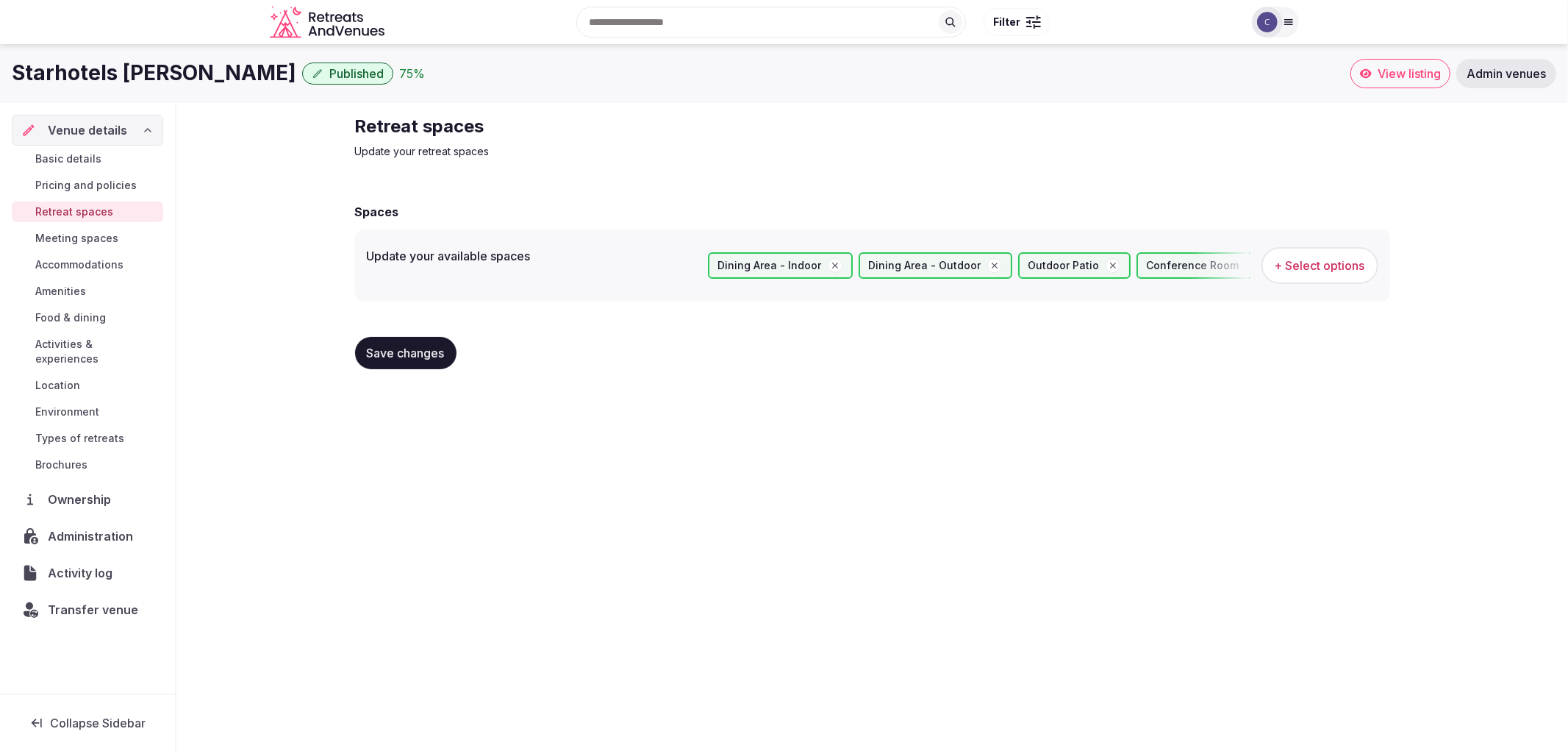
click at [432, 340] on button "Save changes" at bounding box center [405, 353] width 102 height 33
click at [393, 361] on button "Save changes" at bounding box center [405, 353] width 102 height 33
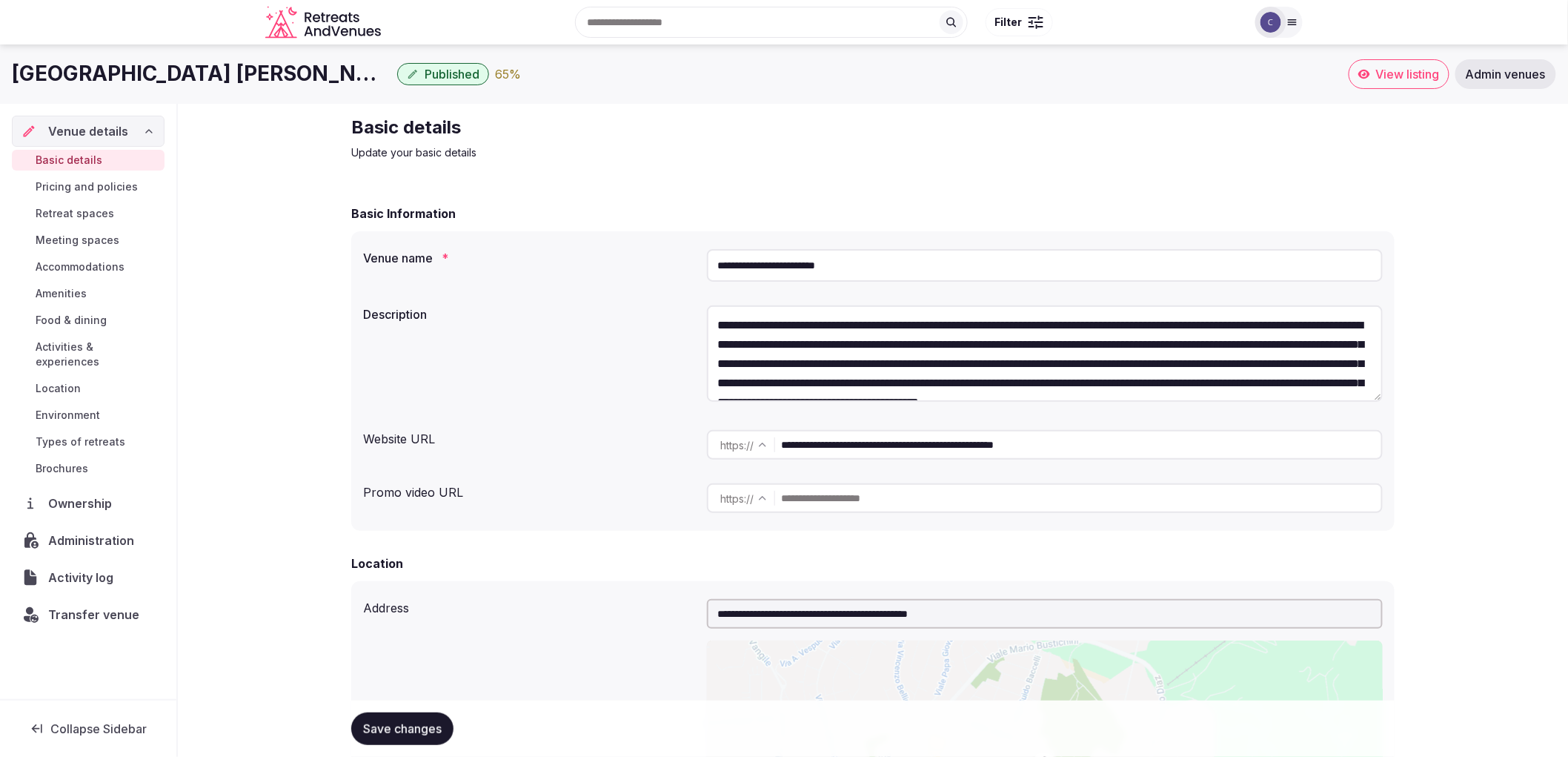
click at [91, 247] on link "Meeting spaces" at bounding box center [88, 241] width 153 height 21
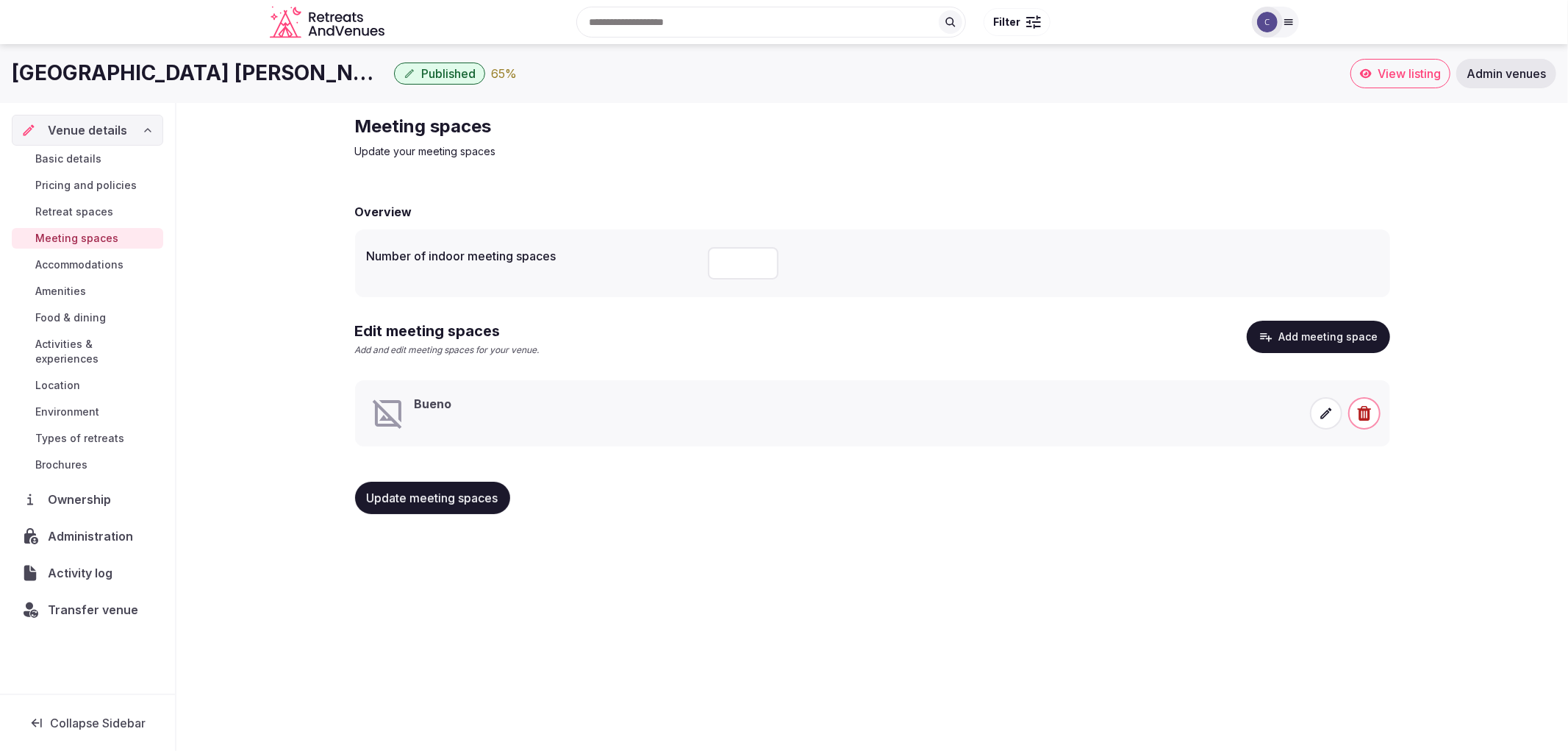
click at [97, 265] on span "Accommodations" at bounding box center [79, 264] width 88 height 15
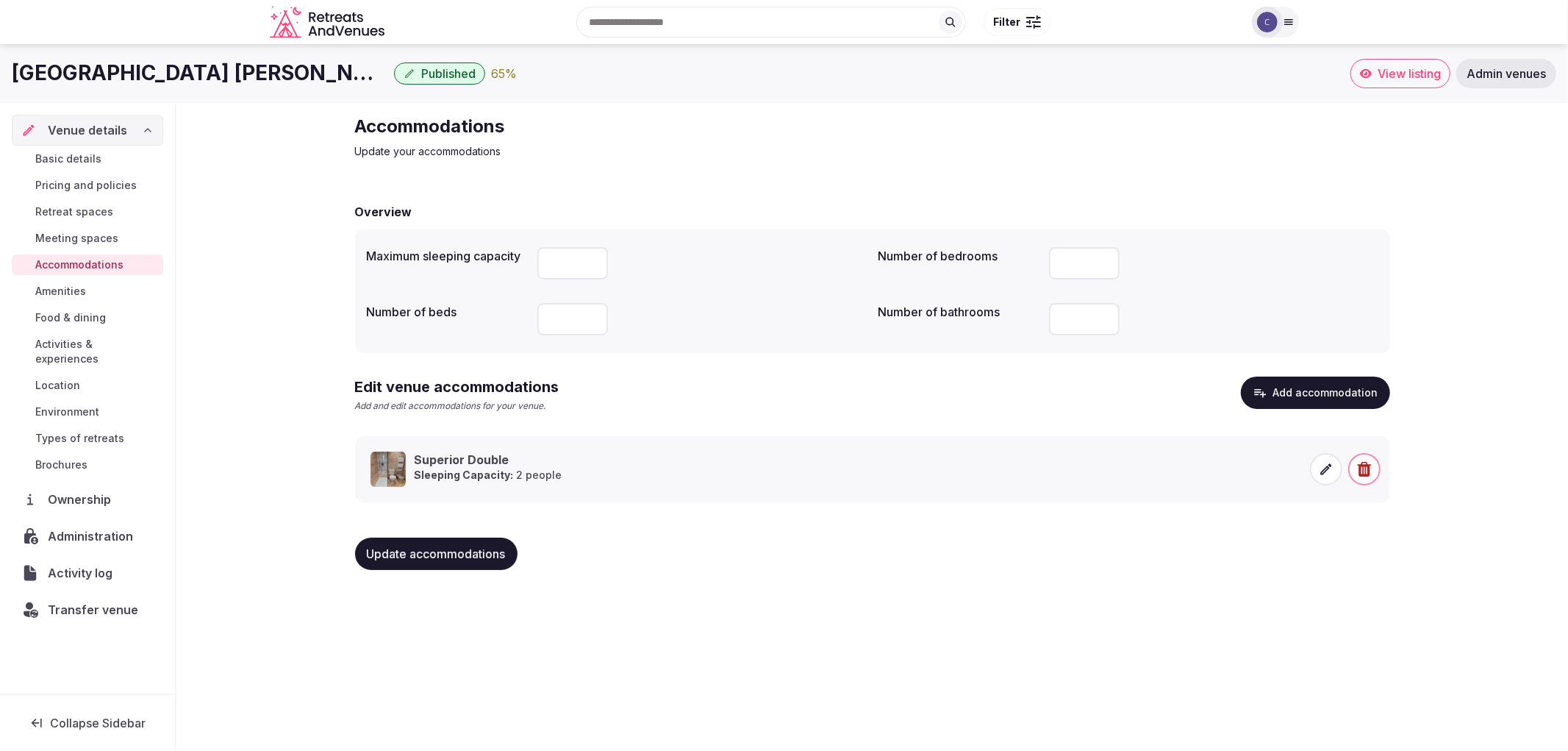
click at [86, 310] on span "Food & dining" at bounding box center [70, 317] width 71 height 15
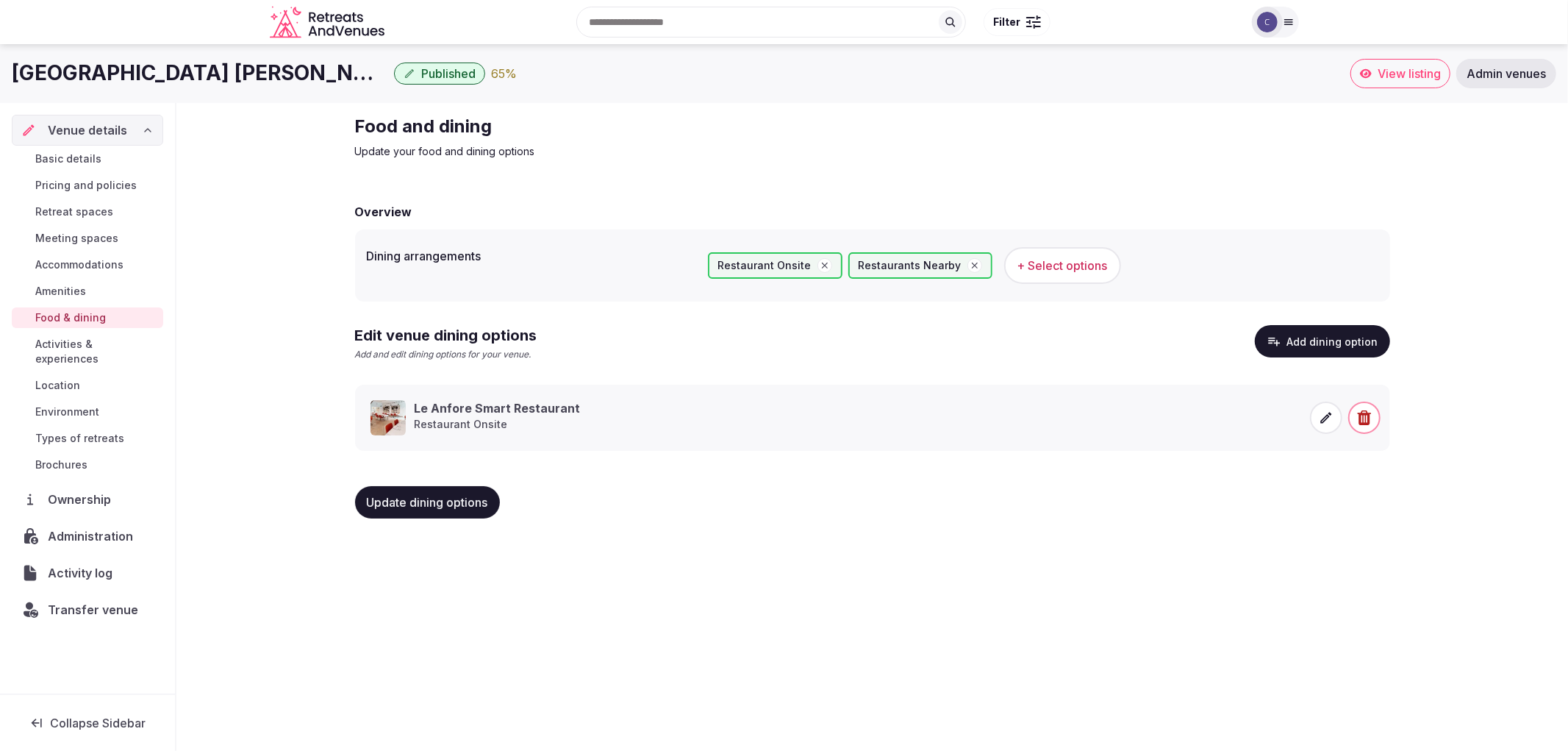
click at [113, 234] on span "Meeting spaces" at bounding box center [76, 238] width 83 height 15
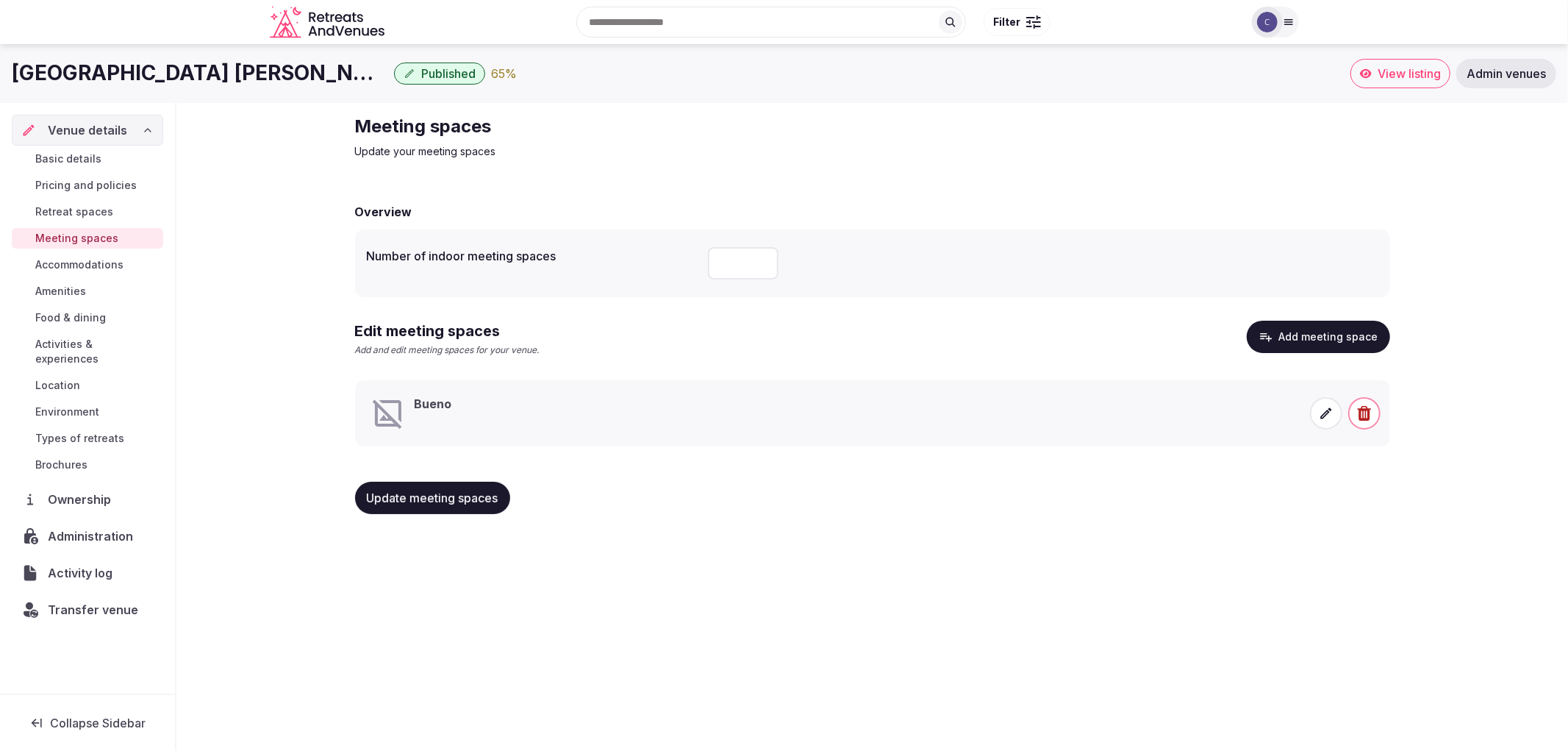
click at [1319, 414] on icon at bounding box center [1325, 413] width 15 height 15
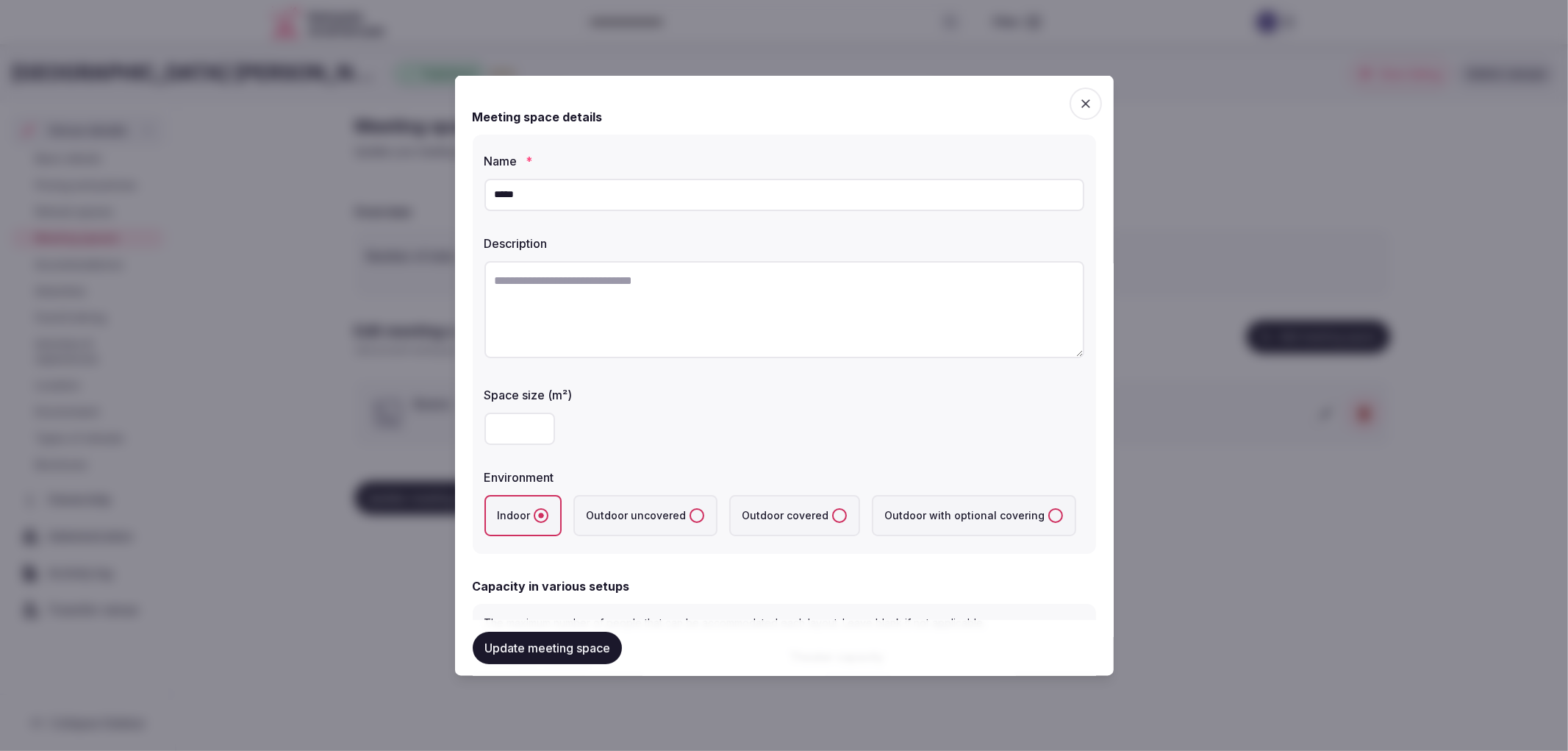
drag, startPoint x: 534, startPoint y: 194, endPoint x: 421, endPoint y: 197, distance: 113.0
click at [421, 197] on body "Search Popular Destinations [GEOGRAPHIC_DATA], [GEOGRAPHIC_DATA] [GEOGRAPHIC_DA…" at bounding box center [784, 376] width 1568 height 751
click at [383, 170] on div at bounding box center [784, 376] width 1568 height 751
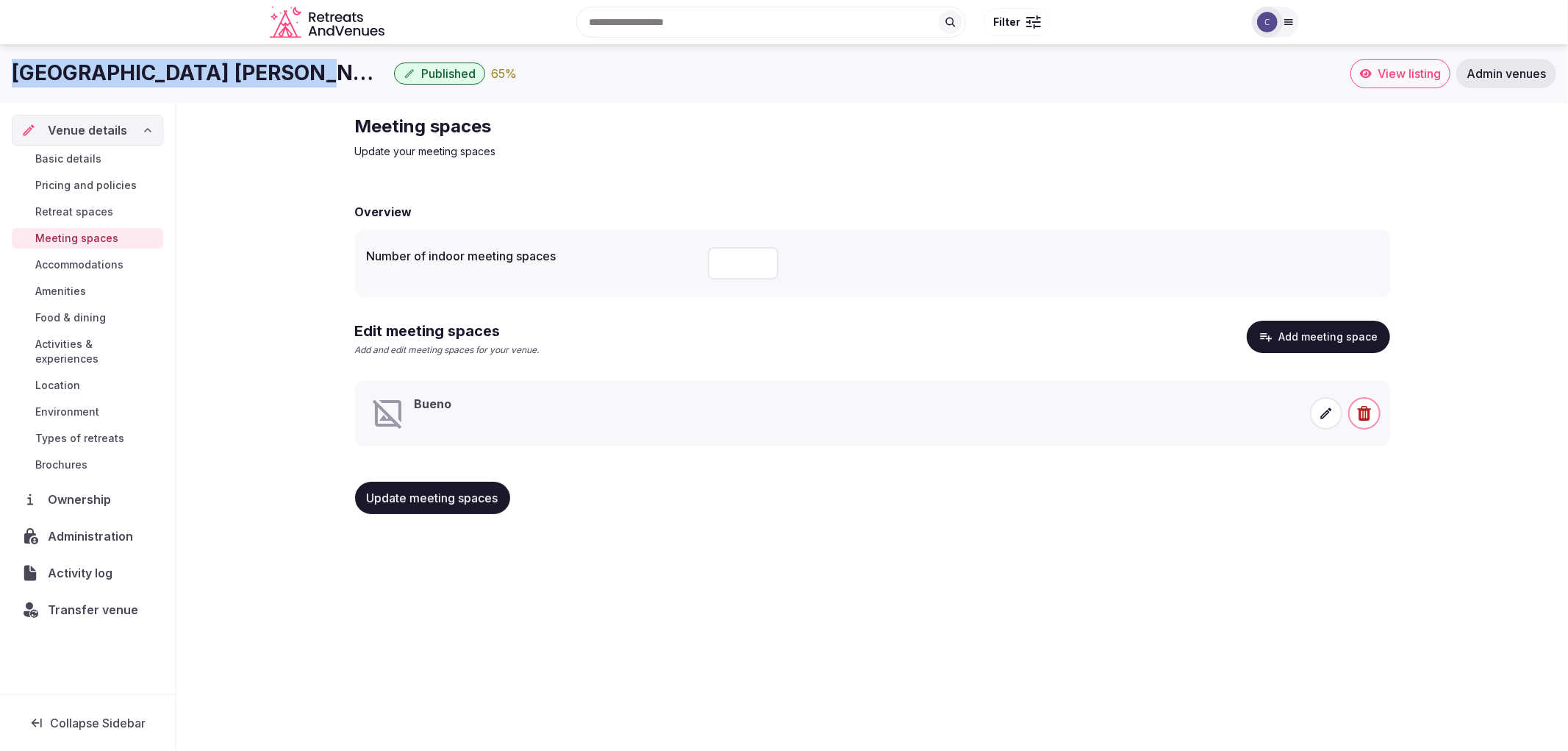
drag, startPoint x: 3, startPoint y: 78, endPoint x: 278, endPoint y: 81, distance: 275.0
click at [278, 81] on div "[GEOGRAPHIC_DATA][PERSON_NAME] Published 65 % View listing Admin venues" at bounding box center [784, 74] width 1568 height 29
copy h1 "[GEOGRAPHIC_DATA] [PERSON_NAME] Di [GEOGRAPHIC_DATA]"
click at [1313, 414] on span at bounding box center [1326, 413] width 32 height 33
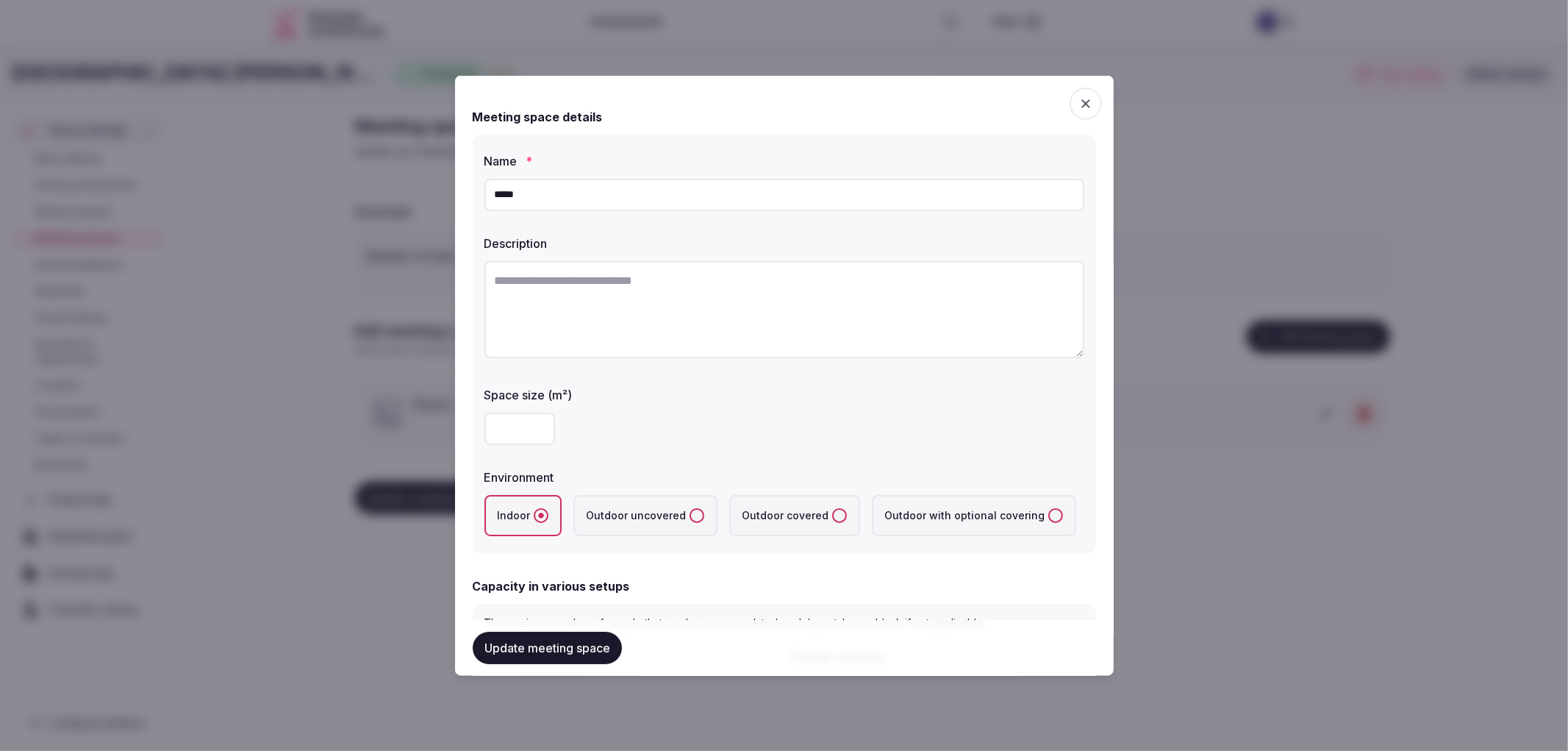
click at [716, 340] on textarea at bounding box center [785, 308] width 600 height 97
paste textarea "**********"
type textarea "**********"
click at [758, 284] on textarea at bounding box center [778, 308] width 587 height 96
paste textarea "**********"
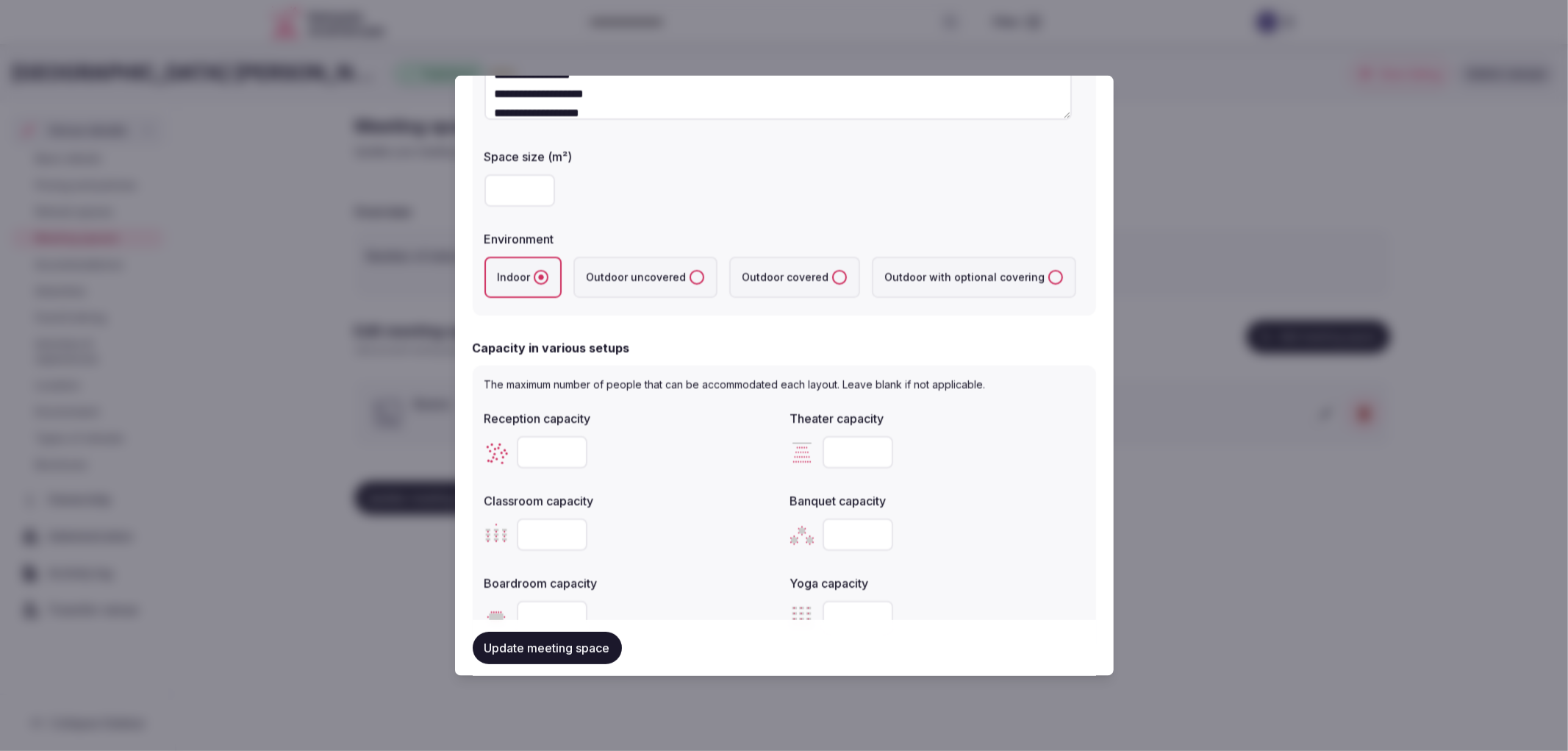
scroll to position [245, 0]
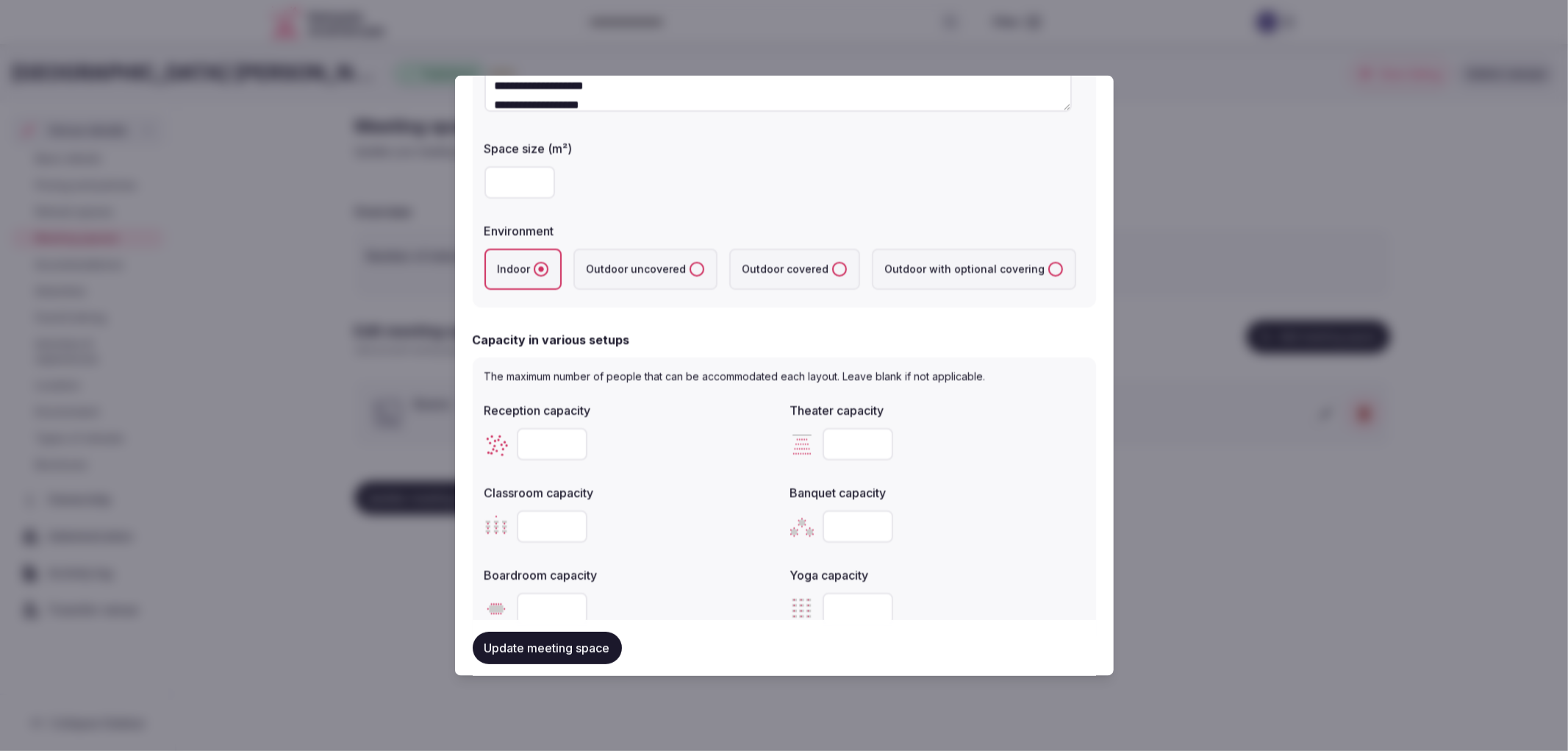
type textarea "**********"
click at [545, 446] on input "number" at bounding box center [551, 444] width 71 height 33
type input "**"
click at [840, 440] on input "number" at bounding box center [858, 444] width 71 height 33
type input "**"
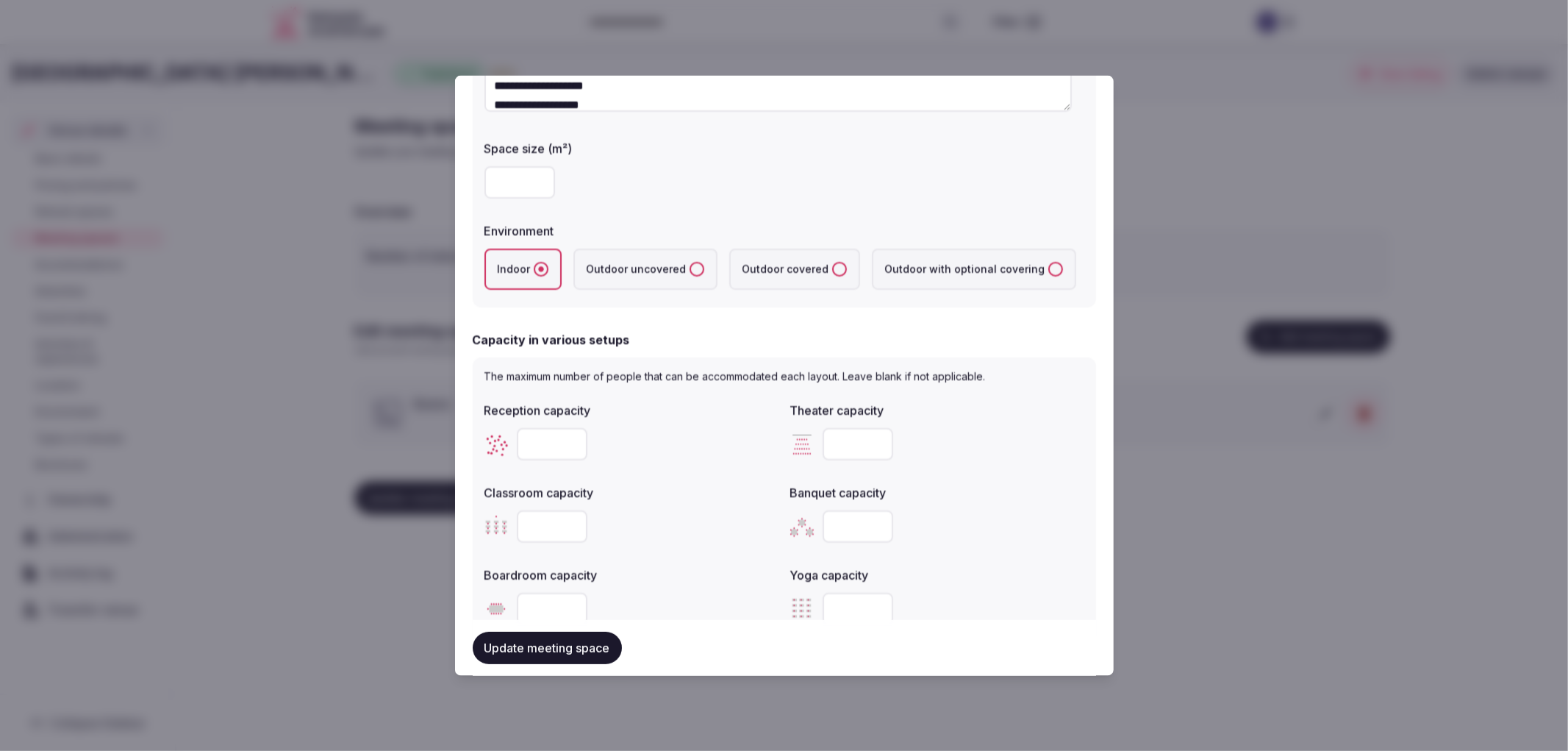
click at [559, 531] on input "number" at bounding box center [551, 526] width 71 height 33
click at [522, 521] on input "number" at bounding box center [551, 526] width 71 height 33
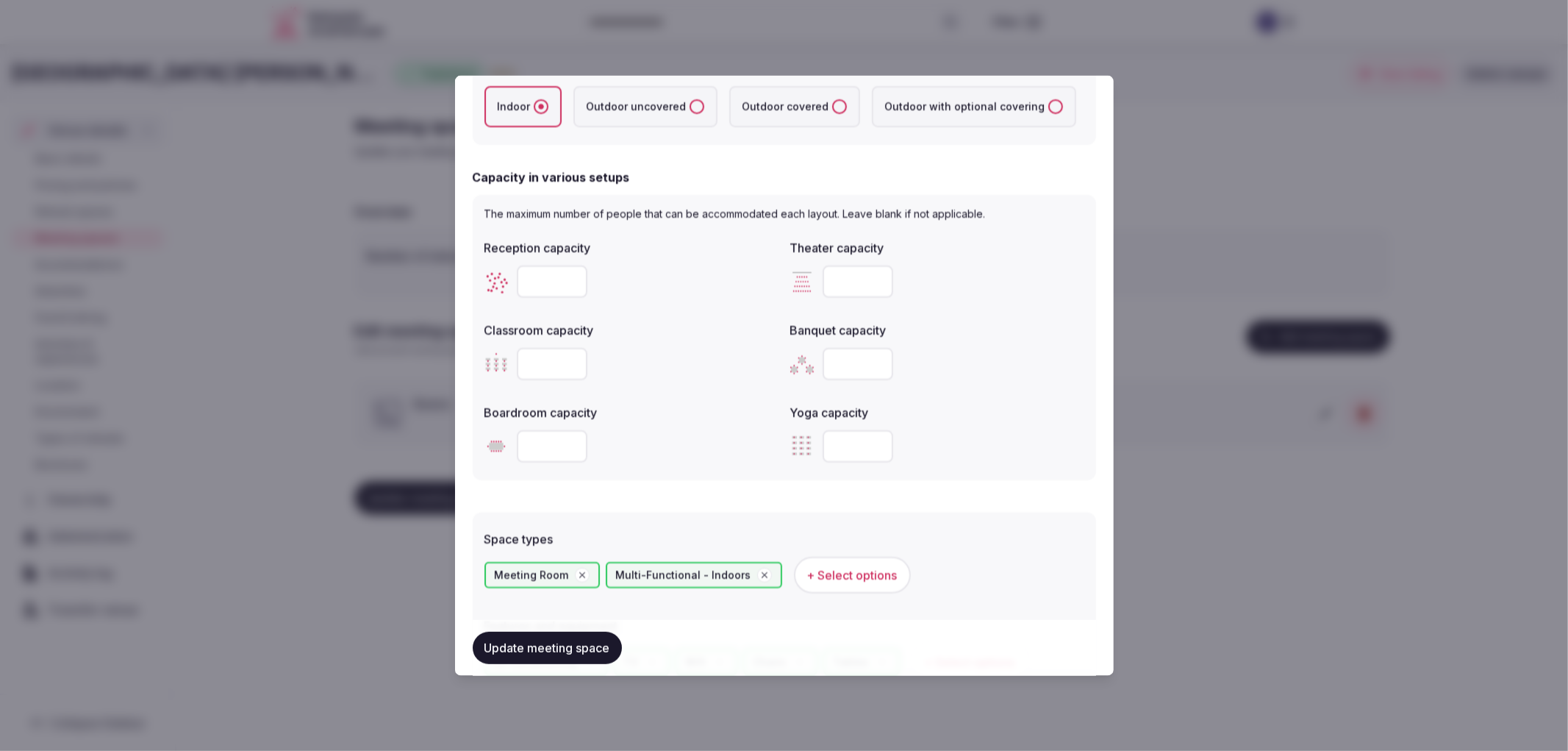
scroll to position [408, 0]
type input "**"
click at [605, 342] on div "**" at bounding box center [632, 363] width 294 height 44
click at [885, 366] on input "number" at bounding box center [858, 363] width 71 height 33
click at [569, 452] on input "number" at bounding box center [551, 445] width 71 height 33
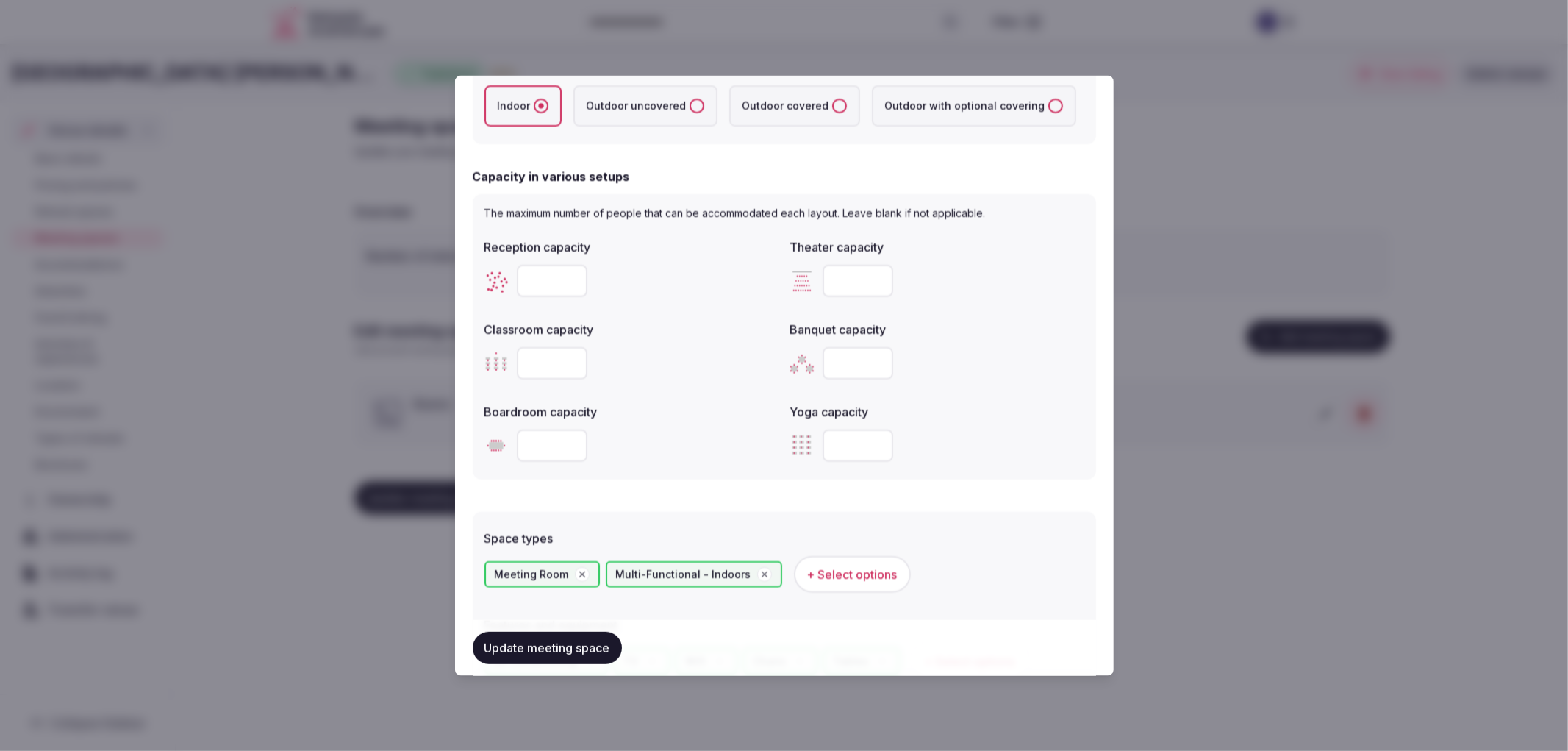
click at [610, 410] on label "Boardroom capacity" at bounding box center [632, 411] width 294 height 12
click at [537, 453] on input "number" at bounding box center [551, 445] width 71 height 33
type input "**"
click at [628, 424] on div "**" at bounding box center [632, 445] width 294 height 44
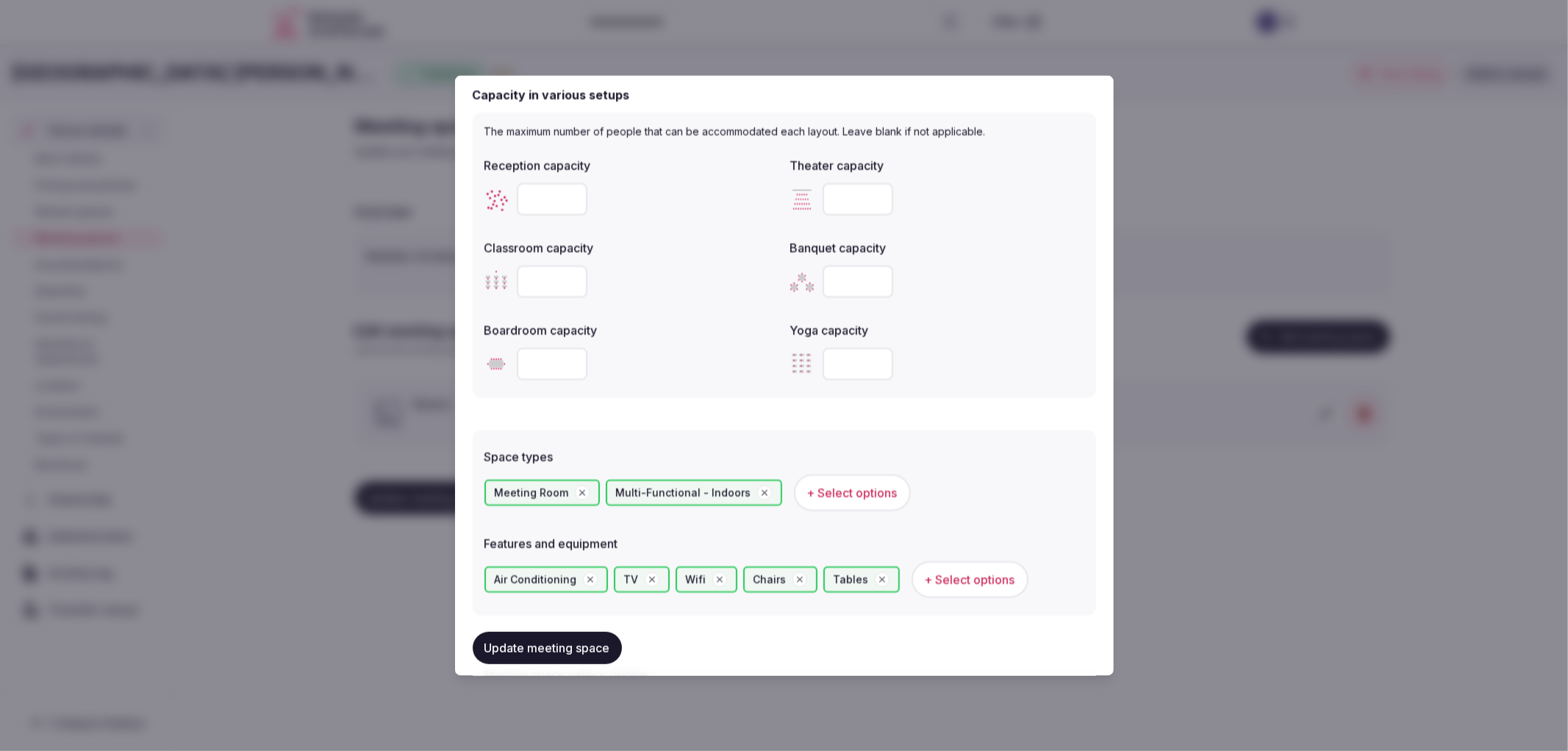
scroll to position [783, 0]
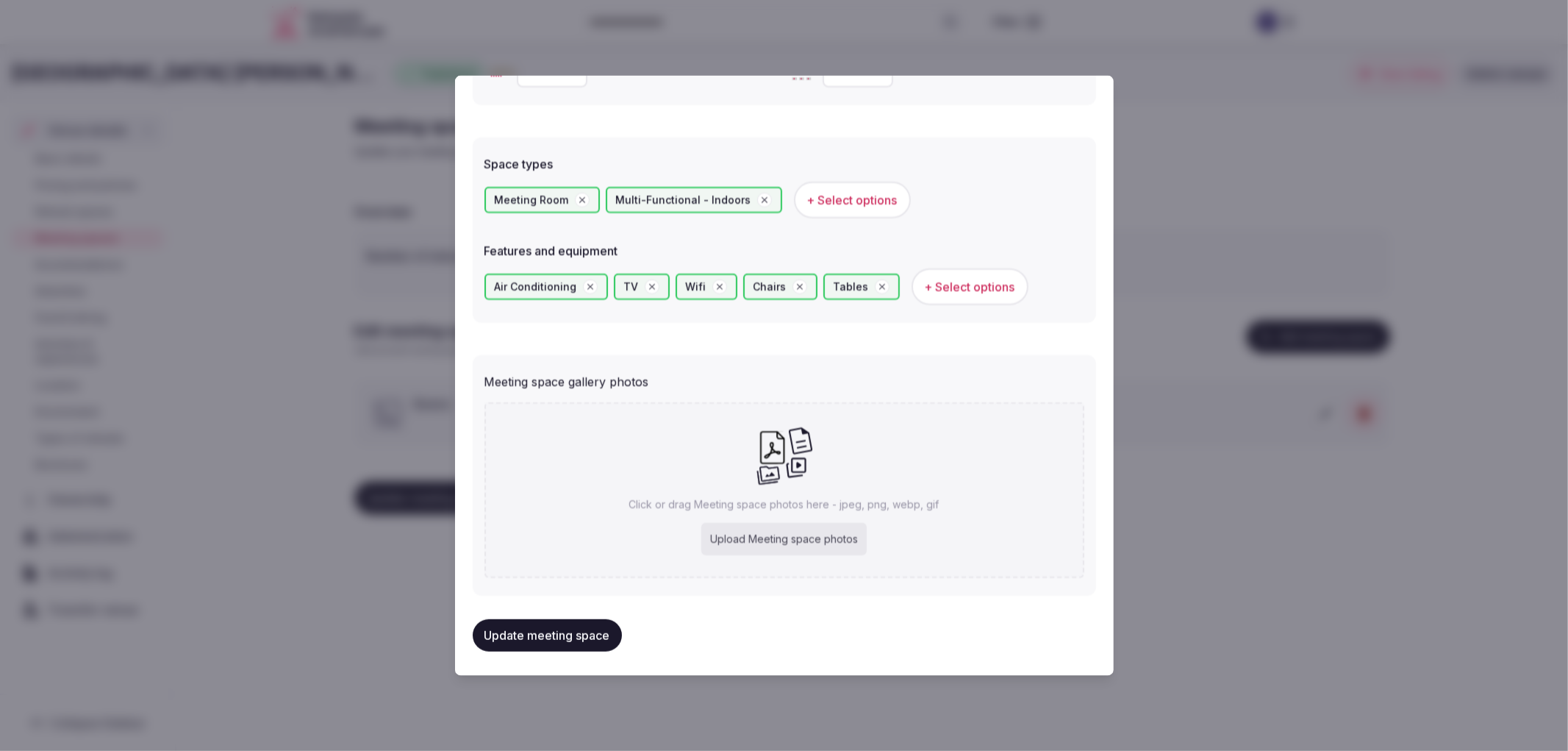
click at [899, 517] on div "Click or drag Meeting space photos here - jpeg, png, webp, gif Upload Meeting s…" at bounding box center [785, 489] width 600 height 175
click at [789, 583] on div "Meeting space gallery photos Click or drag Meeting space photos here - jpeg, pn…" at bounding box center [784, 475] width 623 height 240
click at [788, 545] on div "Upload Meeting space photos" at bounding box center [783, 539] width 165 height 33
type input "**********"
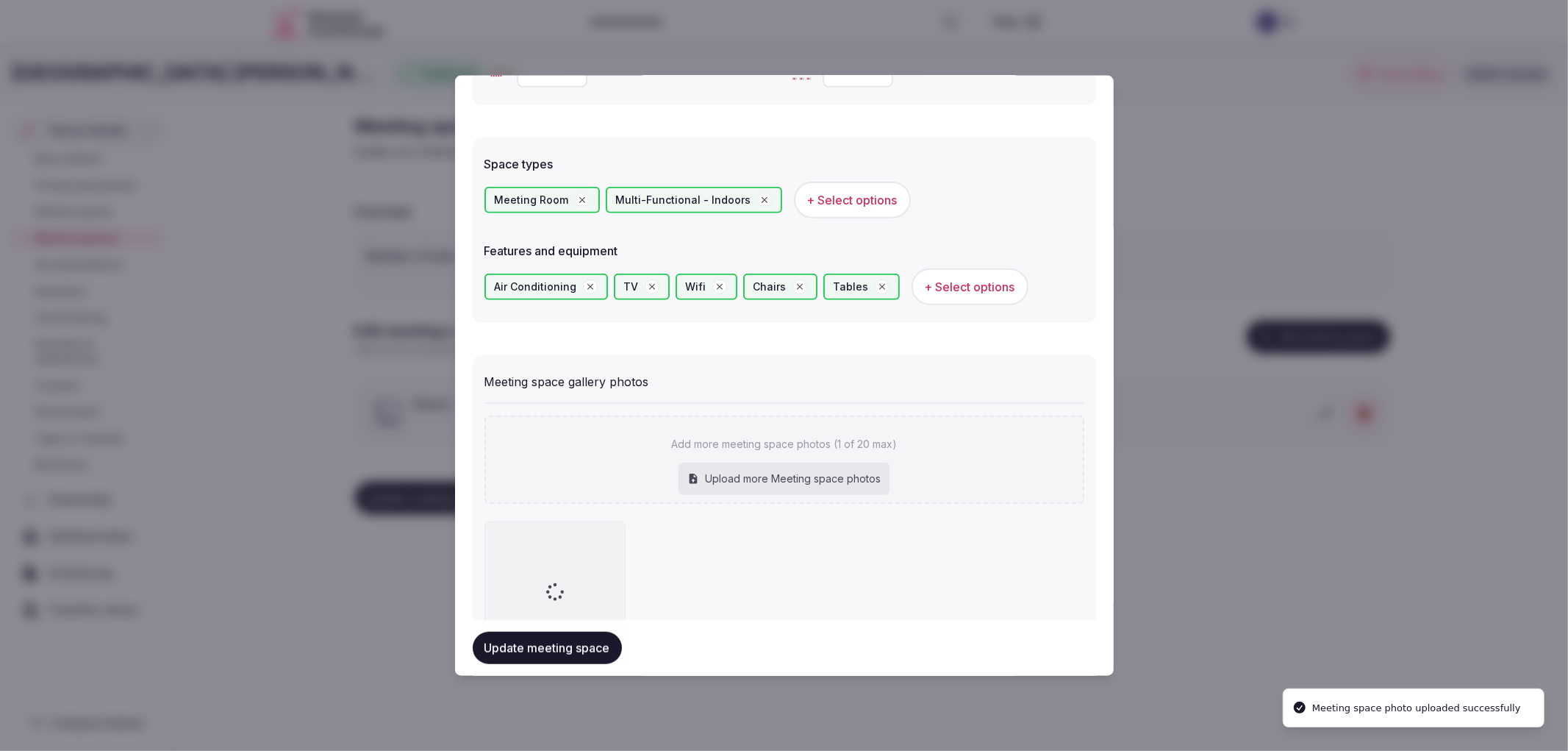
scroll to position [864, 0]
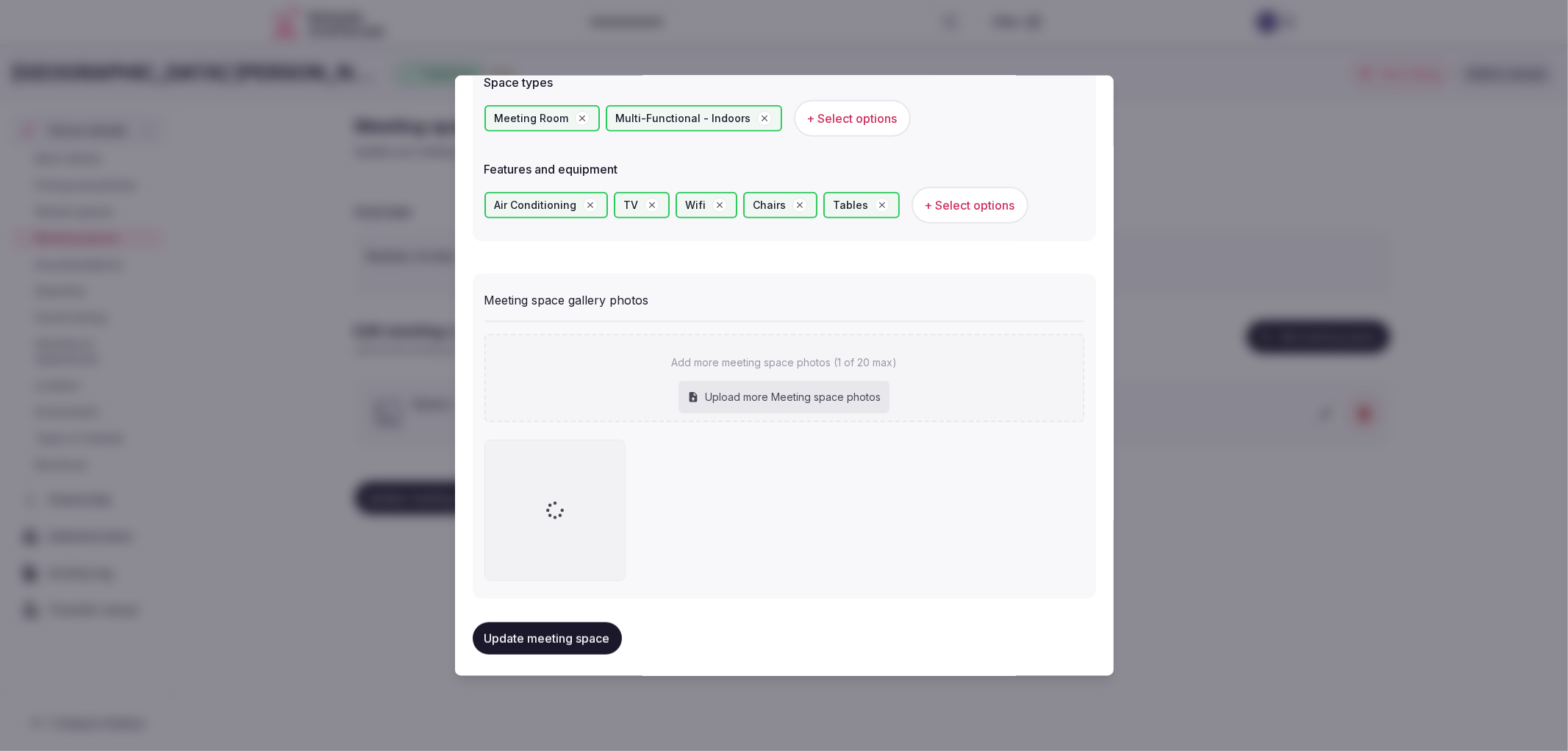
click at [588, 631] on button "Update meeting space" at bounding box center [547, 638] width 150 height 33
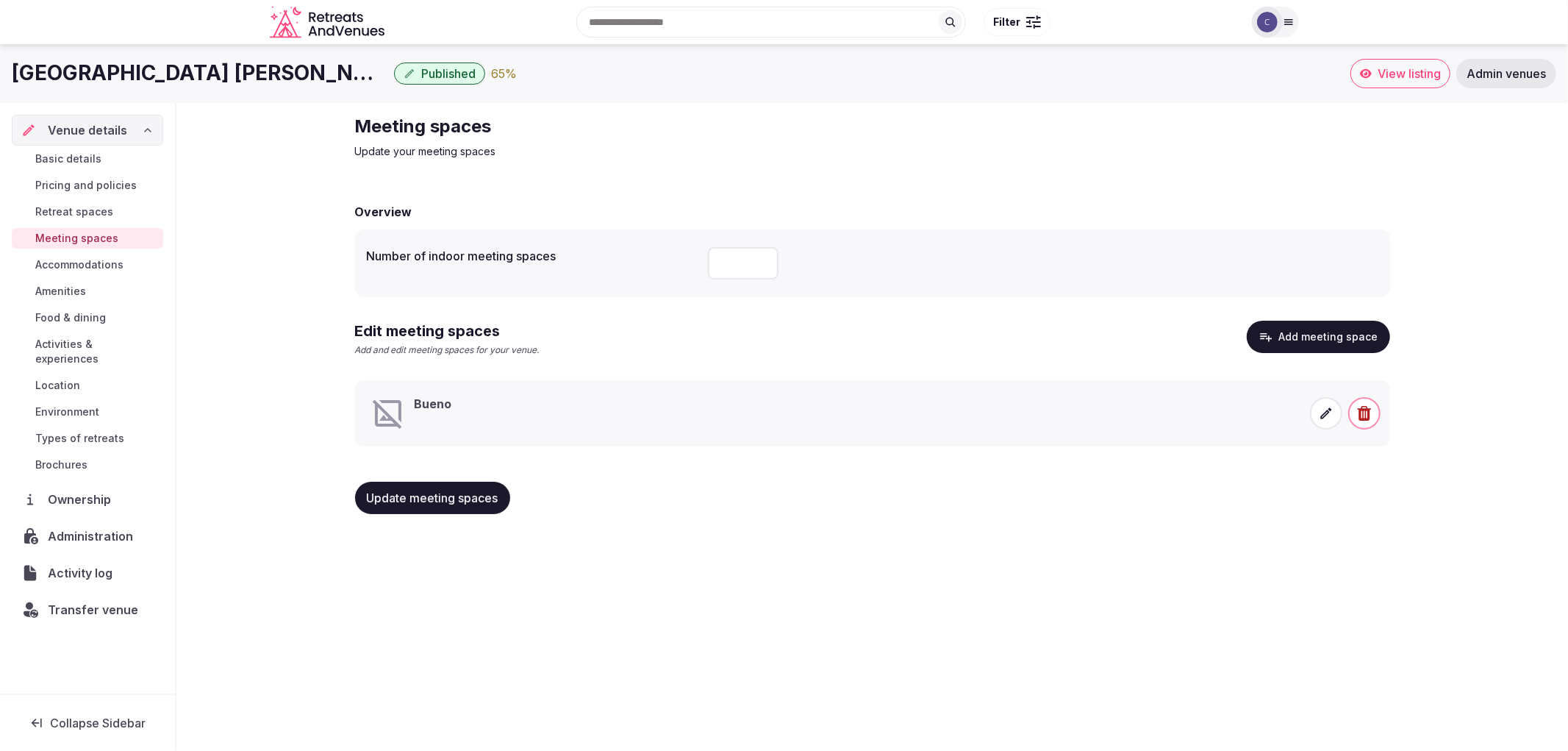
click at [438, 496] on span "Update meeting spaces" at bounding box center [433, 497] width 132 height 15
click at [1322, 411] on icon at bounding box center [1325, 413] width 15 height 15
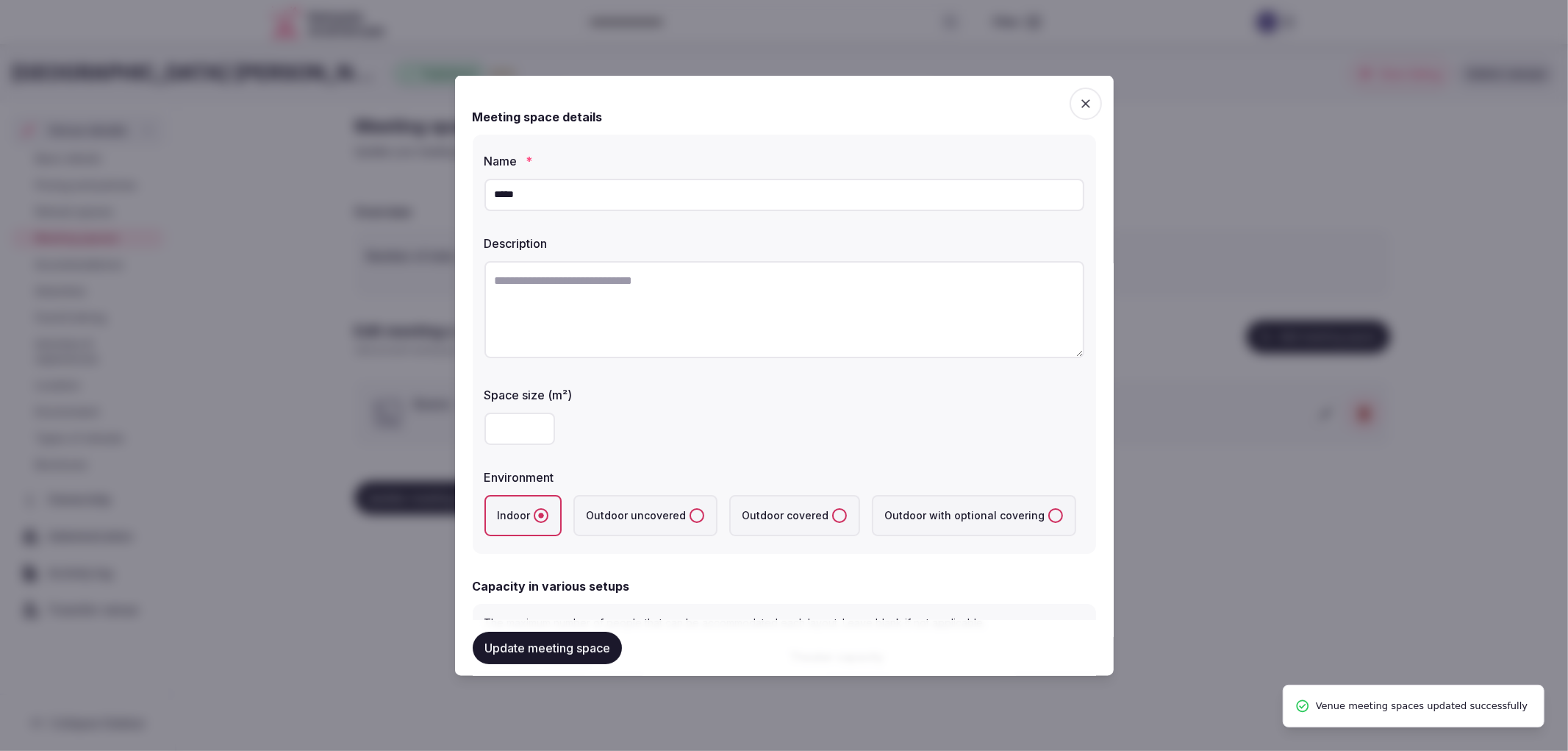
click at [731, 305] on textarea at bounding box center [785, 308] width 600 height 97
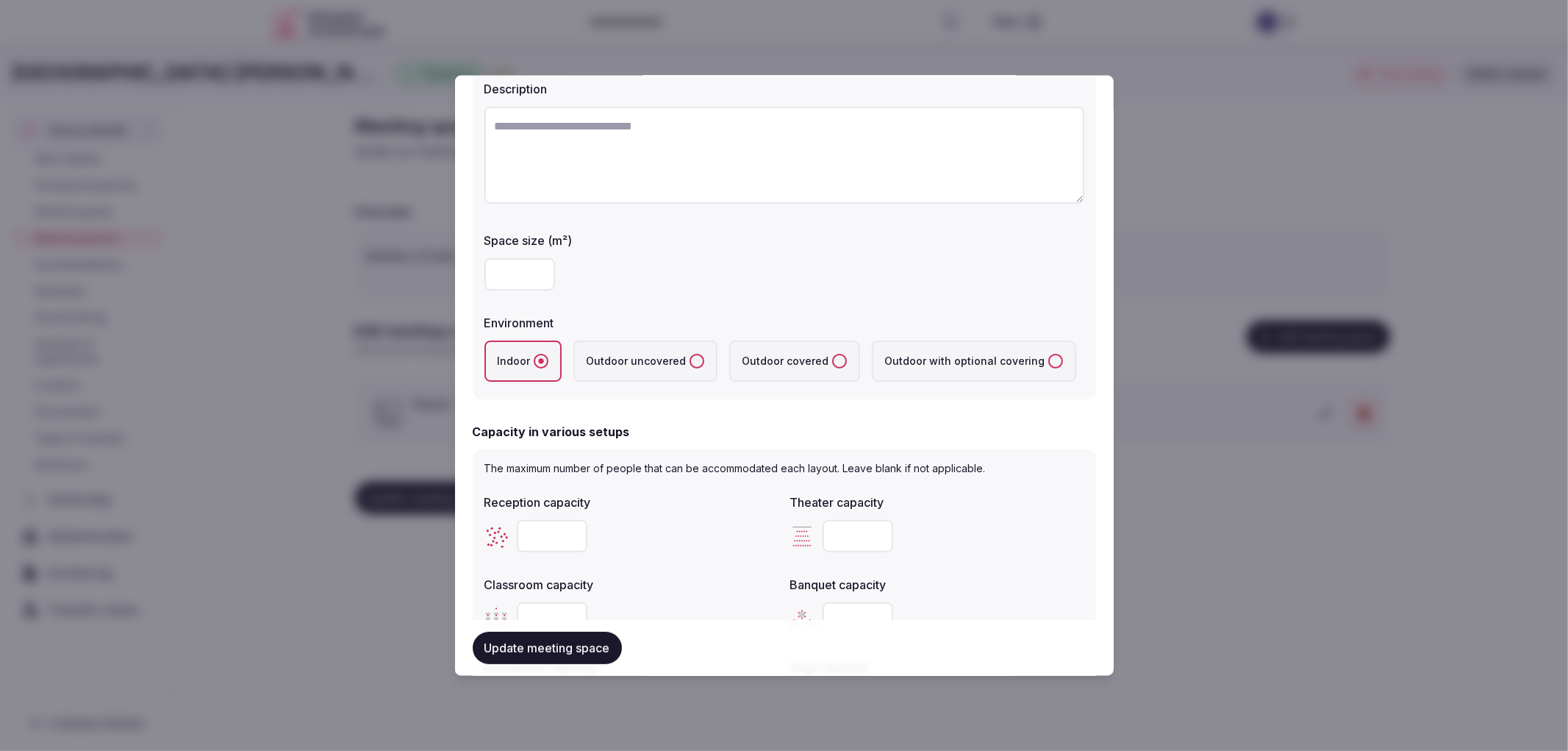
scroll to position [408, 0]
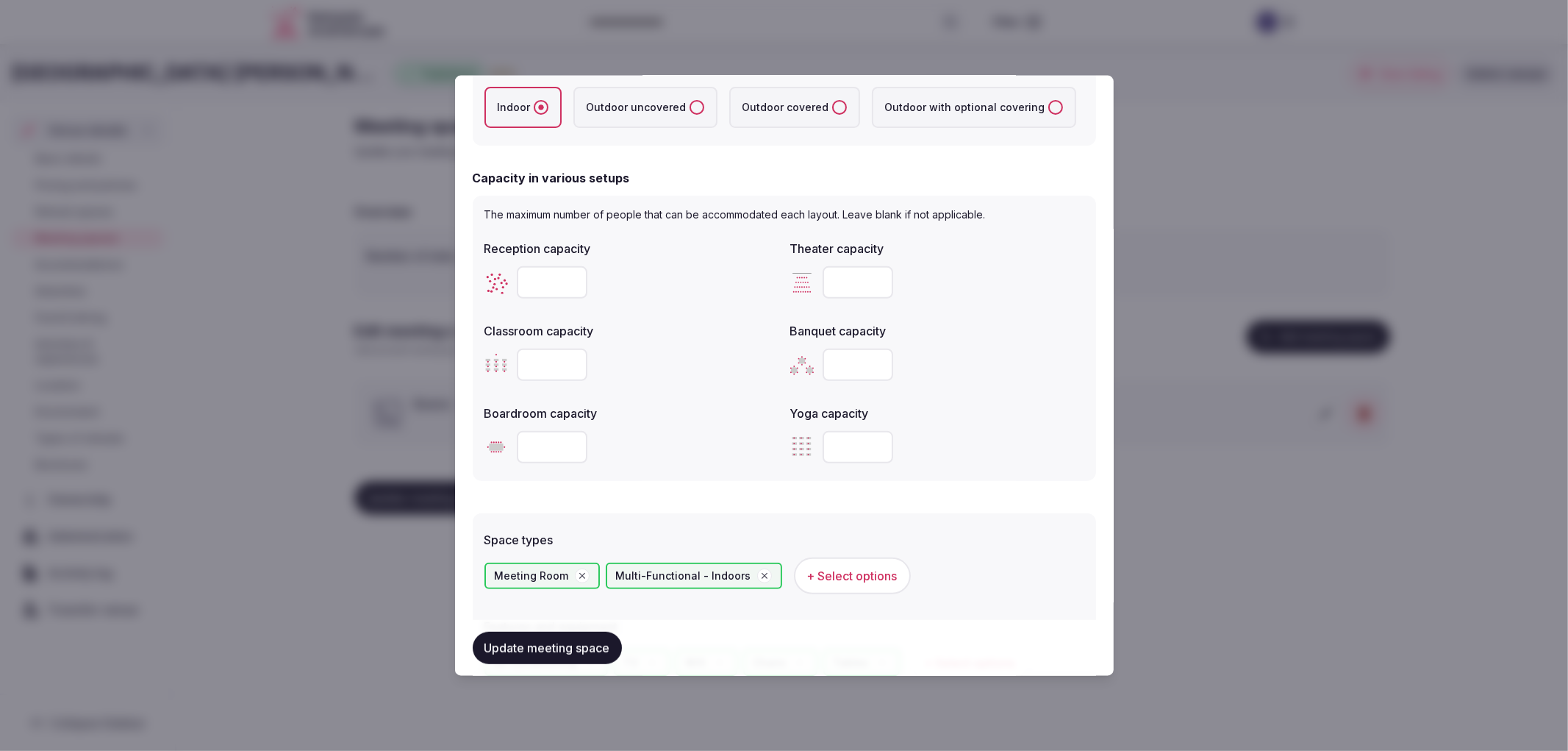
click at [531, 269] on input "number" at bounding box center [551, 281] width 71 height 33
click at [523, 285] on input "number" at bounding box center [551, 281] width 71 height 33
type input "**"
click at [828, 287] on input "number" at bounding box center [858, 281] width 71 height 33
click at [835, 277] on input "number" at bounding box center [858, 281] width 71 height 33
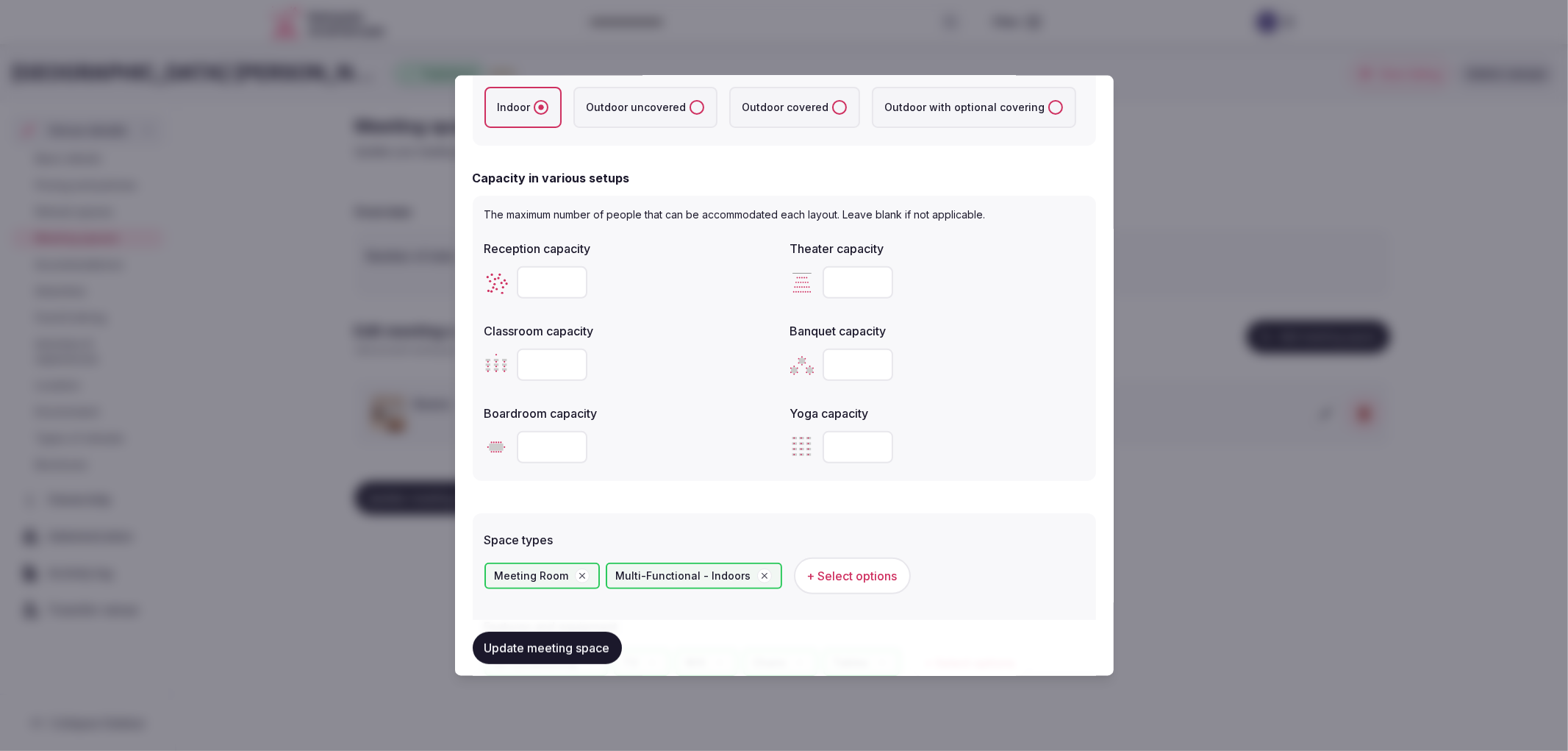
type input "**"
click at [539, 350] on input "number" at bounding box center [551, 364] width 71 height 33
click at [539, 356] on input "number" at bounding box center [551, 364] width 71 height 33
type input "*"
type input "**"
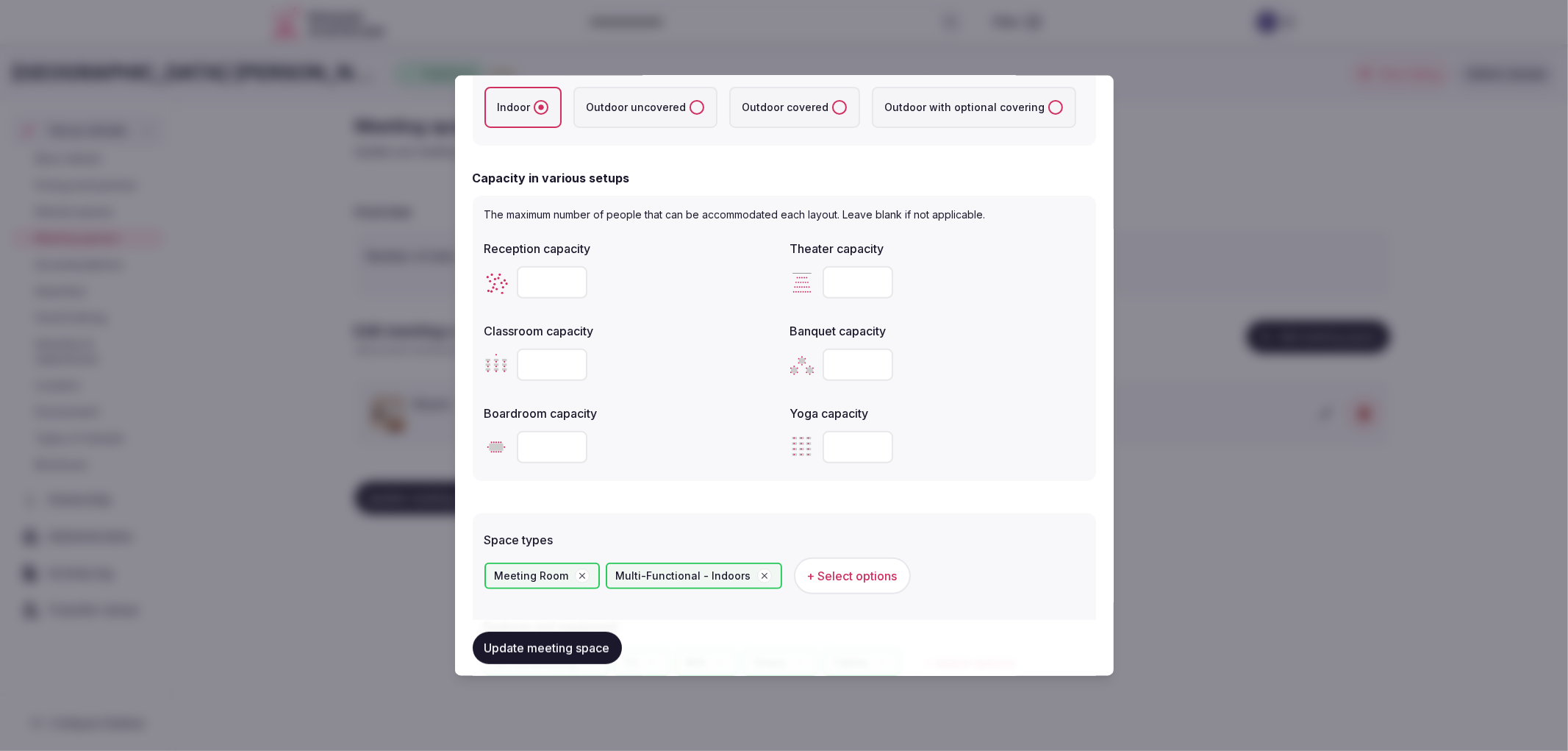
click at [849, 371] on input "number" at bounding box center [858, 364] width 71 height 33
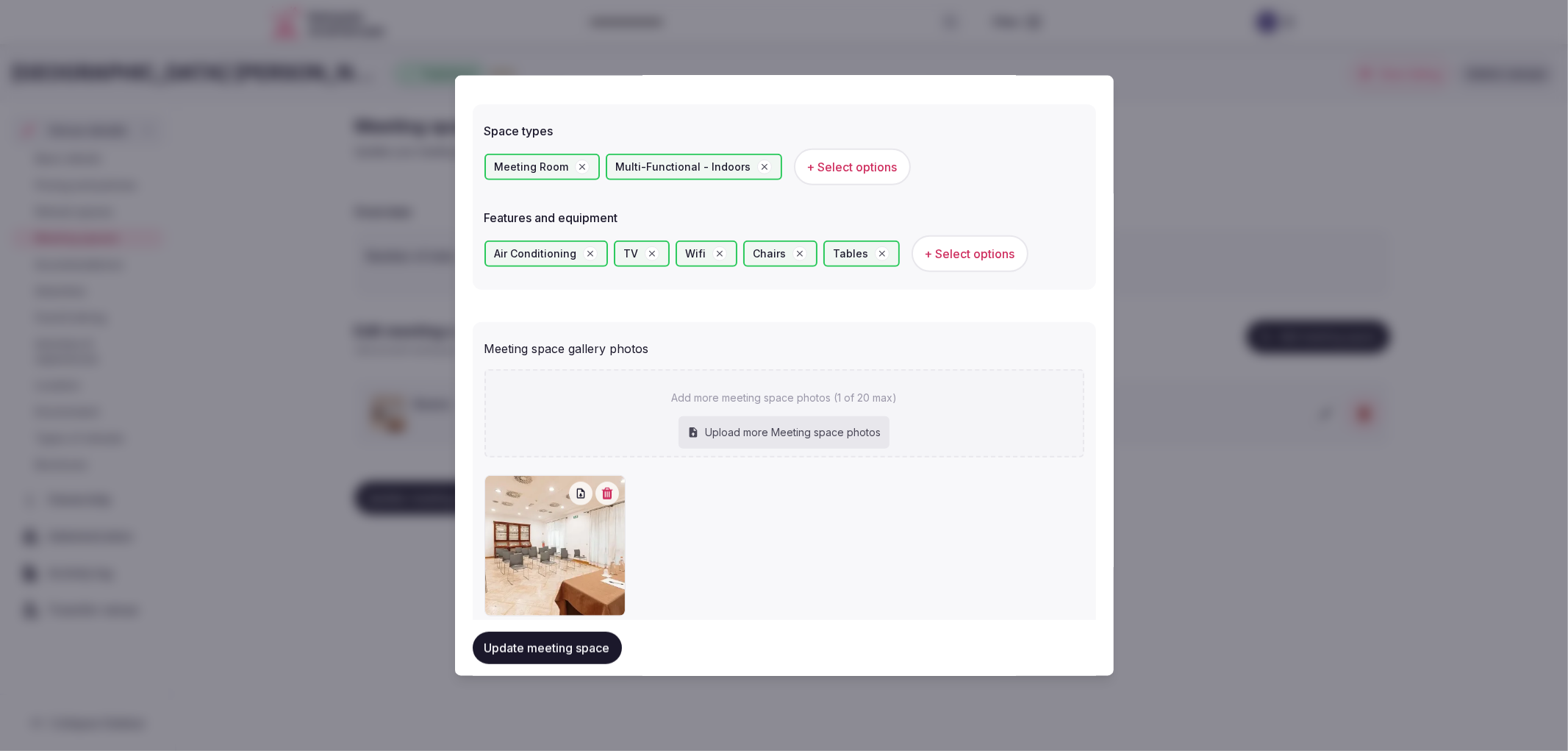
scroll to position [851, 0]
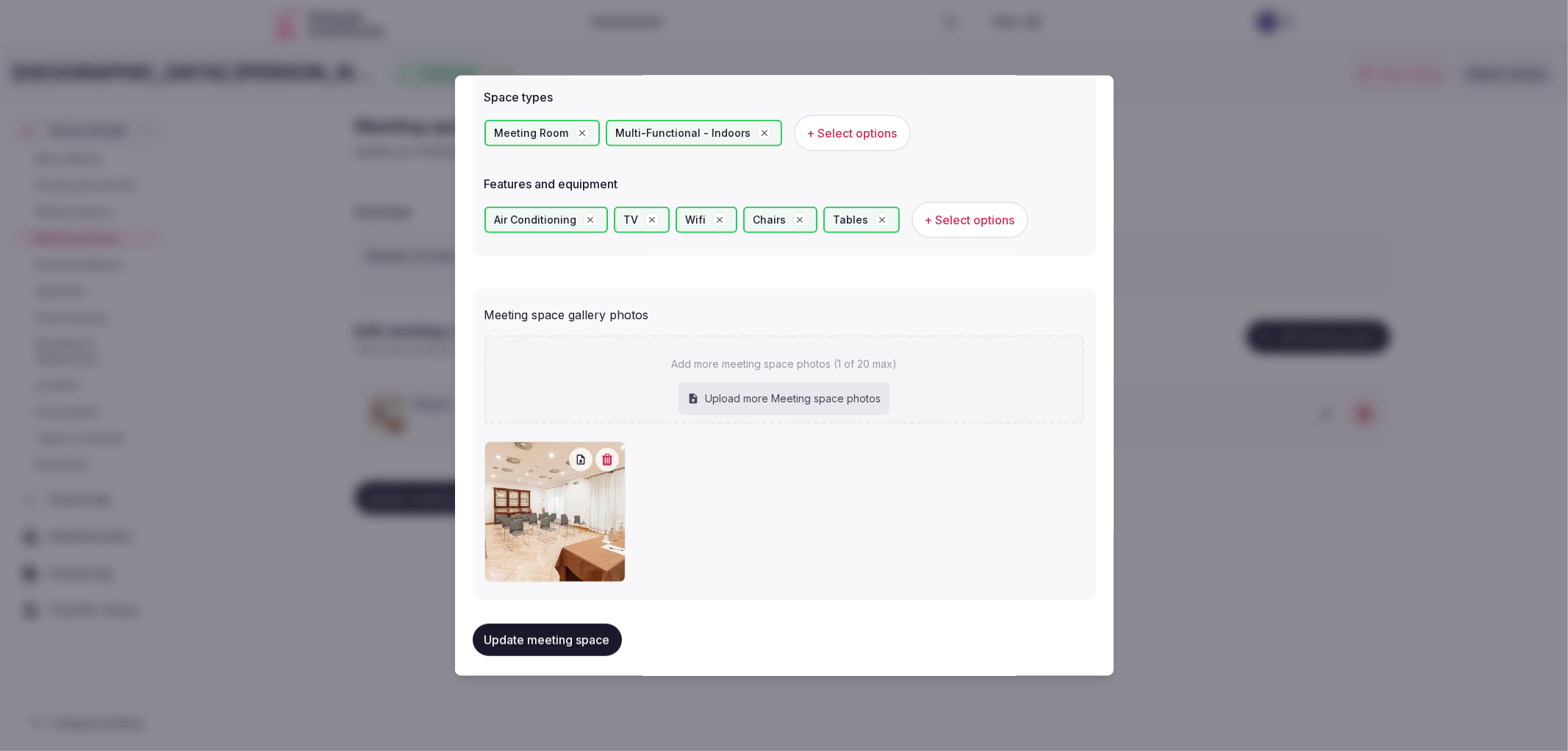
type input "**"
click at [554, 624] on button "Update meeting space" at bounding box center [547, 640] width 150 height 33
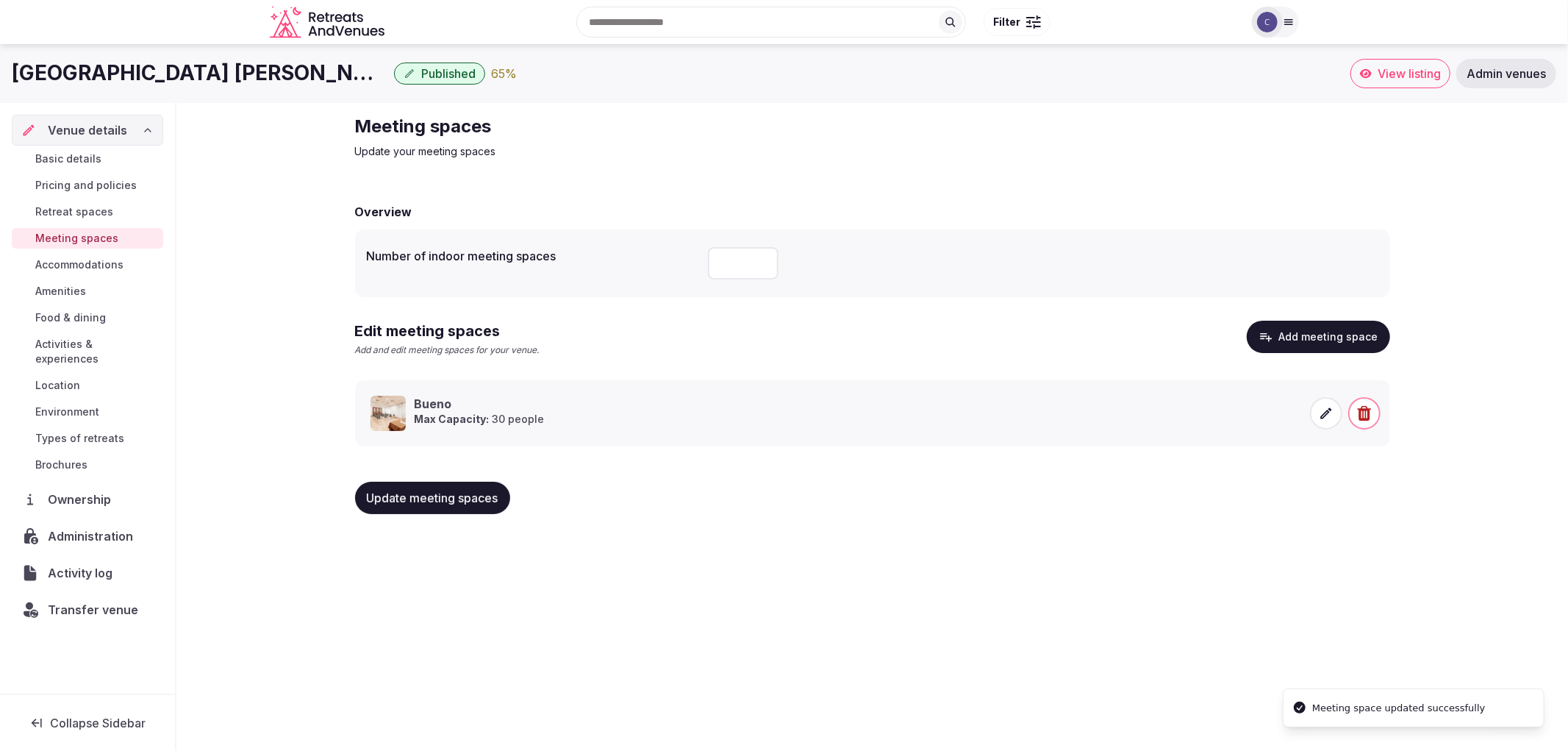
click at [466, 498] on span "Update meeting spaces" at bounding box center [433, 497] width 132 height 15
click at [115, 313] on link "Food & dining" at bounding box center [87, 317] width 151 height 21
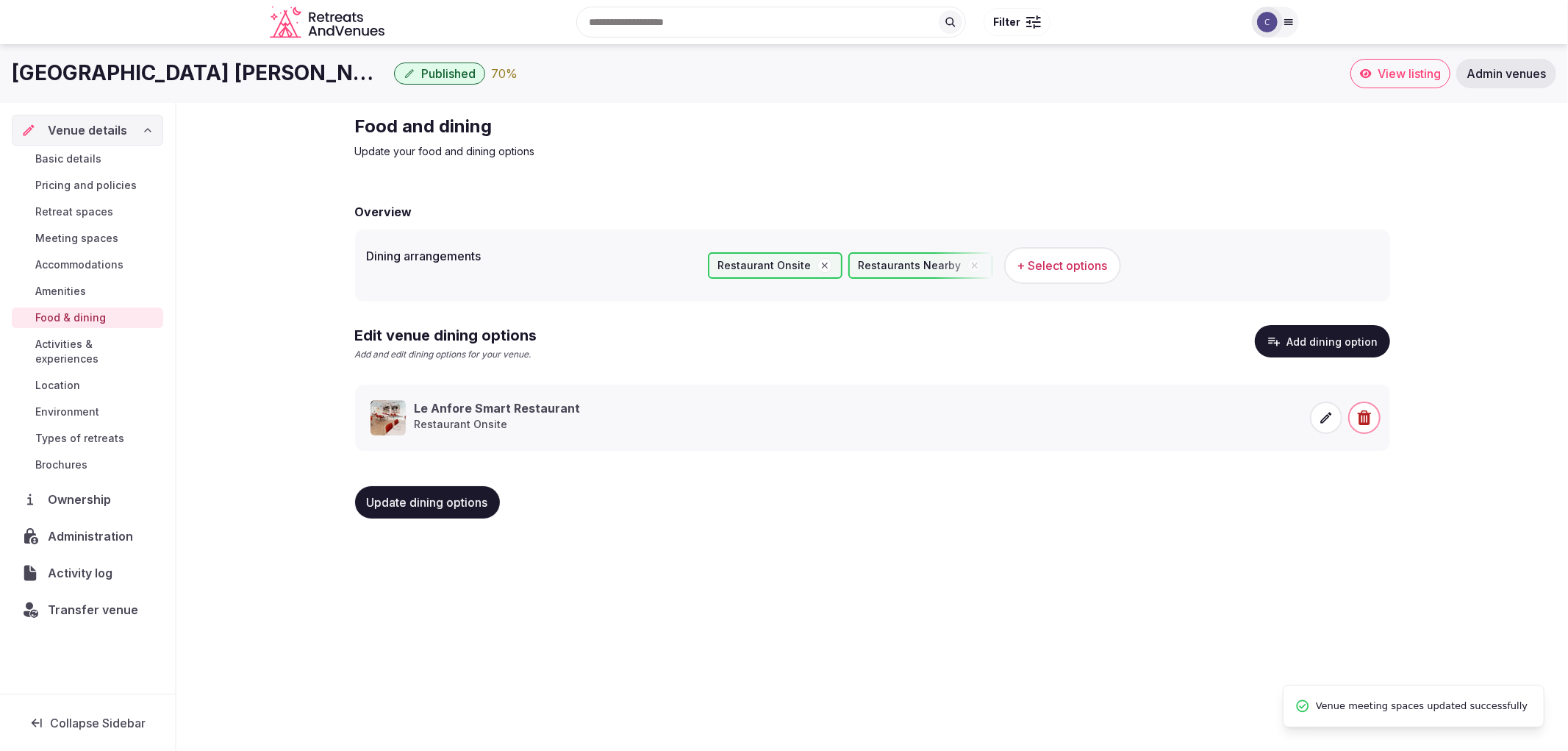
click at [127, 332] on div "Basic details Pricing and policies Retreat spaces Meeting spaces Accommodations…" at bounding box center [87, 311] width 151 height 333
click at [137, 344] on span "Activities & experiences" at bounding box center [96, 352] width 122 height 29
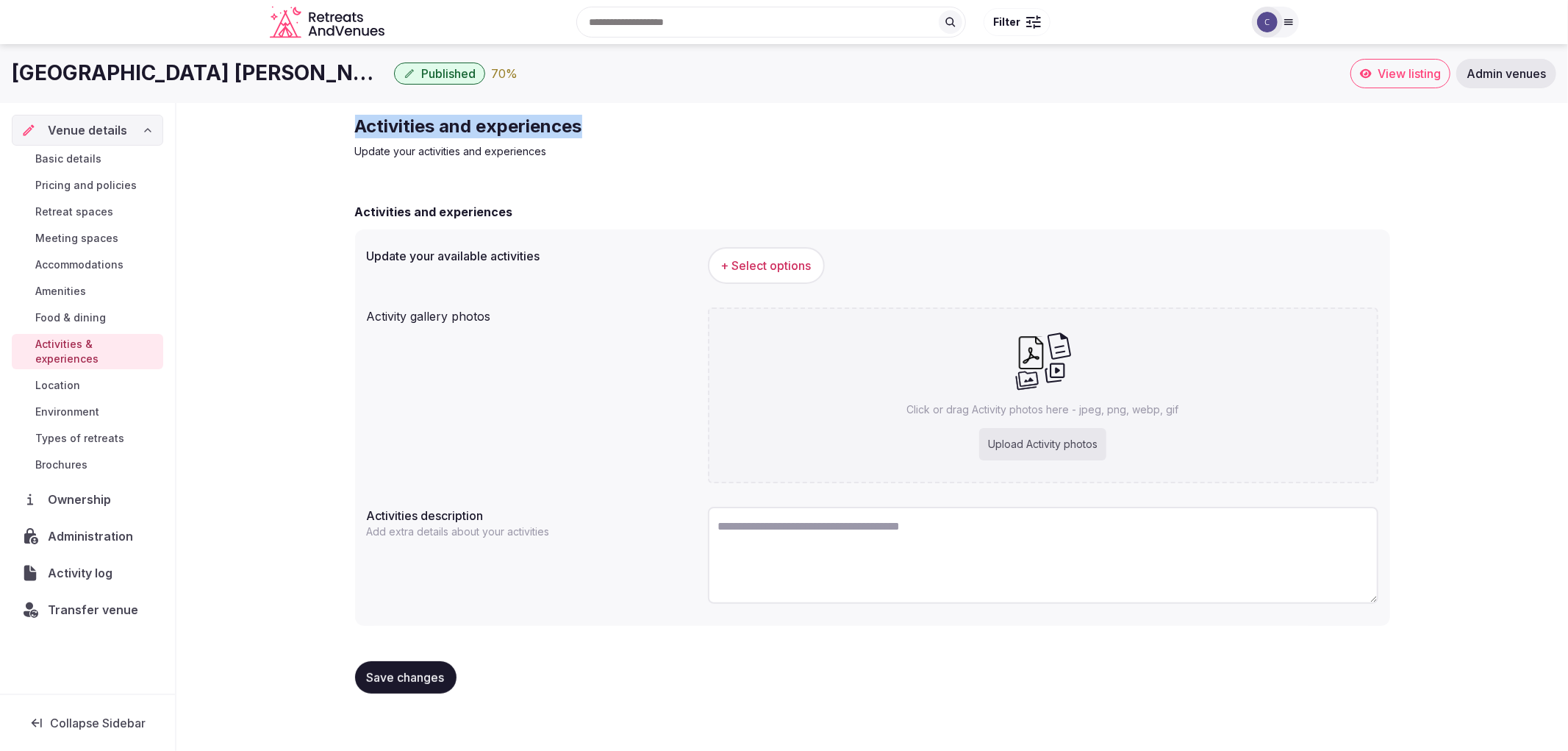
copy h2 "Activities and experiences"
drag, startPoint x: 328, startPoint y: 112, endPoint x: 635, endPoint y: 115, distance: 307.0
click at [635, 115] on div "Activities and experiences Update your activities and experiences Activities an…" at bounding box center [872, 410] width 1392 height 614
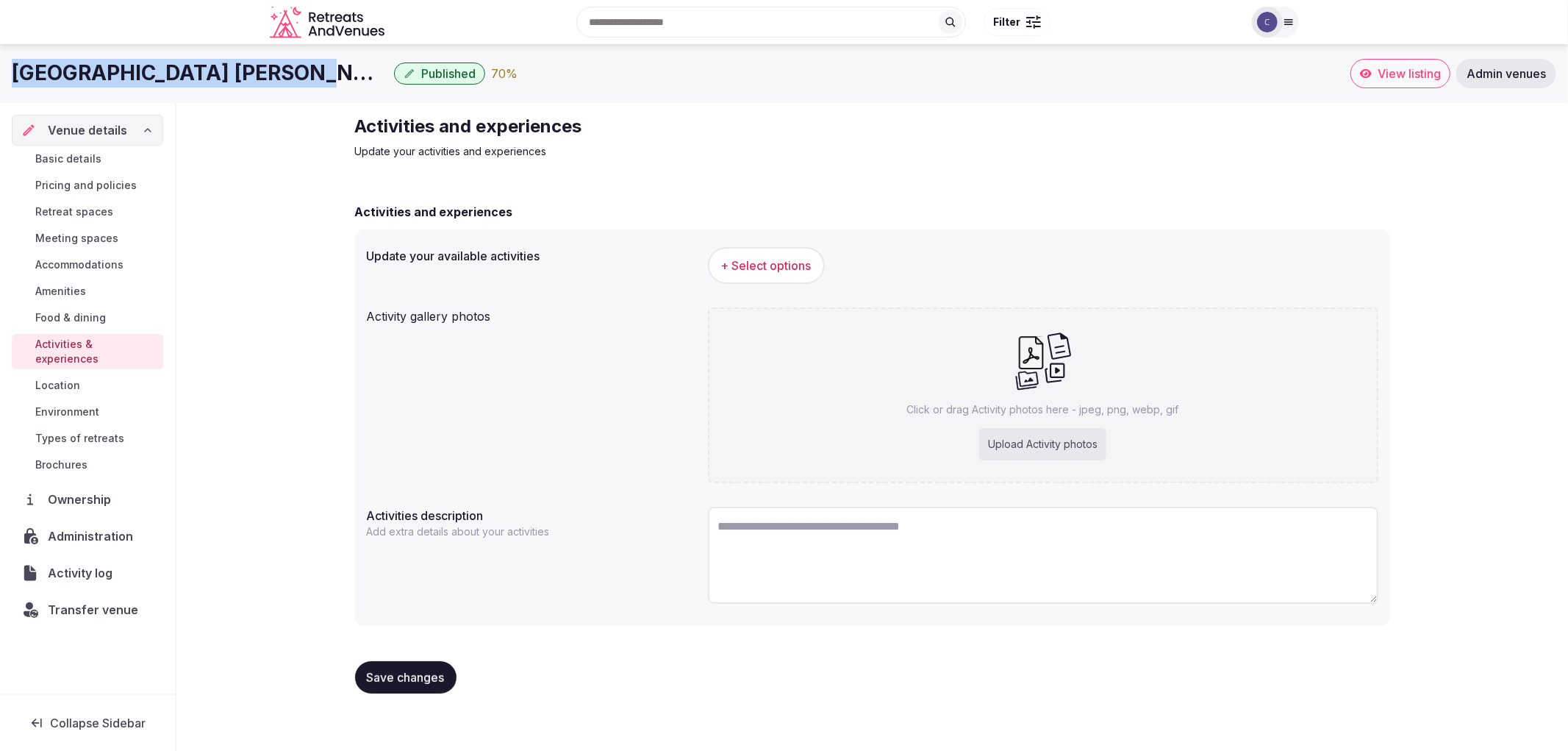
copy h1 "Grand Hotel Croce Di Malta"
drag, startPoint x: 13, startPoint y: 69, endPoint x: 285, endPoint y: 68, distance: 272.0
click at [285, 68] on div "Grand Hotel Croce Di Malta Published 70 %" at bounding box center [681, 74] width 1339 height 29
drag, startPoint x: 915, startPoint y: 449, endPoint x: 734, endPoint y: 334, distance: 214.4
click at [734, 334] on div "Click or drag Activity photos here - jpeg, png, webp, gif Upload Activity photos" at bounding box center [1043, 394] width 670 height 175
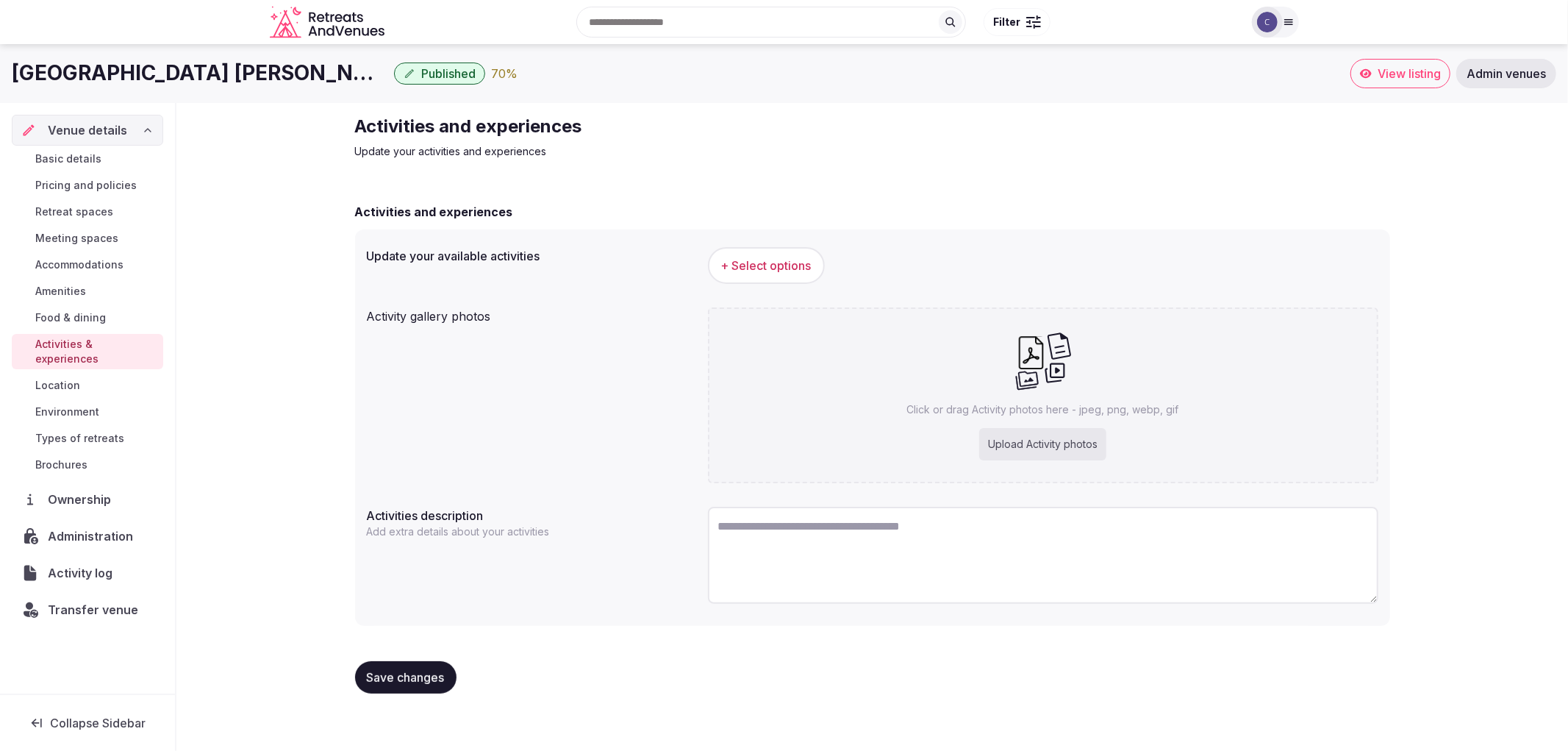
click at [732, 278] on button "+ Select options" at bounding box center [766, 265] width 117 height 37
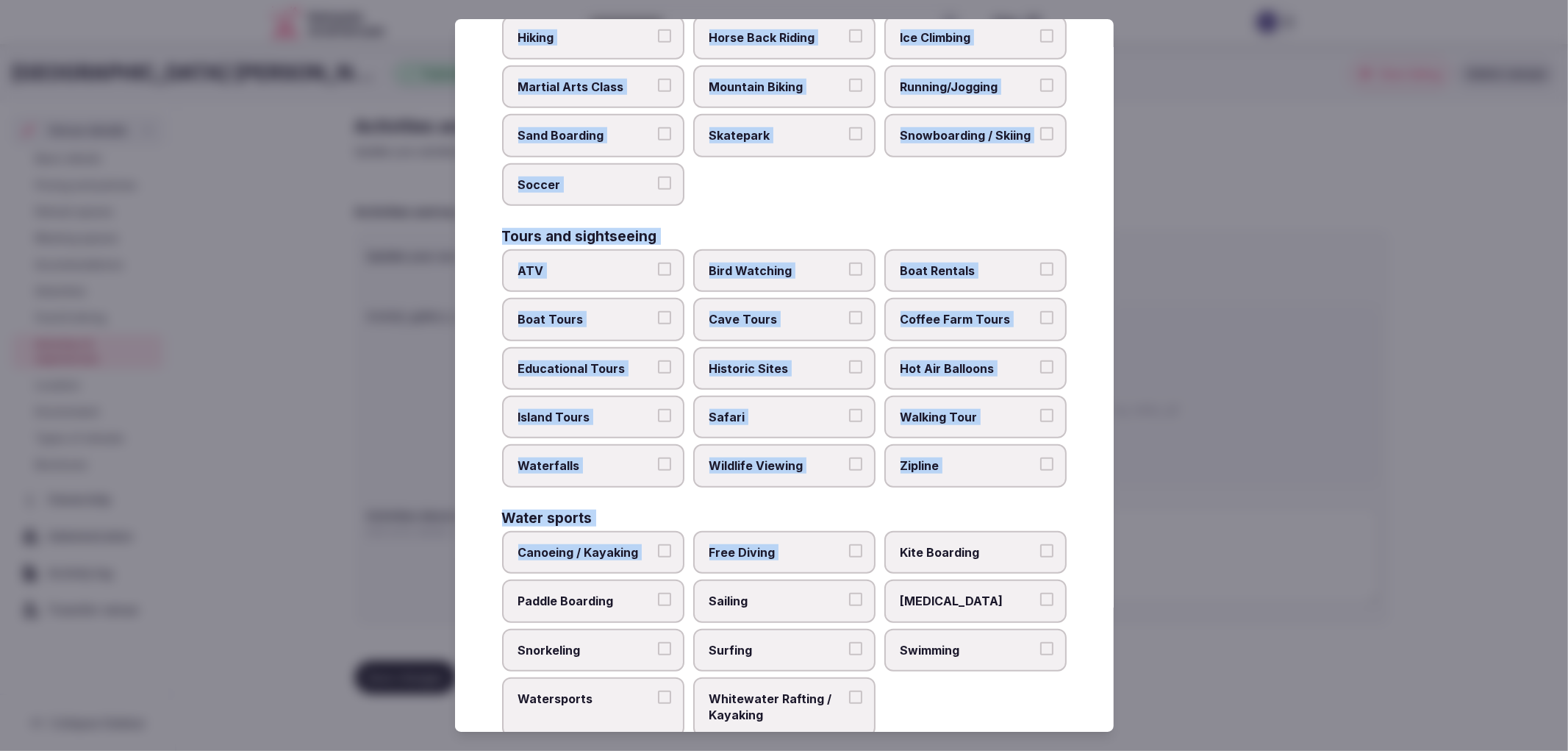
scroll to position [913, 0]
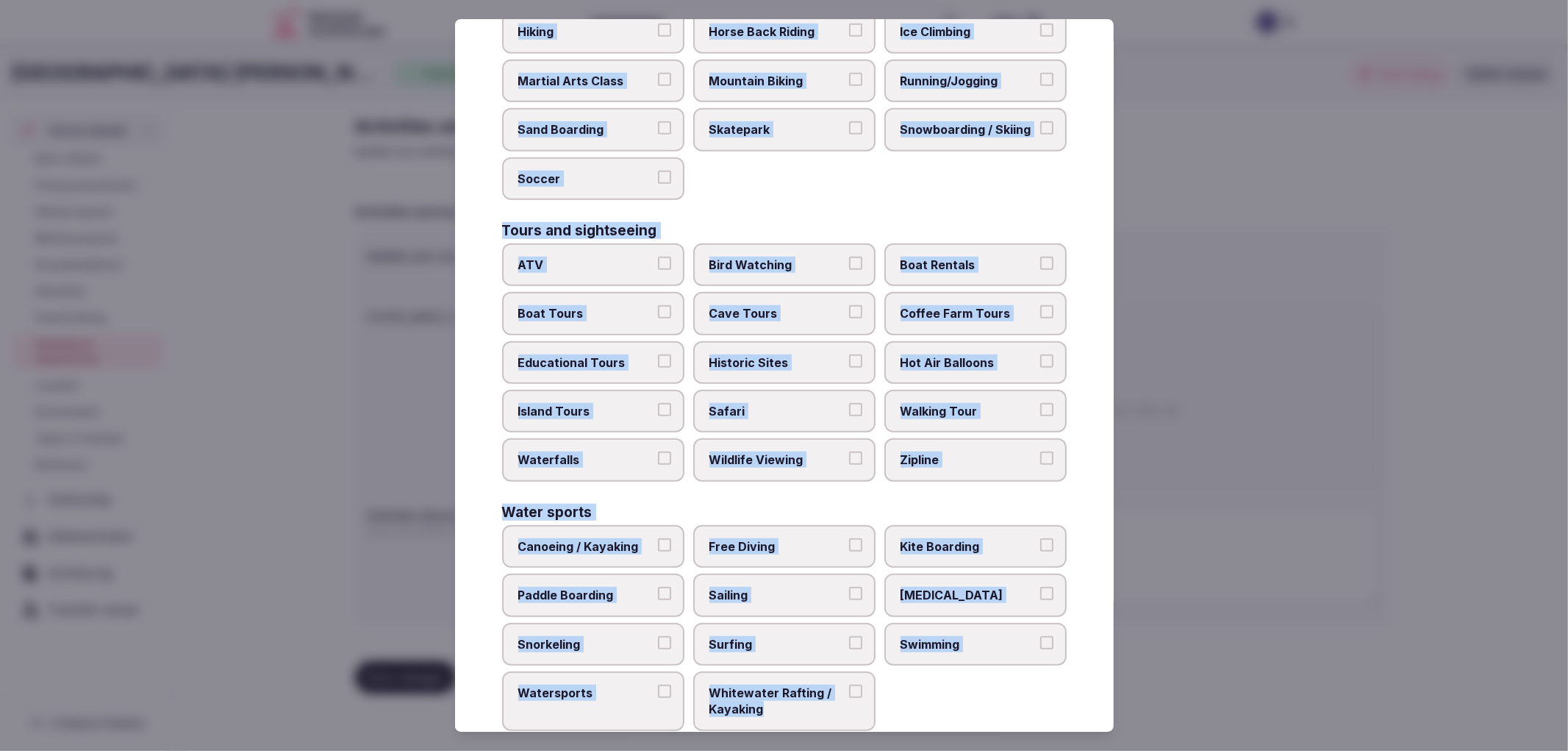
drag, startPoint x: 503, startPoint y: 147, endPoint x: 835, endPoint y: 667, distance: 616.9
copy div "Culture Dancing Food and Culinary Classes Hip Hop Language Class Local Cultural…"
click at [792, 162] on div "Basketball Biking Canyoning Climbing Fitness Golf Hiking Horse Back Riding Ice …" at bounding box center [784, 56] width 564 height 287
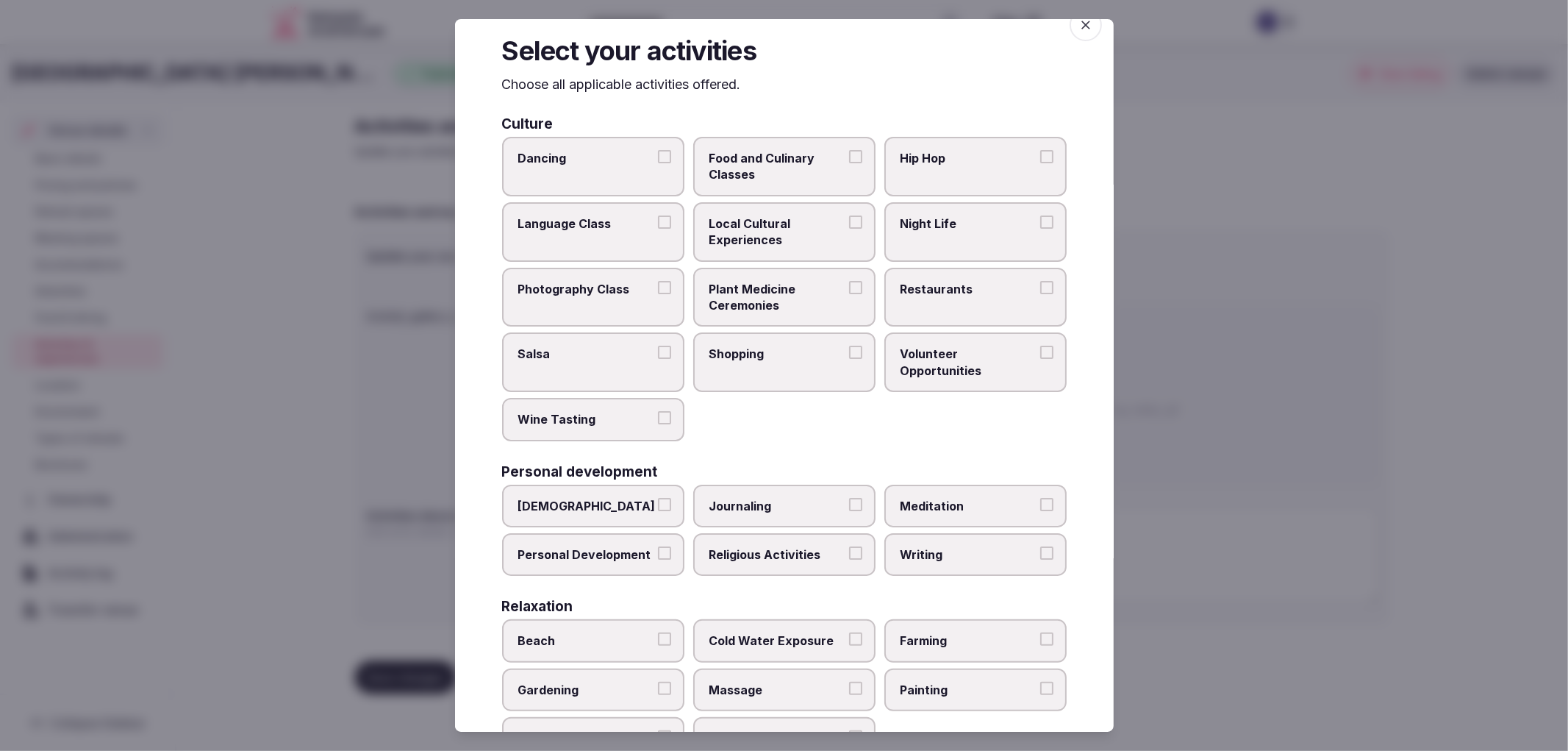
scroll to position [0, 0]
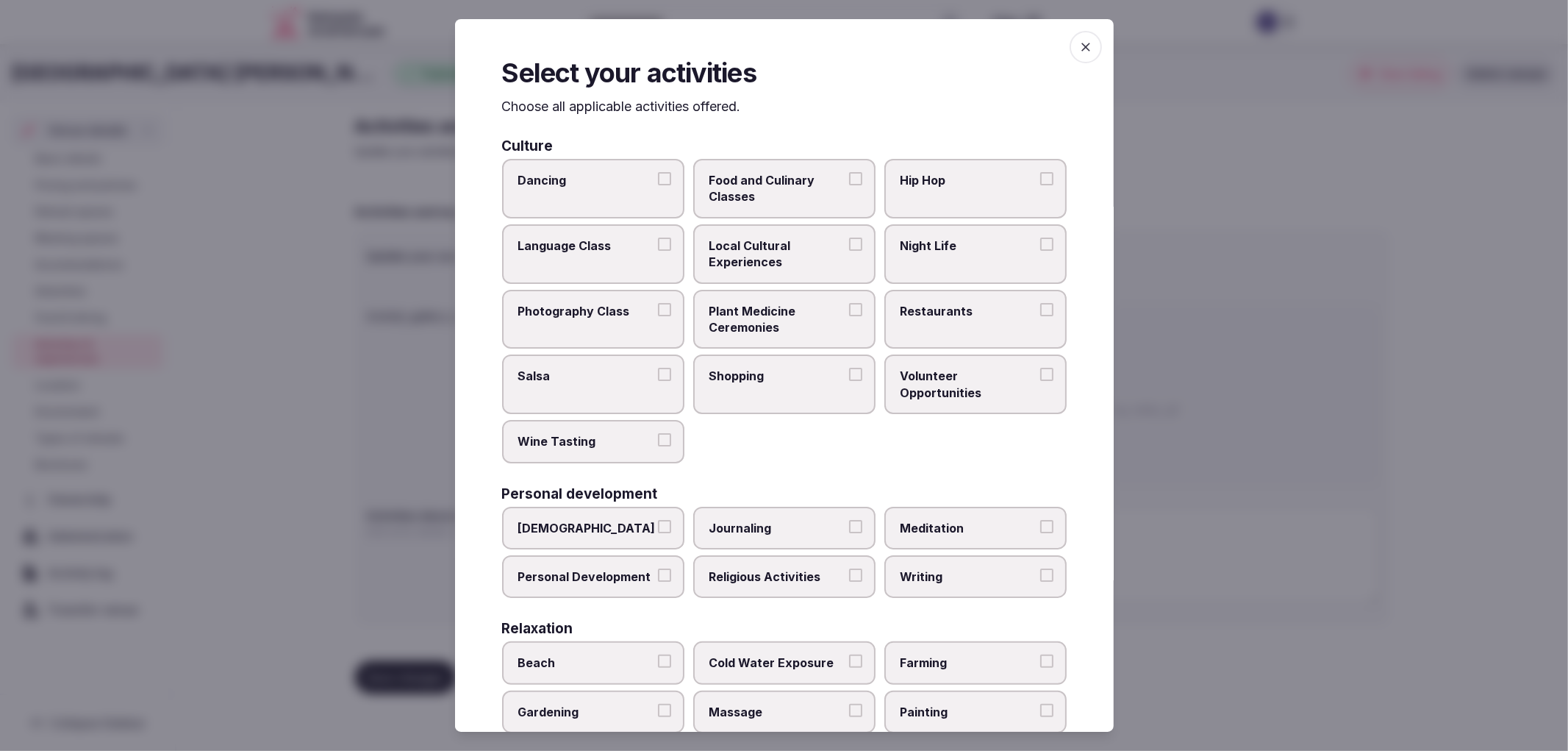
click at [940, 244] on span "Night Life" at bounding box center [968, 245] width 135 height 16
click at [1040, 244] on button "Night Life" at bounding box center [1046, 244] width 13 height 13
type button "on"
click at [935, 303] on span "Restaurants" at bounding box center [968, 310] width 135 height 16
click at [1040, 303] on button "Restaurants" at bounding box center [1046, 309] width 13 height 13
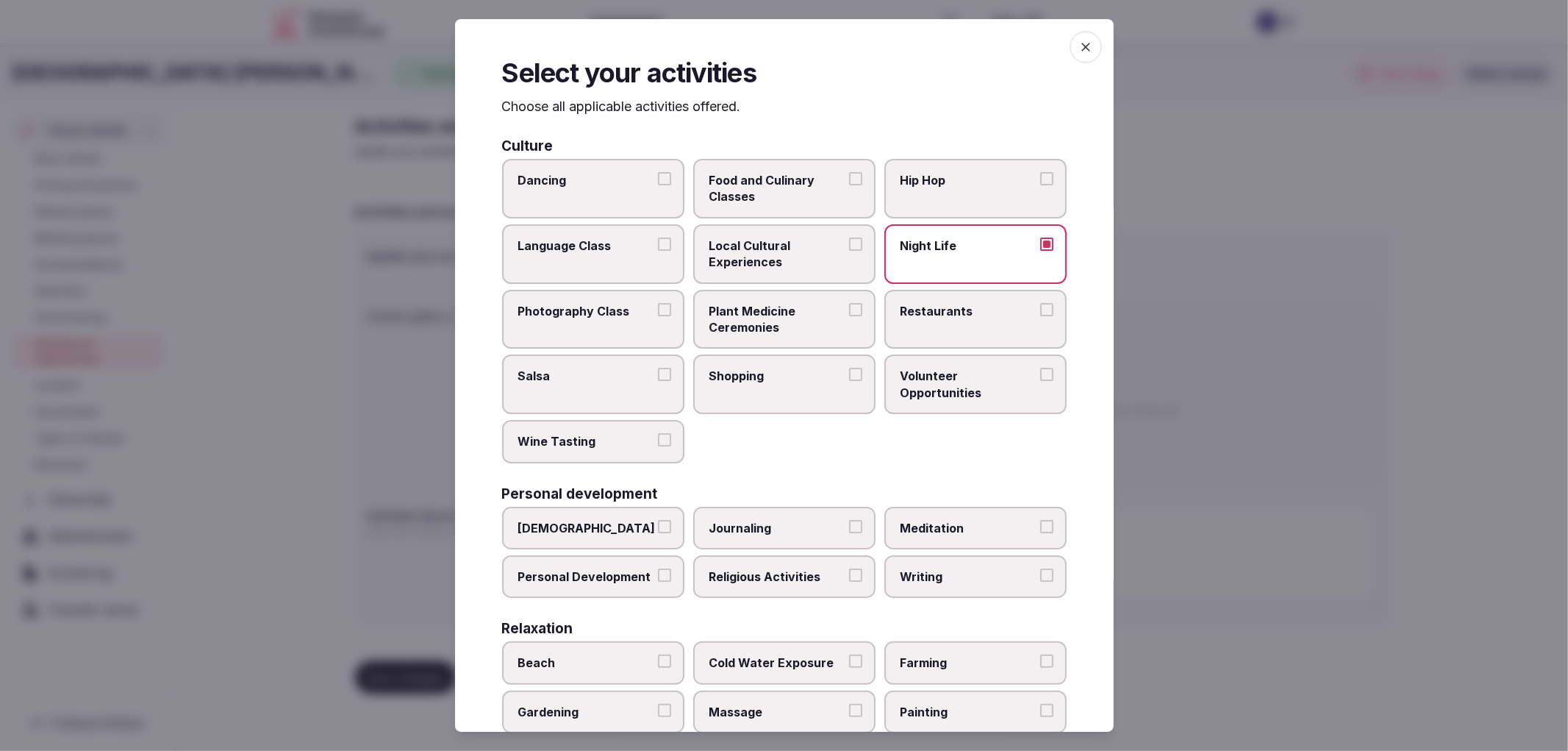
type button "on"
click at [784, 381] on label "Shopping" at bounding box center [784, 384] width 182 height 60
click at [849, 381] on button "Shopping" at bounding box center [855, 374] width 13 height 13
type button "on"
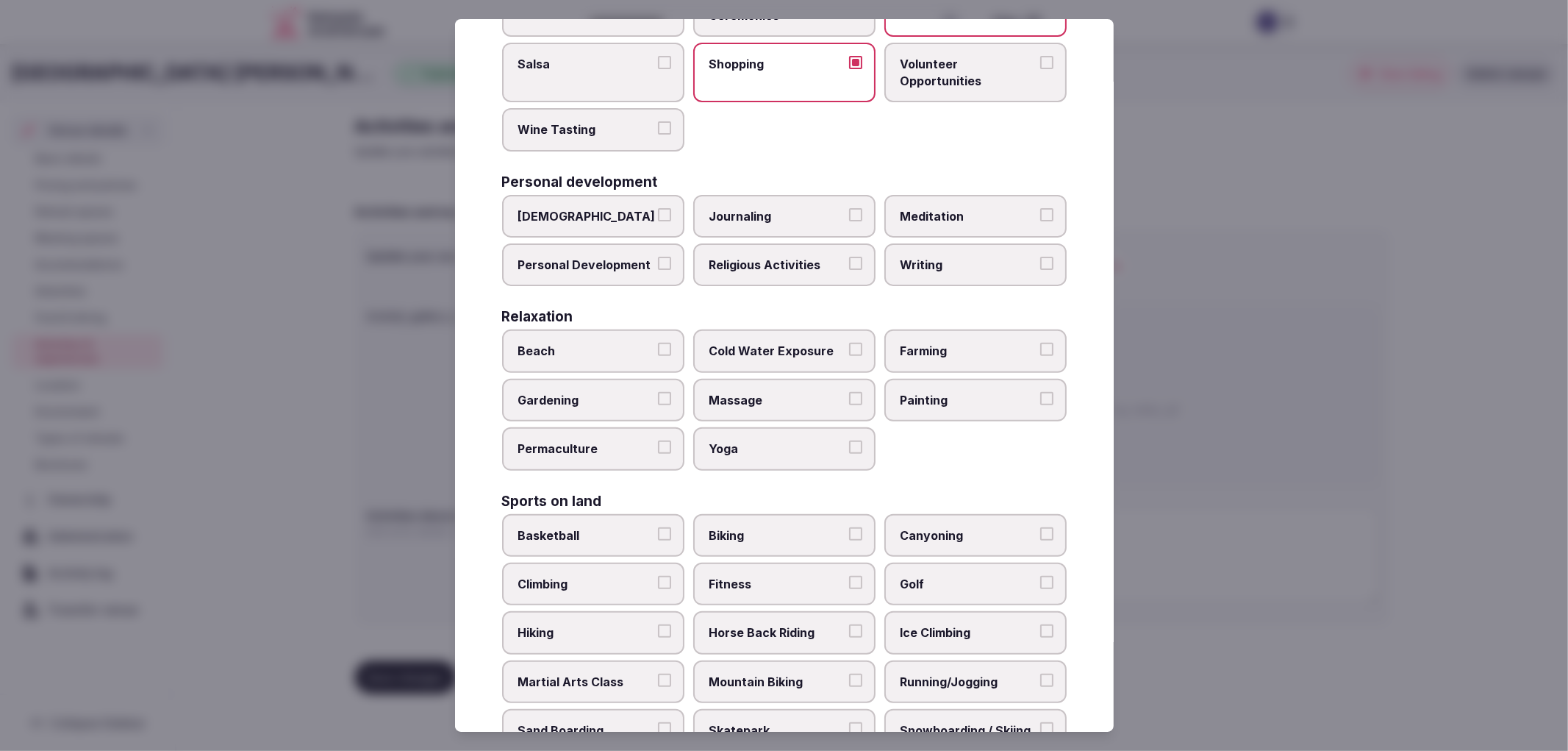
scroll to position [408, 0]
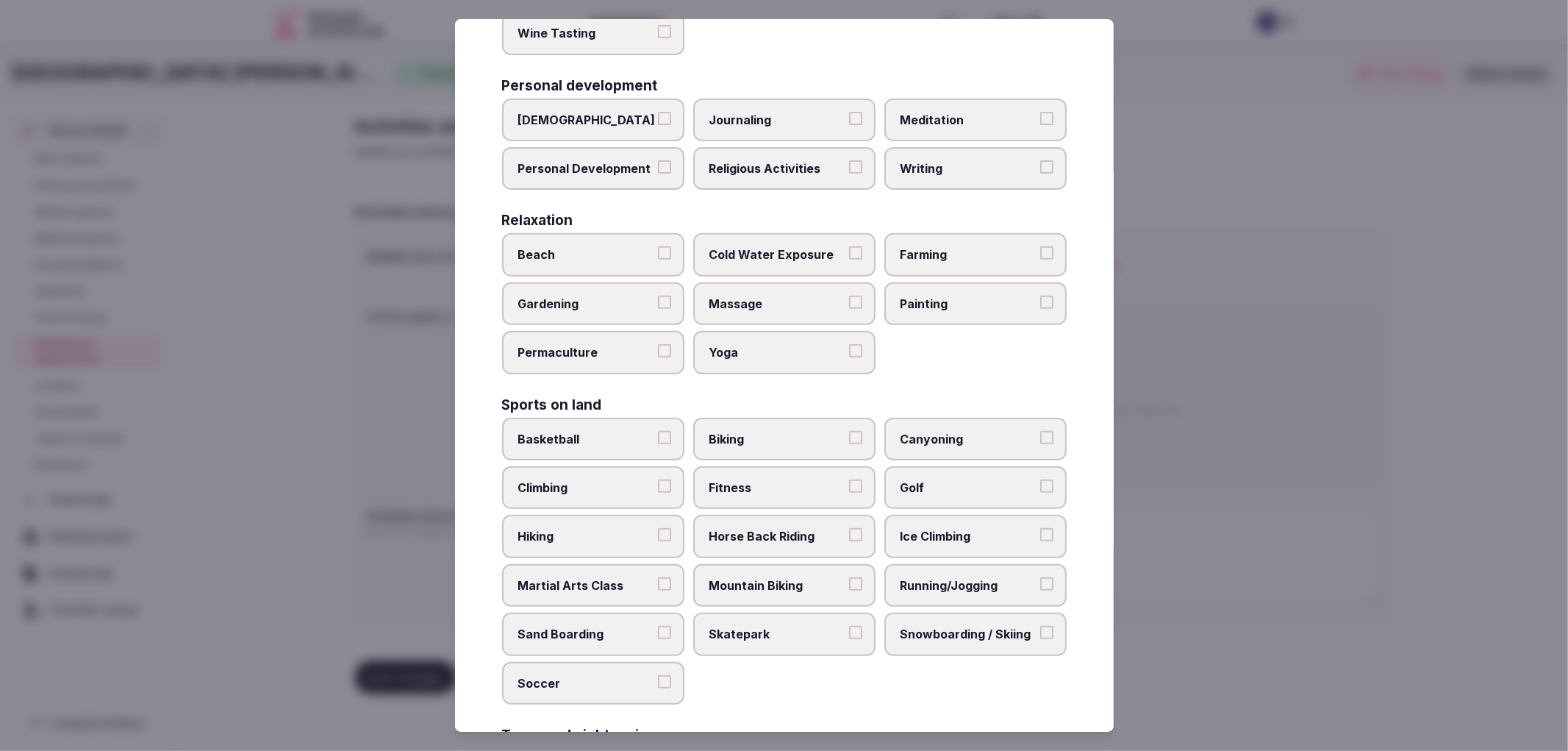
click at [823, 431] on span "Biking" at bounding box center [777, 439] width 135 height 16
click at [849, 431] on button "Biking" at bounding box center [855, 437] width 13 height 13
type button "on"
click at [971, 577] on span "Running/Jogging" at bounding box center [968, 585] width 135 height 16
click at [1040, 577] on button "Running/Jogging" at bounding box center [1046, 583] width 13 height 13
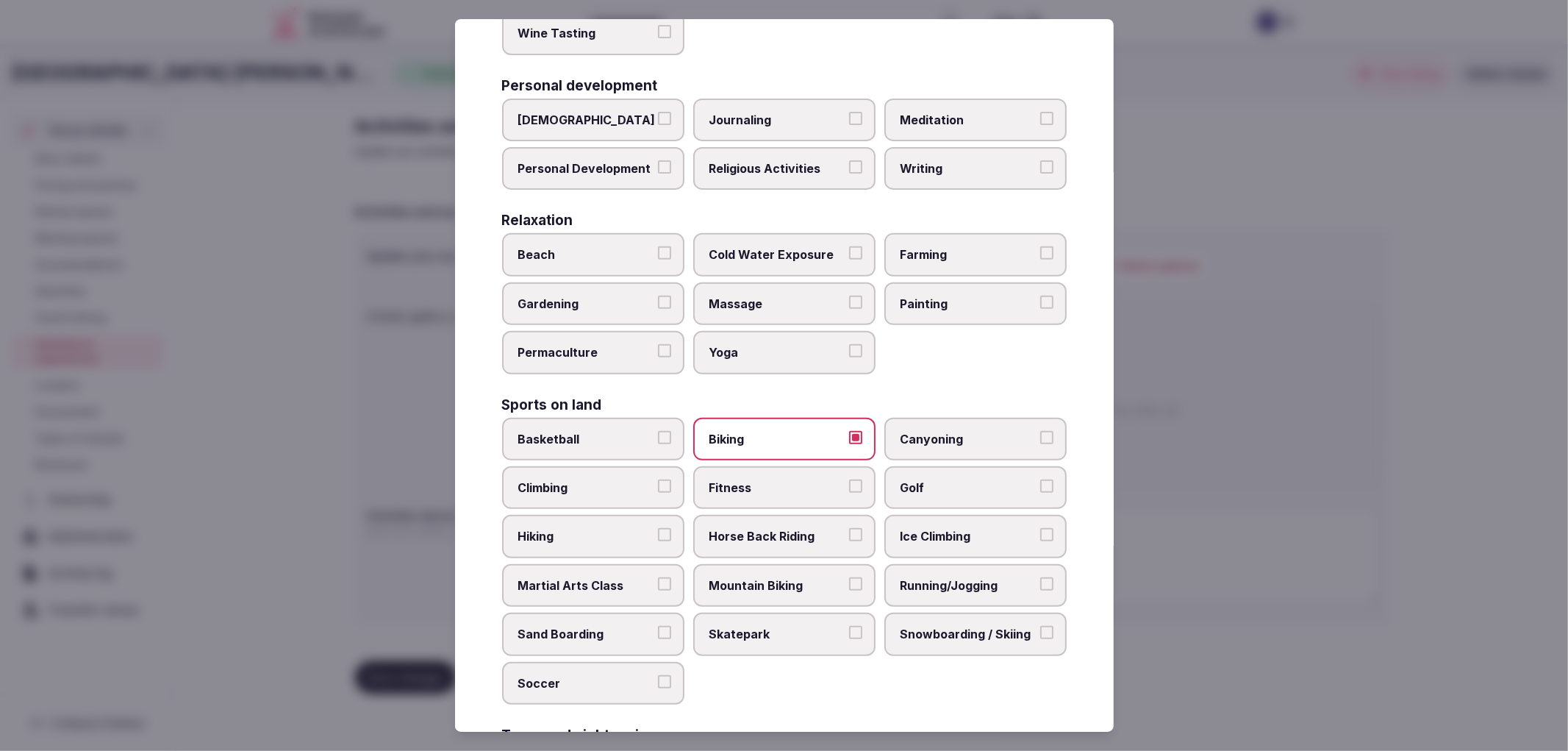
type button "on"
click at [951, 663] on div "Basketball Biking Canyoning Climbing Fitness Golf Hiking Horse Back Riding Ice …" at bounding box center [784, 560] width 564 height 287
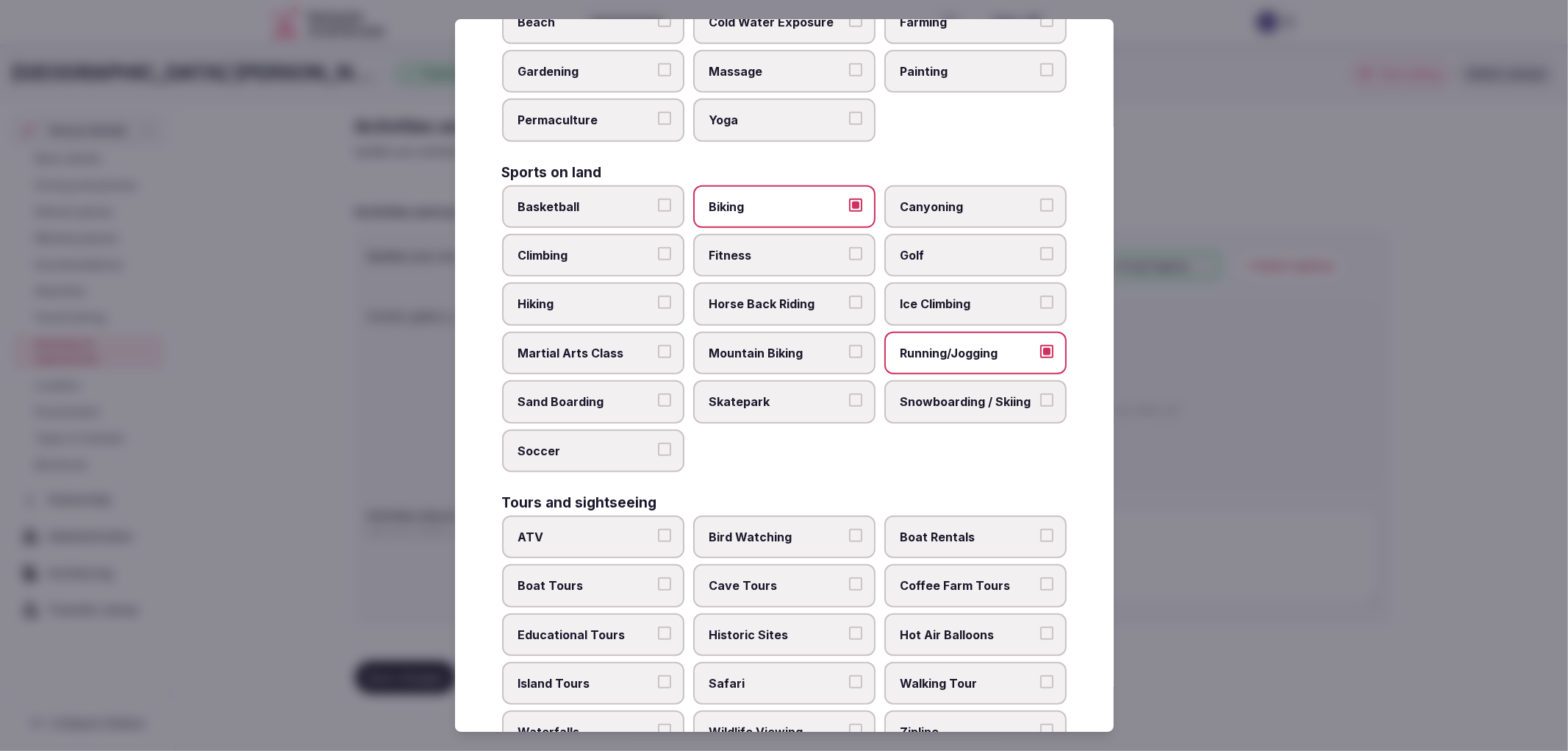
scroll to position [653, 0]
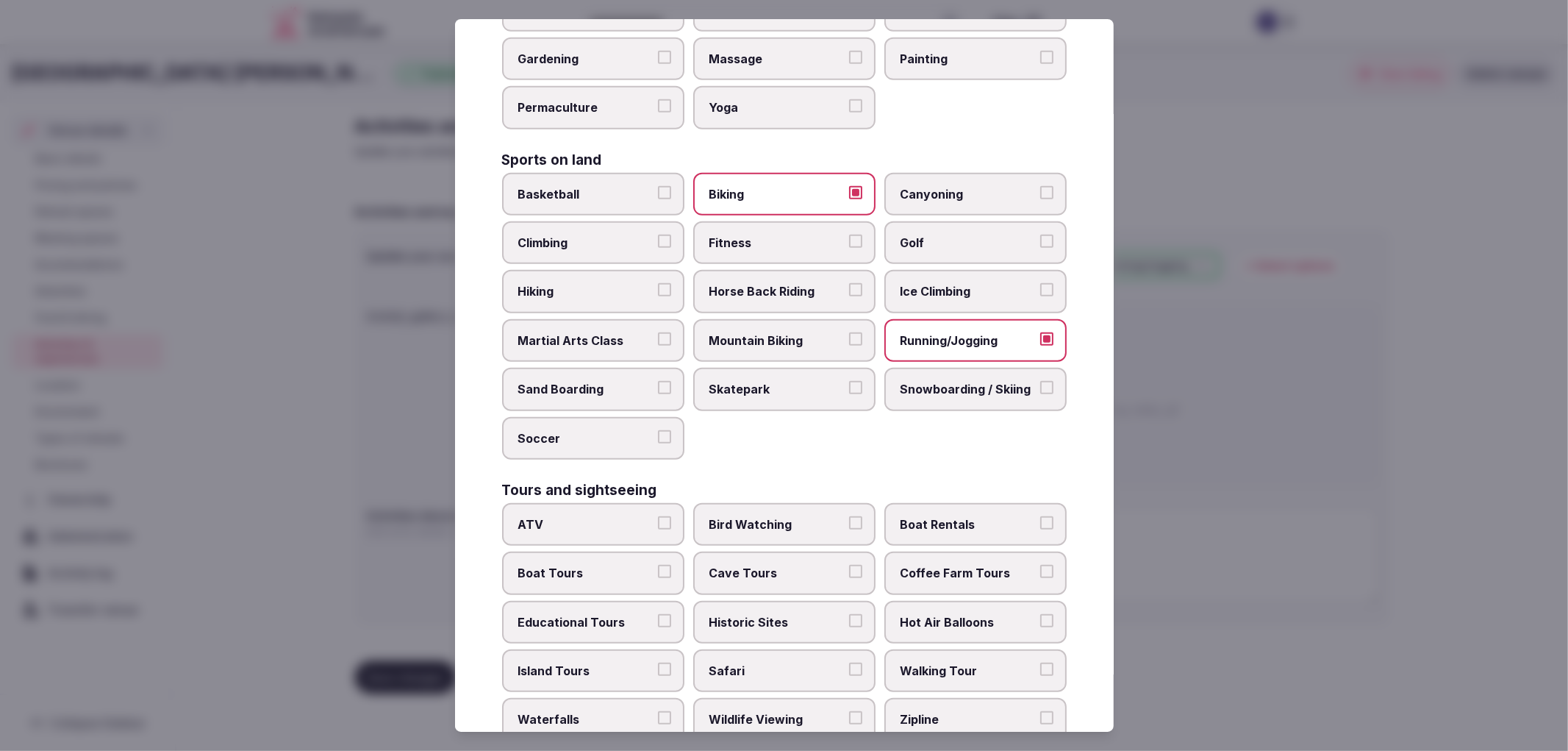
click at [976, 234] on span "Golf" at bounding box center [968, 242] width 135 height 16
click at [1040, 234] on button "Golf" at bounding box center [1046, 240] width 13 height 13
click at [605, 283] on span "Hiking" at bounding box center [586, 291] width 135 height 16
click at [657, 283] on button "Hiking" at bounding box center [663, 289] width 13 height 13
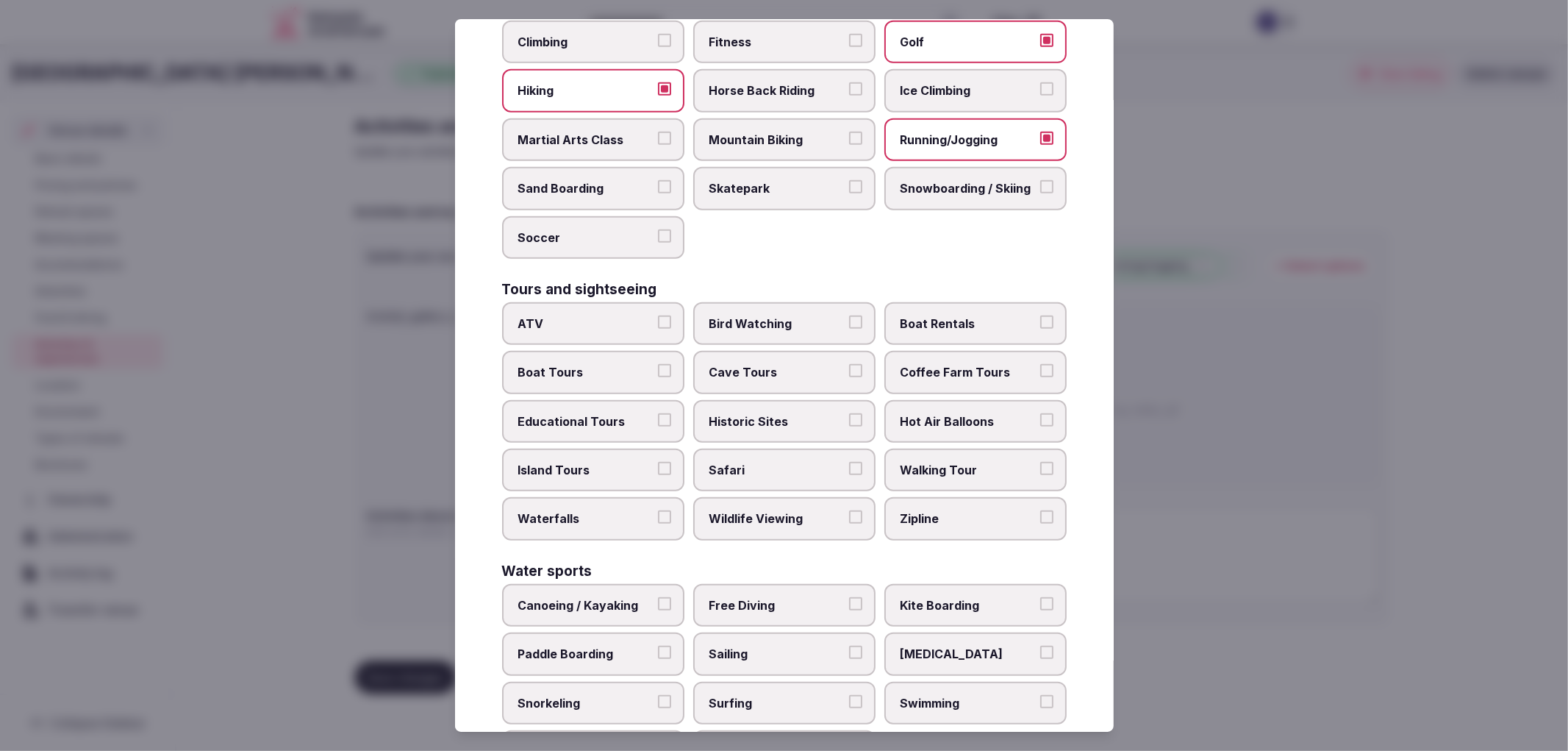
scroll to position [899, 0]
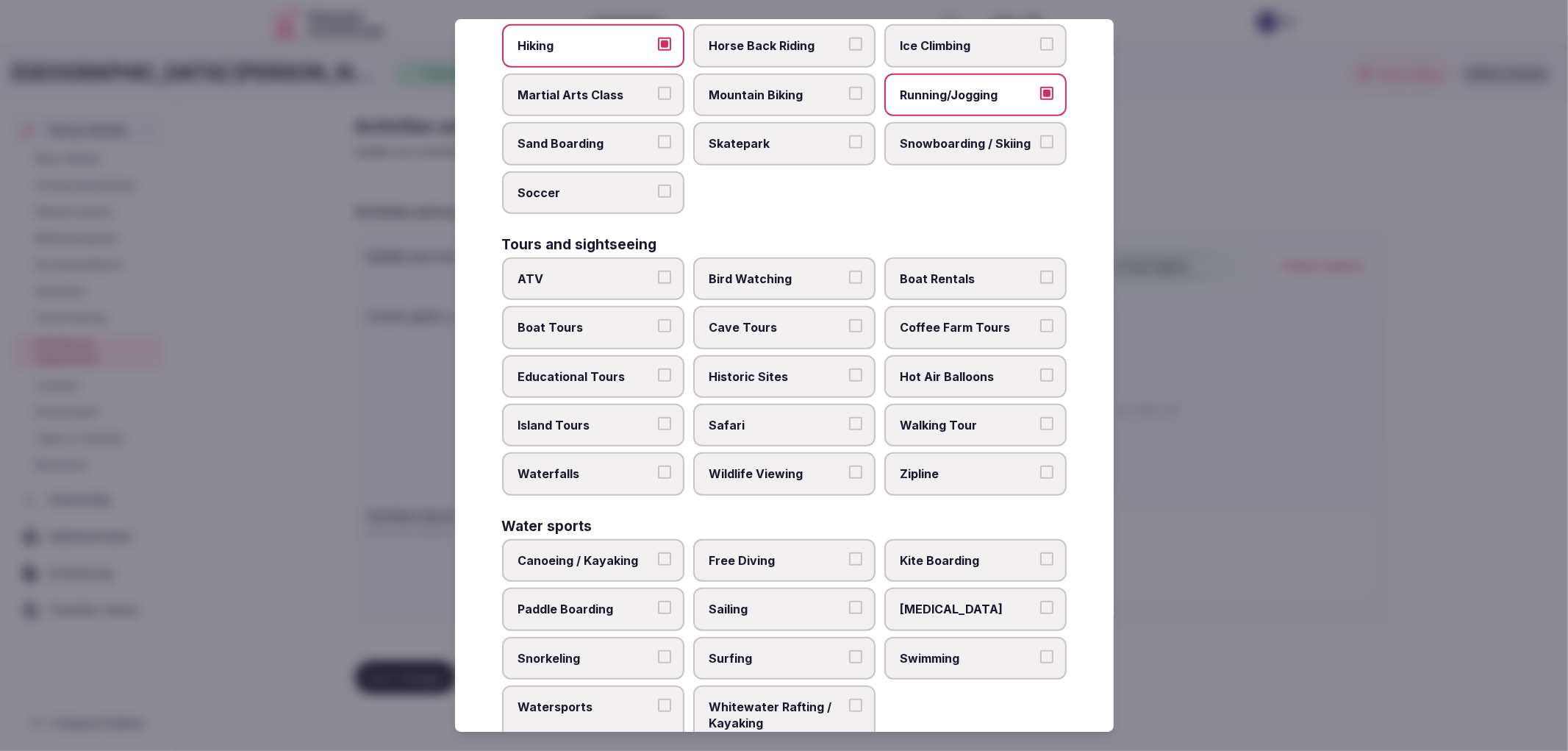
click at [798, 316] on label "Cave Tours" at bounding box center [784, 328] width 182 height 43
click at [849, 319] on button "Cave Tours" at bounding box center [855, 325] width 13 height 13
click at [805, 369] on span "Historic Sites" at bounding box center [777, 376] width 135 height 16
click at [849, 369] on button "Historic Sites" at bounding box center [855, 375] width 13 height 13
click at [831, 315] on label "Cave Tours" at bounding box center [784, 328] width 182 height 43
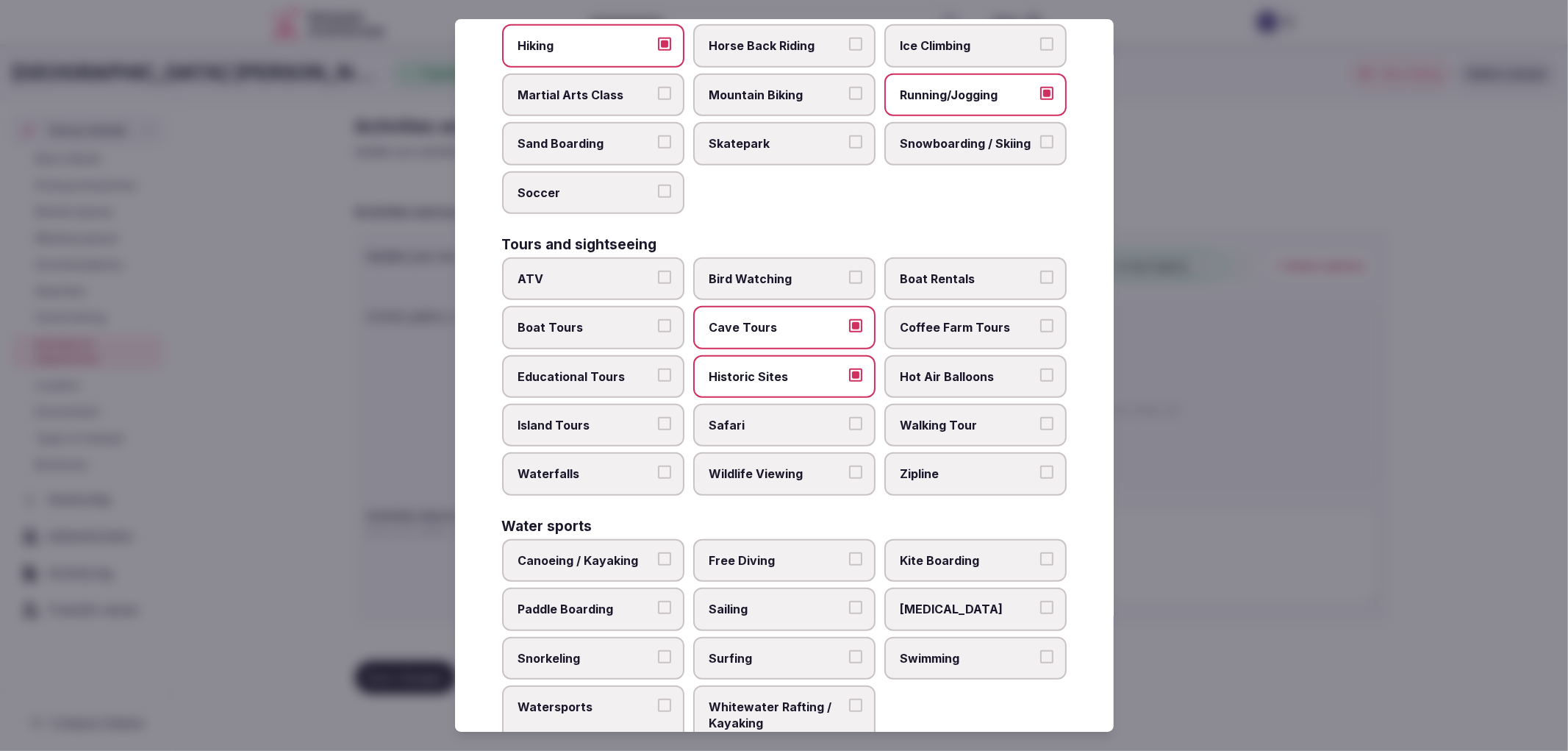
click at [849, 319] on button "Cave Tours" at bounding box center [855, 325] width 13 height 13
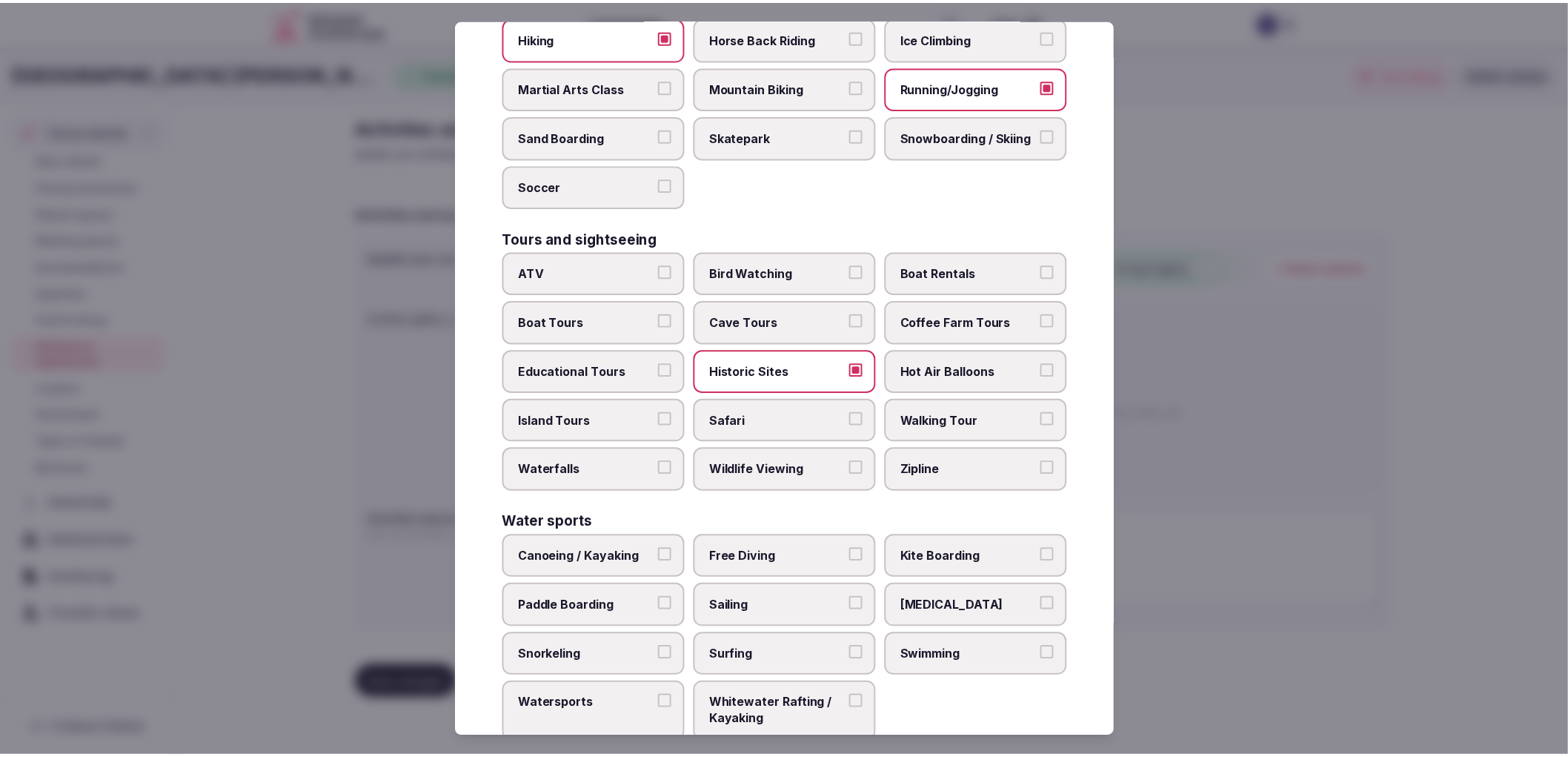
scroll to position [920, 0]
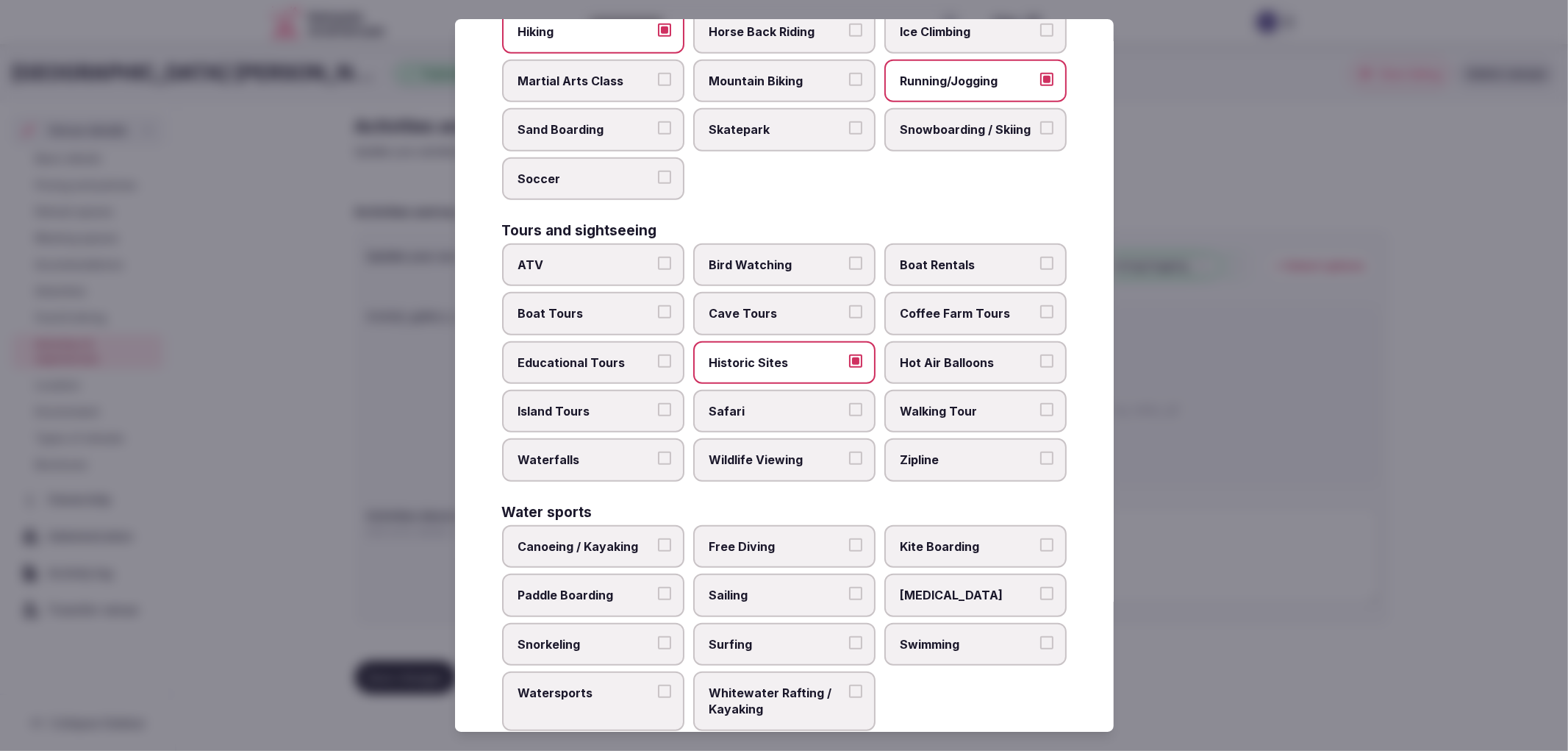
click at [966, 636] on span "Swimming" at bounding box center [968, 644] width 135 height 16
click at [1040, 636] on button "Swimming" at bounding box center [1046, 642] width 13 height 13
drag, startPoint x: 1325, startPoint y: 611, endPoint x: 1309, endPoint y: 603, distance: 17.9
click at [1325, 608] on div at bounding box center [784, 376] width 1568 height 751
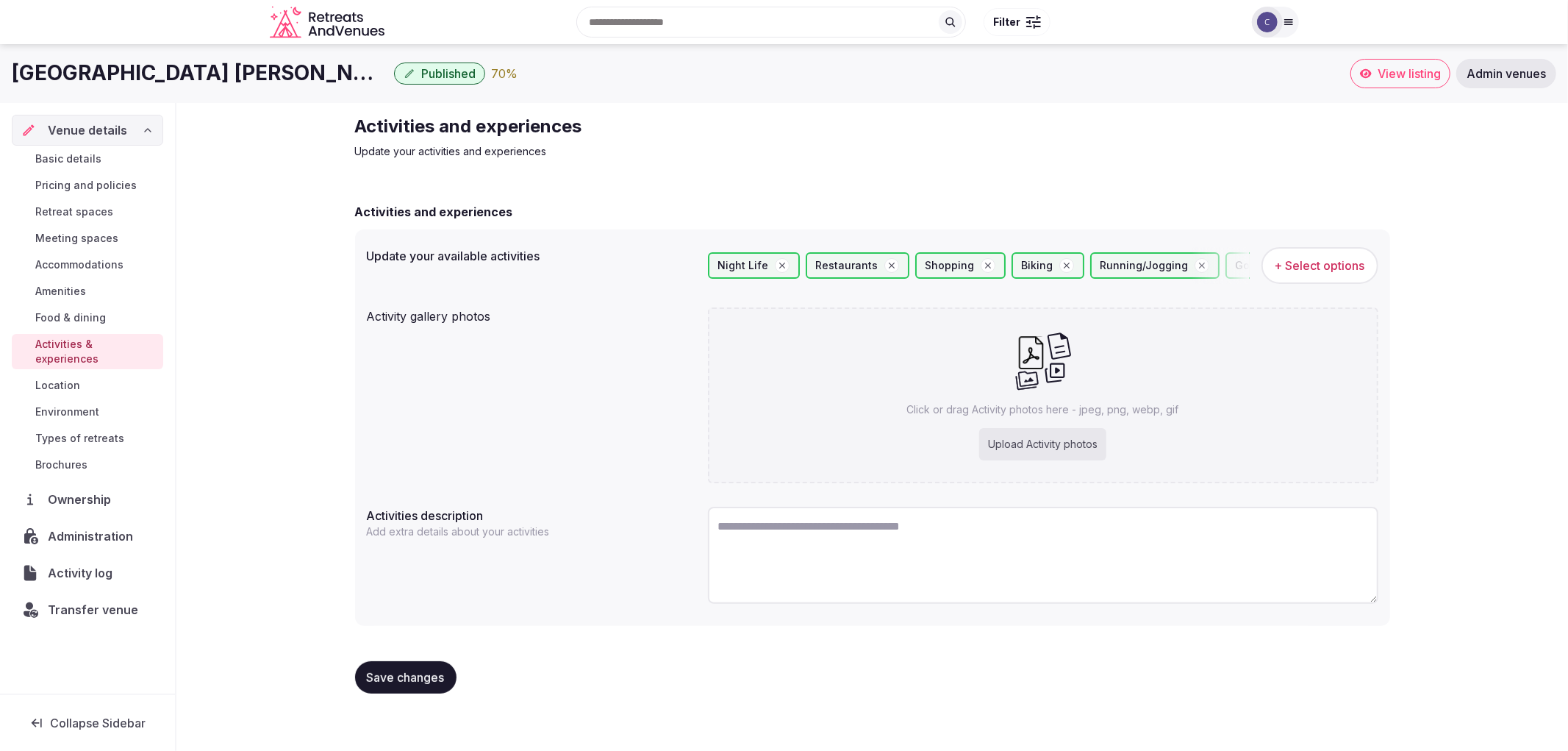
click at [1001, 357] on div "Click or drag Activity photos here - jpeg, png, webp, gif Upload Activity photos" at bounding box center [1043, 394] width 670 height 175
type input "**********"
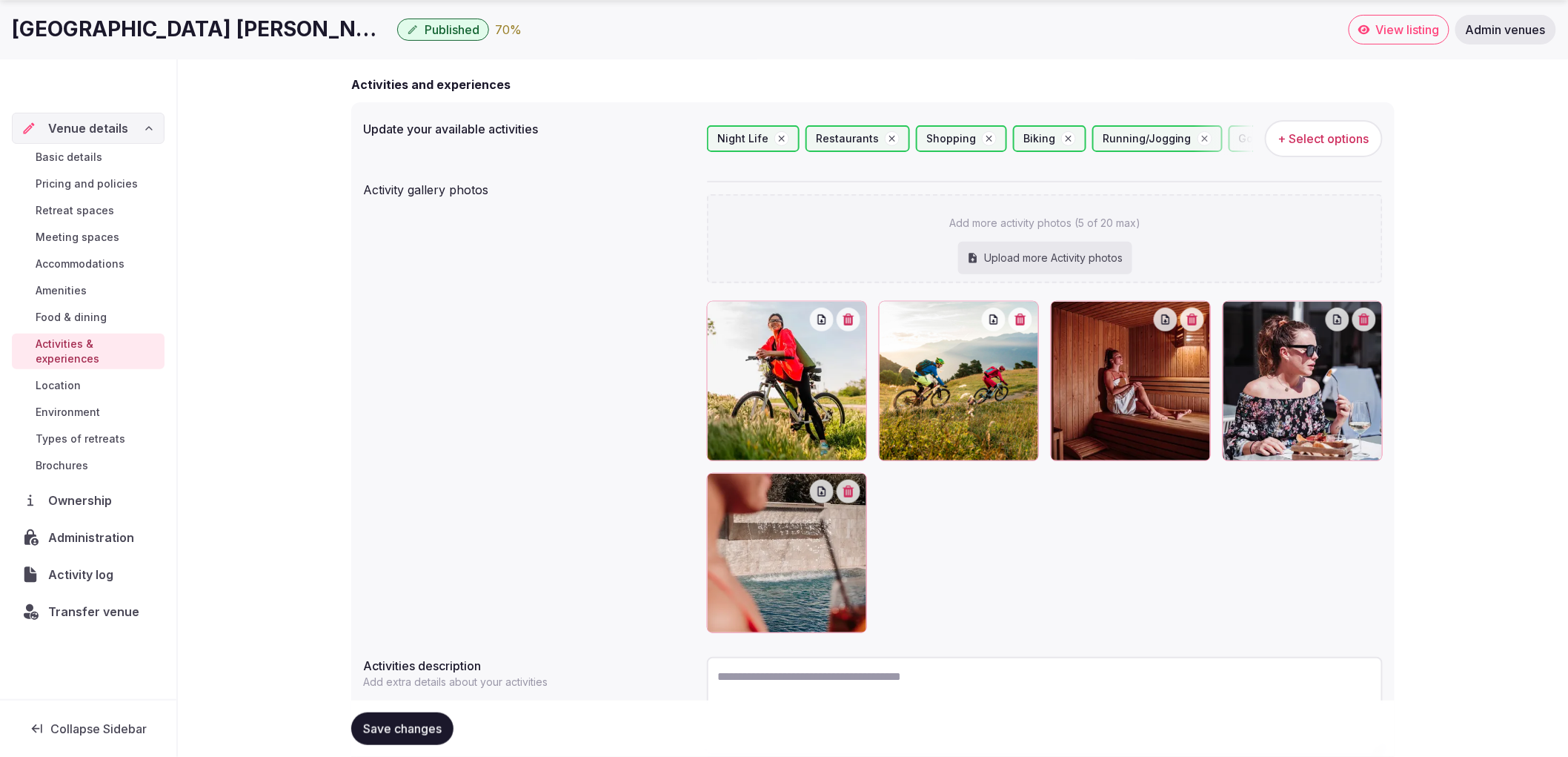
scroll to position [165, 0]
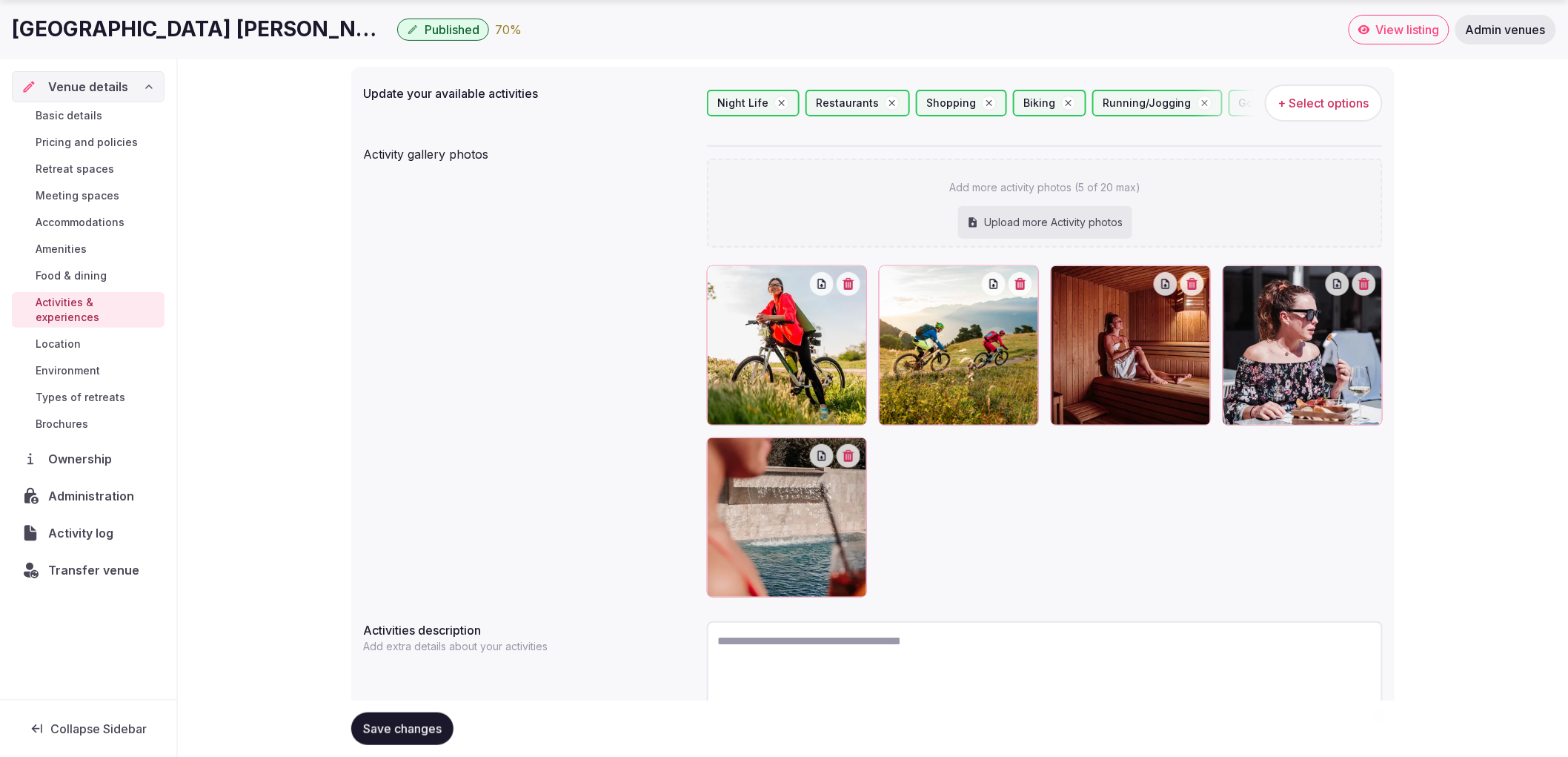
click at [435, 710] on div "Save changes" at bounding box center [873, 728] width 1044 height 56
click at [433, 722] on span "Save changes" at bounding box center [402, 729] width 78 height 15
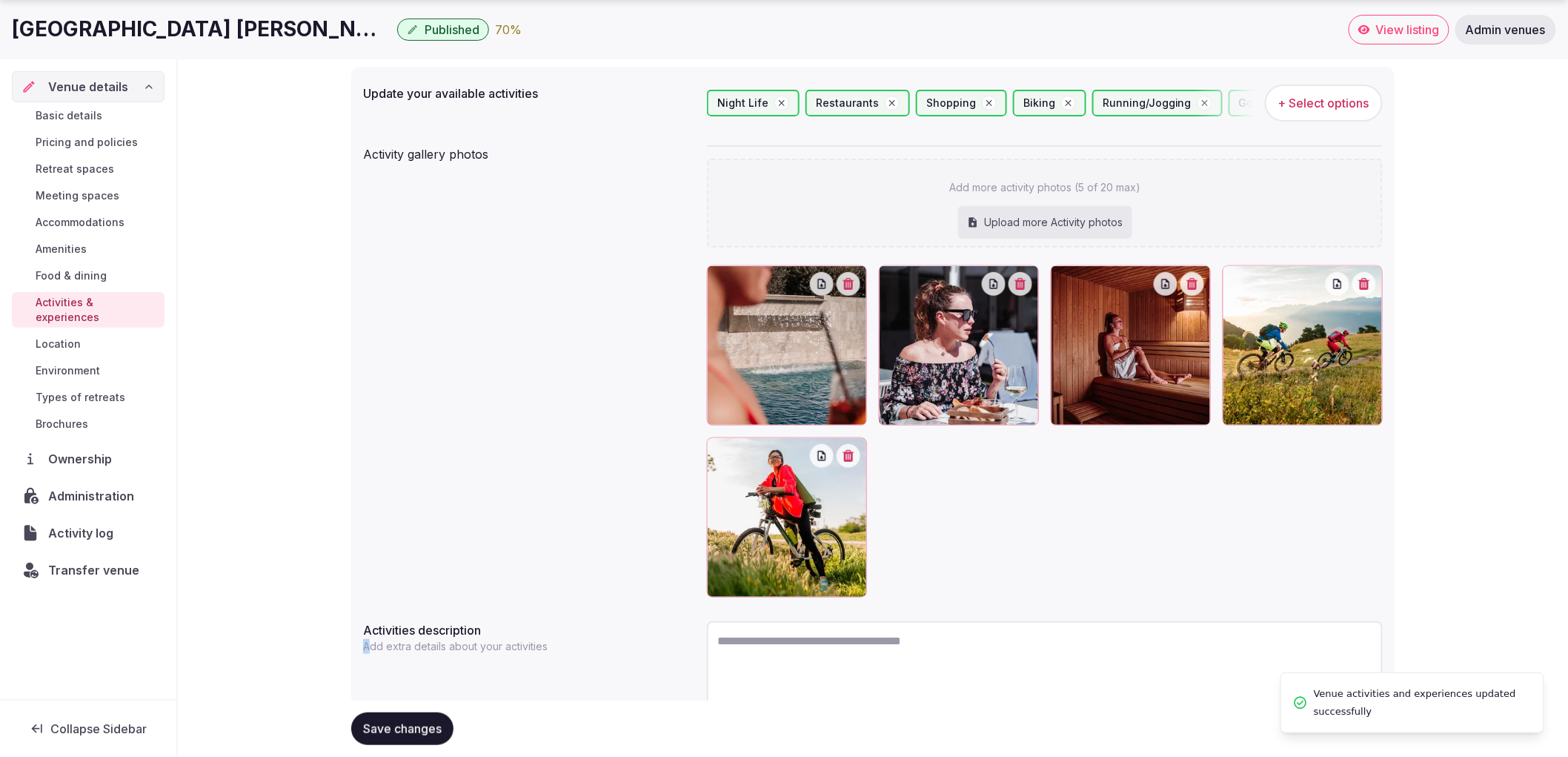
drag, startPoint x: 357, startPoint y: 641, endPoint x: 403, endPoint y: 749, distance: 117.4
click at [347, 673] on div "Activities and experiences Update your activities and experiences Activities an…" at bounding box center [873, 386] width 1067 height 894
click at [119, 366] on div "Basic details Pricing and policies Retreat spaces Meeting spaces Accommodations…" at bounding box center [88, 270] width 153 height 335
click at [123, 387] on link "Types of retreats" at bounding box center [88, 397] width 153 height 21
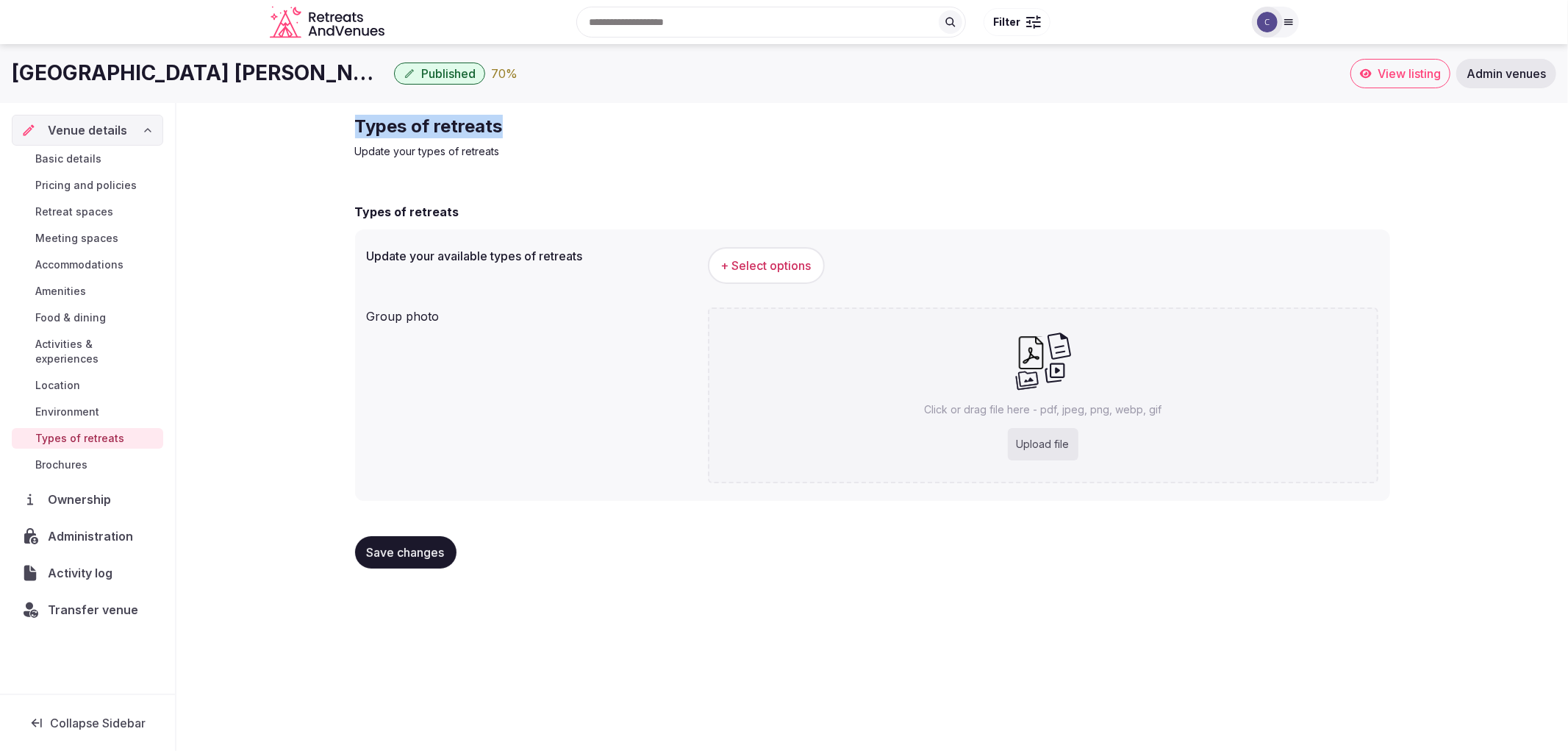
drag, startPoint x: 354, startPoint y: 134, endPoint x: 596, endPoint y: 113, distance: 242.9
click at [596, 113] on div "Types of retreats Update your types of retreats Types of retreats Update your a…" at bounding box center [873, 347] width 1058 height 489
copy h2 "Types of retreats"
click at [776, 266] on span "+ Select options" at bounding box center [766, 265] width 91 height 16
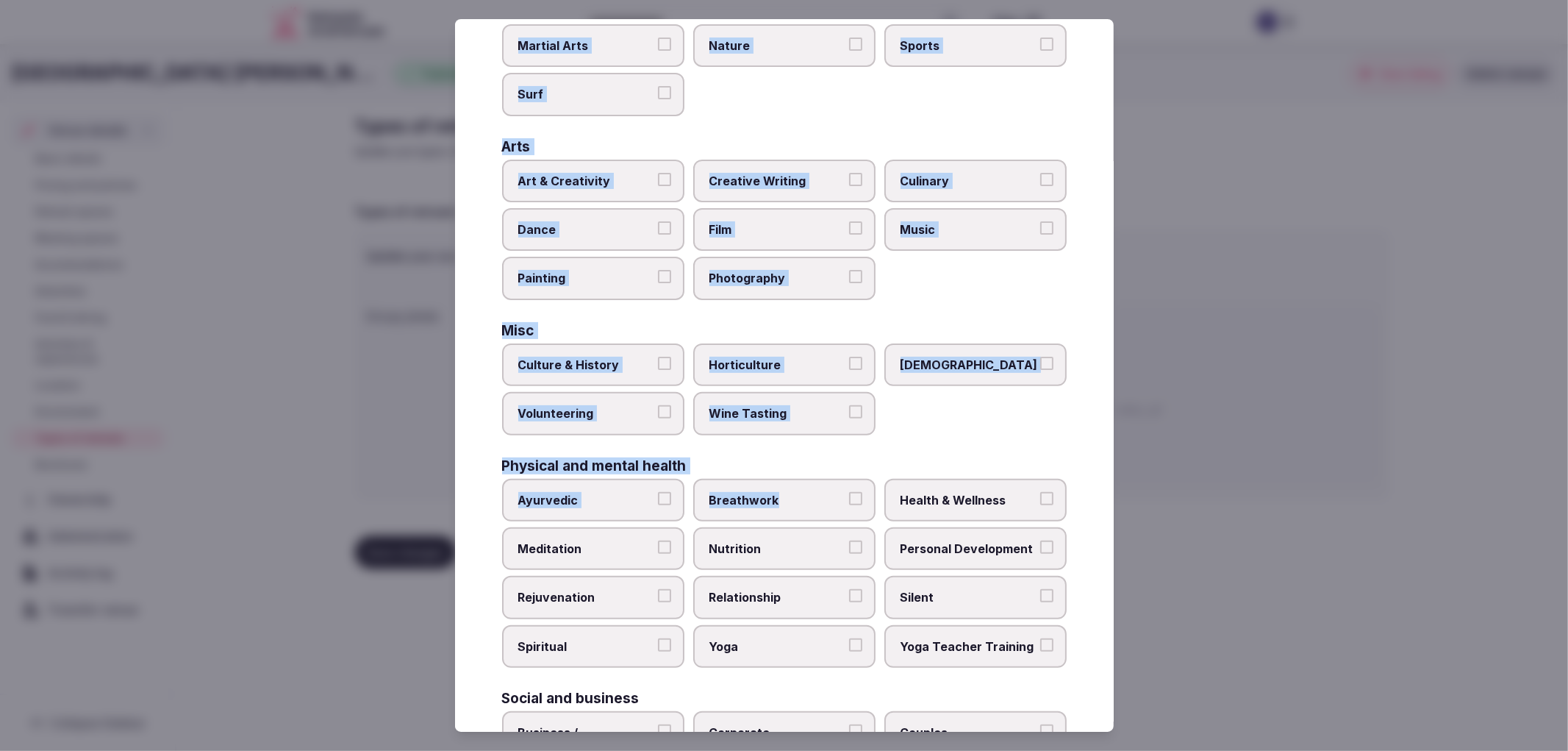
scroll to position [382, 0]
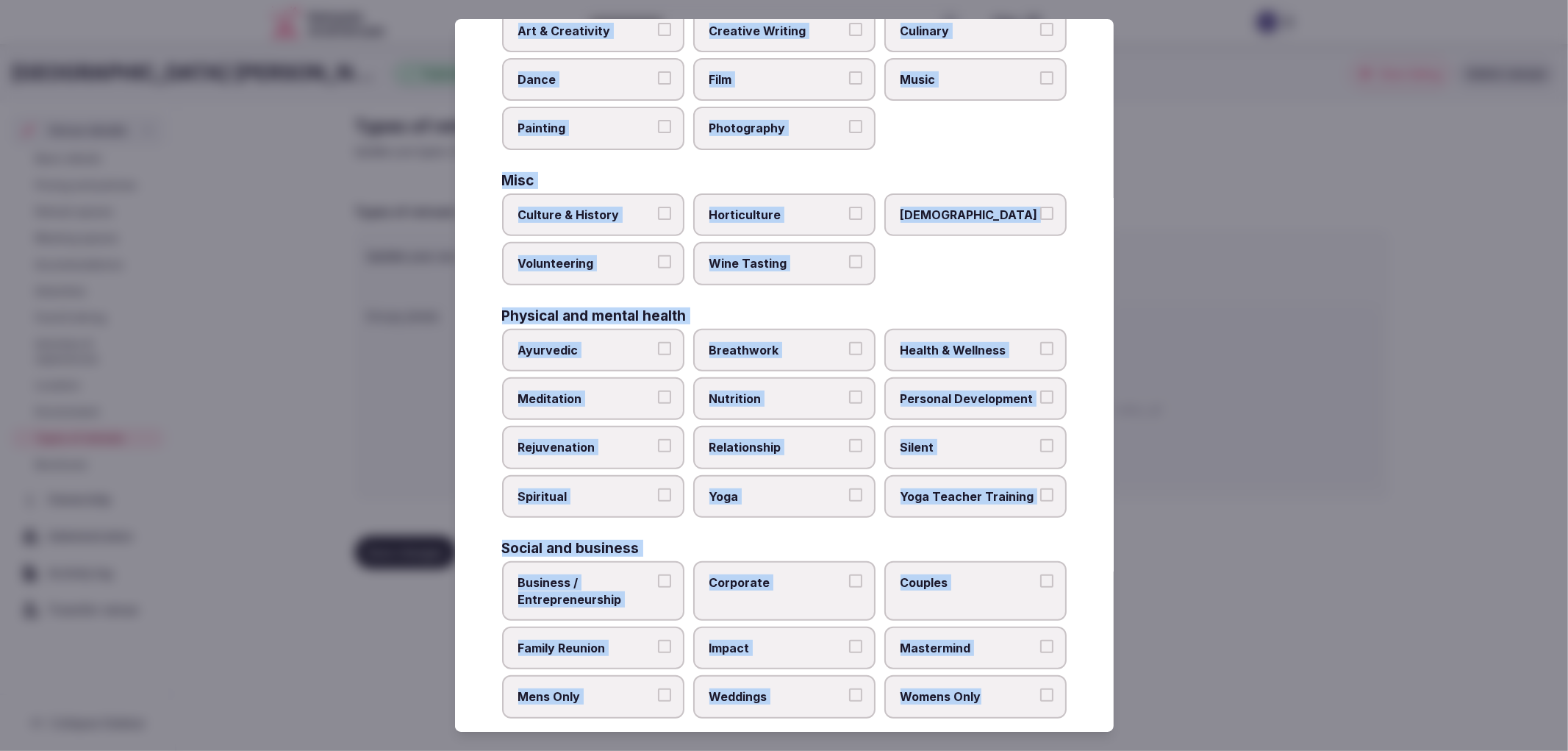
drag, startPoint x: 497, startPoint y: 145, endPoint x: 1023, endPoint y: 694, distance: 760.3
click at [1023, 694] on div "Select your types of retreats Choose all applicable types of retreats offered. …" at bounding box center [784, 376] width 658 height 713
copy div "Active Adventure Cold Water Exposure Cycling Golf Hunting & Fishing Kiteboardin…"
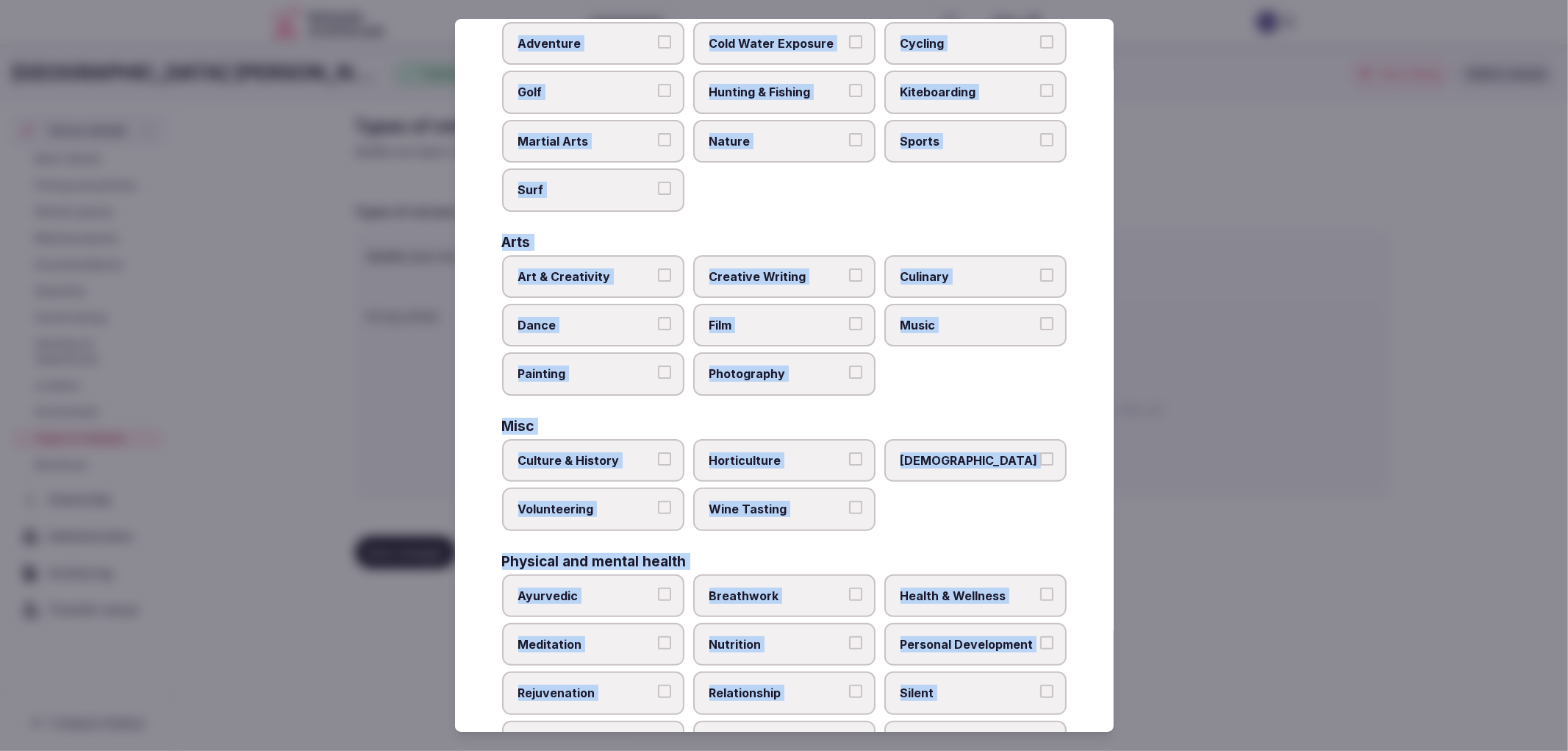
click at [991, 427] on div "Misc Culture & History Horticulture LGBTQ Volunteering Wine Tasting" at bounding box center [784, 475] width 564 height 112
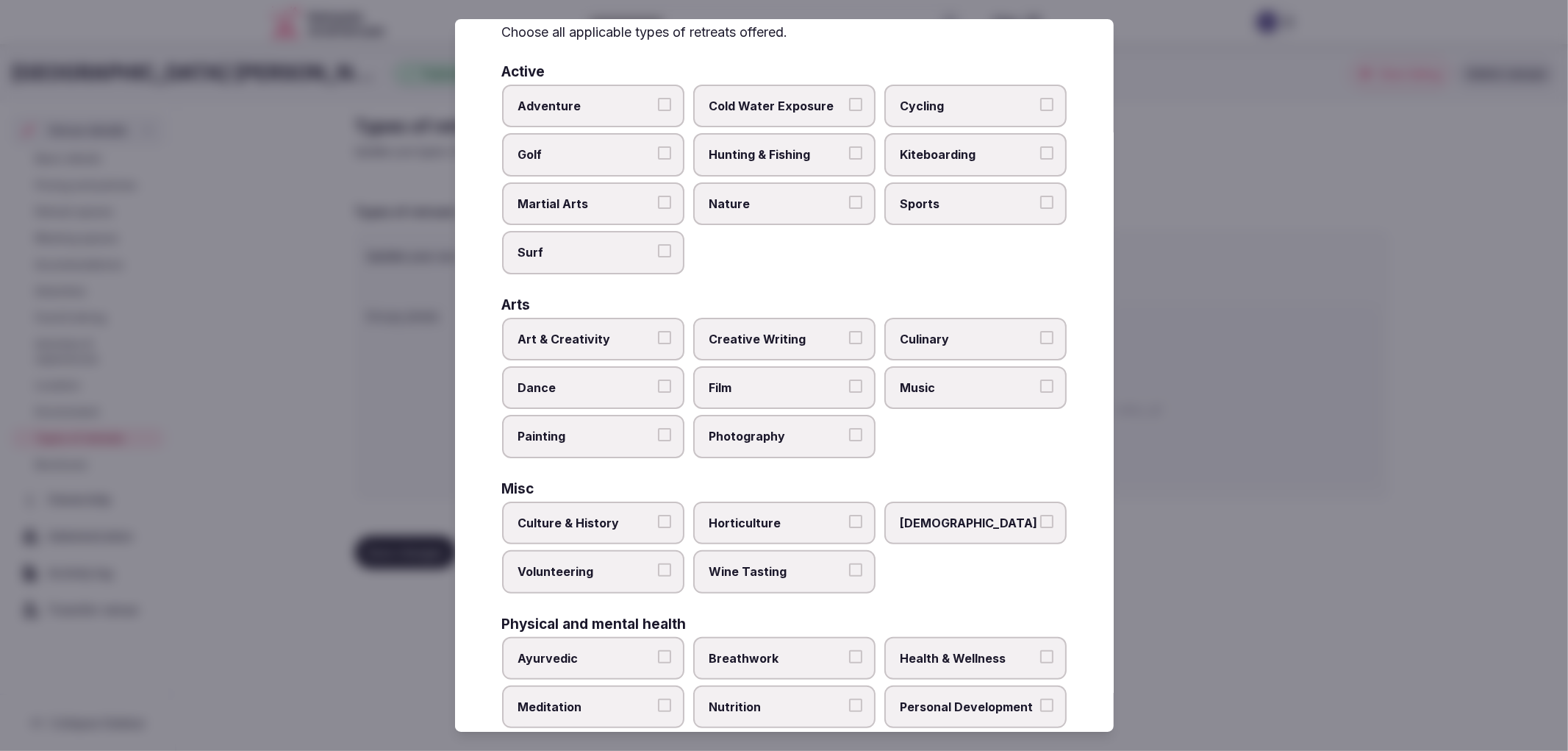
scroll to position [0, 0]
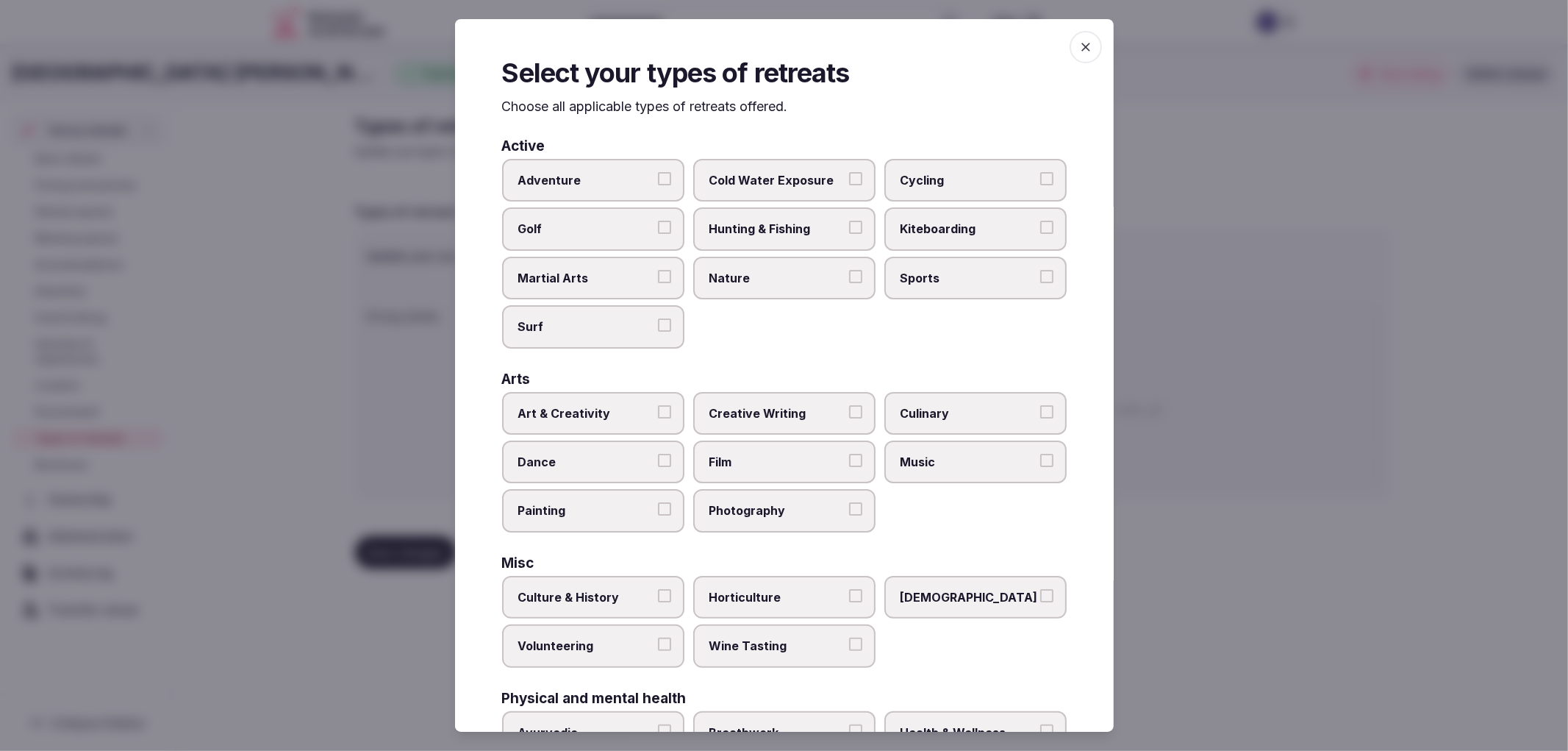
click at [994, 178] on span "Cycling" at bounding box center [968, 180] width 135 height 16
click at [1040, 178] on button "Cycling" at bounding box center [1046, 178] width 13 height 13
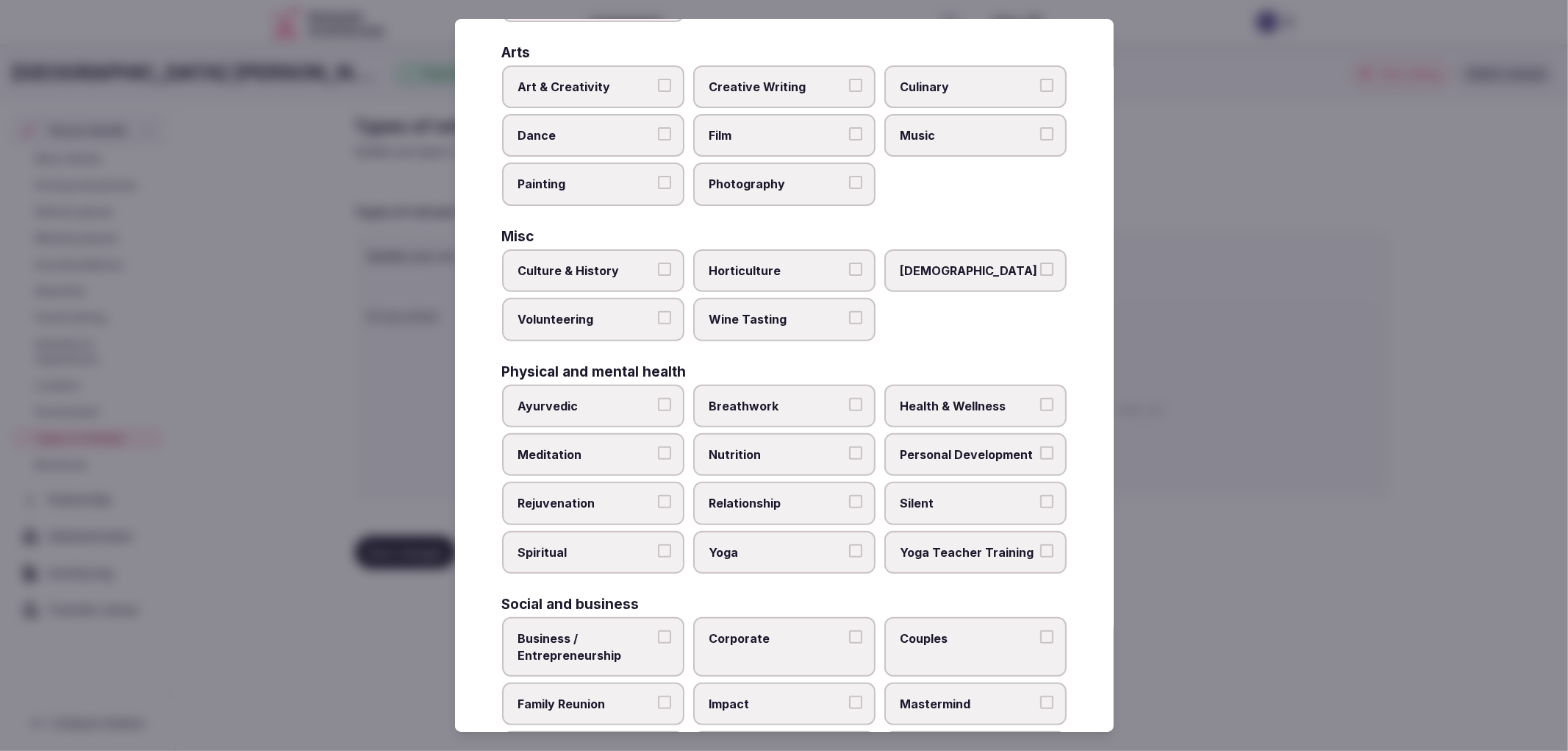
scroll to position [382, 0]
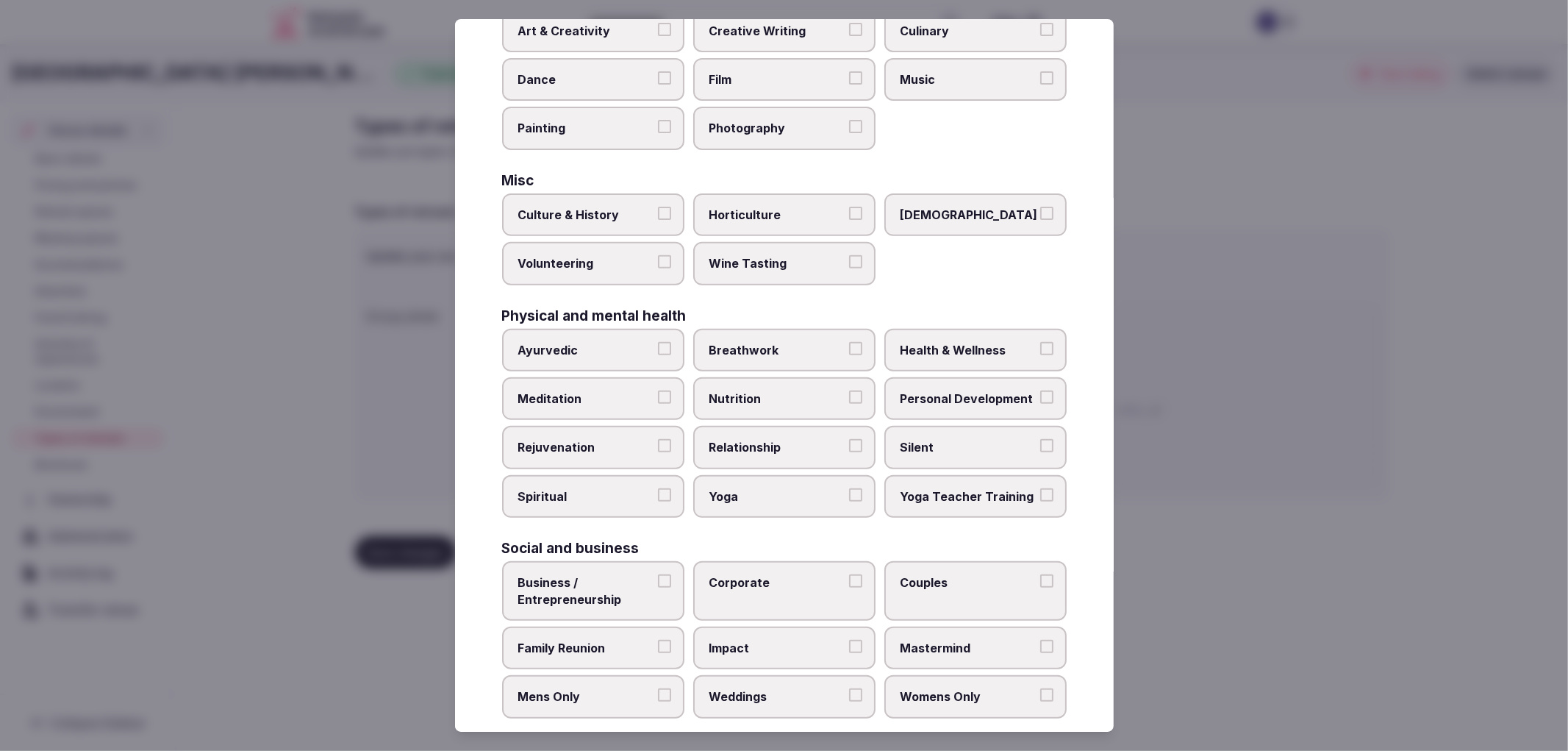
click at [794, 561] on label "Corporate" at bounding box center [784, 591] width 182 height 60
click at [849, 574] on button "Corporate" at bounding box center [855, 580] width 13 height 13
drag, startPoint x: 599, startPoint y: 666, endPoint x: 699, endPoint y: 632, distance: 105.6
click at [600, 675] on label "Mens Only" at bounding box center [592, 696] width 182 height 43
click at [657, 689] on button "Mens Only" at bounding box center [663, 695] width 13 height 13
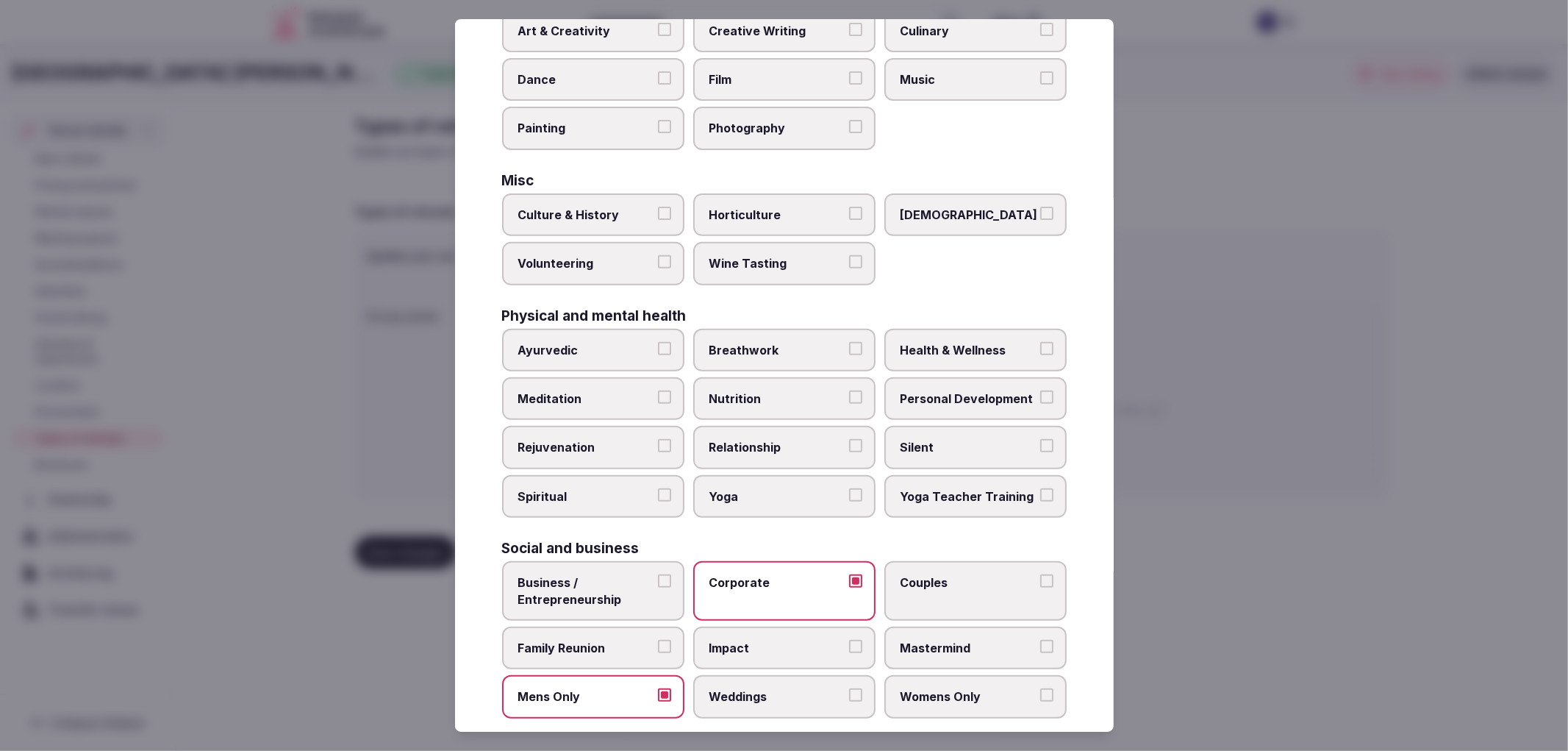
click at [672, 628] on label "Family Reunion" at bounding box center [592, 648] width 182 height 43
click at [671, 640] on button "Family Reunion" at bounding box center [663, 646] width 13 height 13
drag, startPoint x: 664, startPoint y: 697, endPoint x: 747, endPoint y: 653, distance: 93.9
click at [669, 697] on div "Select your types of retreats Choose all applicable types of retreats offered. …" at bounding box center [784, 376] width 658 height 713
click at [747, 653] on div "Business / Entrepreneurship Corporate Couples Family Reunion Impact Mastermind …" at bounding box center [784, 640] width 564 height 157
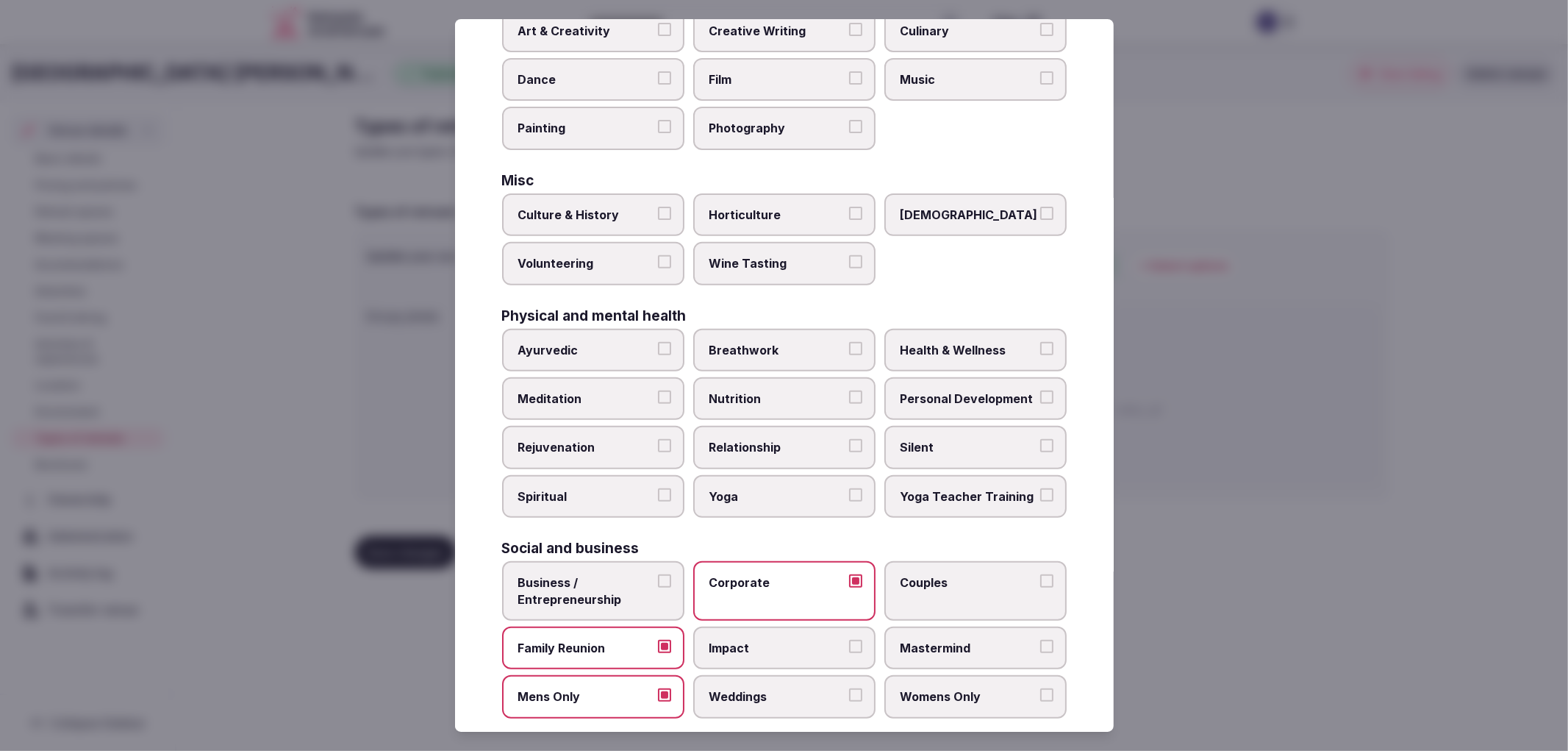
drag, startPoint x: 665, startPoint y: 681, endPoint x: 738, endPoint y: 665, distance: 74.7
click at [668, 682] on label "Mens Only" at bounding box center [592, 696] width 182 height 43
click at [668, 689] on button "Mens Only" at bounding box center [663, 695] width 13 height 13
click at [738, 675] on label "Weddings" at bounding box center [784, 696] width 182 height 43
click at [849, 689] on button "Weddings" at bounding box center [855, 695] width 13 height 13
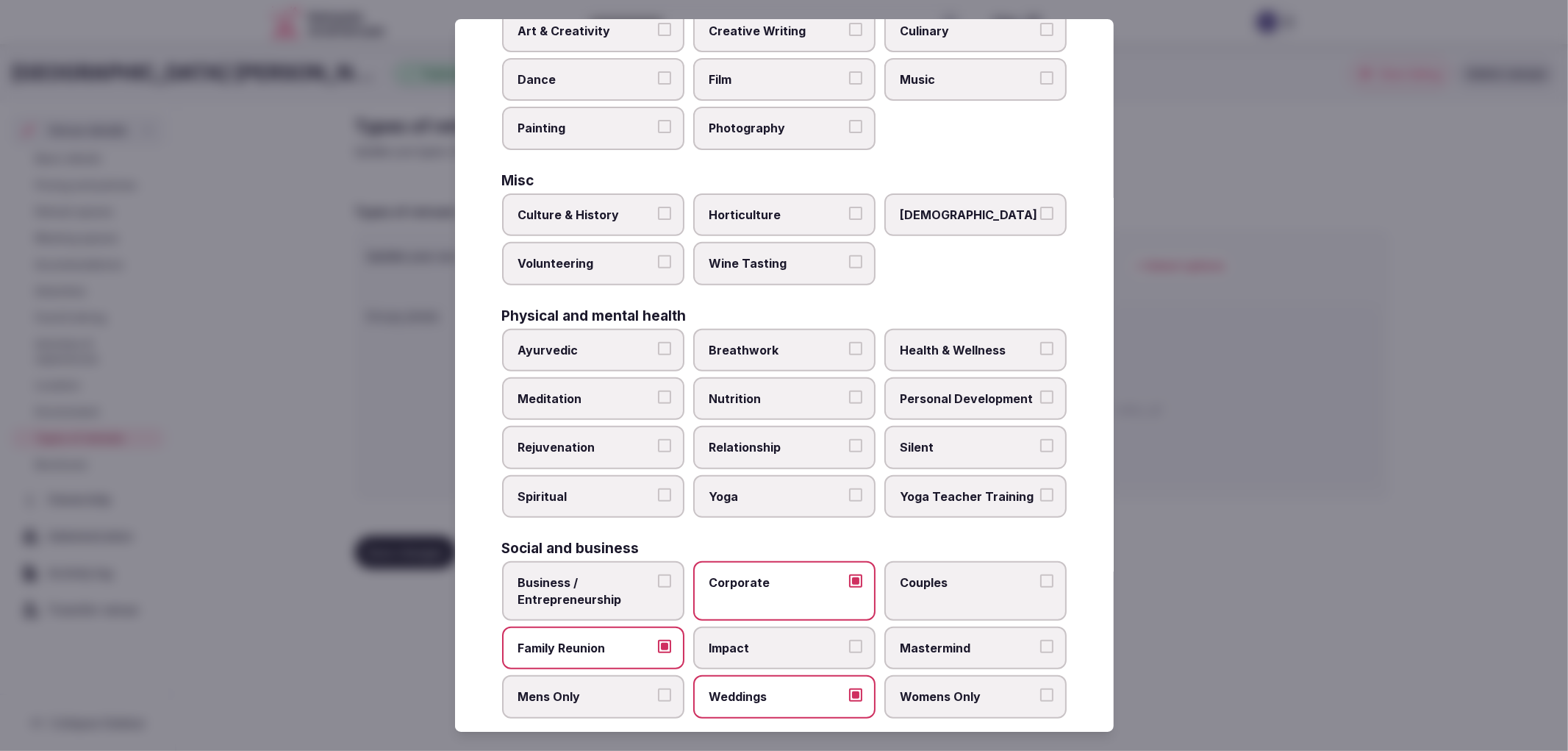
click at [1284, 473] on div at bounding box center [784, 376] width 1568 height 751
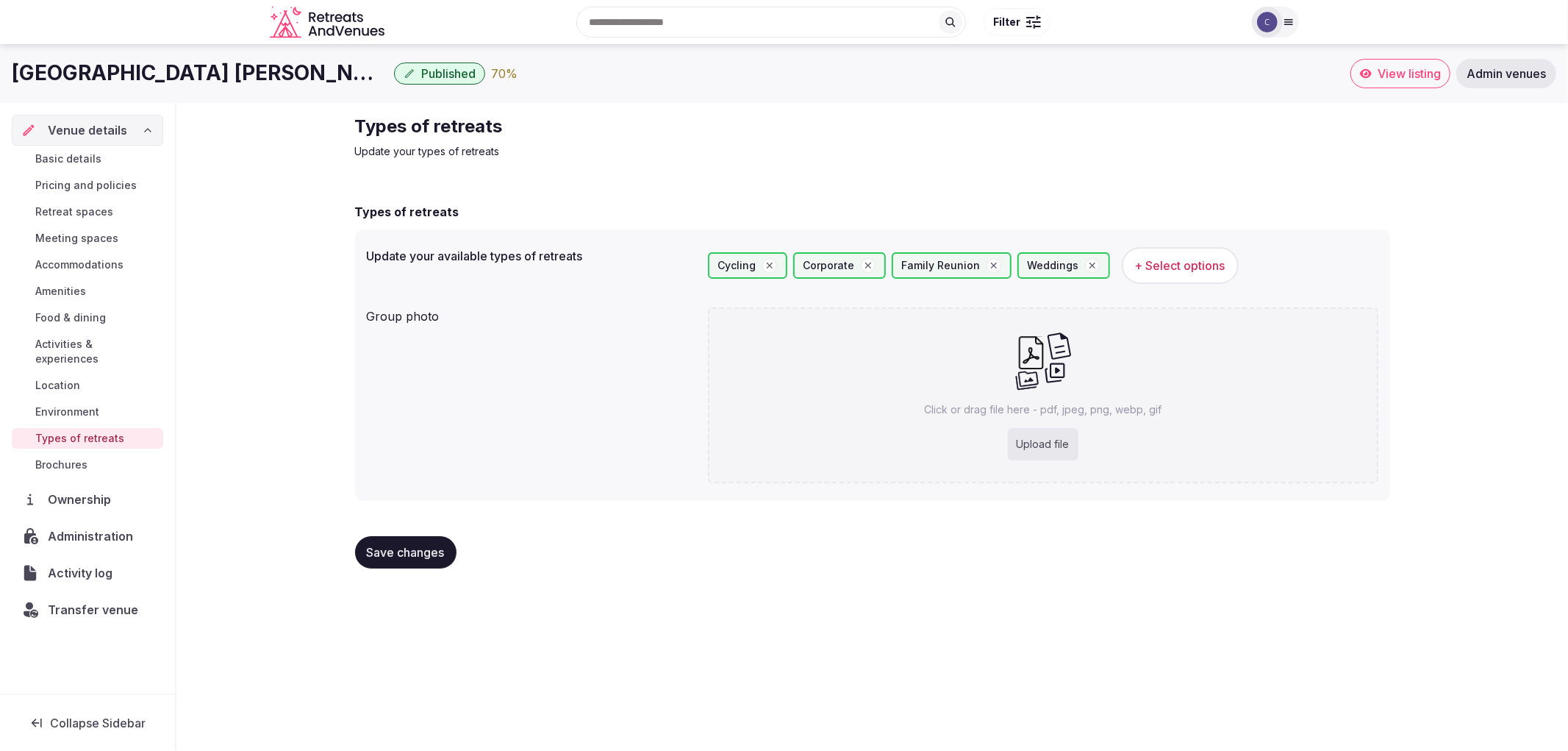
click at [1098, 354] on div "Click or drag file here - pdf, jpeg, png, webp, gif Upload file" at bounding box center [1043, 394] width 670 height 175
type input "**********"
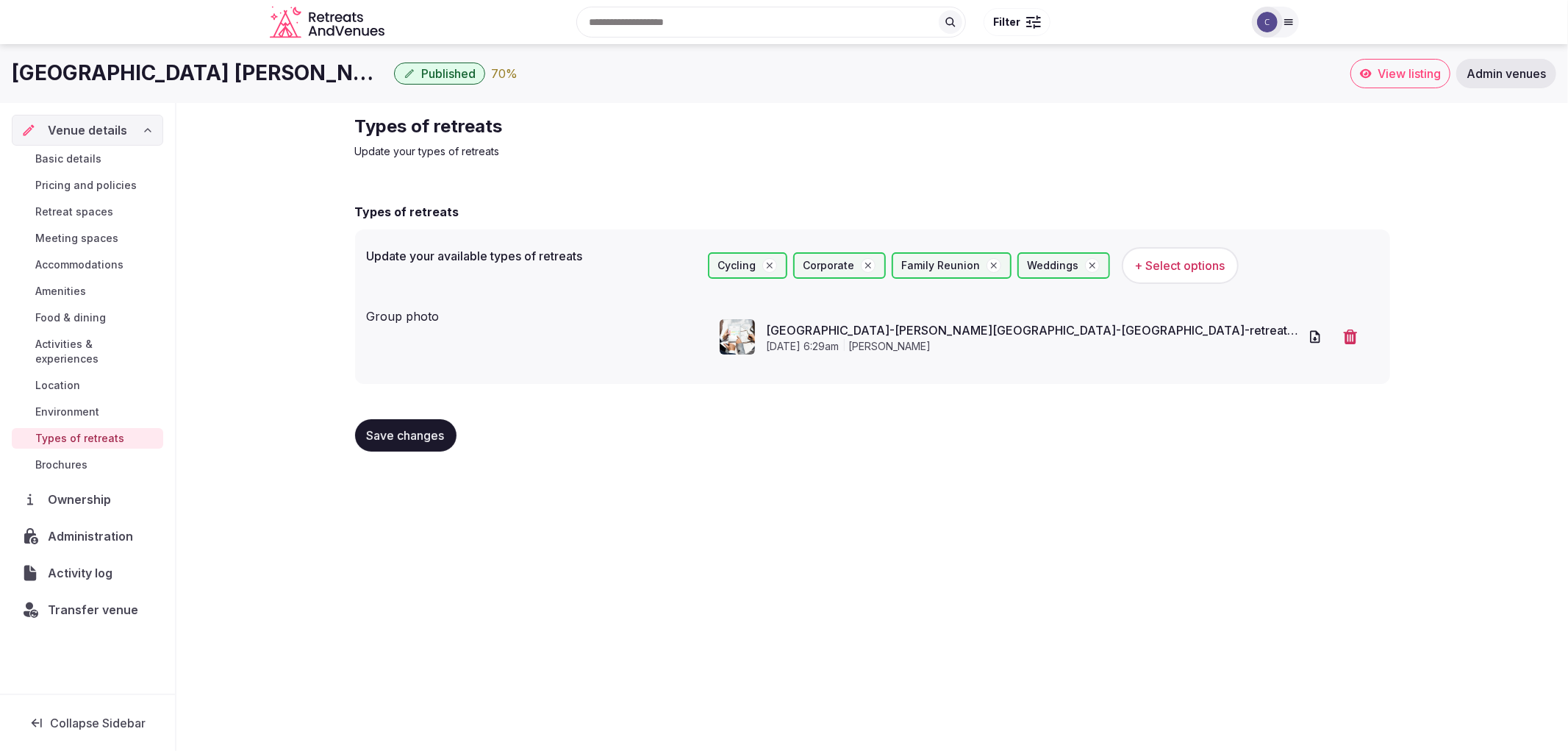
click at [434, 438] on span "Save changes" at bounding box center [405, 435] width 78 height 15
click at [94, 405] on span "Environment" at bounding box center [67, 411] width 64 height 15
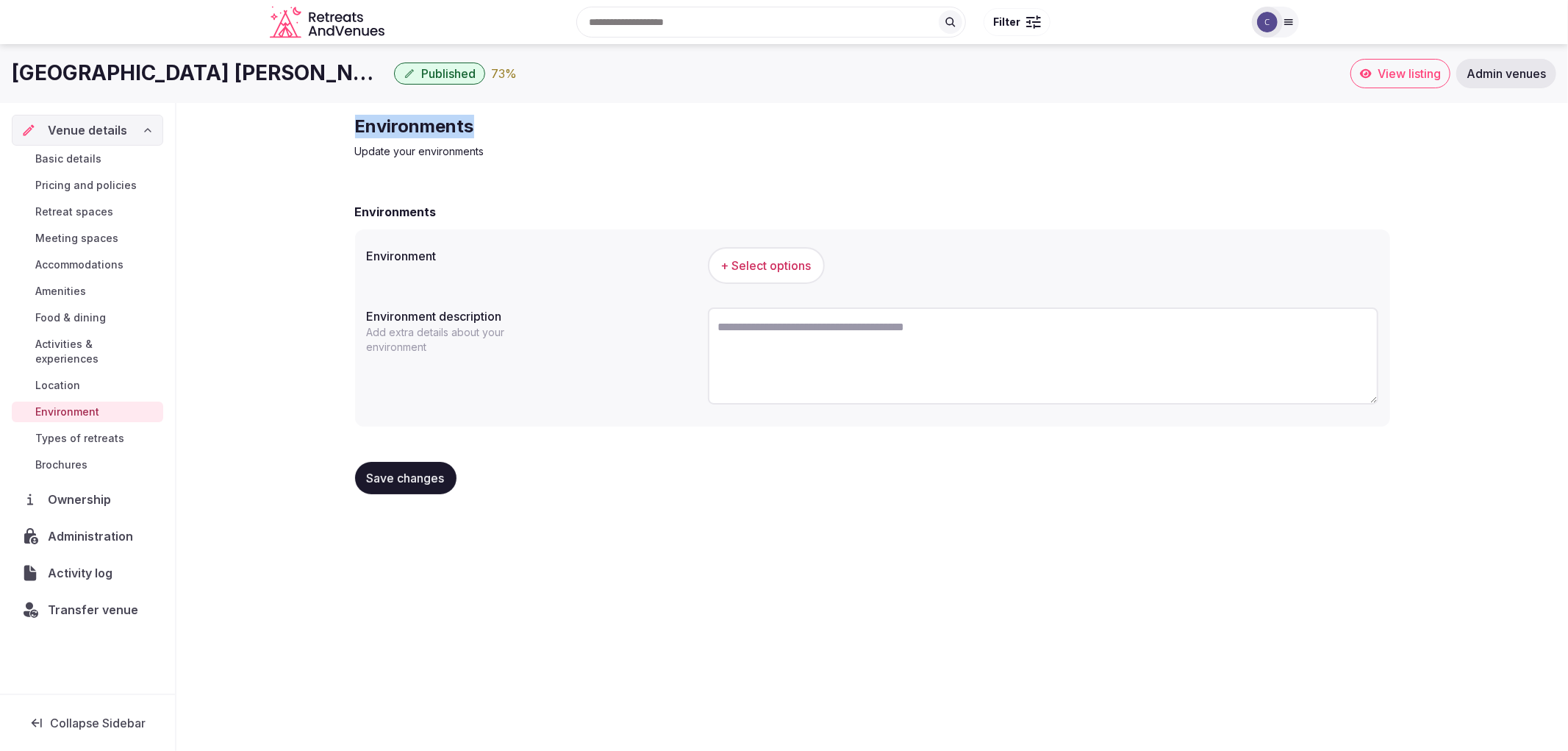
drag, startPoint x: 402, startPoint y: 141, endPoint x: 901, endPoint y: 113, distance: 499.8
click at [901, 113] on div "Environments Update your environments Environments Environment + Select options…" at bounding box center [873, 310] width 1058 height 415
click at [776, 257] on span "+ Select options" at bounding box center [766, 265] width 91 height 16
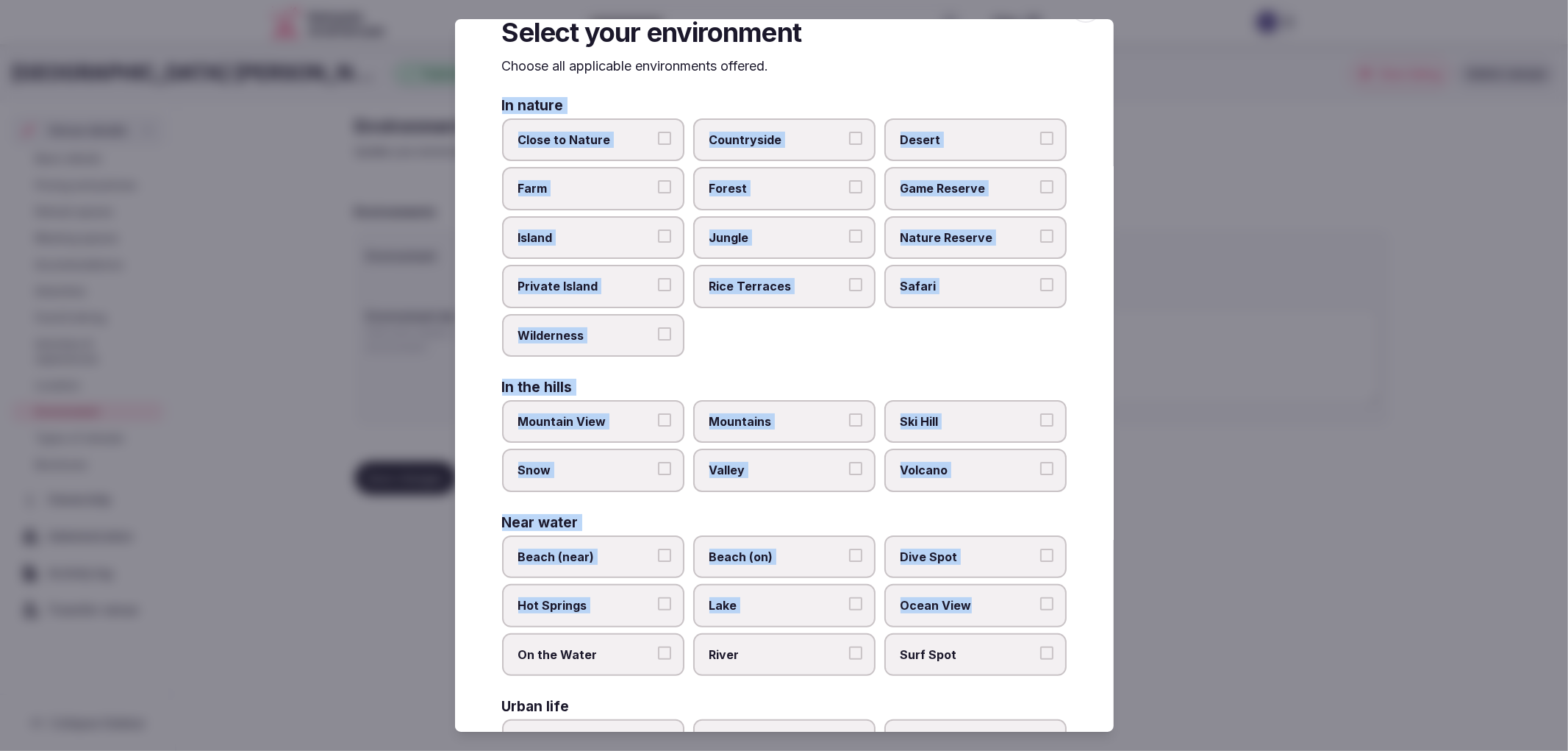
scroll to position [138, 0]
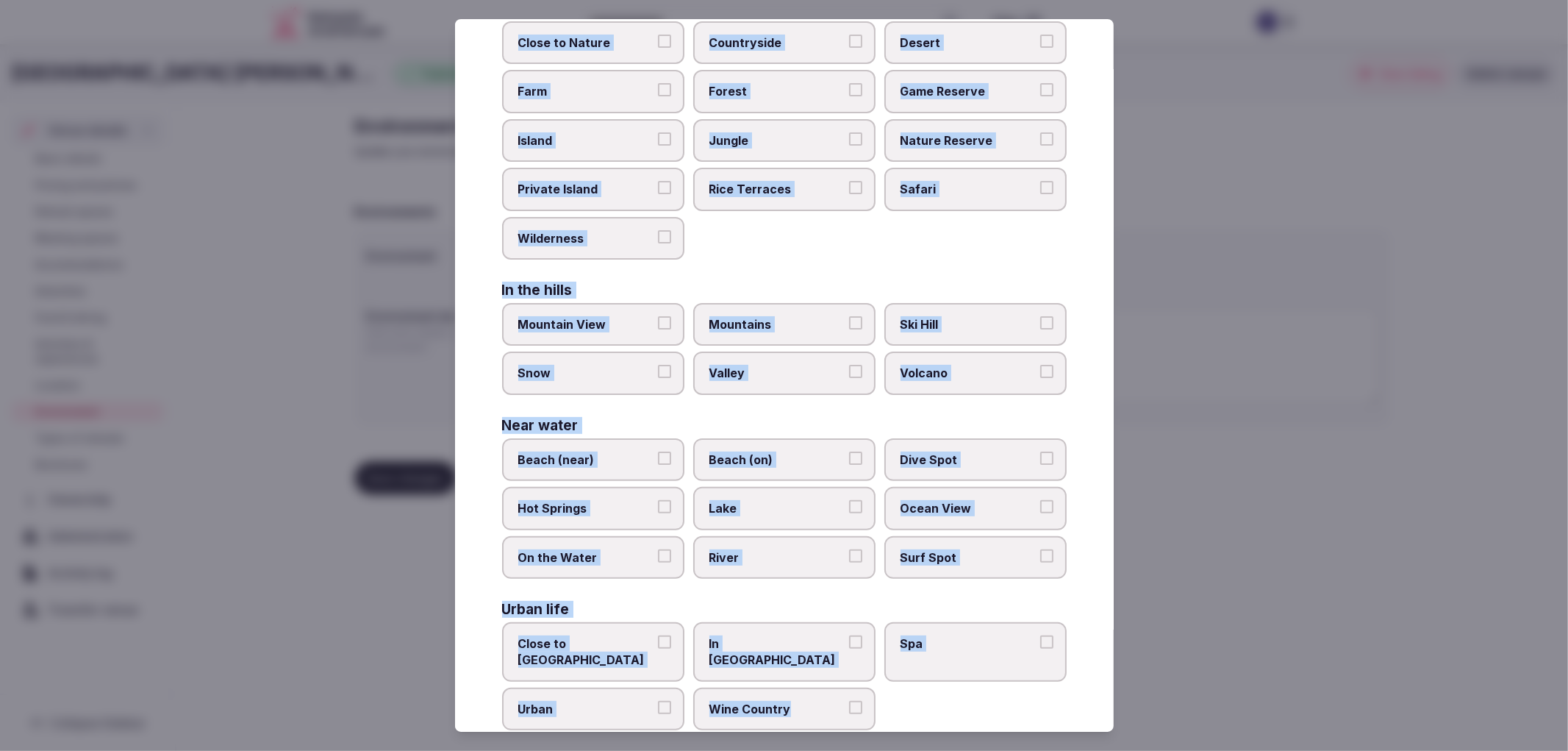
copy div "In nature Close to Nature Countryside Desert Farm Forest Game Reserve Island Ju…"
drag, startPoint x: 605, startPoint y: 241, endPoint x: 835, endPoint y: 689, distance: 503.6
click at [835, 689] on div "Select your environment Choose all applicable environments offered. In nature C…" at bounding box center [784, 376] width 658 height 713
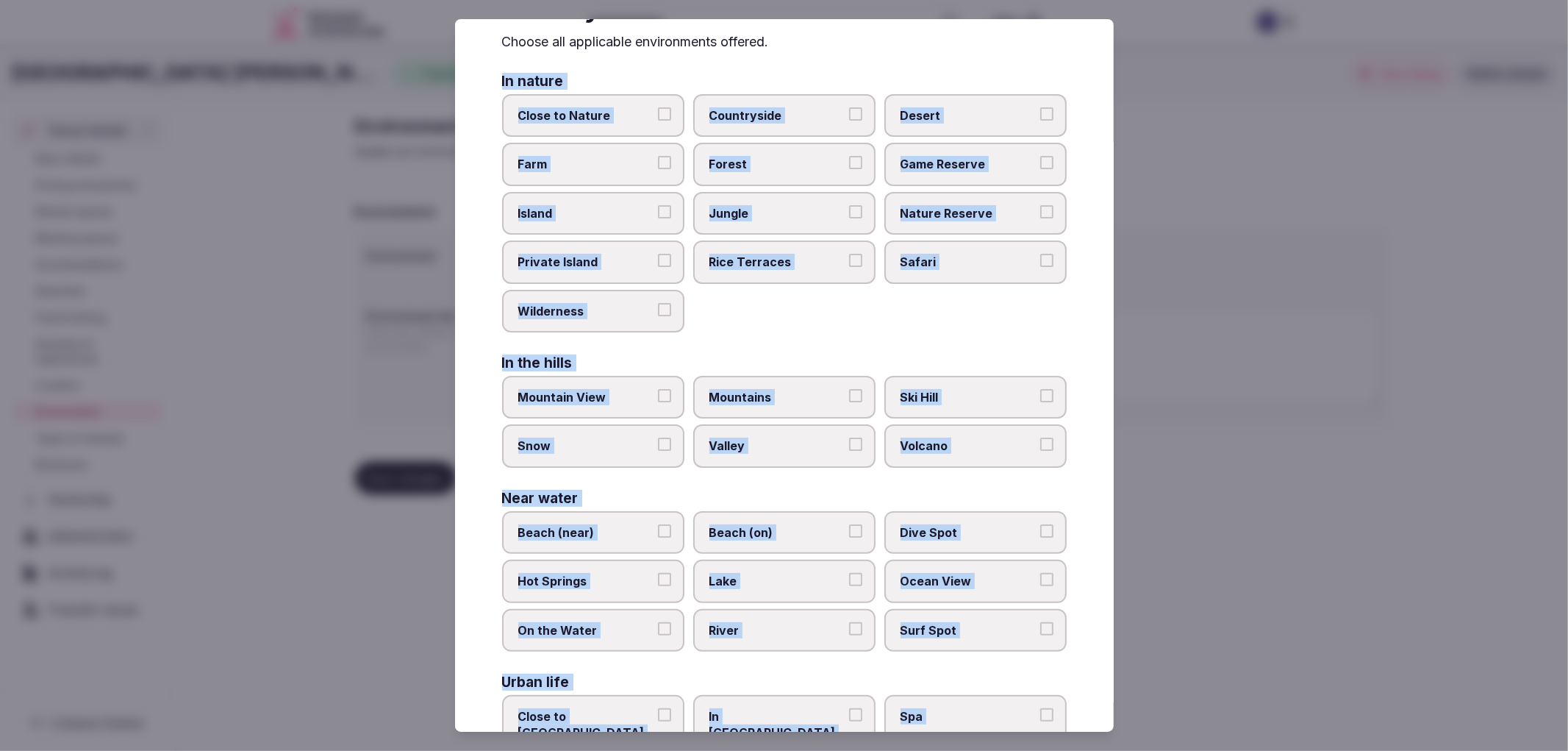
scroll to position [0, 0]
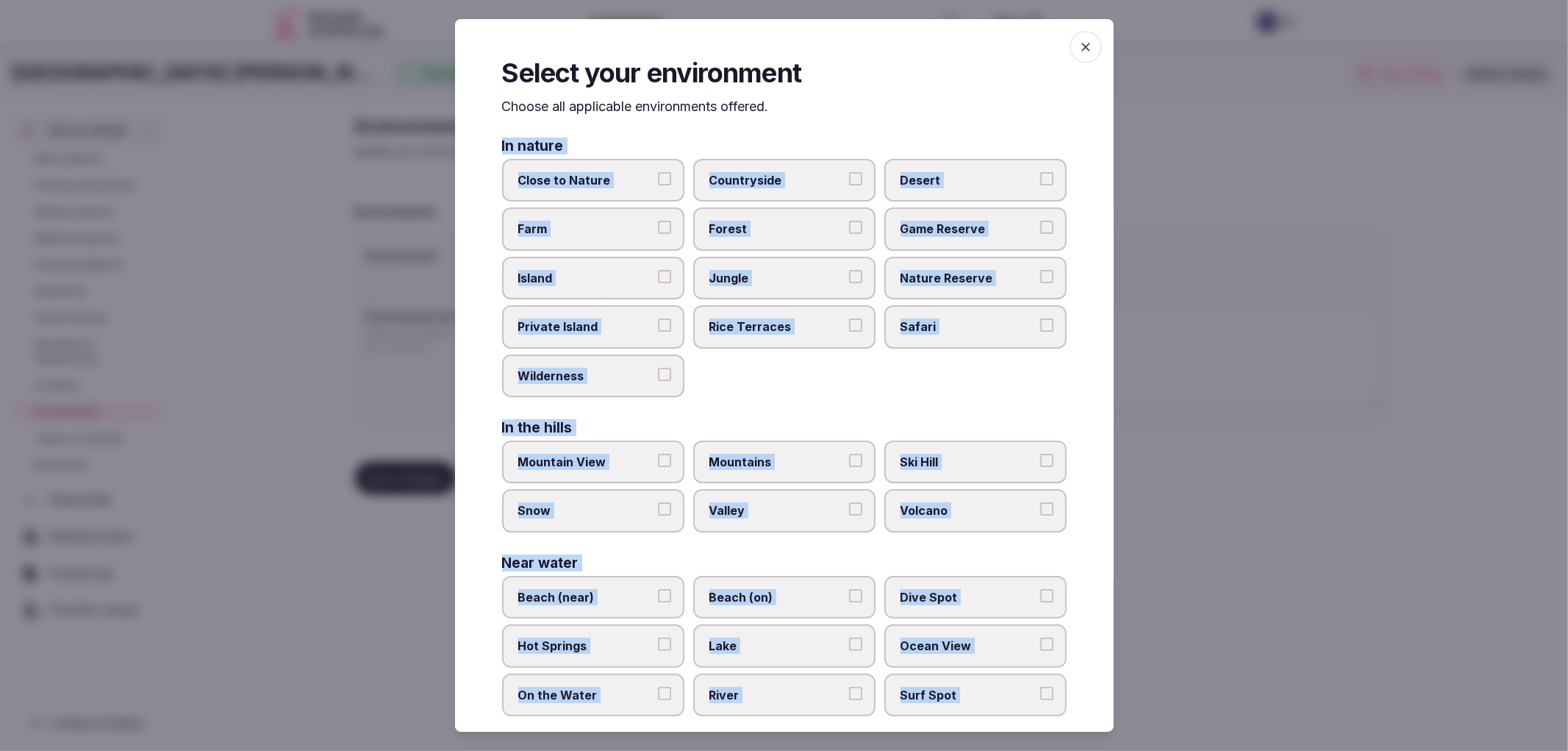
drag, startPoint x: 569, startPoint y: 182, endPoint x: 570, endPoint y: 174, distance: 8.1
click at [571, 180] on span "Close to Nature" at bounding box center [586, 180] width 135 height 16
click at [657, 180] on button "Close to Nature" at bounding box center [663, 178] width 13 height 13
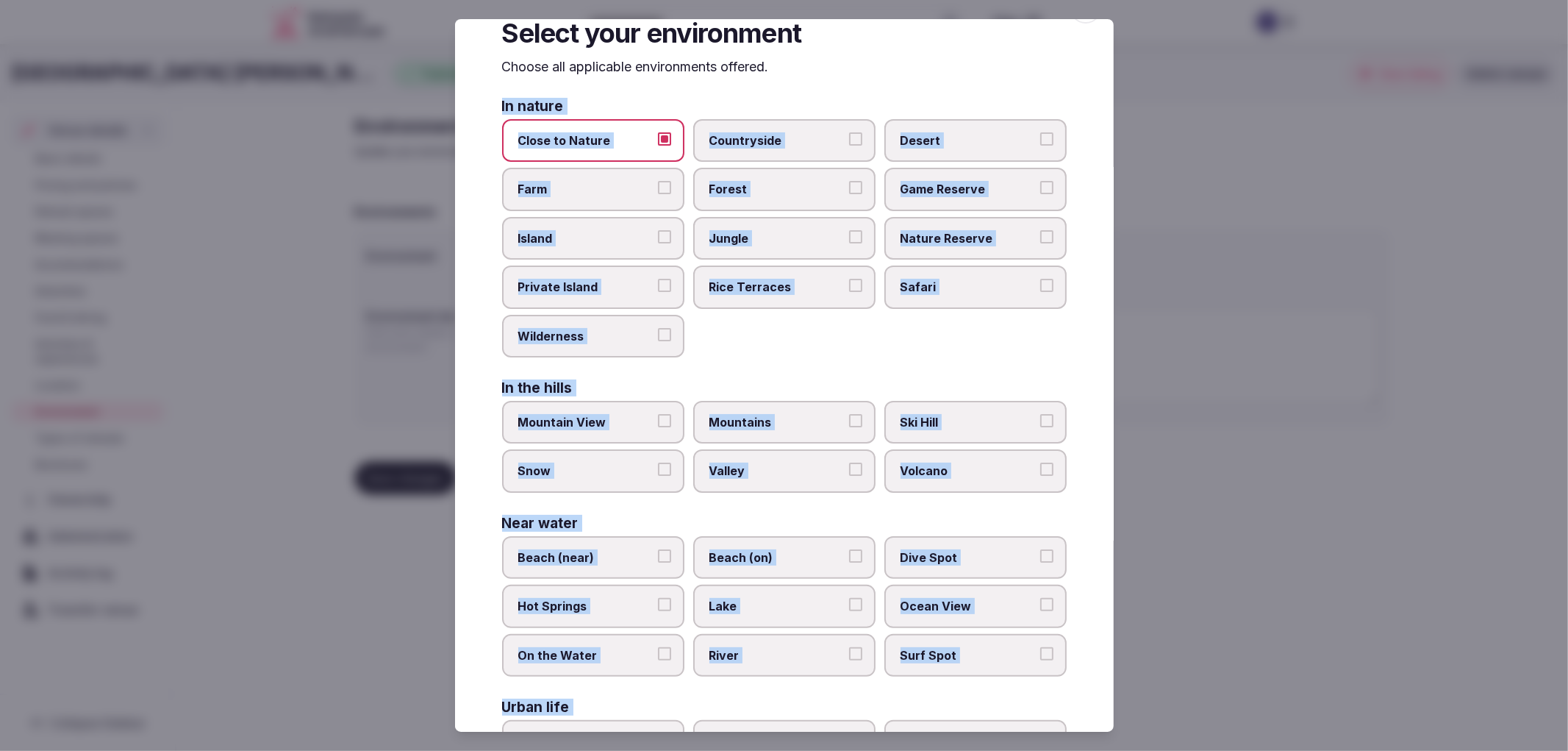
scroll to position [138, 0]
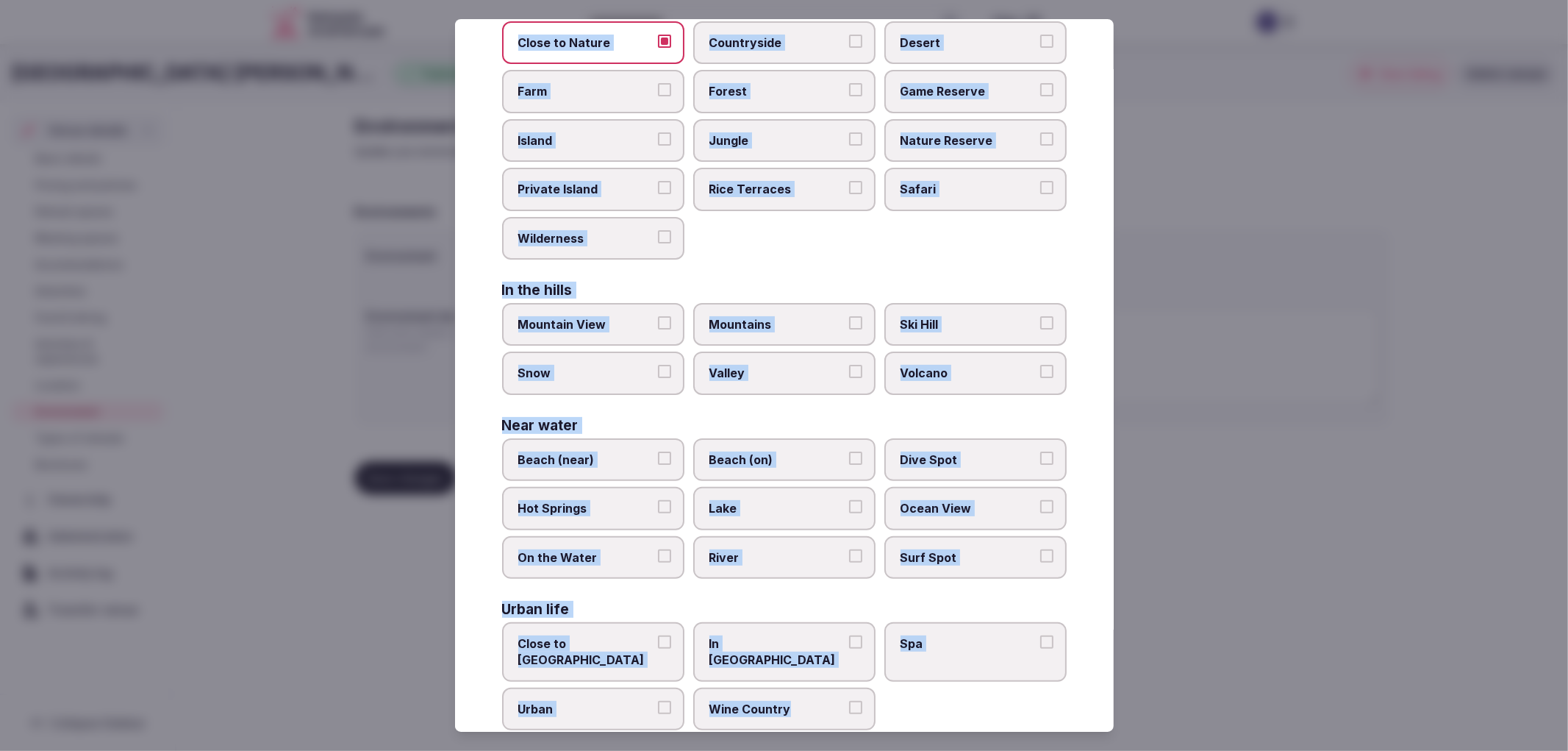
click at [729, 636] on span "In City Center" at bounding box center [777, 652] width 135 height 33
click at [849, 636] on button "In City Center" at bounding box center [855, 642] width 13 height 13
click at [1005, 636] on span "Spa" at bounding box center [968, 643] width 135 height 16
click at [1040, 636] on button "Spa" at bounding box center [1046, 642] width 13 height 13
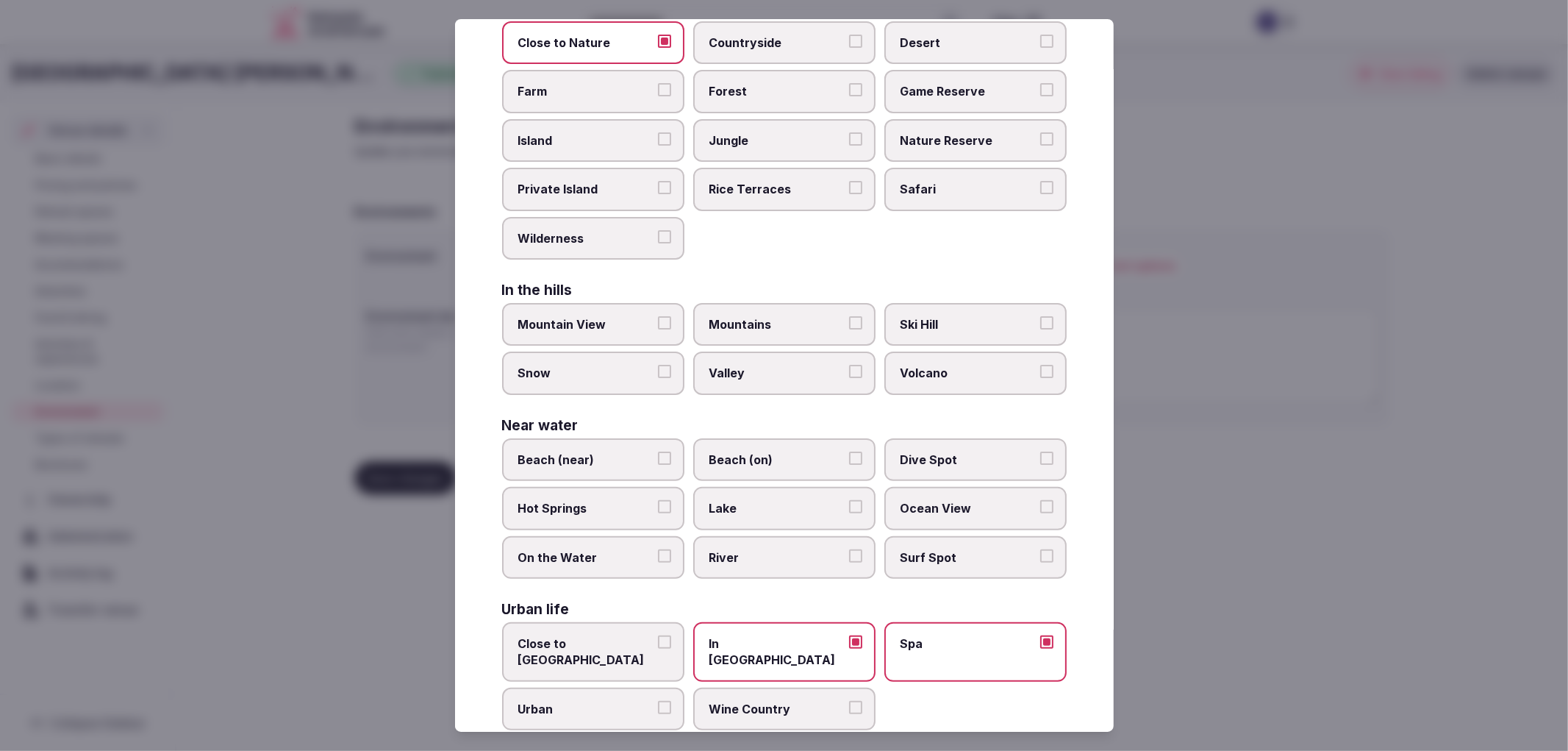
drag, startPoint x: 716, startPoint y: 665, endPoint x: 659, endPoint y: 677, distance: 58.2
click at [715, 688] on label "Wine Country" at bounding box center [784, 709] width 182 height 43
click at [849, 701] on button "Wine Country" at bounding box center [855, 707] width 13 height 13
click at [622, 701] on span "Urban" at bounding box center [586, 708] width 135 height 16
click at [657, 701] on button "Urban" at bounding box center [663, 707] width 13 height 13
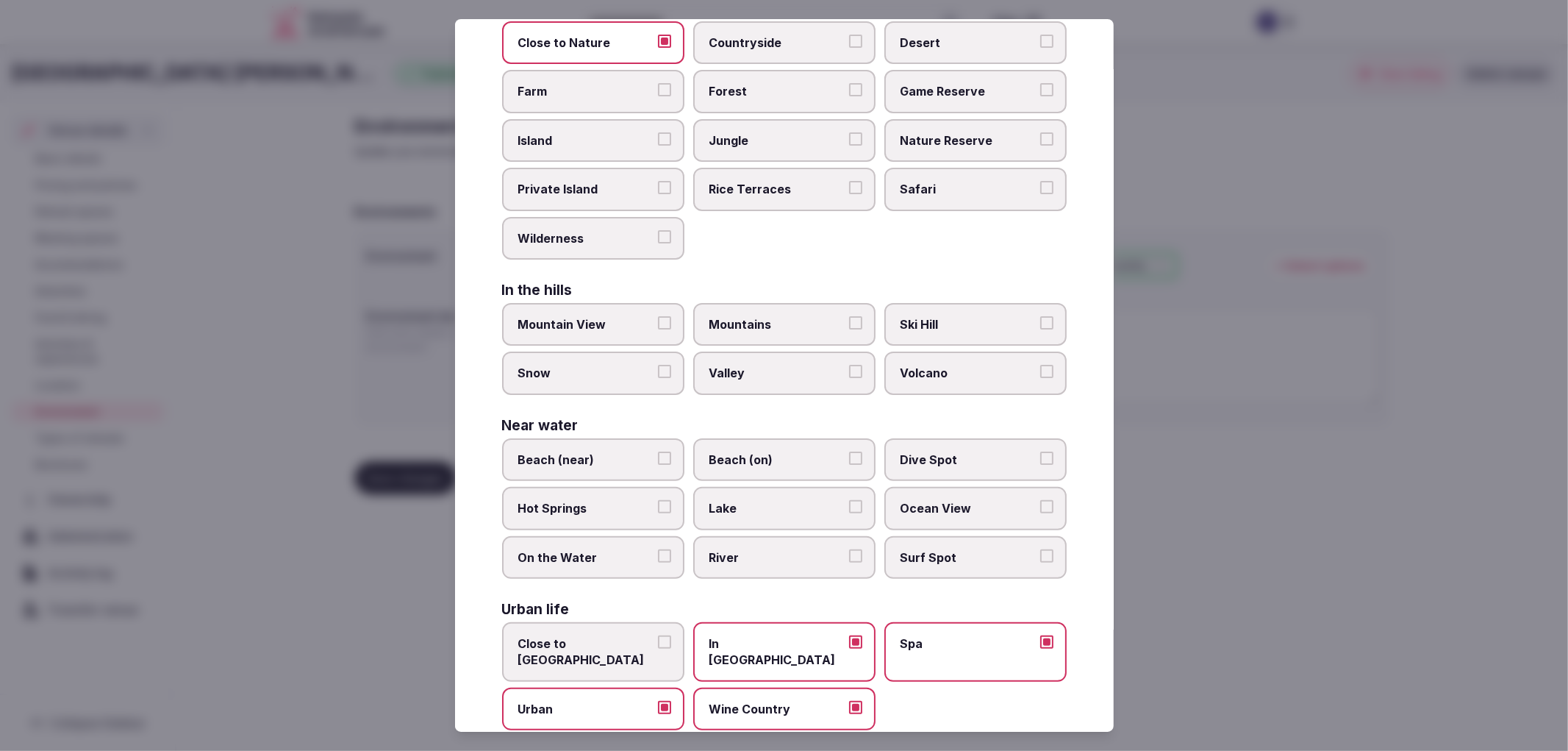
click at [1306, 504] on div at bounding box center [784, 376] width 1568 height 751
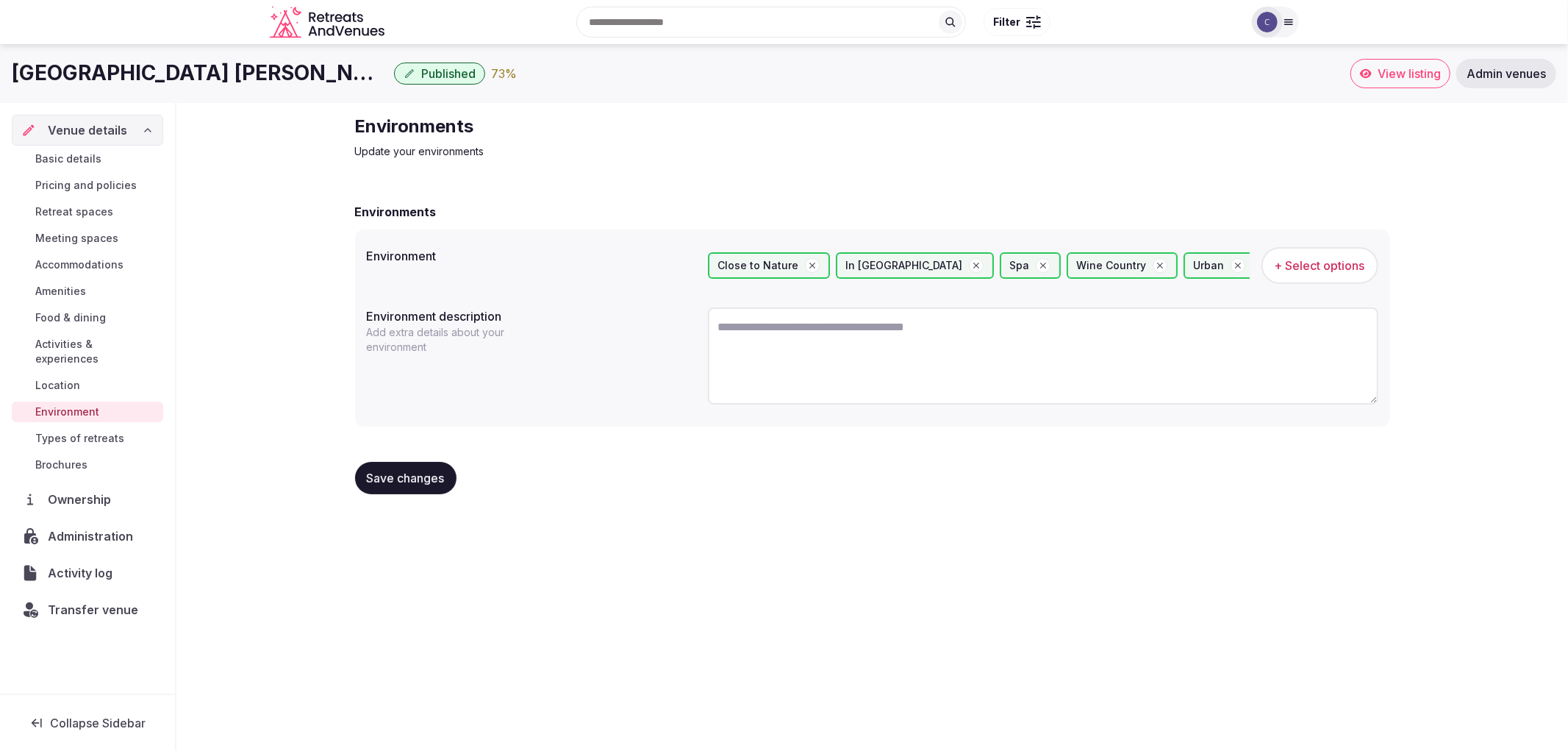
click at [801, 344] on textarea at bounding box center [1043, 355] width 670 height 97
paste textarea "**********"
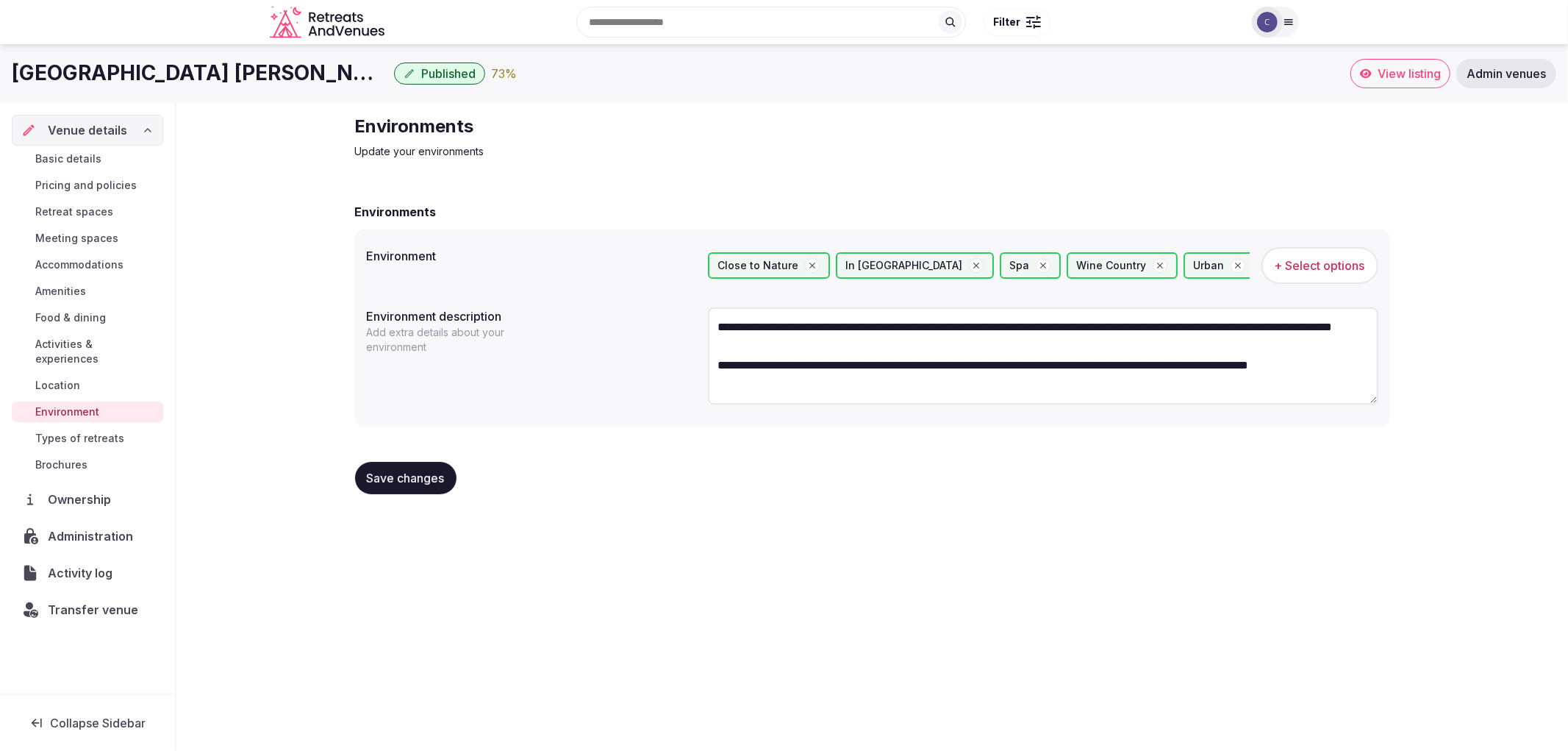
scroll to position [8, 0]
type textarea "**********"
click at [410, 472] on span "Save changes" at bounding box center [405, 476] width 78 height 15
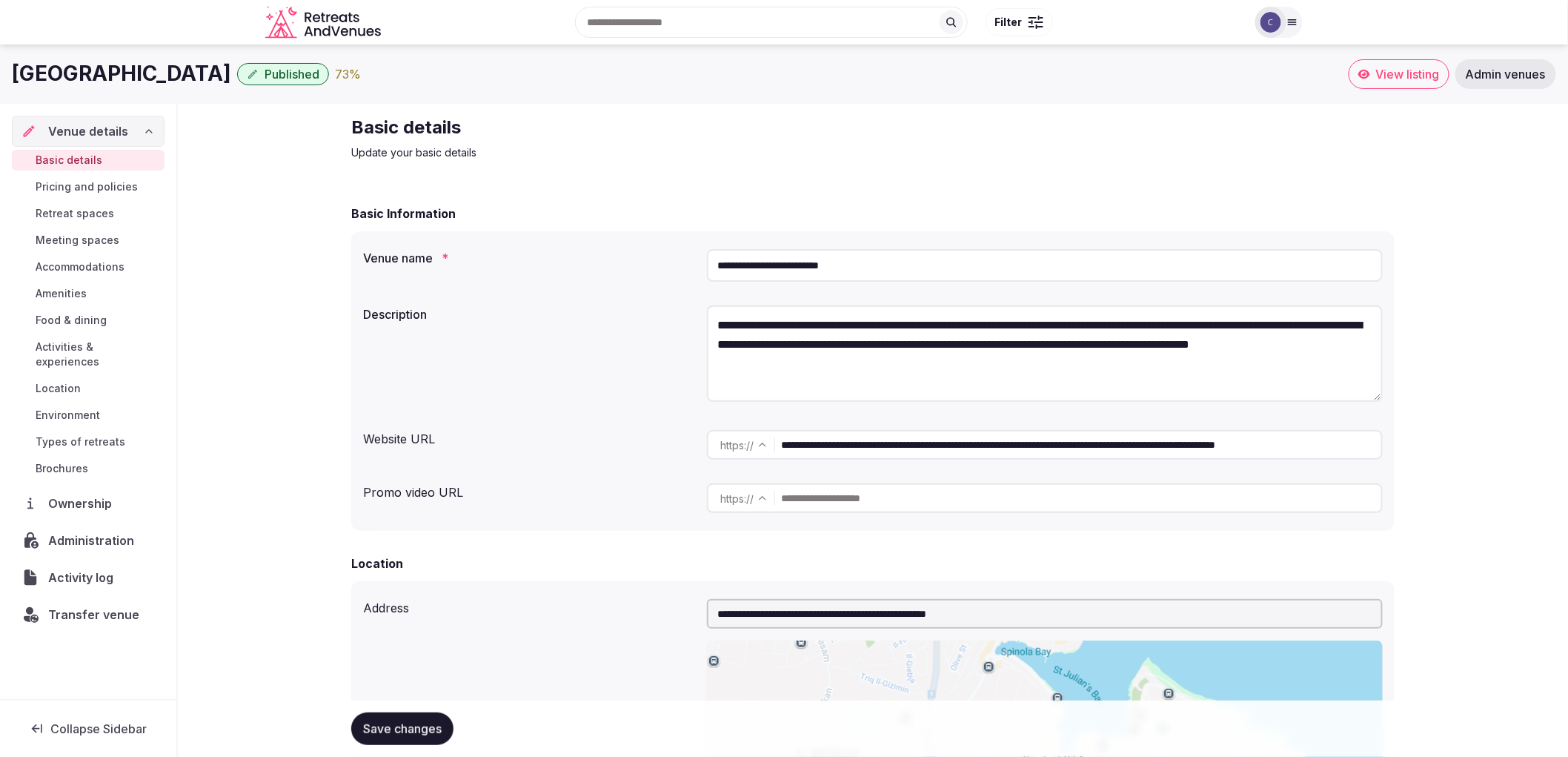
click at [58, 242] on span "Meeting spaces" at bounding box center [77, 240] width 84 height 15
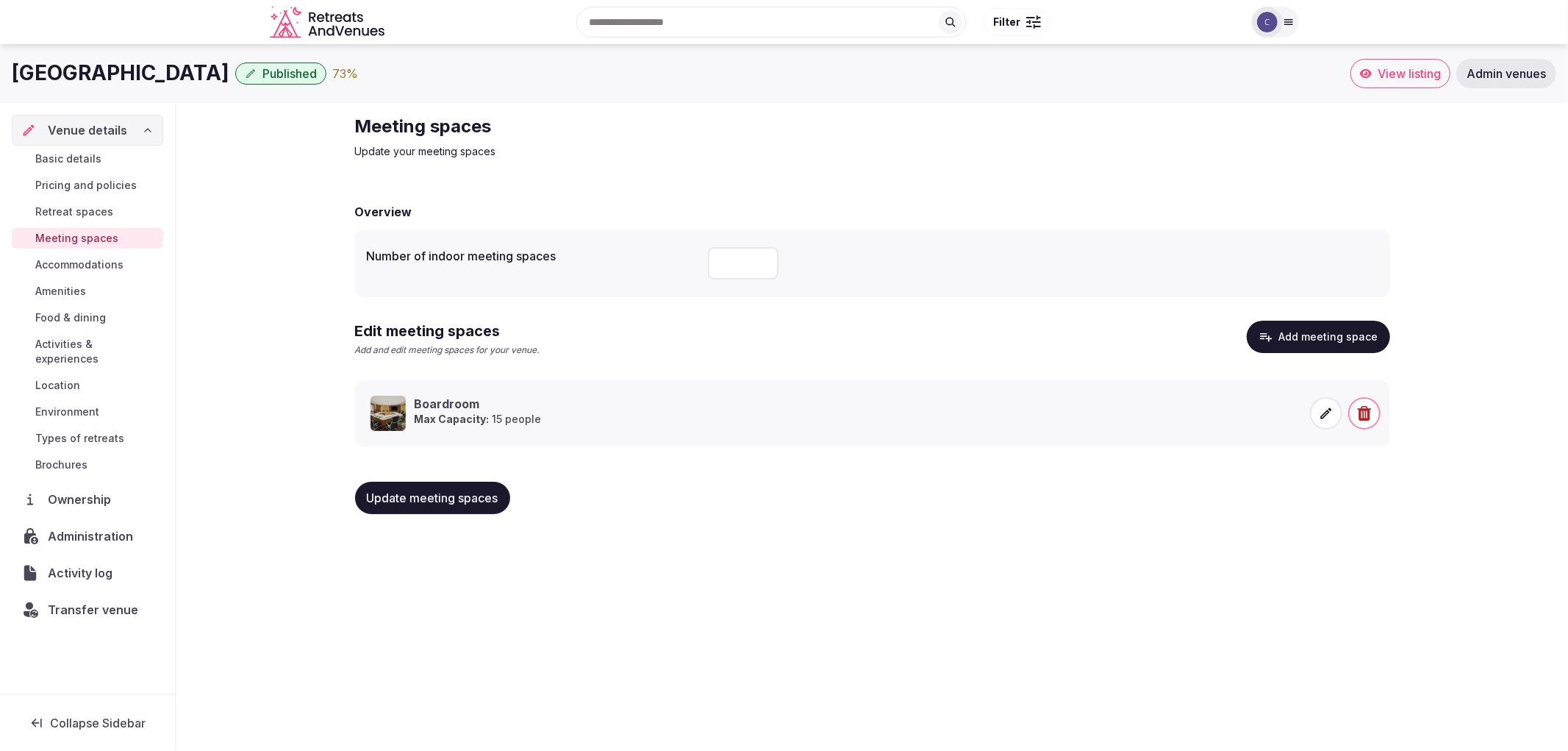
click at [70, 267] on span "Accommodations" at bounding box center [79, 264] width 88 height 15
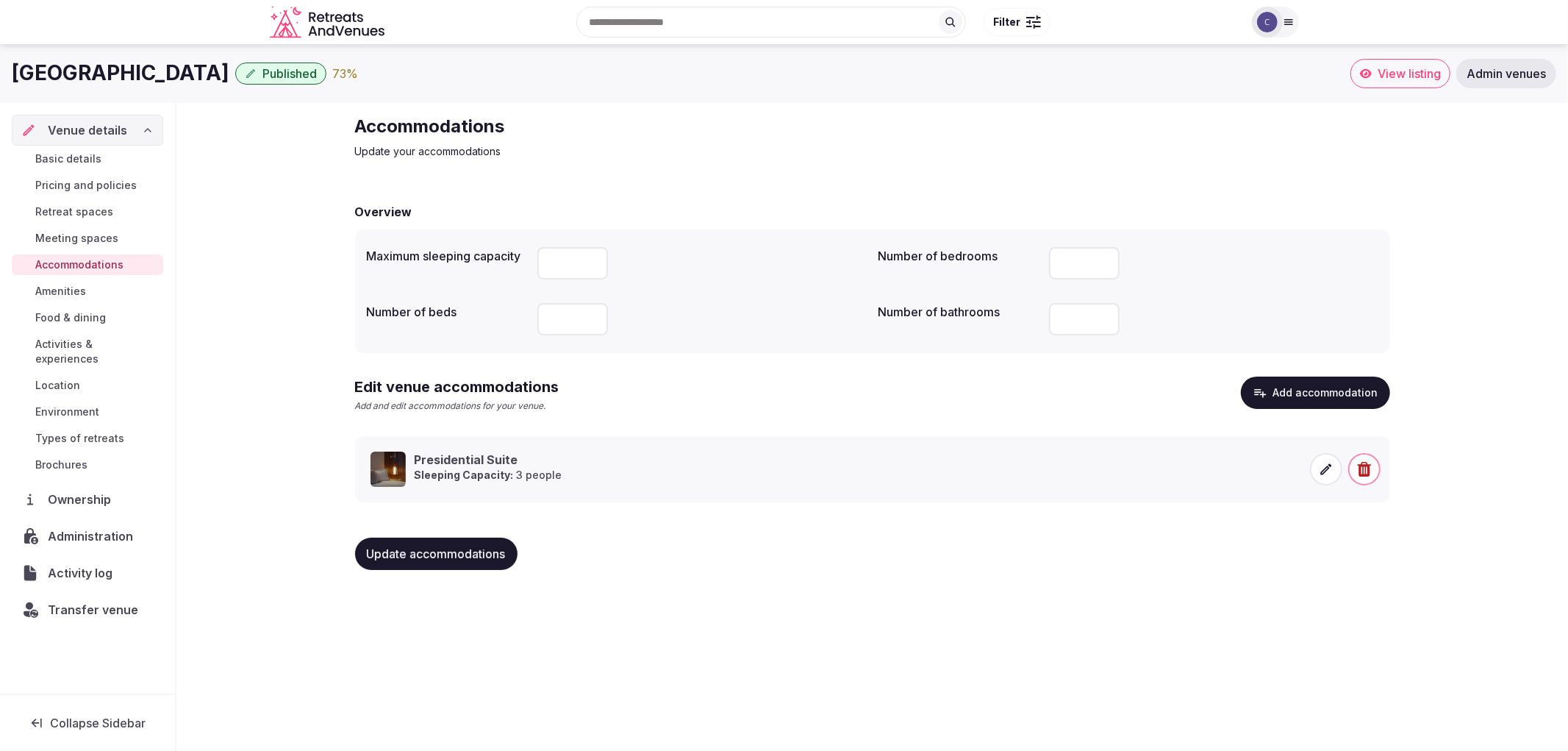
click at [85, 291] on span "Amenities" at bounding box center [60, 291] width 50 height 15
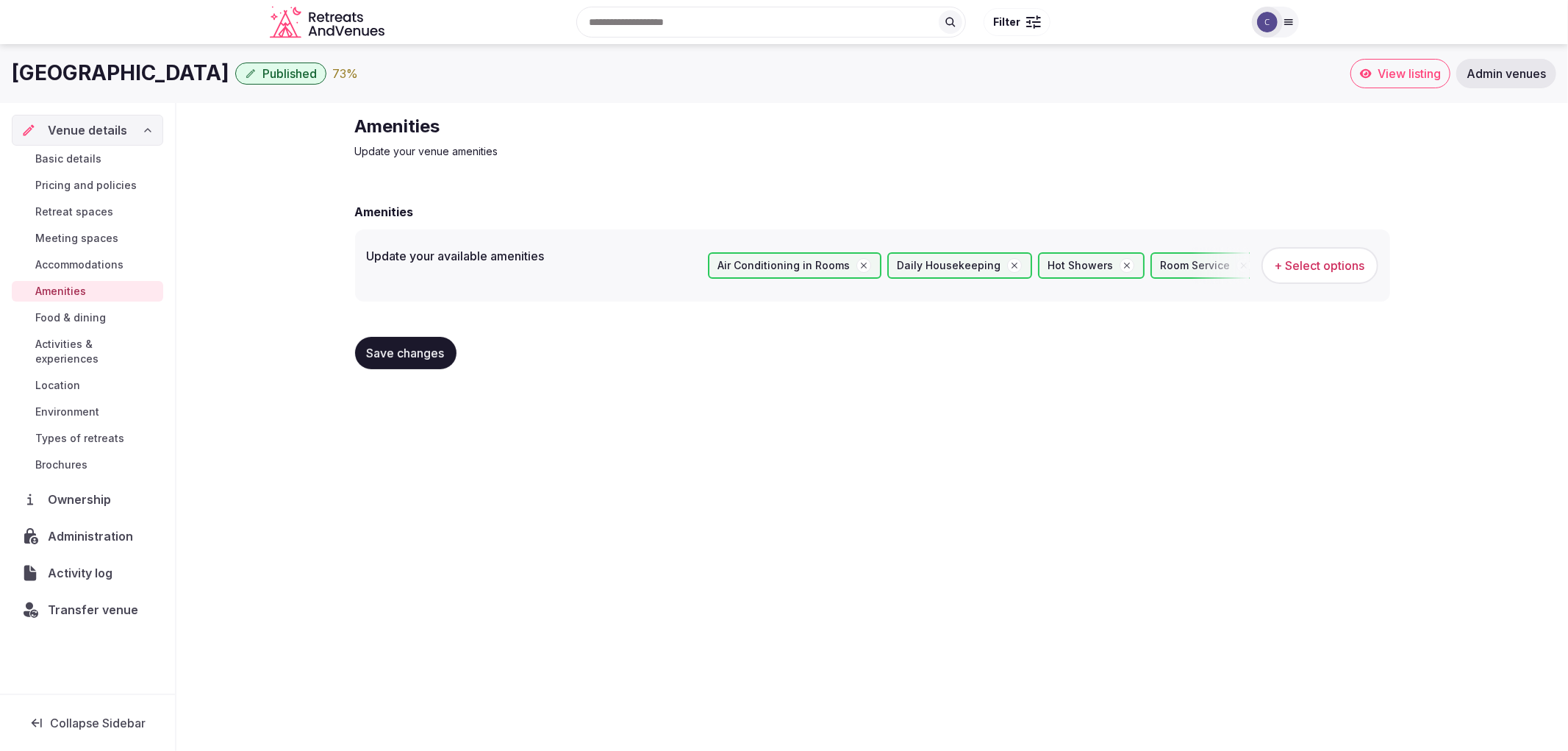
click at [97, 324] on span "Food & dining" at bounding box center [70, 317] width 71 height 15
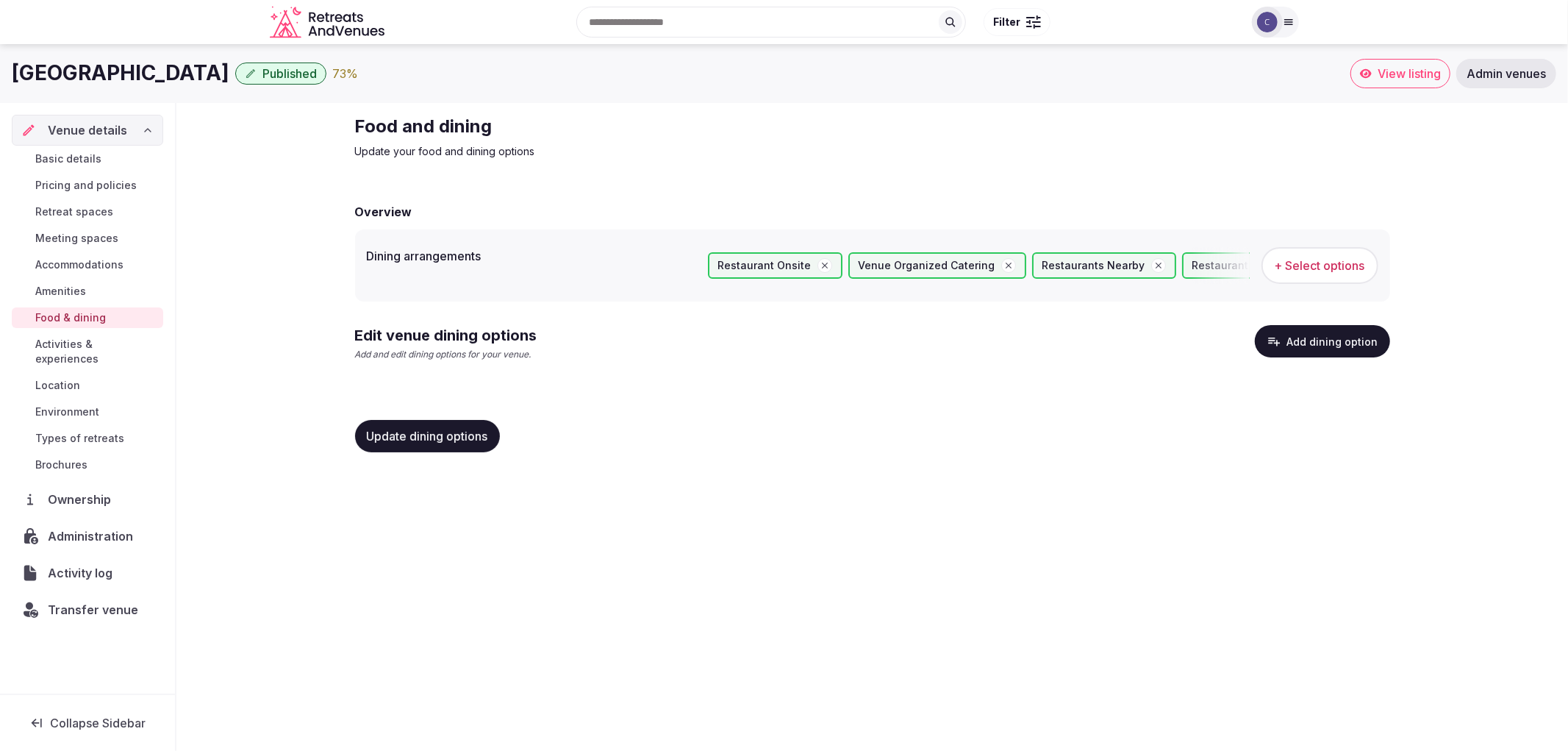
click at [106, 338] on span "Activities & experiences" at bounding box center [96, 352] width 122 height 29
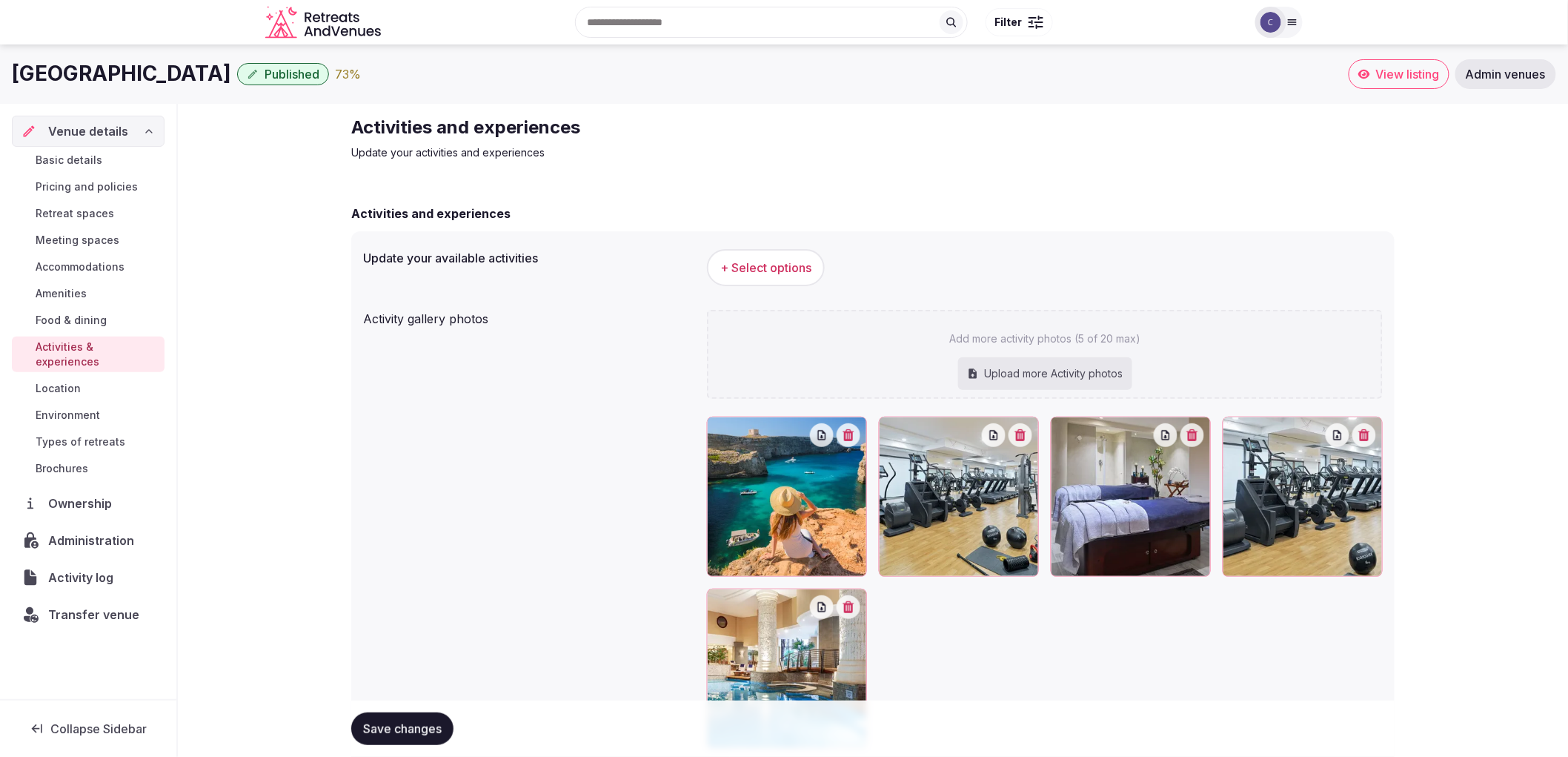
click at [103, 404] on link "Environment" at bounding box center [88, 415] width 153 height 21
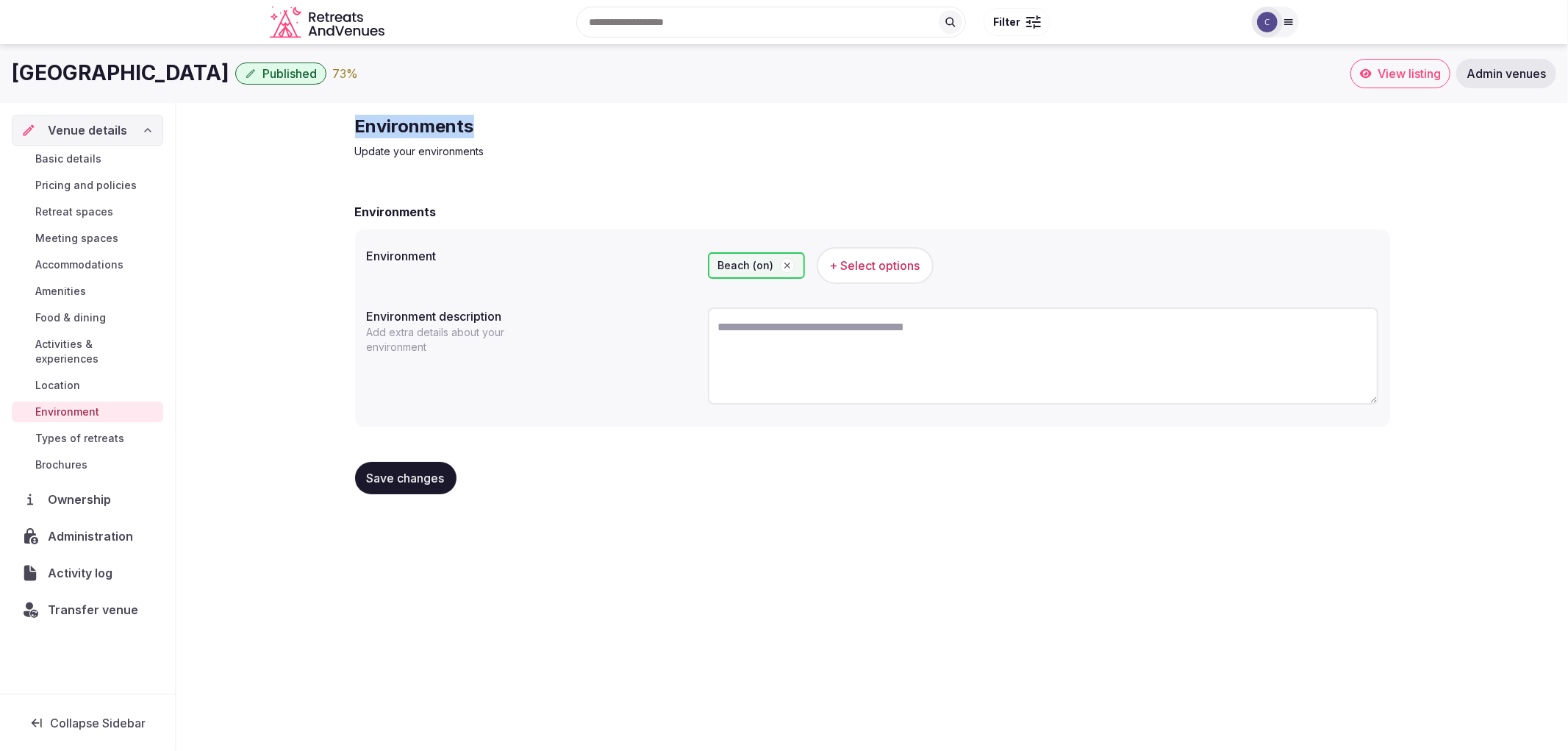
drag, startPoint x: 359, startPoint y: 118, endPoint x: 527, endPoint y: 110, distance: 168.2
click at [527, 110] on div "Environments Update your environments Environments Environment Beach (on) + Sel…" at bounding box center [873, 310] width 1058 height 415
copy h2 "Environments"
drag, startPoint x: 8, startPoint y: 72, endPoint x: 286, endPoint y: 67, distance: 278.0
click at [286, 67] on div "Malta Marriott Resort & Spa Published 73 % View listing Admin venues" at bounding box center [784, 74] width 1568 height 29
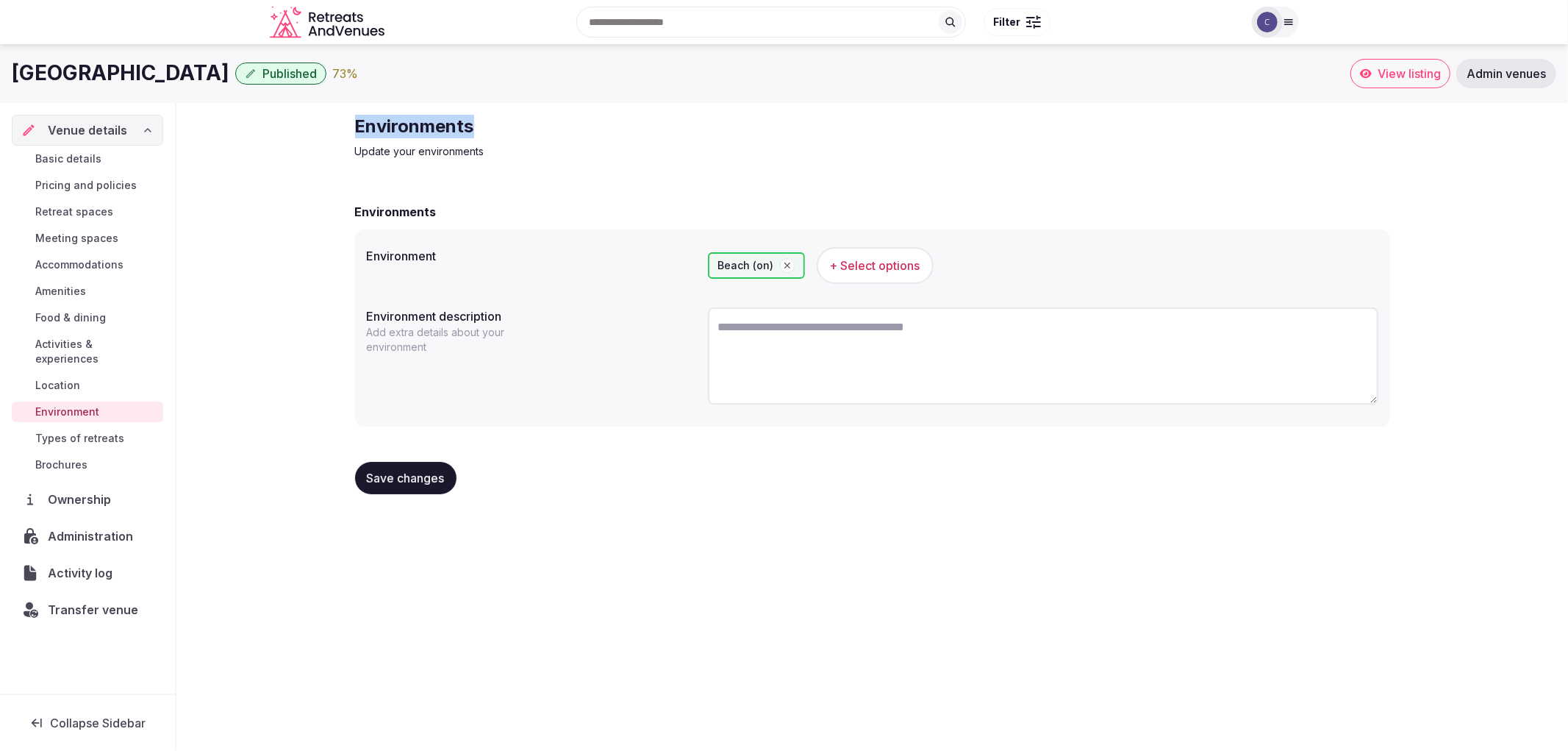
copy h1 "Malta Marriott Resort & Spa"
click at [796, 361] on textarea at bounding box center [1043, 355] width 670 height 97
paste textarea "**********"
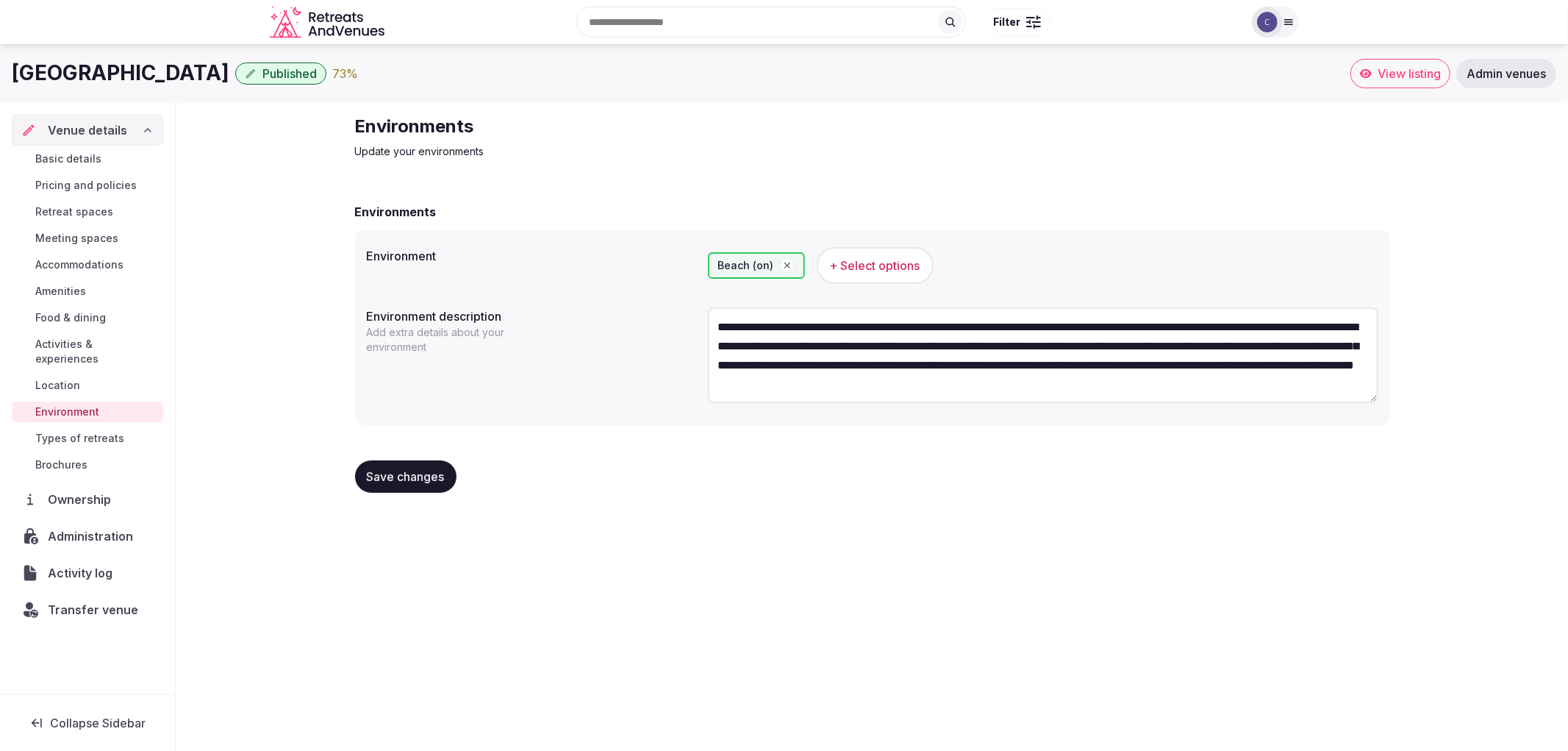
type textarea "**********"
click at [412, 476] on span "Save changes" at bounding box center [405, 476] width 78 height 15
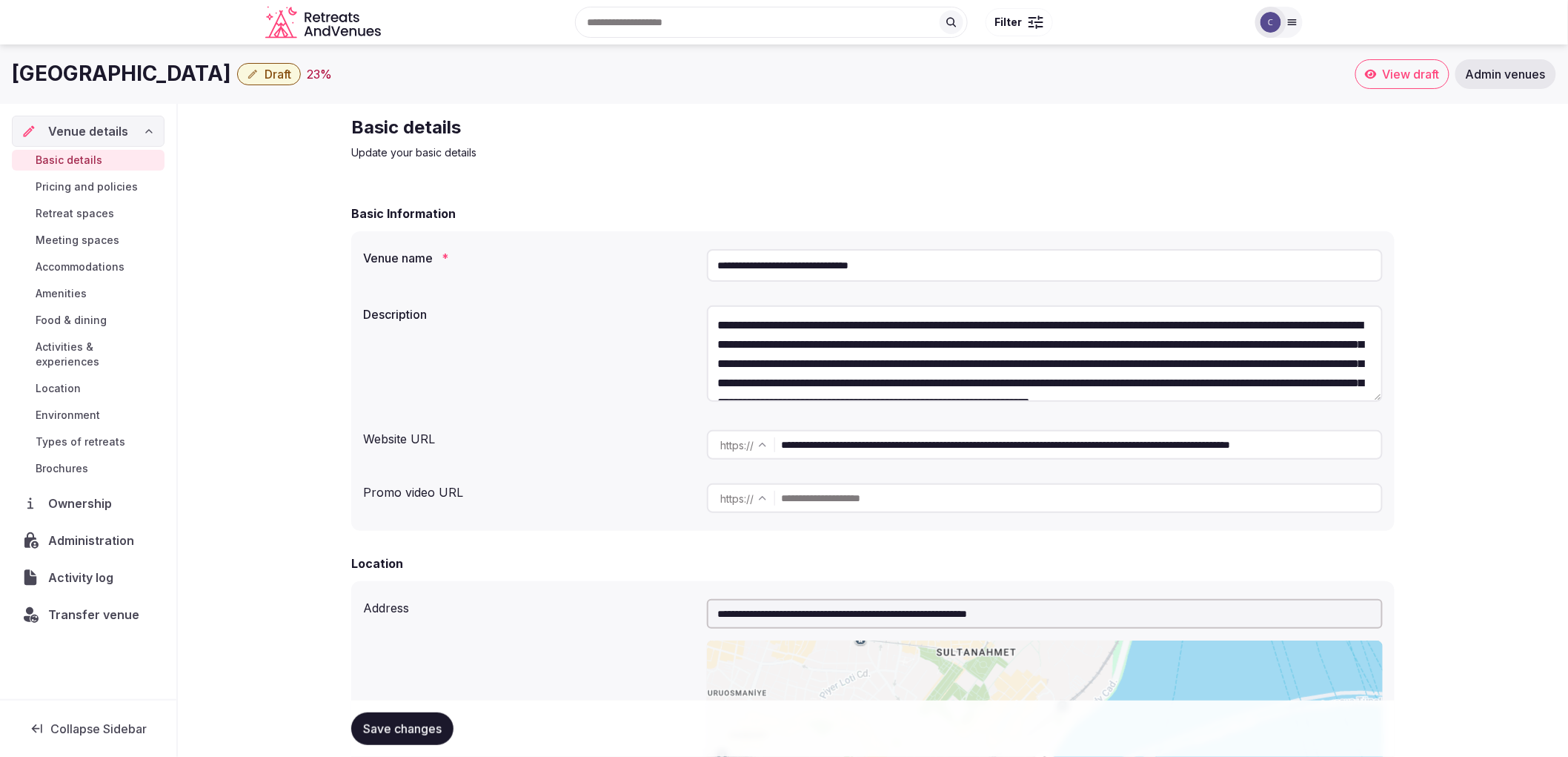
copy h1 "[GEOGRAPHIC_DATA]"
drag, startPoint x: 0, startPoint y: 74, endPoint x: 380, endPoint y: 77, distance: 380.0
click at [380, 77] on div "[GEOGRAPHIC_DATA] Sultanahmet Draft 23 % View draft Admin venues" at bounding box center [784, 74] width 1568 height 29
click at [77, 237] on span "Meeting spaces" at bounding box center [77, 240] width 84 height 15
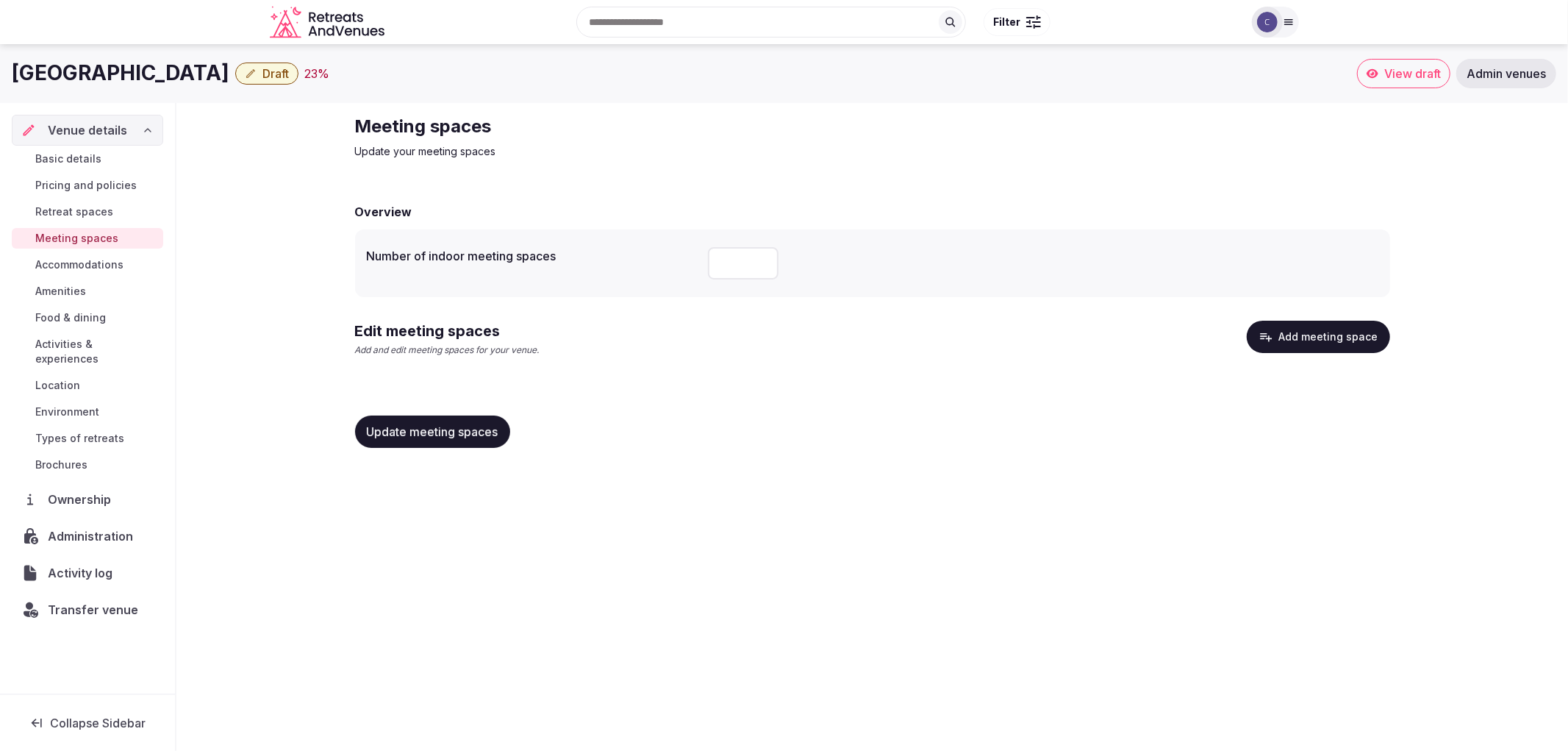
click at [722, 254] on input "number" at bounding box center [743, 263] width 71 height 33
type input "*"
click at [496, 429] on span "Update meeting spaces" at bounding box center [433, 431] width 132 height 15
click at [1307, 331] on button "Add meeting space" at bounding box center [1318, 337] width 144 height 33
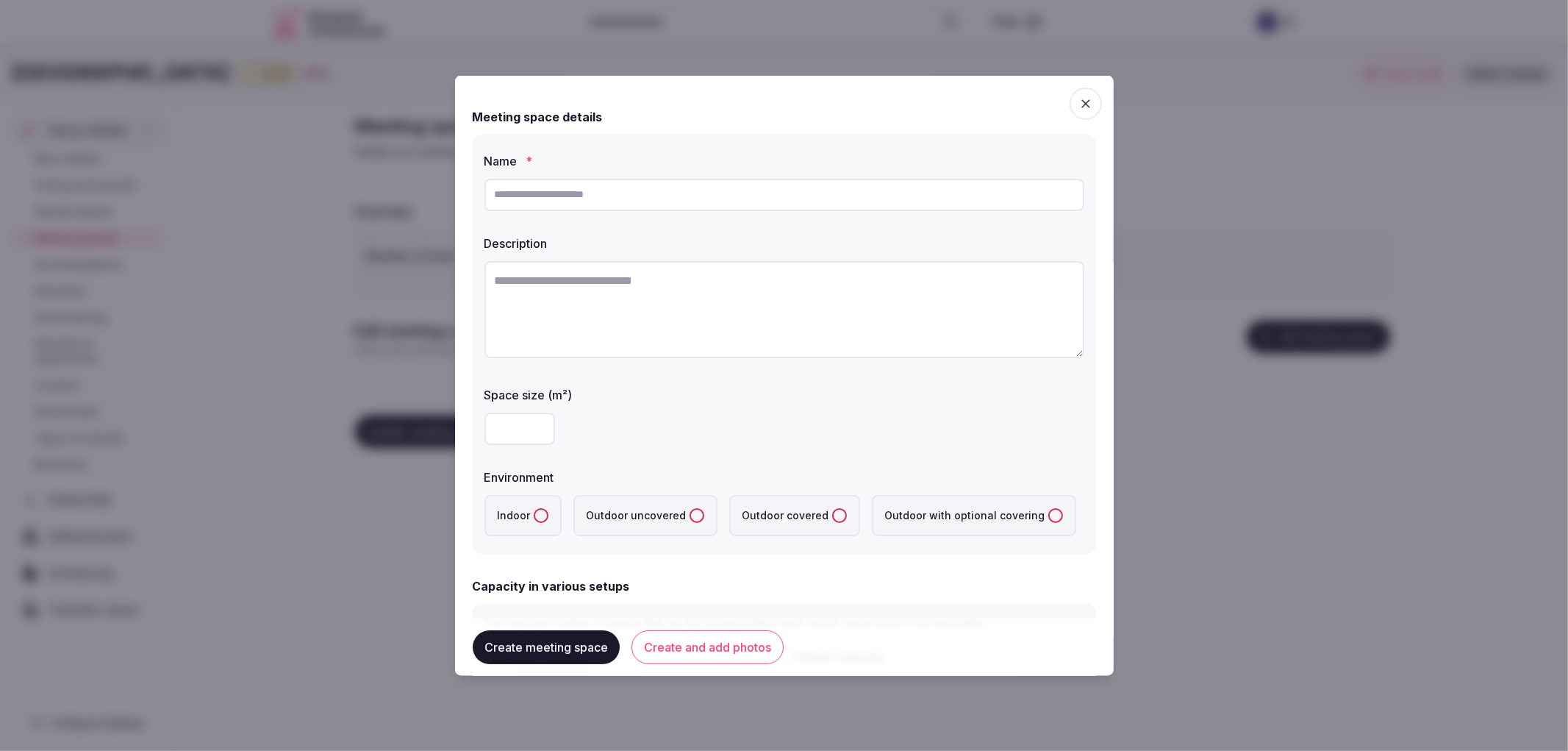
click at [630, 523] on label "Outdoor uncovered" at bounding box center [645, 515] width 144 height 41
click at [689, 522] on uncovered "Outdoor uncovered" at bounding box center [696, 514] width 15 height 15
click at [542, 512] on button "Indoor" at bounding box center [540, 514] width 15 height 15
click at [693, 190] on input "text" at bounding box center [785, 194] width 600 height 33
paste input "**********"
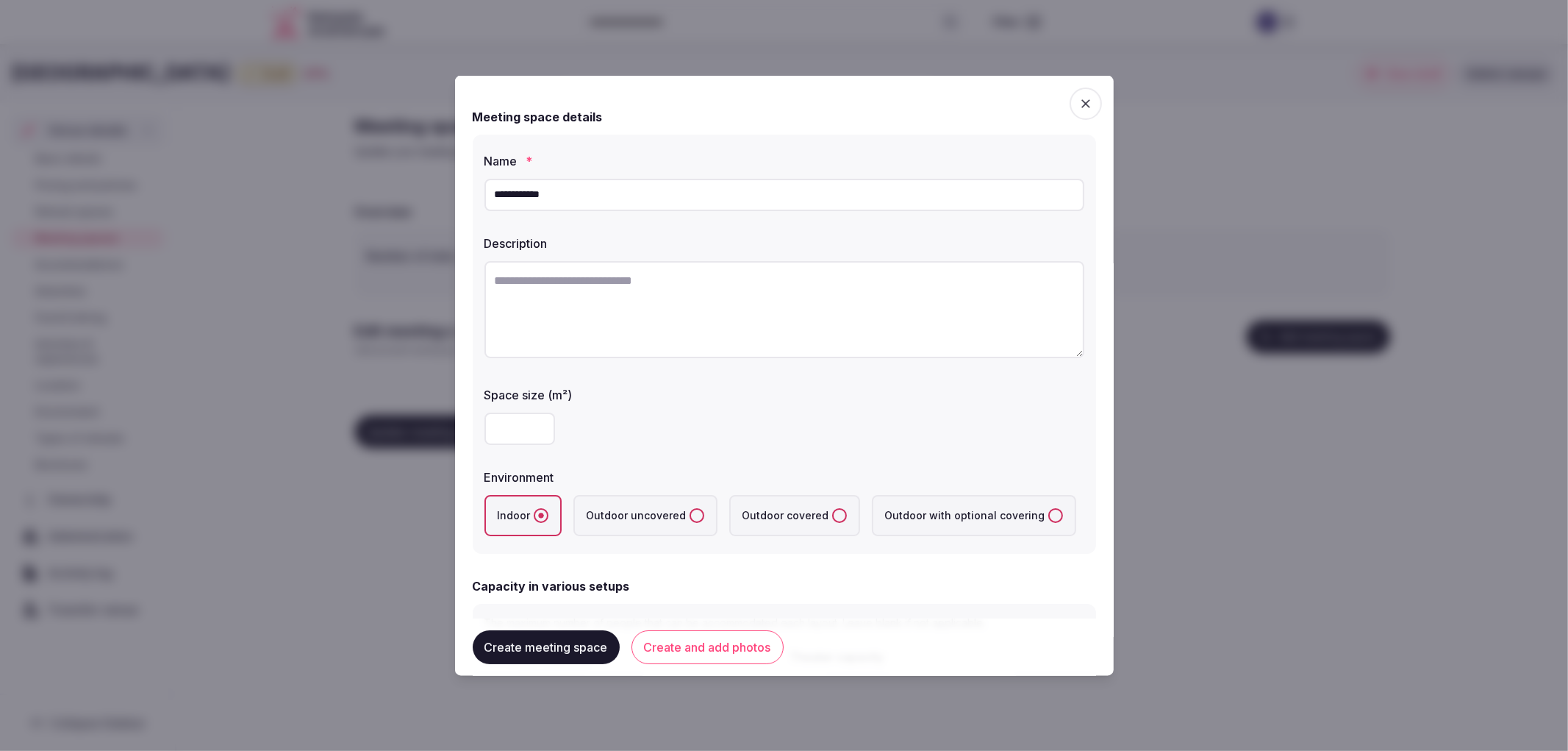
type input "**********"
drag, startPoint x: 1093, startPoint y: 539, endPoint x: 1067, endPoint y: 500, distance: 46.9
click at [1067, 500] on div "**********" at bounding box center [784, 376] width 658 height 600
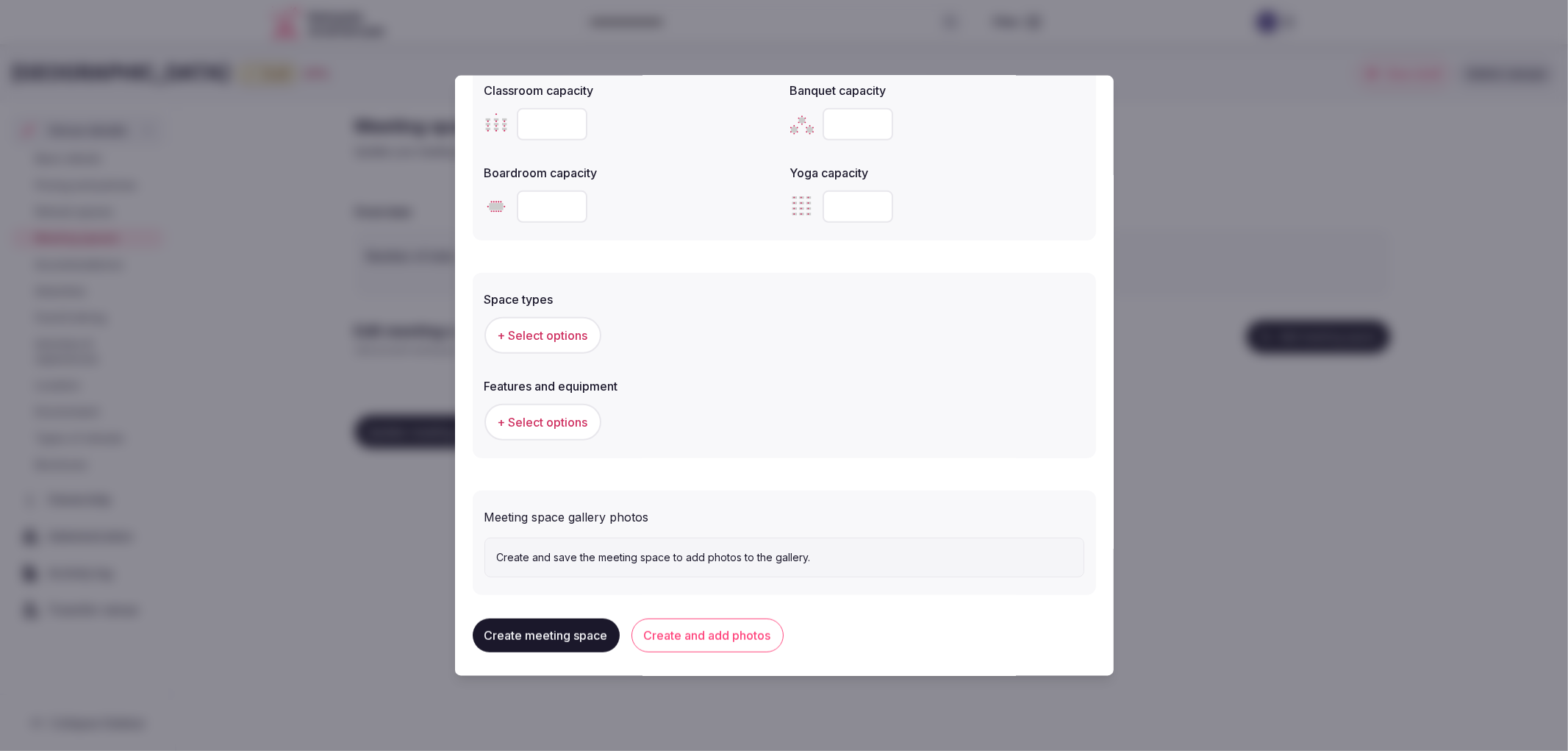
drag, startPoint x: 895, startPoint y: 432, endPoint x: 902, endPoint y: 425, distance: 9.9
click at [897, 432] on div "+ Select options" at bounding box center [785, 421] width 600 height 37
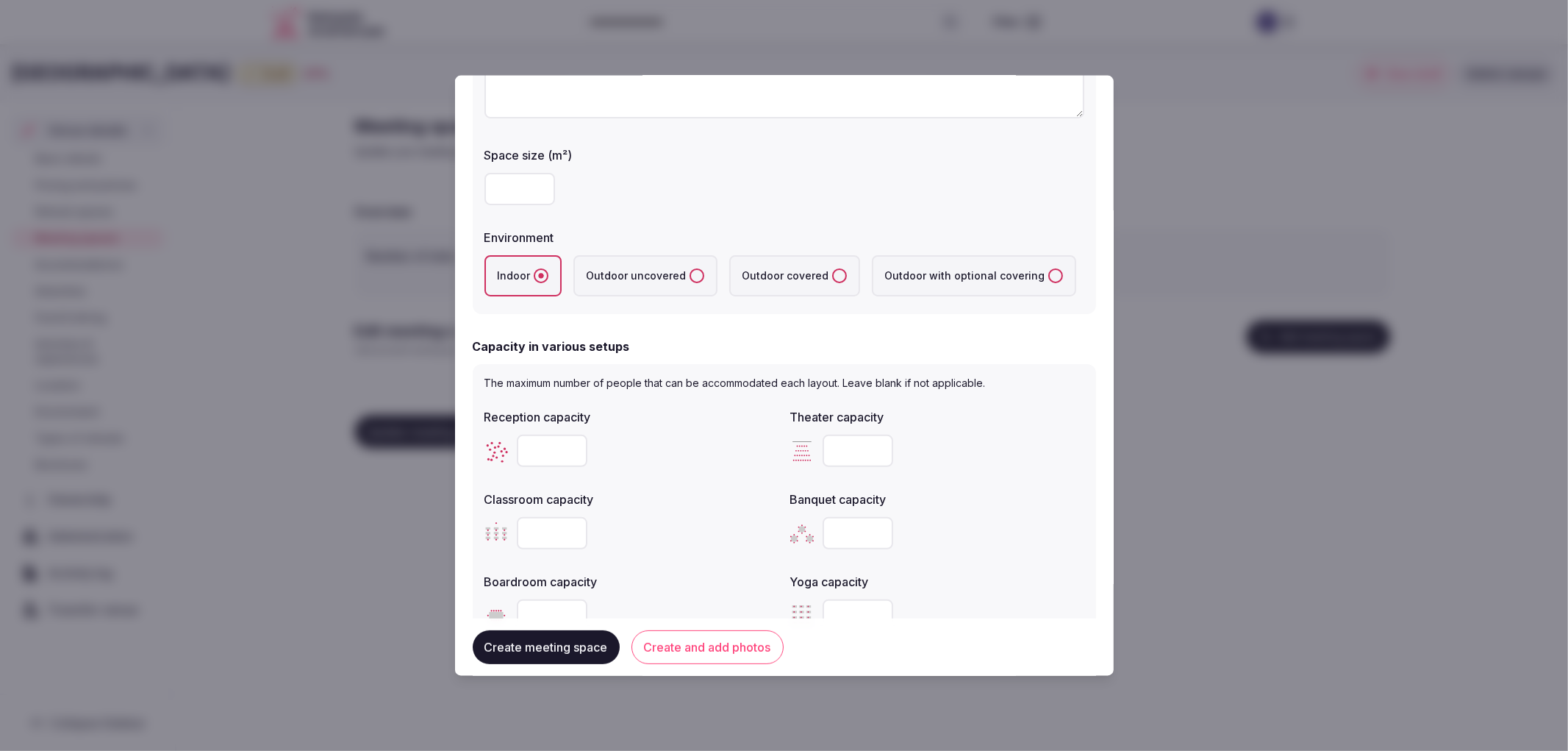
click at [903, 428] on div at bounding box center [937, 450] width 294 height 44
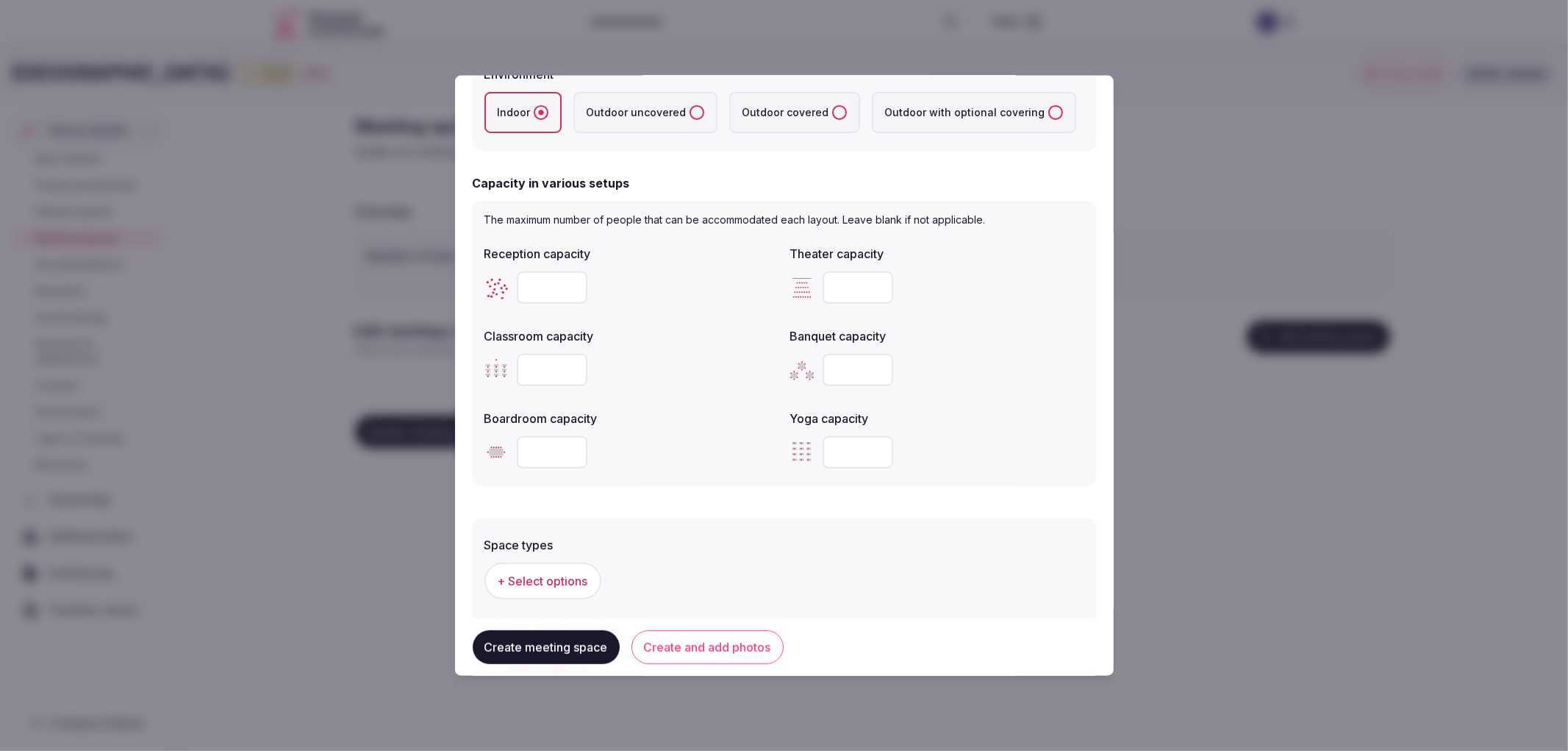
click at [684, 299] on div at bounding box center [632, 287] width 294 height 44
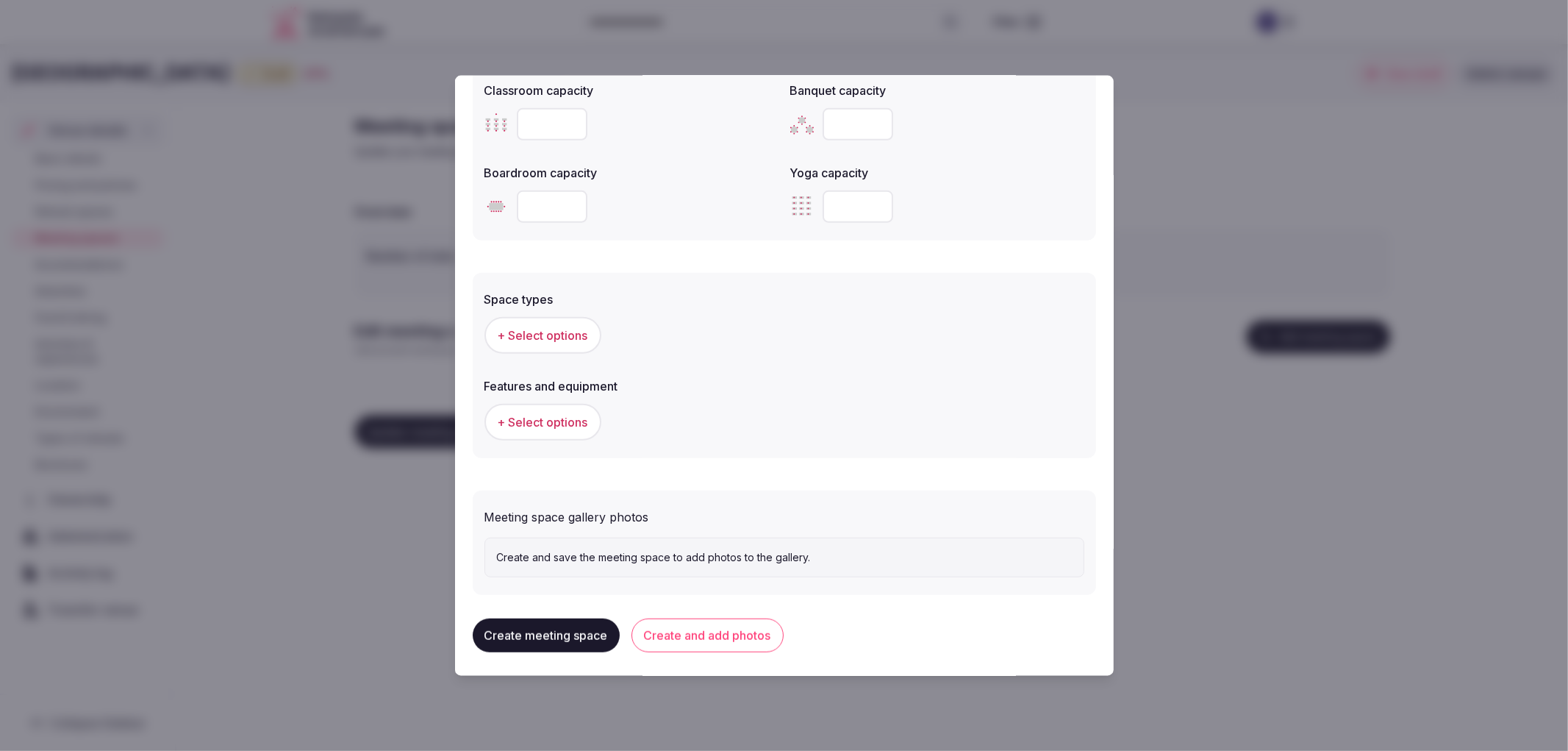
click at [752, 433] on div "+ Select options" at bounding box center [785, 421] width 600 height 37
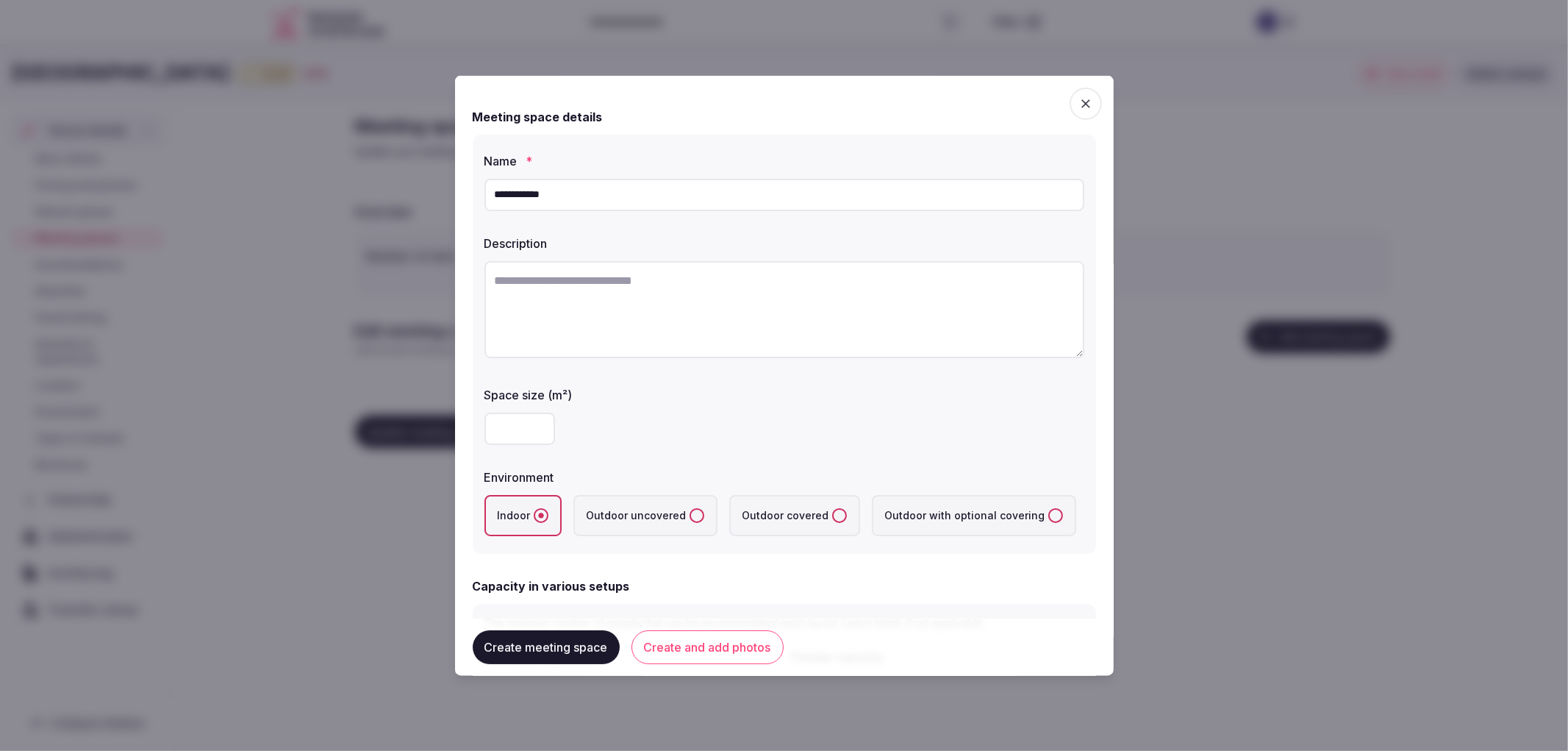
click at [730, 265] on textarea at bounding box center [785, 308] width 600 height 97
paste textarea "**********"
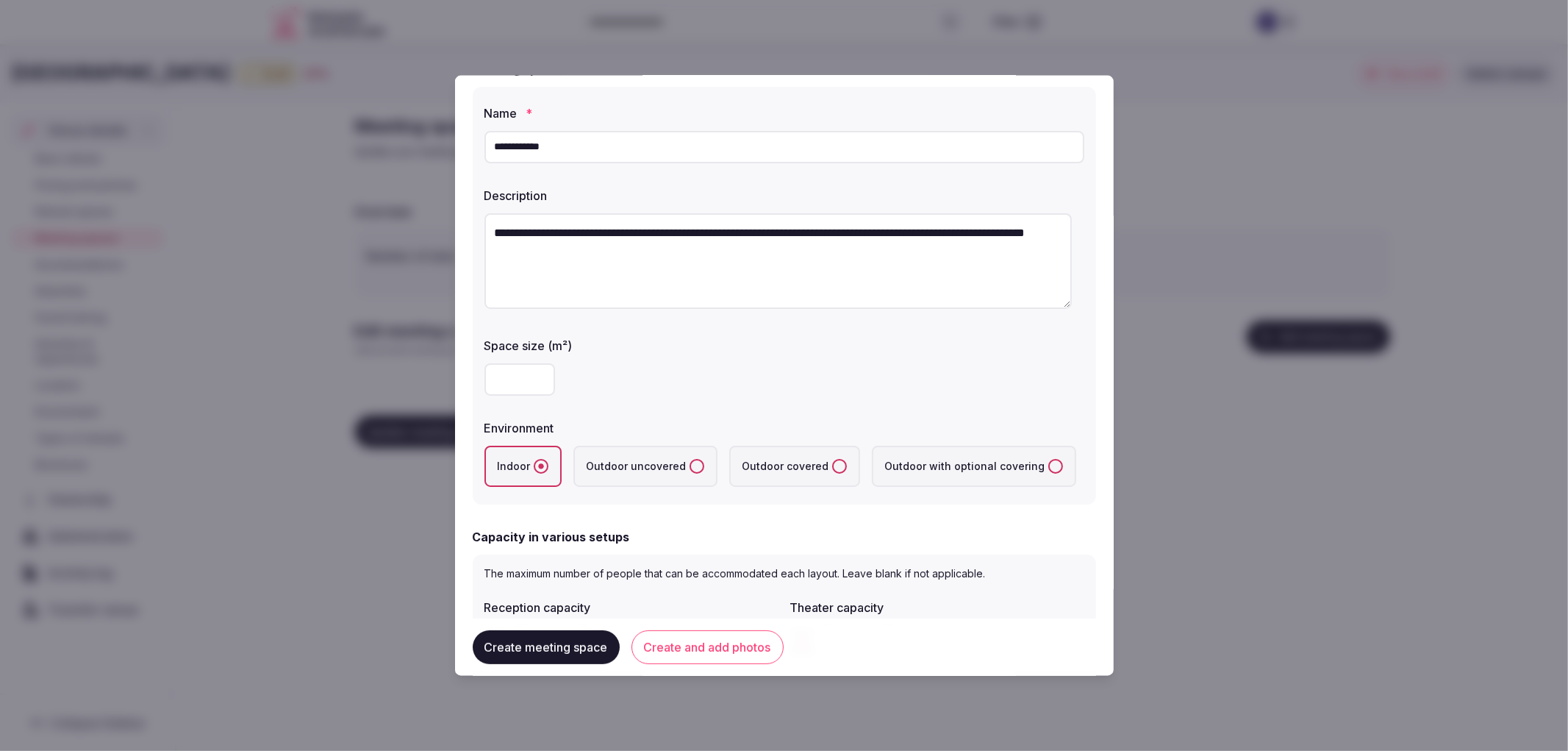
scroll to position [81, 0]
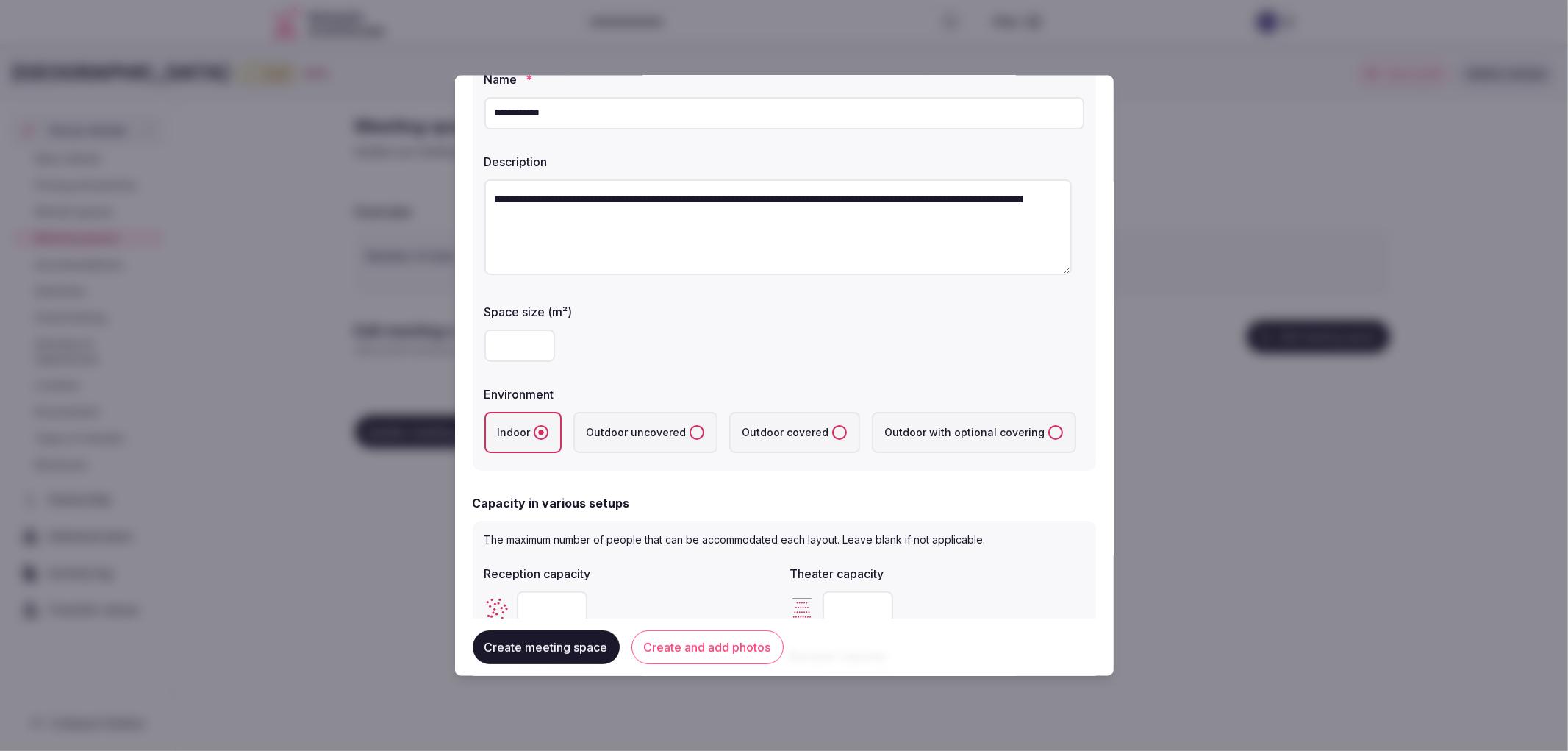
type textarea "**********"
click at [512, 322] on div "Space size (m²)" at bounding box center [785, 331] width 600 height 71
click at [513, 342] on input "number" at bounding box center [520, 345] width 71 height 33
type input "***"
click at [660, 346] on div "***" at bounding box center [785, 345] width 600 height 33
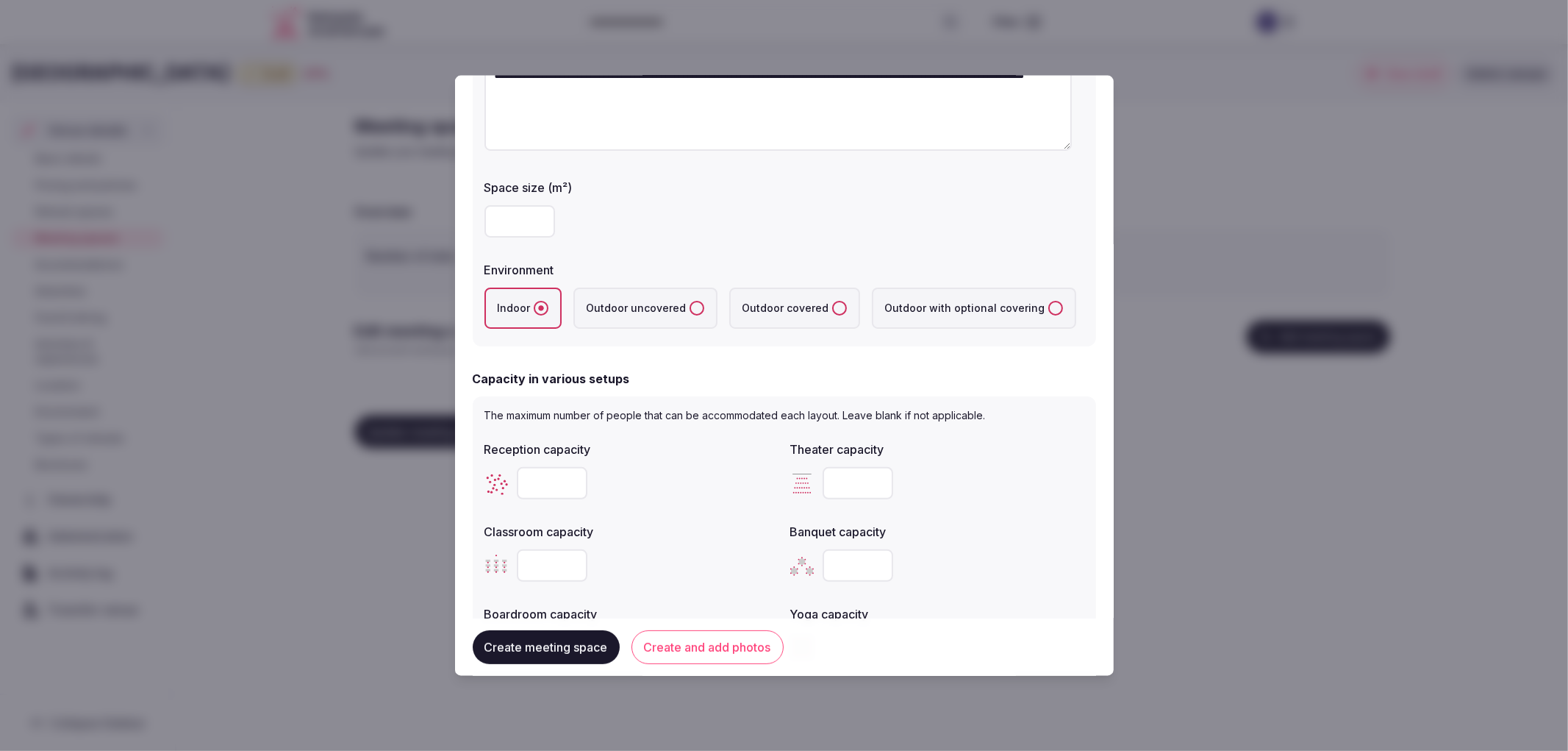
scroll to position [163, 0]
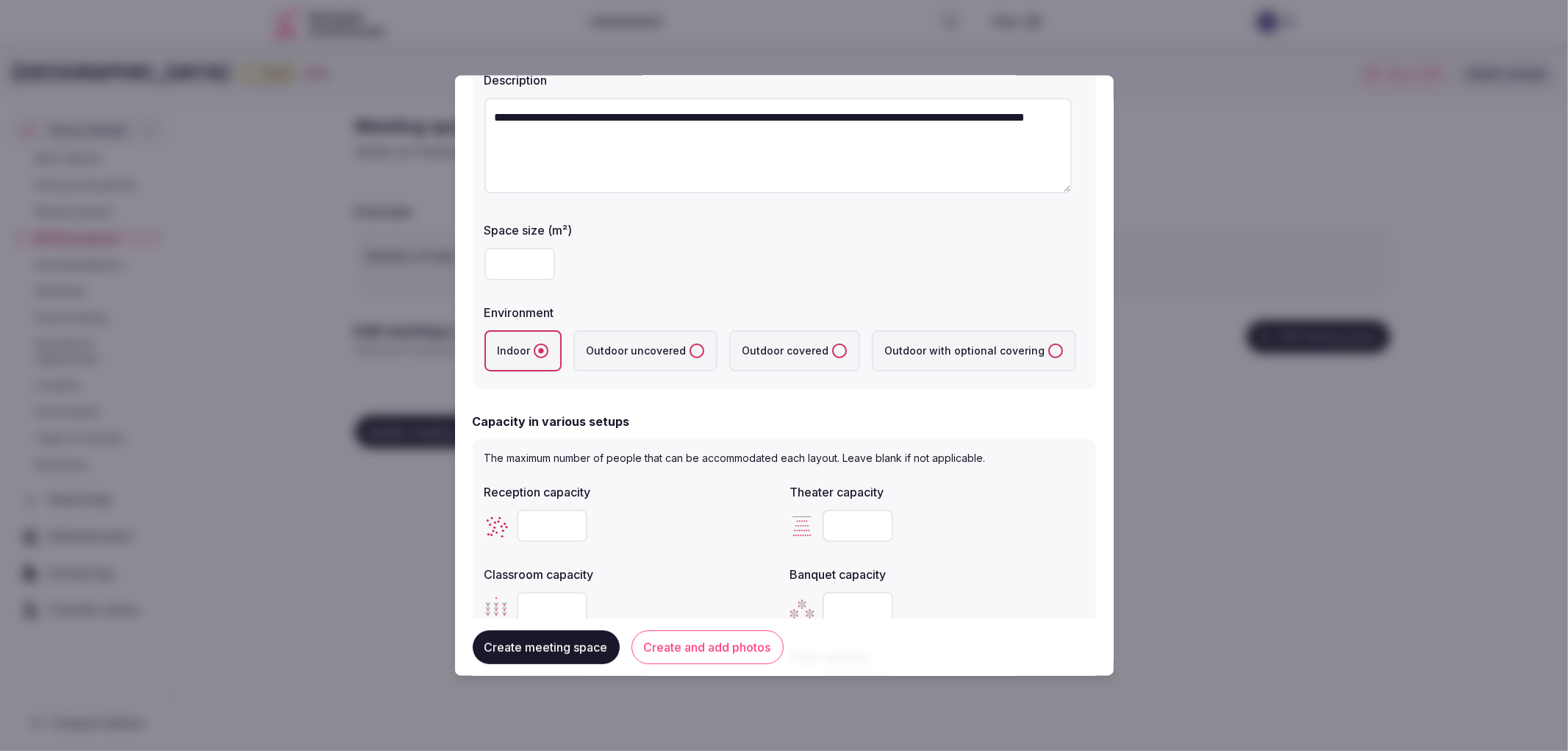
click at [296, 301] on div at bounding box center [784, 376] width 1568 height 751
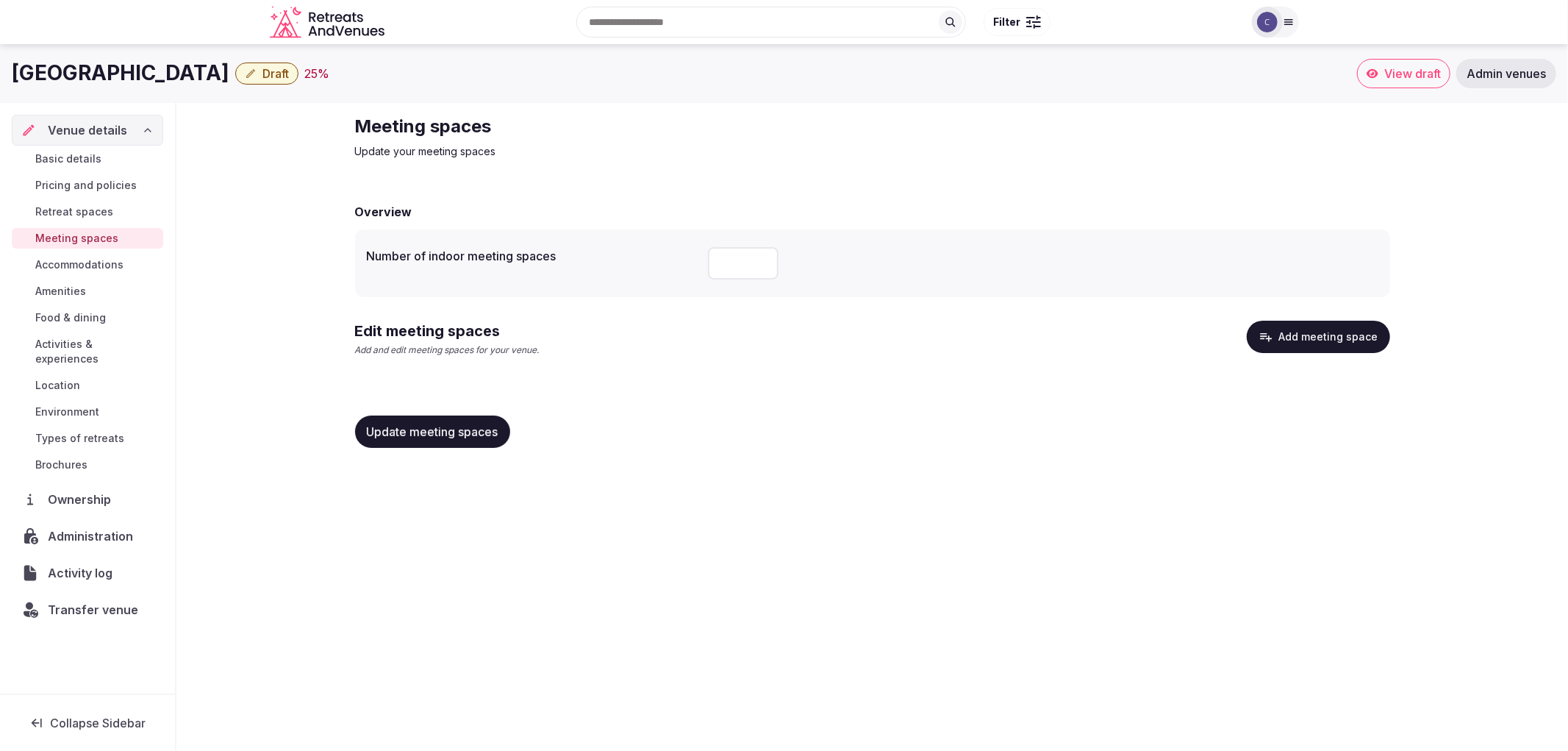
drag, startPoint x: 1114, startPoint y: 432, endPoint x: 1093, endPoint y: 438, distance: 21.8
drag, startPoint x: 1093, startPoint y: 438, endPoint x: 1382, endPoint y: 344, distance: 303.9
click at [1382, 344] on button "Add meeting space" at bounding box center [1318, 337] width 144 height 33
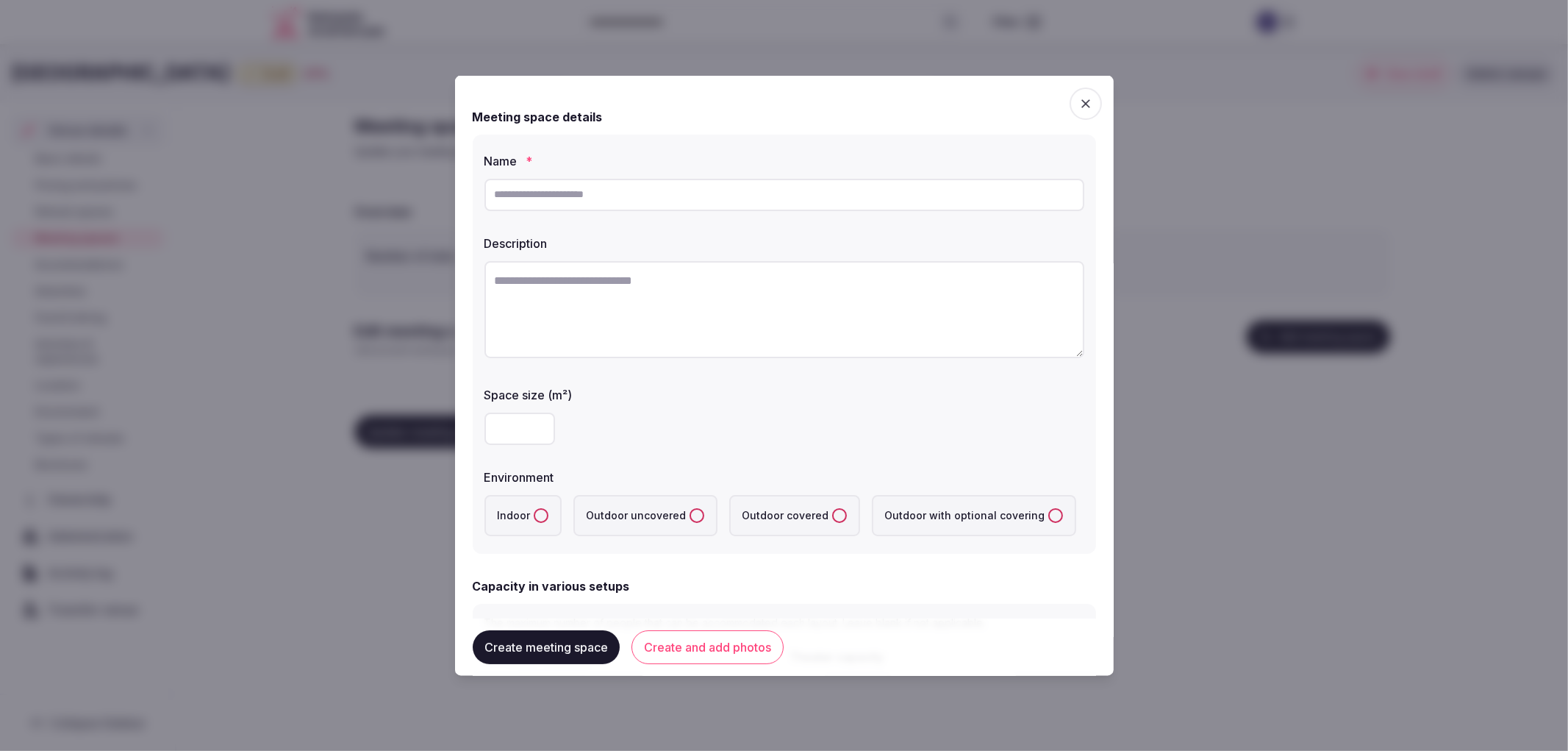
click at [608, 180] on input "text" at bounding box center [785, 194] width 600 height 33
paste input "**********"
type input "**********"
click at [740, 287] on textarea at bounding box center [785, 308] width 600 height 97
paste textarea "**********"
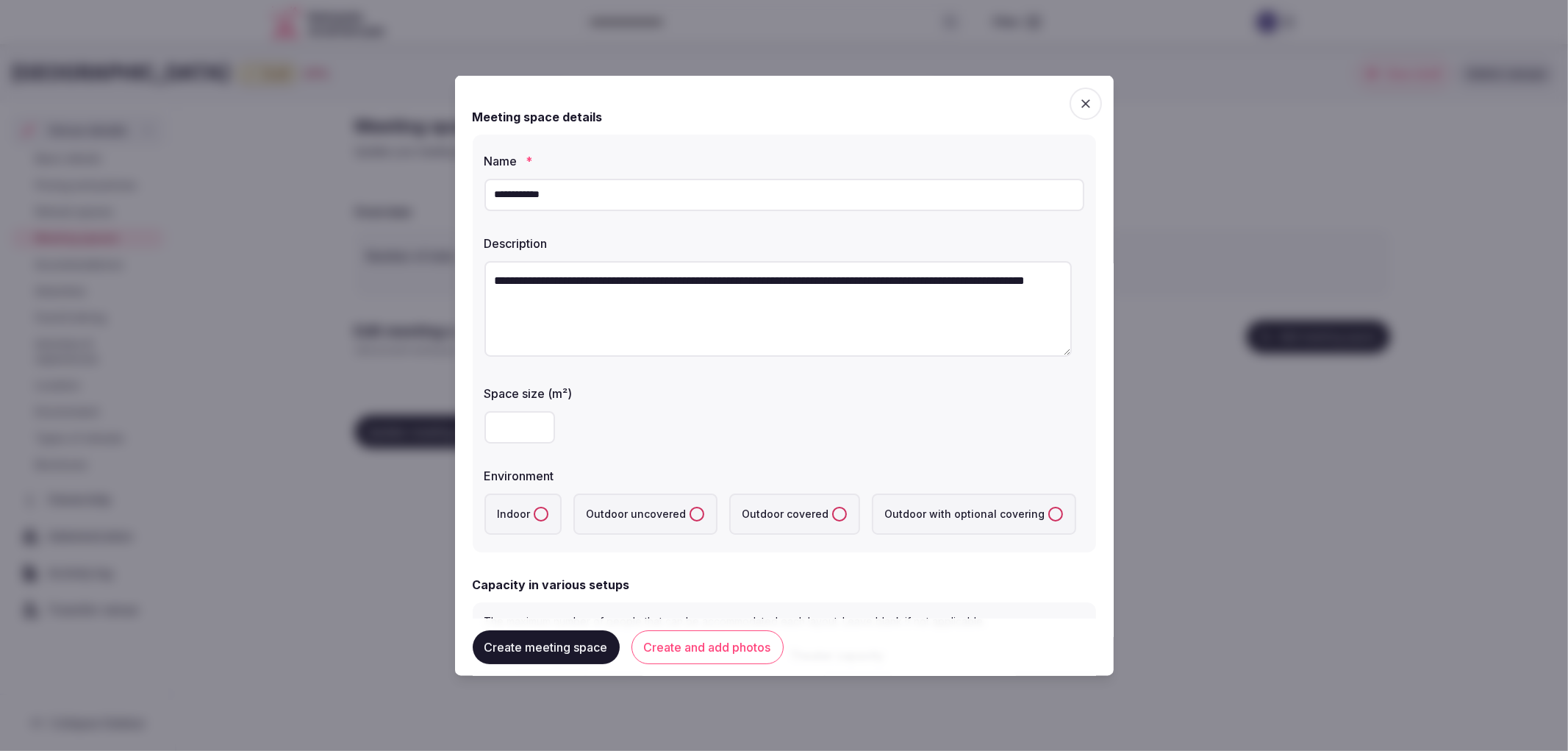
type textarea "**********"
click at [496, 435] on input "number" at bounding box center [520, 427] width 71 height 33
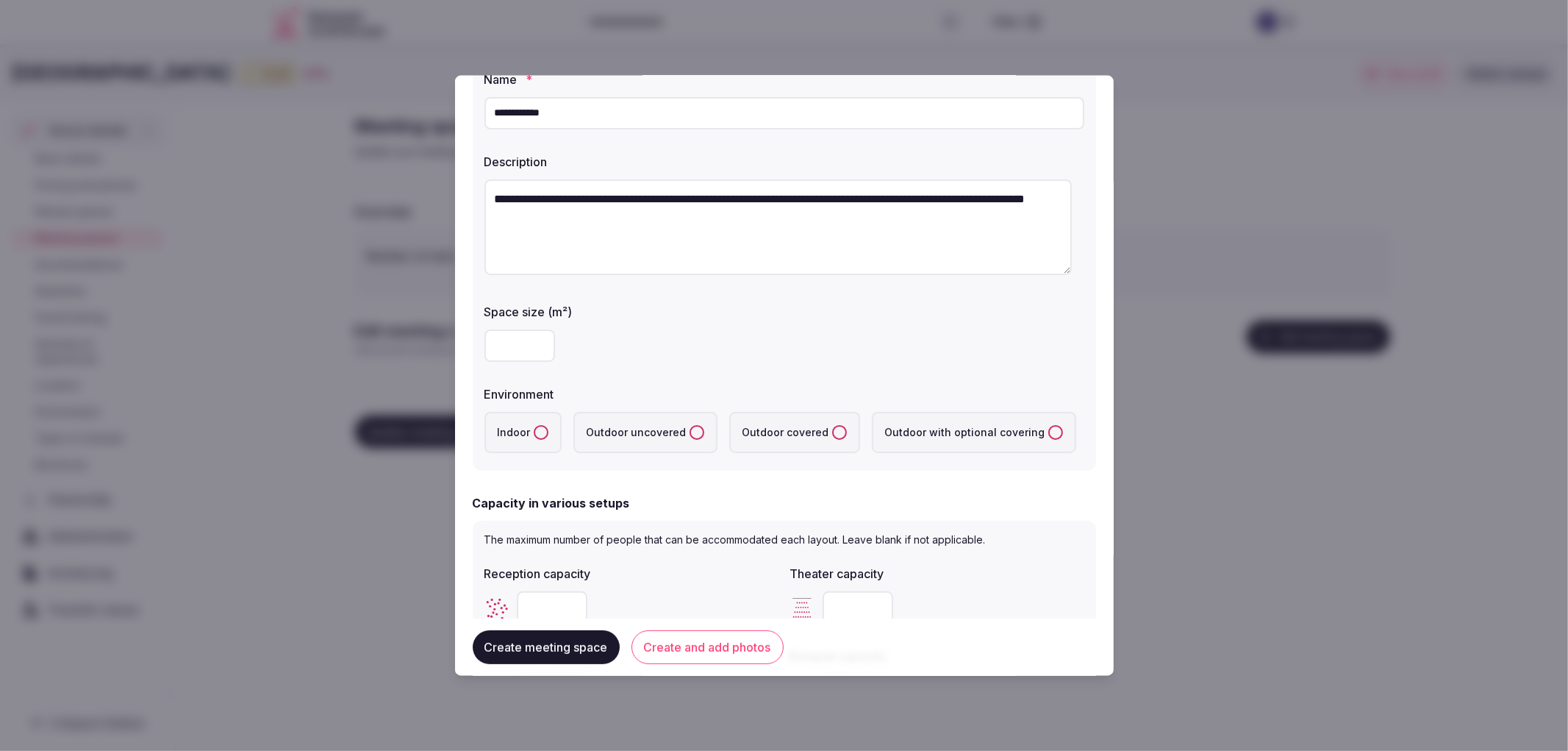
type input "***"
click at [523, 452] on div "Indoor Outdoor uncovered Outdoor covered Outdoor with optional covering" at bounding box center [785, 432] width 600 height 53
click at [532, 440] on label "Indoor" at bounding box center [523, 432] width 77 height 41
click at [533, 439] on button "Indoor" at bounding box center [540, 431] width 15 height 15
click at [568, 612] on input "number" at bounding box center [551, 606] width 71 height 33
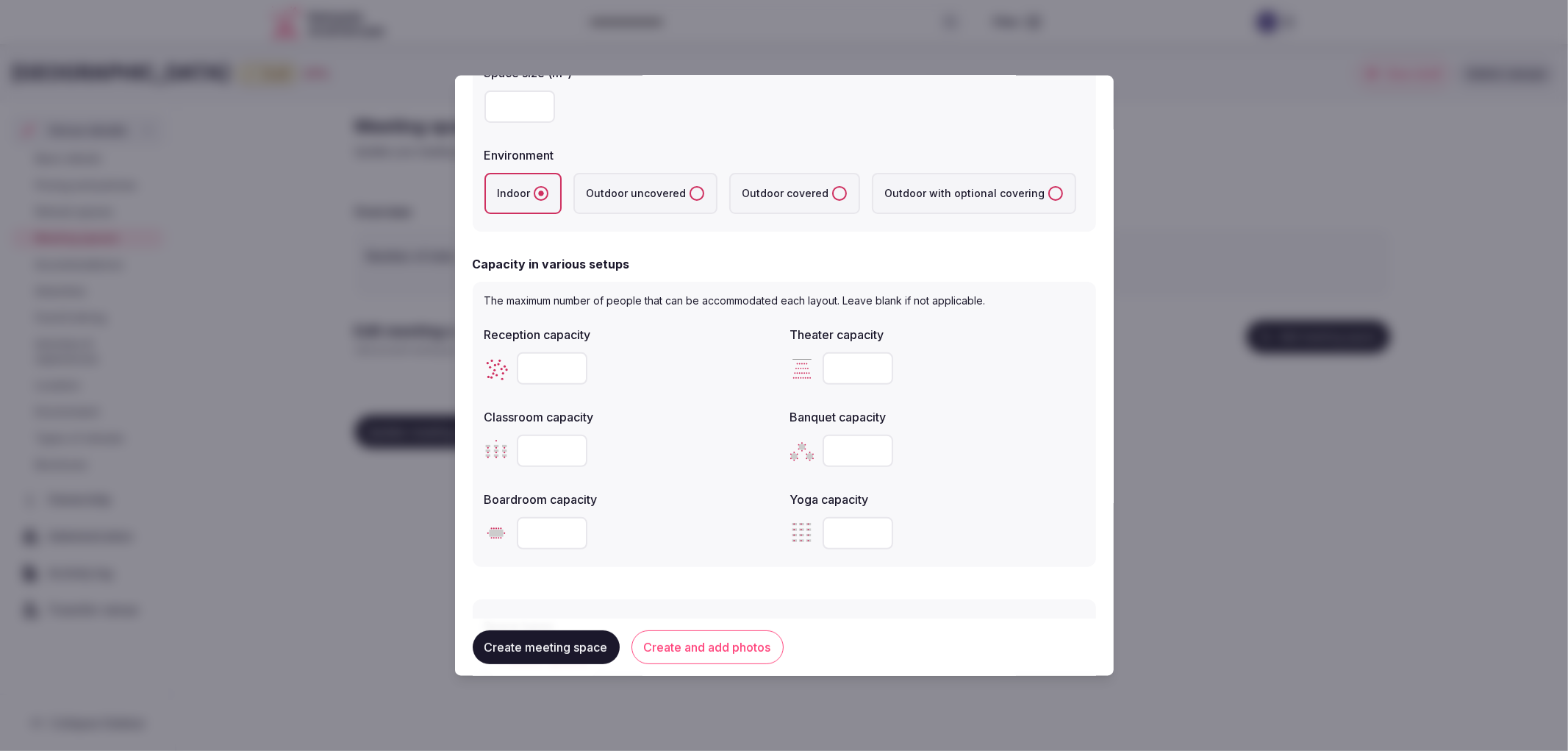
scroll to position [327, 0]
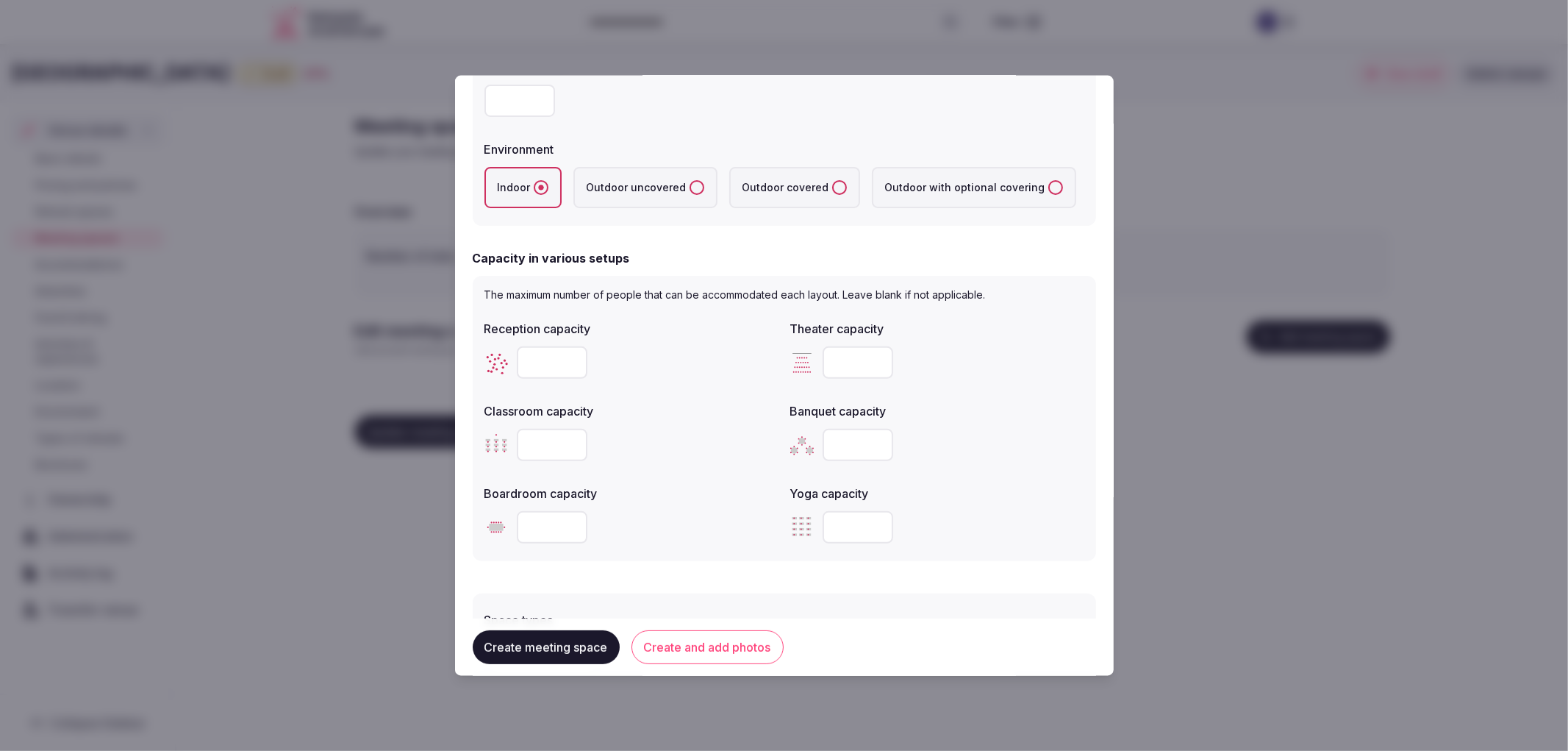
type input "***"
click at [843, 446] on input "number" at bounding box center [858, 444] width 71 height 33
click at [817, 461] on div at bounding box center [937, 444] width 294 height 44
click at [831, 443] on input "number" at bounding box center [858, 444] width 71 height 33
type input "***"
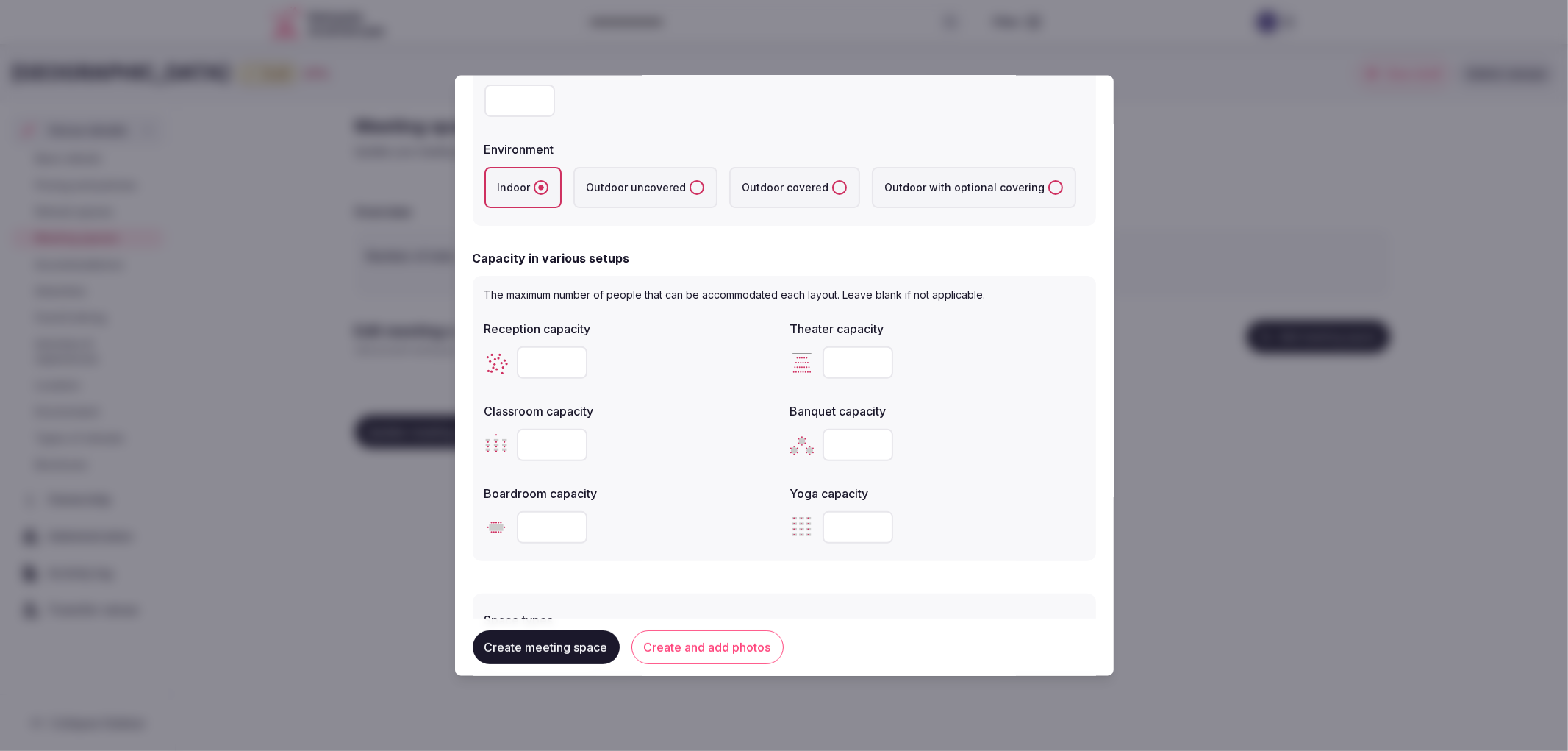
click at [826, 497] on div "Yoga capacity" at bounding box center [937, 513] width 294 height 71
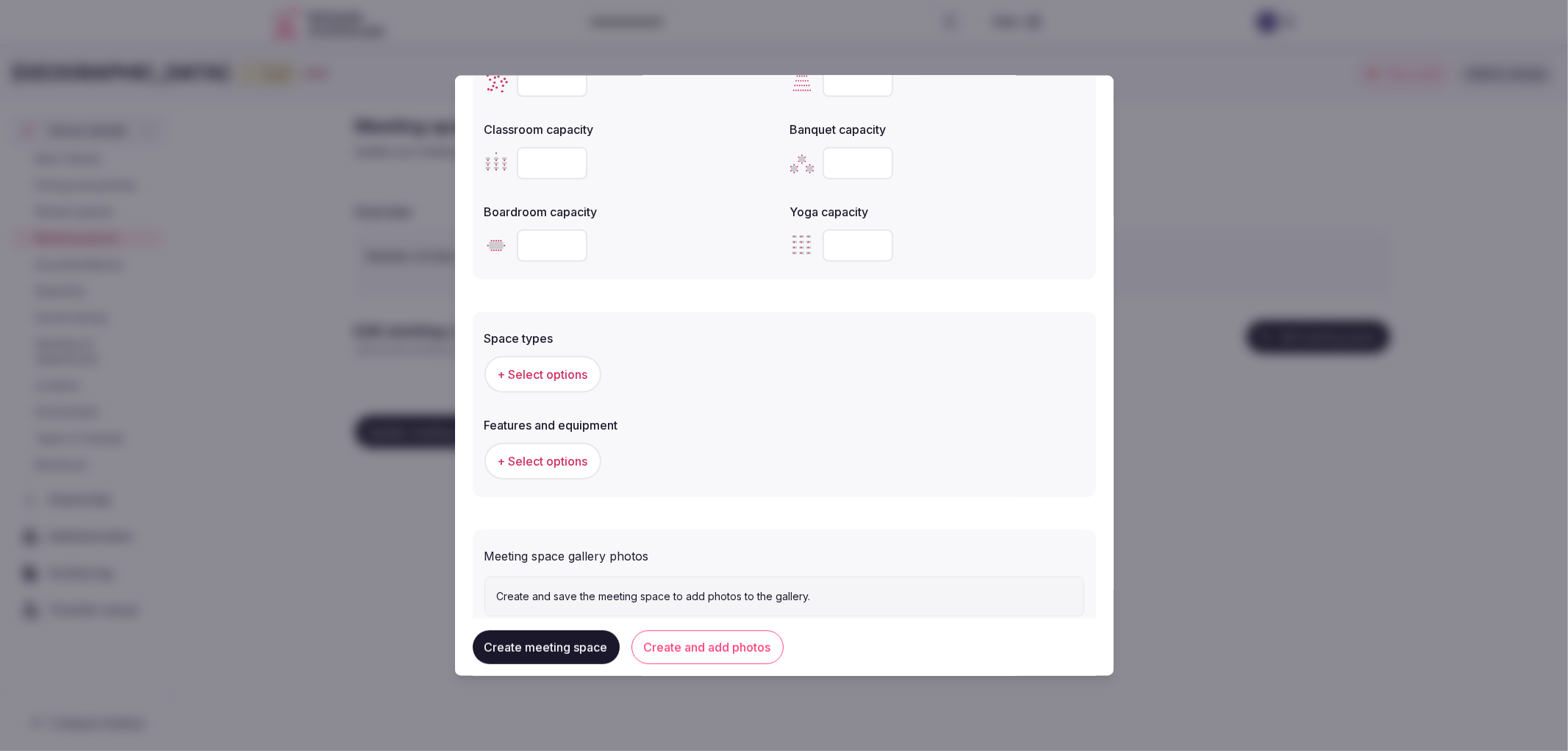
scroll to position [648, 0]
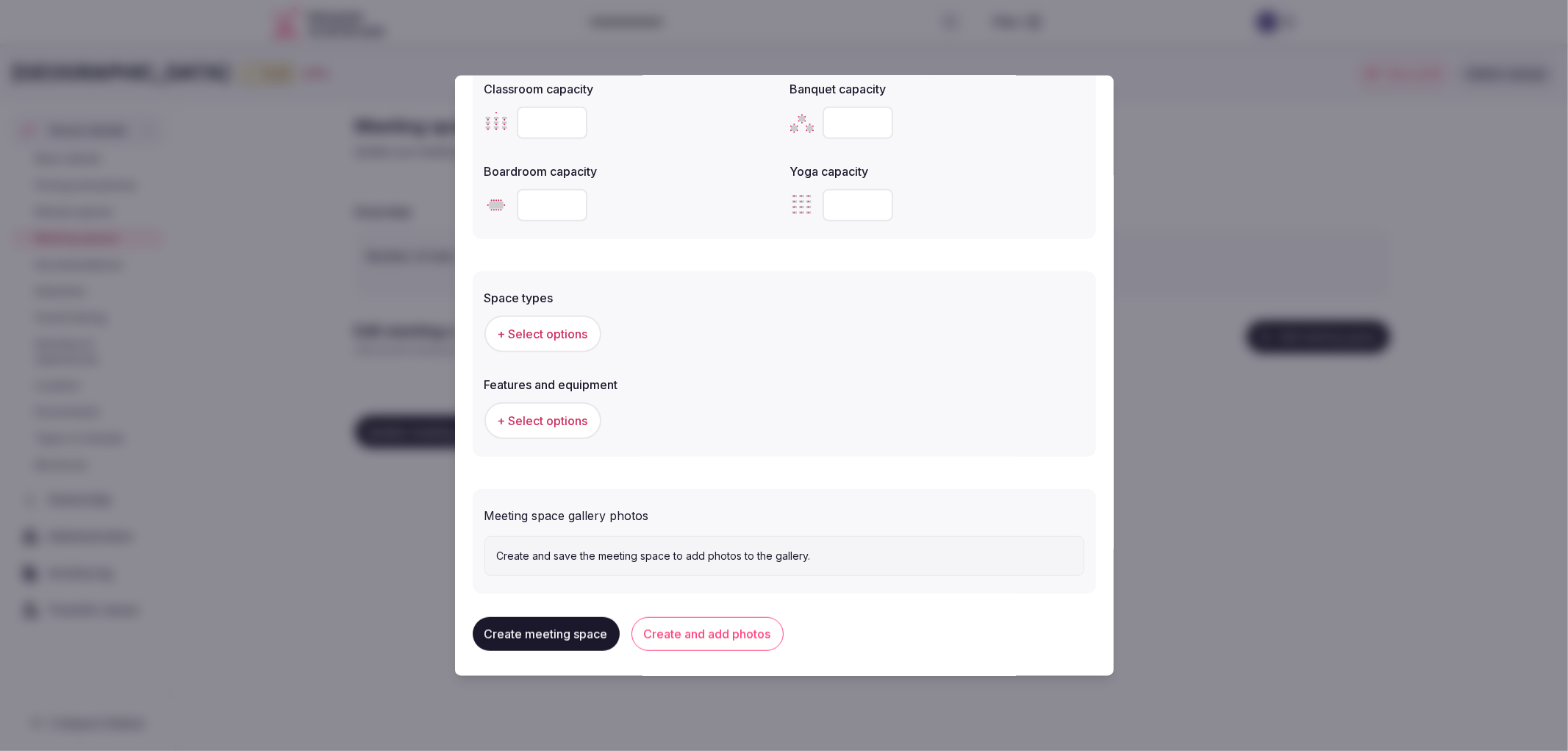
click at [697, 622] on button "Create and add photos" at bounding box center [708, 634] width 152 height 34
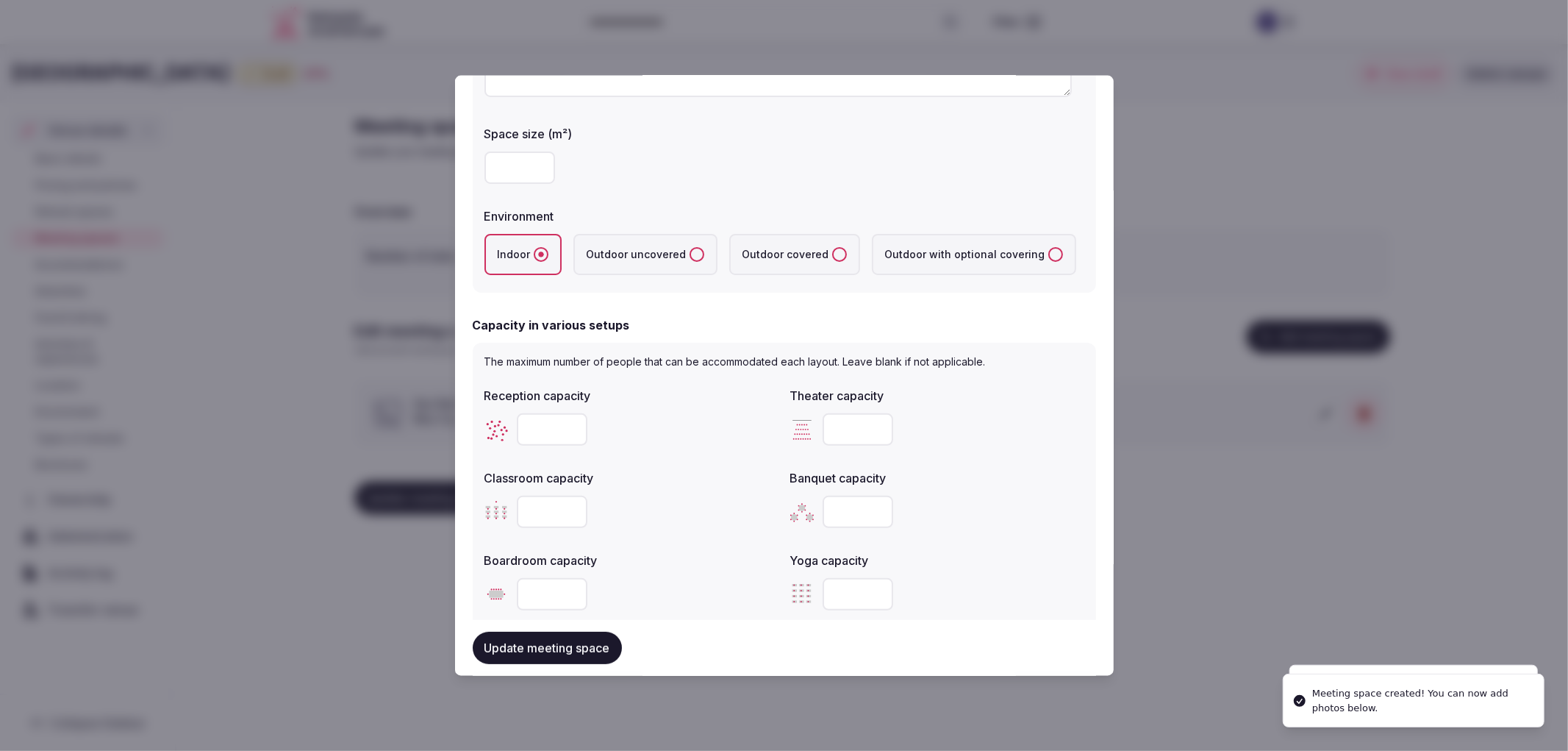
scroll to position [490, 0]
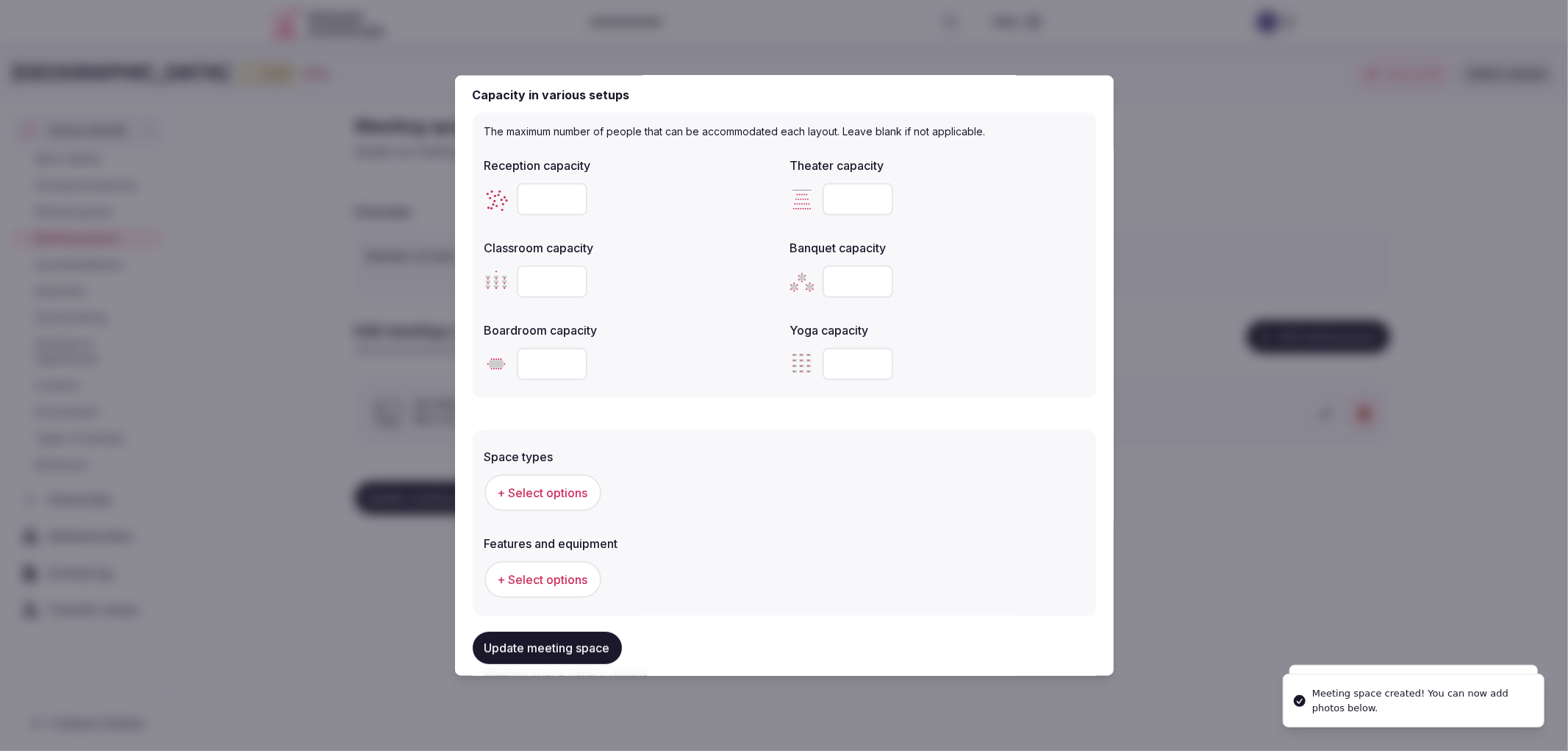
click at [544, 488] on span "+ Select options" at bounding box center [543, 492] width 91 height 16
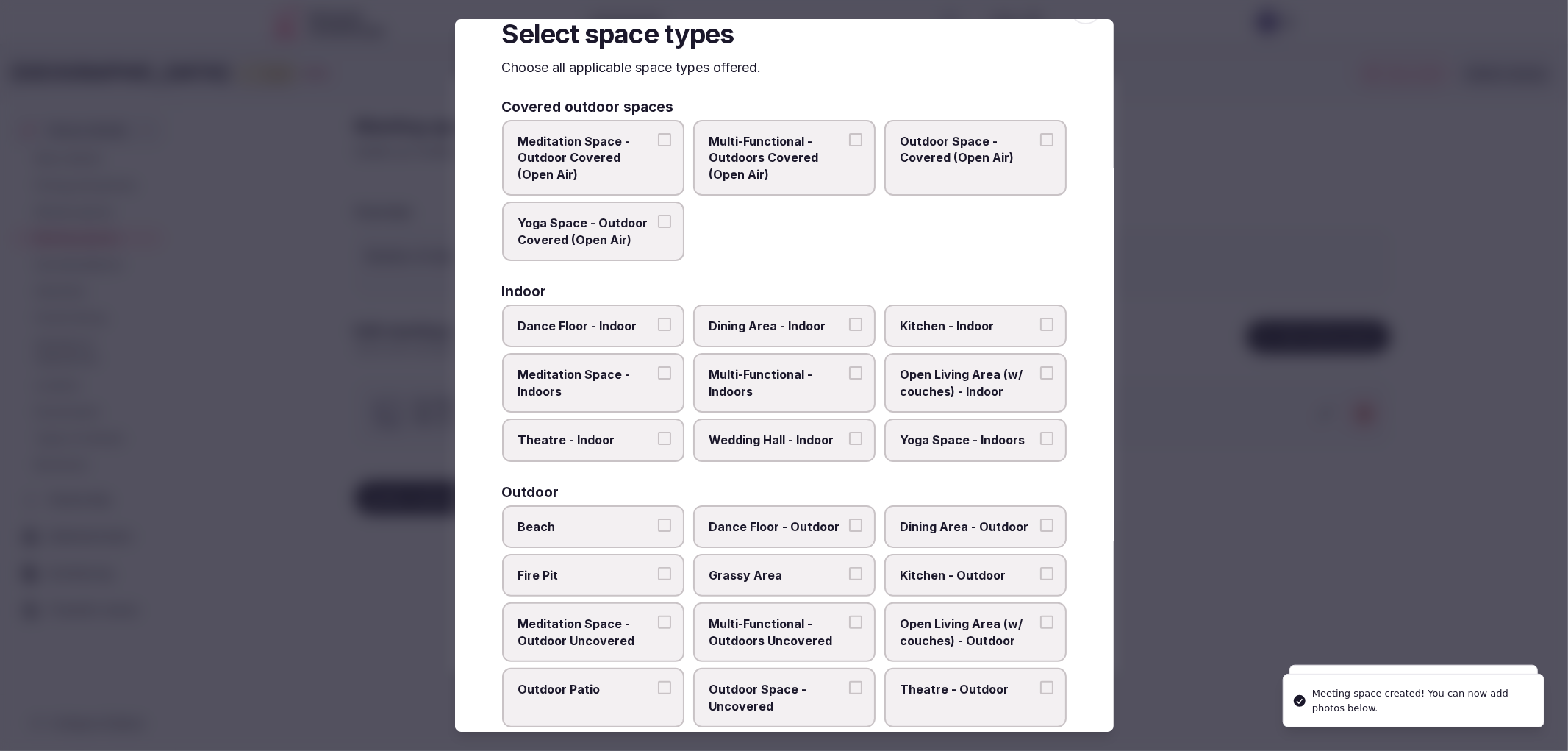
scroll to position [81, 0]
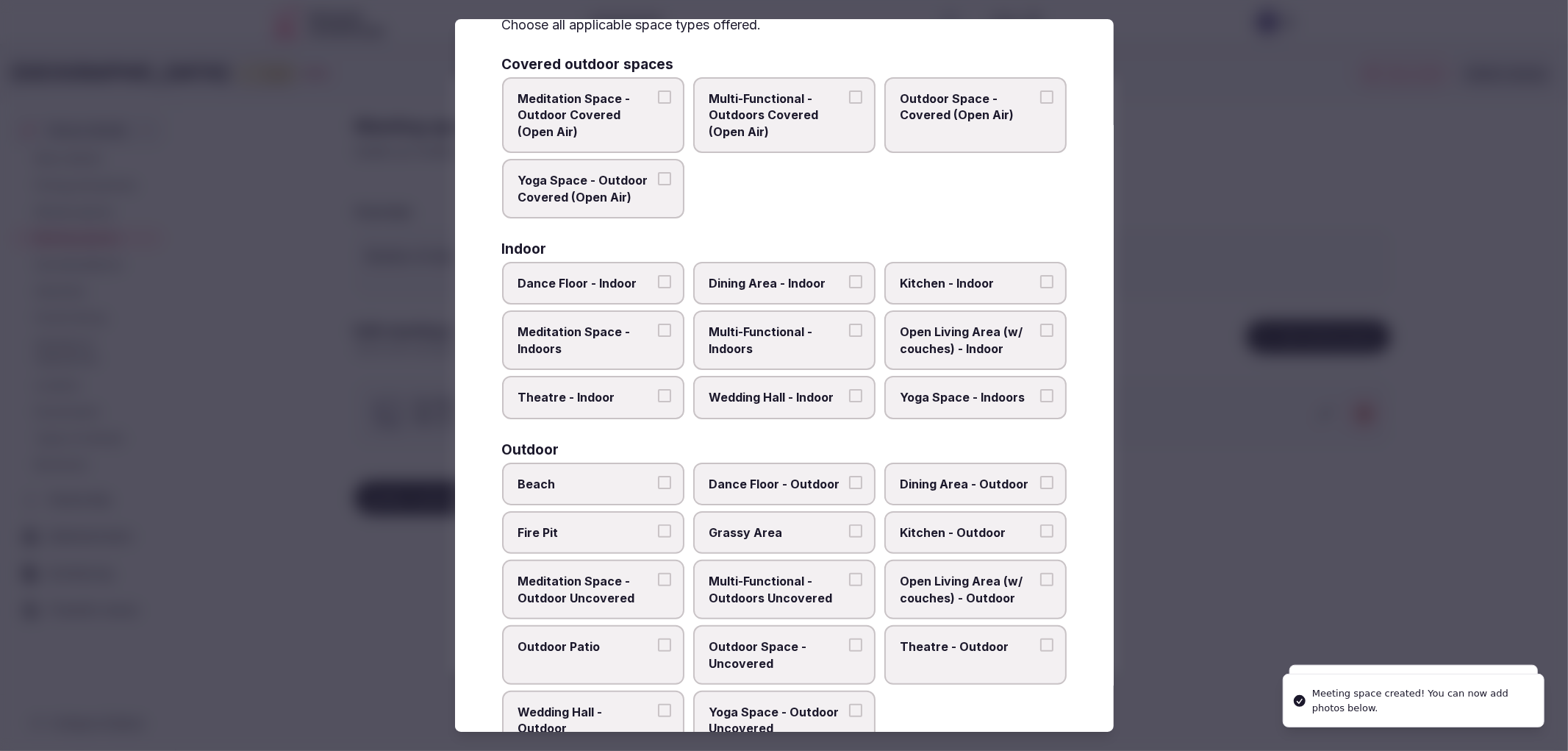
click at [787, 328] on span "Multi-Functional - Indoors" at bounding box center [777, 340] width 135 height 33
click at [849, 328] on button "Multi-Functional - Indoors" at bounding box center [855, 329] width 13 height 13
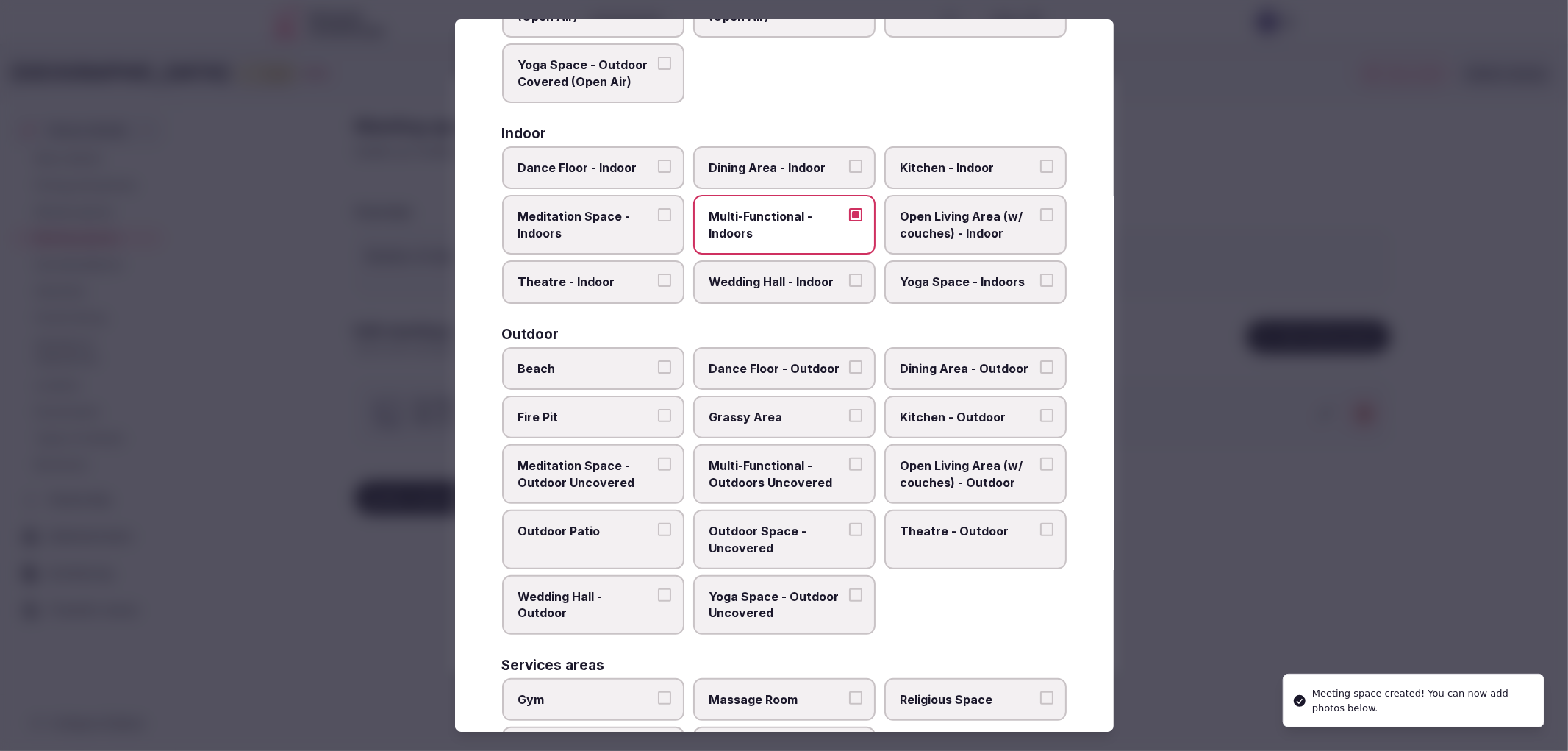
scroll to position [386, 0]
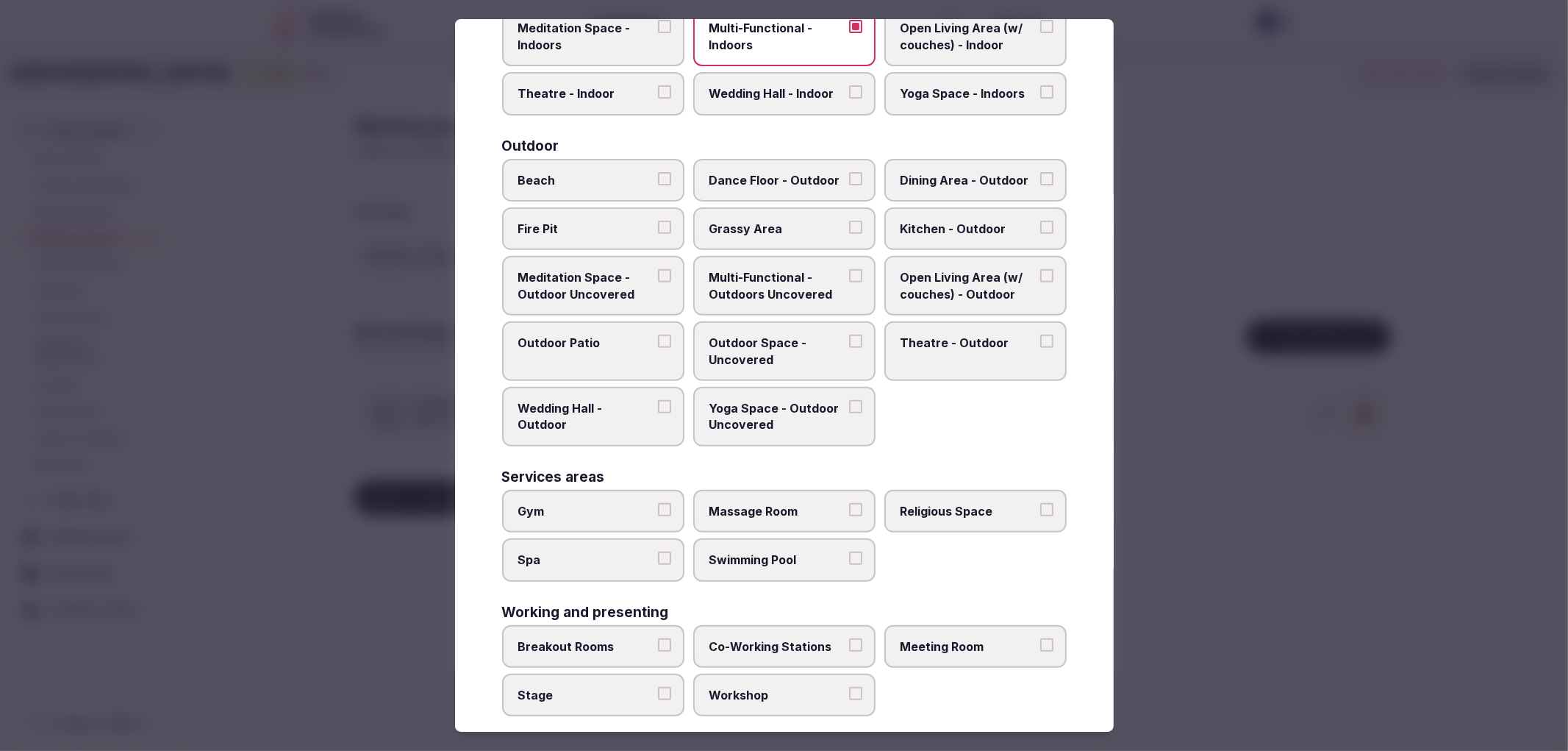
click at [1240, 476] on div at bounding box center [784, 376] width 1568 height 751
drag, startPoint x: 1235, startPoint y: 480, endPoint x: 985, endPoint y: 642, distance: 297.9
click at [979, 638] on label "Meeting Room" at bounding box center [975, 647] width 182 height 43
click at [1040, 638] on button "Meeting Room" at bounding box center [1046, 644] width 13 height 13
click at [1198, 643] on div at bounding box center [784, 376] width 1568 height 751
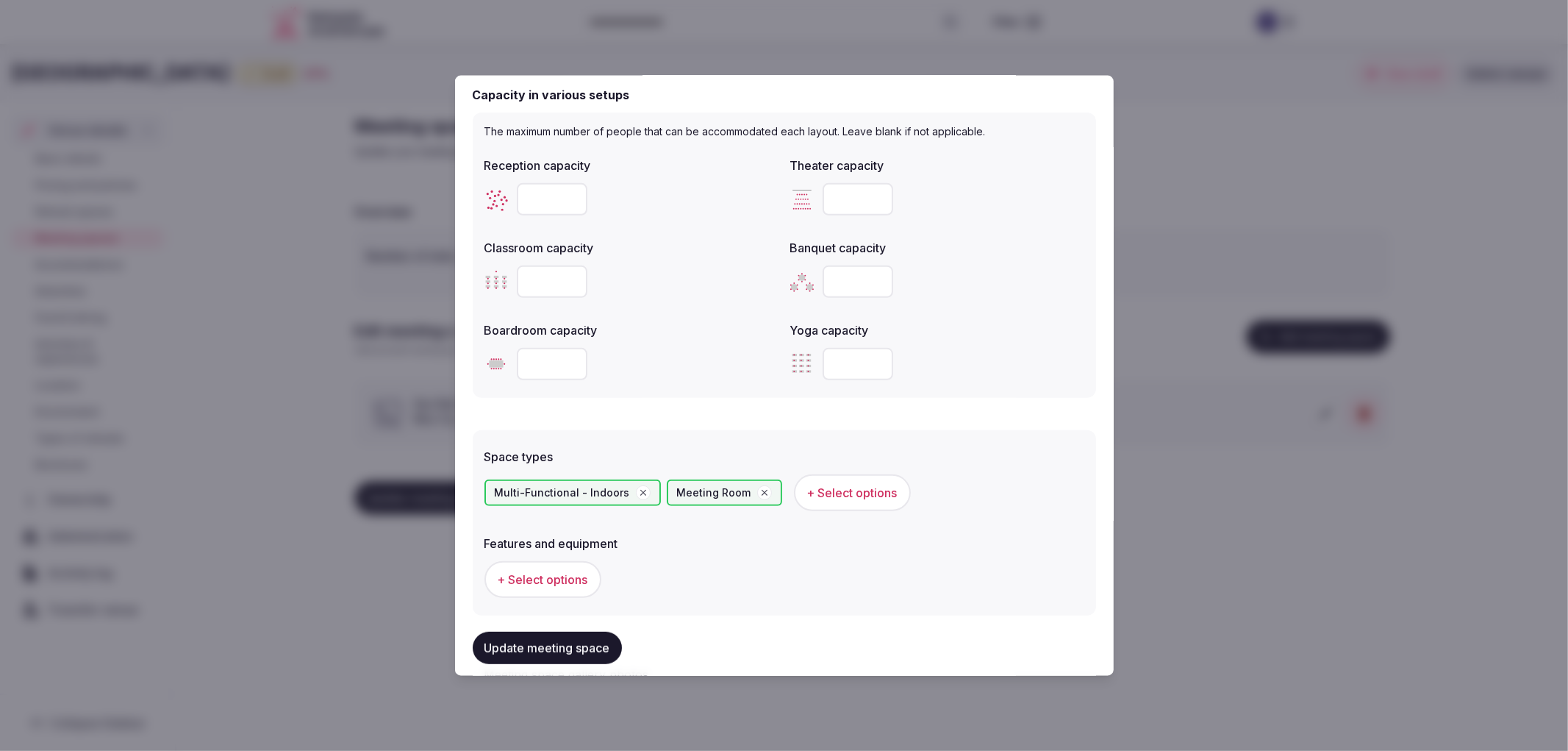
click at [535, 579] on span "+ Select options" at bounding box center [543, 579] width 91 height 16
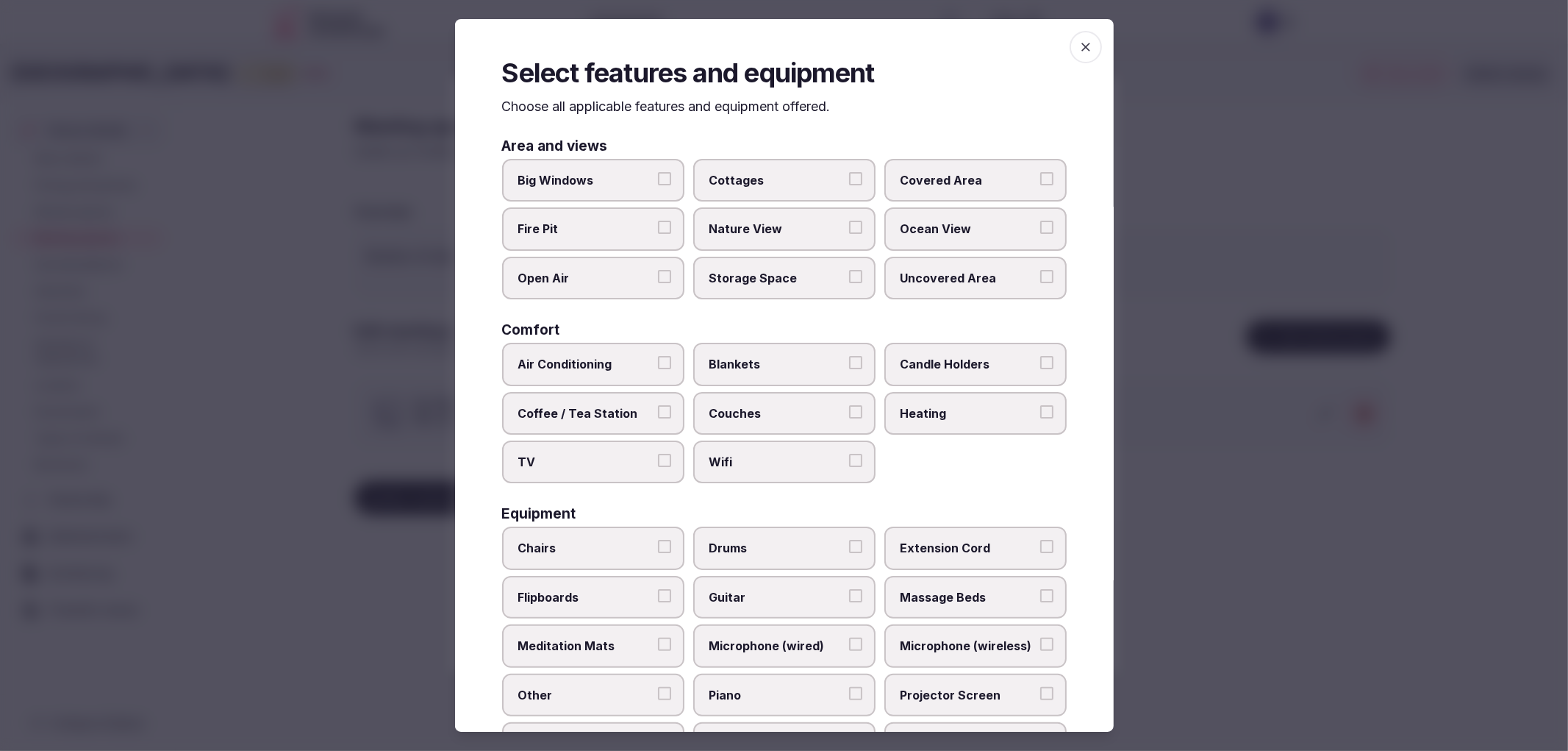
click at [637, 357] on span "Air Conditioning" at bounding box center [586, 364] width 135 height 16
click at [657, 357] on button "Air Conditioning" at bounding box center [663, 362] width 13 height 13
click at [650, 454] on label "TV" at bounding box center [592, 462] width 182 height 43
click at [657, 454] on button "TV" at bounding box center [663, 459] width 13 height 13
click at [743, 459] on span "Wifi" at bounding box center [777, 461] width 135 height 16
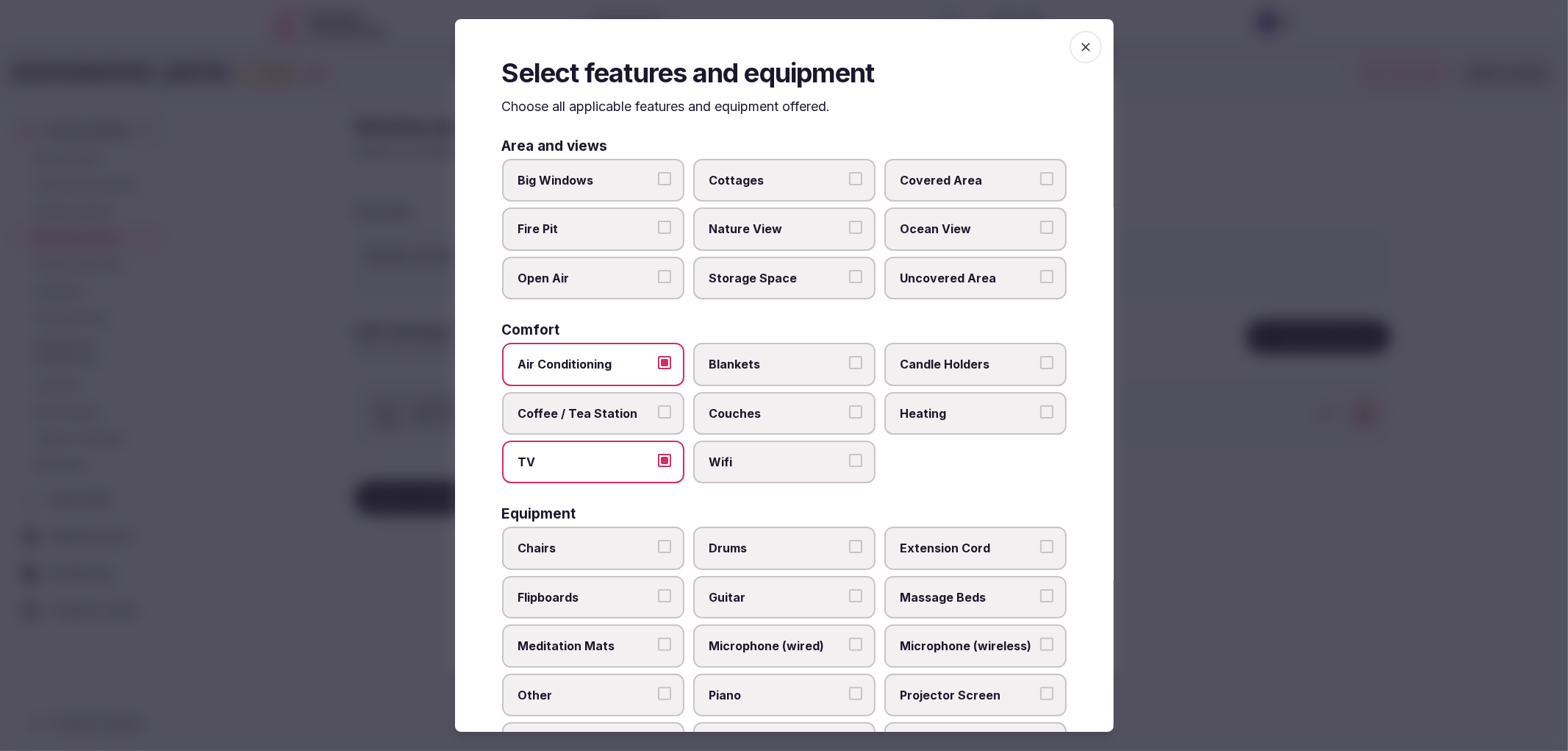
click at [849, 459] on button "Wifi" at bounding box center [855, 459] width 13 height 13
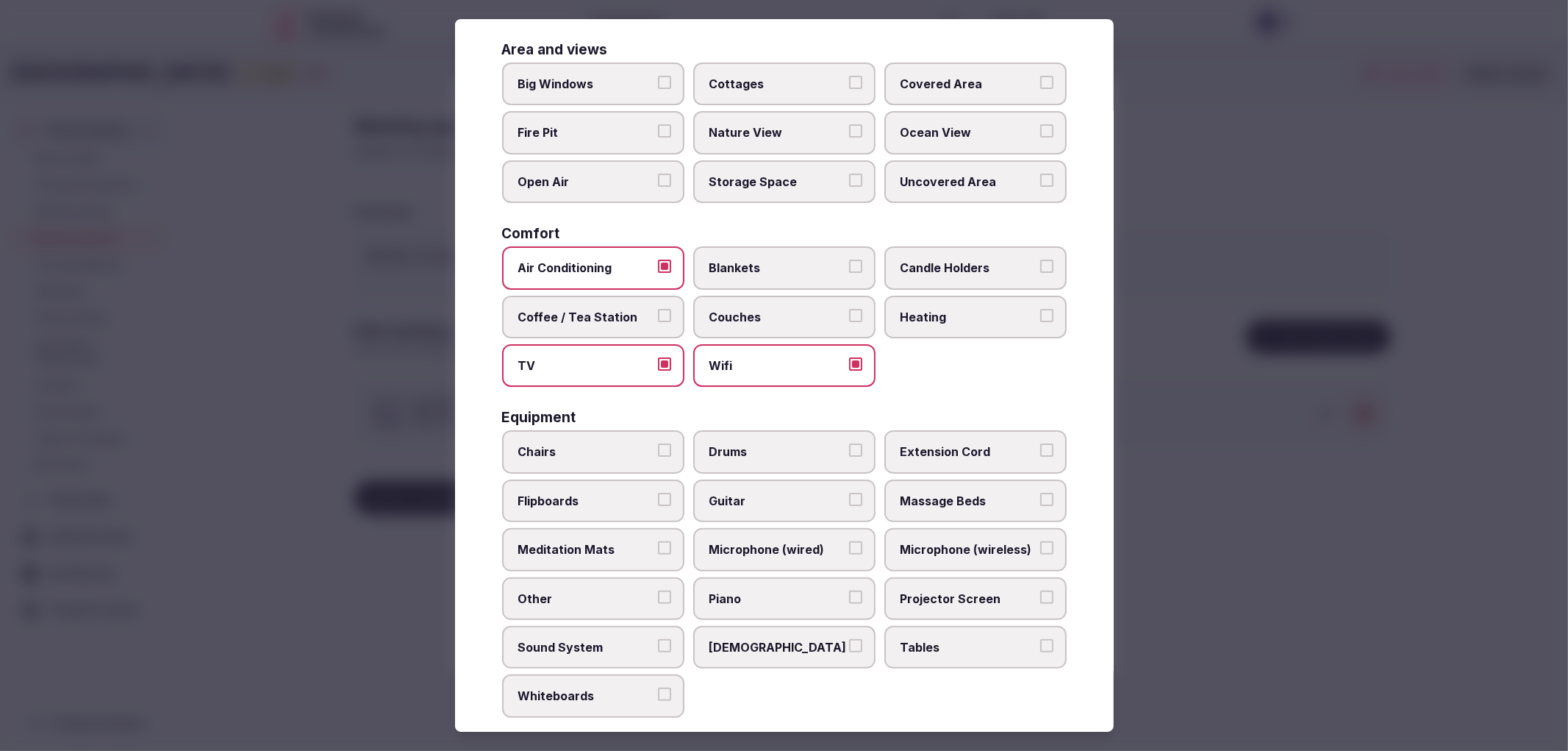
scroll to position [281, 0]
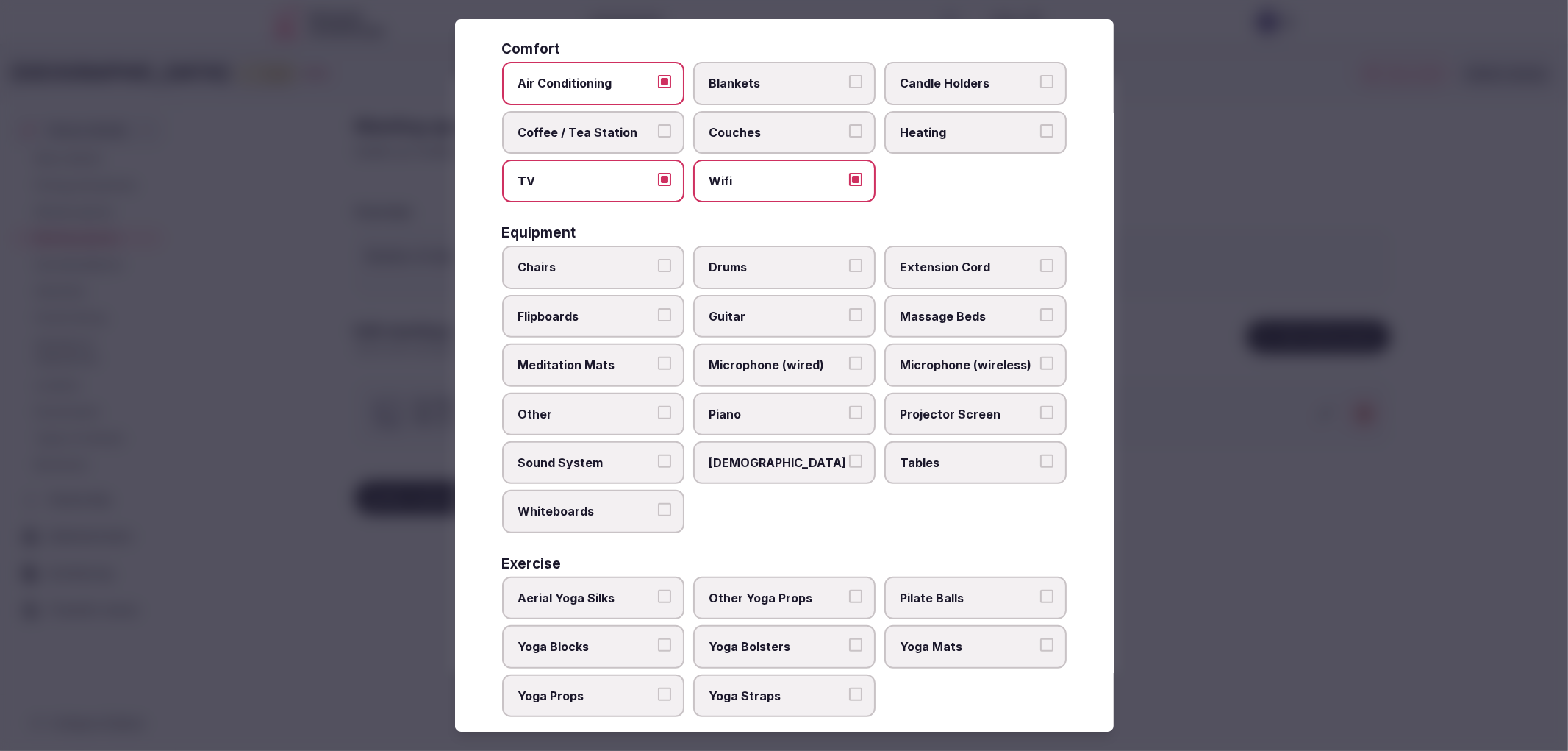
click at [632, 454] on span "Sound System" at bounding box center [586, 462] width 135 height 16
click at [657, 454] on button "Sound System" at bounding box center [663, 460] width 13 height 13
click at [1045, 419] on label "Projector Screen" at bounding box center [975, 414] width 182 height 43
click at [1045, 419] on button "Projector Screen" at bounding box center [1046, 412] width 13 height 13
click at [993, 454] on span "Tables" at bounding box center [968, 462] width 135 height 16
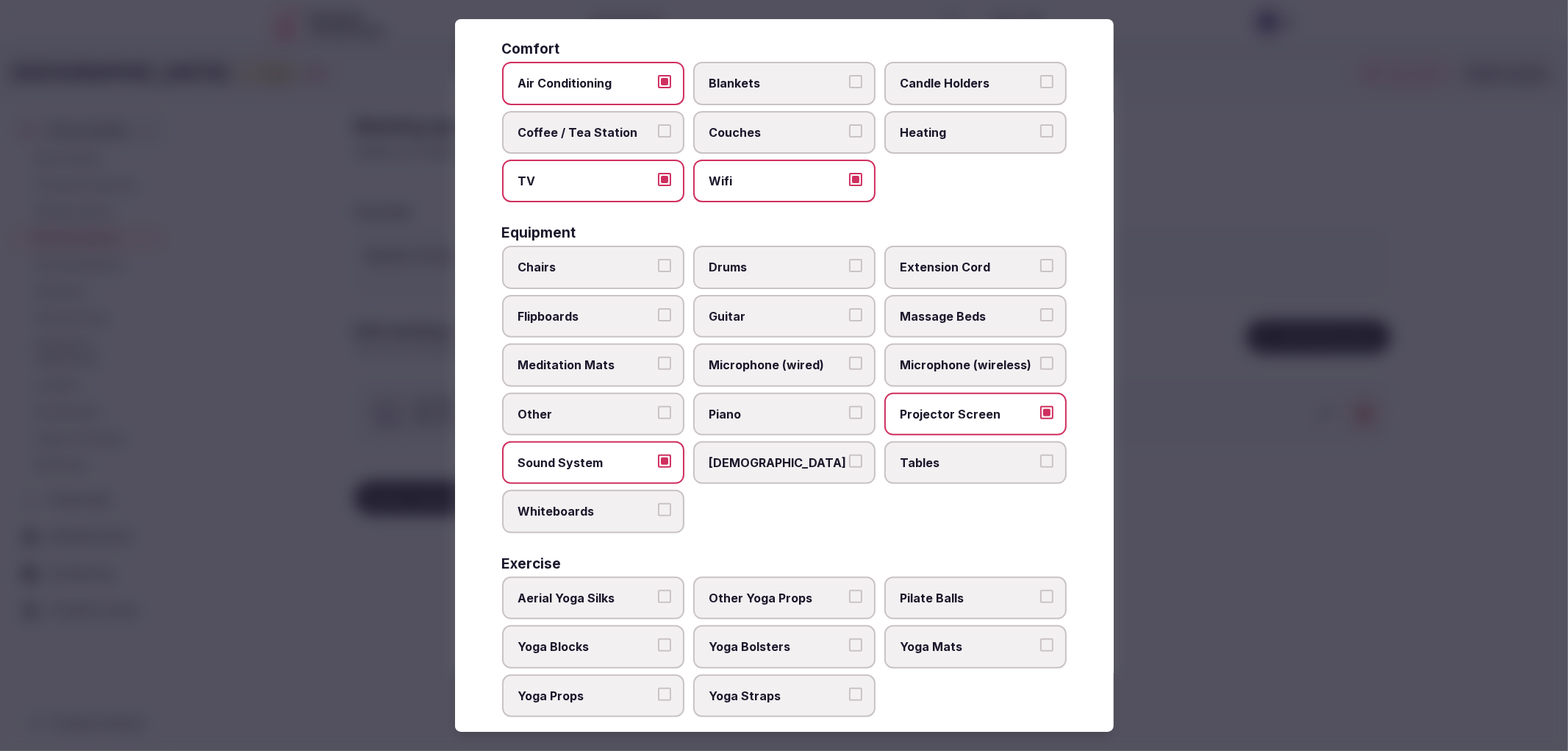
click at [1040, 454] on button "Tables" at bounding box center [1046, 460] width 13 height 13
click at [563, 245] on label "Chairs" at bounding box center [592, 267] width 182 height 43
click at [657, 259] on button "Chairs" at bounding box center [663, 265] width 13 height 13
click at [401, 544] on div at bounding box center [784, 376] width 1568 height 751
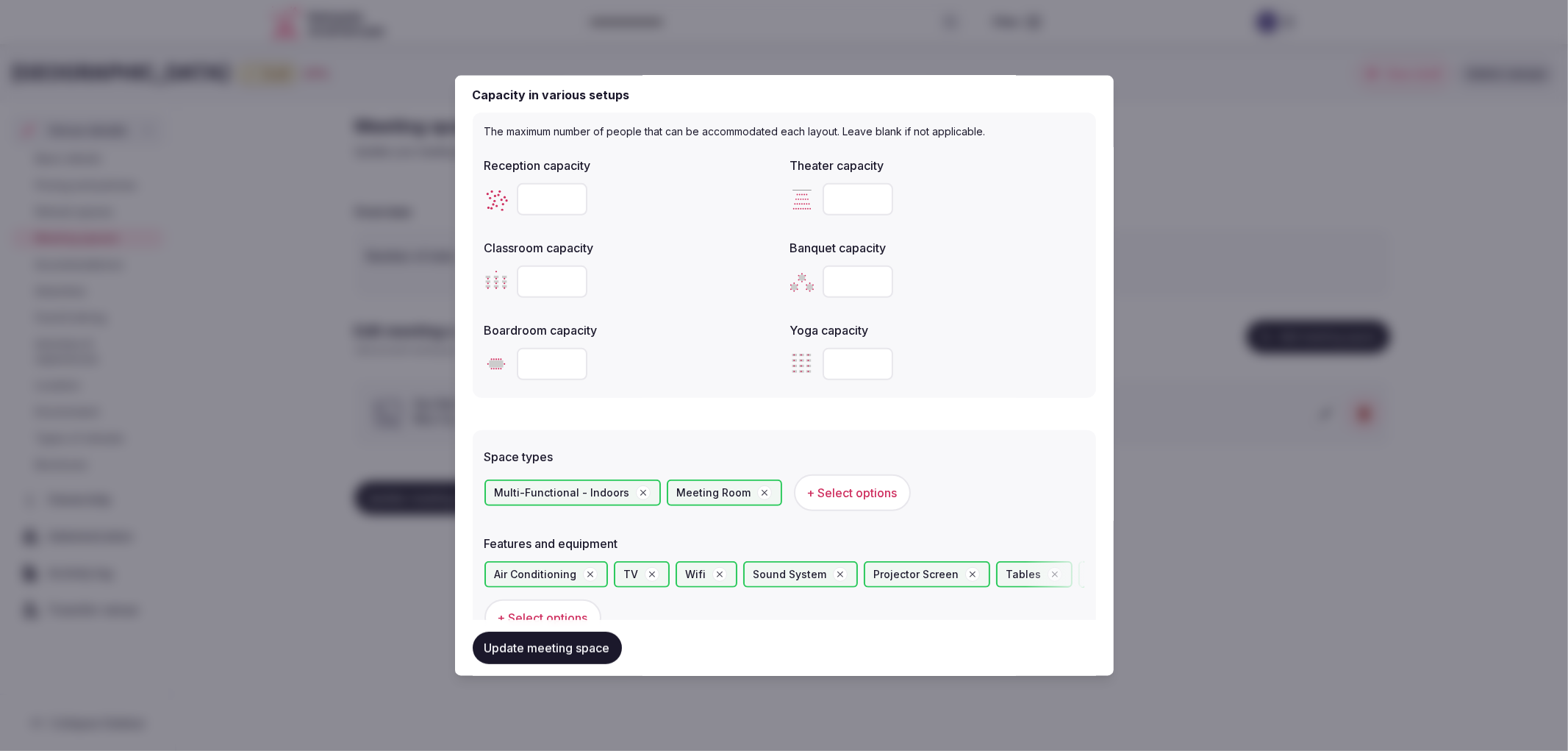
scroll to position [820, 0]
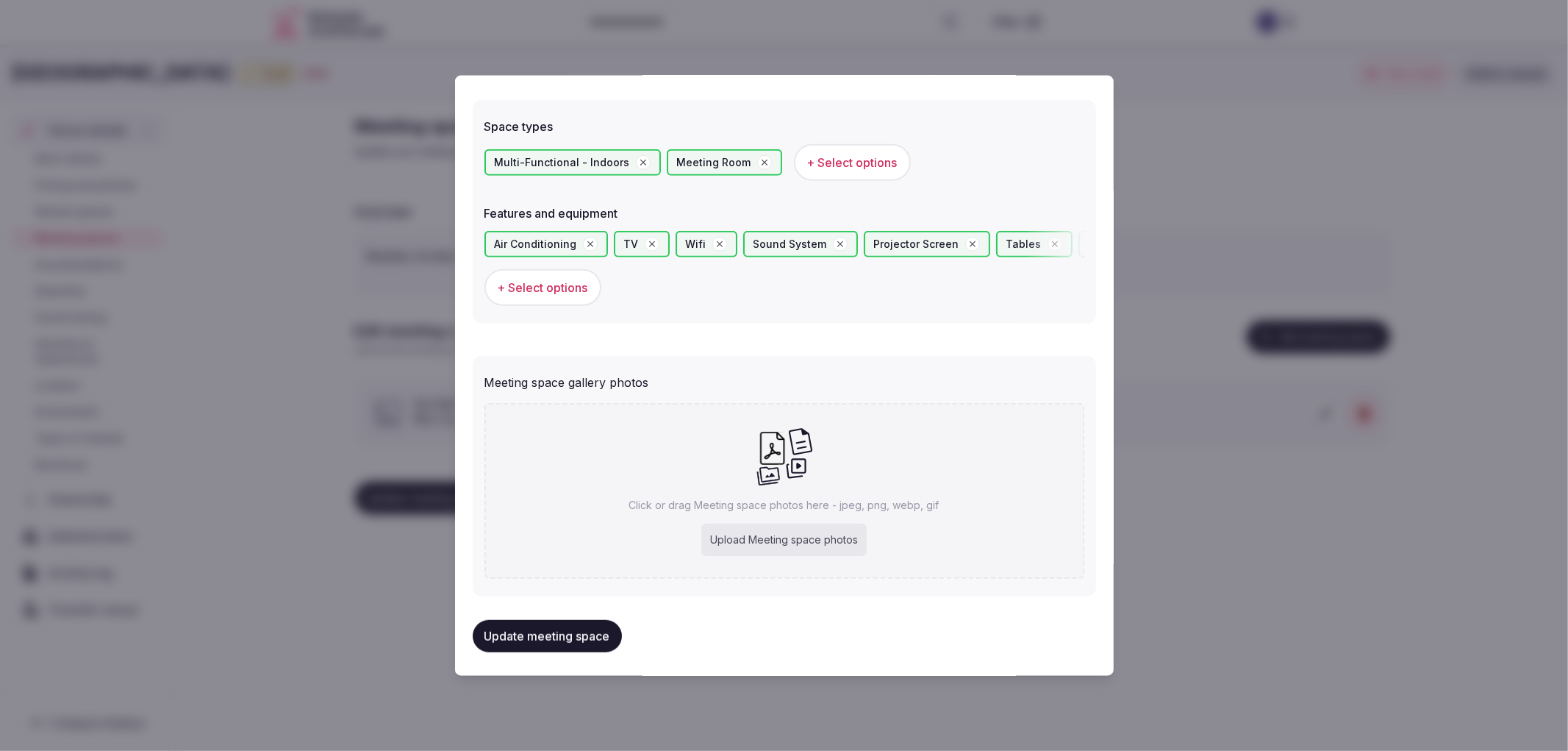
click at [548, 627] on button "Update meeting space" at bounding box center [547, 636] width 150 height 33
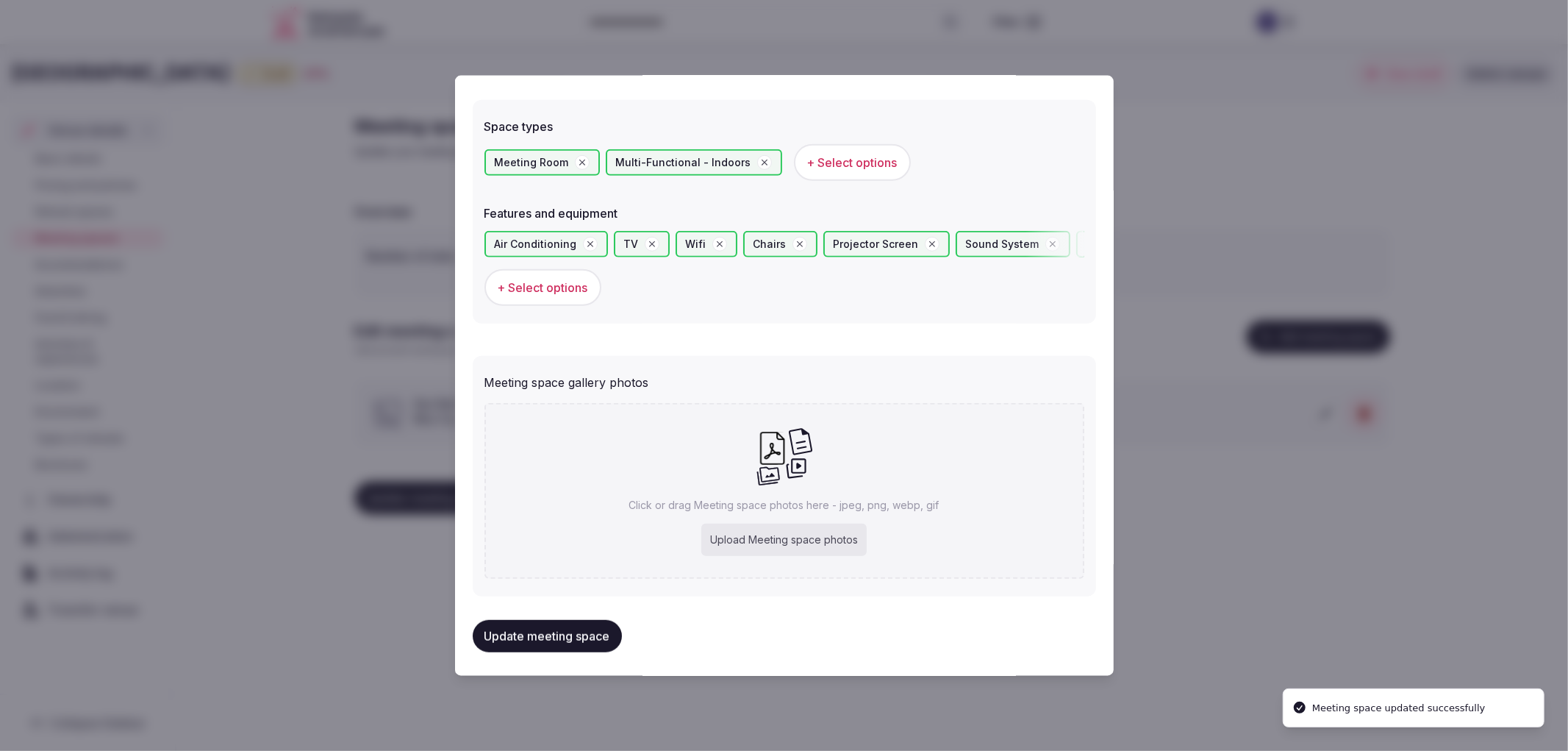
click at [384, 524] on div at bounding box center [784, 376] width 1568 height 751
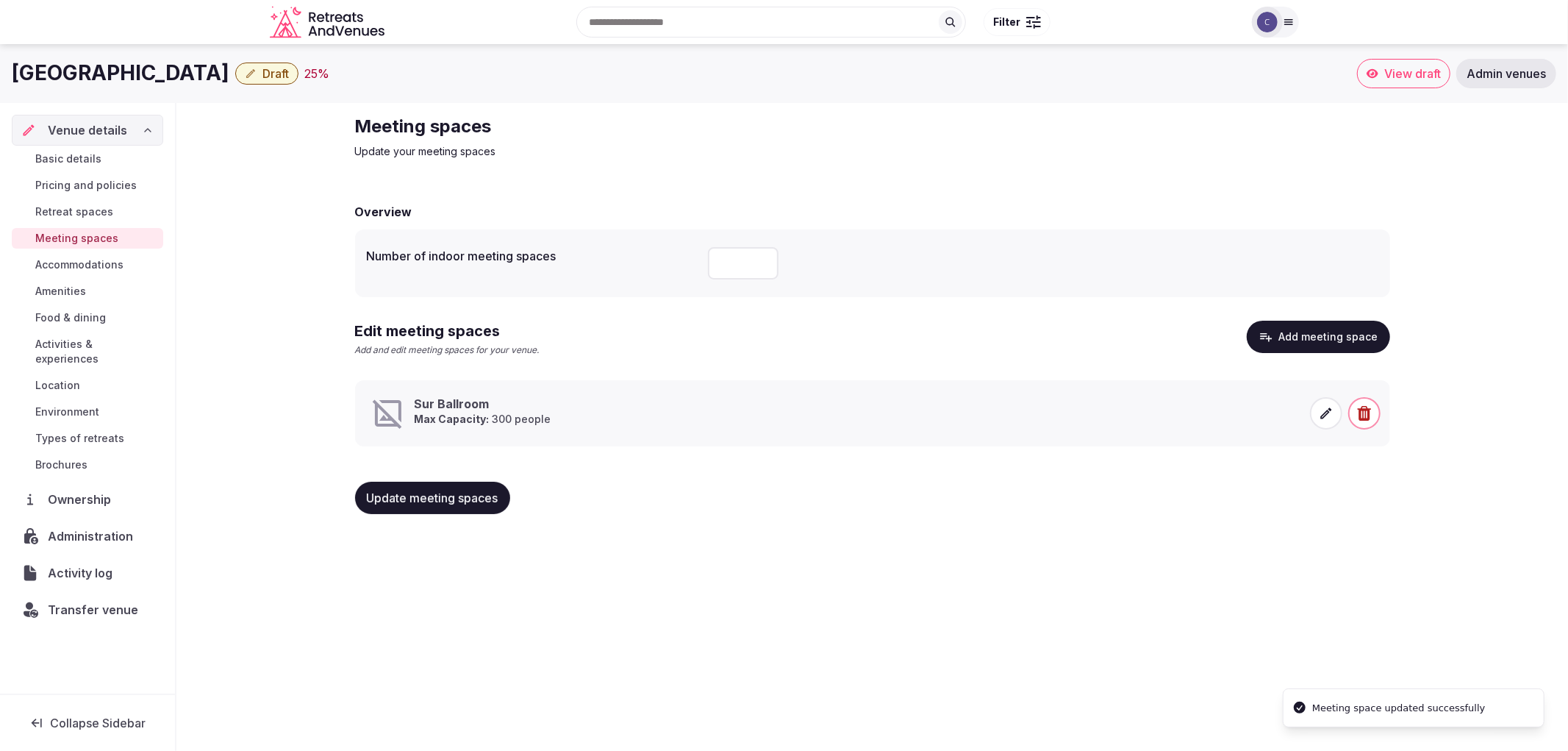
copy h1 "[GEOGRAPHIC_DATA]"
drag, startPoint x: 19, startPoint y: 79, endPoint x: 380, endPoint y: 77, distance: 361.0
click at [229, 77] on h1 "[GEOGRAPHIC_DATA]" at bounding box center [121, 74] width 217 height 29
click at [1244, 484] on div "Update meeting spaces" at bounding box center [872, 498] width 1035 height 33
click at [439, 500] on span "Update meeting spaces" at bounding box center [433, 497] width 132 height 15
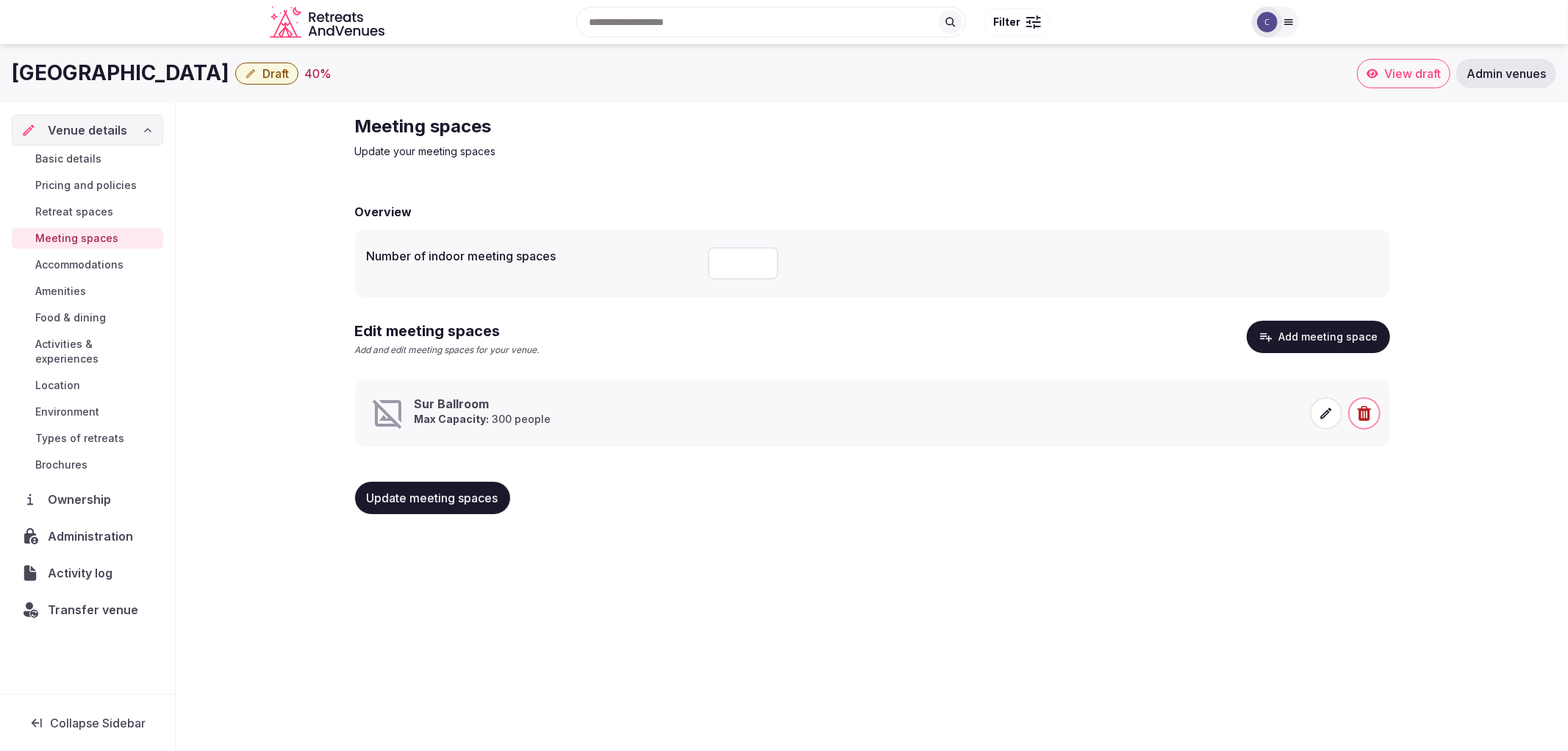
click at [759, 415] on div "Sur Ballroom Max Capacity: 300 people" at bounding box center [600, 413] width 461 height 35
click at [1306, 401] on div "Sur Ballroom Max Capacity: 300 people" at bounding box center [875, 413] width 1010 height 35
click at [1323, 412] on icon at bounding box center [1325, 413] width 15 height 15
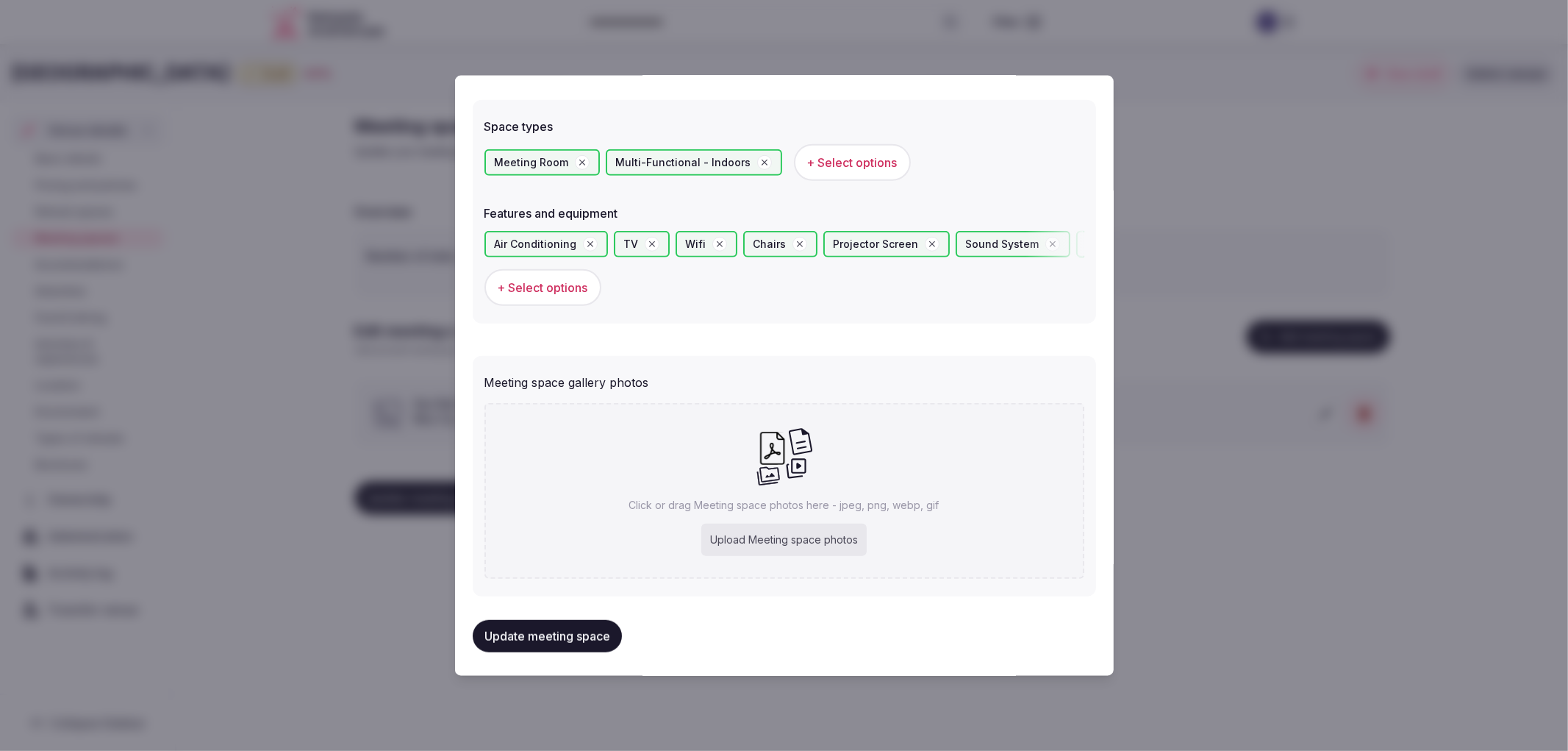
click at [788, 539] on div "Upload Meeting space photos" at bounding box center [783, 540] width 165 height 33
type input "**********"
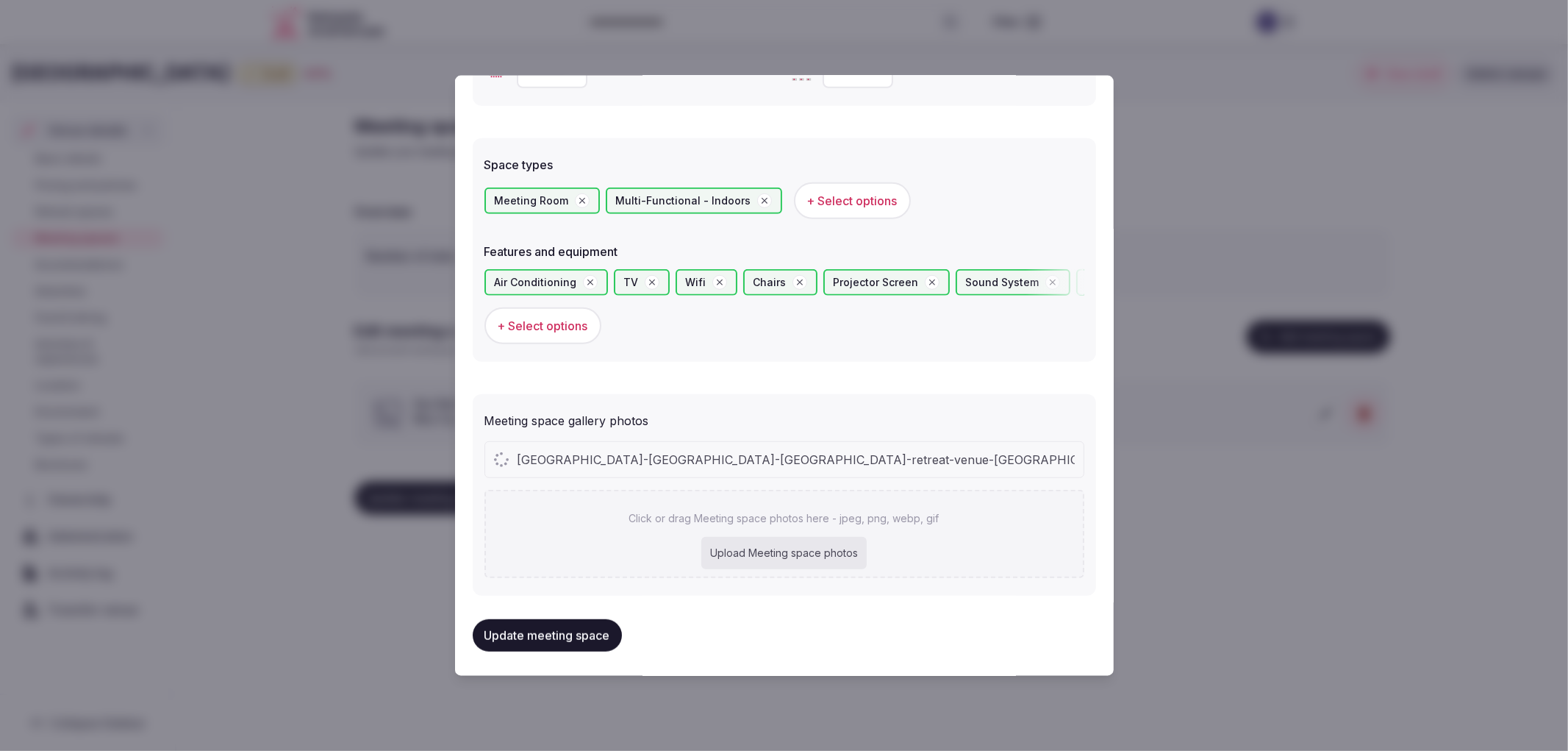
scroll to position [781, 0]
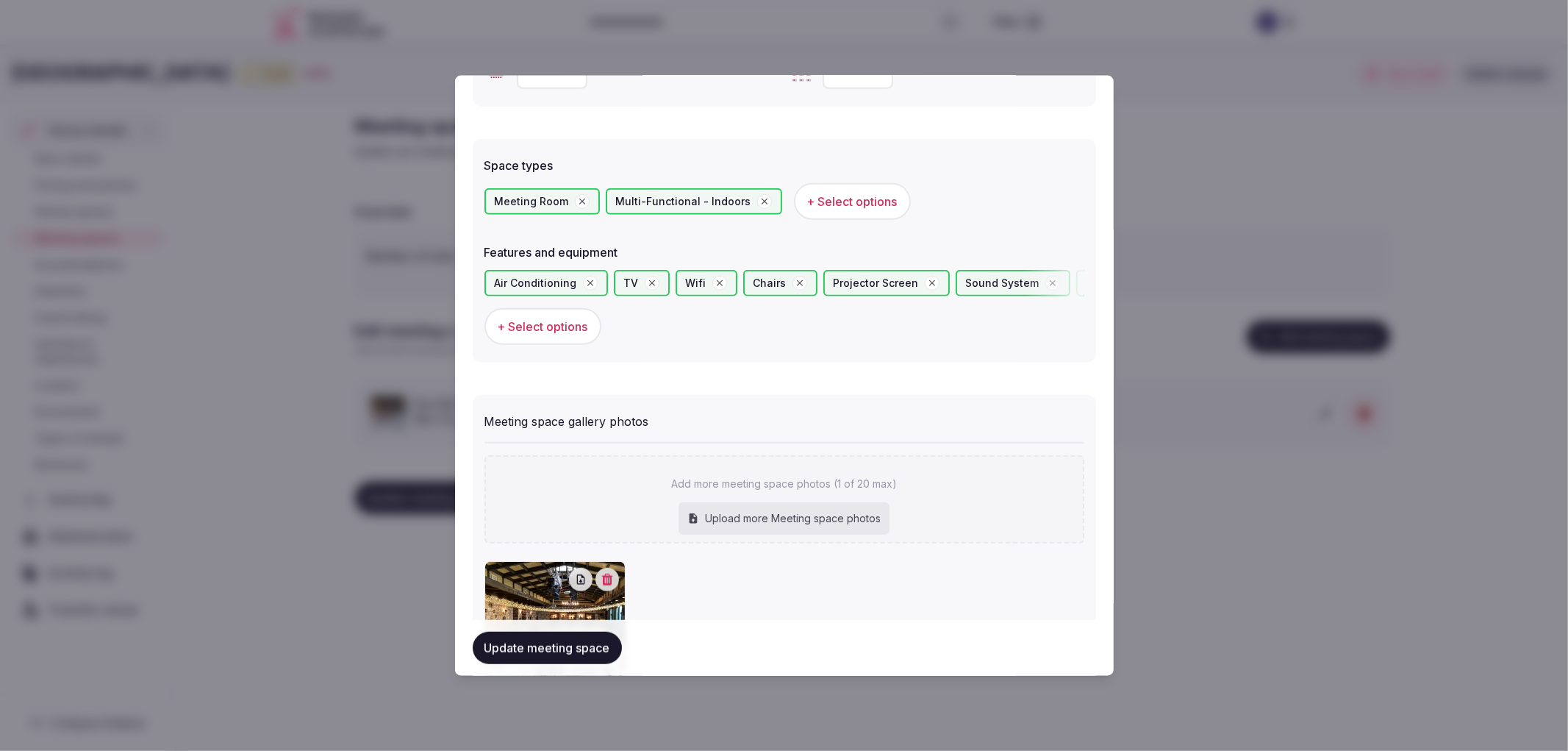
click at [593, 640] on button "Update meeting space" at bounding box center [547, 648] width 150 height 33
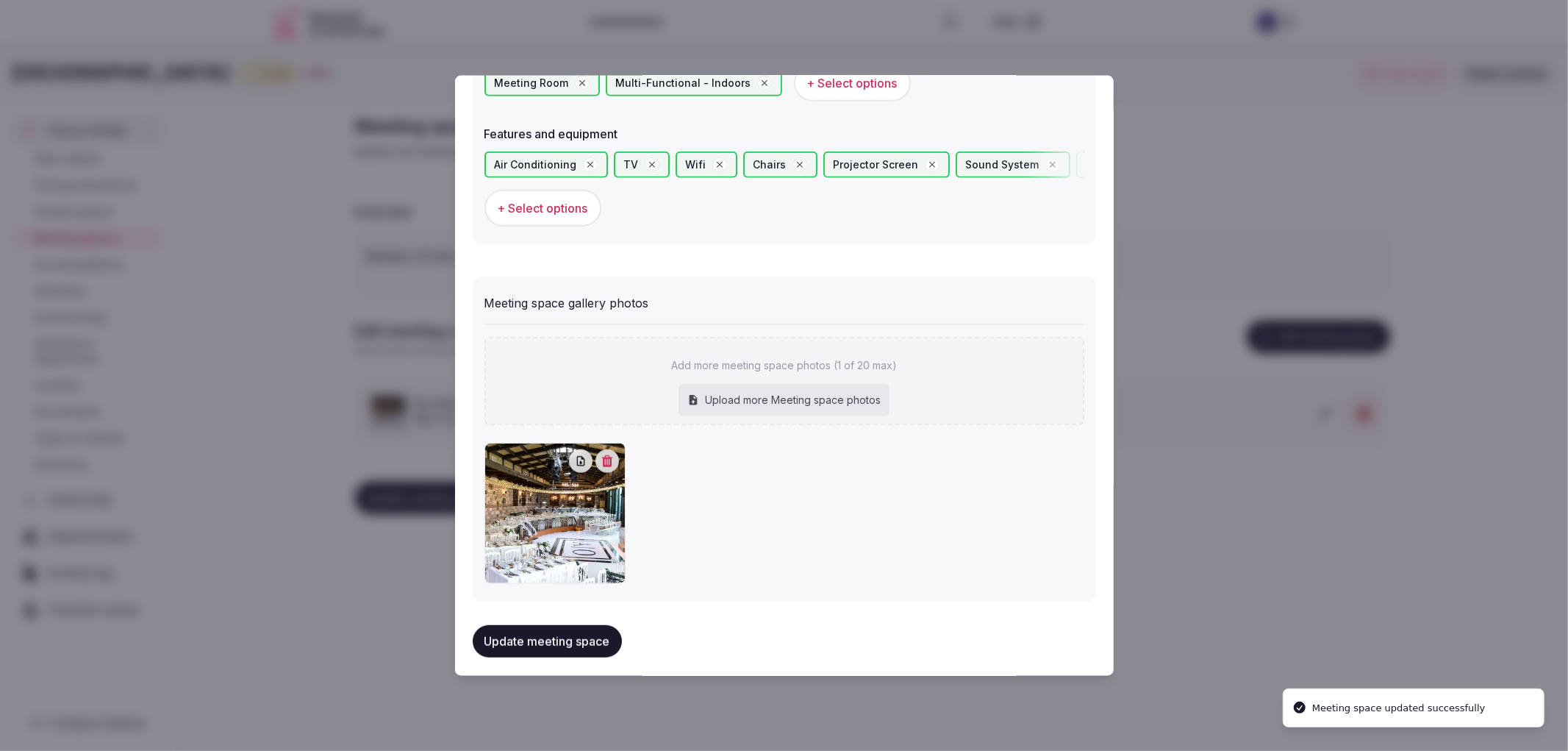
scroll to position [901, 0]
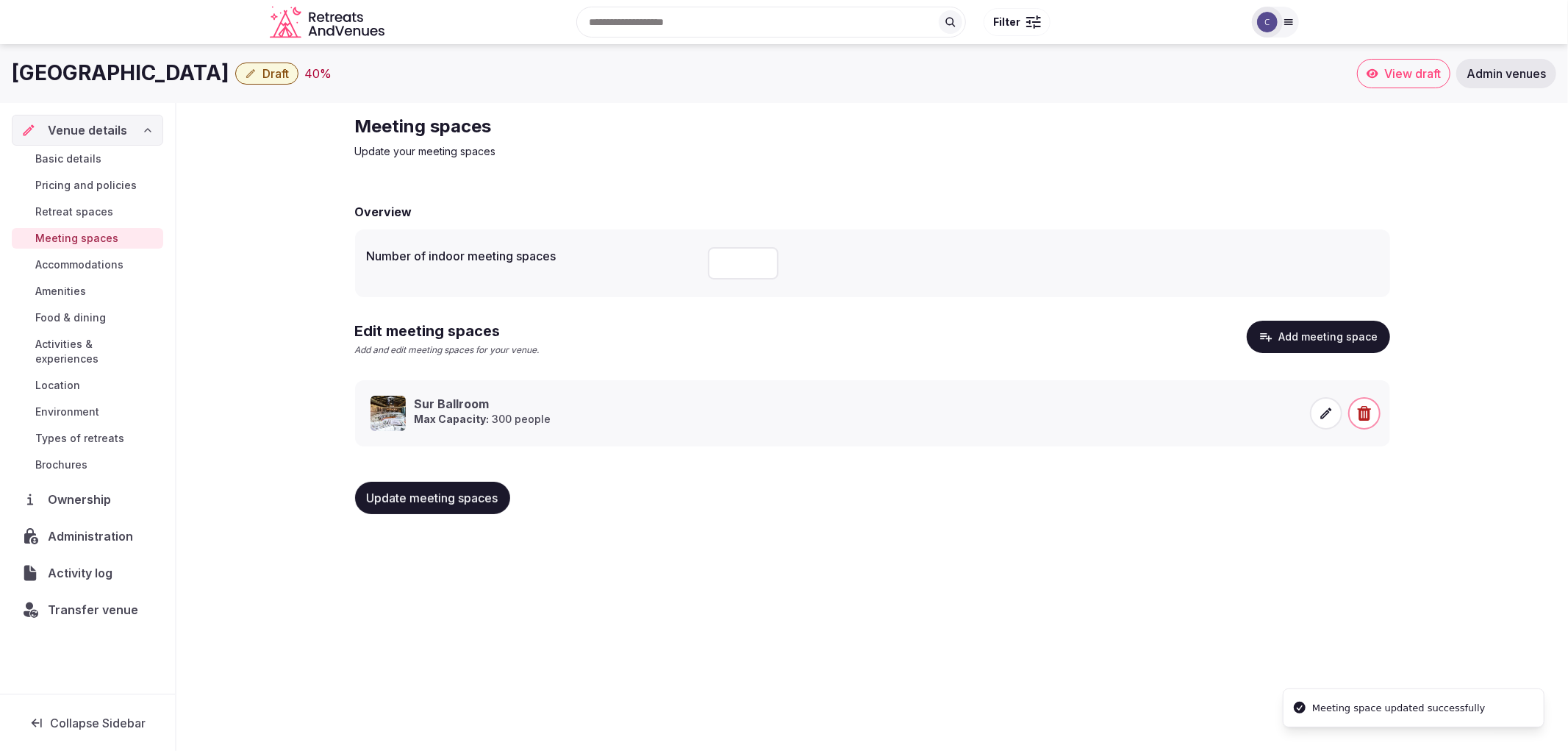
click at [412, 504] on span "Update meeting spaces" at bounding box center [433, 497] width 132 height 15
click at [415, 493] on span "Update meeting spaces" at bounding box center [433, 497] width 132 height 15
click at [97, 257] on span "Accommodations" at bounding box center [79, 264] width 88 height 15
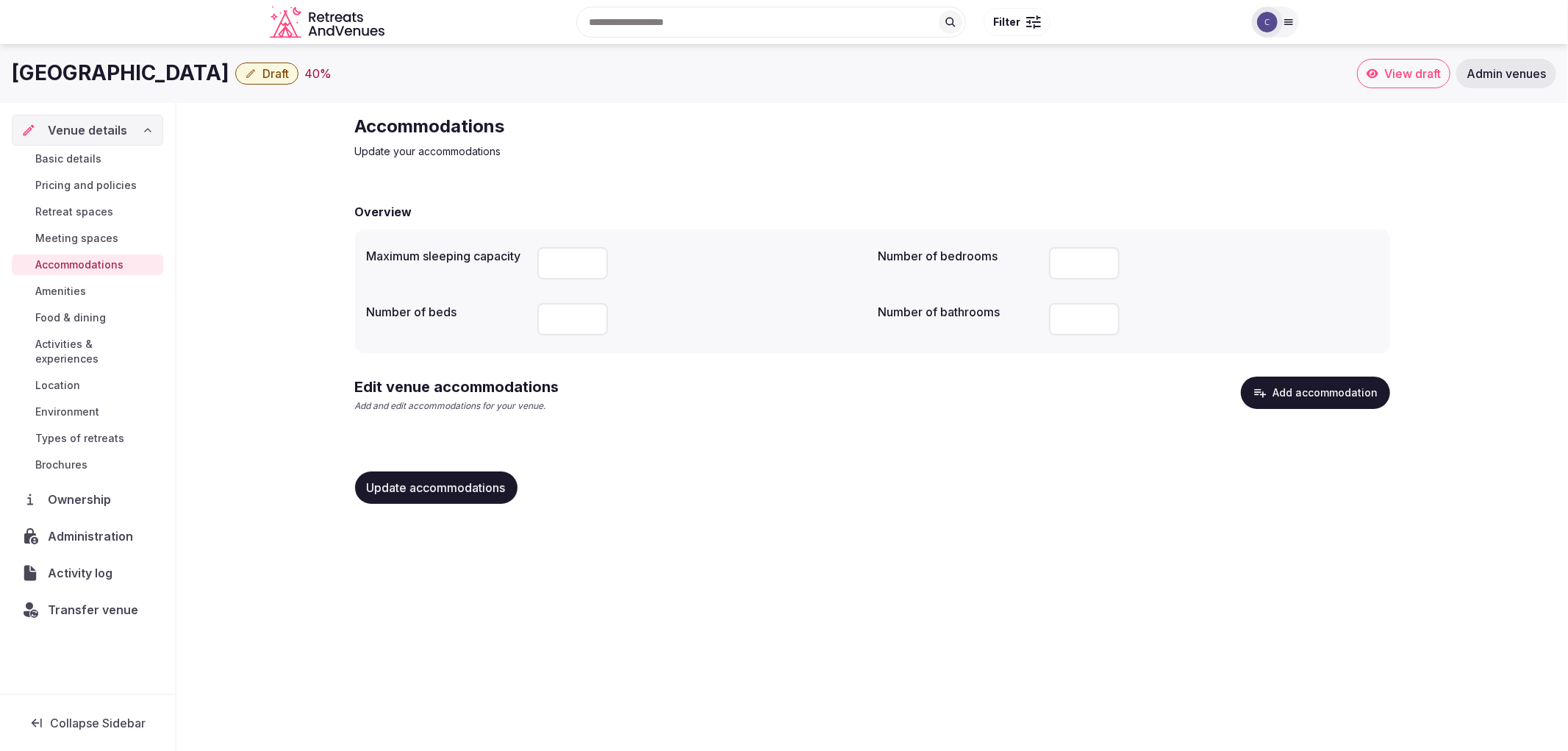
click at [1332, 396] on button "Add accommodation" at bounding box center [1315, 393] width 150 height 33
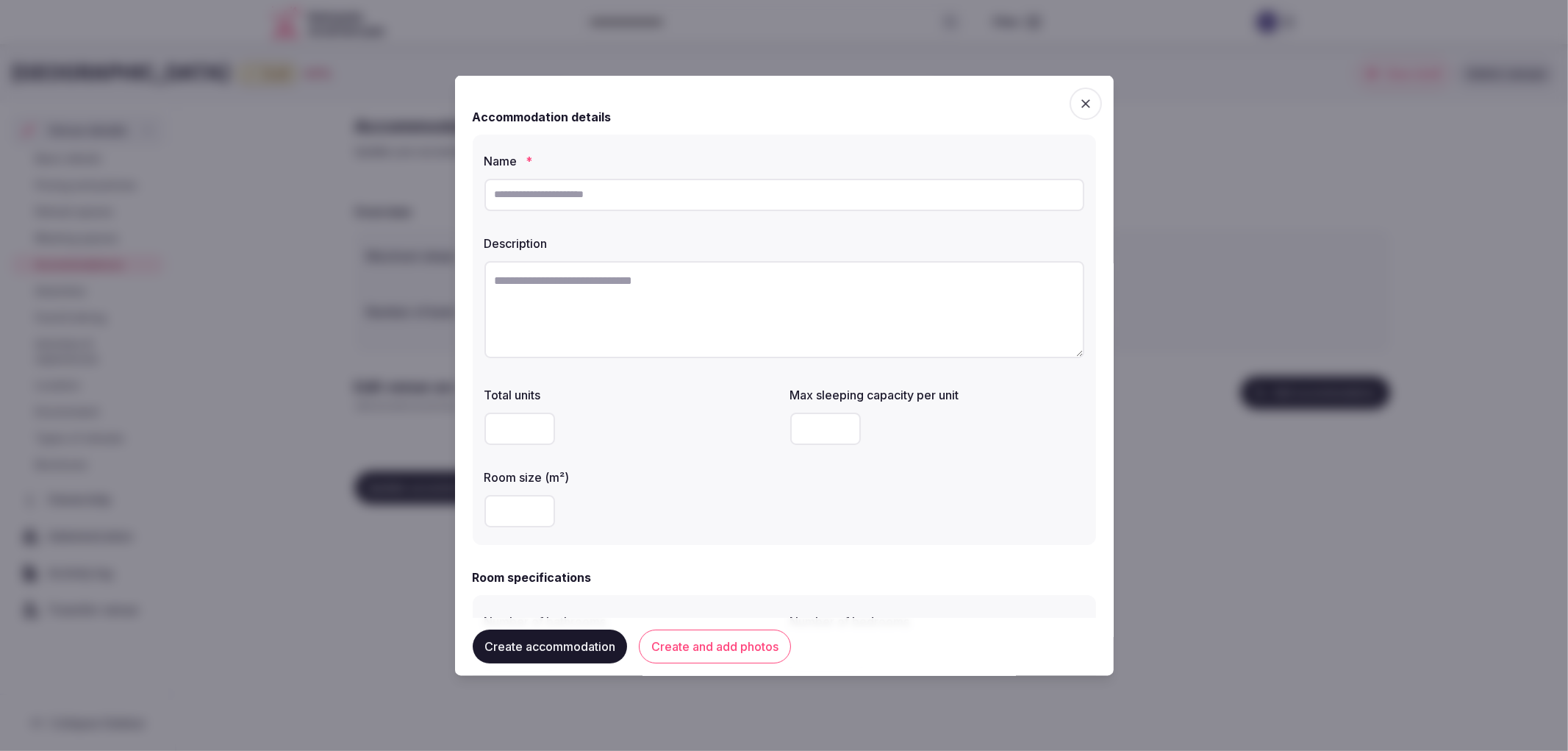
drag, startPoint x: 642, startPoint y: 186, endPoint x: 654, endPoint y: 194, distance: 14.4
click at [645, 188] on input "text" at bounding box center [785, 194] width 600 height 33
paste input "**********"
type input "**********"
click at [722, 313] on textarea at bounding box center [785, 308] width 600 height 97
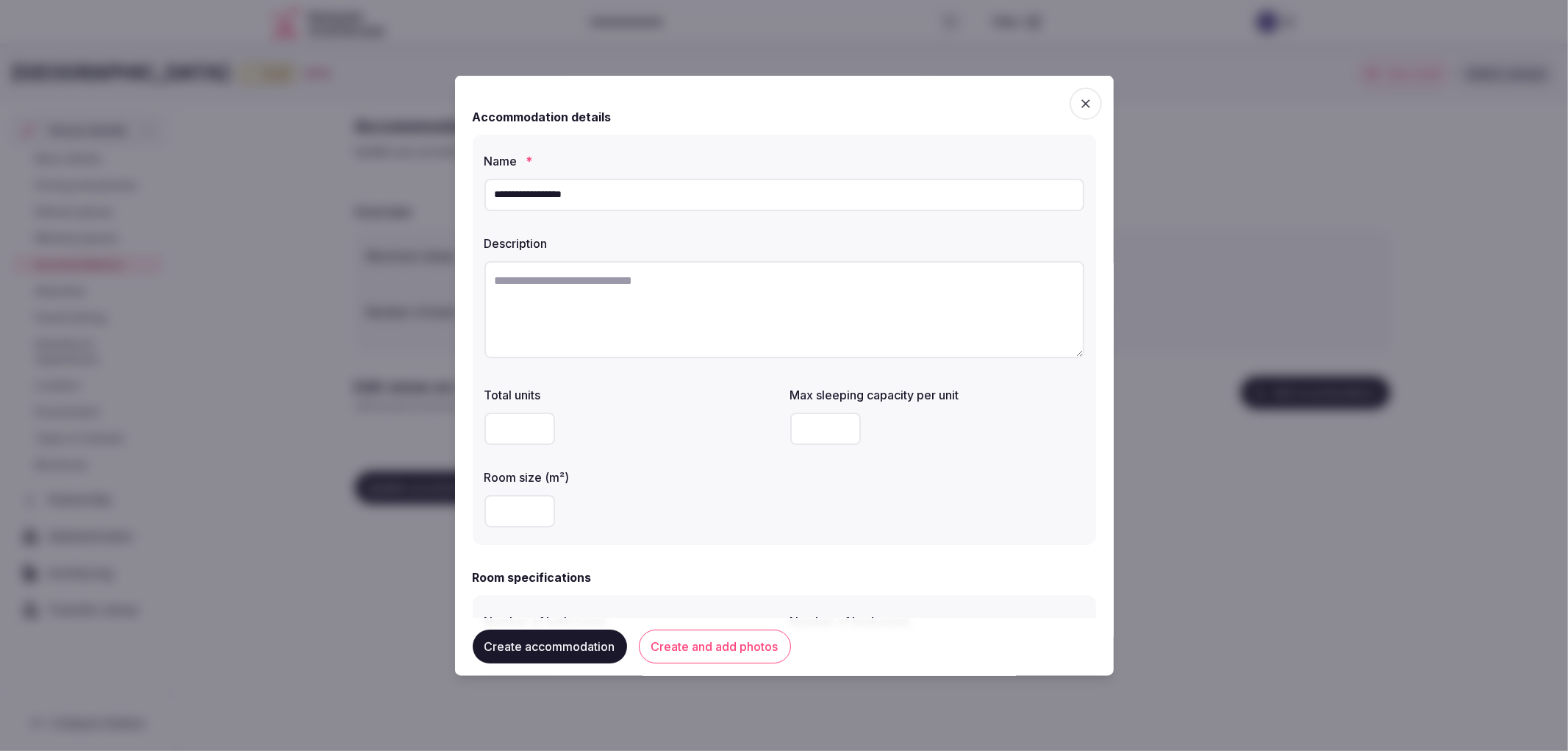
paste textarea "**********"
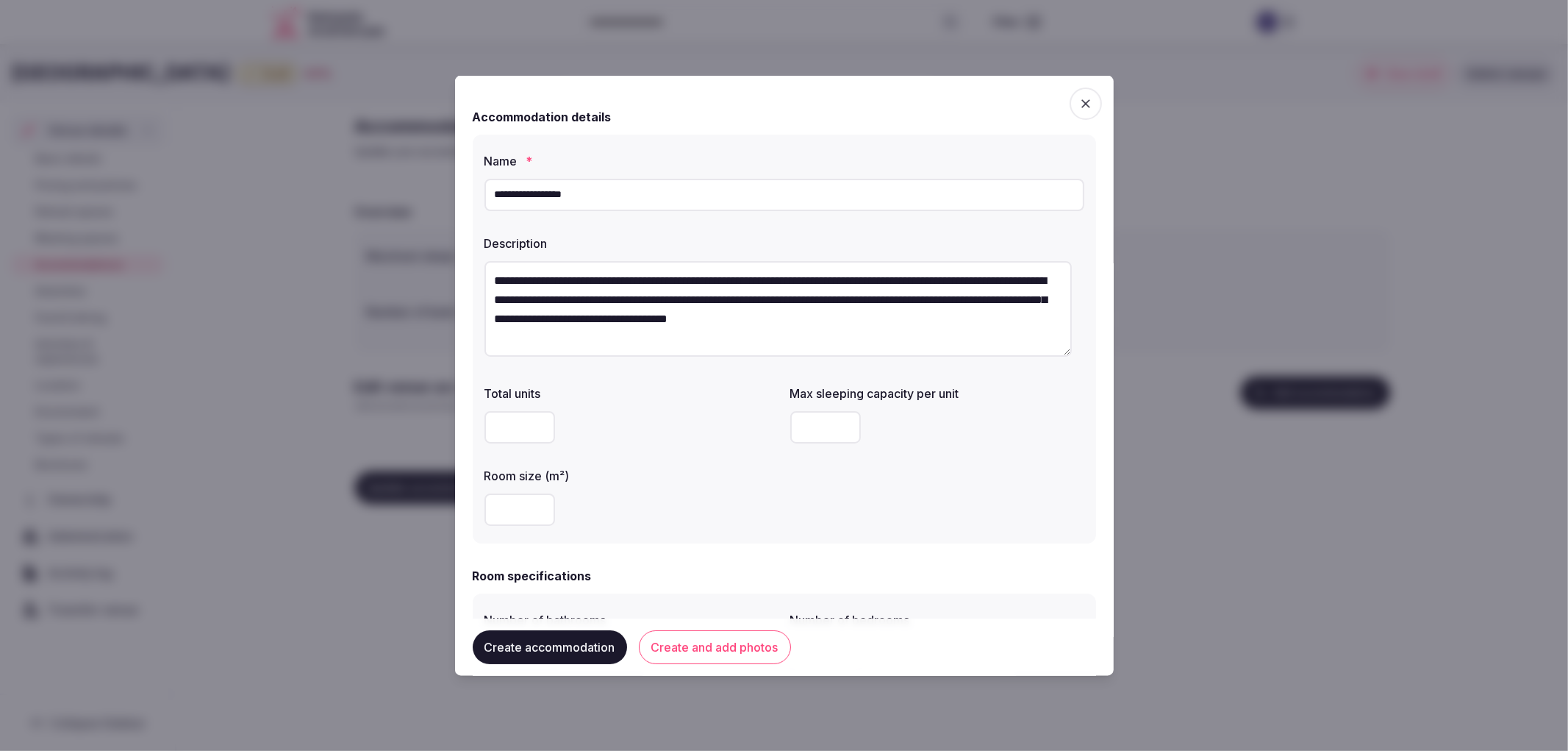
type textarea "**********"
click at [527, 507] on input "number" at bounding box center [520, 509] width 71 height 33
type input "**"
click at [824, 432] on input "number" at bounding box center [825, 427] width 71 height 33
type input "*"
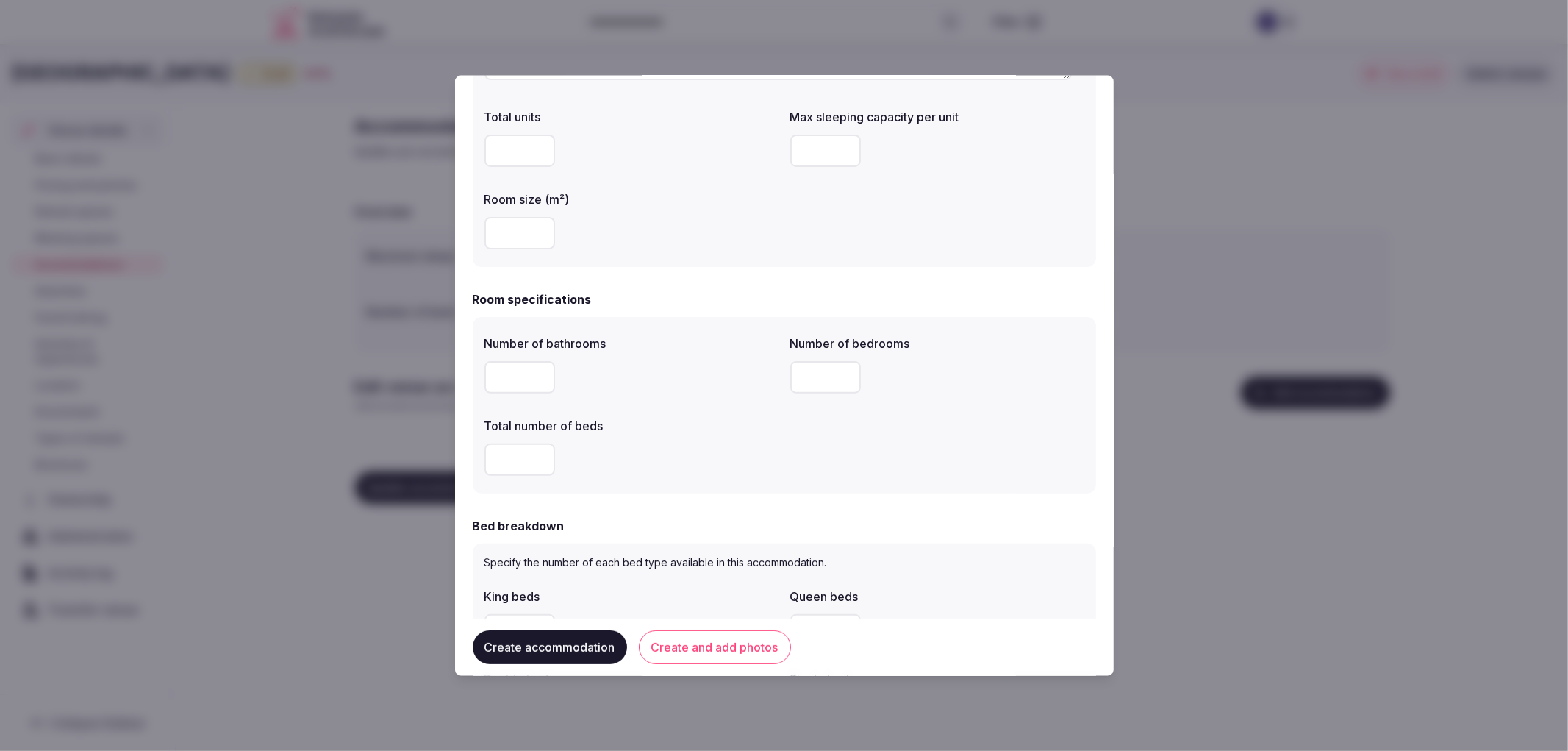
scroll to position [408, 0]
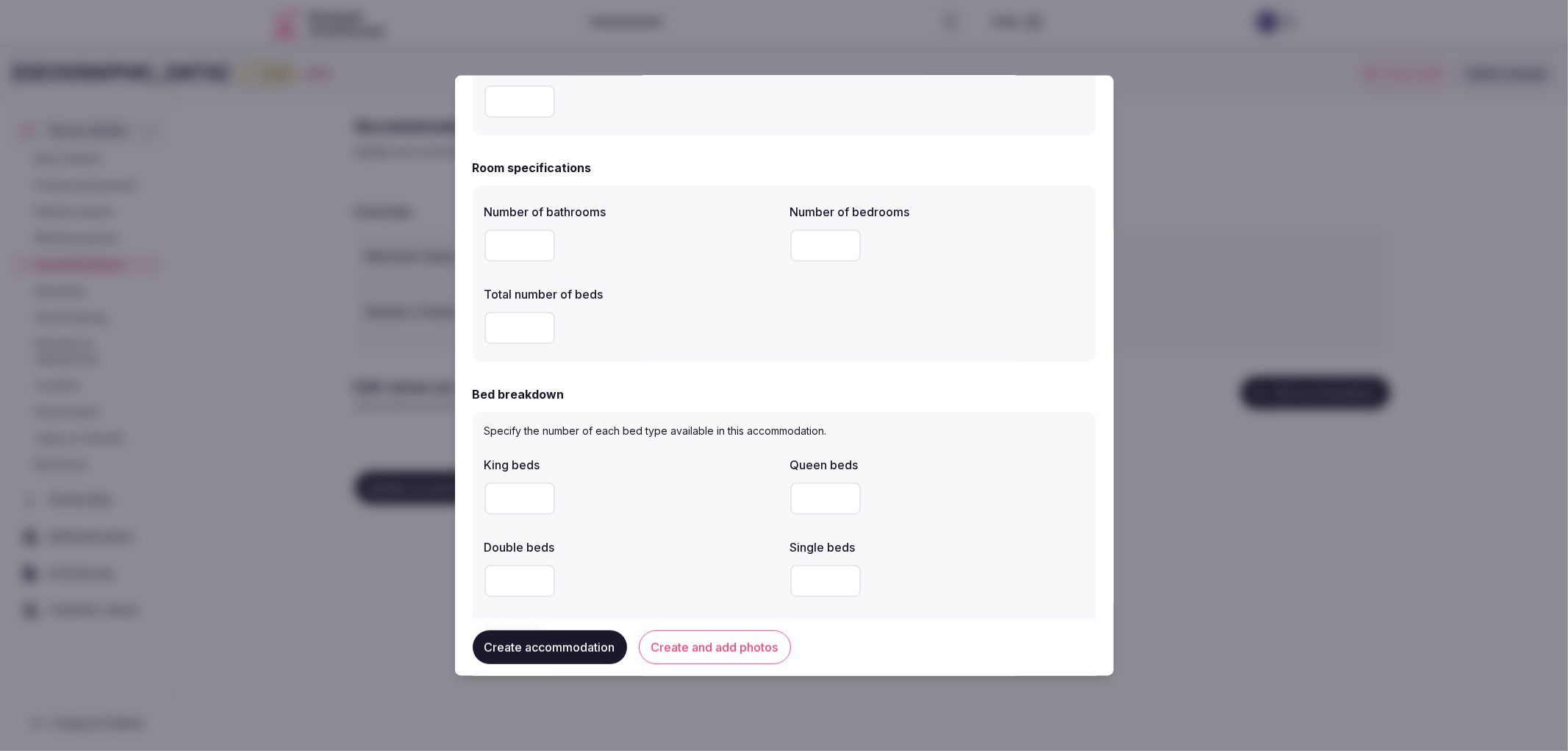
type input "*"
click at [489, 223] on div at bounding box center [632, 245] width 294 height 44
click at [510, 245] on input "number" at bounding box center [520, 245] width 71 height 33
type input "*"
click at [843, 236] on input "number" at bounding box center [825, 245] width 71 height 33
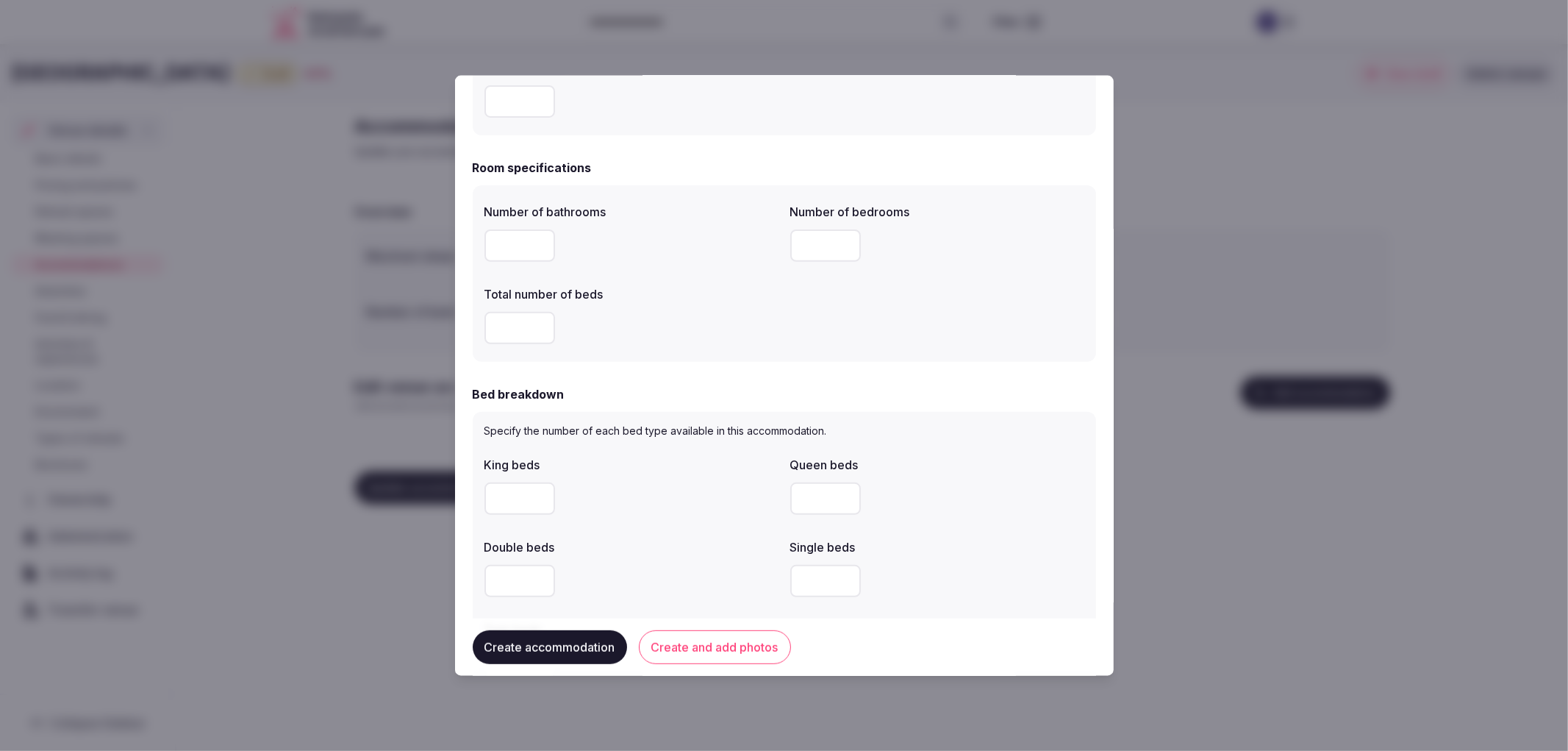
type input "*"
click at [511, 318] on input "number" at bounding box center [520, 328] width 71 height 33
type input "*"
click at [502, 507] on input "number" at bounding box center [520, 498] width 71 height 33
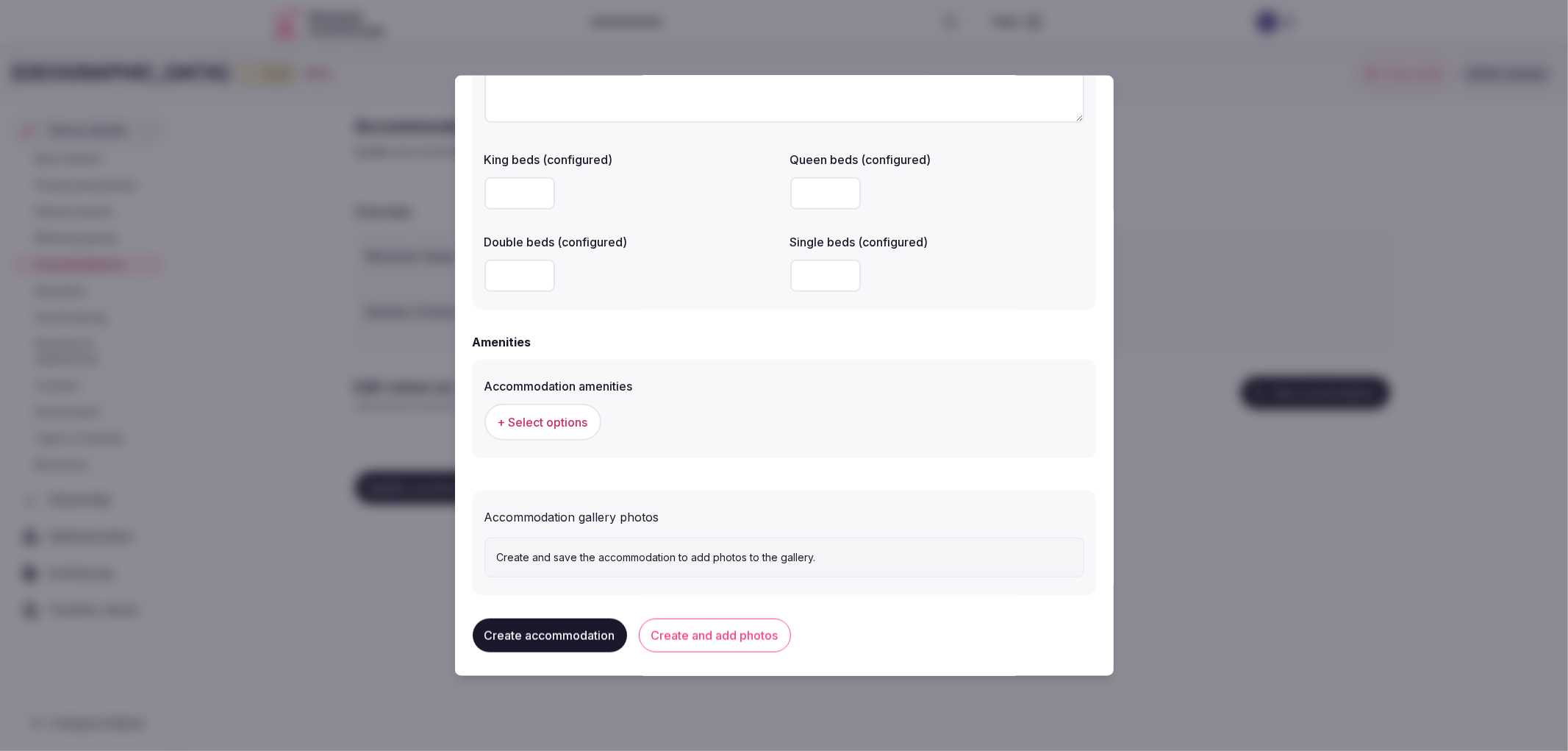
scroll to position [1175, 0]
type input "*"
click at [544, 428] on button "+ Select options" at bounding box center [543, 419] width 117 height 37
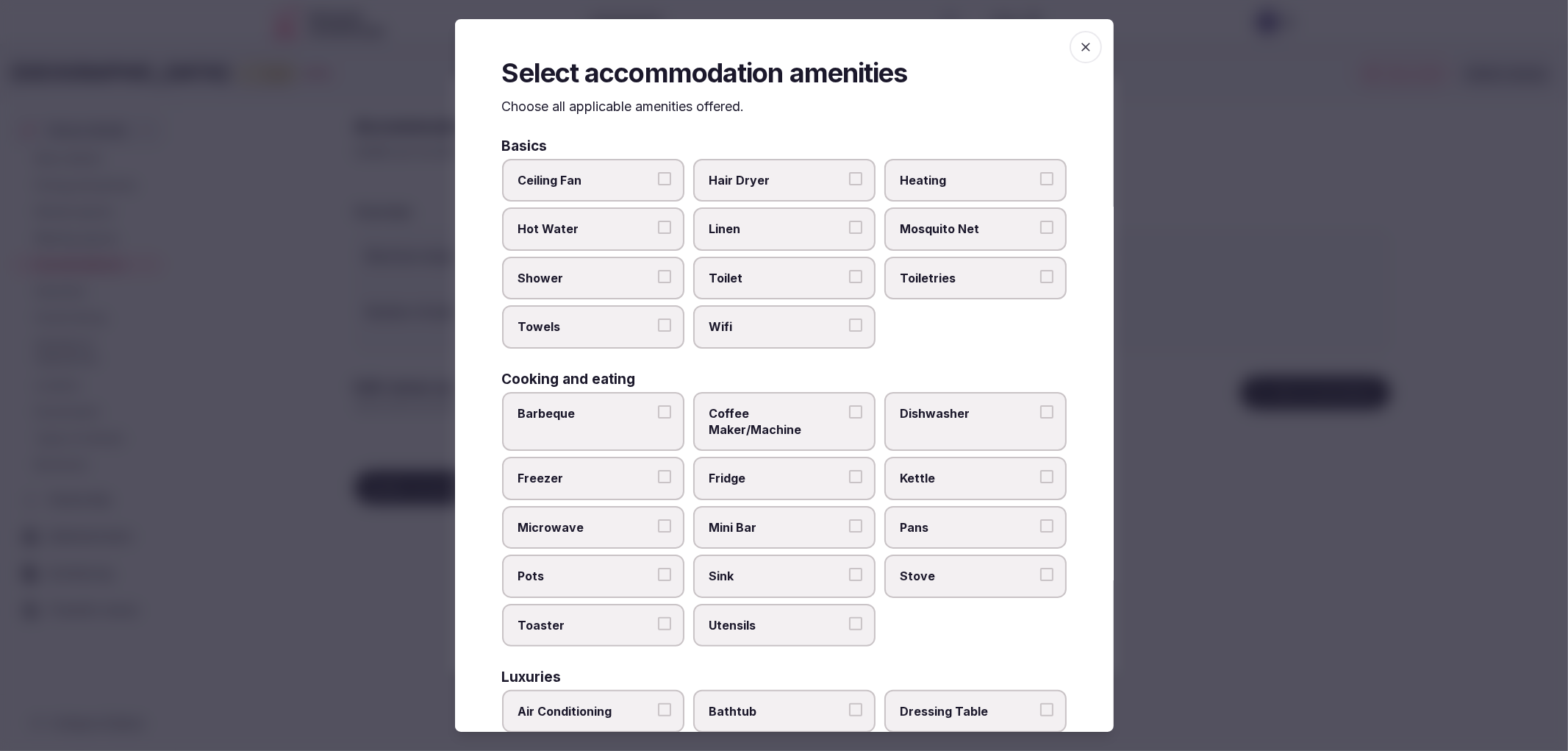
click at [610, 283] on label "Shower" at bounding box center [592, 278] width 182 height 43
click at [657, 283] on button "Shower" at bounding box center [663, 276] width 13 height 13
click at [642, 327] on span "Towels" at bounding box center [586, 326] width 135 height 16
click at [657, 327] on button "Towels" at bounding box center [663, 324] width 13 height 13
click at [762, 284] on label "Toilet" at bounding box center [784, 278] width 182 height 43
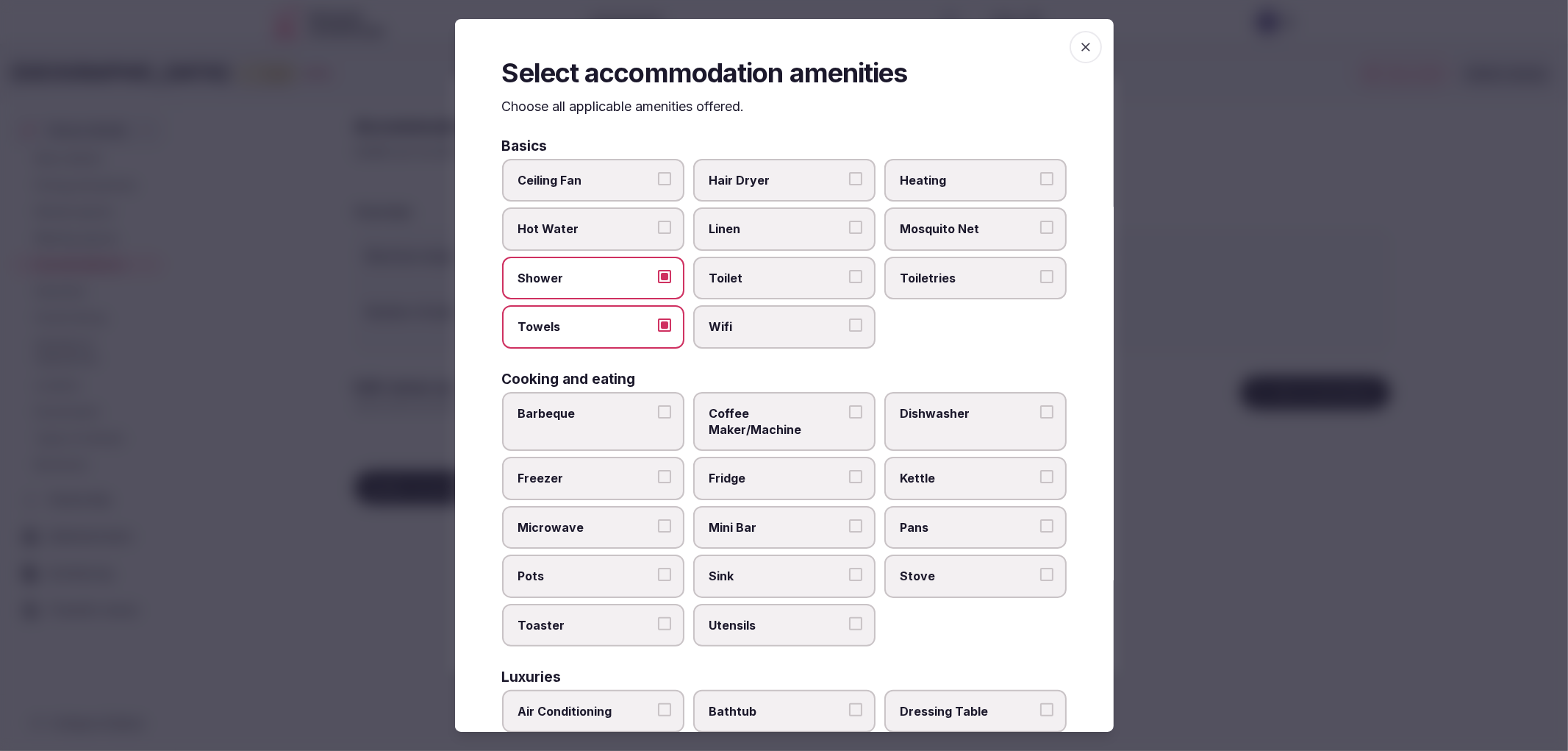
click at [849, 283] on button "Toilet" at bounding box center [855, 276] width 13 height 13
drag, startPoint x: 776, startPoint y: 312, endPoint x: 793, endPoint y: 310, distance: 17.1
click at [777, 312] on label "Wifi" at bounding box center [784, 327] width 182 height 43
click at [849, 318] on button "Wifi" at bounding box center [855, 324] width 13 height 13
click at [1023, 263] on label "Toiletries" at bounding box center [975, 278] width 182 height 43
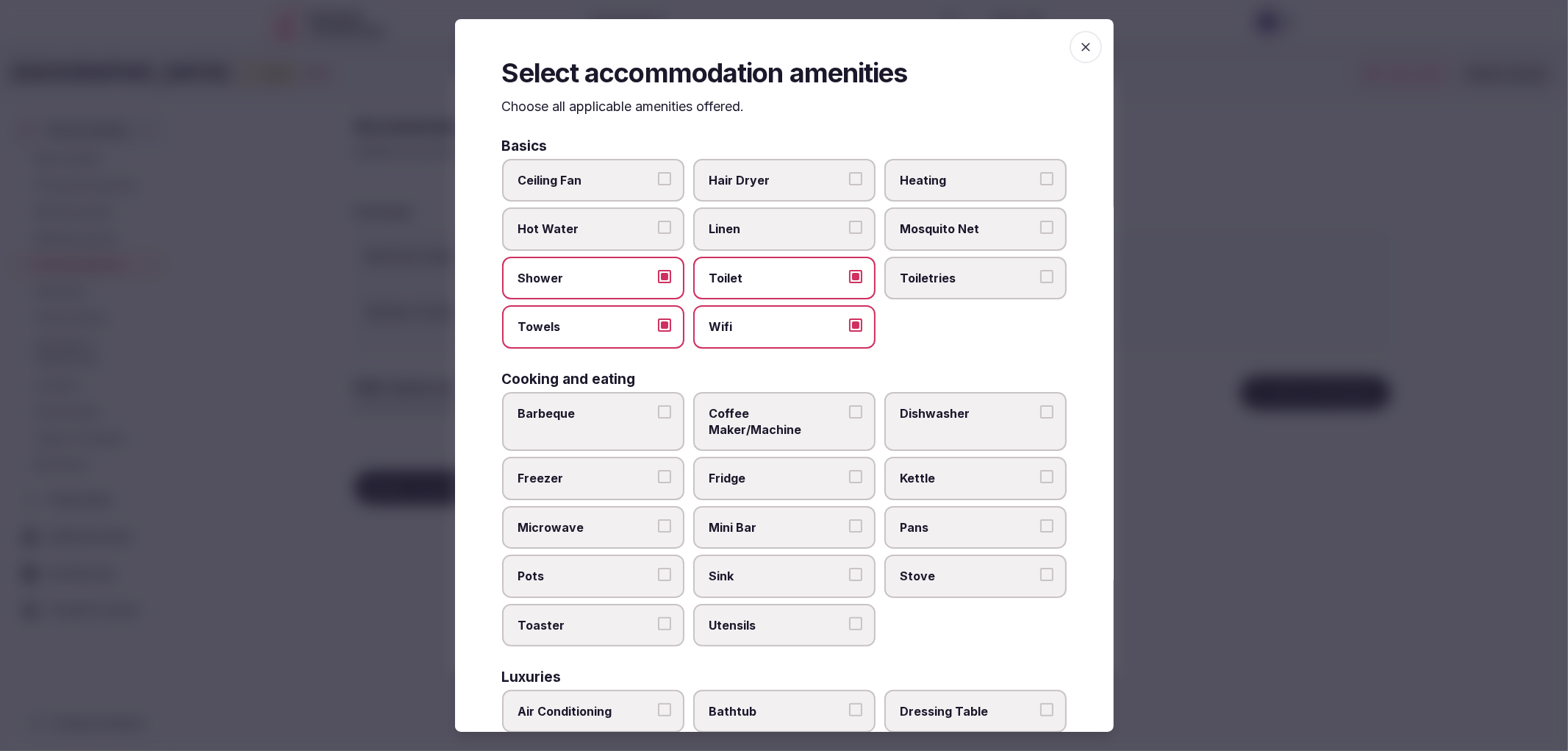
click at [1040, 270] on button "Toiletries" at bounding box center [1046, 276] width 13 height 13
click at [770, 125] on div "Select accommodation amenities Choose all applicable amenities offered. Basics …" at bounding box center [784, 376] width 658 height 713
click at [773, 159] on label "Hair Dryer" at bounding box center [784, 180] width 182 height 43
click at [849, 172] on button "Hair Dryer" at bounding box center [855, 178] width 13 height 13
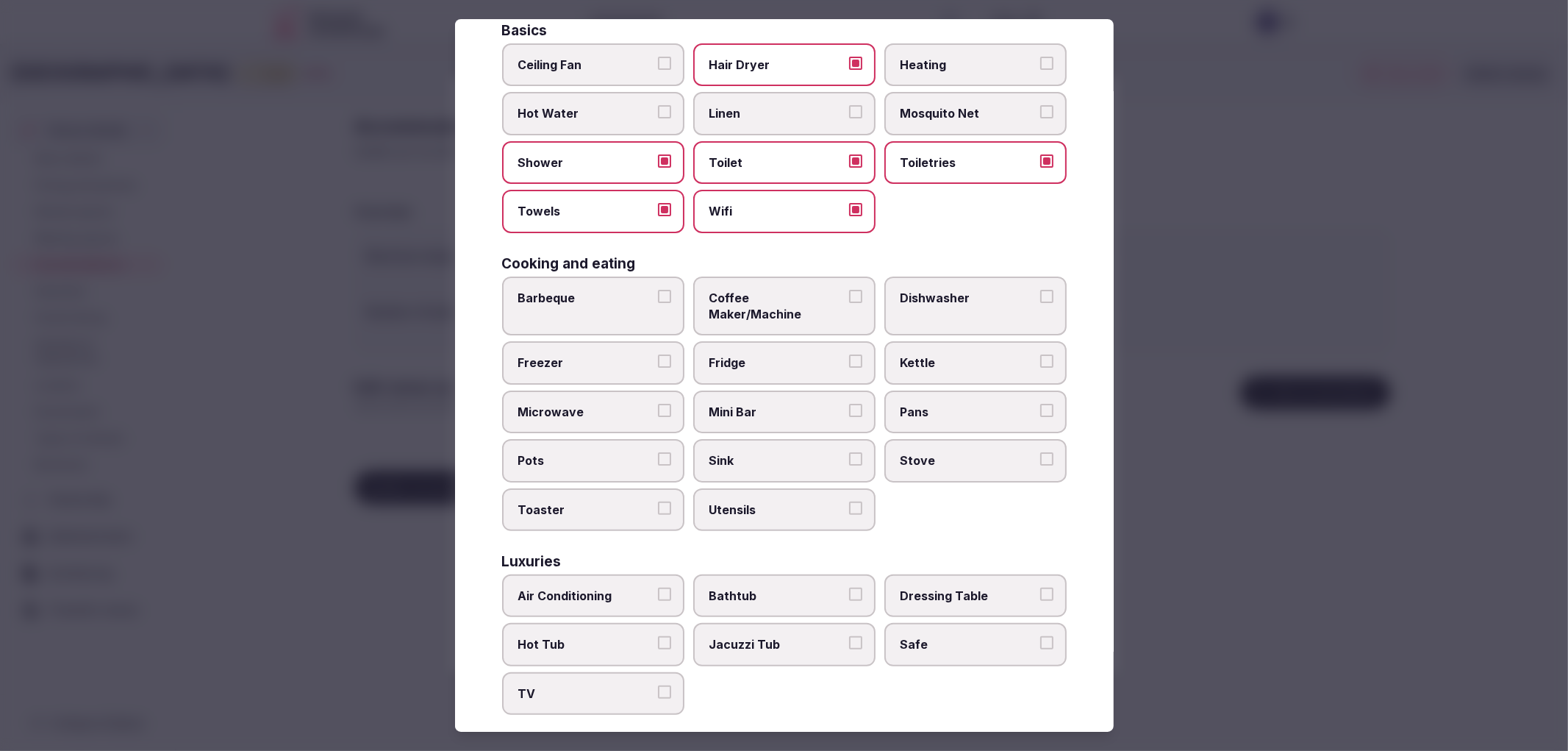
scroll to position [245, 0]
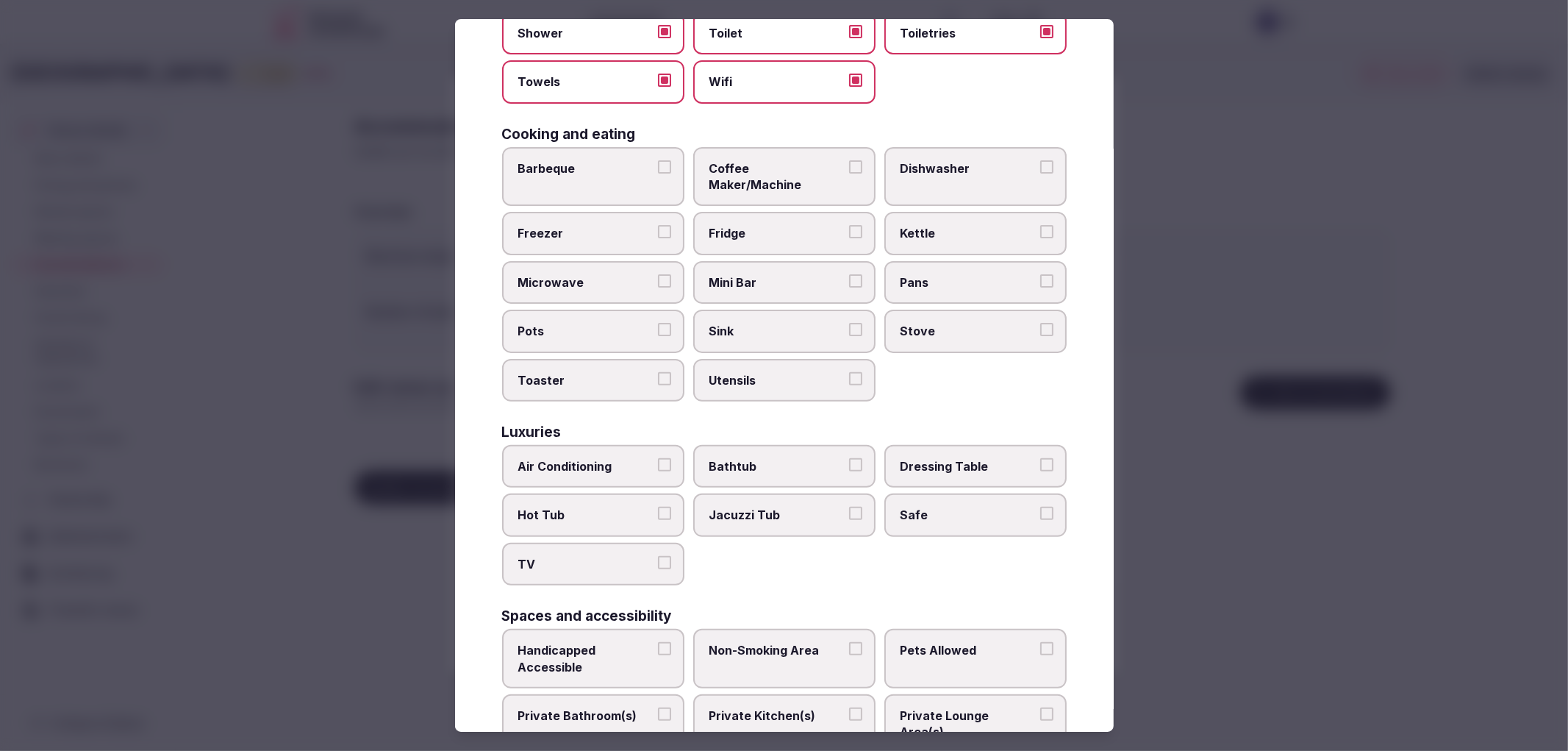
click at [622, 456] on label "Air Conditioning" at bounding box center [592, 466] width 182 height 43
click at [657, 458] on button "Air Conditioning" at bounding box center [663, 464] width 13 height 13
drag, startPoint x: 636, startPoint y: 540, endPoint x: 652, endPoint y: 529, distance: 19.4
click at [637, 556] on span "TV" at bounding box center [586, 564] width 135 height 16
click at [657, 556] on button "TV" at bounding box center [663, 562] width 13 height 13
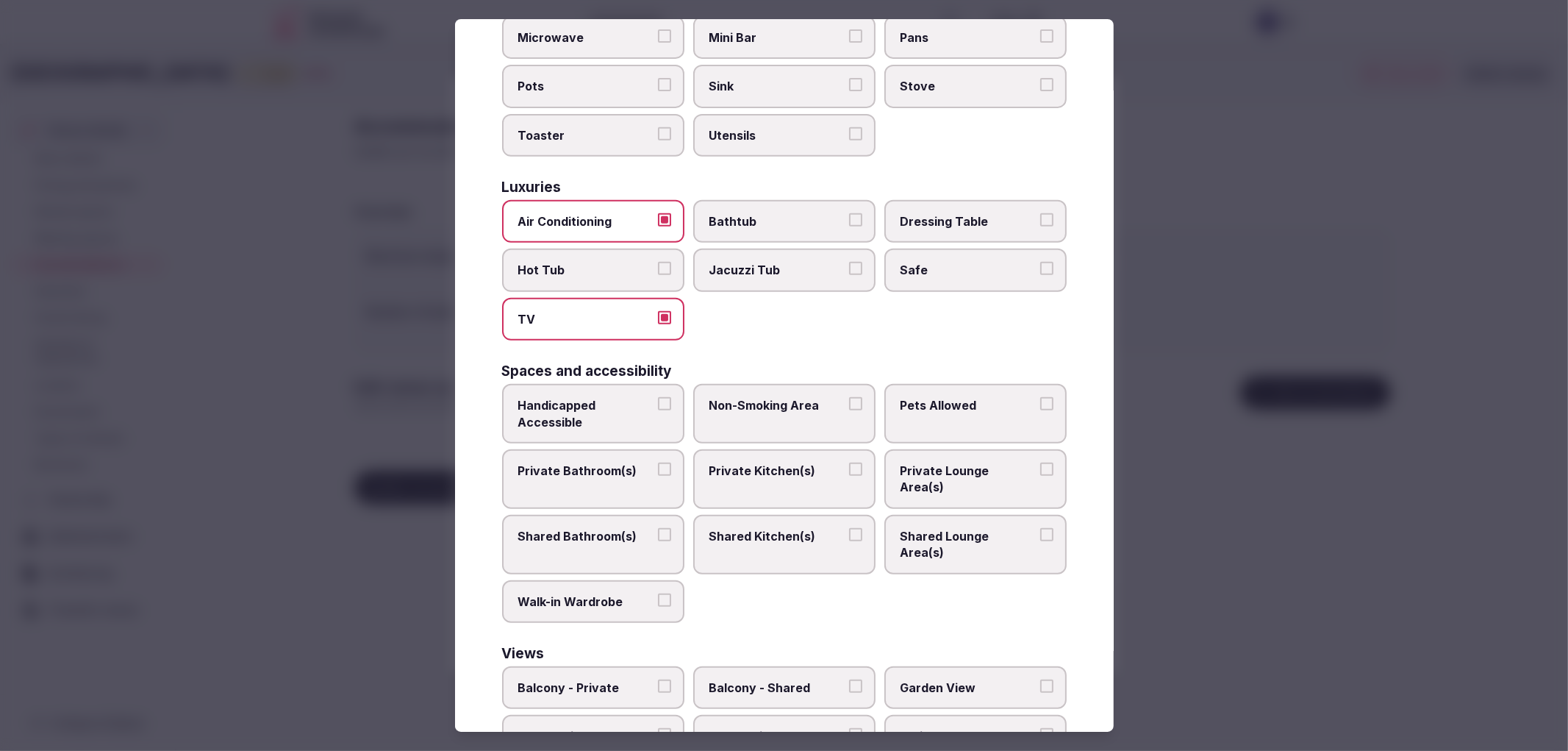
click at [607, 463] on span "Private Bathroom(s)" at bounding box center [586, 470] width 135 height 16
click at [657, 463] on button "Private Bathroom(s)" at bounding box center [663, 469] width 13 height 13
click at [750, 387] on label "Non-Smoking Area" at bounding box center [784, 414] width 182 height 60
click at [849, 397] on button "Non-Smoking Area" at bounding box center [855, 403] width 13 height 13
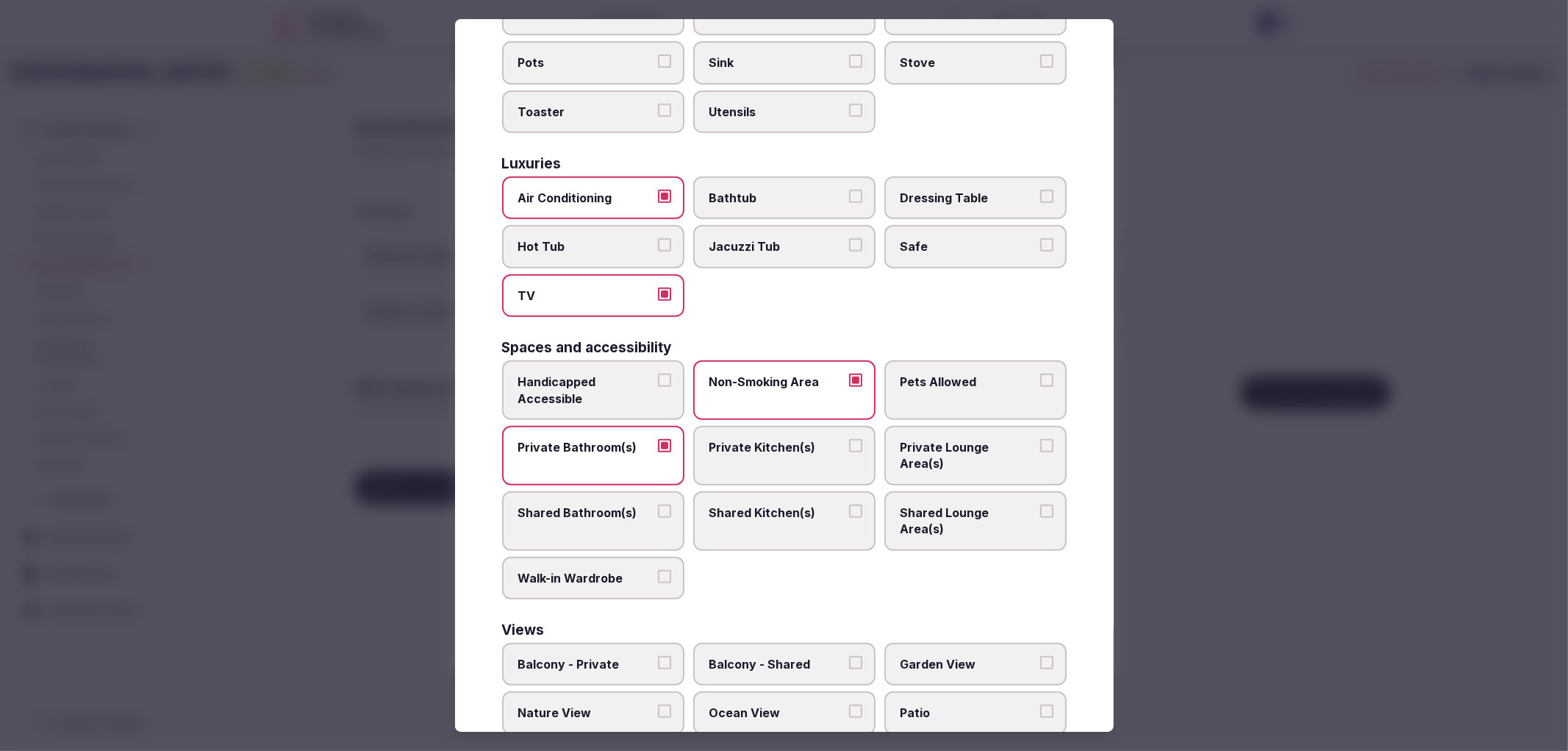
scroll to position [524, 0]
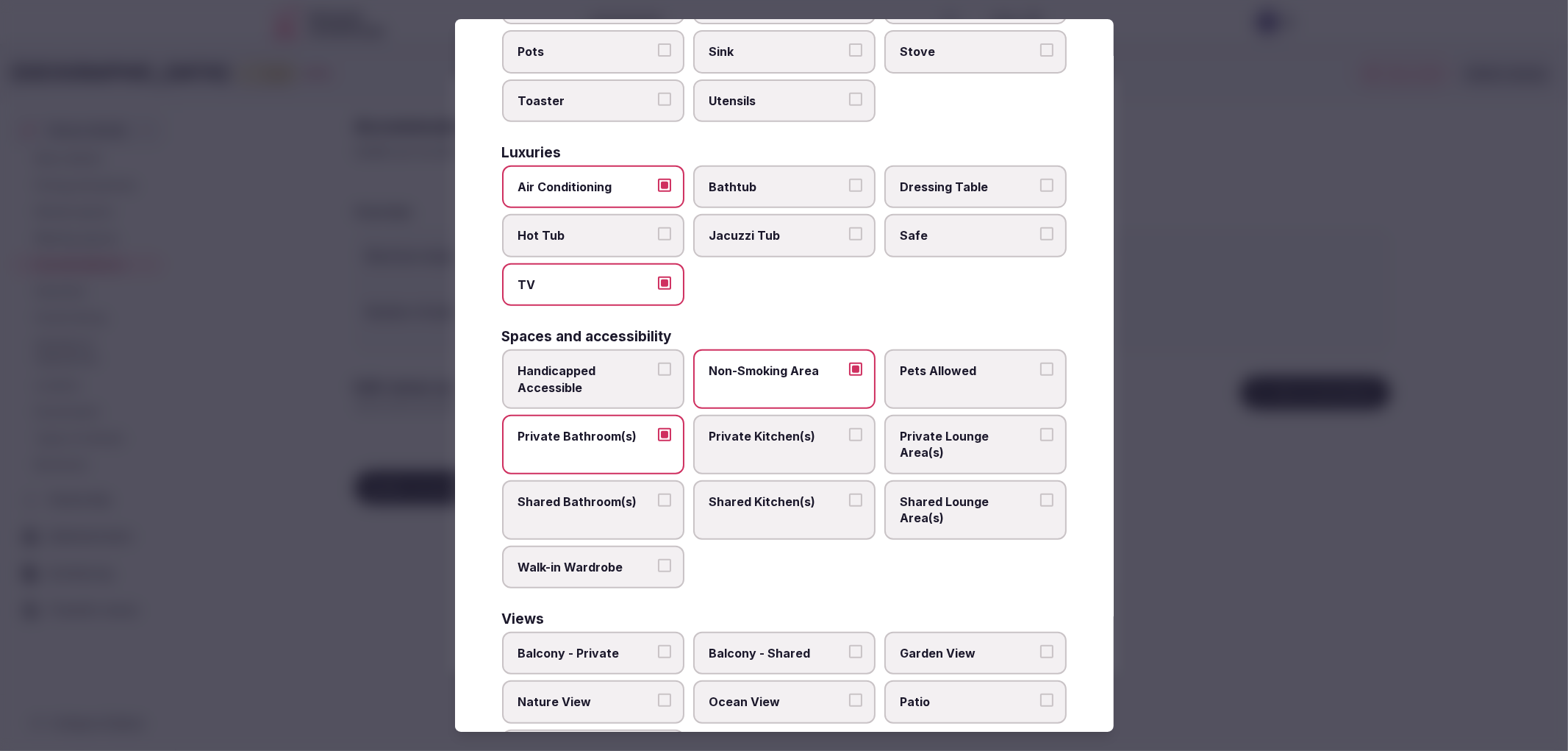
click at [1180, 541] on div at bounding box center [784, 376] width 1568 height 751
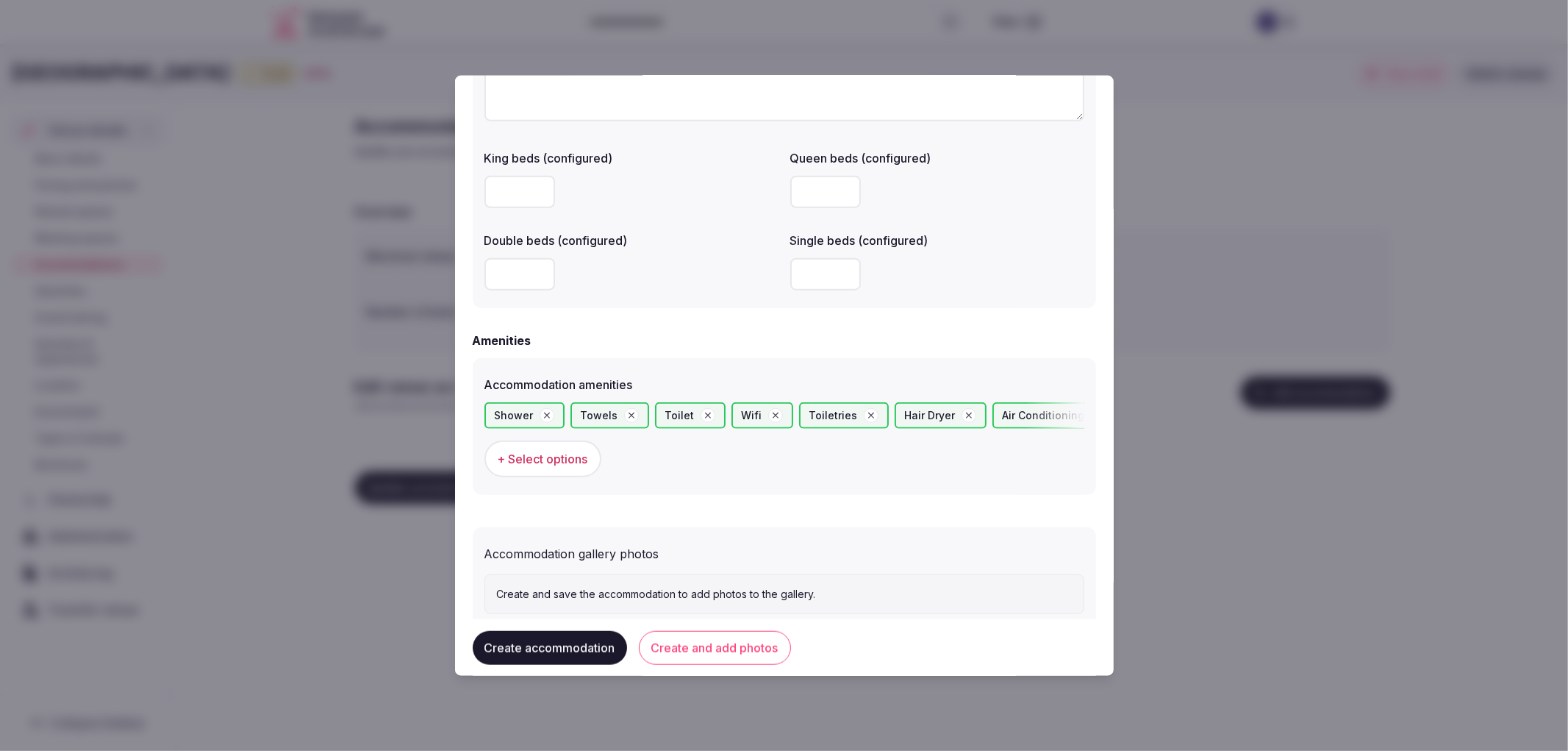
scroll to position [1212, 0]
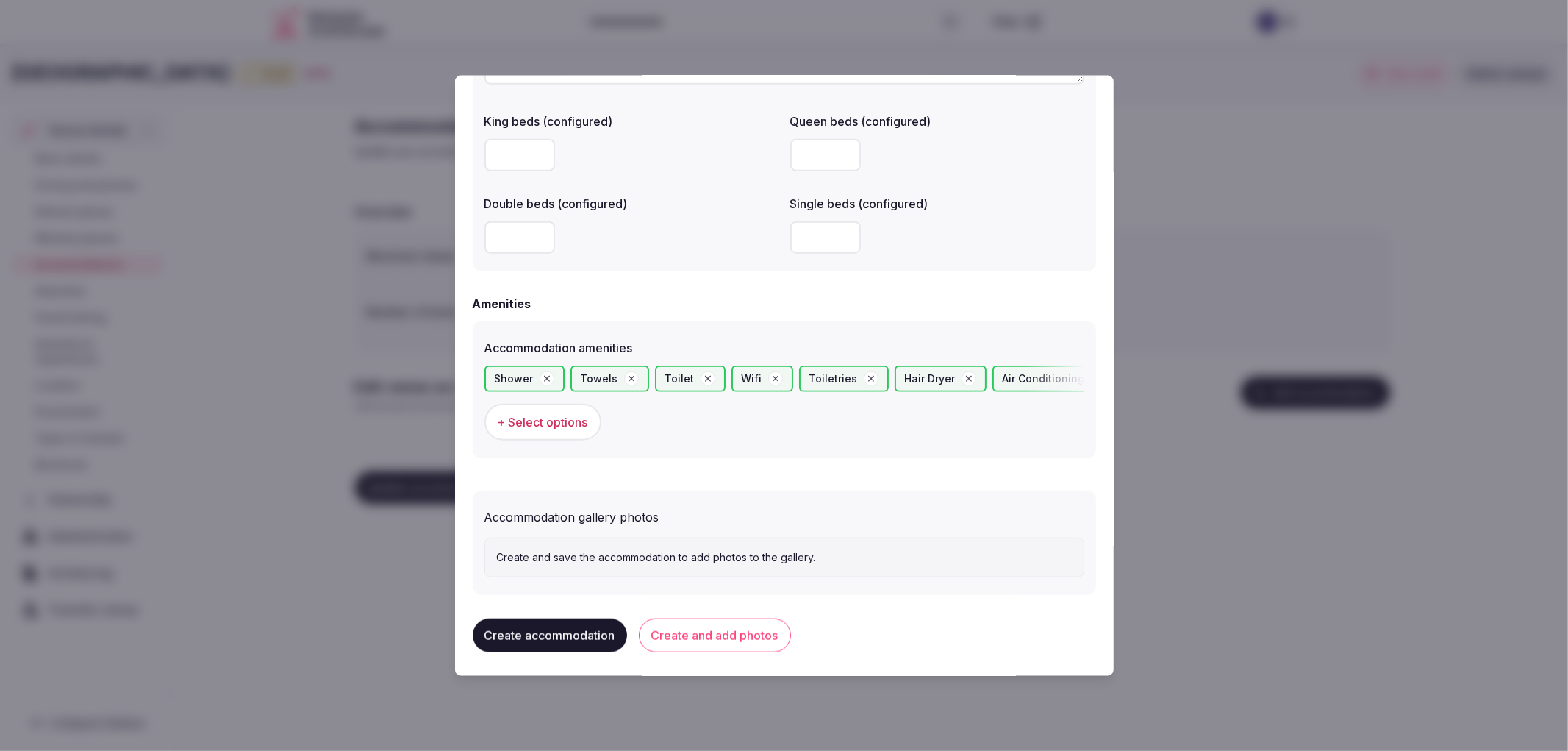
click at [705, 630] on button "Create and add photos" at bounding box center [715, 635] width 152 height 34
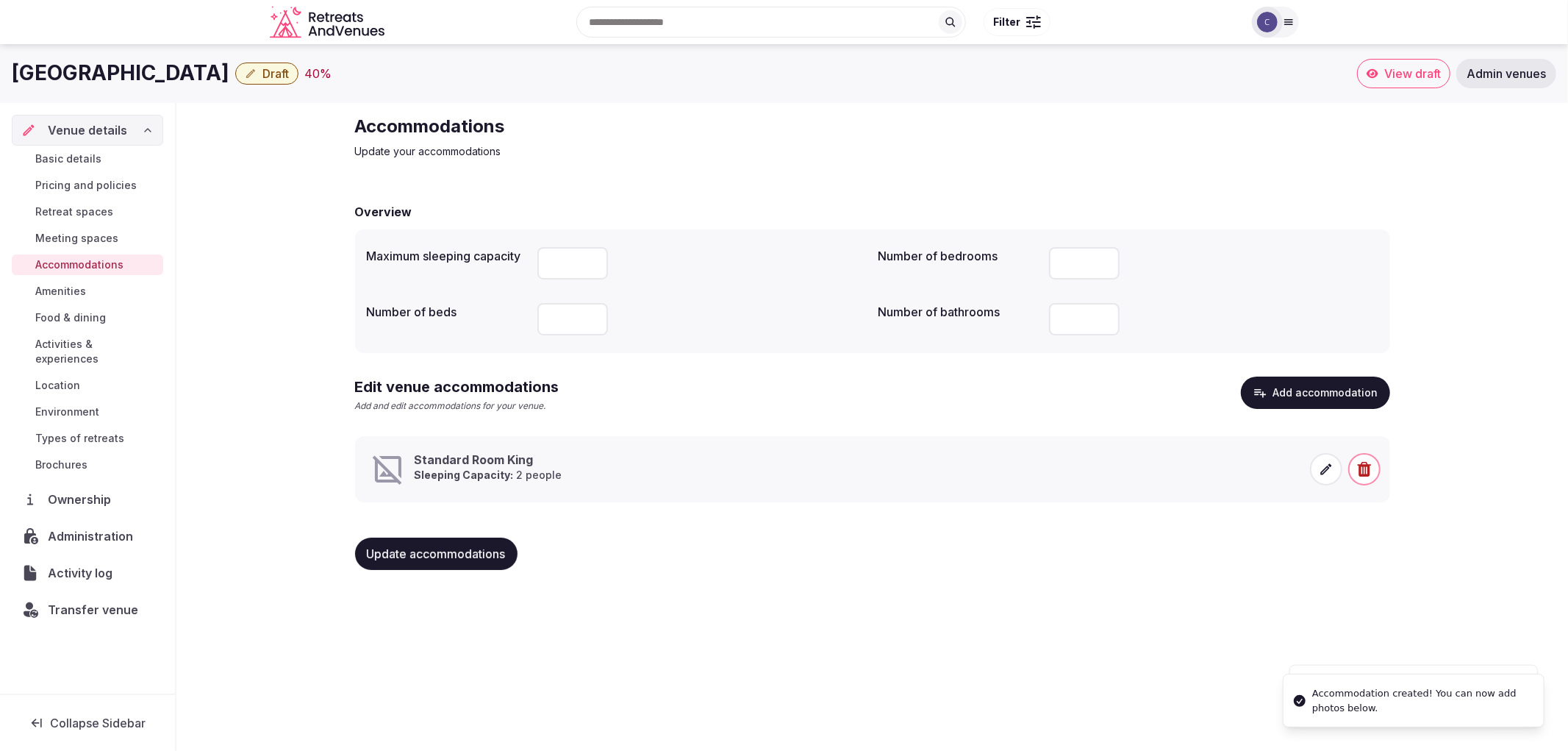
drag, startPoint x: 1287, startPoint y: 488, endPoint x: 1290, endPoint y: 506, distance: 18.2
click at [1290, 506] on div "Overview Maximum sleeping capacity Number of bedrooms ** Number of beds Number …" at bounding box center [872, 385] width 1035 height 393
click at [1321, 475] on icon at bounding box center [1325, 469] width 15 height 15
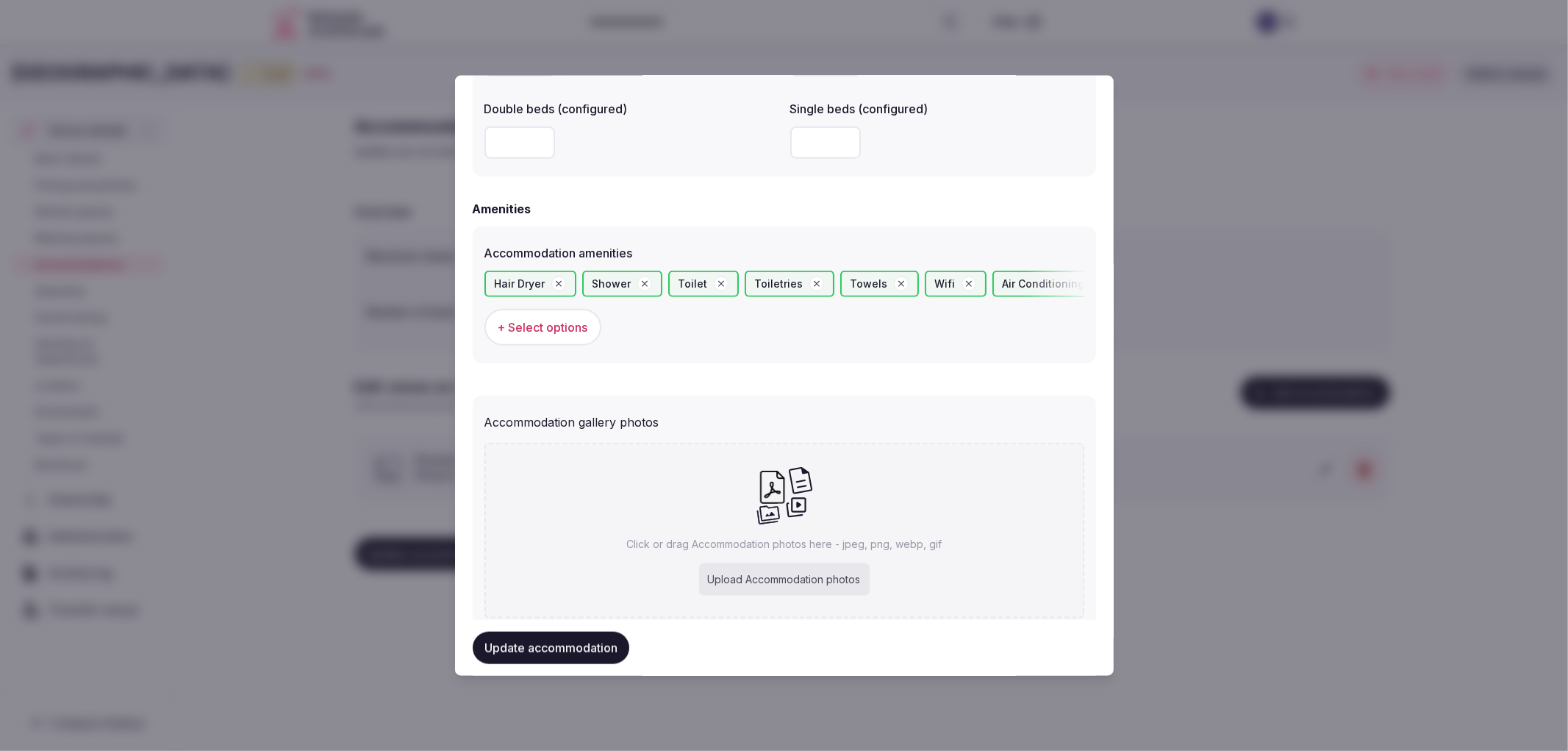
scroll to position [1347, 0]
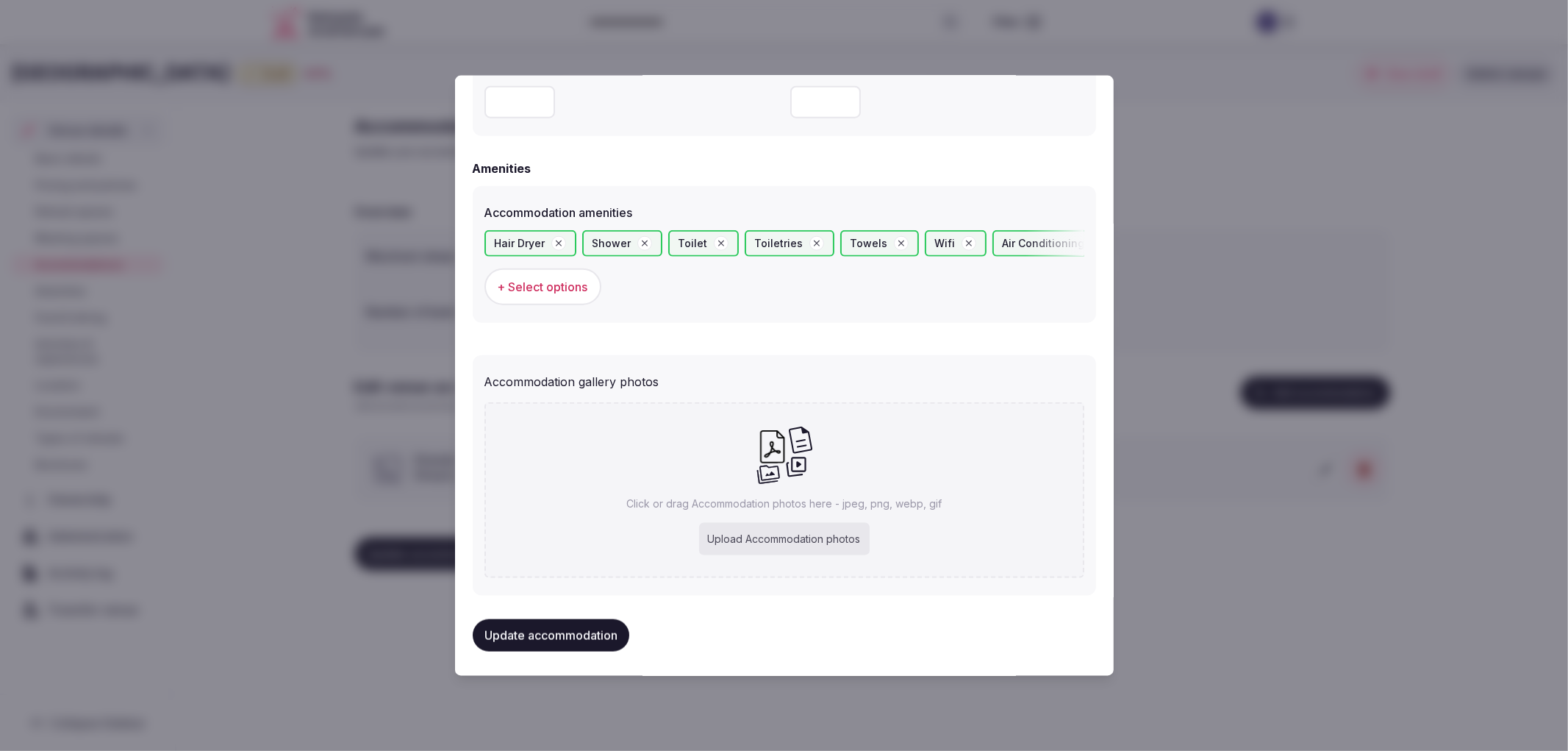
click at [843, 525] on div "Upload Accommodation photos" at bounding box center [784, 539] width 170 height 33
type input "**********"
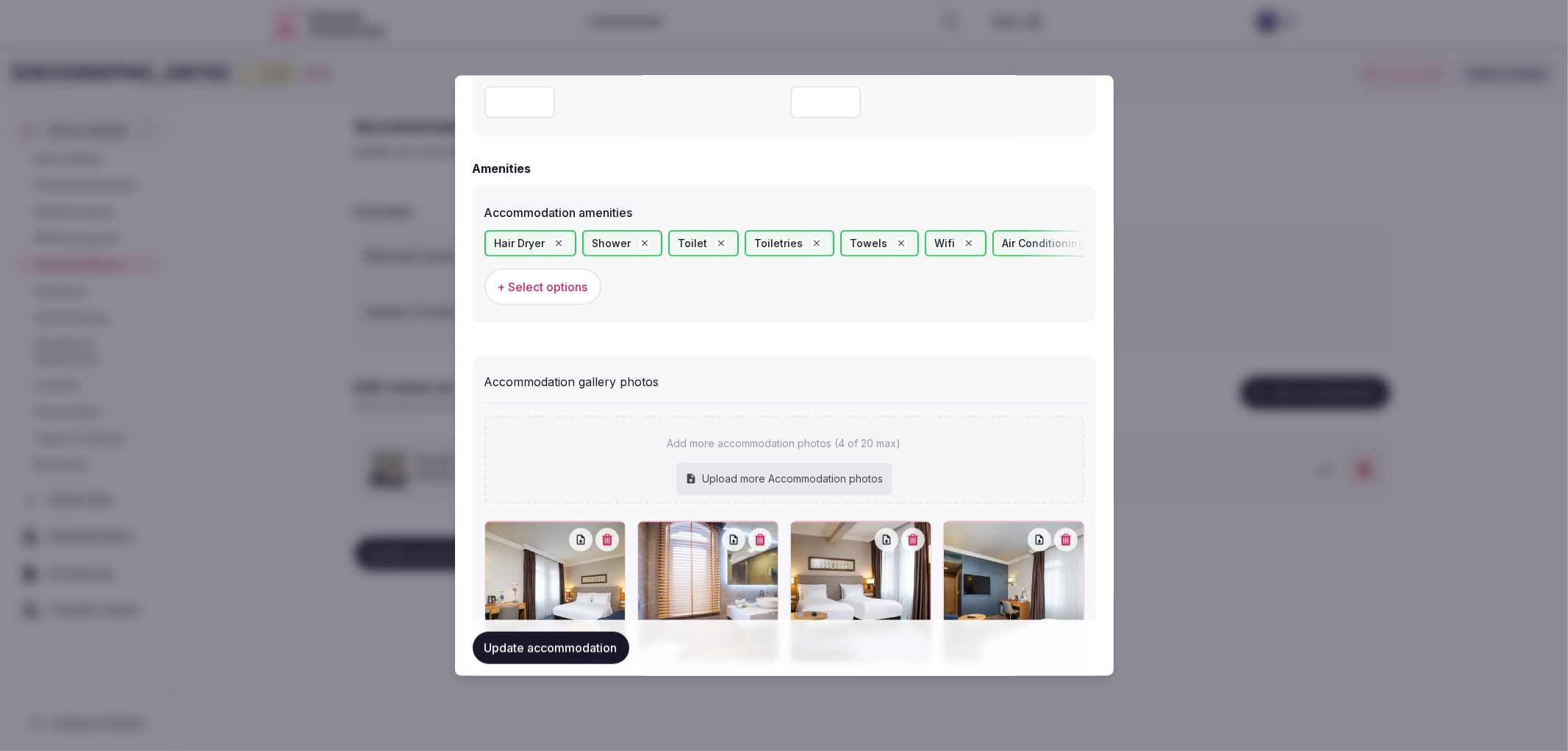
click at [548, 662] on button "Update accommodation" at bounding box center [551, 648] width 156 height 33
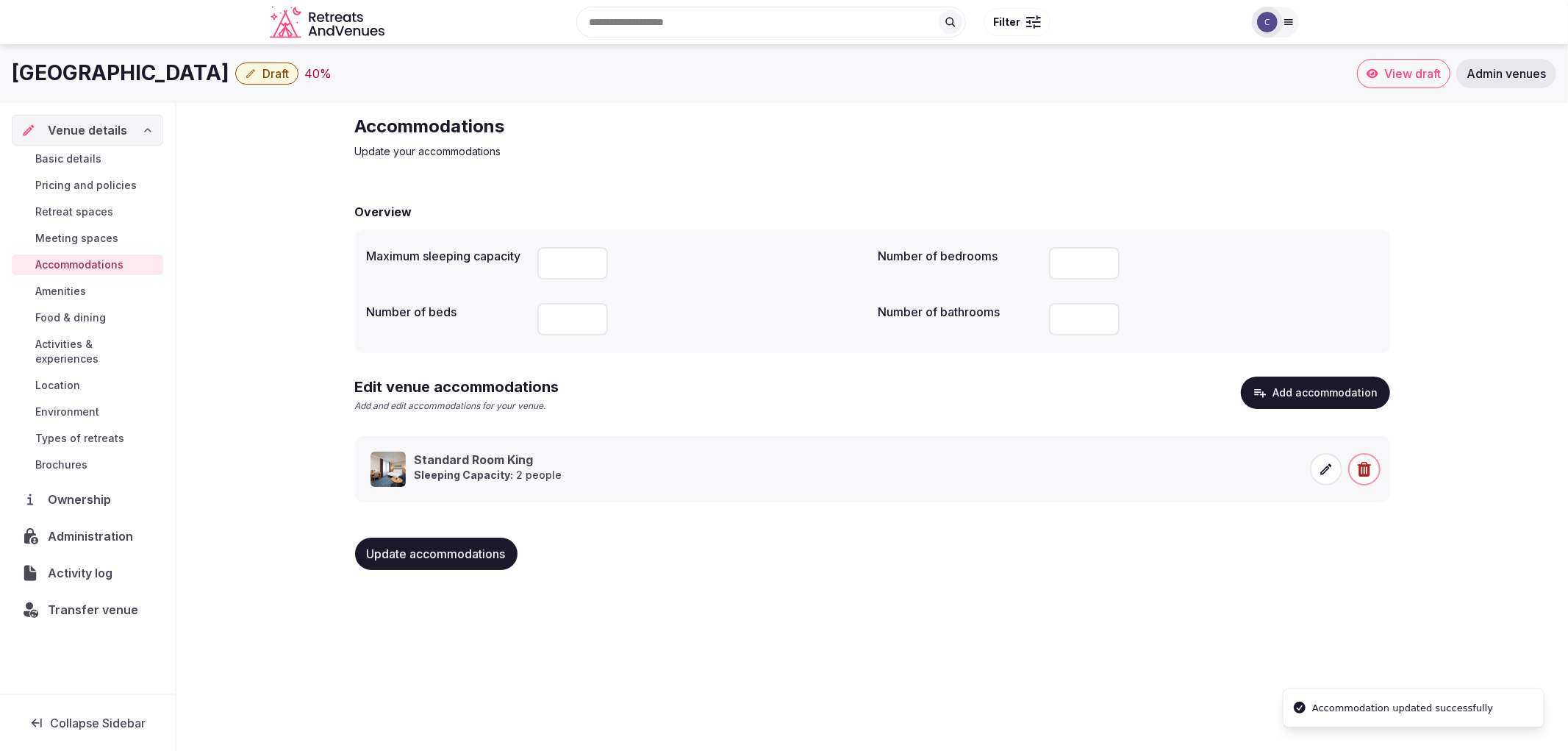
click at [459, 559] on span "Update accommodations" at bounding box center [436, 553] width 139 height 15
click at [461, 557] on span "Update accommodations" at bounding box center [436, 553] width 139 height 15
click at [94, 313] on span "Food & dining" at bounding box center [70, 317] width 71 height 15
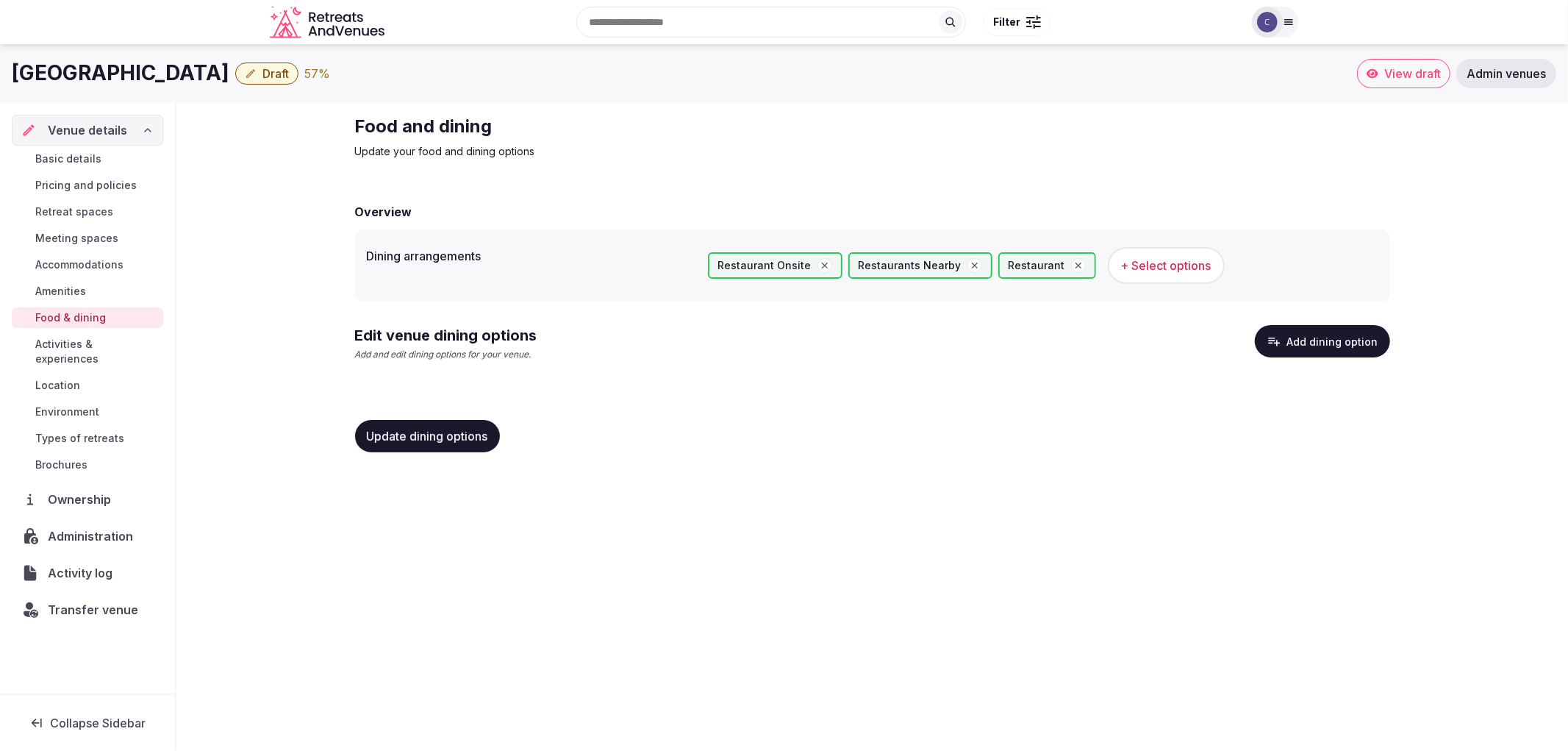
click at [1312, 328] on button "Add dining option" at bounding box center [1323, 341] width 135 height 33
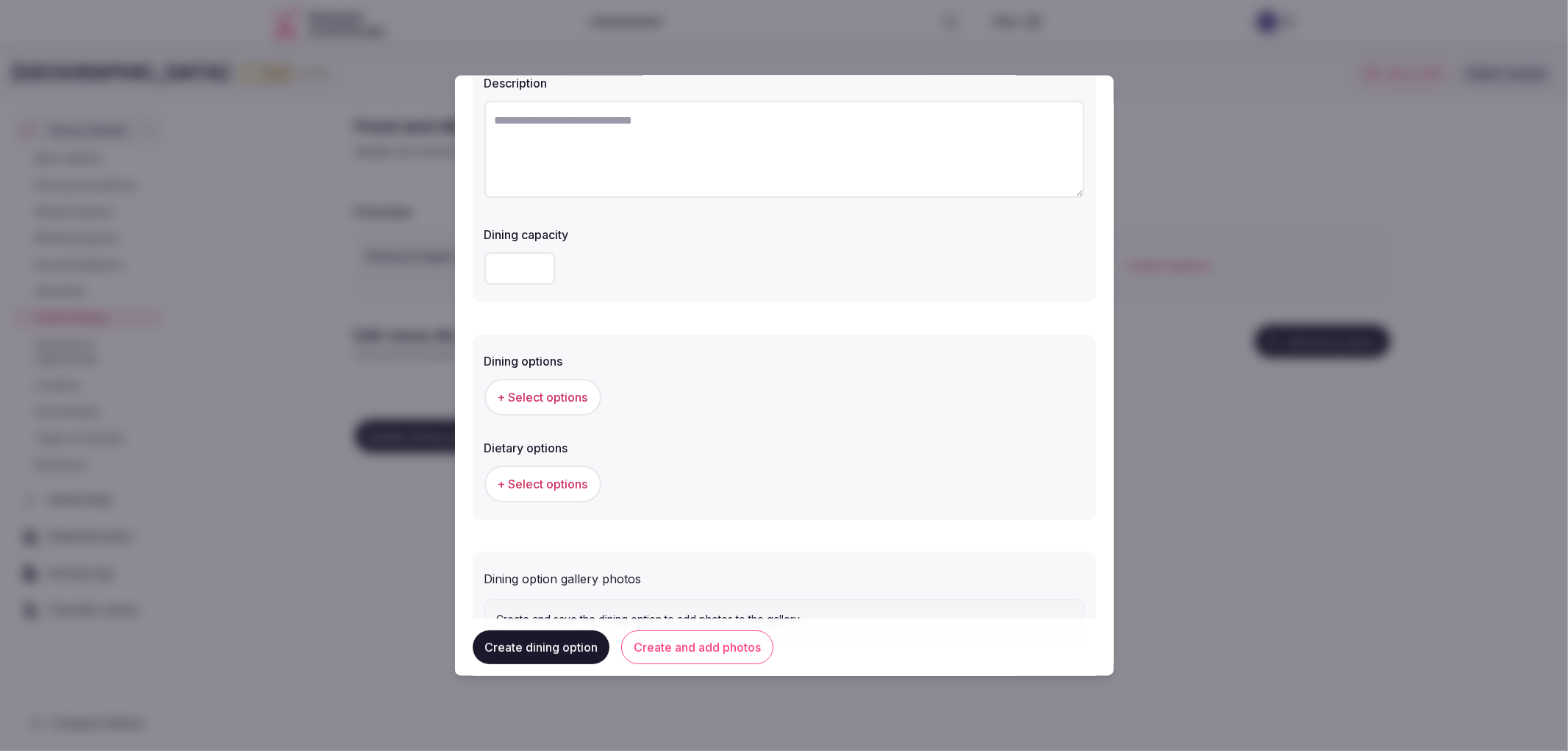
scroll to position [163, 0]
click at [592, 750] on div at bounding box center [784, 376] width 1568 height 751
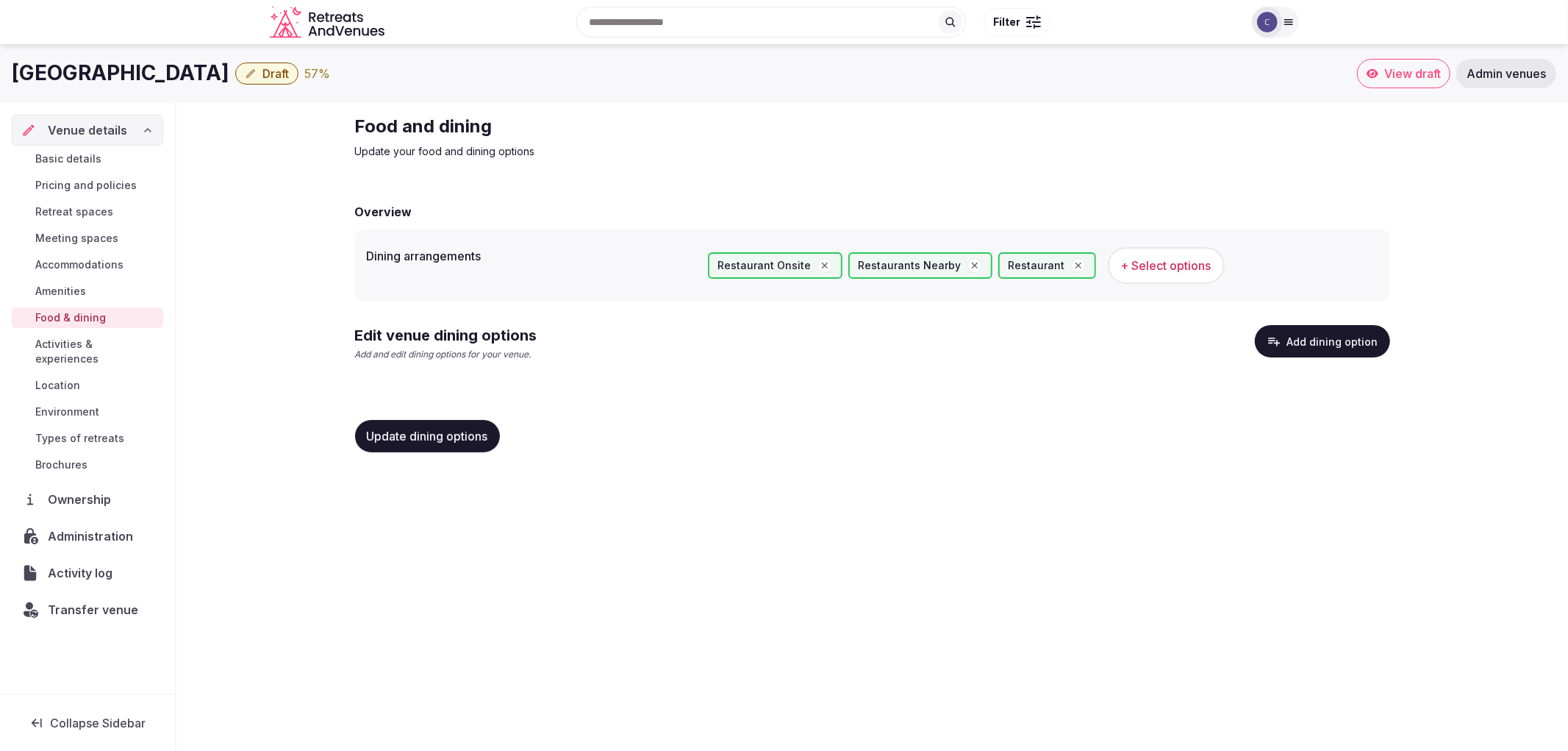
click at [412, 533] on div "Radisson Hotel Istanbul Sultanahmet Draft 57 % View draft Admin venues Venue de…" at bounding box center [784, 393] width 1568 height 698
click at [432, 441] on span "Update dining options" at bounding box center [427, 435] width 121 height 15
